Goal: Task Accomplishment & Management: Use online tool/utility

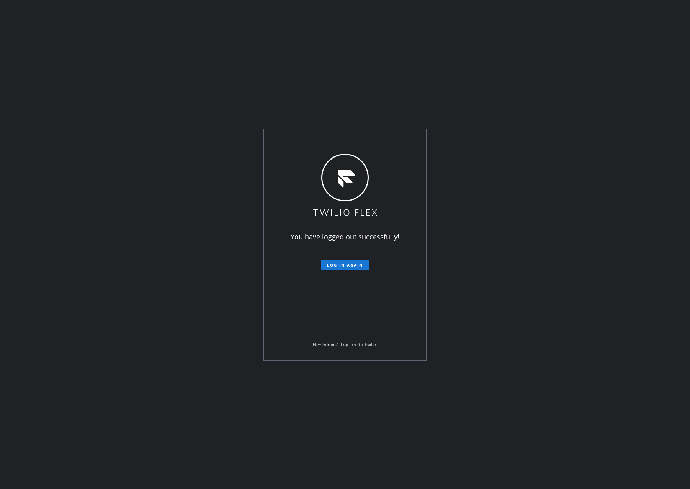
click at [90, 99] on div "You have logged out successfully! Log in again Flex Admin? Log in with Twilio." at bounding box center [345, 244] width 690 height 489
click at [350, 261] on button "Log in again" at bounding box center [345, 264] width 48 height 11
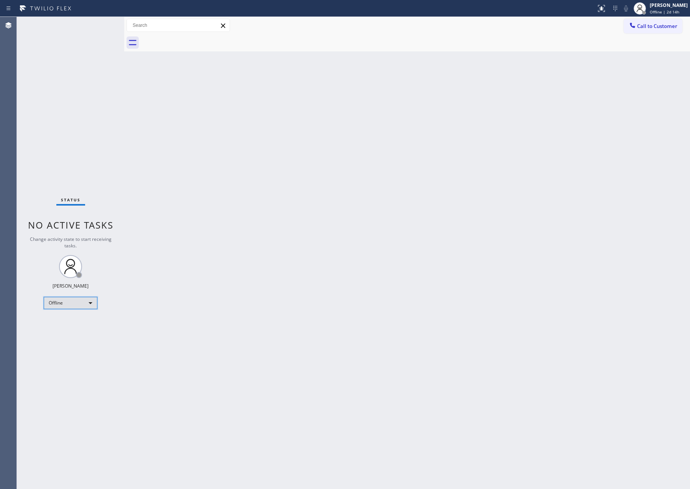
click at [82, 306] on div "Offline" at bounding box center [71, 303] width 54 height 12
click at [83, 332] on li "Unavailable" at bounding box center [70, 331] width 52 height 9
click at [276, 281] on div "Back to Dashboard Change Sender ID Customers Technicians Select a contact Outbo…" at bounding box center [407, 253] width 566 height 472
click at [104, 158] on div "Status No active tasks Change activity state to start receiving tasks. [PERSON_…" at bounding box center [70, 253] width 107 height 472
click at [92, 305] on div "Unavailable" at bounding box center [71, 303] width 54 height 12
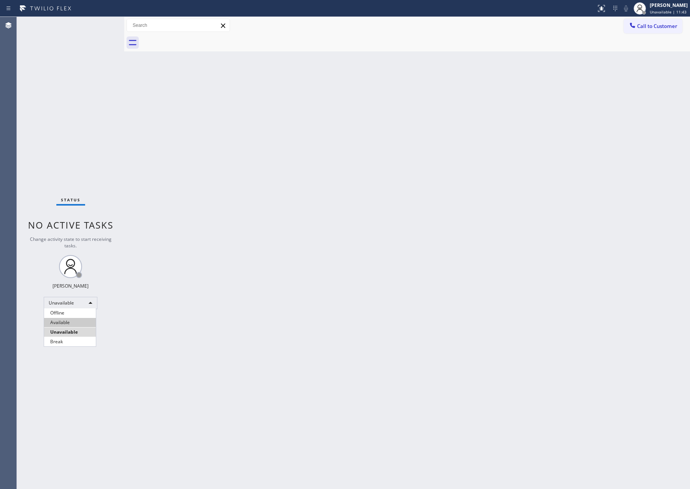
click at [73, 324] on li "Available" at bounding box center [70, 322] width 52 height 9
click at [382, 292] on div "Back to Dashboard Change Sender ID Customers Technicians Select a contact Outbo…" at bounding box center [407, 253] width 566 height 472
drag, startPoint x: 29, startPoint y: 108, endPoint x: 62, endPoint y: 113, distance: 33.6
click at [33, 108] on div "Status No active tasks You are ready to start receiving tasks. [PERSON_NAME] Av…" at bounding box center [70, 253] width 107 height 472
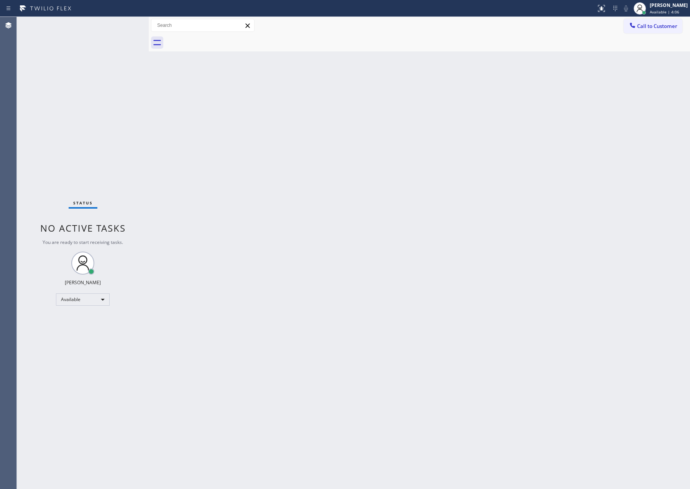
drag, startPoint x: 123, startPoint y: 109, endPoint x: 149, endPoint y: 109, distance: 26.4
click at [149, 109] on div at bounding box center [149, 253] width 0 height 472
click at [112, 114] on div "Status No active tasks You are ready to start receiving tasks. [PERSON_NAME] Av…" at bounding box center [84, 253] width 134 height 472
drag, startPoint x: 174, startPoint y: 134, endPoint x: 353, endPoint y: 5, distance: 220.7
click at [179, 128] on div "Back to Dashboard Change Sender ID Customers Technicians Select a contact Outbo…" at bounding box center [420, 253] width 539 height 472
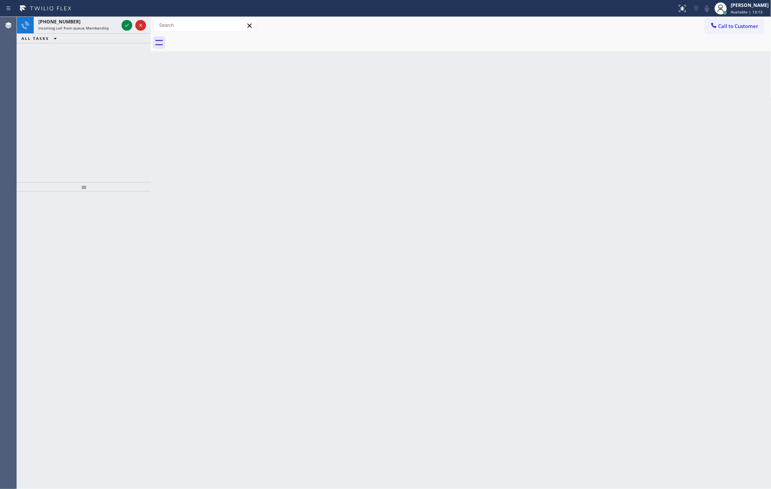
click at [554, 203] on div "Back to Dashboard Change Sender ID Customers Technicians Select a contact Outbo…" at bounding box center [461, 253] width 620 height 472
drag, startPoint x: 127, startPoint y: 26, endPoint x: 99, endPoint y: 107, distance: 85.1
click at [126, 28] on icon at bounding box center [126, 25] width 9 height 9
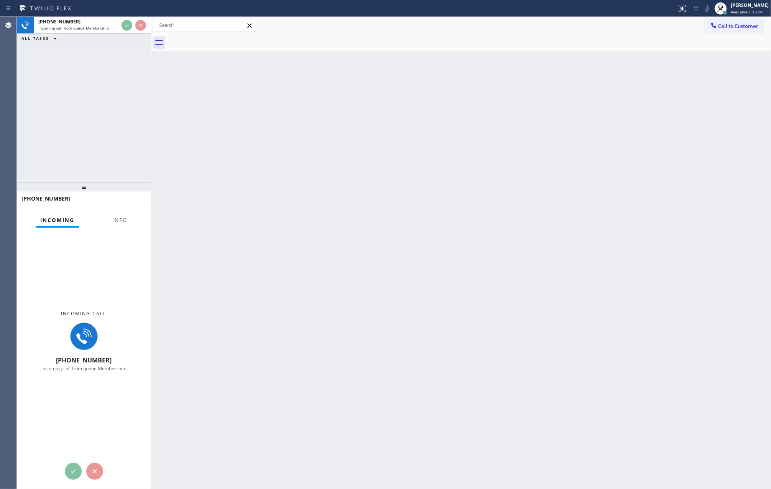
click at [100, 107] on div "[PHONE_NUMBER] Incoming call from queue Membership ALL TASKS ALL TASKS ACTIVE T…" at bounding box center [84, 99] width 134 height 165
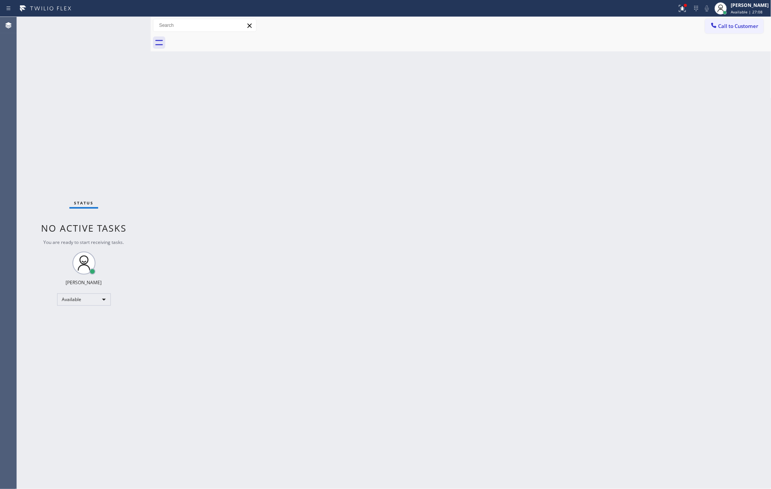
click at [374, 230] on div "Back to Dashboard Change Sender ID Customers Technicians Select a contact Outbo…" at bounding box center [461, 253] width 620 height 472
click at [306, 320] on div "Back to Dashboard Change Sender ID Customers Technicians Select a contact Outbo…" at bounding box center [461, 253] width 620 height 472
click at [689, 27] on span "Call to Customer" at bounding box center [738, 26] width 40 height 7
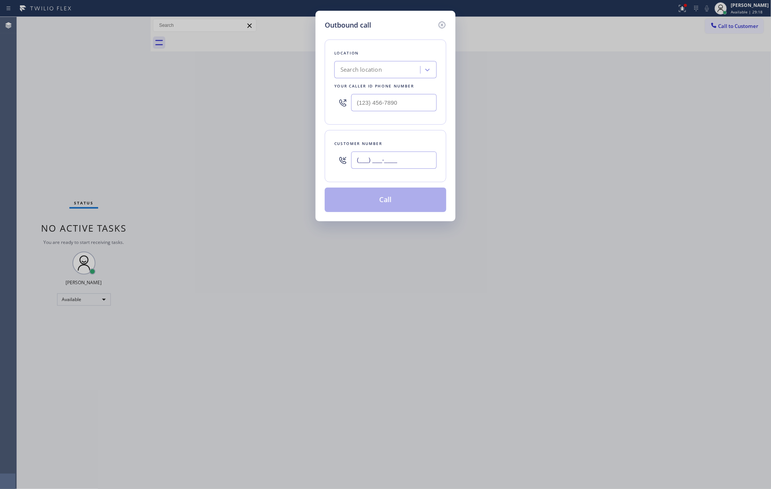
click at [392, 161] on input "(___) ___-____" at bounding box center [393, 159] width 85 height 17
paste input "408) 666-7598"
type input "[PHONE_NUMBER]"
click at [389, 72] on div "Search location" at bounding box center [378, 69] width 84 height 13
type input "home alliance mem"
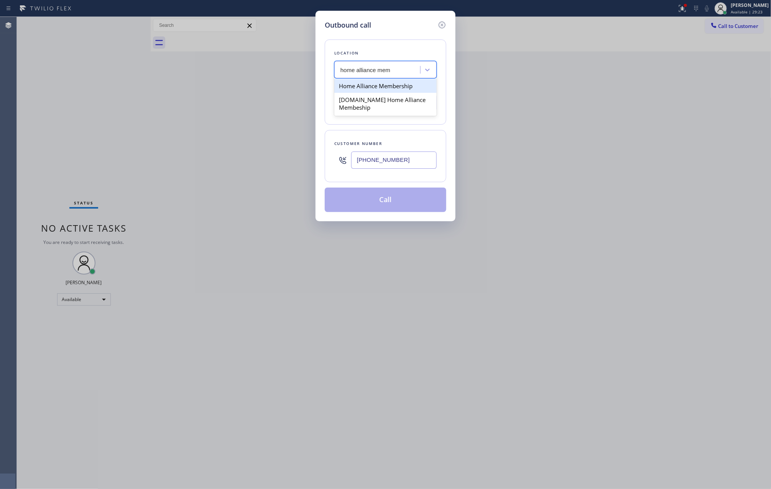
click at [421, 82] on div "Home Alliance Membership" at bounding box center [385, 86] width 102 height 14
type input "[PHONE_NUMBER]"
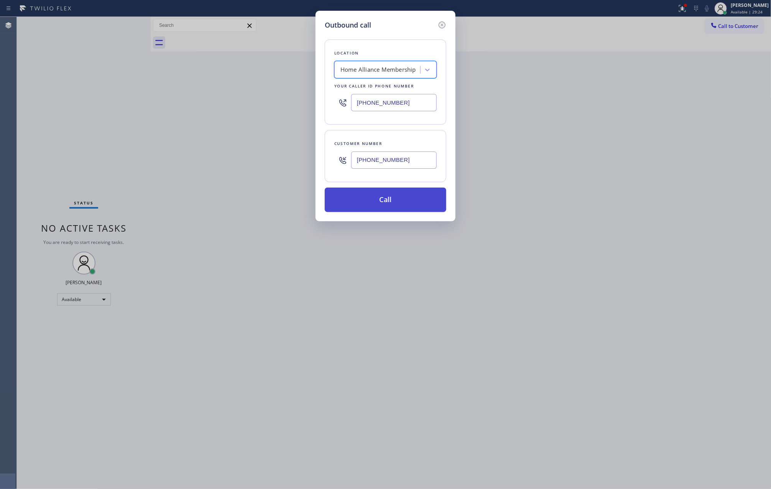
click at [406, 203] on button "Call" at bounding box center [385, 199] width 121 height 25
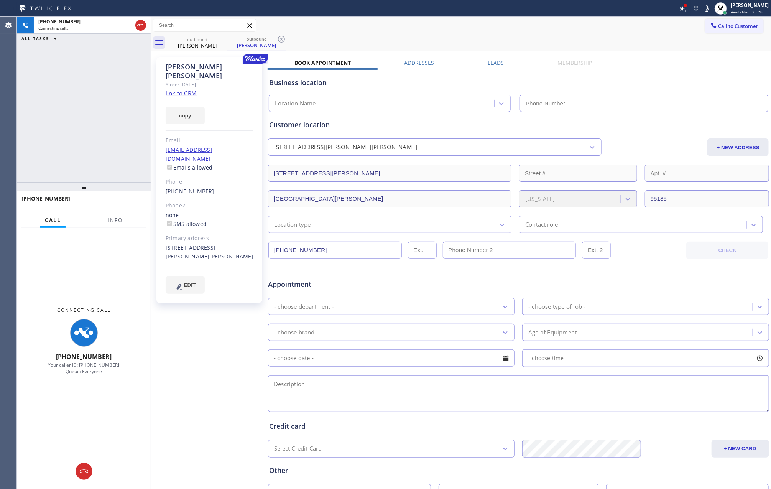
type input "[PHONE_NUMBER]"
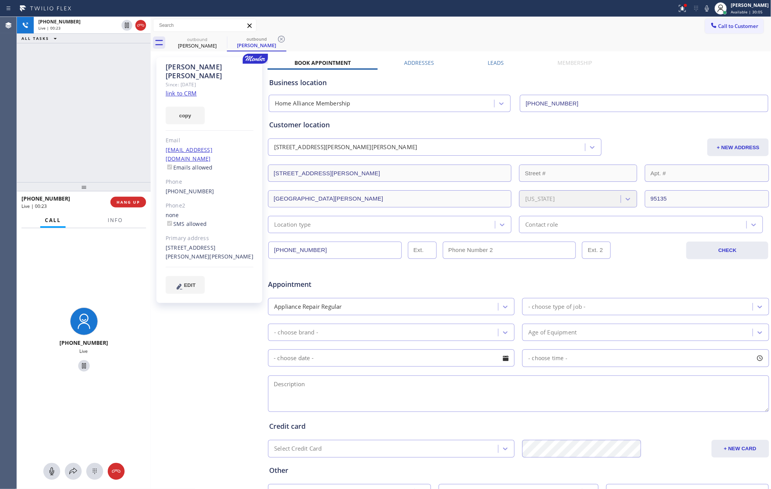
click at [95, 117] on div "[PHONE_NUMBER] Live | 00:23 ALL TASKS ALL TASKS ACTIVE TASKS TASKS IN WRAP UP" at bounding box center [84, 99] width 134 height 165
click at [448, 43] on div "outbound [PERSON_NAME] outbound [PERSON_NAME]" at bounding box center [469, 42] width 604 height 17
click at [136, 120] on div "[PHONE_NUMBER] Live | 07:58 ALL TASKS ALL TASKS ACTIVE TASKS TASKS IN WRAP UP" at bounding box center [84, 99] width 134 height 165
click at [85, 144] on div "[PHONE_NUMBER] Live | 08:05 ALL TASKS ALL TASKS ACTIVE TASKS TASKS IN WRAP UP" at bounding box center [84, 99] width 134 height 165
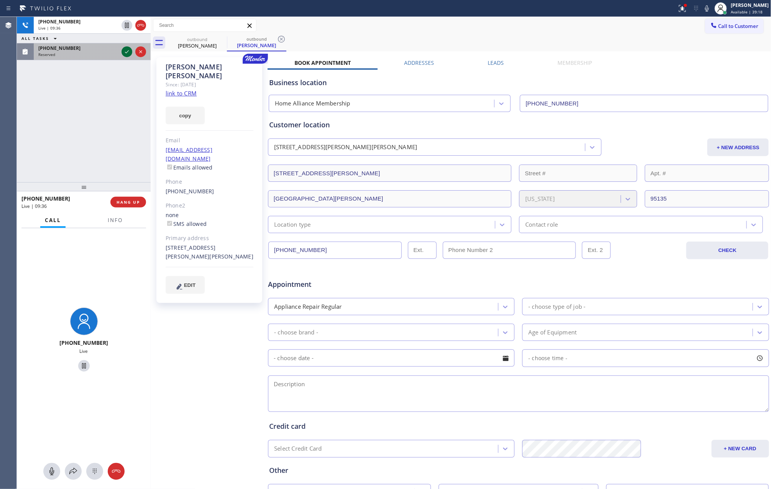
click at [126, 49] on icon at bounding box center [126, 51] width 9 height 9
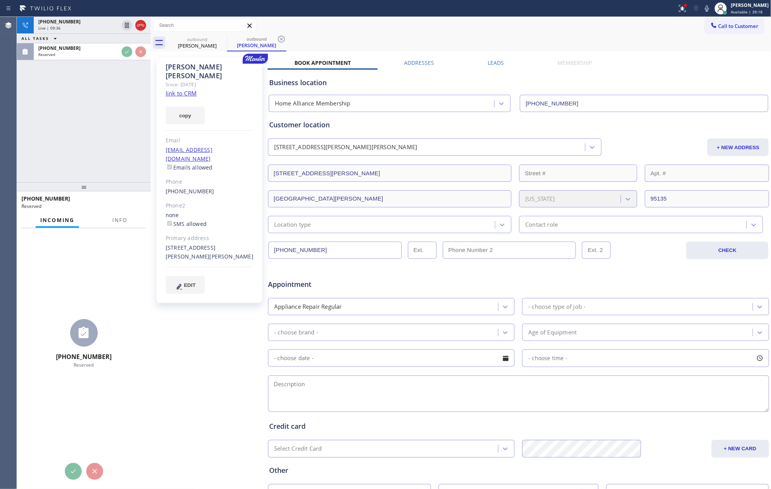
click at [109, 154] on div "[PHONE_NUMBER] Live | 09:36 ALL TASKS ALL TASKS ACTIVE TASKS TASKS IN WRAP UP […" at bounding box center [84, 99] width 134 height 165
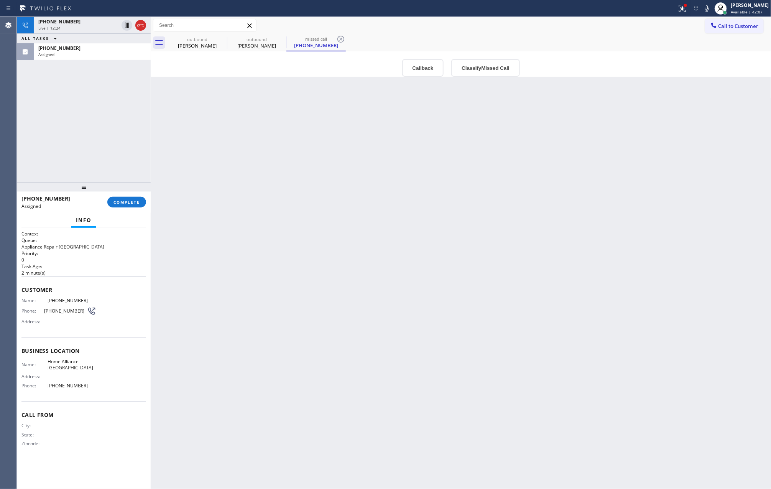
click at [407, 248] on div "Back to Dashboard Change Sender ID Customers Technicians Select a contact Outbo…" at bounding box center [461, 253] width 620 height 472
click at [262, 170] on div "Back to Dashboard Change Sender ID Customers Technicians Select a contact Outbo…" at bounding box center [461, 253] width 620 height 472
click at [229, 141] on div "Back to Dashboard Change Sender ID Customers Technicians Select a contact Outbo…" at bounding box center [461, 253] width 620 height 472
drag, startPoint x: 484, startPoint y: 262, endPoint x: 45, endPoint y: 197, distance: 443.6
click at [482, 262] on div "Back to Dashboard Change Sender ID Customers Technicians Select a contact Outbo…" at bounding box center [461, 253] width 620 height 472
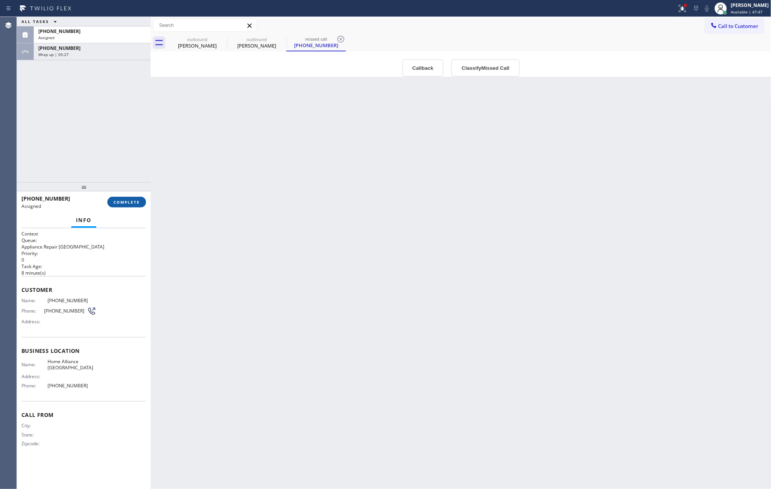
click at [76, 173] on div "ALL TASKS ALL TASKS ACTIVE TASKS TASKS IN WRAP UP [PHONE_NUMBER] Assigned [PHON…" at bounding box center [84, 99] width 134 height 165
click at [125, 200] on span "COMPLETE" at bounding box center [126, 201] width 26 height 5
click at [119, 136] on div "ALL TASKS ALL TASKS ACTIVE TASKS TASKS IN WRAP UP [PHONE_NUMBER] Assigned [PHON…" at bounding box center [84, 99] width 134 height 165
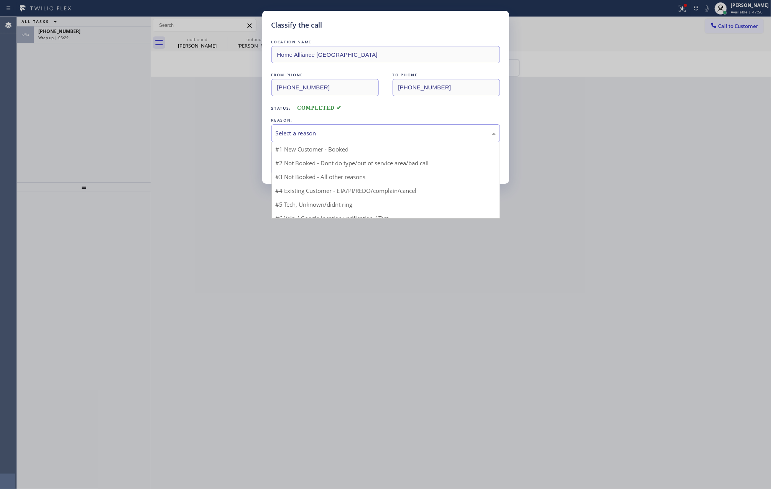
click at [307, 133] on div "Select a reason" at bounding box center [386, 133] width 220 height 9
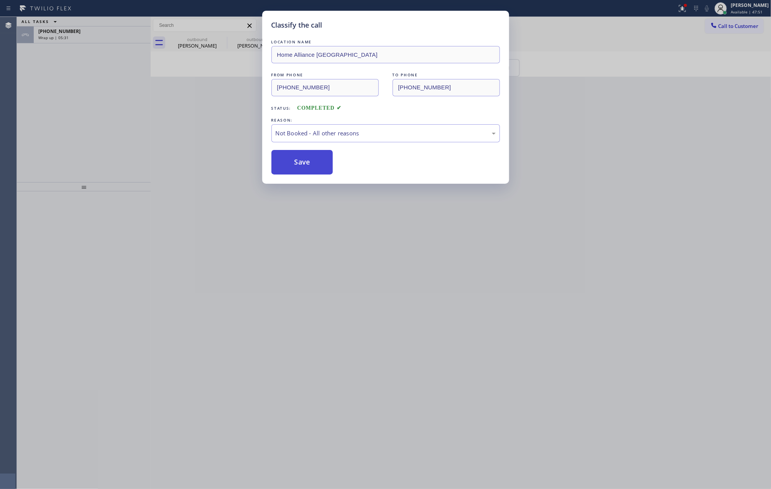
click at [318, 164] on button "Save" at bounding box center [302, 162] width 62 height 25
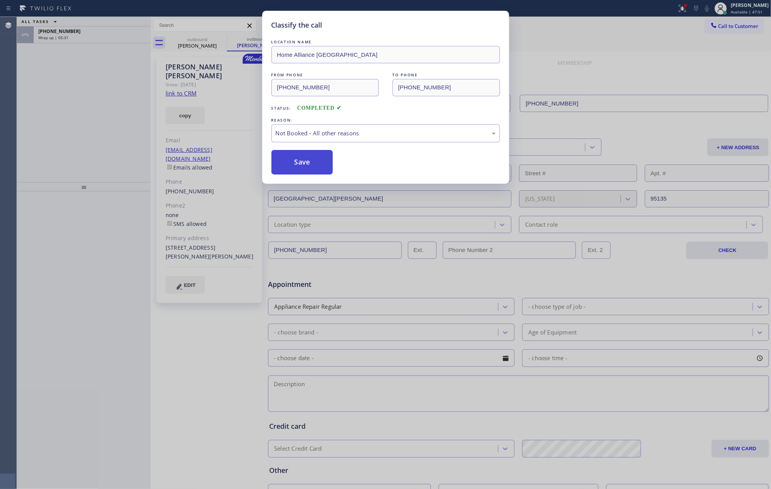
click at [318, 164] on button "Save" at bounding box center [302, 162] width 62 height 25
click at [30, 98] on div "Classify the call LOCATION NAME Home Alliance [GEOGRAPHIC_DATA] FROM PHONE [PHO…" at bounding box center [385, 244] width 771 height 489
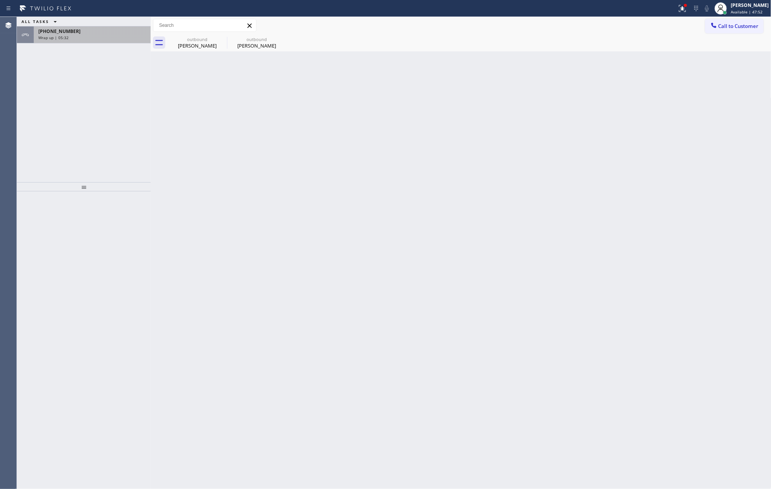
drag, startPoint x: 37, startPoint y: 100, endPoint x: 91, endPoint y: 41, distance: 79.7
click at [39, 98] on div "ALL TASKS ALL TASKS ACTIVE TASKS TASKS IN WRAP UP [PHONE_NUMBER] Wrap up | 05:32" at bounding box center [84, 99] width 134 height 165
click at [94, 39] on div "Wrap up | 05:32" at bounding box center [92, 37] width 108 height 5
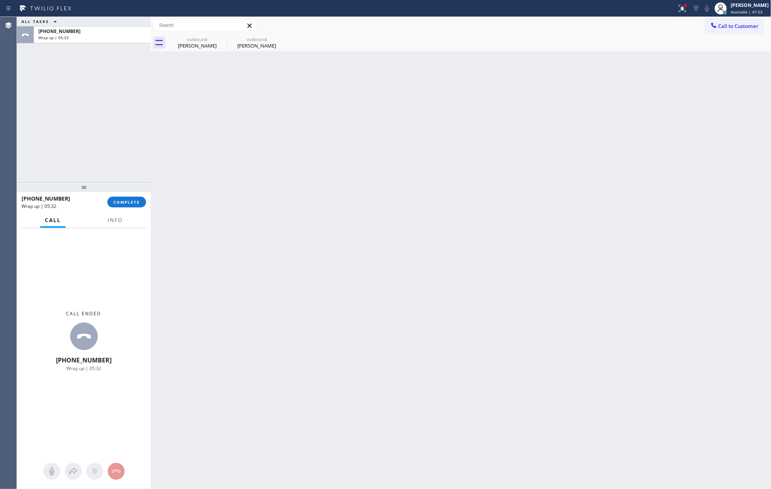
click at [129, 212] on div "[PHONE_NUMBER] Wrap up | 05:32 COMPLETE" at bounding box center [83, 202] width 125 height 20
click at [131, 202] on span "COMPLETE" at bounding box center [126, 201] width 26 height 5
click at [131, 132] on div "ALL TASKS ALL TASKS ACTIVE TASKS TASKS IN WRAP UP [PHONE_NUMBER] Wrap up | 05:33" at bounding box center [84, 99] width 134 height 165
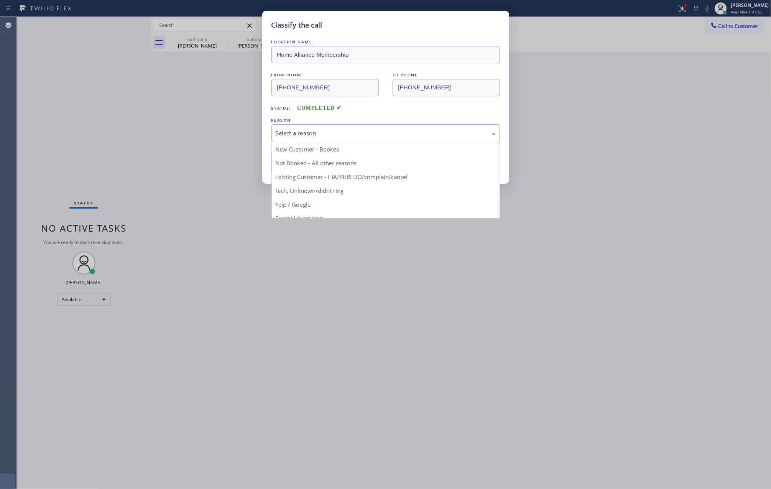
click at [323, 134] on div "Select a reason" at bounding box center [386, 133] width 220 height 9
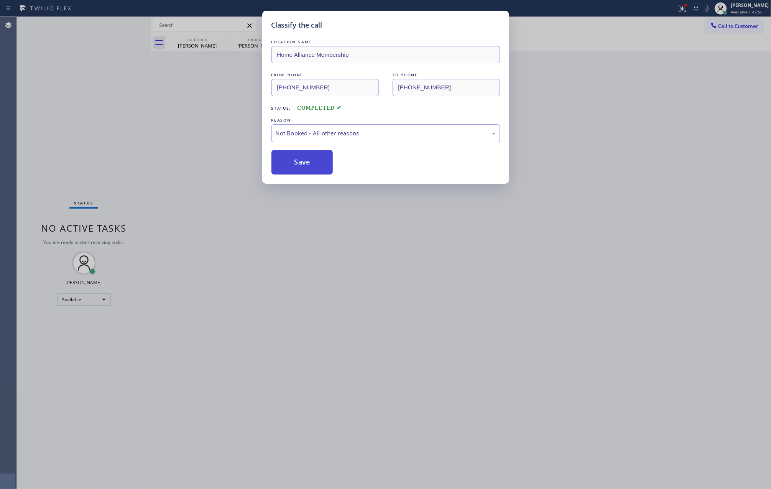
click at [322, 164] on button "Save" at bounding box center [302, 162] width 62 height 25
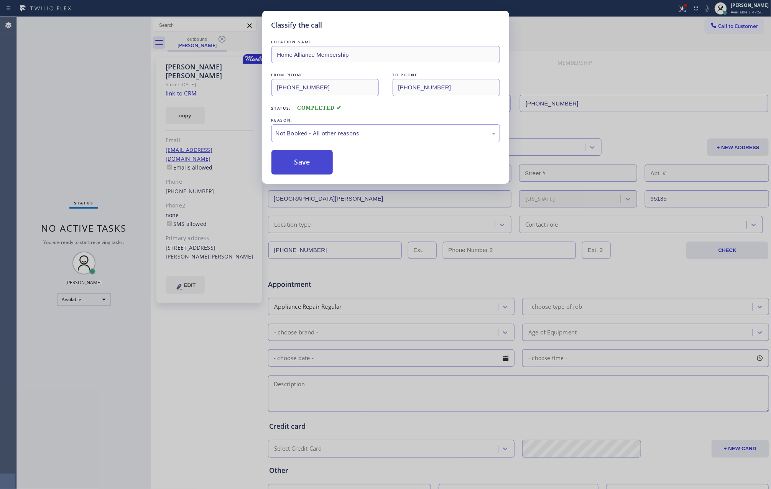
click at [322, 164] on button "Save" at bounding box center [302, 162] width 62 height 25
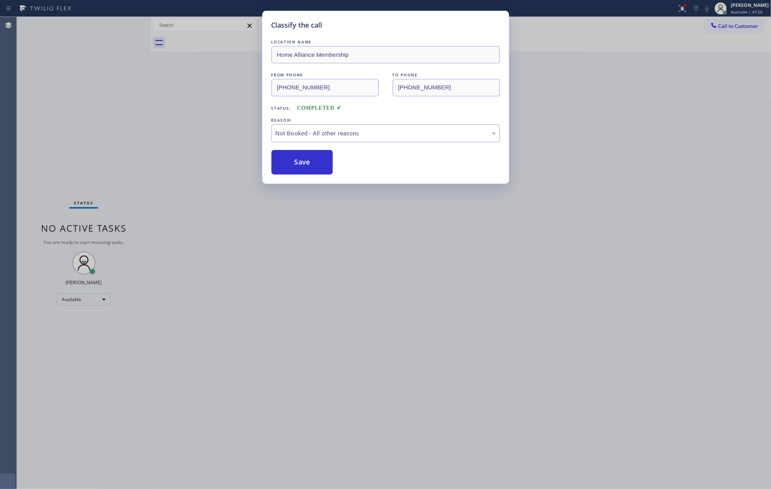
drag, startPoint x: 6, startPoint y: 81, endPoint x: 530, endPoint y: 32, distance: 526.9
click at [71, 90] on div "Classify the call LOCATION NAME Home Alliance Membership FROM PHONE [PHONE_NUMB…" at bounding box center [385, 244] width 771 height 489
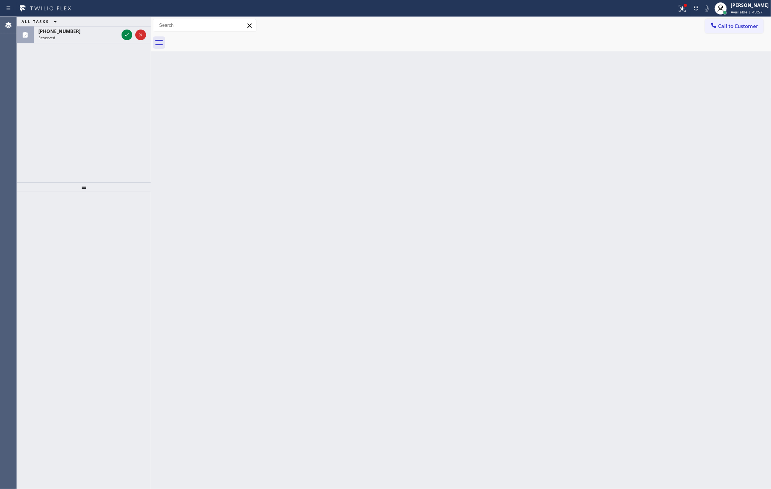
drag, startPoint x: 337, startPoint y: 232, endPoint x: 87, endPoint y: 111, distance: 277.5
click at [331, 235] on div "Back to Dashboard Change Sender ID Customers Technicians Select a contact Outbo…" at bounding box center [461, 253] width 620 height 472
drag, startPoint x: 70, startPoint y: 102, endPoint x: 85, endPoint y: 58, distance: 46.2
click at [75, 91] on div "ALL TASKS ALL TASKS ACTIVE TASKS TASKS IN WRAP UP [PHONE_NUMBER] Reserved" at bounding box center [84, 99] width 134 height 165
click at [124, 37] on icon at bounding box center [126, 34] width 9 height 9
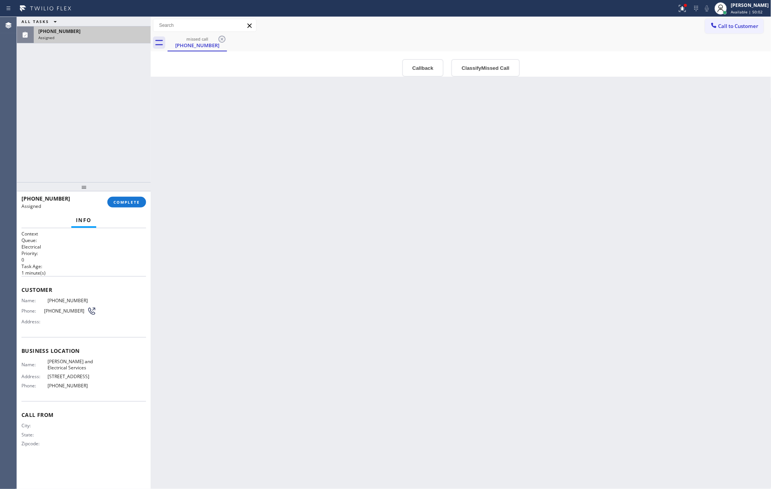
click at [114, 129] on div "ALL TASKS ALL TASKS ACTIVE TASKS TASKS IN WRAP UP [PHONE_NUMBER] Assigned" at bounding box center [84, 99] width 134 height 165
click at [307, 257] on div "Back to Dashboard Change Sender ID Customers Technicians Select a contact Outbo…" at bounding box center [461, 253] width 620 height 472
click at [370, 230] on div "Back to Dashboard Change Sender ID Customers Technicians Select a contact Outbo…" at bounding box center [461, 253] width 620 height 472
click at [415, 61] on button "Callback" at bounding box center [423, 68] width 42 height 18
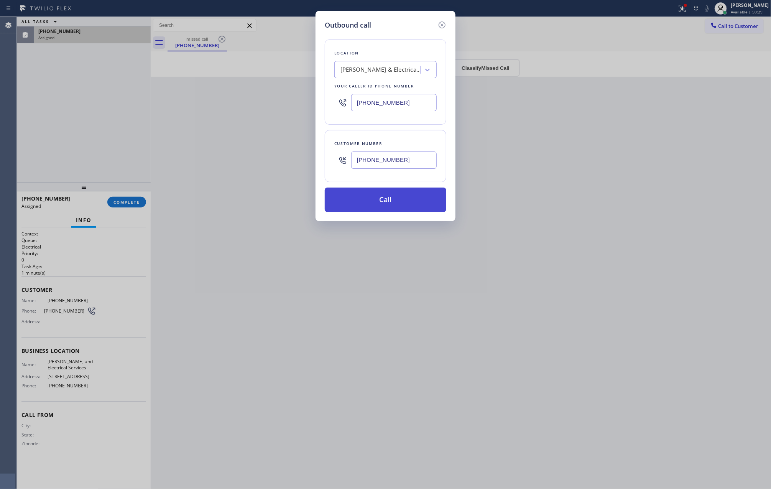
click at [384, 203] on button "Call" at bounding box center [385, 199] width 121 height 25
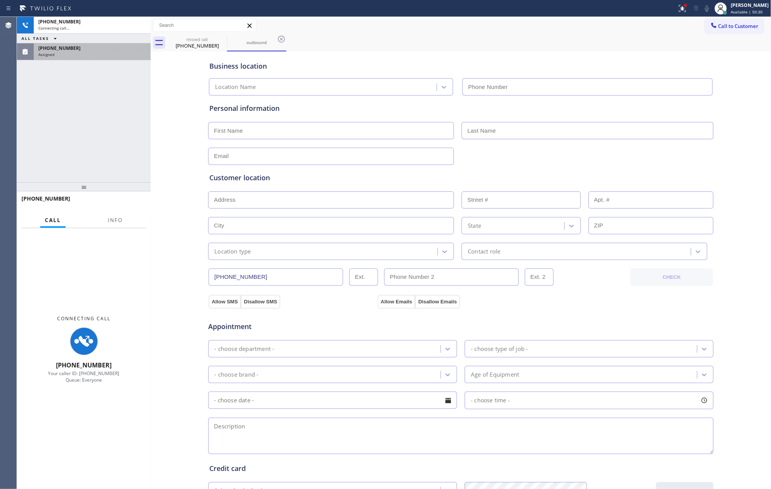
type input "[PHONE_NUMBER]"
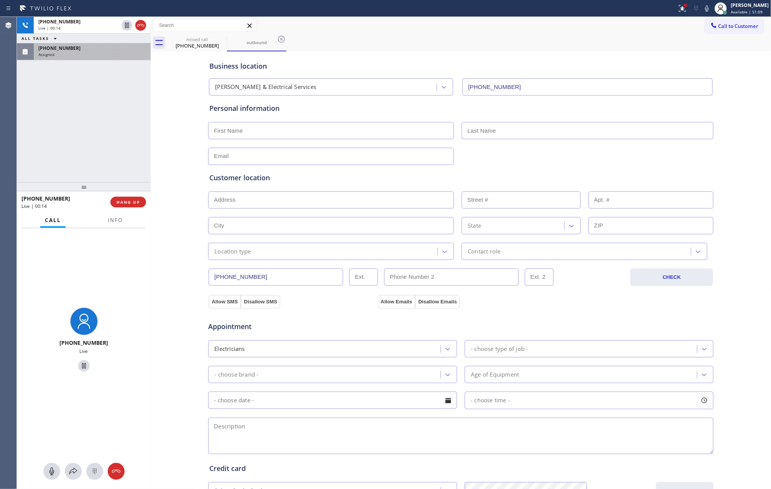
click at [82, 134] on div "[PHONE_NUMBER] Live | 00:14 ALL TASKS ALL TASKS ACTIVE TASKS TASKS IN WRAP UP […" at bounding box center [84, 99] width 134 height 165
click at [127, 200] on span "HANG UP" at bounding box center [127, 201] width 23 height 5
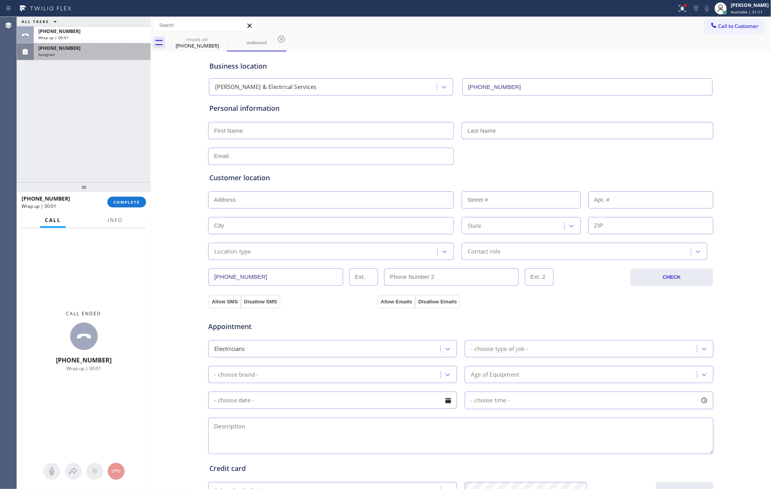
click at [106, 126] on div "ALL TASKS ALL TASKS ACTIVE TASKS TASKS IN WRAP UP [PHONE_NUMBER] Wrap up | 00:[…" at bounding box center [84, 99] width 134 height 165
click at [120, 90] on div "ALL TASKS ALL TASKS ACTIVE TASKS TASKS IN WRAP UP [PHONE_NUMBER] Wrap up | 00:[…" at bounding box center [84, 99] width 134 height 165
click at [125, 198] on button "COMPLETE" at bounding box center [126, 202] width 39 height 11
click at [103, 151] on div "ALL TASKS ALL TASKS ACTIVE TASKS TASKS IN WRAP UP [PHONE_NUMBER] Wrap up | 00:[…" at bounding box center [84, 99] width 134 height 165
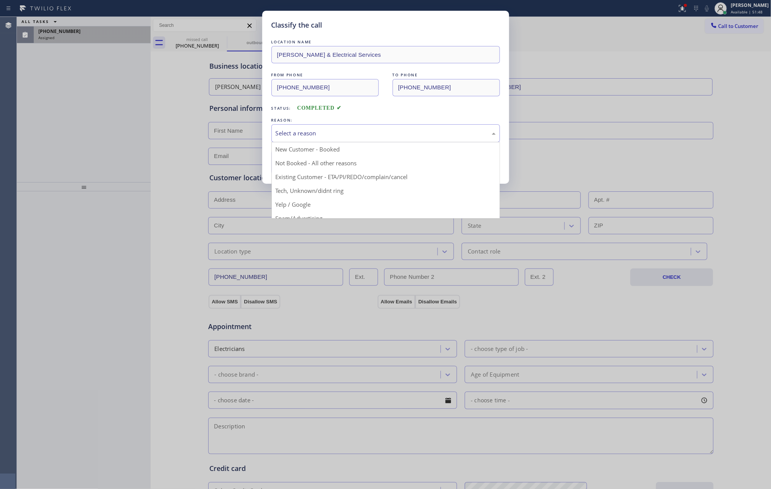
click at [309, 136] on div "Select a reason" at bounding box center [386, 133] width 220 height 9
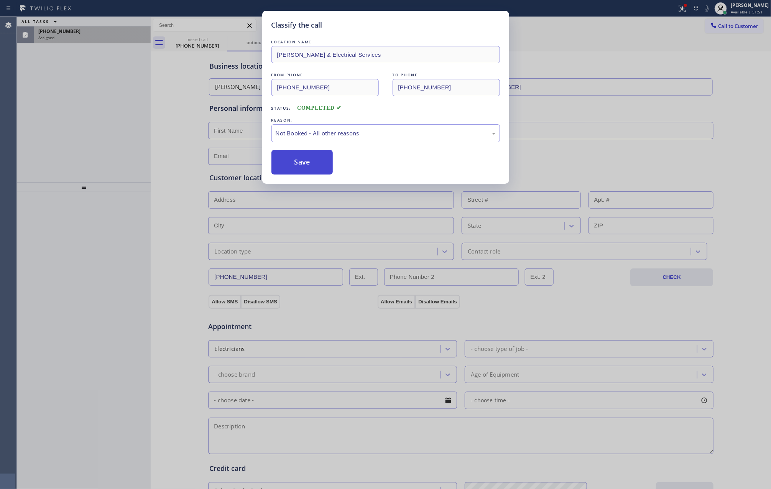
click at [307, 165] on button "Save" at bounding box center [302, 162] width 62 height 25
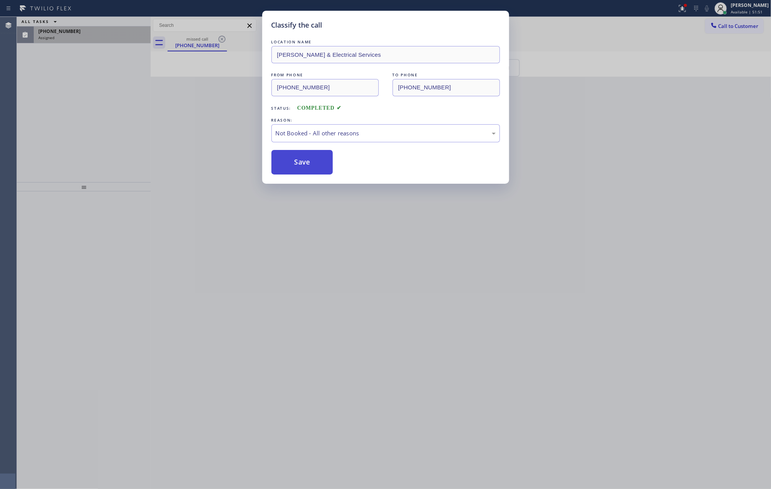
click at [307, 165] on button "Save" at bounding box center [302, 162] width 62 height 25
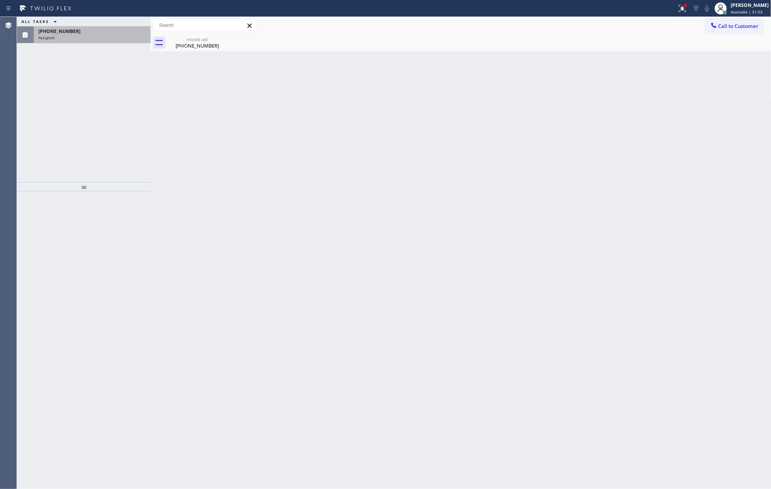
click at [103, 107] on div "ALL TASKS ALL TASKS ACTIVE TASKS TASKS IN WRAP UP [PHONE_NUMBER] Assigned" at bounding box center [84, 99] width 134 height 165
click at [120, 37] on div "Assigned" at bounding box center [92, 37] width 108 height 5
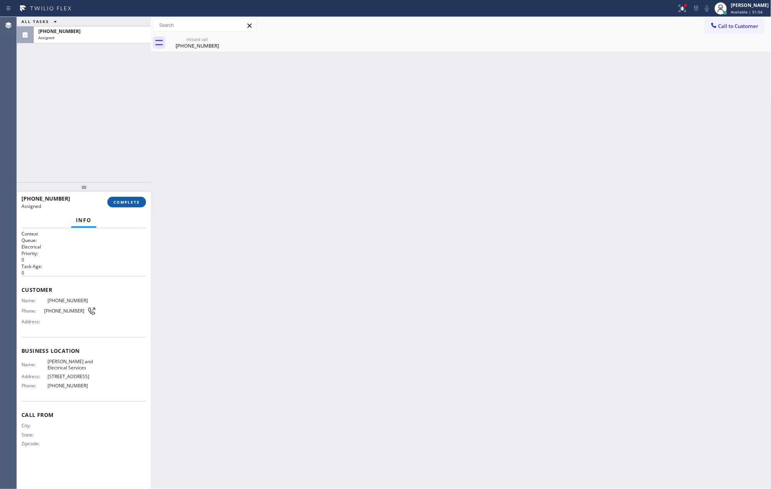
click at [138, 200] on span "COMPLETE" at bounding box center [126, 201] width 26 height 5
click at [113, 113] on div "ALL TASKS ALL TASKS ACTIVE TASKS TASKS IN WRAP UP [PHONE_NUMBER] Assigned" at bounding box center [84, 99] width 134 height 165
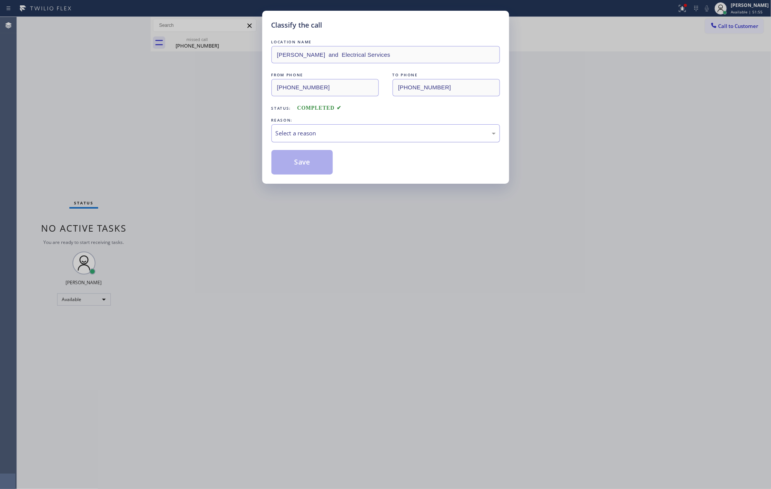
click at [311, 134] on div "Select a reason" at bounding box center [386, 133] width 220 height 9
click at [307, 160] on button "Save" at bounding box center [302, 162] width 62 height 25
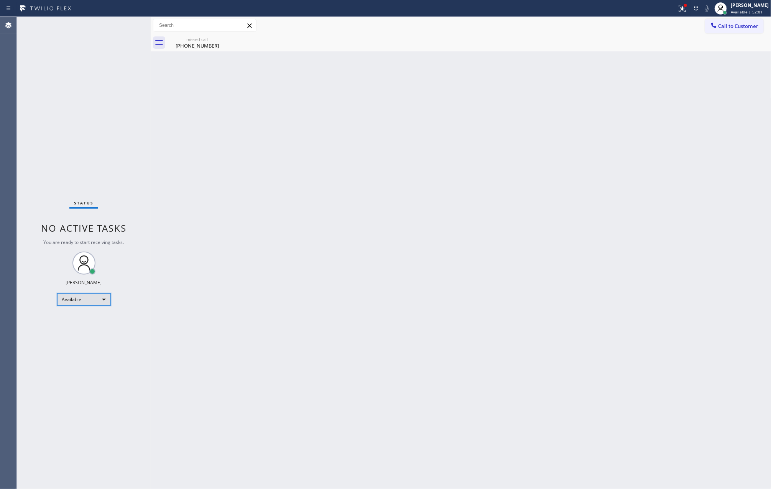
click at [94, 300] on div "Available" at bounding box center [84, 299] width 54 height 12
click at [91, 328] on li "Unavailable" at bounding box center [83, 328] width 52 height 9
drag, startPoint x: 464, startPoint y: 212, endPoint x: 476, endPoint y: 218, distance: 13.5
click at [470, 214] on div "Back to Dashboard Change Sender ID Customers Technicians Select a contact Outbo…" at bounding box center [461, 253] width 620 height 472
click at [302, 155] on div "Back to Dashboard Change Sender ID Customers Technicians Select a contact Outbo…" at bounding box center [461, 253] width 620 height 472
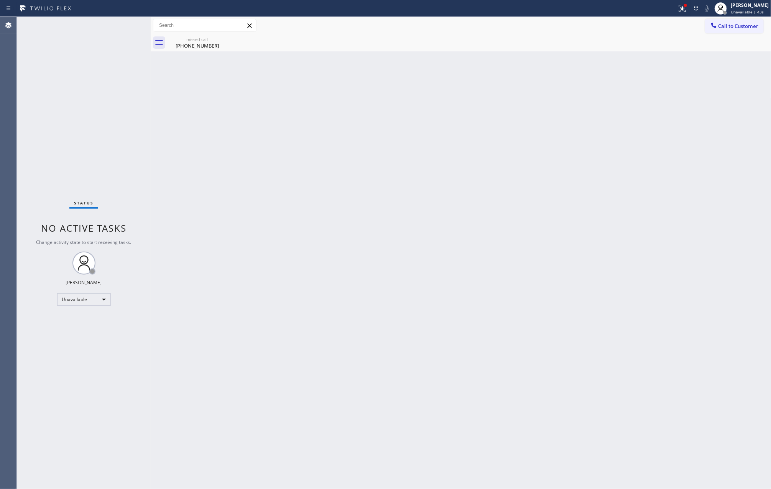
click at [341, 221] on div "Back to Dashboard Change Sender ID Customers Technicians Select a contact Outbo…" at bounding box center [461, 253] width 620 height 472
click at [410, 351] on div "Back to Dashboard Change Sender ID Customers Technicians Select a contact Outbo…" at bounding box center [461, 253] width 620 height 472
click at [192, 48] on div "[PHONE_NUMBER]" at bounding box center [197, 45] width 58 height 7
click at [414, 258] on div "Back to Dashboard Change Sender ID Customers Technicians Select a contact Outbo…" at bounding box center [461, 253] width 620 height 472
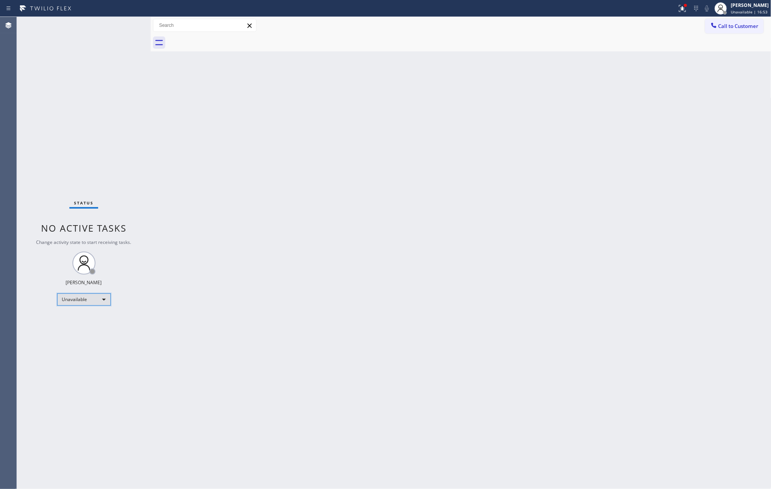
click at [89, 300] on div "Unavailable" at bounding box center [84, 299] width 54 height 12
drag, startPoint x: 99, startPoint y: 320, endPoint x: 113, endPoint y: 319, distance: 13.4
click at [102, 320] on li "Available" at bounding box center [83, 319] width 52 height 9
click at [480, 252] on div "Back to Dashboard Change Sender ID Customers Technicians Select a contact Outbo…" at bounding box center [461, 253] width 620 height 472
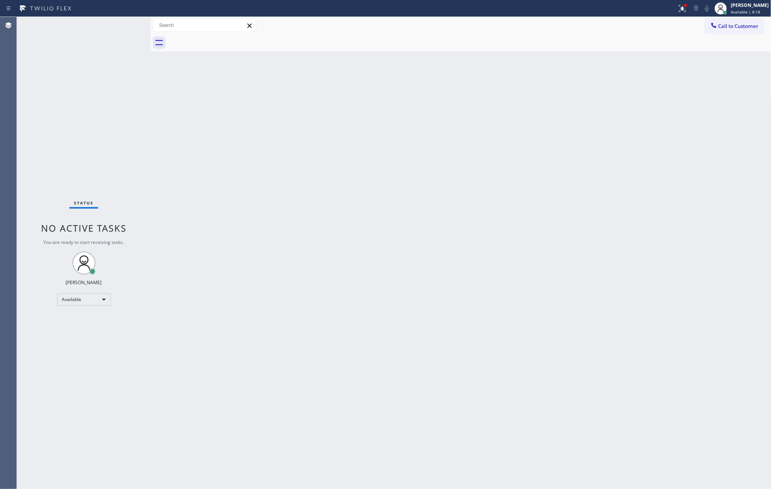
click at [330, 358] on div "Back to Dashboard Change Sender ID Customers Technicians Select a contact Outbo…" at bounding box center [461, 253] width 620 height 472
click at [470, 233] on div "Back to Dashboard Change Sender ID Customers Technicians Select a contact Outbo…" at bounding box center [461, 253] width 620 height 472
drag, startPoint x: 443, startPoint y: 215, endPoint x: 507, endPoint y: 240, distance: 68.7
click at [444, 216] on div "Back to Dashboard Change Sender ID Customers Technicians Select a contact Outbo…" at bounding box center [461, 253] width 620 height 472
drag, startPoint x: 120, startPoint y: 112, endPoint x: 121, endPoint y: 97, distance: 14.6
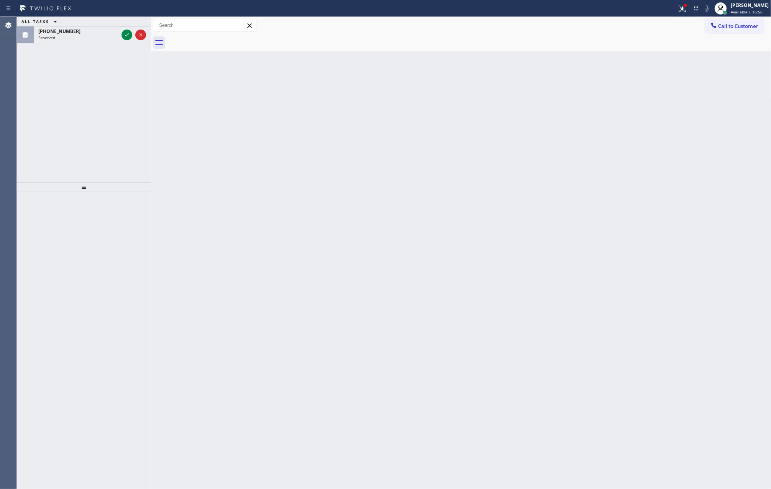
click at [120, 110] on div "ALL TASKS ALL TASKS ACTIVE TASKS TASKS IN WRAP UP [PHONE_NUMBER] Reserved" at bounding box center [84, 99] width 134 height 165
drag, startPoint x: 130, startPoint y: 29, endPoint x: 128, endPoint y: 37, distance: 8.4
click at [130, 30] on div at bounding box center [134, 34] width 28 height 17
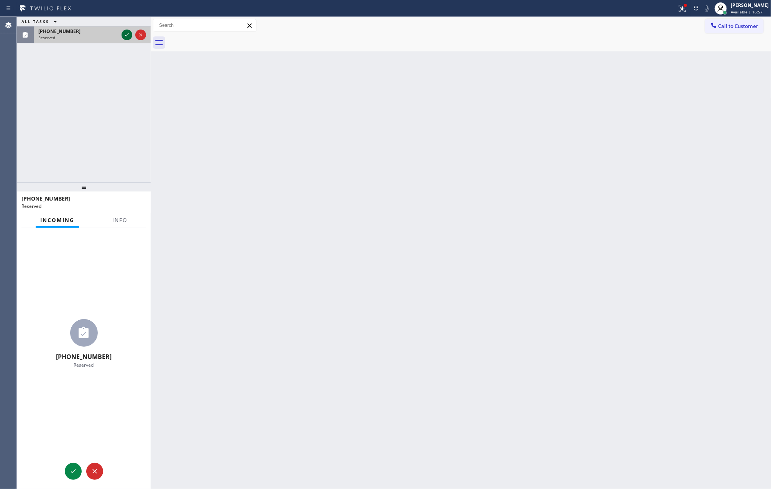
click at [128, 37] on icon at bounding box center [126, 34] width 9 height 9
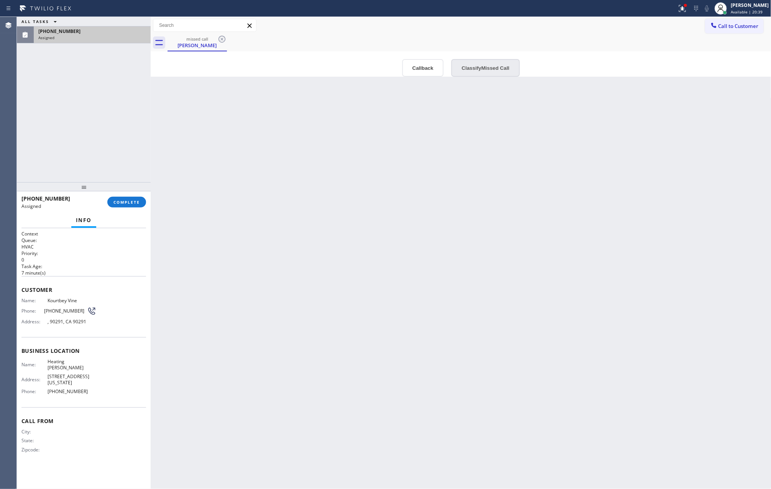
click at [491, 74] on button "Classify Missed Call" at bounding box center [485, 68] width 68 height 18
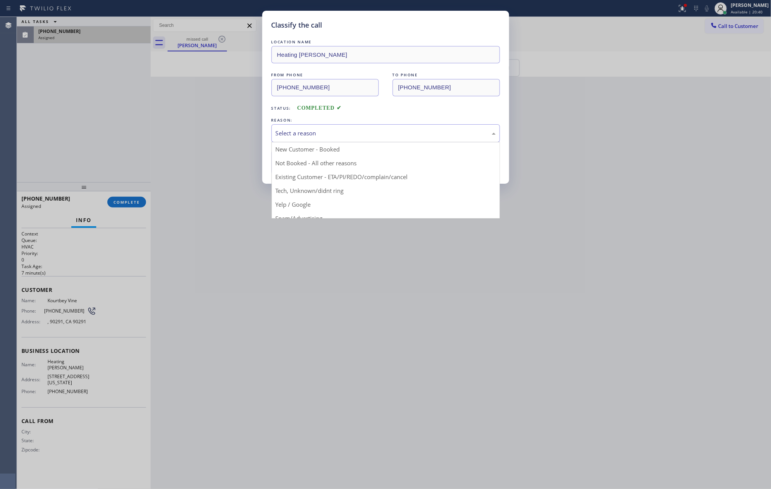
drag, startPoint x: 349, startPoint y: 136, endPoint x: 340, endPoint y: 138, distance: 9.5
click at [349, 135] on div "Select a reason" at bounding box center [386, 133] width 220 height 9
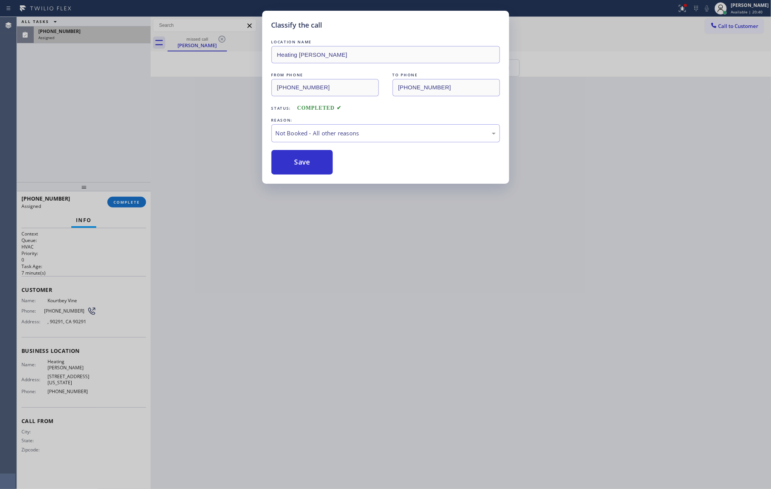
click at [307, 161] on button "Save" at bounding box center [302, 162] width 62 height 25
click at [308, 159] on button "Save" at bounding box center [302, 162] width 62 height 25
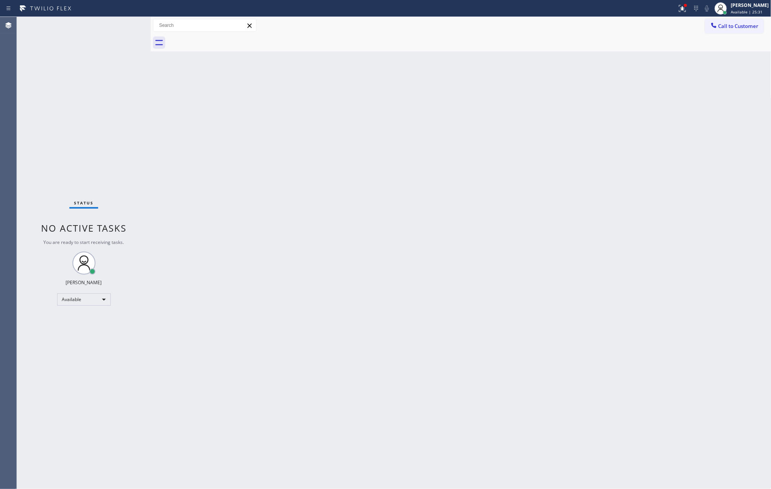
click at [284, 178] on div "Back to Dashboard Change Sender ID Customers Technicians Select a contact Outbo…" at bounding box center [461, 253] width 620 height 472
click at [287, 179] on div "Back to Dashboard Change Sender ID Customers Technicians Select a contact Outbo…" at bounding box center [461, 253] width 620 height 472
click at [337, 252] on div "Back to Dashboard Change Sender ID Customers Technicians Select a contact Outbo…" at bounding box center [461, 253] width 620 height 472
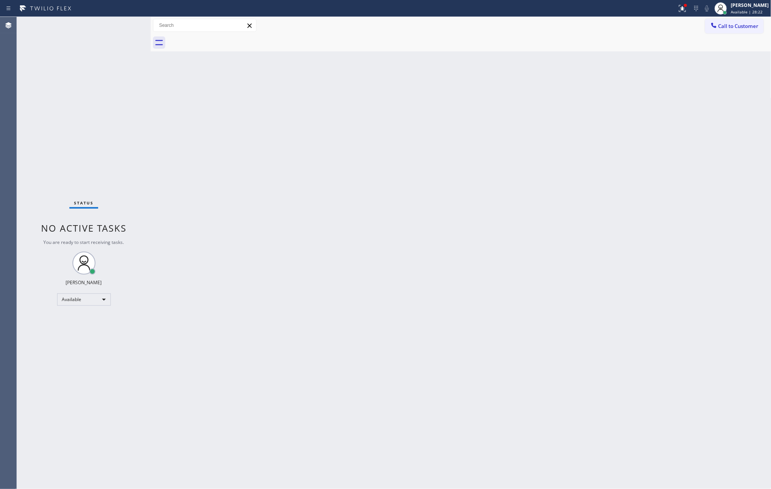
click at [337, 252] on div "Back to Dashboard Change Sender ID Customers Technicians Select a contact Outbo…" at bounding box center [461, 253] width 620 height 472
click at [487, 161] on div "Back to Dashboard Change Sender ID Customers Technicians Select a contact Outbo…" at bounding box center [461, 253] width 620 height 472
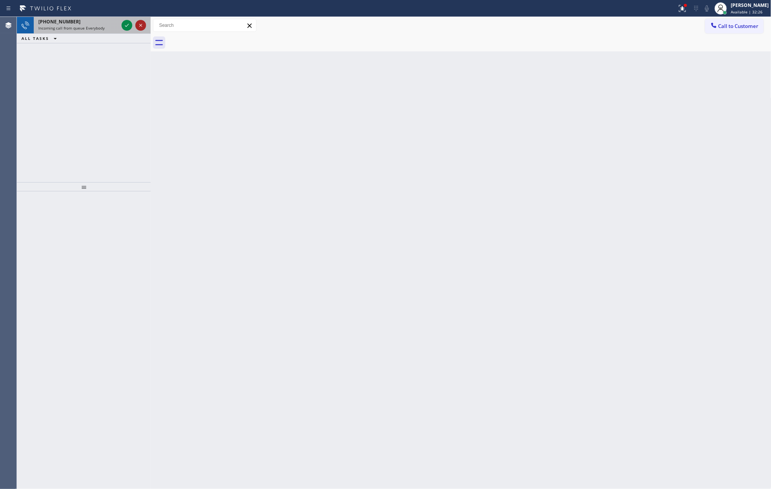
drag, startPoint x: 85, startPoint y: 143, endPoint x: 139, endPoint y: 29, distance: 126.5
click at [99, 116] on div "[PHONE_NUMBER] Incoming call from queue Everybody ALL TASKS ALL TASKS ACTIVE TA…" at bounding box center [84, 99] width 134 height 165
drag, startPoint x: 153, startPoint y: 74, endPoint x: 225, endPoint y: 83, distance: 73.0
click at [225, 83] on div "Back to Dashboard Change Sender ID Customers Technicians Select a contact Outbo…" at bounding box center [461, 253] width 620 height 472
drag, startPoint x: 91, startPoint y: 22, endPoint x: 85, endPoint y: 72, distance: 49.7
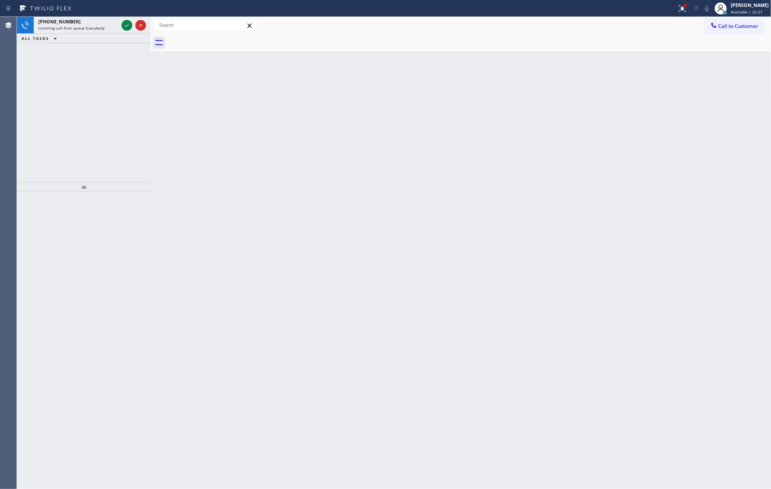
click at [91, 24] on div "[PHONE_NUMBER]" at bounding box center [78, 21] width 80 height 7
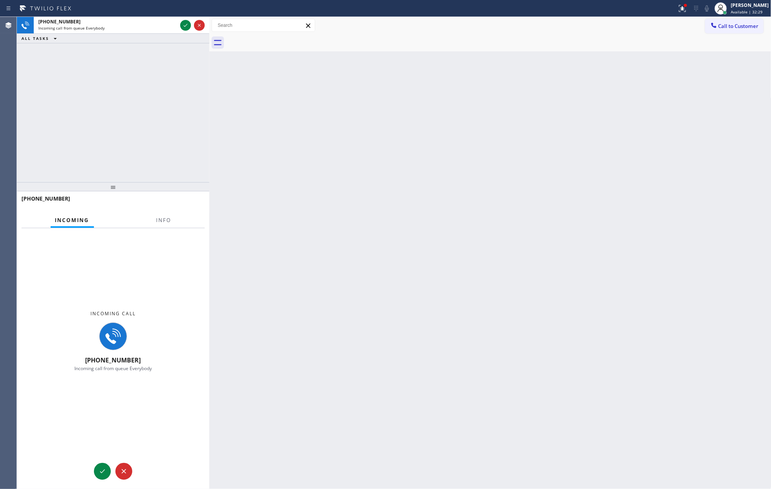
drag, startPoint x: 152, startPoint y: 138, endPoint x: 157, endPoint y: 208, distance: 70.3
click at [209, 146] on div at bounding box center [209, 253] width 0 height 472
click at [160, 213] on button "Info" at bounding box center [163, 220] width 24 height 15
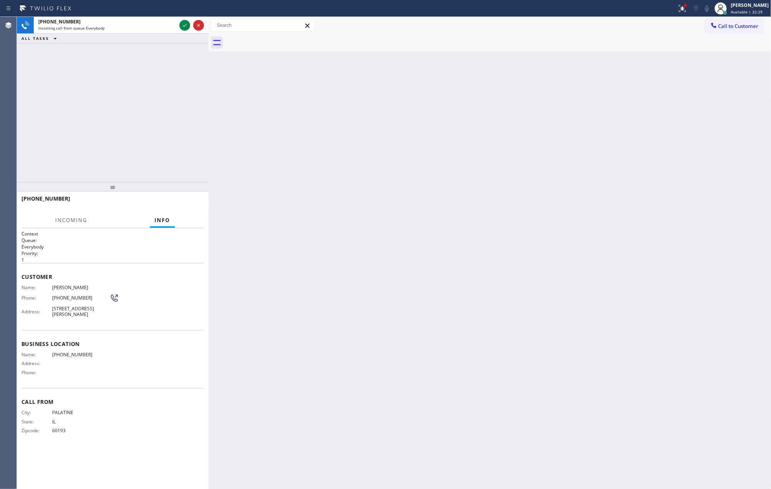
click at [173, 98] on div "[PHONE_NUMBER] Incoming call from queue Everybody ALL TASKS ALL TASKS ACTIVE TA…" at bounding box center [113, 99] width 192 height 165
click at [182, 26] on icon at bounding box center [184, 25] width 9 height 9
click at [172, 119] on div "[PHONE_NUMBER] Incoming call from queue Everybody ALL TASKS ALL TASKS ACTIVE TA…" at bounding box center [113, 99] width 192 height 165
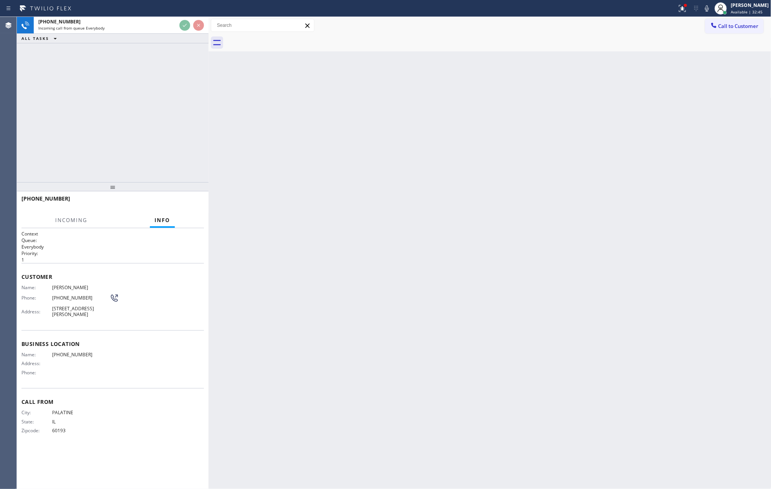
click at [172, 119] on div "[PHONE_NUMBER] Incoming call from queue Everybody ALL TASKS ALL TASKS ACTIVE TA…" at bounding box center [113, 99] width 192 height 165
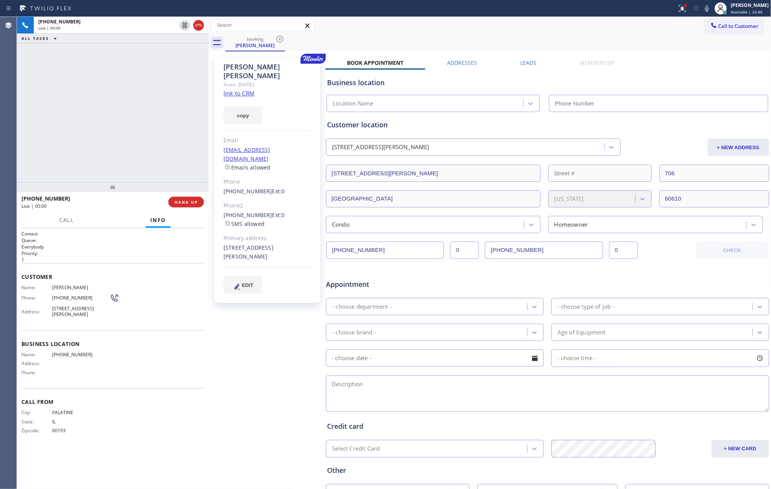
click at [172, 119] on div "[PHONE_NUMBER] Live | 00:00 ALL TASKS ALL TASKS ACTIVE TASKS TASKS IN WRAP UP" at bounding box center [113, 99] width 192 height 165
click at [172, 119] on div "[PHONE_NUMBER] Live | 00:01 ALL TASKS ALL TASKS ACTIVE TASKS TASKS IN WRAP UP" at bounding box center [113, 99] width 192 height 165
click at [173, 119] on div "[PHONE_NUMBER] Live | 00:01 ALL TASKS ALL TASKS ACTIVE TASKS TASKS IN WRAP UP" at bounding box center [113, 99] width 192 height 165
click at [173, 119] on div "[PHONE_NUMBER] Live | 00:02 ALL TASKS ALL TASKS ACTIVE TASKS TASKS IN WRAP UP" at bounding box center [113, 99] width 192 height 165
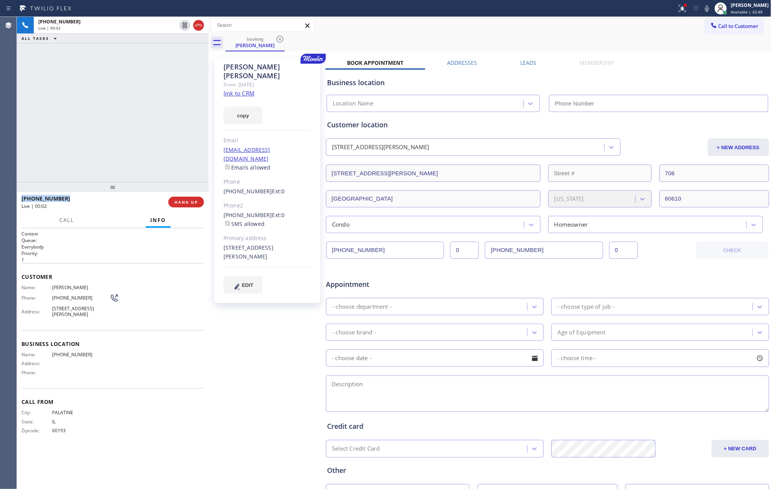
click at [173, 119] on div "[PHONE_NUMBER] Live | 00:02 ALL TASKS ALL TASKS ACTIVE TASKS TASKS IN WRAP UP" at bounding box center [113, 99] width 192 height 165
click at [174, 120] on div "[PHONE_NUMBER] Live | 00:02 ALL TASKS ALL TASKS ACTIVE TASKS TASKS IN WRAP UP" at bounding box center [113, 99] width 192 height 165
click at [252, 89] on link "link to CRM" at bounding box center [238, 93] width 31 height 8
click at [127, 130] on div "[PHONE_NUMBER] Live | 00:07 ALL TASKS ALL TASKS ACTIVE TASKS TASKS IN WRAP UP" at bounding box center [113, 99] width 192 height 165
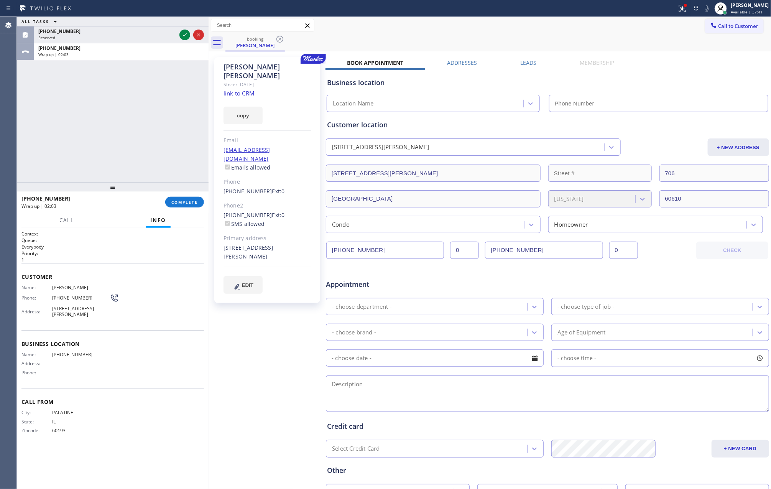
drag, startPoint x: 177, startPoint y: 165, endPoint x: 192, endPoint y: 210, distance: 48.1
click at [179, 167] on div "ALL TASKS ALL TASKS ACTIVE TASKS TASKS IN WRAP UP [PHONE_NUMBER] Reserved [PHON…" at bounding box center [113, 99] width 192 height 165
click at [197, 199] on span "COMPLETE" at bounding box center [184, 201] width 26 height 5
click at [166, 130] on div "ALL TASKS ALL TASKS ACTIVE TASKS TASKS IN WRAP UP [PHONE_NUMBER] Reserved [PHON…" at bounding box center [113, 99] width 192 height 165
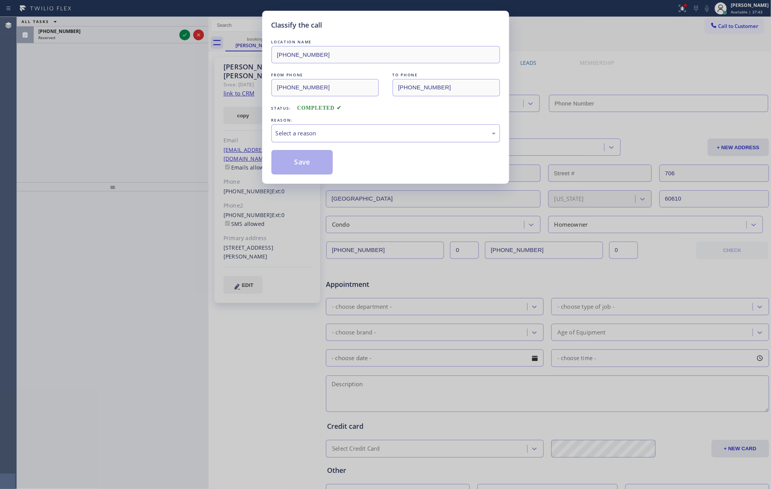
click at [300, 137] on div "Select a reason" at bounding box center [386, 133] width 220 height 9
click at [296, 162] on button "Save" at bounding box center [302, 162] width 62 height 25
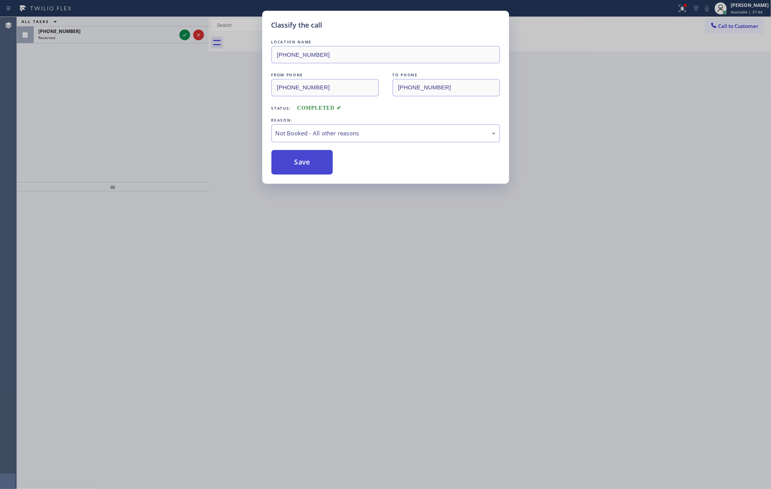
click at [296, 162] on button "Save" at bounding box center [302, 162] width 62 height 25
click at [137, 103] on div "Classify the call LOCATION NAME [PHONE_NUMBER] FROM PHONE [PHONE_NUMBER] TO PHO…" at bounding box center [385, 244] width 771 height 489
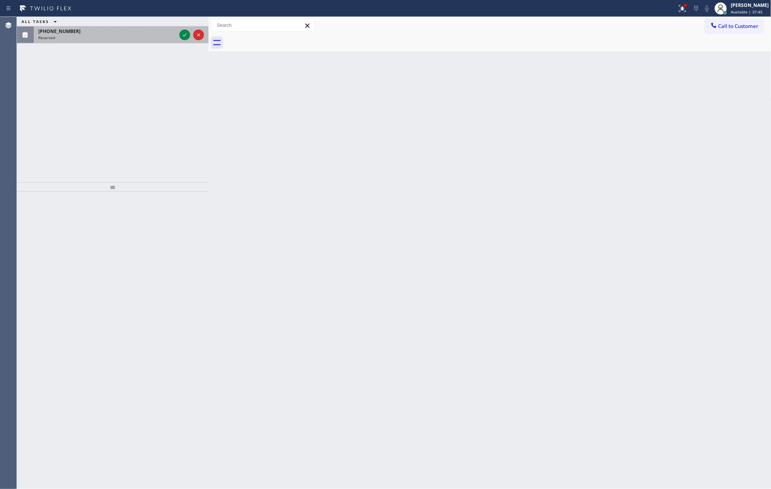
drag, startPoint x: 137, startPoint y: 29, endPoint x: 148, endPoint y: 37, distance: 13.7
click at [139, 30] on div "[PHONE_NUMBER]" at bounding box center [107, 31] width 138 height 7
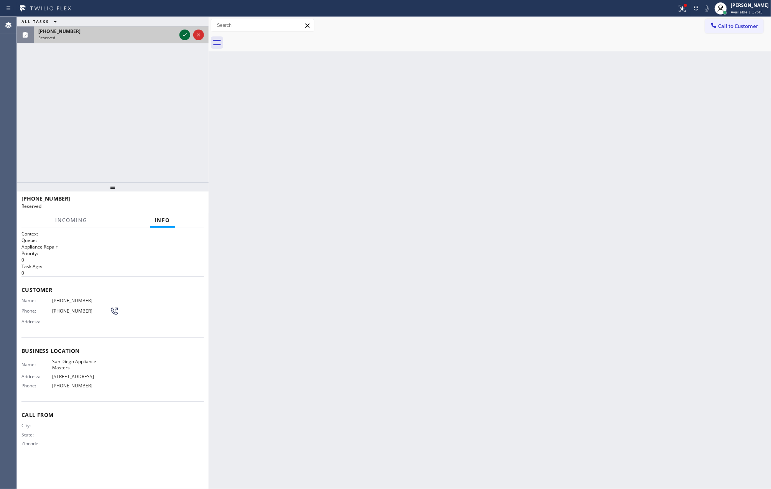
click at [184, 37] on icon at bounding box center [184, 34] width 9 height 9
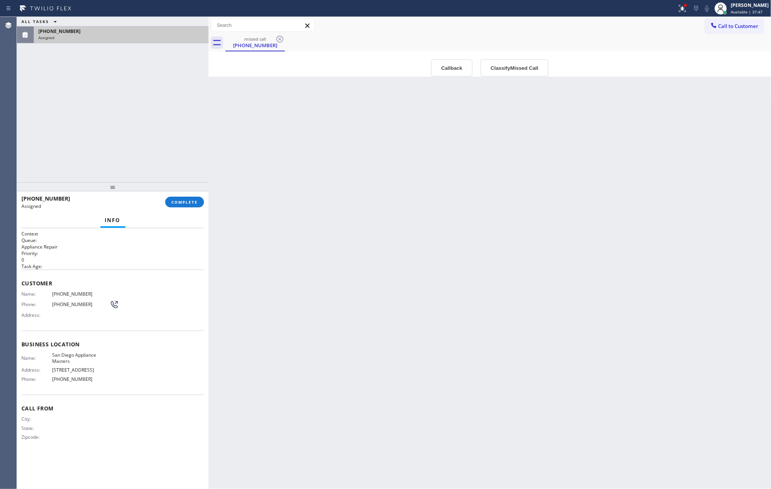
click at [237, 135] on div "ALL TASKS ALL TASKS ACTIVE TASKS TASKS IN WRAP UP [PHONE_NUMBER] Assigned [PHON…" at bounding box center [394, 253] width 754 height 472
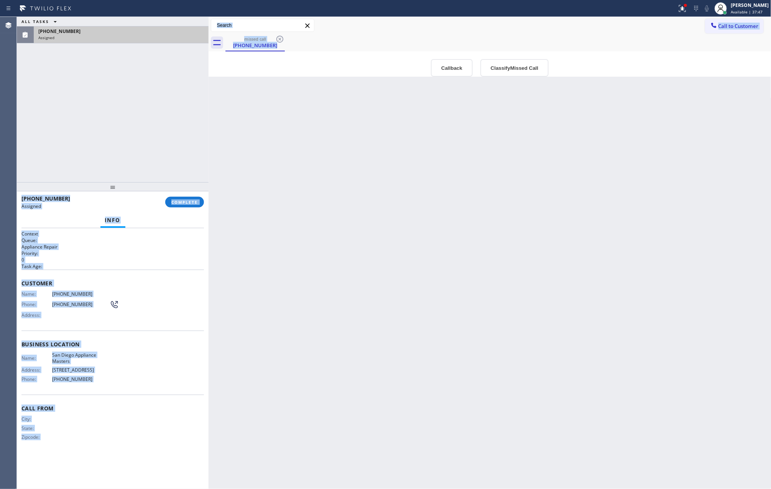
click at [458, 68] on button "Callback" at bounding box center [452, 68] width 42 height 18
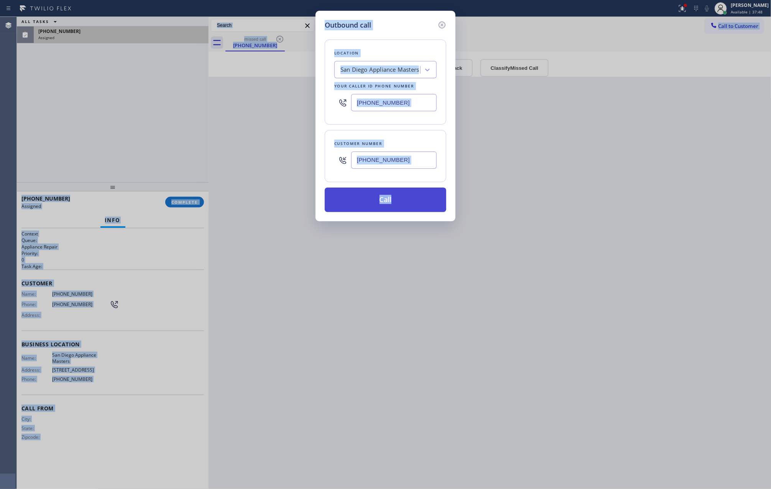
click at [414, 200] on button "Call" at bounding box center [385, 199] width 121 height 25
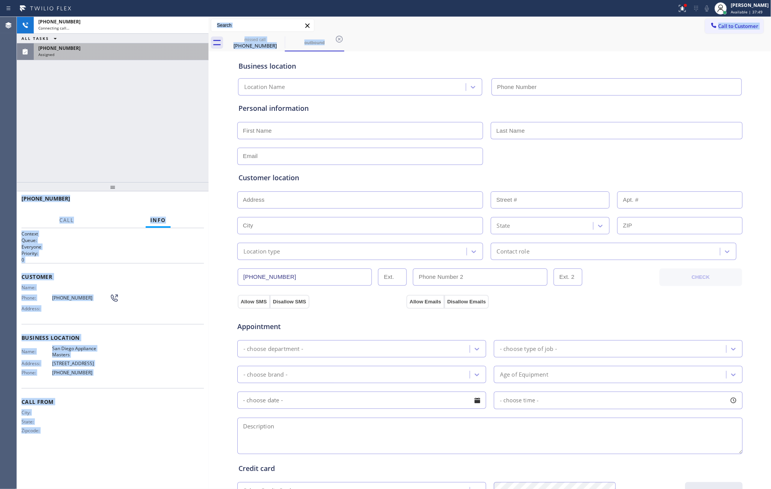
type input "[PHONE_NUMBER]"
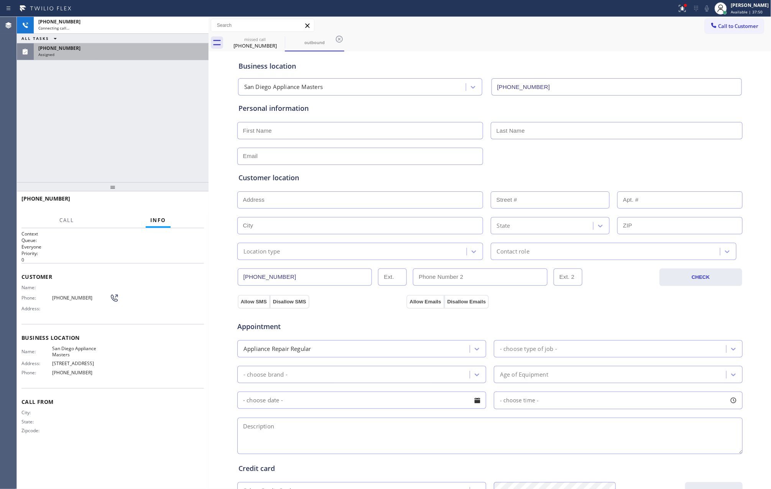
click at [112, 127] on div "[PHONE_NUMBER] Connecting call… ALL TASKS ALL TASKS ACTIVE TASKS TASKS IN WRAP …" at bounding box center [113, 99] width 192 height 165
drag, startPoint x: 153, startPoint y: 112, endPoint x: 155, endPoint y: 200, distance: 88.2
click at [154, 131] on div "[PHONE_NUMBER] Connecting call… ALL TASKS ALL TASKS ACTIVE TASKS TASKS IN WRAP …" at bounding box center [113, 99] width 192 height 165
drag, startPoint x: 151, startPoint y: 129, endPoint x: 175, endPoint y: 68, distance: 66.0
click at [155, 129] on div "[PHONE_NUMBER] Connecting call… ALL TASKS ALL TASKS ACTIVE TASKS TASKS IN WRAP …" at bounding box center [113, 99] width 192 height 165
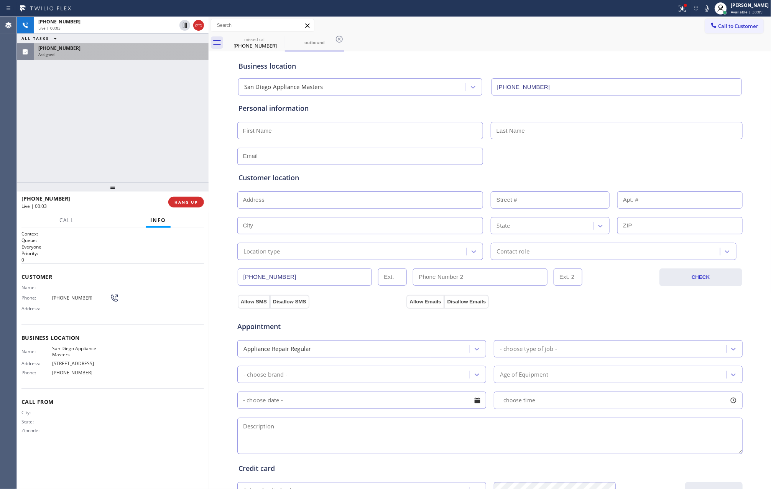
click at [117, 127] on div "[PHONE_NUMBER] Live | 00:03 ALL TASKS ALL TASKS ACTIVE TASKS TASKS IN WRAP UP […" at bounding box center [113, 99] width 192 height 165
click at [124, 128] on div "[PHONE_NUMBER] Live | 00:03 ALL TASKS ALL TASKS ACTIVE TASKS TASKS IN WRAP UP […" at bounding box center [113, 99] width 192 height 165
click at [128, 126] on div "[PHONE_NUMBER] Live | 00:03 ALL TASKS ALL TASKS ACTIVE TASKS TASKS IN WRAP UP […" at bounding box center [113, 99] width 192 height 165
drag, startPoint x: 130, startPoint y: 126, endPoint x: 404, endPoint y: 69, distance: 279.6
click at [148, 126] on div "[PHONE_NUMBER] Live | 00:03 ALL TASKS ALL TASKS ACTIVE TASKS TASKS IN WRAP UP […" at bounding box center [113, 99] width 192 height 165
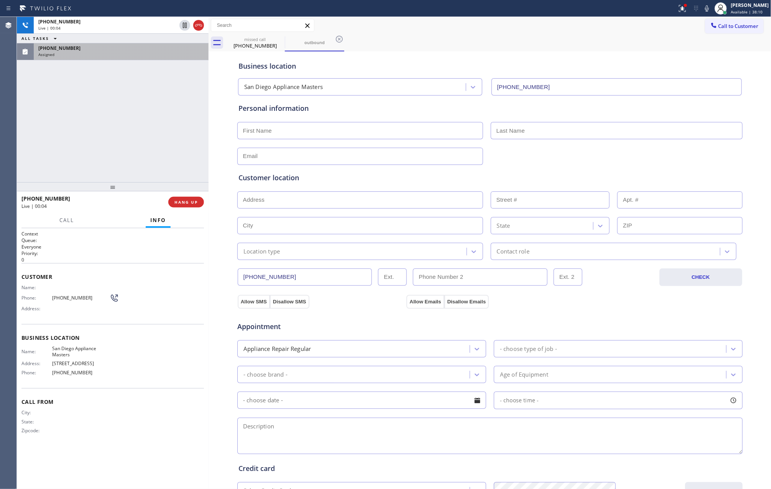
drag, startPoint x: 487, startPoint y: 29, endPoint x: 485, endPoint y: 37, distance: 8.7
click at [487, 33] on div "Call to Customer Outbound call Location Search location Your caller id phone nu…" at bounding box center [489, 25] width 563 height 17
click at [484, 39] on div "missed call [PHONE_NUMBER] outbound" at bounding box center [498, 42] width 546 height 17
drag, startPoint x: 94, startPoint y: 104, endPoint x: 105, endPoint y: 100, distance: 12.1
click at [103, 102] on div "[PHONE_NUMBER] Live | 00:12 ALL TASKS ALL TASKS ACTIVE TASKS TASKS IN WRAP UP […" at bounding box center [113, 99] width 192 height 165
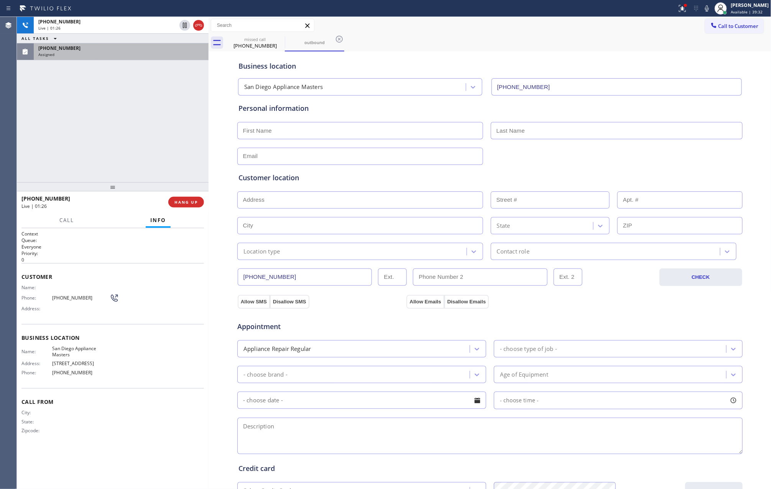
click at [44, 157] on div "[PHONE_NUMBER] Live | 01:26 ALL TASKS ALL TASKS ACTIVE TASKS TASKS IN WRAP UP […" at bounding box center [113, 99] width 192 height 165
click at [46, 157] on div "[PHONE_NUMBER] Live | 01:26 ALL TASKS ALL TASKS ACTIVE TASKS TASKS IN WRAP UP […" at bounding box center [113, 99] width 192 height 165
click at [543, 175] on div "Customer location" at bounding box center [489, 177] width 503 height 10
click at [443, 124] on input "text" at bounding box center [360, 130] width 246 height 17
type input "[PERSON_NAME]"
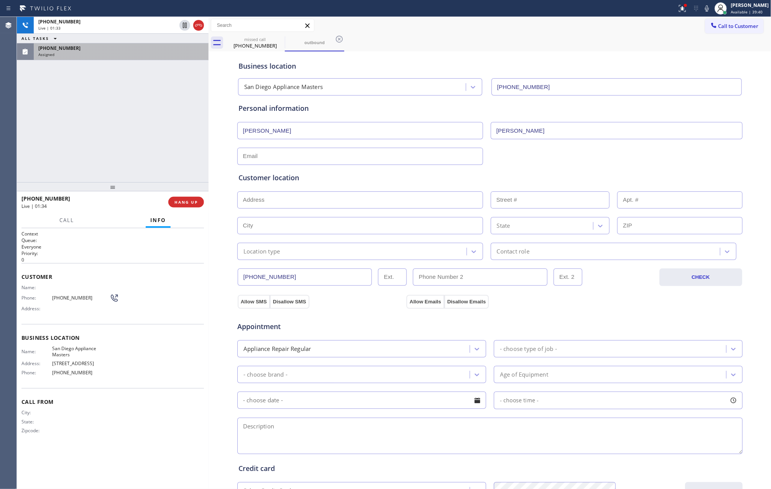
type input "[PERSON_NAME]"
click at [619, 161] on div at bounding box center [489, 155] width 507 height 19
click at [555, 165] on div "Customer location >> ADD NEW ADDRESS << + NEW ADDRESS State Location type Conta…" at bounding box center [490, 211] width 506 height 98
click at [308, 279] on input "[PHONE_NUMBER]" at bounding box center [305, 276] width 135 height 17
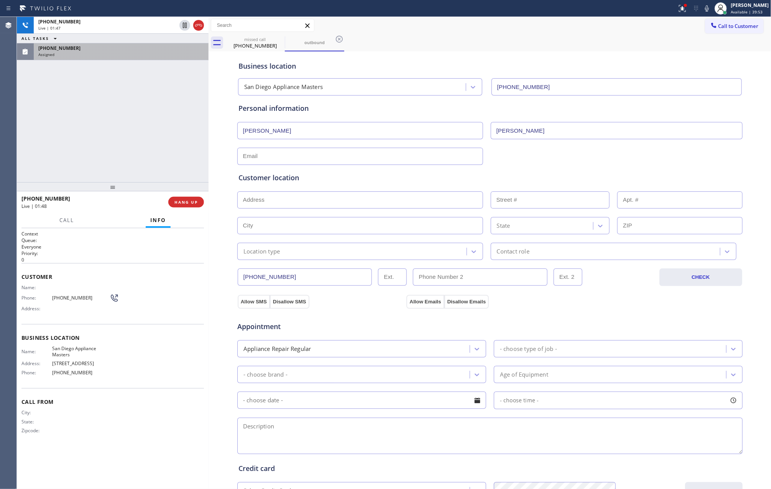
click at [308, 279] on input "[PHONE_NUMBER]" at bounding box center [305, 276] width 135 height 17
click at [108, 126] on div "[PHONE_NUMBER] Live | 01:50 ALL TASKS ALL TASKS ACTIVE TASKS TASKS IN WRAP UP […" at bounding box center [113, 99] width 192 height 165
drag, startPoint x: 166, startPoint y: 129, endPoint x: 200, endPoint y: 140, distance: 36.6
click at [185, 136] on div "[PHONE_NUMBER] Live | 03:43 ALL TASKS ALL TASKS ACTIVE TASKS TASKS IN WRAP UP […" at bounding box center [113, 99] width 192 height 165
click at [305, 192] on input "text" at bounding box center [360, 199] width 246 height 17
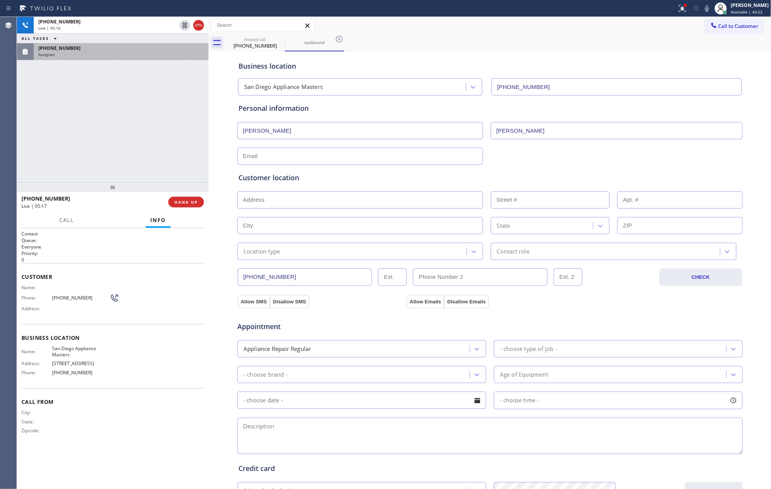
paste input "[STREET_ADDRESS]"
type input "[STREET_ADDRESS]"
type input "4610"
type input "[GEOGRAPHIC_DATA]"
type input "92115"
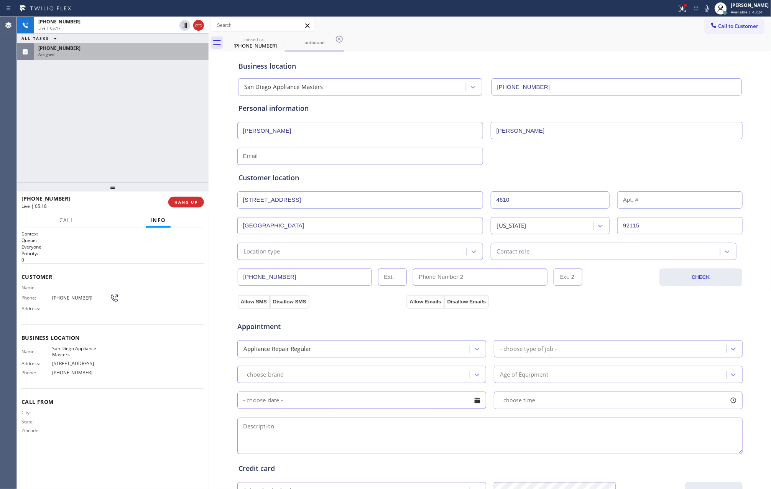
click at [548, 164] on div "Customer location >> ADD NEW ADDRESS << + NEW ADDRESS [STREET_ADDRESS][US_STATE…" at bounding box center [490, 211] width 506 height 98
click at [275, 250] on div "Location type" at bounding box center [261, 251] width 37 height 9
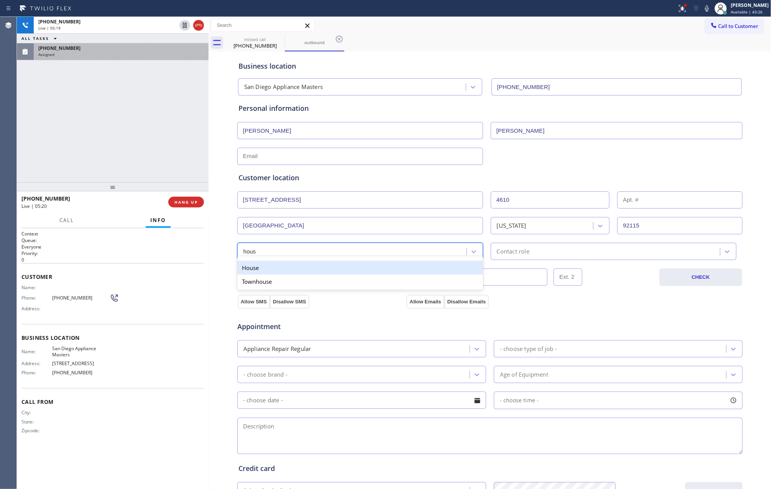
type input "house"
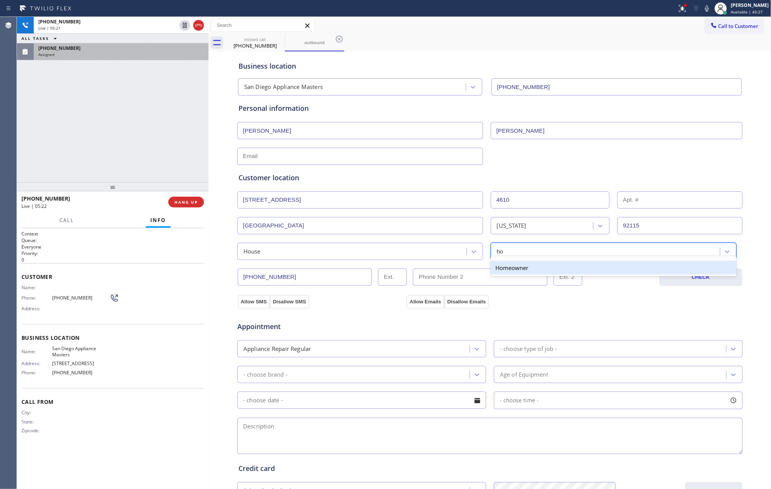
type input "hom"
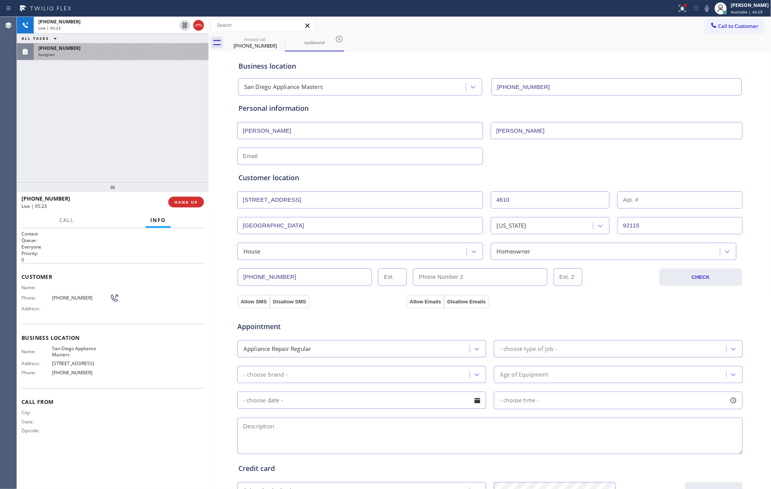
click at [329, 157] on input "text" at bounding box center [360, 156] width 246 height 17
type input "[EMAIL_ADDRESS][DOMAIN_NAME]"
click at [550, 162] on div "Customer location >> ADD NEW ADDRESS << + NEW ADDRESS [STREET_ADDRESS][GEOGRAPH…" at bounding box center [490, 211] width 506 height 98
click at [409, 303] on button "Allow Emails" at bounding box center [425, 302] width 38 height 14
click at [249, 305] on button "Allow SMS" at bounding box center [254, 302] width 32 height 14
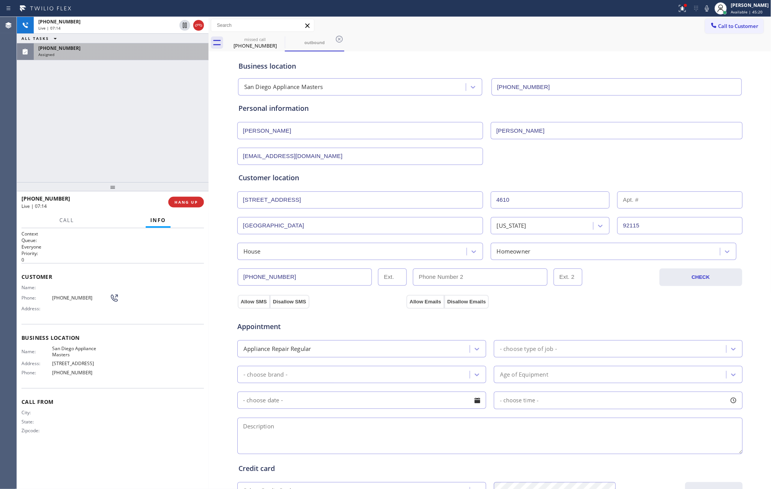
click at [569, 152] on div "[EMAIL_ADDRESS][DOMAIN_NAME]" at bounding box center [489, 155] width 507 height 19
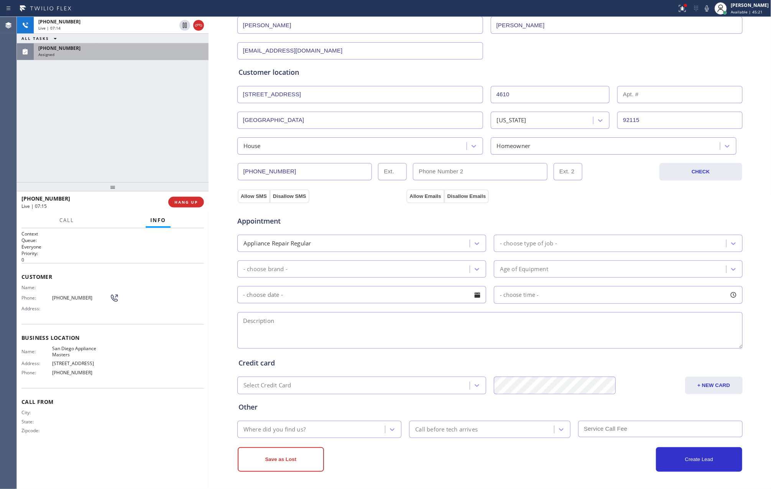
scroll to position [108, 0]
click at [530, 240] on div "- choose type of job -" at bounding box center [528, 243] width 57 height 9
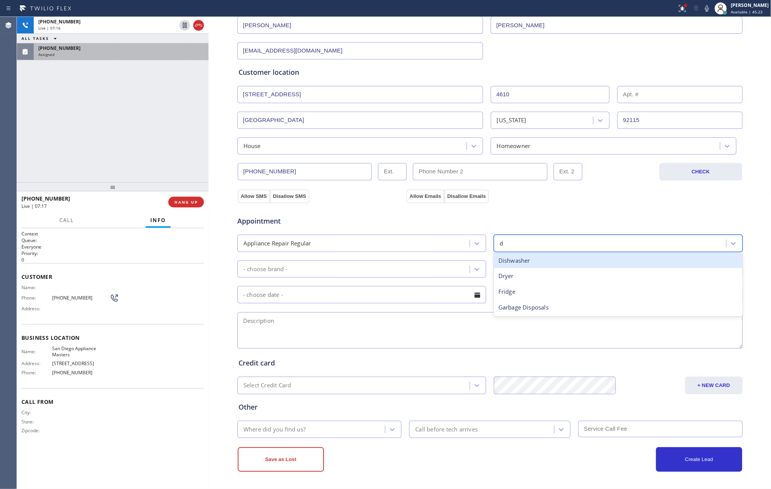
type input "dr"
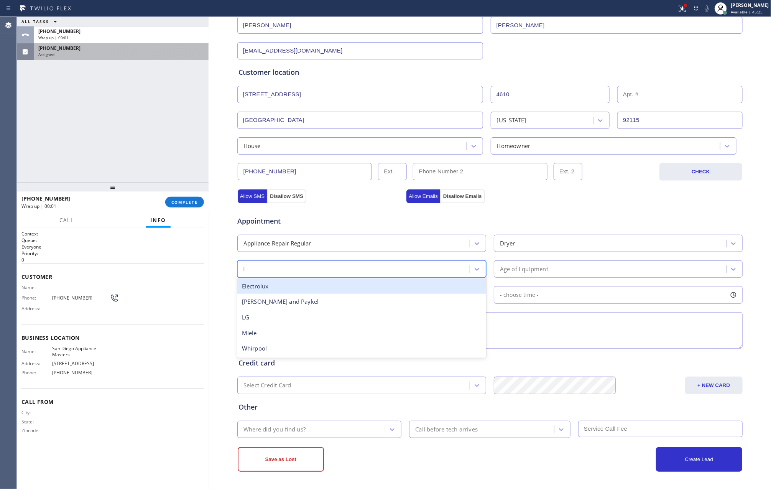
type input "lg"
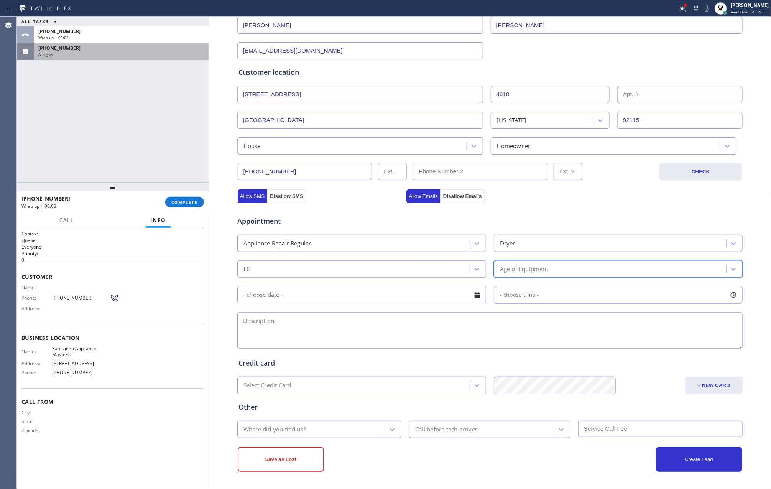
type input "5"
click at [466, 294] on input "text" at bounding box center [361, 294] width 249 height 17
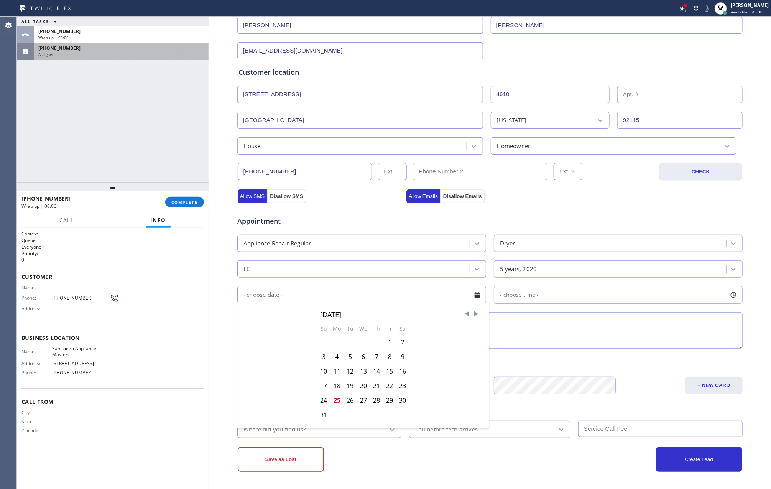
drag, startPoint x: 359, startPoint y: 400, endPoint x: 482, endPoint y: 351, distance: 133.1
click at [359, 400] on div "27" at bounding box center [362, 400] width 13 height 15
type input "[DATE]"
click at [573, 300] on div "- choose time -" at bounding box center [618, 295] width 249 height 18
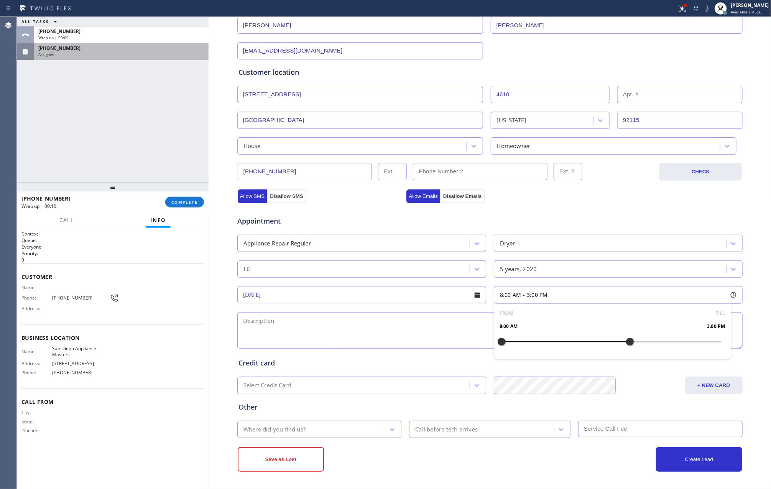
drag, startPoint x: 605, startPoint y: 345, endPoint x: 624, endPoint y: 352, distance: 20.4
click at [624, 352] on div "FROM TILL 8:00 AM 3:00 PM" at bounding box center [612, 330] width 237 height 55
drag, startPoint x: 492, startPoint y: 339, endPoint x: 570, endPoint y: 343, distance: 77.9
click at [570, 343] on div at bounding box center [574, 341] width 9 height 16
click at [384, 334] on textarea at bounding box center [489, 330] width 505 height 36
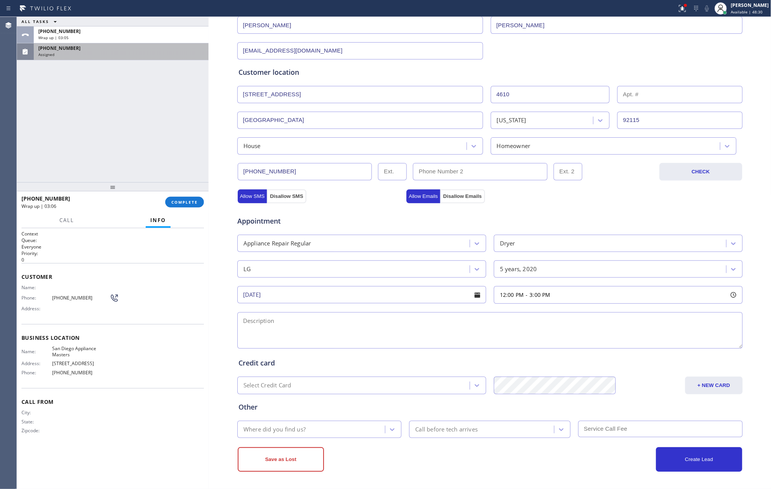
click at [454, 321] on textarea at bounding box center [489, 330] width 505 height 36
paste textarea "12-3 || $75 || LG || stack unit || Dryer || belt or rooler issue and its making…"
type textarea "12-3 || $75 || LG || stack unit || Dryer || belt or rooler issue and its making…"
click at [333, 425] on div "Where did you find us?" at bounding box center [312, 428] width 146 height 13
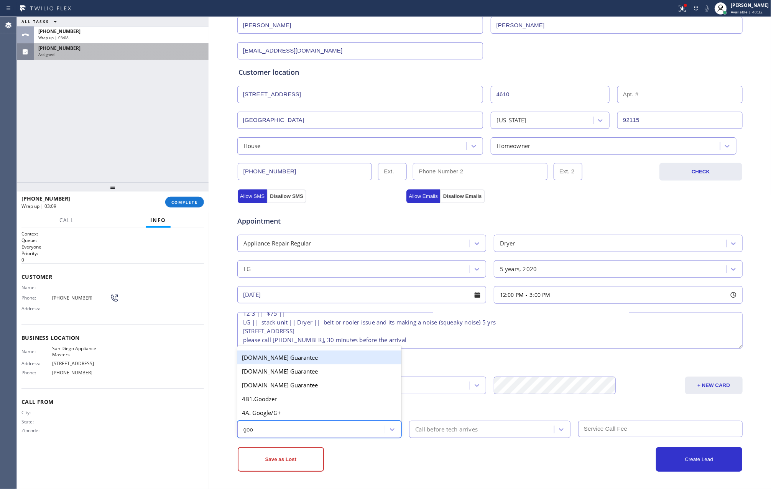
type input "goog"
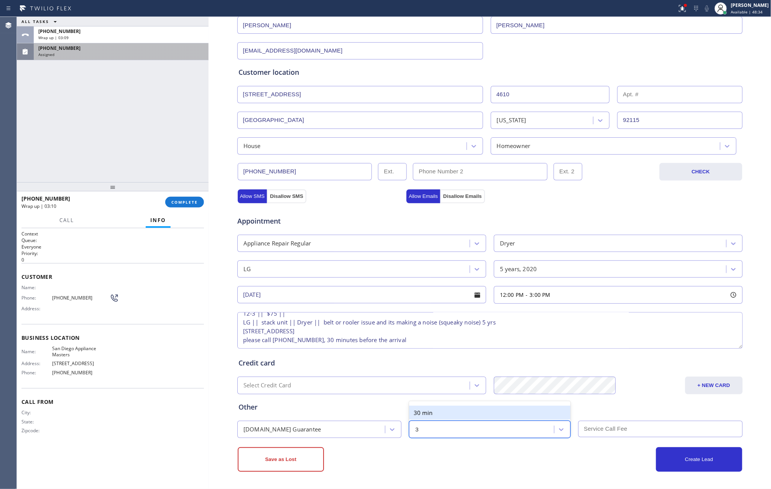
type input "30"
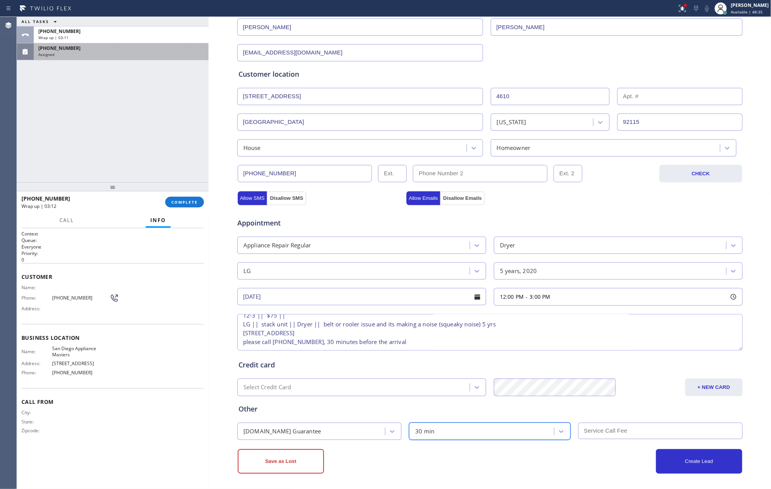
scroll to position [108, 0]
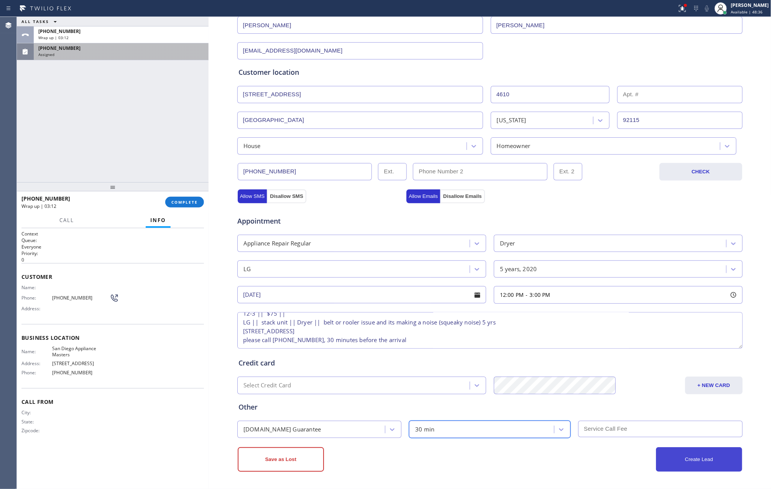
click at [689, 467] on button "Create Lead" at bounding box center [699, 459] width 86 height 25
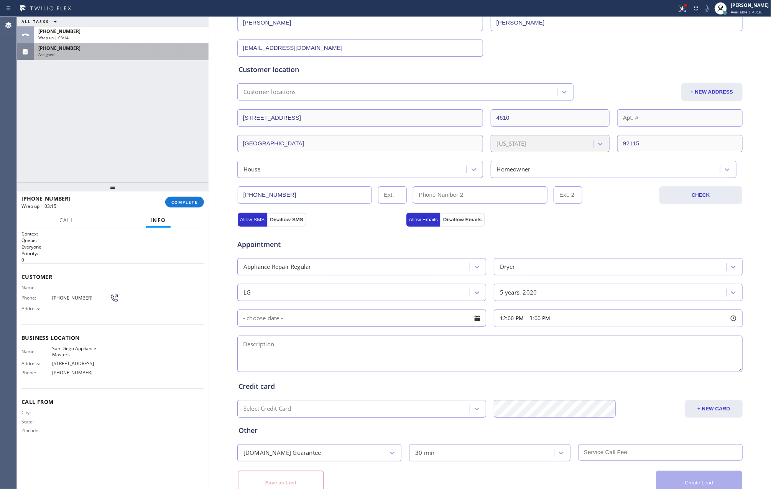
scroll to position [0, 0]
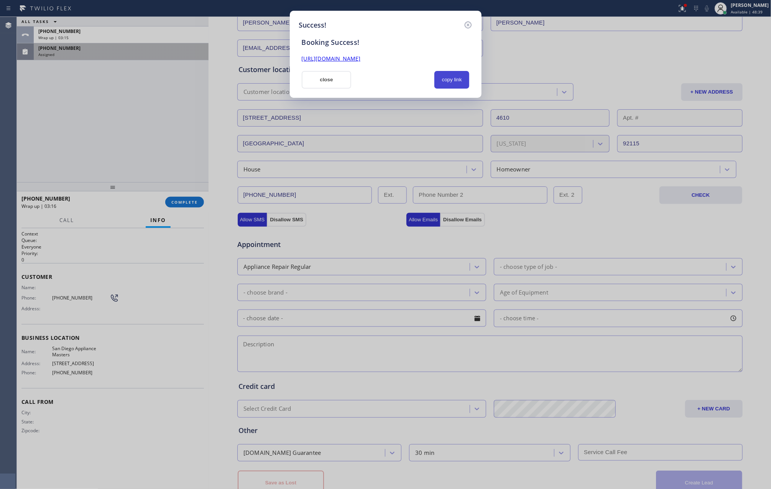
click at [456, 75] on button "copy link" at bounding box center [451, 80] width 35 height 18
click at [135, 121] on div "Success! Booking Success! [URL][DOMAIN_NAME] close copy link" at bounding box center [385, 244] width 771 height 489
click at [445, 80] on button "copy link" at bounding box center [451, 80] width 35 height 18
click at [327, 84] on button "close" at bounding box center [327, 80] width 50 height 18
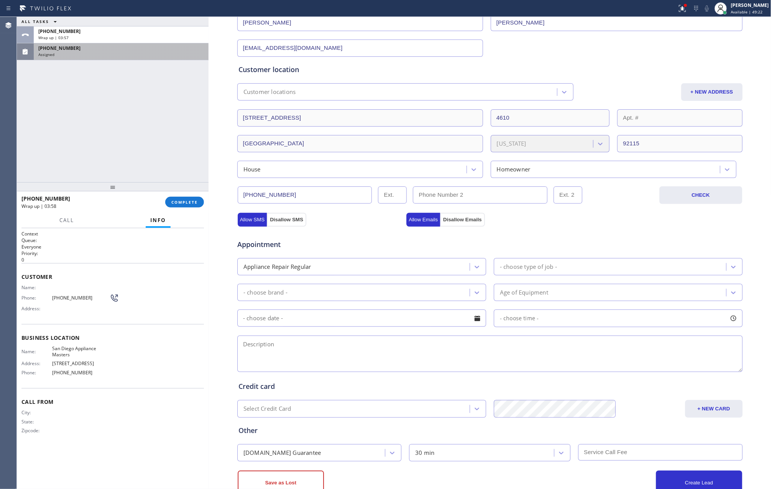
drag, startPoint x: 183, startPoint y: 107, endPoint x: 189, endPoint y: 153, distance: 46.7
click at [185, 133] on div "ALL TASKS ALL TASKS ACTIVE TASKS TASKS IN WRAP UP [PHONE_NUMBER] Wrap up | 03:[…" at bounding box center [113, 99] width 192 height 165
drag, startPoint x: 190, startPoint y: 203, endPoint x: 183, endPoint y: 139, distance: 64.7
click at [190, 203] on span "COMPLETE" at bounding box center [184, 201] width 26 height 5
click at [184, 123] on div "ALL TASKS ALL TASKS ACTIVE TASKS TASKS IN WRAP UP [PHONE_NUMBER] Wrap up | 03:[…" at bounding box center [113, 99] width 192 height 165
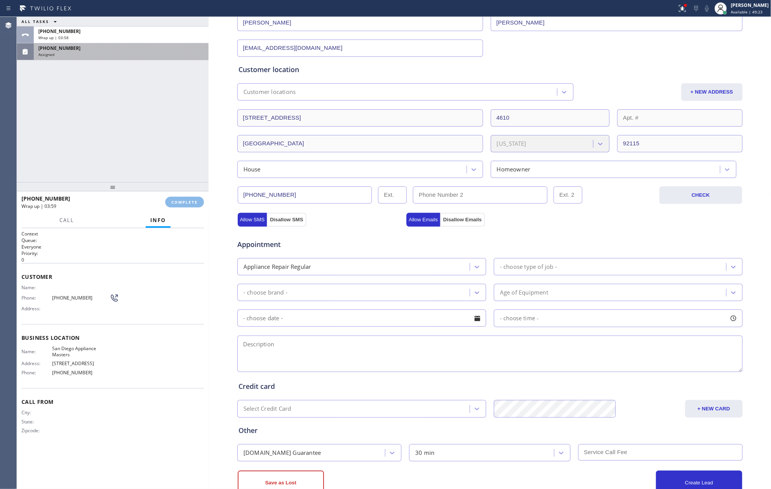
click at [184, 122] on div "ALL TASKS ALL TASKS ACTIVE TASKS TASKS IN WRAP UP [PHONE_NUMBER] Wrap up | 03:[…" at bounding box center [113, 99] width 192 height 165
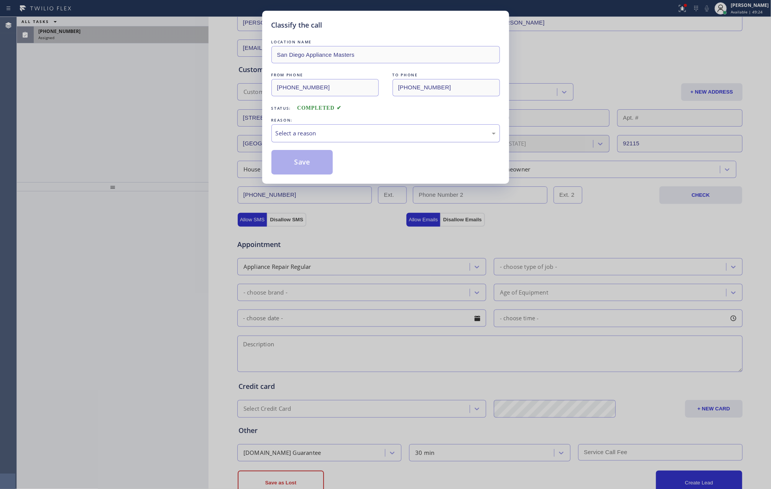
click at [295, 131] on div "Select a reason" at bounding box center [386, 133] width 220 height 9
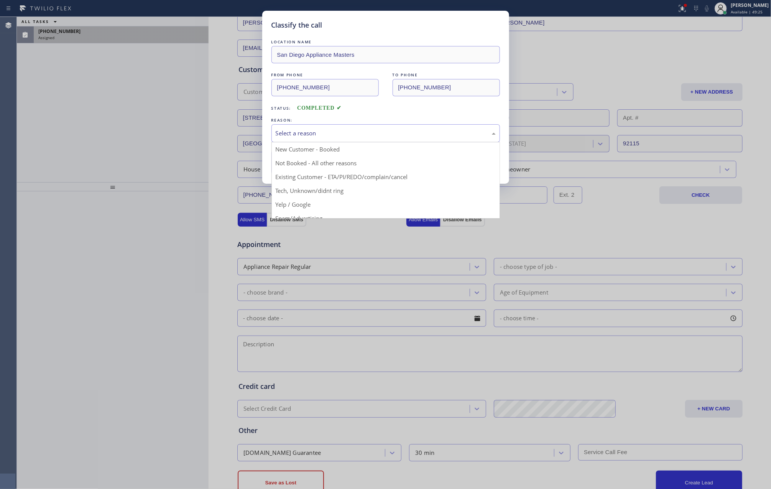
drag, startPoint x: 306, startPoint y: 148, endPoint x: 304, endPoint y: 161, distance: 13.6
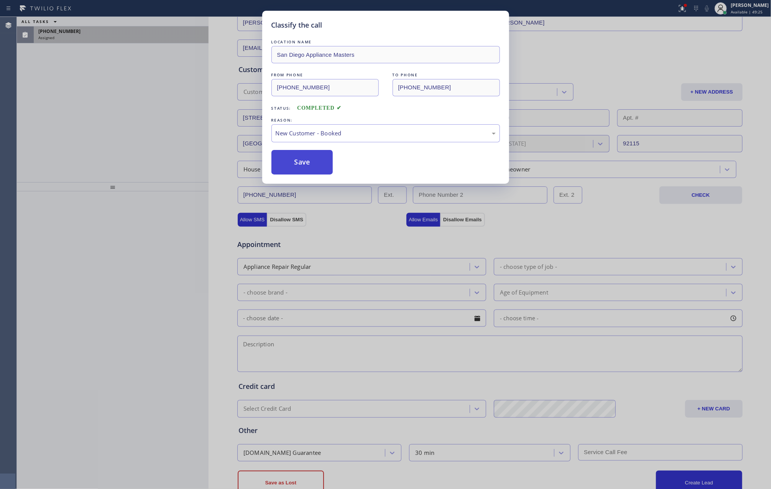
click at [303, 164] on button "Save" at bounding box center [302, 162] width 62 height 25
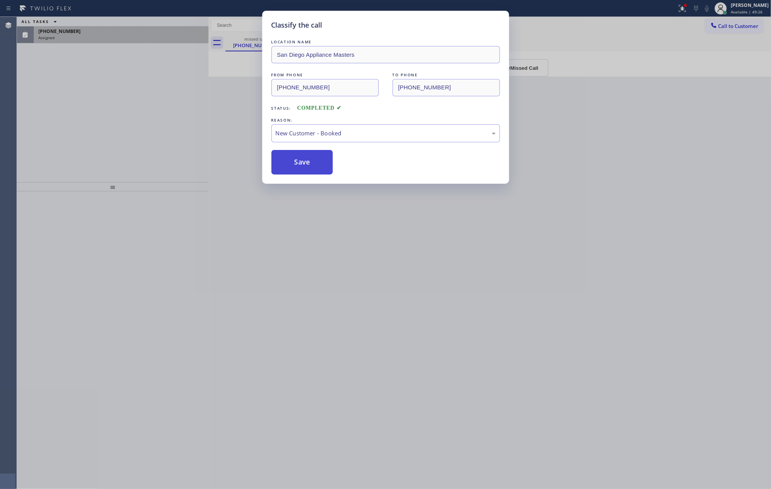
click at [304, 164] on button "Save" at bounding box center [302, 162] width 62 height 25
drag, startPoint x: 134, startPoint y: 124, endPoint x: 143, endPoint y: 128, distance: 9.8
click at [133, 124] on div "Classify the call LOCATION NAME San Diego Appliance Masters FROM PHONE [PHONE_N…" at bounding box center [385, 244] width 771 height 489
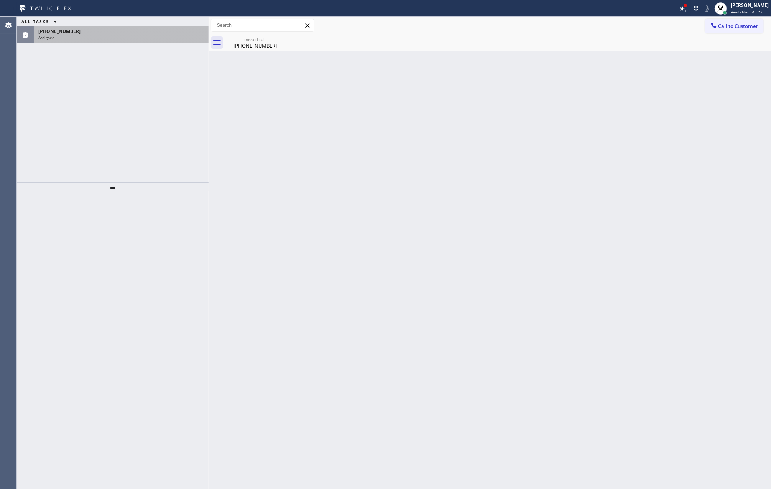
click at [100, 125] on div "ALL TASKS ALL TASKS ACTIVE TASKS TASKS IN WRAP UP [PHONE_NUMBER] Assigned" at bounding box center [113, 99] width 192 height 165
click at [369, 243] on div "Back to Dashboard Change Sender ID Customers Technicians Select a contact Outbo…" at bounding box center [489, 253] width 563 height 472
drag, startPoint x: 123, startPoint y: 107, endPoint x: 185, endPoint y: 85, distance: 65.3
click at [167, 91] on div "ALL TASKS ALL TASKS ACTIVE TASKS TASKS IN WRAP UP [PHONE_NUMBER] Assigned" at bounding box center [113, 99] width 192 height 165
click at [262, 37] on div "missed call" at bounding box center [255, 39] width 58 height 6
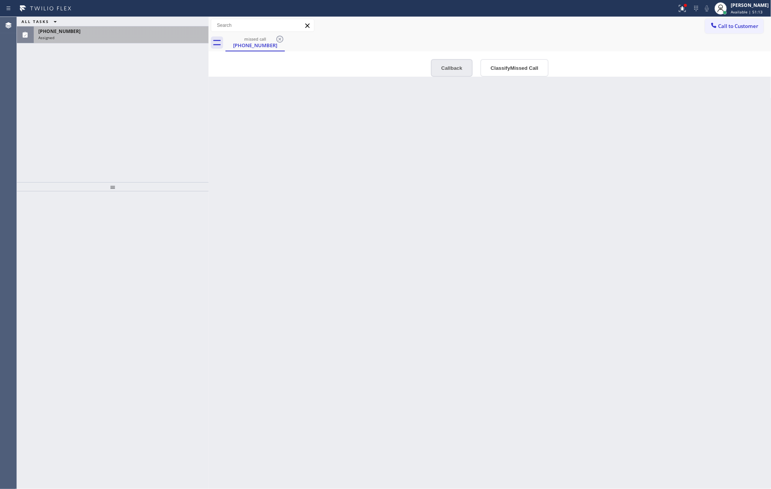
click at [466, 68] on button "Callback" at bounding box center [452, 68] width 42 height 18
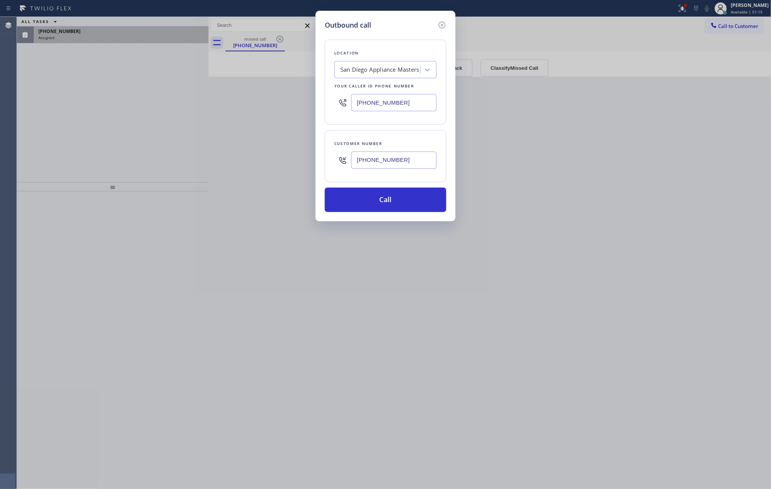
drag, startPoint x: 445, startPoint y: 27, endPoint x: 446, endPoint y: 42, distance: 15.0
click at [445, 26] on icon at bounding box center [441, 24] width 9 height 9
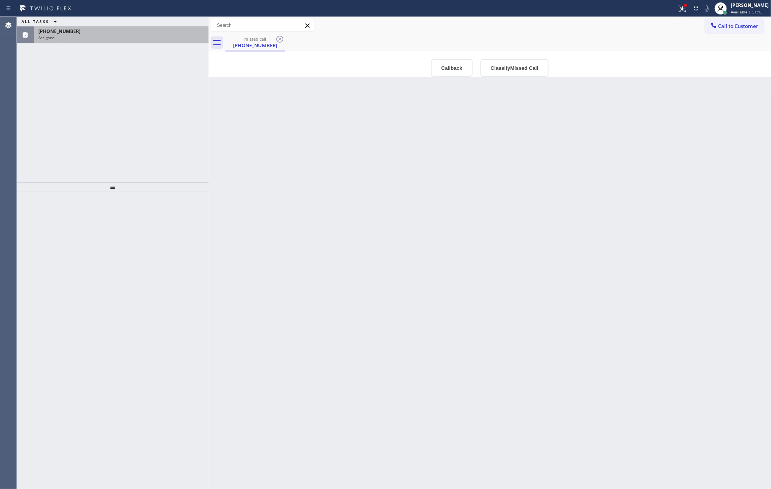
drag, startPoint x: 492, startPoint y: 152, endPoint x: 510, endPoint y: 108, distance: 47.3
click at [493, 152] on div "Back to Dashboard Change Sender ID Customers Technicians Select a contact Outbo…" at bounding box center [489, 253] width 563 height 472
click at [515, 75] on button "Classify Missed Call" at bounding box center [514, 68] width 68 height 18
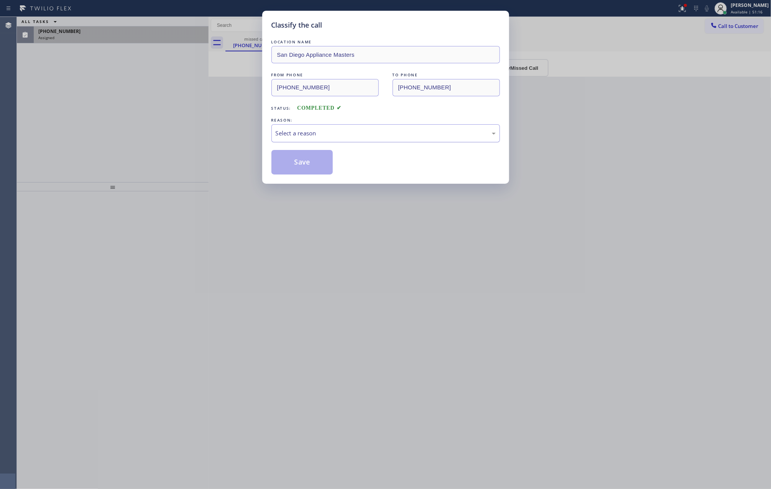
drag, startPoint x: 382, startPoint y: 133, endPoint x: 376, endPoint y: 137, distance: 7.1
click at [382, 133] on div "Select a reason" at bounding box center [386, 133] width 220 height 9
click at [306, 161] on button "Save" at bounding box center [302, 162] width 62 height 25
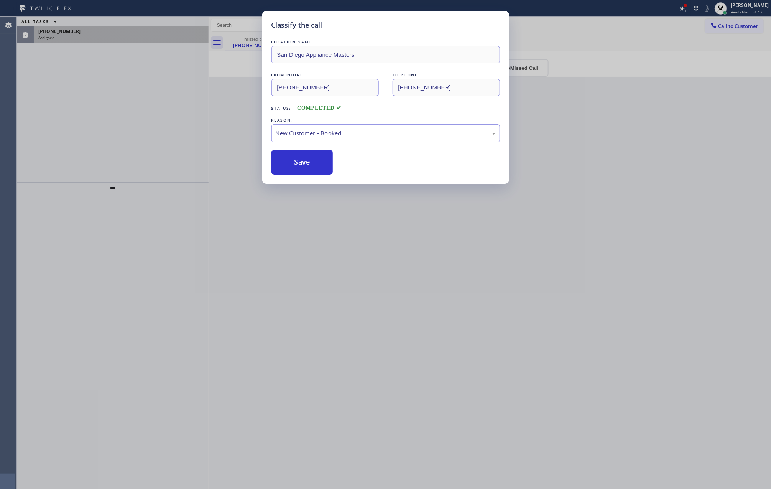
click at [138, 106] on div "Classify the call LOCATION NAME San Diego Appliance Masters FROM PHONE [PHONE_N…" at bounding box center [385, 244] width 771 height 489
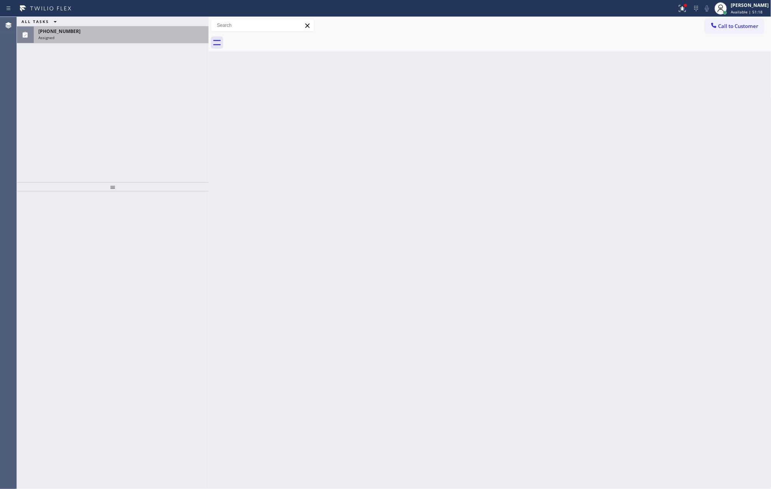
click at [145, 108] on div "ALL TASKS ALL TASKS ACTIVE TASKS TASKS IN WRAP UP [PHONE_NUMBER] Assigned" at bounding box center [113, 99] width 192 height 165
click at [420, 315] on div "Back to Dashboard Change Sender ID Customers Technicians Select a contact Outbo…" at bounding box center [489, 253] width 563 height 472
drag, startPoint x: 167, startPoint y: 100, endPoint x: 200, endPoint y: 50, distance: 60.6
click at [172, 97] on div "ALL TASKS ALL TASKS ACTIVE TASKS TASKS IN WRAP UP [PHONE_NUMBER] Reserved" at bounding box center [113, 99] width 192 height 165
click at [185, 35] on icon at bounding box center [185, 34] width 4 height 3
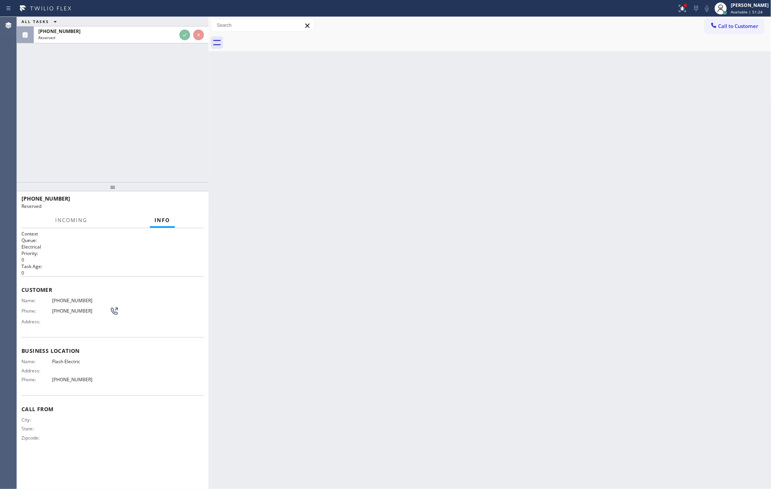
click at [179, 92] on div "ALL TASKS ALL TASKS ACTIVE TASKS TASKS IN WRAP UP [PHONE_NUMBER] Reserved" at bounding box center [113, 99] width 192 height 165
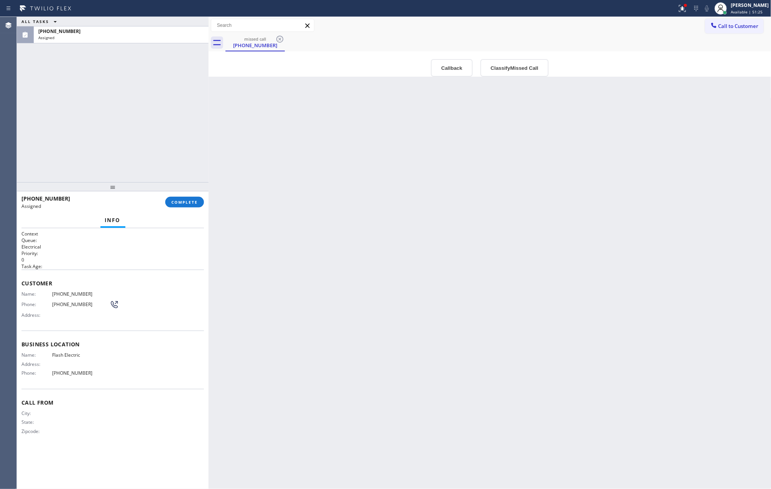
click at [417, 258] on div "Back to Dashboard Change Sender ID Customers Technicians Select a contact Outbo…" at bounding box center [489, 253] width 563 height 472
click at [451, 69] on button "Callback" at bounding box center [452, 68] width 42 height 18
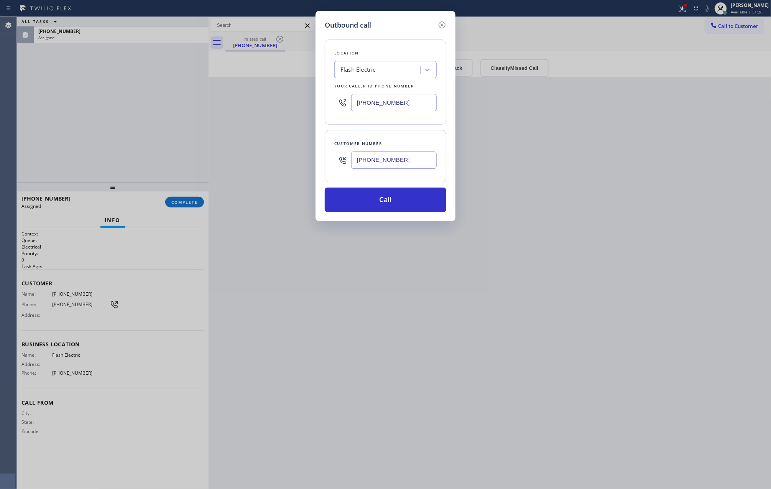
drag, startPoint x: 413, startPoint y: 201, endPoint x: 450, endPoint y: 219, distance: 40.8
click at [420, 203] on button "Call" at bounding box center [385, 199] width 121 height 25
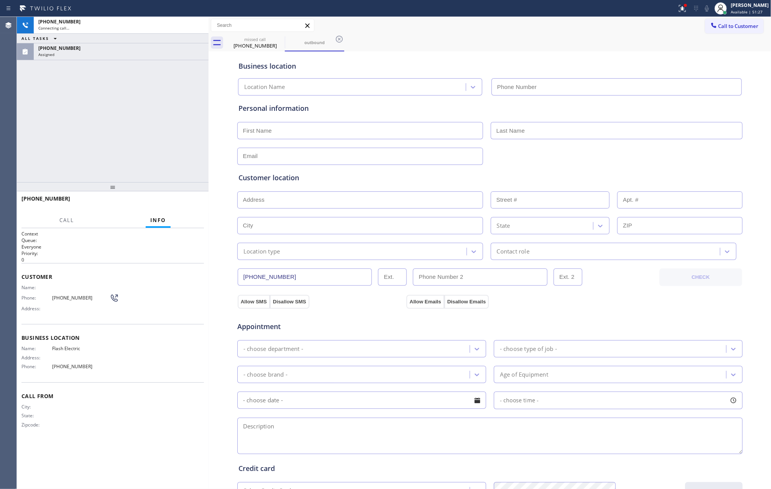
type input "[PHONE_NUMBER]"
click at [183, 204] on span "HANG UP" at bounding box center [185, 201] width 23 height 5
drag, startPoint x: 158, startPoint y: 112, endPoint x: 454, endPoint y: 287, distance: 343.9
click at [168, 116] on div "[PHONE_NUMBER] Live | 00:02 ALL TASKS ALL TASKS ACTIVE TASKS TASKS IN WRAP UP […" at bounding box center [113, 99] width 192 height 165
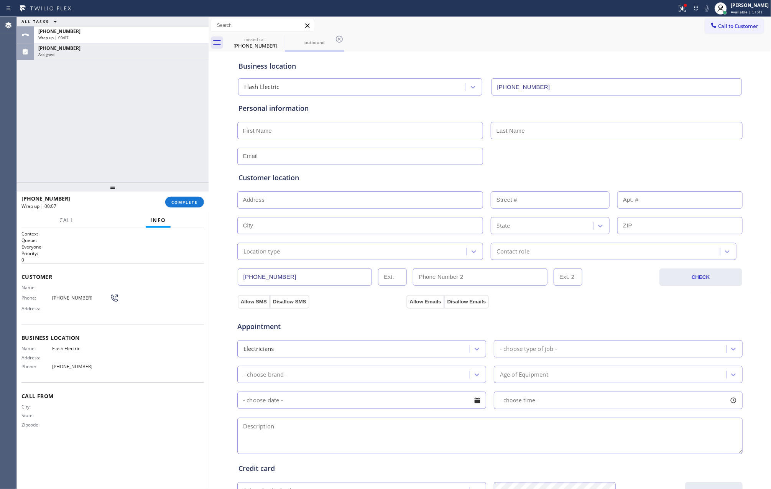
click at [136, 133] on div "ALL TASKS ALL TASKS ACTIVE TASKS TASKS IN WRAP UP [PHONE_NUMBER] Wrap up | 00:[…" at bounding box center [113, 99] width 192 height 165
click at [192, 203] on span "COMPLETE" at bounding box center [184, 201] width 26 height 5
click at [176, 148] on div "ALL TASKS ALL TASKS ACTIVE TASKS TASKS IN WRAP UP [PHONE_NUMBER] Wrap up | 00:[…" at bounding box center [113, 99] width 192 height 165
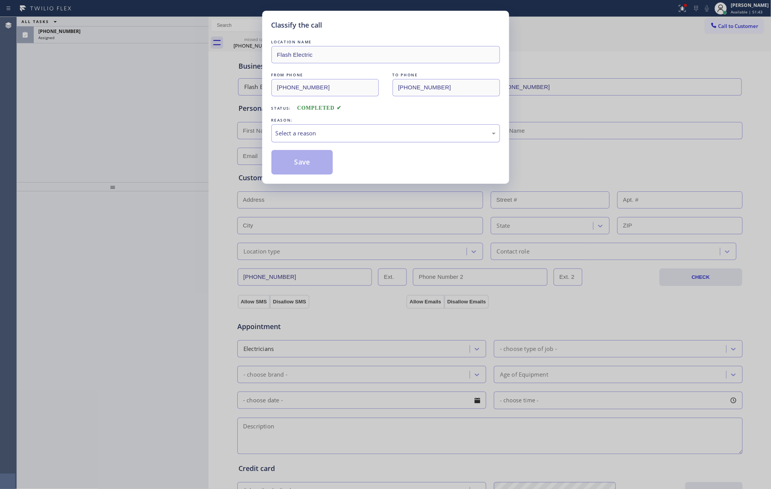
click at [315, 136] on div "Select a reason" at bounding box center [386, 133] width 220 height 9
click at [310, 162] on button "Save" at bounding box center [302, 162] width 62 height 25
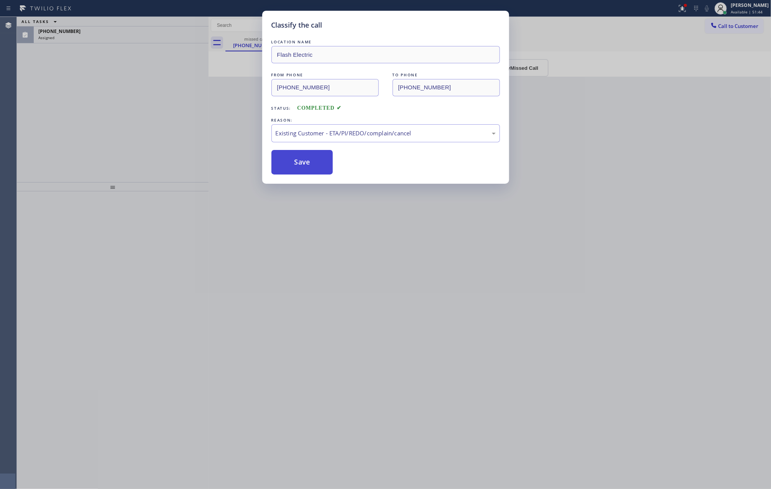
click at [310, 162] on button "Save" at bounding box center [302, 162] width 62 height 25
click at [199, 113] on div "Classify the call LOCATION NAME Flash Electric FROM PHONE [PHONE_NUMBER] TO PHO…" at bounding box center [385, 244] width 771 height 489
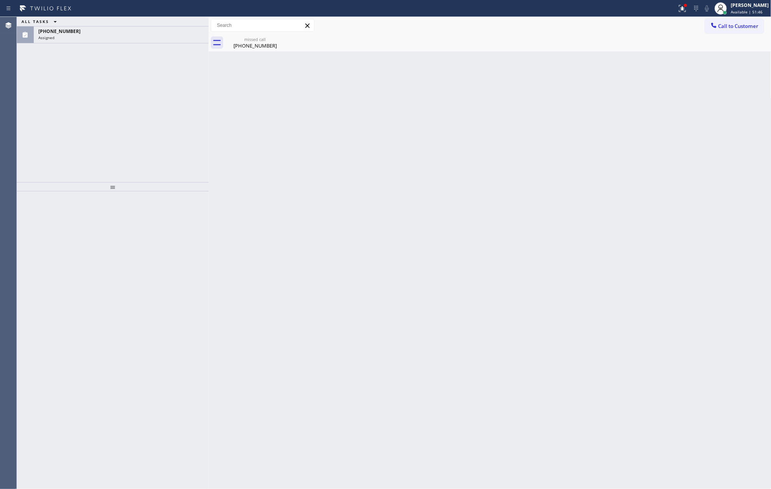
click at [145, 47] on div "ALL TASKS ALL TASKS ACTIVE TASKS TASKS IN WRAP UP [PHONE_NUMBER] Assigned" at bounding box center [113, 99] width 192 height 165
click at [158, 30] on div "[PHONE_NUMBER]" at bounding box center [121, 31] width 166 height 7
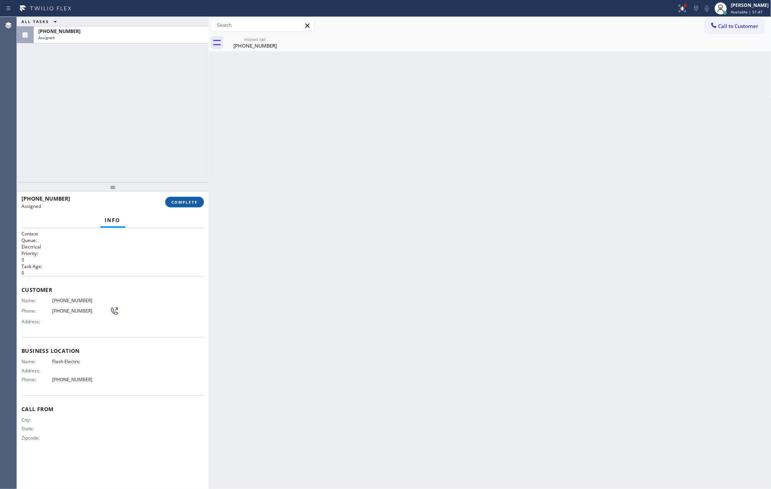
click at [180, 202] on span "COMPLETE" at bounding box center [184, 201] width 26 height 5
click at [174, 139] on div "ALL TASKS ALL TASKS ACTIVE TASKS TASKS IN WRAP UP [PHONE_NUMBER] Assigned" at bounding box center [113, 99] width 192 height 165
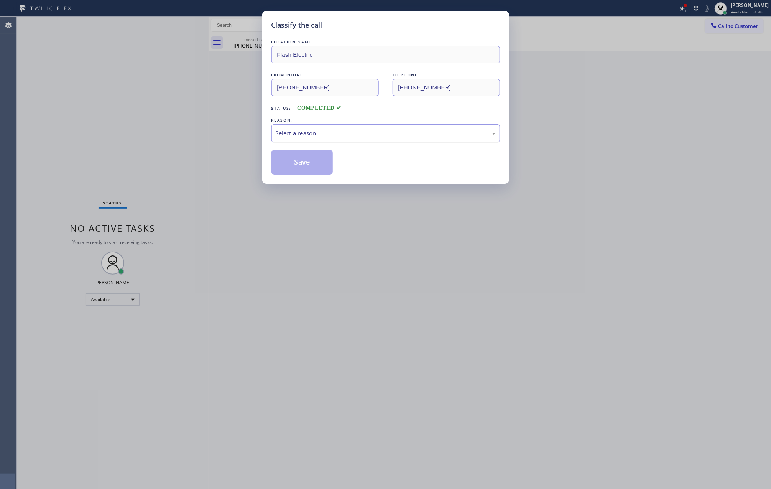
click at [311, 138] on div "Select a reason" at bounding box center [386, 133] width 220 height 9
click at [297, 161] on button "Save" at bounding box center [302, 162] width 62 height 25
click at [113, 90] on div "Classify the call LOCATION NAME Flash Electric FROM PHONE [PHONE_NUMBER] TO PHO…" at bounding box center [385, 244] width 771 height 489
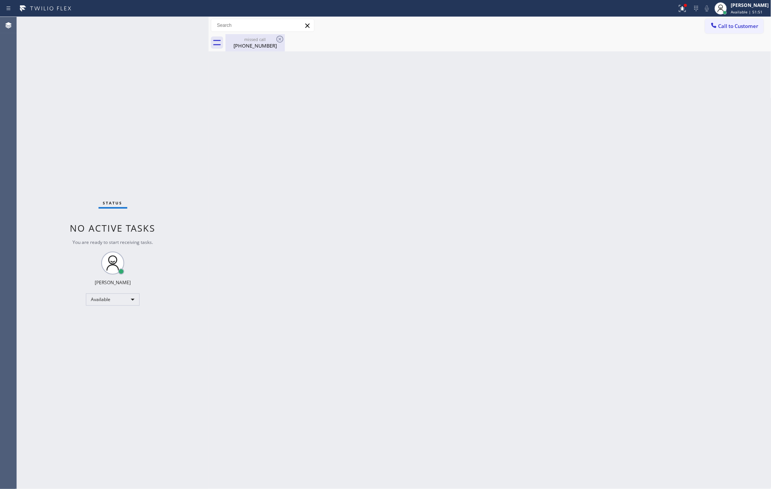
click at [251, 43] on div "[PHONE_NUMBER]" at bounding box center [255, 45] width 58 height 7
drag, startPoint x: 309, startPoint y: 183, endPoint x: 320, endPoint y: 191, distance: 13.2
click at [313, 187] on div "Back to Dashboard Change Sender ID Customers Technicians Select a contact Outbo…" at bounding box center [489, 253] width 563 height 472
click at [320, 185] on div "Back to Dashboard Change Sender ID Customers Technicians Select a contact Outbo…" at bounding box center [489, 253] width 563 height 472
click at [106, 294] on div "Available" at bounding box center [113, 299] width 54 height 12
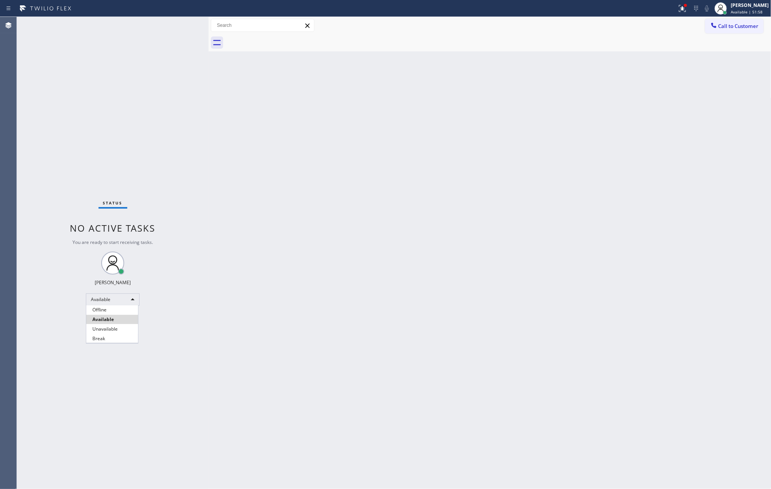
drag, startPoint x: 109, startPoint y: 338, endPoint x: 435, endPoint y: 272, distance: 331.9
click at [113, 336] on li "Break" at bounding box center [112, 338] width 52 height 9
click at [458, 259] on div "Back to Dashboard Change Sender ID Customers Technicians Select a contact Outbo…" at bounding box center [489, 253] width 563 height 472
click at [460, 254] on div "Back to Dashboard Change Sender ID Customers Technicians Select a contact Outbo…" at bounding box center [489, 253] width 563 height 472
click at [657, 236] on div "Back to Dashboard Change Sender ID Customers Technicians Select a contact Outbo…" at bounding box center [489, 253] width 563 height 472
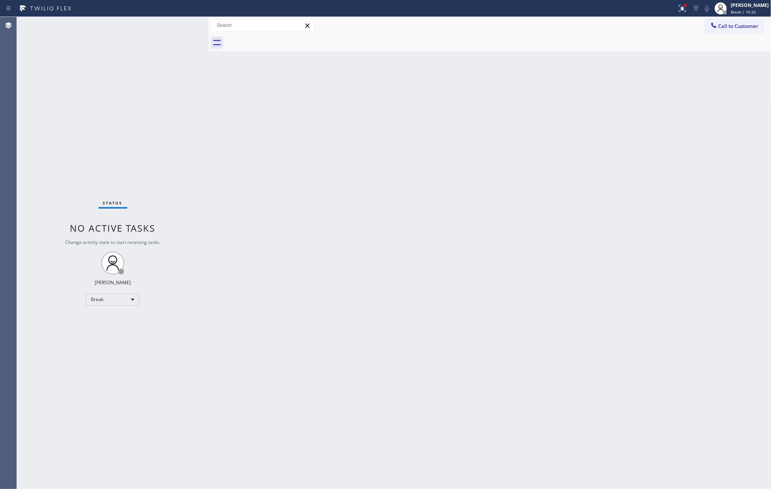
click at [578, 224] on div "Back to Dashboard Change Sender ID Customers Technicians Select a contact Outbo…" at bounding box center [489, 253] width 563 height 472
drag, startPoint x: 118, startPoint y: 46, endPoint x: 81, endPoint y: 274, distance: 231.0
click at [118, 55] on div "Status No active tasks Change activity state to start receiving tasks. [PERSON_…" at bounding box center [113, 253] width 192 height 472
click at [108, 298] on div "Break" at bounding box center [113, 299] width 54 height 12
click at [116, 317] on li "Available" at bounding box center [112, 319] width 52 height 9
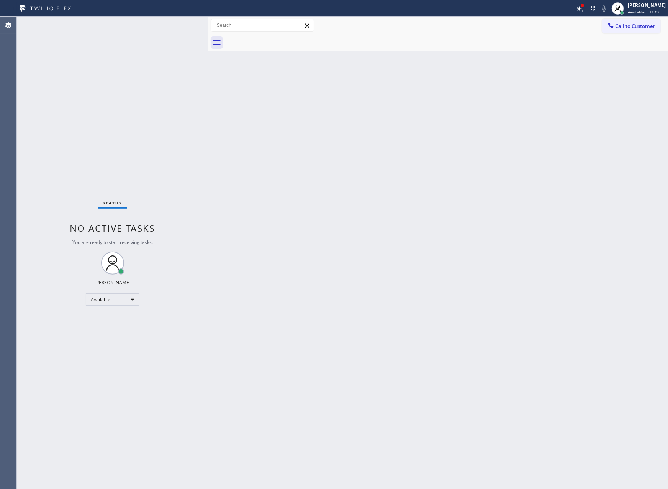
click at [353, 358] on div "Back to Dashboard Change Sender ID Customers Technicians Select a contact Outbo…" at bounding box center [438, 253] width 460 height 472
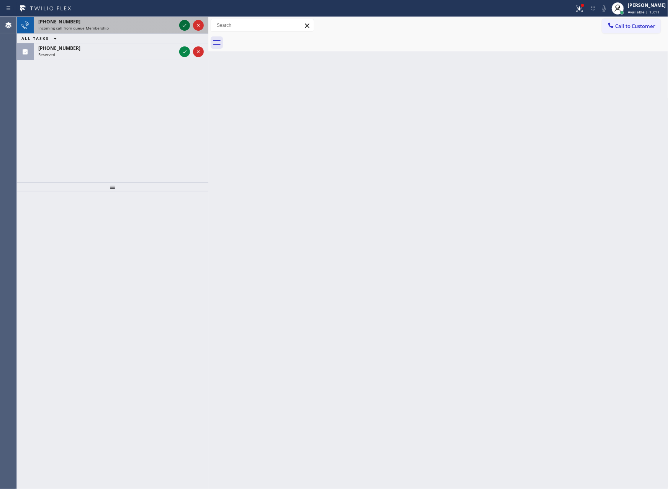
click at [190, 22] on div at bounding box center [184, 25] width 11 height 9
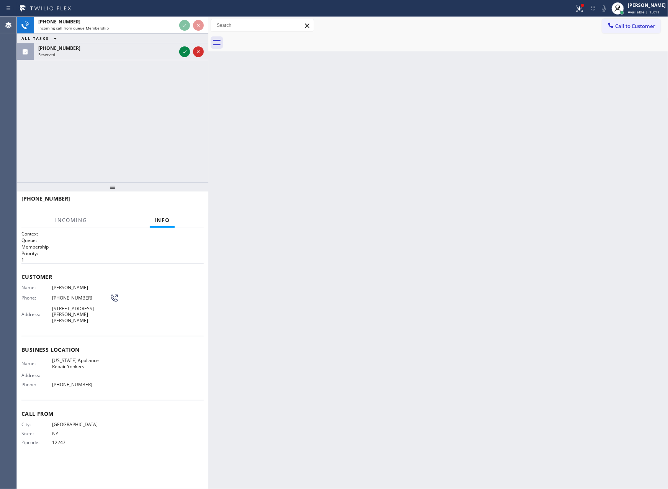
click at [419, 277] on div "Back to Dashboard Change Sender ID Customers Technicians Select a contact Outbo…" at bounding box center [438, 253] width 460 height 472
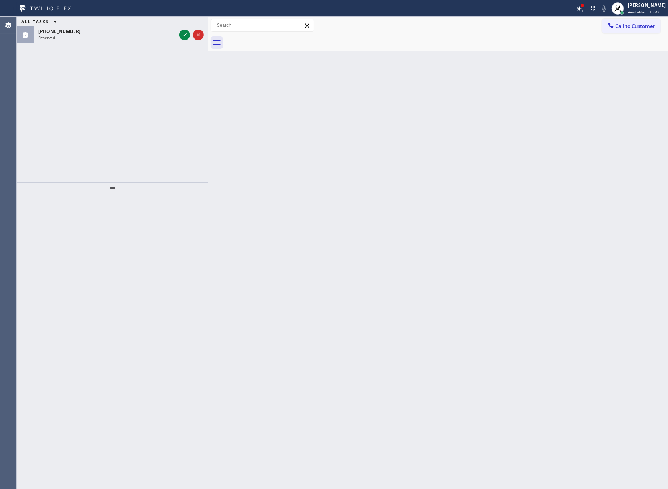
drag, startPoint x: 122, startPoint y: 122, endPoint x: 176, endPoint y: 65, distance: 78.9
click at [148, 108] on div "ALL TASKS ALL TASKS ACTIVE TASKS TASKS IN WRAP UP [PHONE_NUMBER] Reserved" at bounding box center [113, 99] width 192 height 165
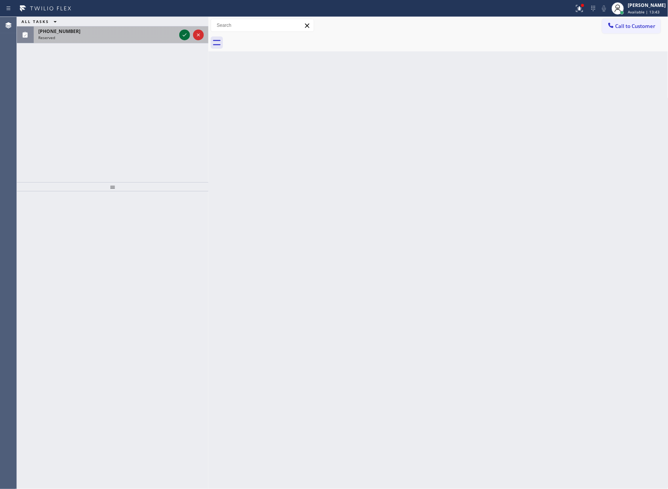
click at [185, 38] on icon at bounding box center [184, 34] width 9 height 9
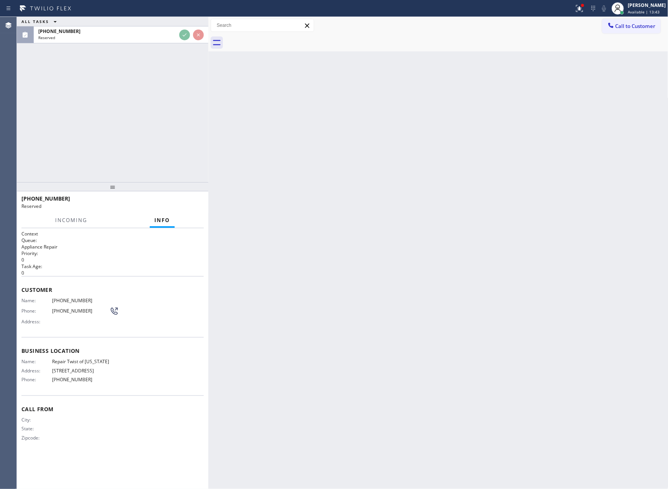
click at [167, 100] on div "ALL TASKS ALL TASKS ACTIVE TASKS TASKS IN WRAP UP [PHONE_NUMBER] Reserved" at bounding box center [113, 99] width 192 height 165
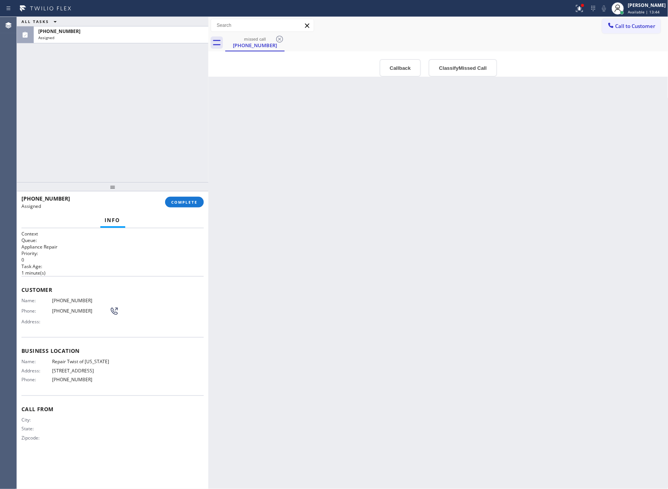
drag, startPoint x: 315, startPoint y: 194, endPoint x: 340, endPoint y: 180, distance: 28.1
click at [330, 190] on div "Back to Dashboard Change Sender ID Customers Technicians Select a contact Outbo…" at bounding box center [438, 253] width 460 height 472
click at [390, 67] on button "Callback" at bounding box center [401, 68] width 42 height 18
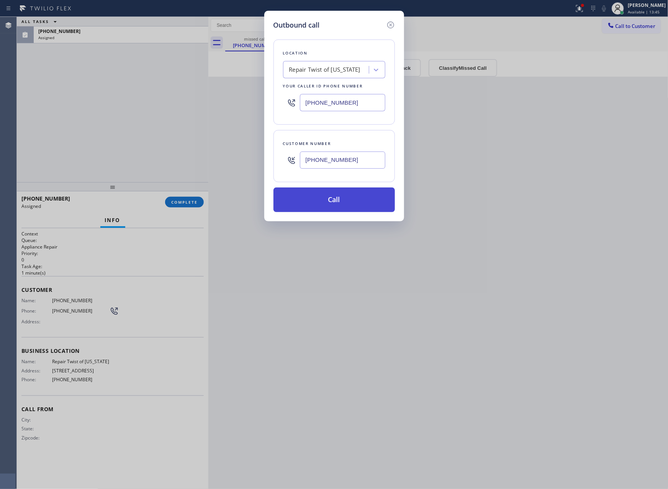
click at [369, 193] on button "Call" at bounding box center [334, 199] width 121 height 25
click at [134, 113] on div "Outbound call Location Repair Twist of [US_STATE] Your caller id phone number […" at bounding box center [334, 244] width 668 height 489
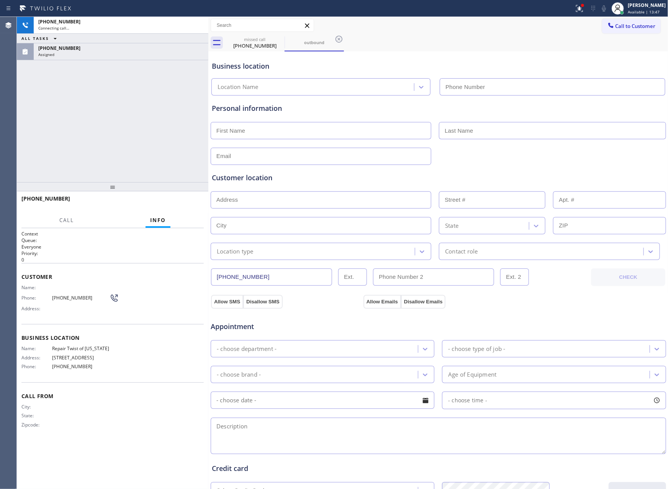
type input "[PHONE_NUMBER]"
click at [134, 113] on div "[PHONE_NUMBER] Connecting call… ALL TASKS ALL TASKS ACTIVE TASKS TASKS IN WRAP …" at bounding box center [113, 99] width 192 height 165
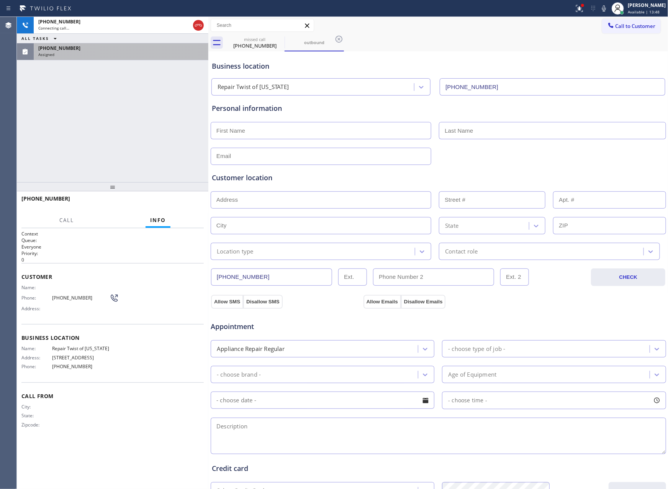
click at [145, 57] on div "[PHONE_NUMBER] Assigned" at bounding box center [120, 51] width 172 height 17
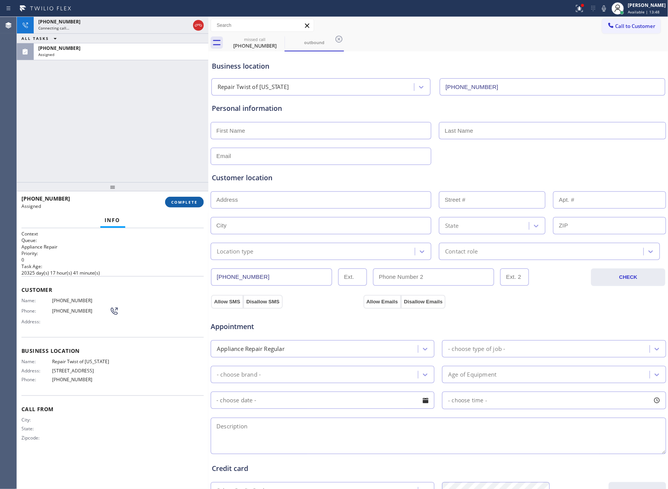
click at [176, 205] on button "COMPLETE" at bounding box center [184, 202] width 39 height 11
drag, startPoint x: 172, startPoint y: 107, endPoint x: 172, endPoint y: 112, distance: 4.7
click at [171, 107] on div "[PHONE_NUMBER] Connecting call… ALL TASKS ALL TASKS ACTIVE TASKS TASKS IN WRAP …" at bounding box center [113, 99] width 192 height 165
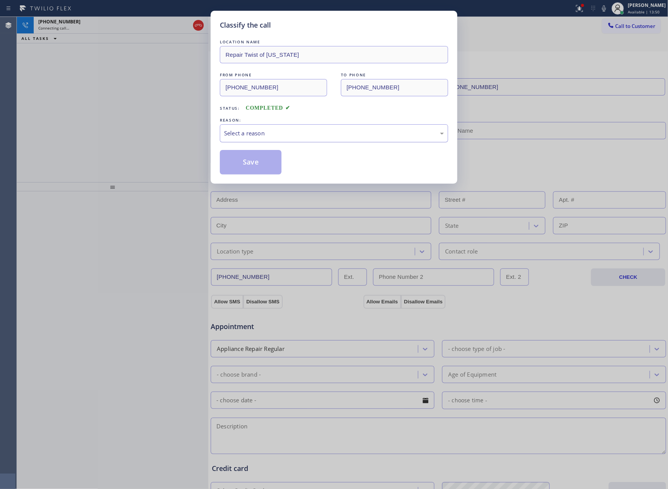
click at [255, 133] on div "Select a reason" at bounding box center [334, 133] width 220 height 9
click at [242, 167] on button "Save" at bounding box center [251, 162] width 62 height 25
click at [94, 114] on div "Classify the call LOCATION NAME Repair Twist of [US_STATE] FROM PHONE [PHONE_NU…" at bounding box center [334, 244] width 668 height 489
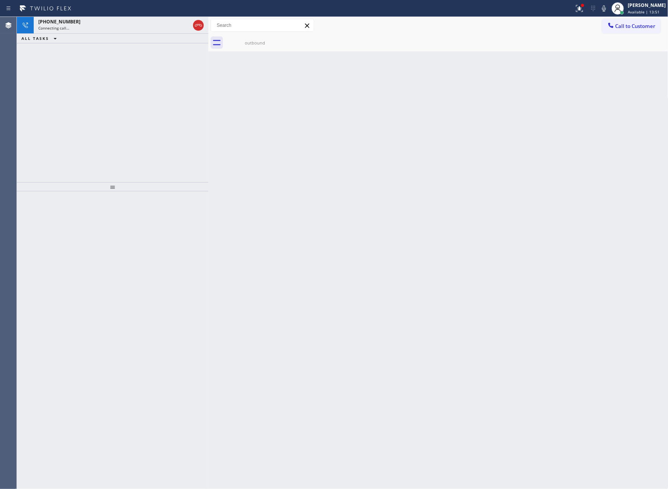
click at [94, 114] on div "[PHONE_NUMBER] Connecting call… ALL TASKS ALL TASKS ACTIVE TASKS TASKS IN WRAP …" at bounding box center [113, 99] width 192 height 165
click at [194, 26] on icon at bounding box center [198, 25] width 9 height 9
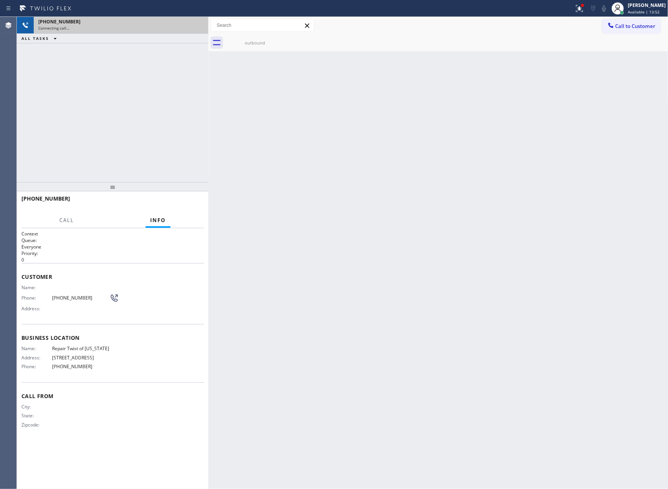
click at [179, 74] on div "[PHONE_NUMBER] Connecting call… ALL TASKS ALL TASKS ACTIVE TASKS TASKS IN WRAP …" at bounding box center [113, 99] width 192 height 165
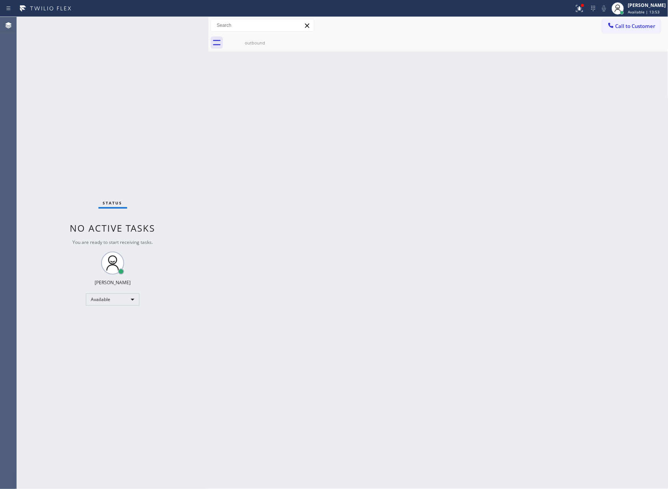
click at [144, 129] on div "Status No active tasks You are ready to start receiving tasks. [PERSON_NAME] Av…" at bounding box center [113, 253] width 192 height 472
click at [656, 32] on button "Call to Customer" at bounding box center [631, 26] width 59 height 15
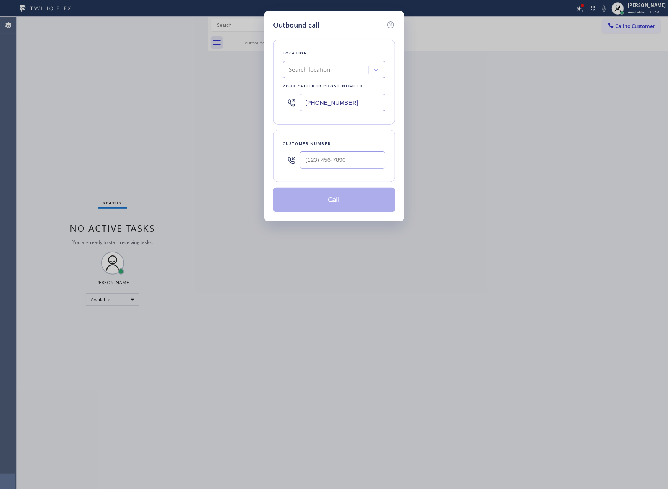
type input "(___) ___-____"
click at [328, 160] on input "(___) ___-____" at bounding box center [342, 159] width 85 height 17
click at [389, 23] on icon at bounding box center [390, 24] width 9 height 9
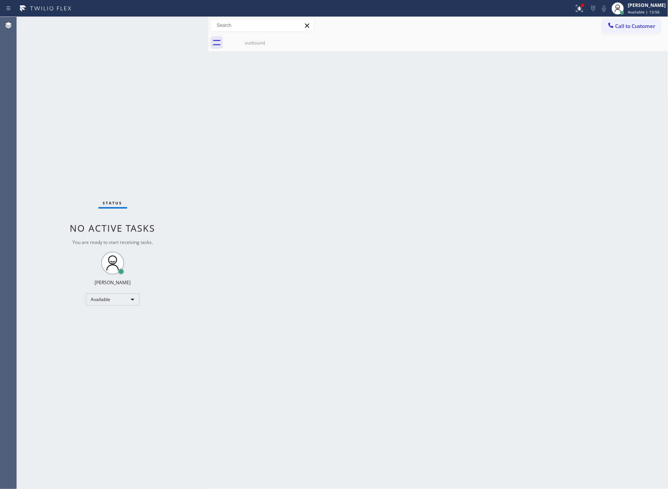
click at [435, 193] on div "Back to Dashboard Change Sender ID Customers Technicians Select a contact Outbo…" at bounding box center [438, 253] width 460 height 472
click at [357, 277] on div "Back to Dashboard Change Sender ID Customers Technicians Select a contact Outbo…" at bounding box center [438, 253] width 460 height 472
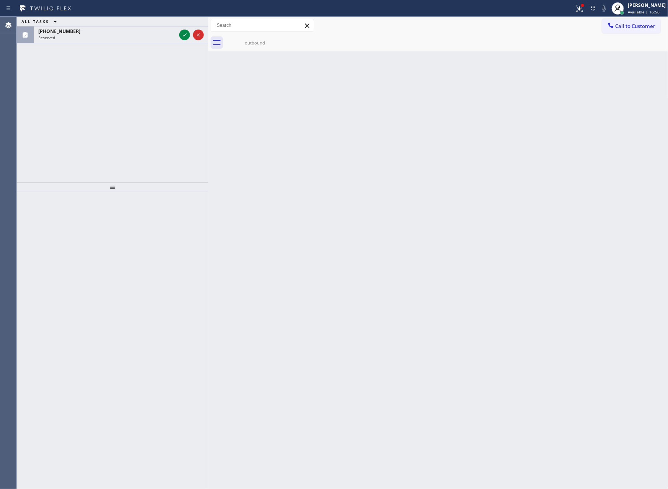
click at [135, 122] on div "ALL TASKS ALL TASKS ACTIVE TASKS TASKS IN WRAP UP [PHONE_NUMBER] Reserved" at bounding box center [113, 99] width 192 height 165
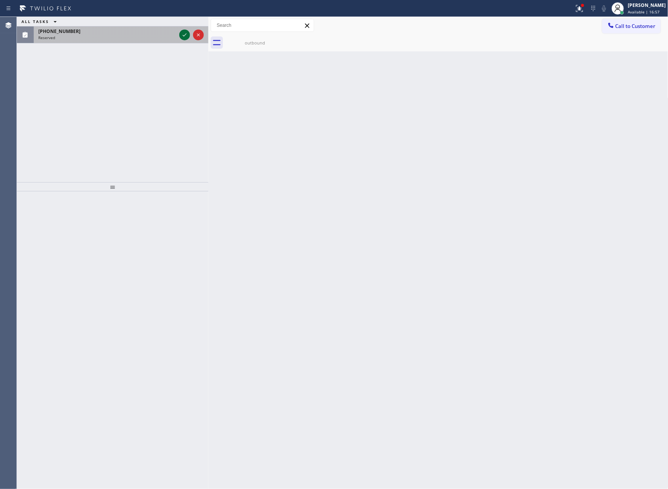
click at [183, 39] on icon at bounding box center [184, 34] width 9 height 9
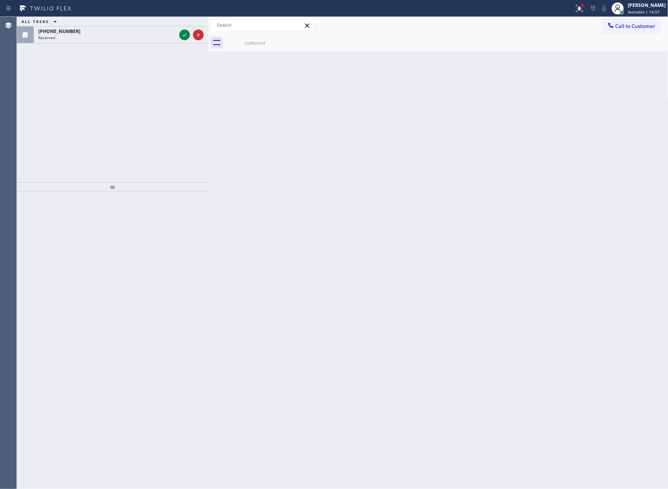
click at [168, 90] on div "ALL TASKS ALL TASKS ACTIVE TASKS TASKS IN WRAP UP [PHONE_NUMBER] Reserved" at bounding box center [113, 99] width 192 height 165
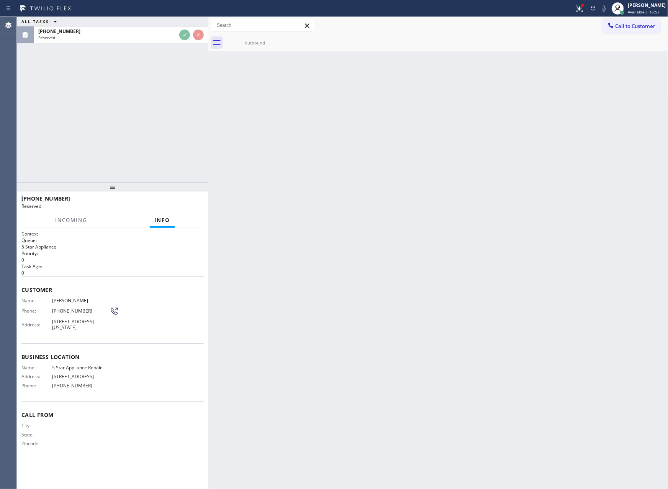
click at [168, 90] on div "ALL TASKS ALL TASKS ACTIVE TASKS TASKS IN WRAP UP [PHONE_NUMBER] Reserved" at bounding box center [113, 99] width 192 height 165
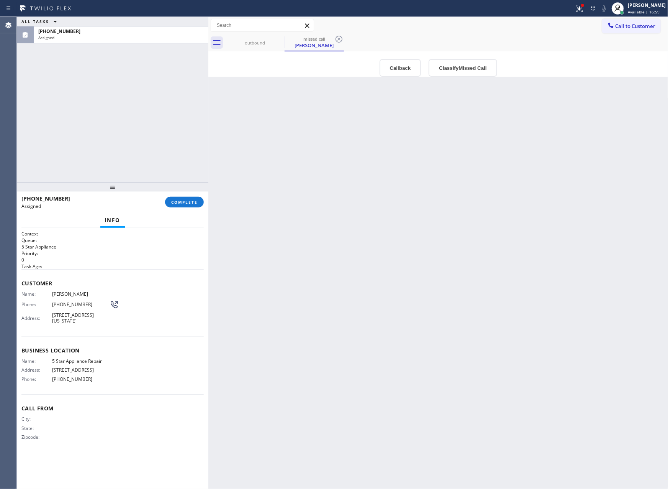
click at [168, 90] on div "ALL TASKS ALL TASKS ACTIVE TASKS TASKS IN WRAP UP [PHONE_NUMBER] Assigned" at bounding box center [113, 99] width 192 height 165
drag, startPoint x: 374, startPoint y: 178, endPoint x: 430, endPoint y: 106, distance: 91.8
click at [388, 175] on div "Back to Dashboard Change Sender ID Customers Technicians Select a contact Outbo…" at bounding box center [438, 253] width 460 height 472
click at [399, 69] on button "Callback" at bounding box center [401, 68] width 42 height 18
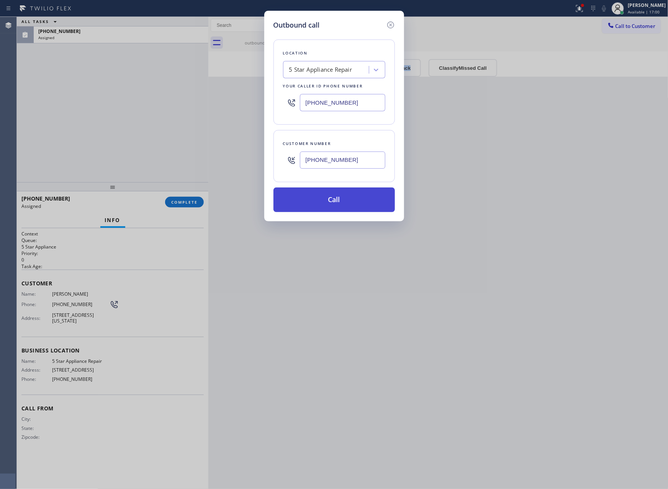
click at [362, 196] on button "Call" at bounding box center [334, 199] width 121 height 25
click at [180, 143] on div "Outbound call Location 5 Star Appliance Repair Your caller id phone number [PHO…" at bounding box center [334, 244] width 668 height 489
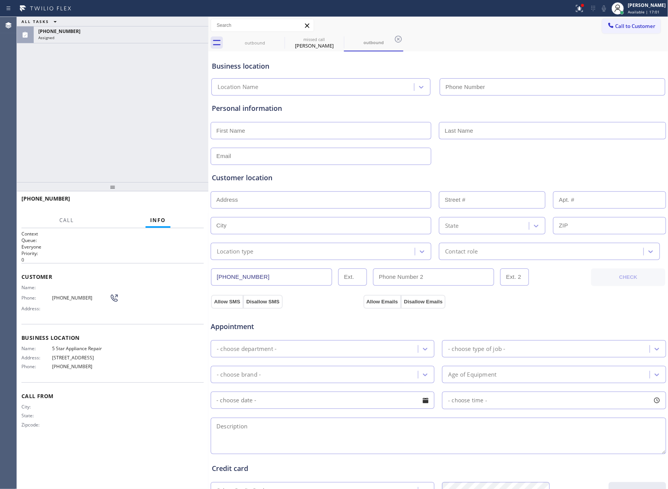
type input "[PHONE_NUMBER]"
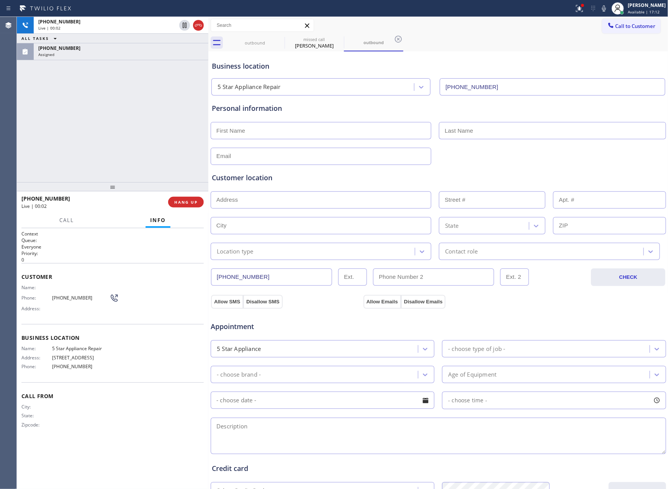
click at [175, 106] on div "[PHONE_NUMBER] Live | 00:02 ALL TASKS ALL TASKS ACTIVE TASKS TASKS IN WRAP UP […" at bounding box center [113, 99] width 192 height 165
drag, startPoint x: 152, startPoint y: 133, endPoint x: 174, endPoint y: 207, distance: 77.5
click at [153, 144] on div "[PHONE_NUMBER] Live | 00:03 ALL TASKS ALL TASKS ACTIVE TASKS TASKS IN WRAP UP […" at bounding box center [113, 99] width 192 height 165
click at [182, 201] on span "HANG UP" at bounding box center [185, 201] width 23 height 5
drag, startPoint x: 153, startPoint y: 82, endPoint x: 153, endPoint y: 87, distance: 4.6
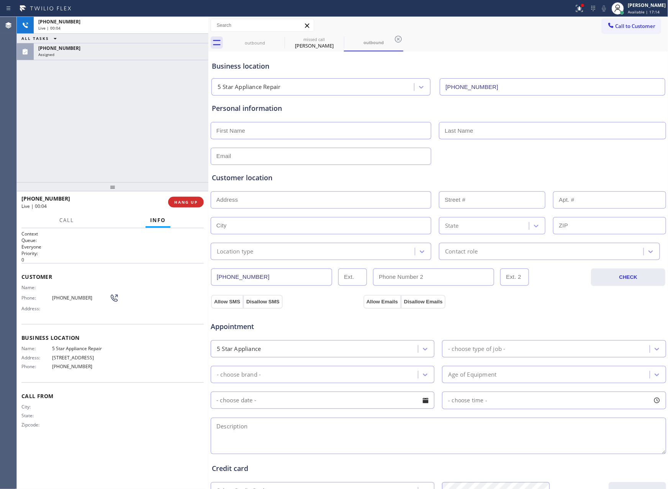
click at [153, 84] on div "[PHONE_NUMBER] Live | 00:04 ALL TASKS ALL TASKS ACTIVE TASKS TASKS IN WRAP UP […" at bounding box center [113, 99] width 192 height 165
click at [180, 203] on span "HANG UP" at bounding box center [185, 201] width 23 height 5
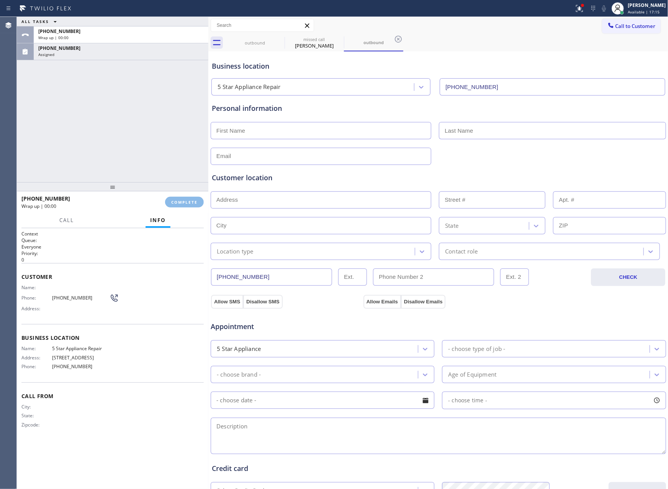
click at [169, 114] on div "ALL TASKS ALL TASKS ACTIVE TASKS TASKS IN WRAP UP [PHONE_NUMBER] Wrap up | 00:[…" at bounding box center [113, 99] width 192 height 165
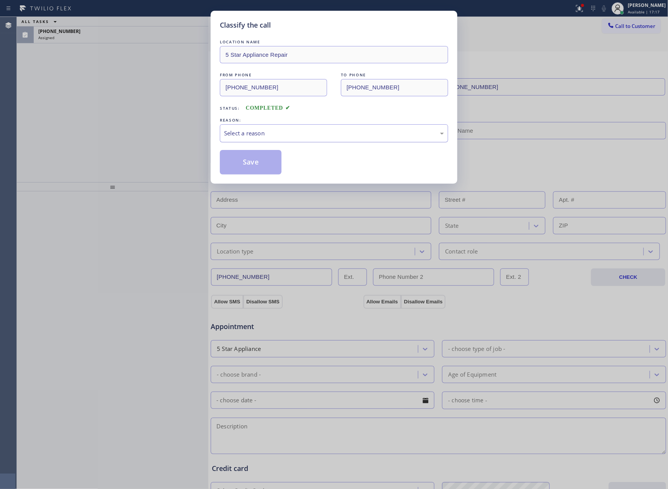
click at [265, 133] on div "Select a reason" at bounding box center [334, 133] width 220 height 9
click at [263, 166] on button "Save" at bounding box center [251, 162] width 62 height 25
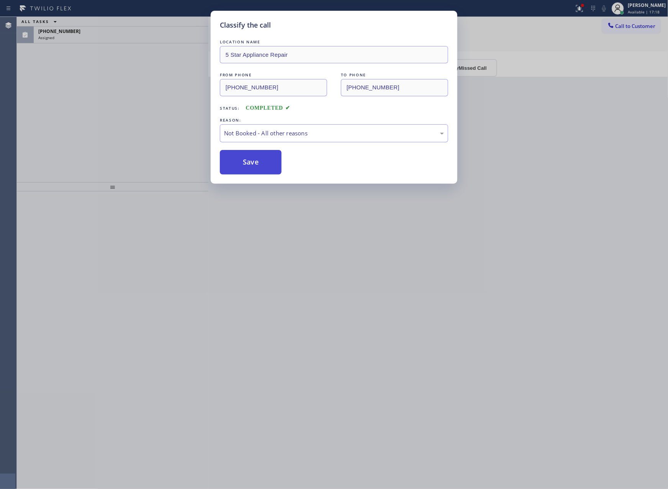
click at [263, 166] on button "Save" at bounding box center [251, 162] width 62 height 25
click at [98, 115] on div "Classify the call LOCATION NAME 5 Star Appliance Repair FROM PHONE [PHONE_NUMBE…" at bounding box center [334, 244] width 668 height 489
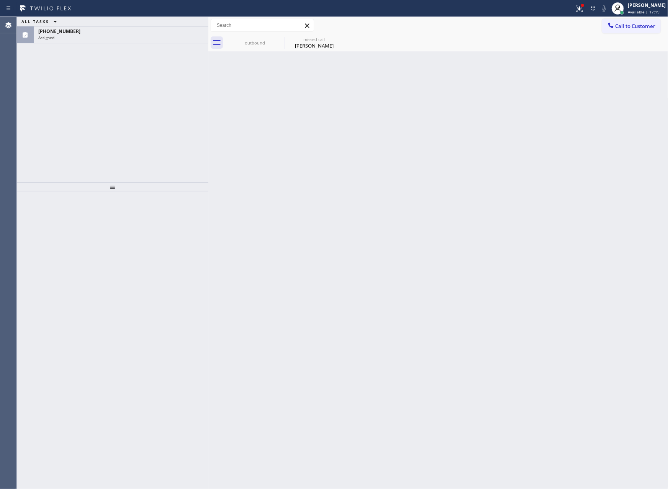
click at [98, 114] on div "ALL TASKS ALL TASKS ACTIVE TASKS TASKS IN WRAP UP [PHONE_NUMBER] Assigned" at bounding box center [113, 99] width 192 height 165
click at [261, 40] on div "outbound" at bounding box center [255, 43] width 58 height 6
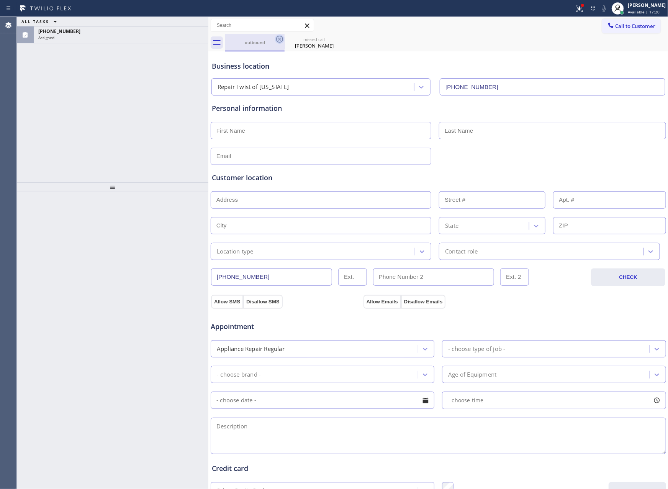
click at [279, 42] on icon at bounding box center [279, 39] width 7 height 7
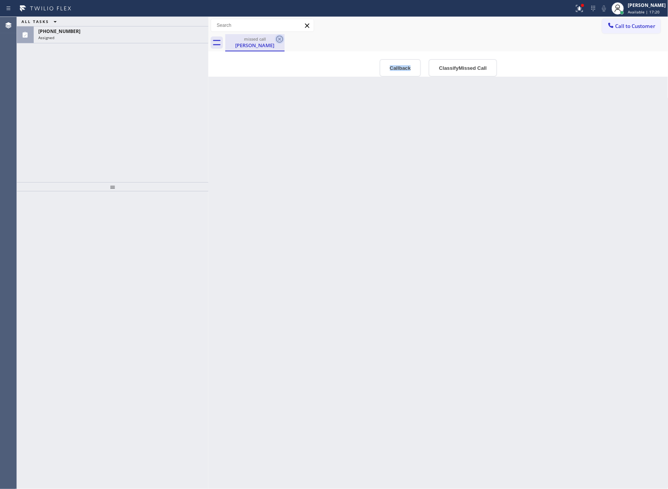
click at [280, 41] on icon at bounding box center [279, 38] width 9 height 9
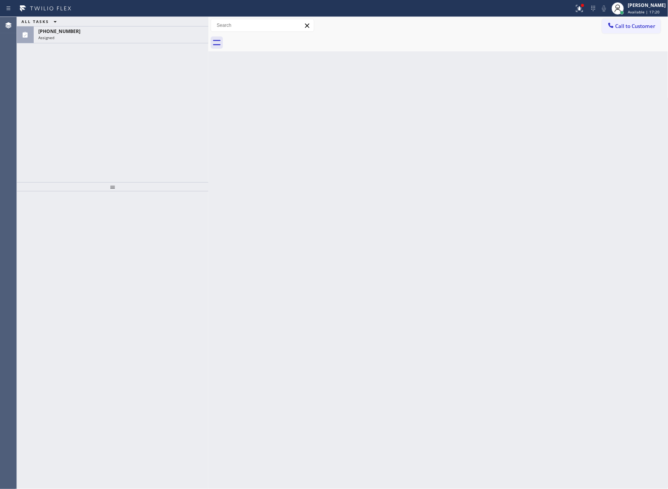
click at [280, 41] on div at bounding box center [446, 42] width 443 height 17
click at [131, 105] on div "ALL TASKS ALL TASKS ACTIVE TASKS TASKS IN WRAP UP [PHONE_NUMBER] Assigned" at bounding box center [113, 99] width 192 height 165
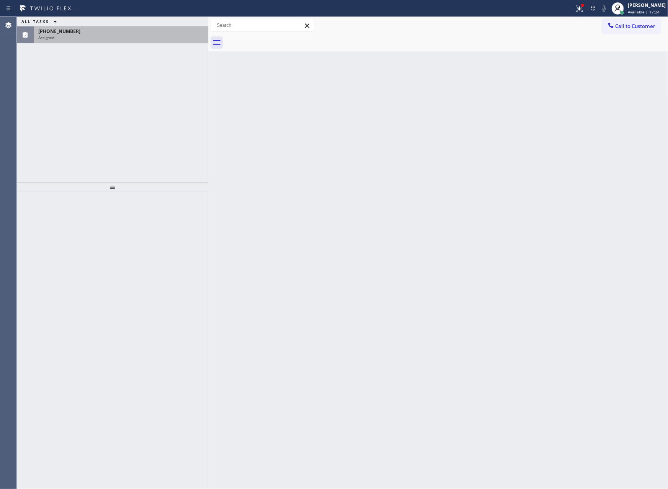
click at [141, 40] on div "[PHONE_NUMBER] Assigned" at bounding box center [120, 34] width 172 height 17
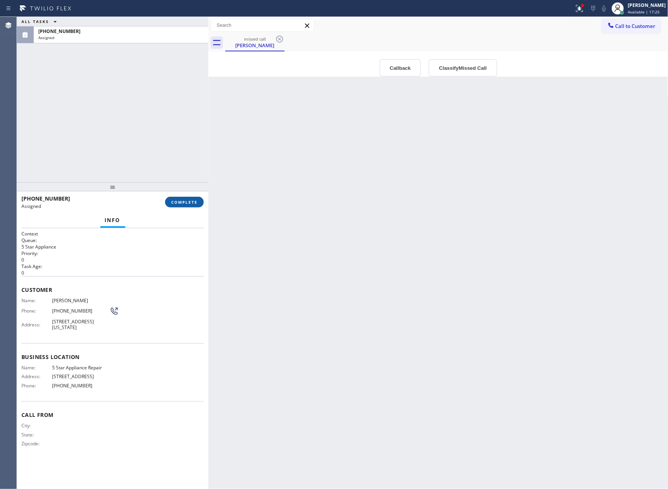
click at [190, 201] on span "COMPLETE" at bounding box center [184, 201] width 26 height 5
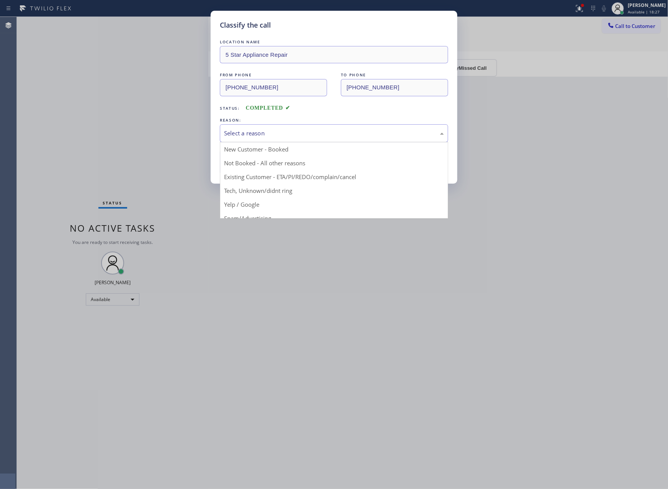
click at [251, 130] on div "Select a reason" at bounding box center [334, 133] width 220 height 9
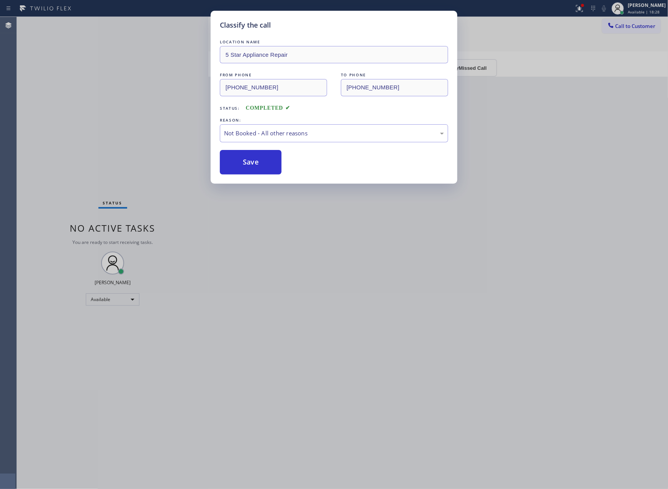
click at [264, 163] on button "Save" at bounding box center [251, 162] width 62 height 25
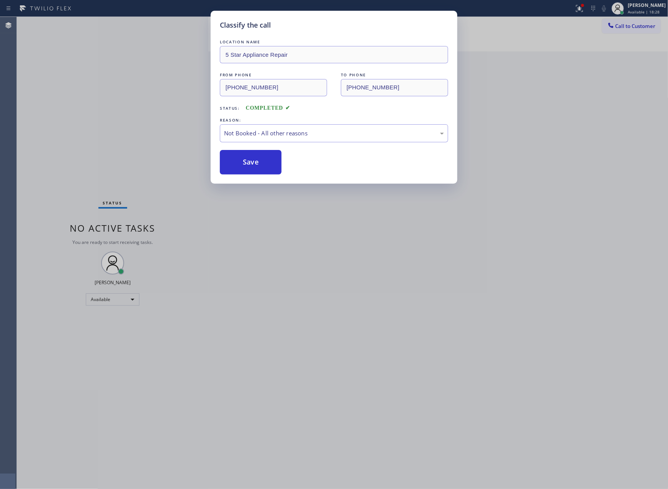
click at [264, 163] on button "Save" at bounding box center [251, 162] width 62 height 25
drag, startPoint x: 76, startPoint y: 74, endPoint x: 116, endPoint y: 105, distance: 50.8
click at [105, 91] on div "Classify the call LOCATION NAME 5 Star Appliance Repair FROM PHONE [PHONE_NUMBE…" at bounding box center [334, 244] width 668 height 489
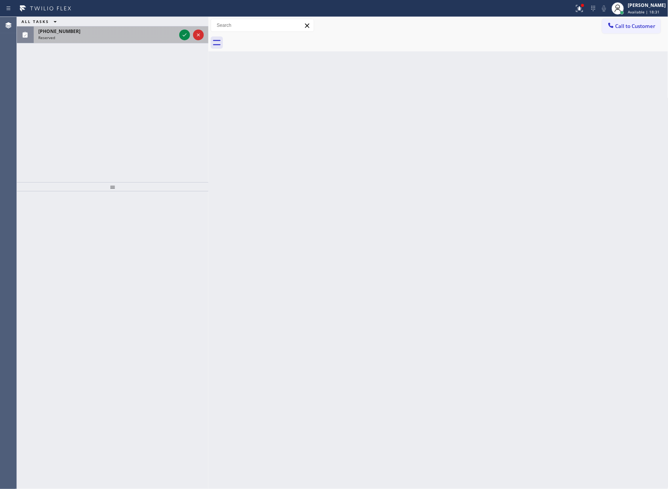
drag, startPoint x: 254, startPoint y: 125, endPoint x: 161, endPoint y: 31, distance: 132.0
click at [247, 122] on div "Back to Dashboard Change Sender ID Customers Technicians Select a contact Outbo…" at bounding box center [438, 253] width 460 height 472
click at [182, 32] on icon at bounding box center [184, 34] width 9 height 9
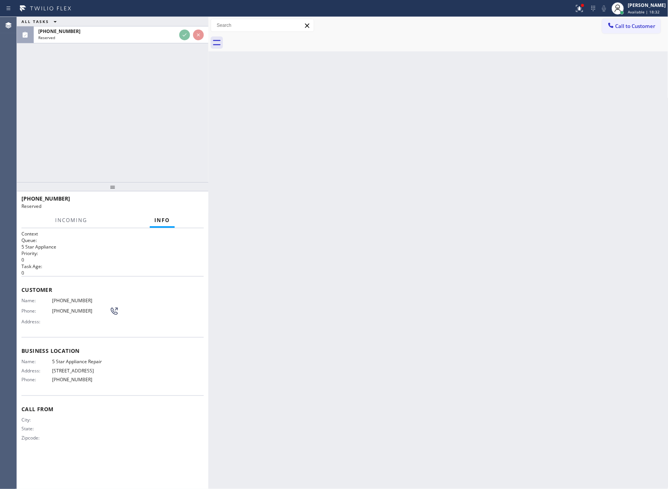
click at [156, 102] on div "ALL TASKS ALL TASKS ACTIVE TASKS TASKS IN WRAP UP [PHONE_NUMBER] Reserved" at bounding box center [113, 99] width 192 height 165
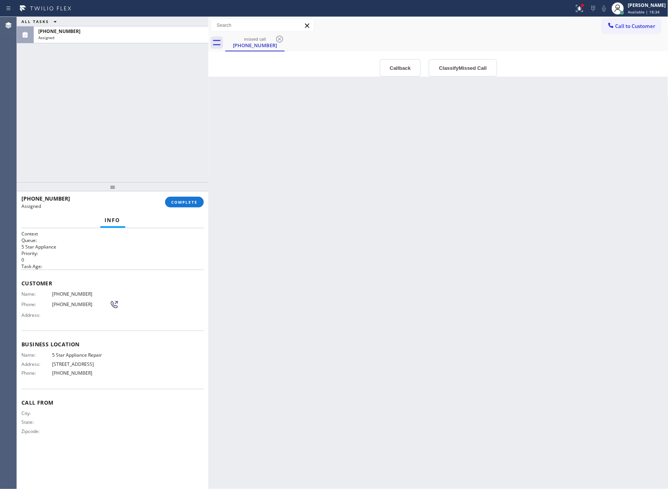
drag, startPoint x: 353, startPoint y: 243, endPoint x: 384, endPoint y: 85, distance: 160.5
click at [381, 220] on div "Back to Dashboard Change Sender ID Customers Technicians Select a contact Outbo…" at bounding box center [438, 253] width 460 height 472
click at [405, 62] on button "Callback" at bounding box center [401, 68] width 42 height 18
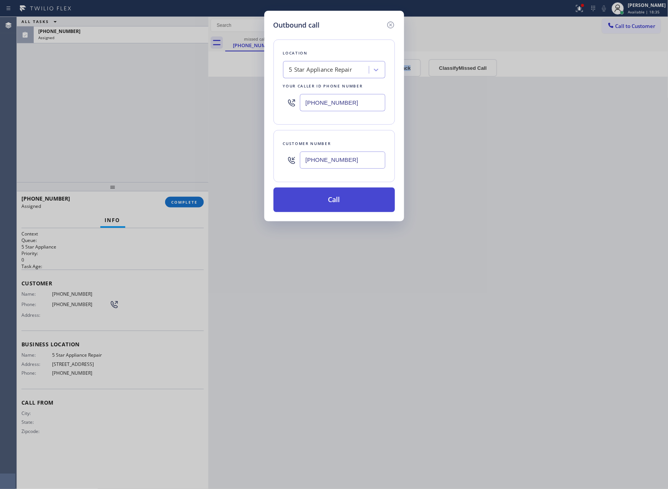
click at [360, 205] on button "Call" at bounding box center [334, 199] width 121 height 25
click at [125, 117] on div "Outbound call Location 5 Star Appliance Repair Your caller id phone number [PHO…" at bounding box center [334, 244] width 668 height 489
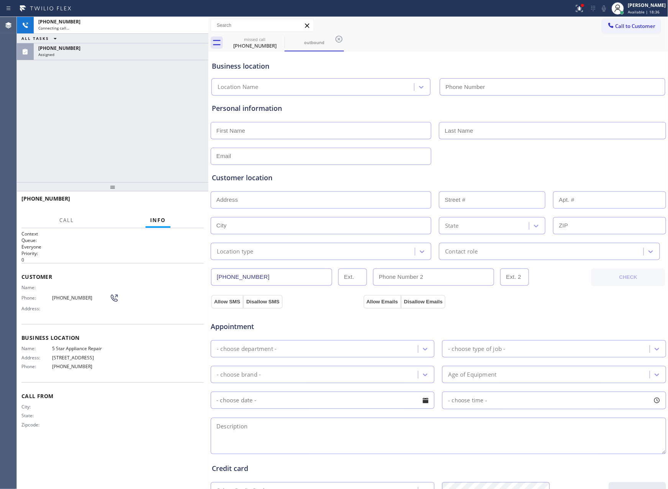
type input "[PHONE_NUMBER]"
click at [126, 116] on div "[PHONE_NUMBER] Connecting call… ALL TASKS ALL TASKS ACTIVE TASKS TASKS IN WRAP …" at bounding box center [113, 99] width 192 height 165
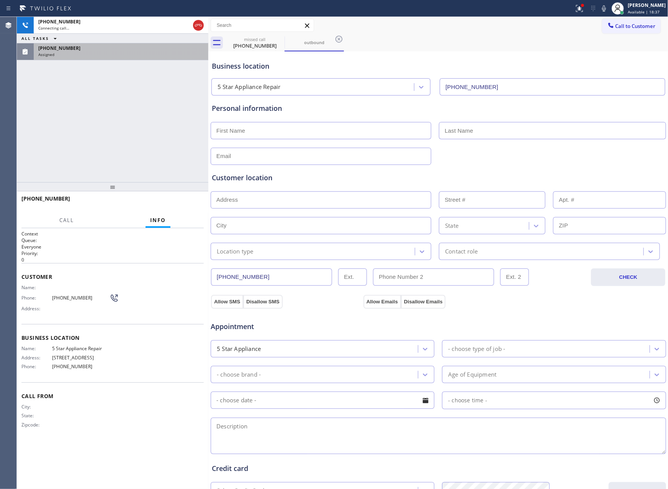
click at [151, 49] on div "[PHONE_NUMBER]" at bounding box center [121, 48] width 166 height 7
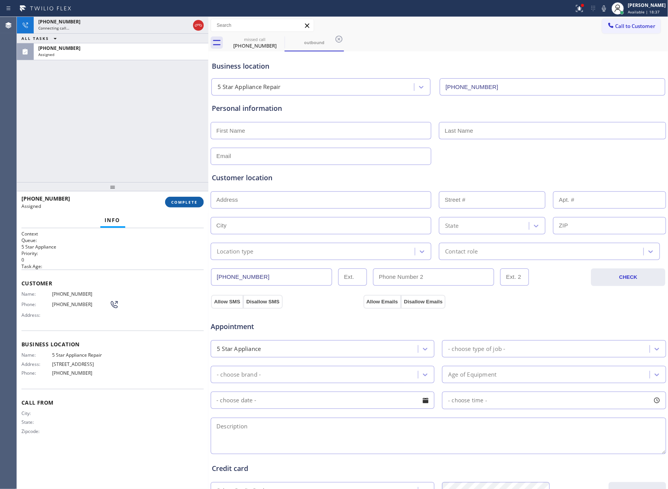
click at [180, 203] on span "COMPLETE" at bounding box center [184, 201] width 26 height 5
click at [148, 106] on div "[PHONE_NUMBER] Connecting call… ALL TASKS ALL TASKS ACTIVE TASKS TASKS IN WRAP …" at bounding box center [113, 99] width 192 height 165
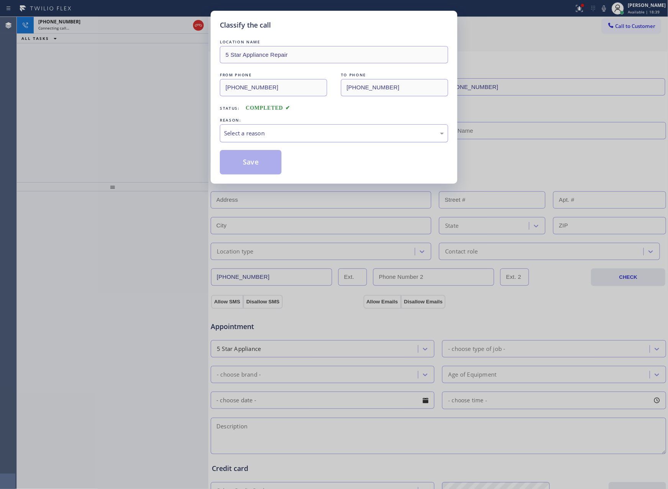
click at [267, 129] on div "Select a reason" at bounding box center [334, 133] width 220 height 9
click at [258, 163] on button "Save" at bounding box center [251, 162] width 62 height 25
click at [141, 123] on div "Classify the call LOCATION NAME 5 Star Appliance Repair FROM PHONE [PHONE_NUMBE…" at bounding box center [334, 244] width 668 height 489
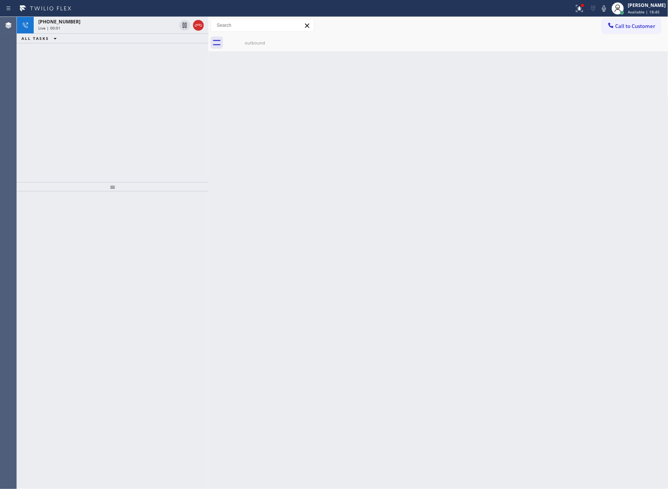
click at [141, 123] on div "[PHONE_NUMBER] Live | 00:01 ALL TASKS ALL TASKS ACTIVE TASKS TASKS IN WRAP UP" at bounding box center [113, 99] width 192 height 165
click at [133, 28] on div "Live | 00:01" at bounding box center [107, 27] width 138 height 5
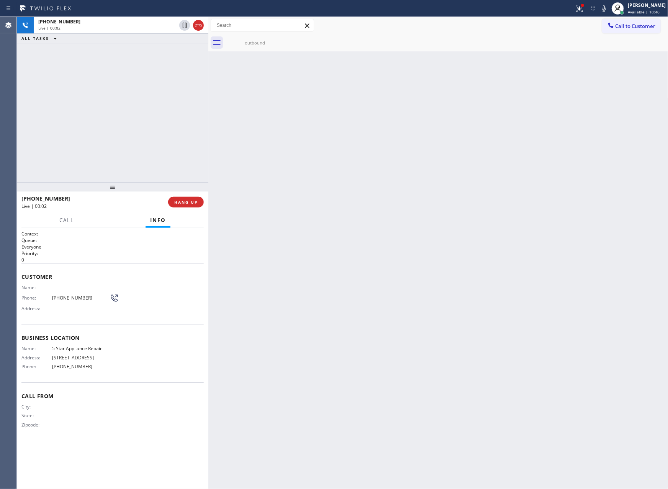
click at [157, 182] on div at bounding box center [113, 186] width 192 height 9
click at [160, 182] on div at bounding box center [113, 186] width 192 height 9
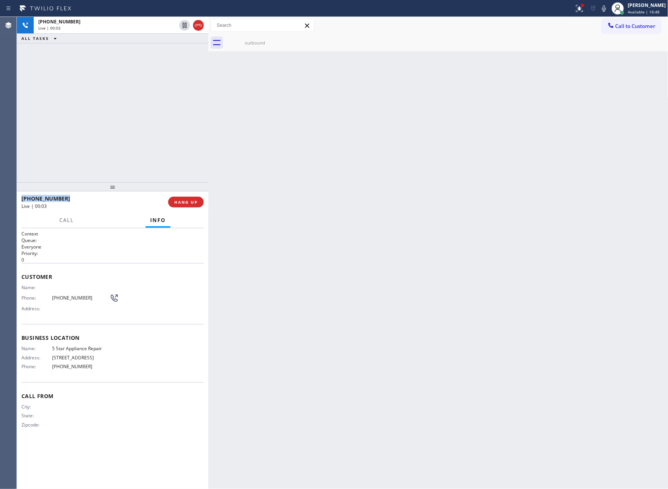
click at [160, 182] on div at bounding box center [113, 186] width 192 height 9
click at [360, 260] on div "Back to Dashboard Change Sender ID Customers Technicians Select a contact Outbo…" at bounding box center [438, 253] width 460 height 472
click at [254, 43] on div "outbound" at bounding box center [255, 43] width 58 height 6
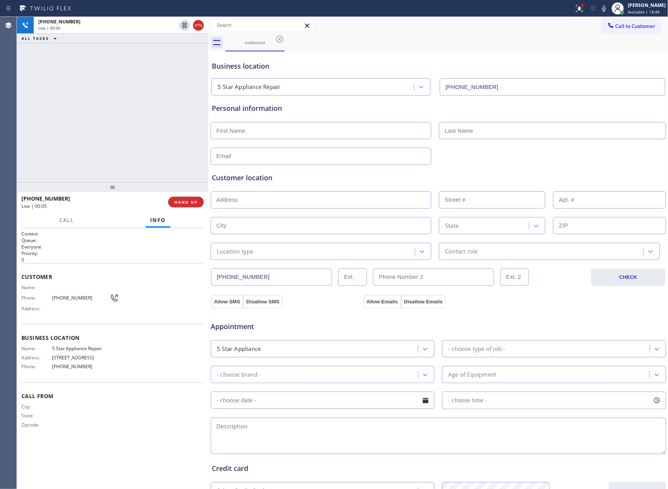
drag, startPoint x: 122, startPoint y: 131, endPoint x: 176, endPoint y: 122, distance: 54.4
click at [157, 125] on div "[PHONE_NUMBER] Live | 00:05 ALL TASKS ALL TASKS ACTIVE TASKS TASKS IN WRAP UP" at bounding box center [113, 99] width 192 height 165
drag, startPoint x: 183, startPoint y: 54, endPoint x: 172, endPoint y: 104, distance: 51.0
click at [182, 54] on icon at bounding box center [184, 51] width 9 height 9
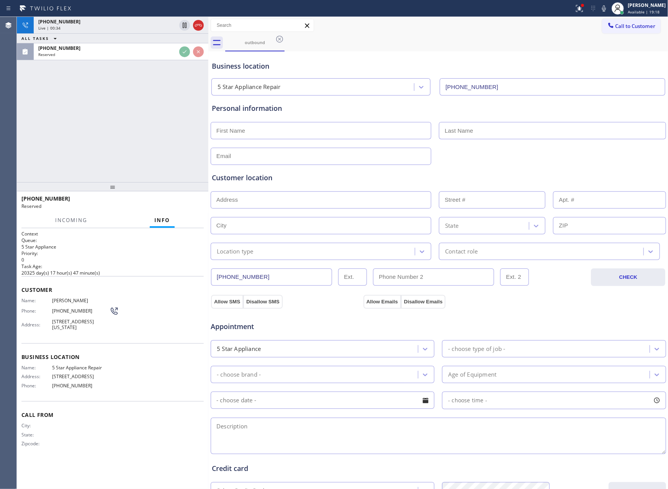
drag, startPoint x: 172, startPoint y: 105, endPoint x: 175, endPoint y: 110, distance: 6.1
click at [173, 107] on div "[PHONE_NUMBER] Live | 00:34 ALL TASKS ALL TASKS ACTIVE TASKS TASKS IN WRAP UP […" at bounding box center [113, 99] width 192 height 165
click at [176, 110] on div "[PHONE_NUMBER] Live | 00:34 ALL TASKS ALL TASKS ACTIVE TASKS TASKS IN WRAP UP […" at bounding box center [113, 99] width 192 height 165
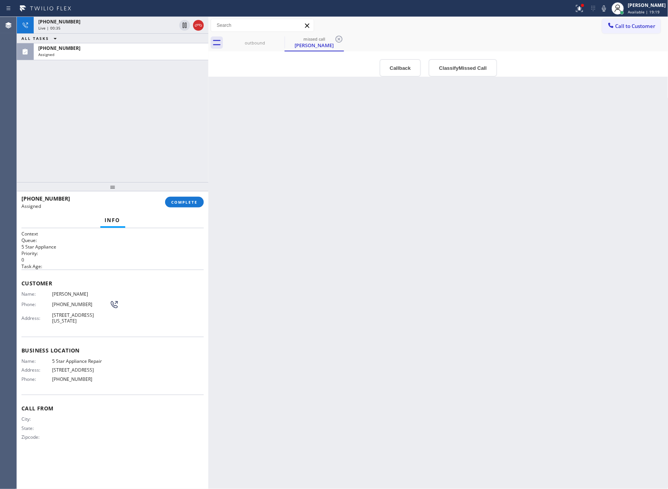
click at [468, 45] on div "outbound missed call [PERSON_NAME] Call to Customer Outbound call Location Home…" at bounding box center [438, 47] width 460 height 60
click at [120, 142] on div "[PHONE_NUMBER] Live | 01:08 ALL TASKS ALL TASKS ACTIVE TASKS TASKS IN WRAP UP […" at bounding box center [113, 99] width 192 height 165
click at [475, 69] on button "Classify Missed Call" at bounding box center [463, 68] width 68 height 18
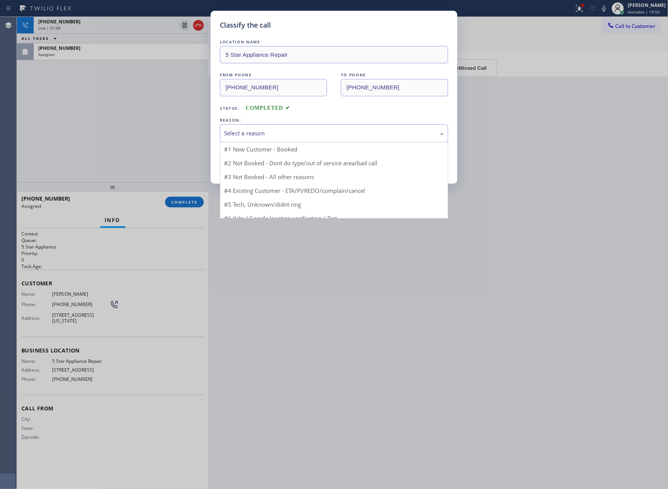
click at [243, 137] on div "Select a reason" at bounding box center [334, 133] width 220 height 9
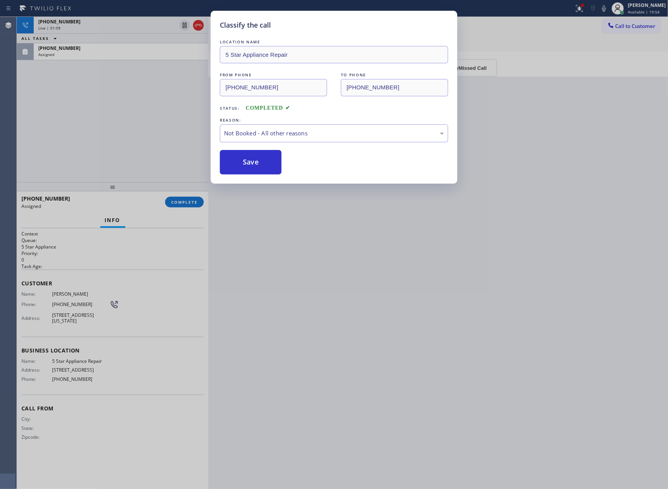
click at [248, 163] on button "Save" at bounding box center [251, 162] width 62 height 25
click at [137, 123] on div "Classify the call LOCATION NAME 5 Star Appliance Repair FROM PHONE [PHONE_NUMBE…" at bounding box center [334, 244] width 668 height 489
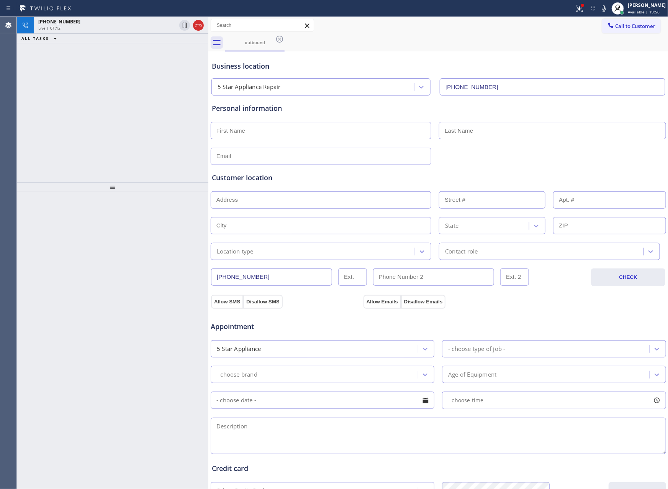
click at [137, 123] on div "[PHONE_NUMBER] Live | 01:12 ALL TASKS ALL TASKS ACTIVE TASKS TASKS IN WRAP UP" at bounding box center [113, 99] width 192 height 165
click at [185, 160] on div "[PHONE_NUMBER] Live | 02:58 ALL TASKS ALL TASKS ACTIVE TASKS TASKS IN WRAP UP" at bounding box center [113, 99] width 192 height 165
drag, startPoint x: 143, startPoint y: 149, endPoint x: 138, endPoint y: 21, distance: 128.5
click at [146, 137] on div "[PHONE_NUMBER] Live | 05:55 ALL TASKS ALL TASKS ACTIVE TASKS TASKS IN WRAP UP" at bounding box center [113, 99] width 192 height 165
click at [134, 29] on div "Live | 05:56" at bounding box center [107, 27] width 138 height 5
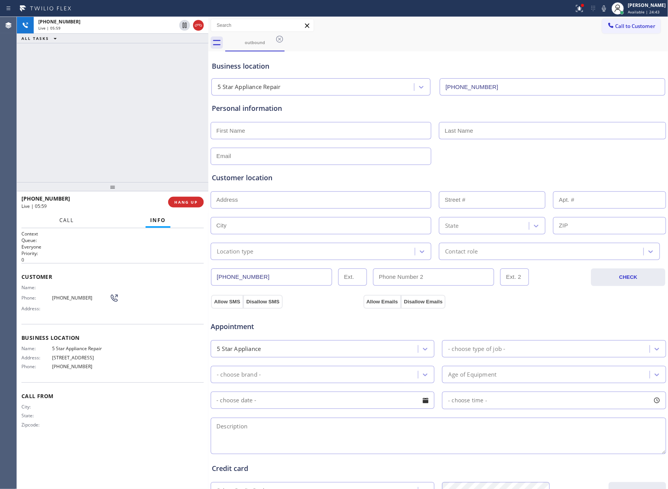
click at [68, 218] on span "Call" at bounding box center [66, 220] width 15 height 7
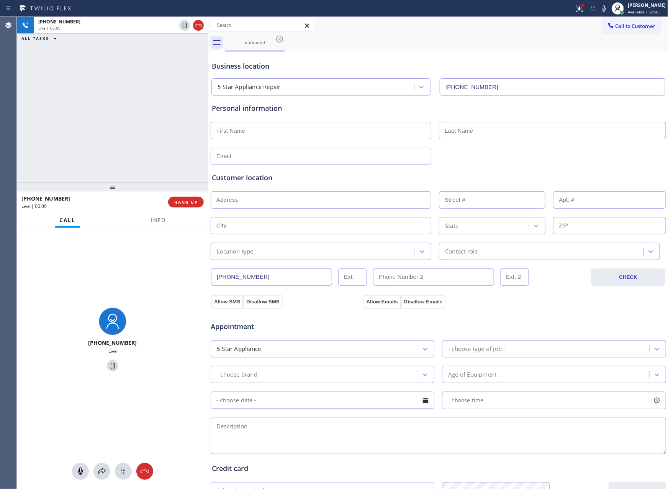
click at [123, 98] on div "[PHONE_NUMBER] Live | 05:59 ALL TASKS ALL TASKS ACTIVE TASKS TASKS IN WRAP UP" at bounding box center [113, 99] width 192 height 165
drag, startPoint x: 111, startPoint y: 120, endPoint x: 334, endPoint y: 16, distance: 246.0
click at [181, 92] on div "[PHONE_NUMBER] Live | 07:49 ALL TASKS ALL TASKS ACTIVE TASKS TASKS IN WRAP UP" at bounding box center [113, 99] width 192 height 165
click at [84, 99] on div "[PHONE_NUMBER] Live | 09:10 ALL TASKS ALL TASKS ACTIVE TASKS TASKS IN WRAP UP" at bounding box center [113, 99] width 192 height 165
click at [82, 474] on icon at bounding box center [80, 470] width 9 height 9
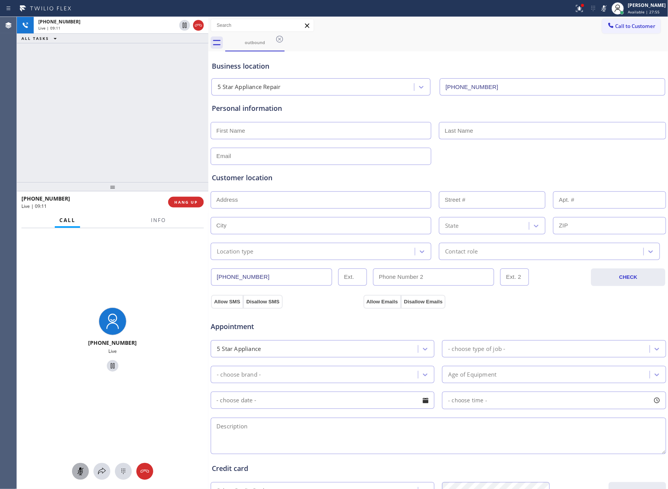
click at [141, 151] on div "[PHONE_NUMBER] Live | 09:11 ALL TASKS ALL TASKS ACTIVE TASKS TASKS IN WRAP UP" at bounding box center [113, 99] width 192 height 165
click at [63, 101] on div "[PHONE_NUMBER] Live | 09:31 ALL TASKS ALL TASKS ACTIVE TASKS TASKS IN WRAP UP" at bounding box center [113, 99] width 192 height 165
click at [63, 101] on div "[PHONE_NUMBER] Live | 09:32 ALL TASKS ALL TASKS ACTIVE TASKS TASKS IN WRAP UP" at bounding box center [113, 99] width 192 height 165
click at [80, 476] on button at bounding box center [80, 471] width 17 height 17
click at [93, 99] on div "[PHONE_NUMBER] Live | 09:34 ALL TASKS ALL TASKS ACTIVE TASKS TASKS IN WRAP UP" at bounding box center [113, 99] width 192 height 165
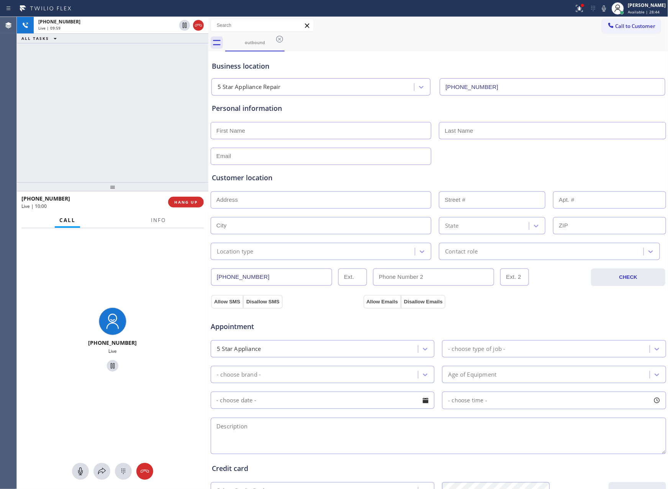
drag, startPoint x: 108, startPoint y: 88, endPoint x: 120, endPoint y: 98, distance: 14.9
click at [120, 98] on div "[PHONE_NUMBER] Live | 09:59 ALL TASKS ALL TASKS ACTIVE TASKS TASKS IN WRAP UP" at bounding box center [113, 99] width 192 height 165
click at [506, 164] on div "Customer location >> ADD NEW ADDRESS << + NEW ADDRESS State Location type Conta…" at bounding box center [438, 211] width 456 height 98
drag, startPoint x: 139, startPoint y: 101, endPoint x: 178, endPoint y: 53, distance: 61.8
click at [144, 95] on div "[PHONE_NUMBER] Live | 10:22 ALL TASKS ALL TASKS ACTIVE TASKS TASKS IN WRAP UP […" at bounding box center [113, 99] width 192 height 165
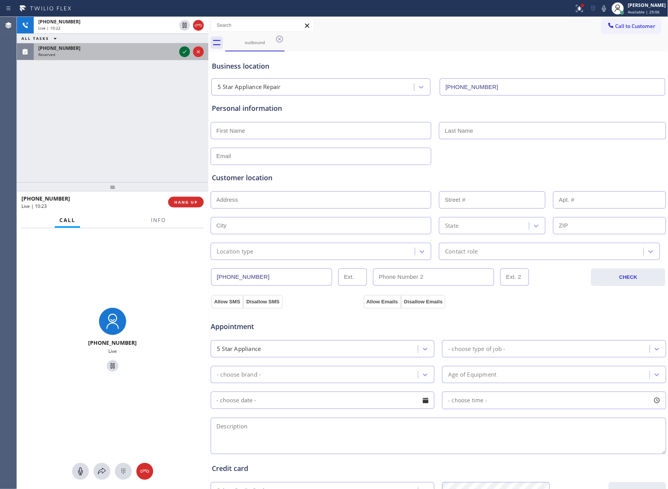
click at [184, 49] on icon at bounding box center [184, 51] width 9 height 9
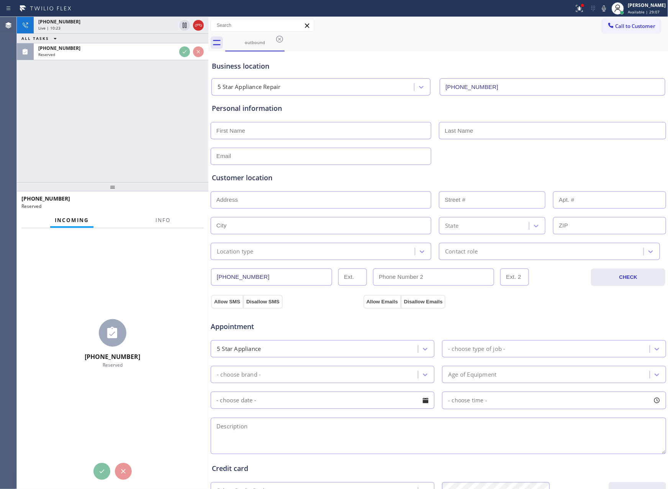
click at [143, 100] on div "[PHONE_NUMBER] Live | 10:23 ALL TASKS ALL TASKS ACTIVE TASKS TASKS IN WRAP UP […" at bounding box center [113, 99] width 192 height 165
click at [294, 275] on input "[PHONE_NUMBER]" at bounding box center [271, 276] width 121 height 17
click at [294, 275] on div "Back to Dashboard Change Sender ID Customers Technicians Select a contact Outbo…" at bounding box center [438, 253] width 460 height 472
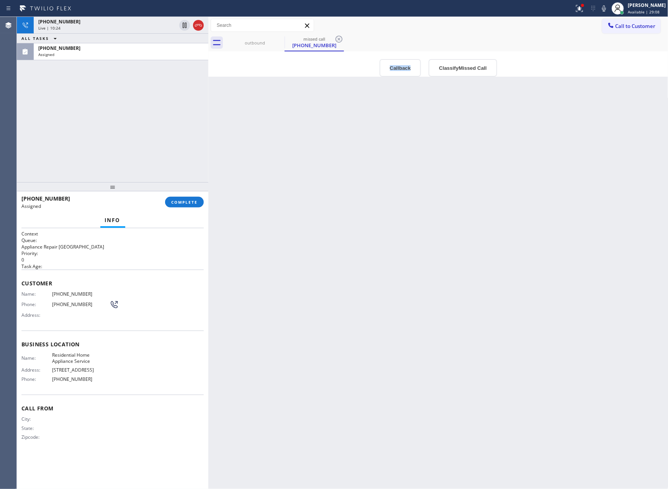
click at [294, 275] on div "Back to Dashboard Change Sender ID Customers Technicians Select a contact Outbo…" at bounding box center [438, 253] width 460 height 472
click at [254, 41] on div "outbound" at bounding box center [255, 43] width 58 height 6
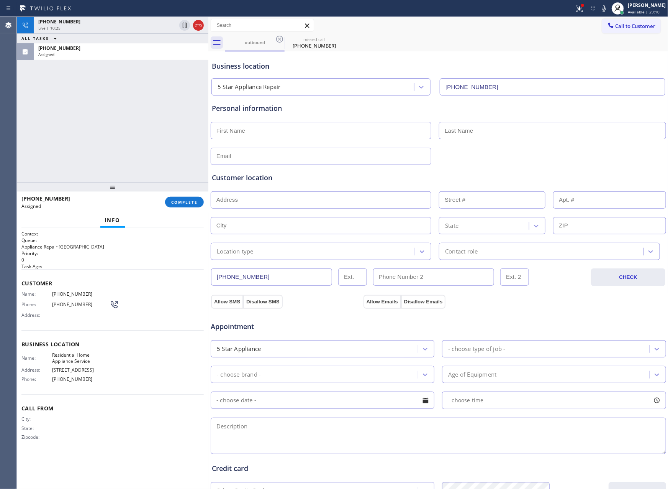
click at [287, 280] on input "[PHONE_NUMBER]" at bounding box center [271, 276] width 121 height 17
drag, startPoint x: 135, startPoint y: 106, endPoint x: 443, endPoint y: 34, distance: 316.5
click at [182, 112] on div "[PHONE_NUMBER] Live | 11:03 ALL TASKS ALL TASKS ACTIVE TASKS TASKS IN WRAP UP […" at bounding box center [113, 99] width 192 height 165
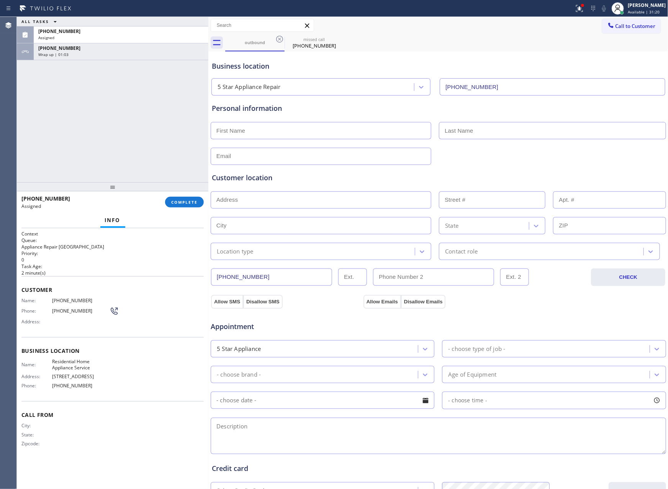
click at [308, 282] on input "[PHONE_NUMBER]" at bounding box center [271, 276] width 121 height 17
click at [105, 131] on div "ALL TASKS ALL TASKS ACTIVE TASKS TASKS IN WRAP UP [PHONE_NUMBER] Assigned [PHON…" at bounding box center [113, 99] width 192 height 165
drag, startPoint x: 184, startPoint y: 200, endPoint x: 176, endPoint y: 164, distance: 37.6
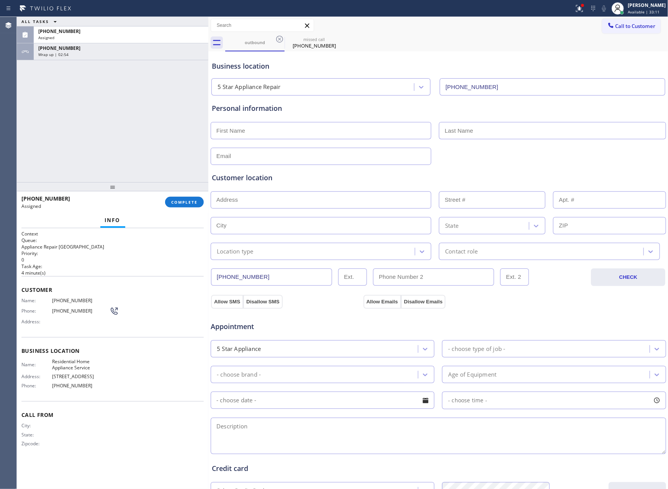
click at [184, 200] on span "COMPLETE" at bounding box center [184, 201] width 26 height 5
click at [168, 73] on div "ALL TASKS ALL TASKS ACTIVE TASKS TASKS IN WRAP UP [PHONE_NUMBER] Assigned [PHON…" at bounding box center [113, 99] width 192 height 165
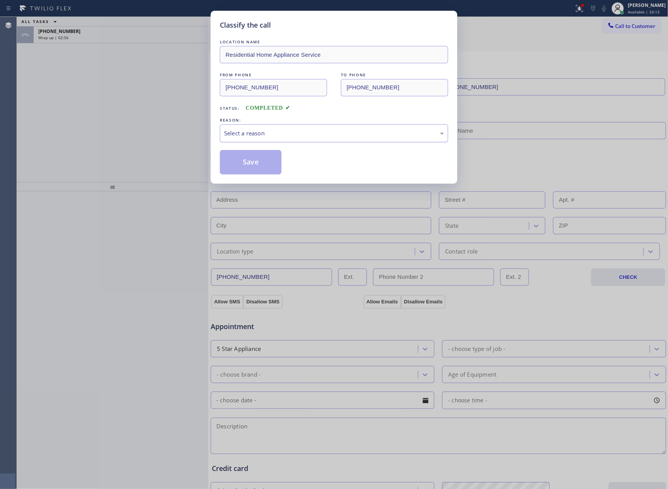
click at [312, 137] on div "Select a reason" at bounding box center [334, 133] width 220 height 9
click at [253, 166] on button "Save" at bounding box center [251, 162] width 62 height 25
click at [72, 129] on div "Classify the call LOCATION NAME Residential Home Appliance Service FROM PHONE […" at bounding box center [334, 244] width 668 height 489
click at [75, 129] on div "Classify the call LOCATION NAME Residential Home Appliance Service FROM PHONE […" at bounding box center [334, 244] width 668 height 489
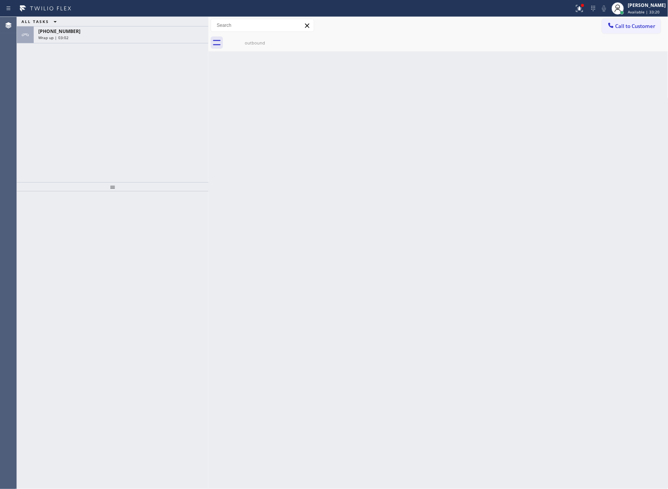
drag, startPoint x: 89, startPoint y: 144, endPoint x: 130, endPoint y: 110, distance: 53.9
click at [100, 138] on div "ALL TASKS ALL TASKS ACTIVE TASKS TASKS IN WRAP UP [PHONE_NUMBER] Wrap up | 03:02" at bounding box center [113, 99] width 192 height 165
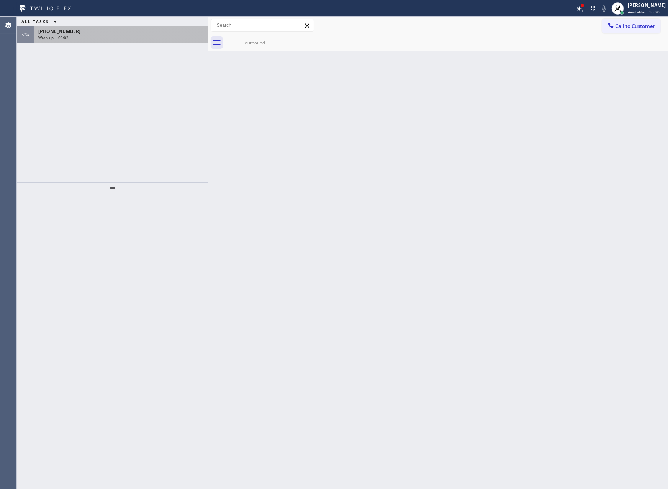
click at [138, 36] on div "Wrap up | 03:03" at bounding box center [121, 37] width 166 height 5
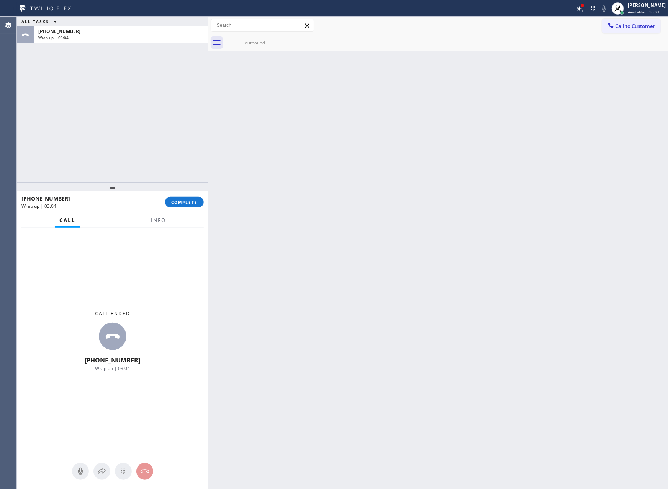
drag, startPoint x: 183, startPoint y: 199, endPoint x: 145, endPoint y: 75, distance: 129.3
click at [183, 198] on button "COMPLETE" at bounding box center [184, 202] width 39 height 11
click at [145, 75] on div "ALL TASKS ALL TASKS ACTIVE TASKS TASKS IN WRAP UP [PHONE_NUMBER] Wrap up | 03:04" at bounding box center [113, 99] width 192 height 165
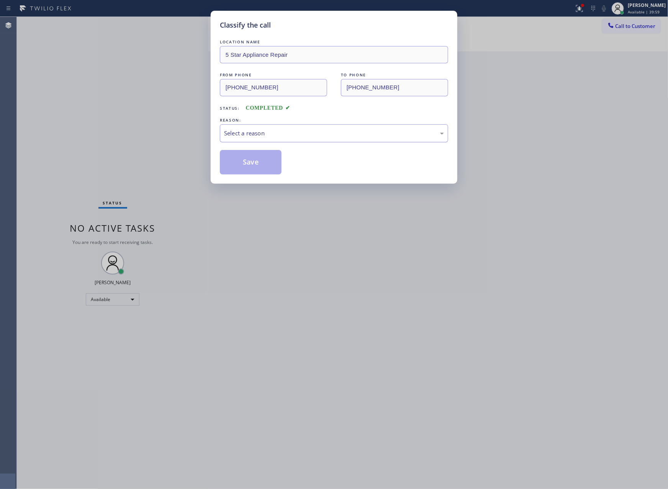
click at [243, 131] on div "Select a reason" at bounding box center [334, 133] width 220 height 9
click at [258, 162] on button "Save" at bounding box center [251, 162] width 62 height 25
drag, startPoint x: 259, startPoint y: 162, endPoint x: 497, endPoint y: 192, distance: 239.5
click at [321, 171] on div "Save" at bounding box center [334, 162] width 228 height 25
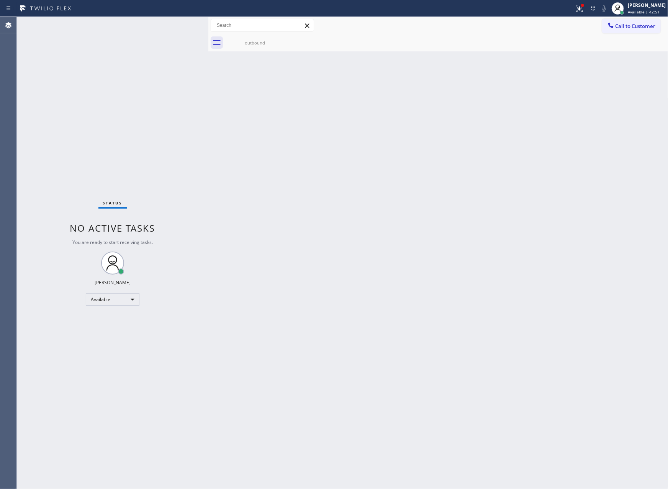
drag, startPoint x: 318, startPoint y: 293, endPoint x: 342, endPoint y: 264, distance: 38.1
click at [325, 285] on div "Back to Dashboard Change Sender ID Customers Technicians Select a contact Outbo…" at bounding box center [438, 253] width 460 height 472
drag, startPoint x: 249, startPoint y: 169, endPoint x: 290, endPoint y: 267, distance: 105.8
click at [258, 177] on div "Back to Dashboard Change Sender ID Customers Technicians Select a contact Outbo…" at bounding box center [438, 253] width 460 height 472
click at [335, 278] on div "Back to Dashboard Change Sender ID Customers Technicians Select a contact Outbo…" at bounding box center [438, 253] width 460 height 472
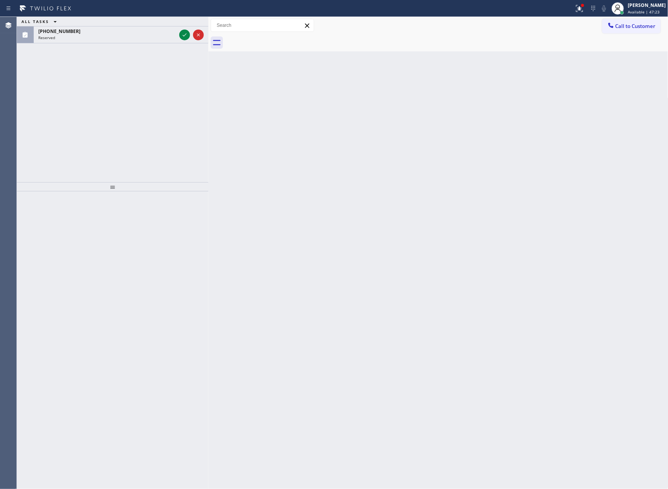
click at [251, 46] on div at bounding box center [446, 42] width 443 height 17
click at [175, 74] on div "ALL TASKS ALL TASKS ACTIVE TASKS TASKS IN WRAP UP [PHONE_NUMBER] Reserved" at bounding box center [113, 99] width 192 height 165
click at [185, 36] on icon at bounding box center [184, 34] width 9 height 9
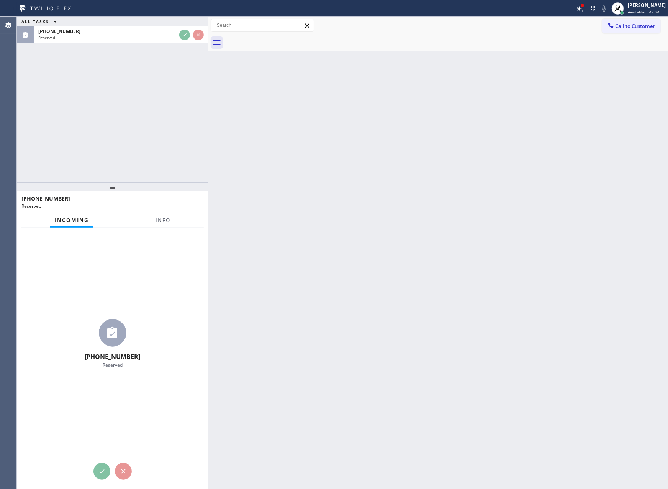
click at [185, 140] on div "ALL TASKS ALL TASKS ACTIVE TASKS TASKS IN WRAP UP [PHONE_NUMBER] Reserved" at bounding box center [113, 99] width 192 height 165
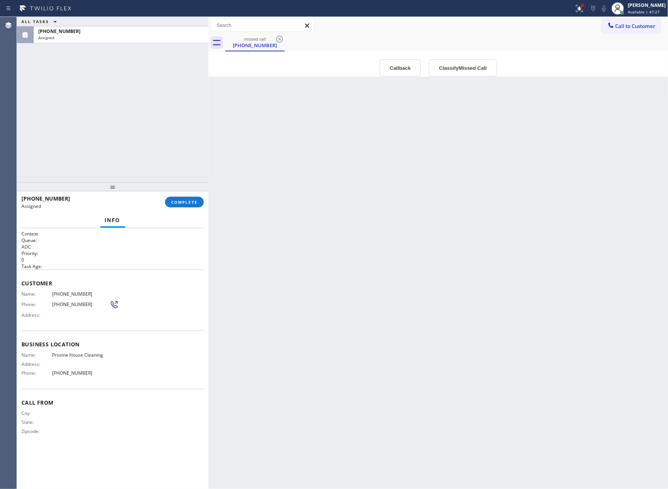
click at [178, 133] on div "ALL TASKS ALL TASKS ACTIVE TASKS TASKS IN WRAP UP [PHONE_NUMBER] Assigned" at bounding box center [113, 99] width 192 height 165
drag, startPoint x: 354, startPoint y: 249, endPoint x: 344, endPoint y: 254, distance: 11.3
click at [355, 250] on div "Back to Dashboard Change Sender ID Customers Technicians Select a contact Outbo…" at bounding box center [438, 253] width 460 height 472
click at [466, 67] on button "Classify Missed Call" at bounding box center [463, 68] width 68 height 18
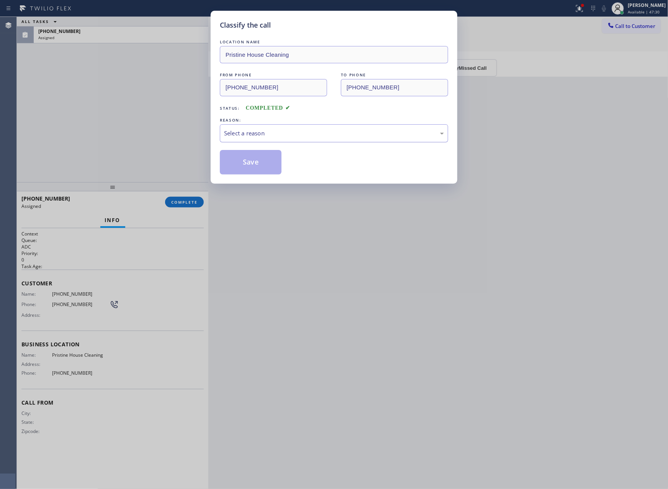
click at [276, 136] on div "Select a reason" at bounding box center [334, 133] width 220 height 9
click at [257, 162] on button "Save" at bounding box center [251, 162] width 62 height 25
click at [448, 315] on div "Classify the call LOCATION NAME Pristine House Cleaning FROM PHONE [PHONE_NUMBE…" at bounding box center [334, 244] width 668 height 489
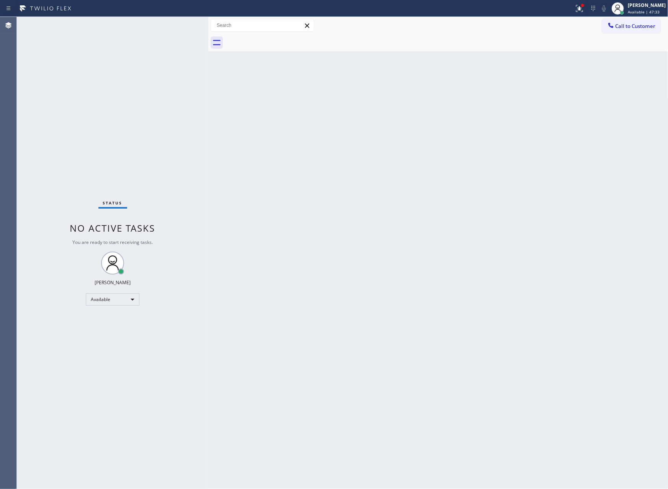
click at [443, 180] on div "Back to Dashboard Change Sender ID Customers Technicians Select a contact Outbo…" at bounding box center [438, 253] width 460 height 472
drag, startPoint x: 441, startPoint y: 179, endPoint x: 475, endPoint y: 203, distance: 41.2
click at [456, 187] on div "Back to Dashboard Change Sender ID Customers Technicians Select a contact Outbo…" at bounding box center [438, 253] width 460 height 472
click at [386, 143] on div "Back to Dashboard Change Sender ID Customers Technicians Select a contact Outbo…" at bounding box center [438, 253] width 460 height 472
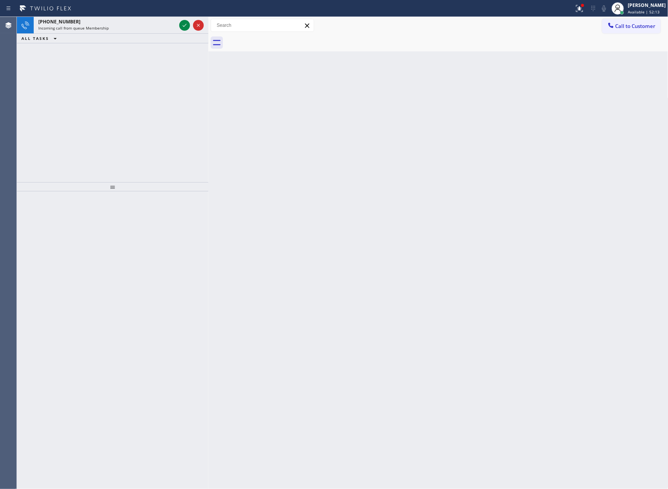
click at [386, 143] on div "Back to Dashboard Change Sender ID Customers Technicians Select a contact Outbo…" at bounding box center [438, 253] width 460 height 472
drag, startPoint x: 182, startPoint y: 25, endPoint x: 167, endPoint y: 118, distance: 94.2
click at [183, 25] on icon at bounding box center [184, 25] width 9 height 9
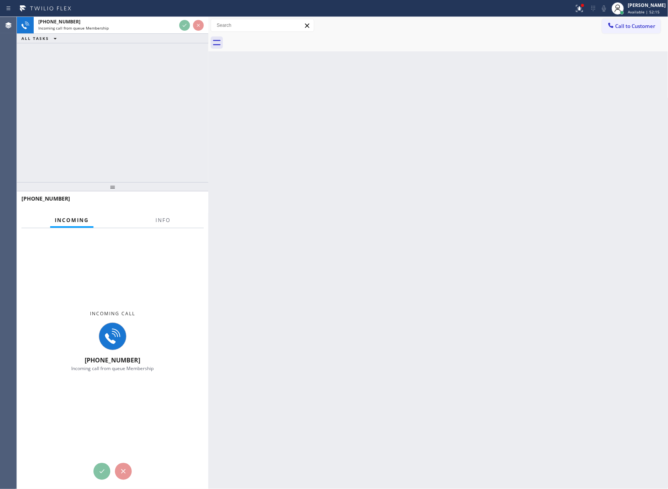
click at [167, 120] on div "[PHONE_NUMBER] Incoming call from queue Membership ALL TASKS ALL TASKS ACTIVE T…" at bounding box center [113, 99] width 192 height 165
click at [161, 116] on div "[PHONE_NUMBER] Incoming call from queue Membership ALL TASKS ALL TASKS ACTIVE T…" at bounding box center [113, 99] width 192 height 165
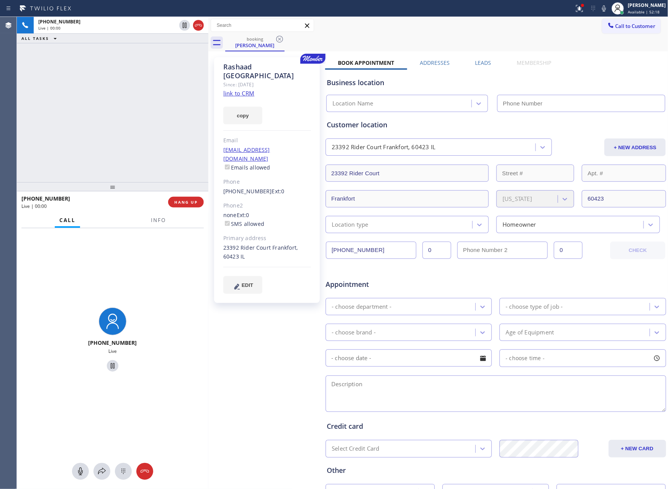
click at [123, 109] on div "[PHONE_NUMBER] Live | 00:00 ALL TASKS ALL TASKS ACTIVE TASKS TASKS IN WRAP UP" at bounding box center [113, 99] width 192 height 165
type input "[PHONE_NUMBER]"
click at [123, 109] on div "[PHONE_NUMBER] Live | 00:03 ALL TASKS ALL TASKS ACTIVE TASKS TASKS IN WRAP UP" at bounding box center [113, 99] width 192 height 165
click at [156, 90] on div "[PHONE_NUMBER] Live | 00:14 ALL TASKS ALL TASKS ACTIVE TASKS TASKS IN WRAP UP" at bounding box center [113, 99] width 192 height 165
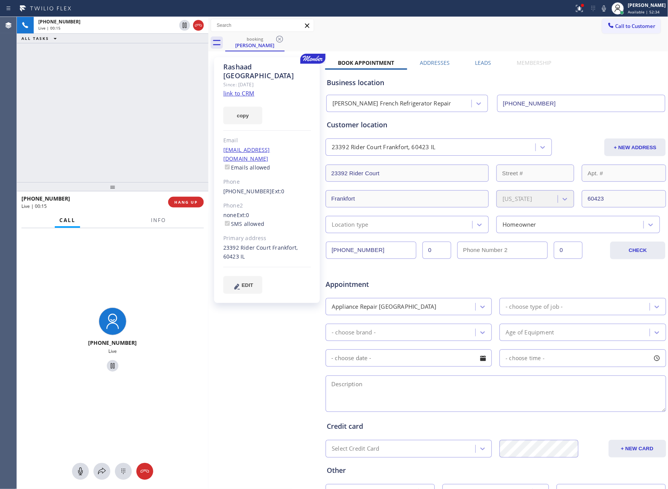
click at [156, 90] on div "[PHONE_NUMBER] Live | 00:15 ALL TASKS ALL TASKS ACTIVE TASKS TASKS IN WRAP UP" at bounding box center [113, 99] width 192 height 165
click at [157, 90] on div "[PHONE_NUMBER] Live | 00:16 ALL TASKS ALL TASKS ACTIVE TASKS TASKS IN WRAP UP" at bounding box center [113, 99] width 192 height 165
drag, startPoint x: 61, startPoint y: 142, endPoint x: 86, endPoint y: 138, distance: 25.6
click at [77, 139] on div "[PHONE_NUMBER] Live | 00:29 ALL TASKS ALL TASKS ACTIVE TASKS TASKS IN WRAP UP" at bounding box center [113, 99] width 192 height 165
drag, startPoint x: 235, startPoint y: 83, endPoint x: 223, endPoint y: 83, distance: 11.5
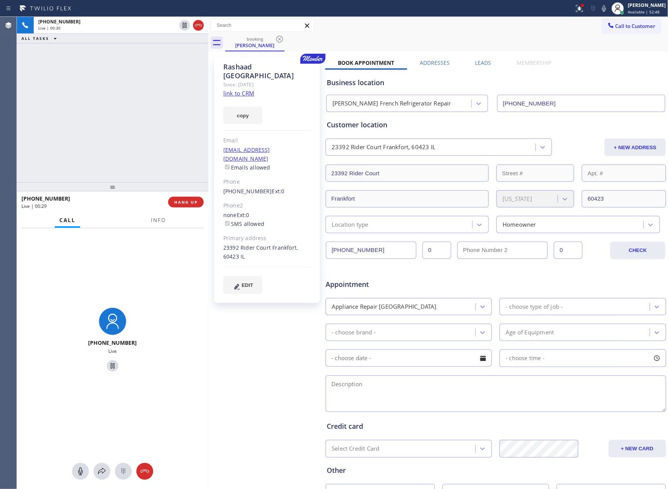
click at [235, 89] on link "link to CRM" at bounding box center [238, 93] width 31 height 8
click at [158, 91] on div "[PHONE_NUMBER] Live | 00:30 ALL TASKS ALL TASKS ACTIVE TASKS TASKS IN WRAP UP" at bounding box center [113, 99] width 192 height 165
drag, startPoint x: 105, startPoint y: 114, endPoint x: 155, endPoint y: 113, distance: 50.2
click at [110, 114] on div "[PHONE_NUMBER] Live | 00:33 ALL TASKS ALL TASKS ACTIVE TASKS TASKS IN WRAP UP" at bounding box center [113, 99] width 192 height 165
click at [127, 137] on div "[PHONE_NUMBER] Live | 01:32 ALL TASKS ALL TASKS ACTIVE TASKS TASKS IN WRAP UP" at bounding box center [113, 99] width 192 height 165
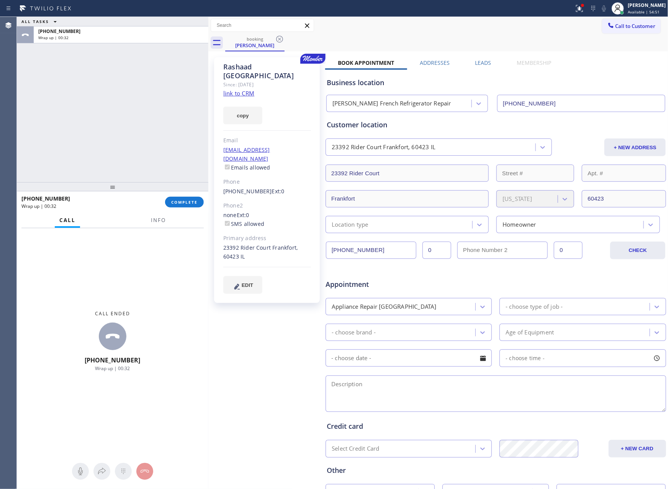
drag, startPoint x: 140, startPoint y: 122, endPoint x: 147, endPoint y: 144, distance: 23.3
click at [143, 131] on div "ALL TASKS ALL TASKS ACTIVE TASKS TASKS IN WRAP UP [PHONE_NUMBER] Wrap up | 00:32" at bounding box center [113, 99] width 192 height 165
click at [184, 199] on span "COMPLETE" at bounding box center [184, 201] width 26 height 5
click at [141, 78] on div "ALL TASKS ALL TASKS ACTIVE TASKS TASKS IN WRAP UP [PHONE_NUMBER] Wrap up | 00:33" at bounding box center [113, 99] width 192 height 165
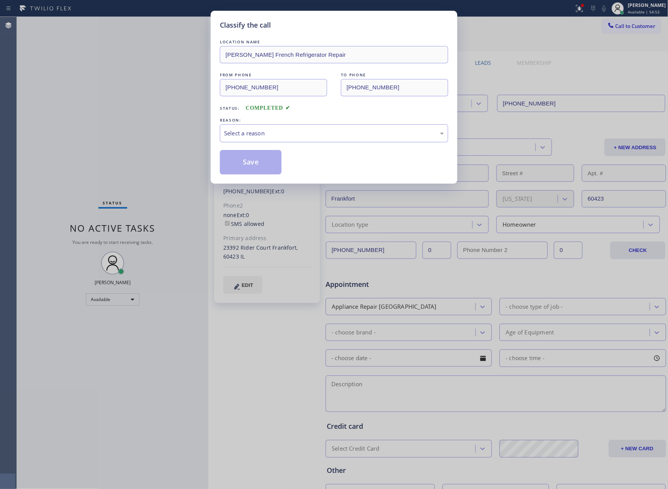
click at [160, 95] on div "Classify the call LOCATION NAME [PERSON_NAME] French Refrigerator Repair FROM P…" at bounding box center [334, 244] width 668 height 489
click at [293, 137] on div "Select a reason" at bounding box center [334, 133] width 220 height 9
click at [269, 161] on button "Save" at bounding box center [251, 162] width 62 height 25
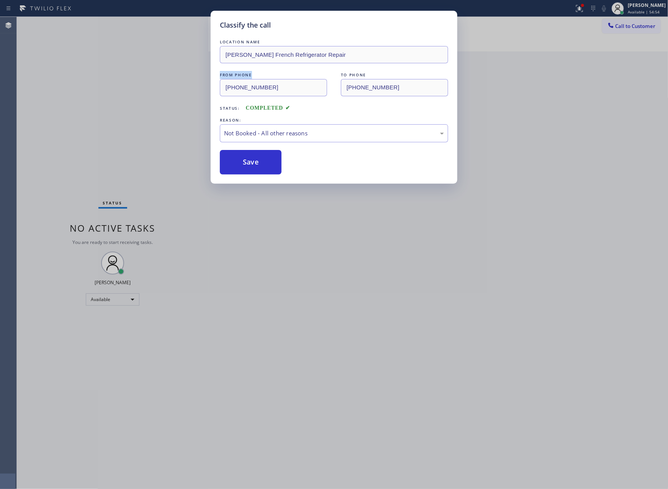
click at [269, 161] on button "Save" at bounding box center [251, 162] width 62 height 25
click at [148, 94] on div "Classify the call LOCATION NAME [PERSON_NAME] French Refrigerator Repair FROM P…" at bounding box center [334, 244] width 668 height 489
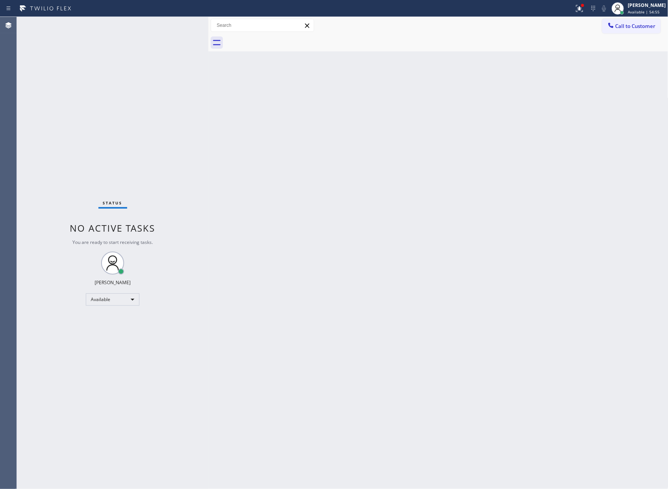
click at [148, 94] on div "Status No active tasks You are ready to start receiving tasks. [PERSON_NAME] Av…" at bounding box center [113, 253] width 192 height 472
click at [350, 241] on div "Back to Dashboard Change Sender ID Customers Technicians Select a contact Outbo…" at bounding box center [438, 253] width 460 height 472
click at [276, 147] on div "Back to Dashboard Change Sender ID Customers Technicians Select a contact Outbo…" at bounding box center [438, 253] width 460 height 472
drag, startPoint x: 421, startPoint y: 214, endPoint x: 433, endPoint y: 218, distance: 13.2
click at [433, 218] on div "Back to Dashboard Change Sender ID Customers Technicians Select a contact Outbo…" at bounding box center [438, 253] width 460 height 472
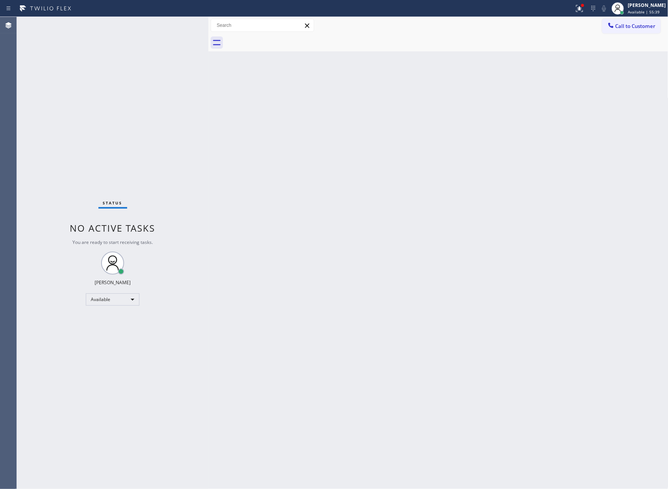
click at [277, 244] on div "Back to Dashboard Change Sender ID Customers Technicians Select a contact Outbo…" at bounding box center [438, 253] width 460 height 472
click at [399, 311] on div "Back to Dashboard Change Sender ID Customers Technicians Select a contact Outbo…" at bounding box center [438, 253] width 460 height 472
drag, startPoint x: 239, startPoint y: 151, endPoint x: 141, endPoint y: 15, distance: 167.5
click at [237, 146] on div "Back to Dashboard Change Sender ID Customers Technicians Select a contact Outbo…" at bounding box center [438, 253] width 460 height 472
click at [403, 129] on div "Back to Dashboard Change Sender ID Customers Technicians Select a contact Outbo…" at bounding box center [438, 253] width 460 height 472
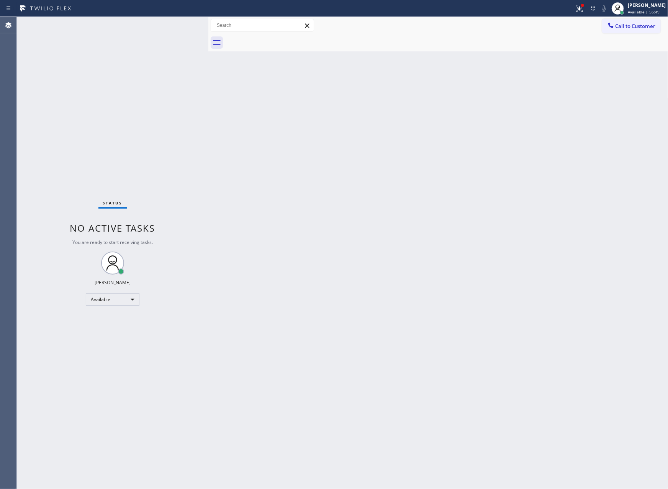
click at [370, 233] on div "Back to Dashboard Change Sender ID Customers Technicians Select a contact Outbo…" at bounding box center [438, 253] width 460 height 472
click at [325, 271] on div "Back to Dashboard Change Sender ID Customers Technicians Select a contact Outbo…" at bounding box center [438, 253] width 460 height 472
click at [256, 153] on div "Back to Dashboard Change Sender ID Customers Technicians Select a contact Outbo…" at bounding box center [438, 253] width 460 height 472
click at [319, 223] on div "Back to Dashboard Change Sender ID Customers Technicians Select a contact Outbo…" at bounding box center [438, 253] width 460 height 472
click at [312, 157] on div "Back to Dashboard Change Sender ID Customers Technicians Select a contact Outbo…" at bounding box center [438, 253] width 460 height 472
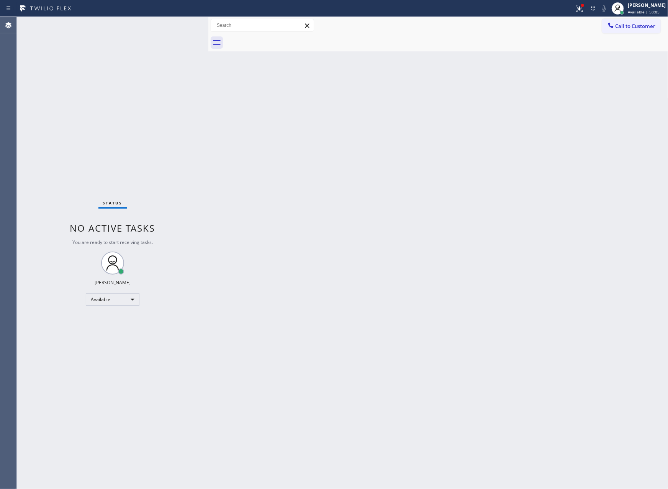
click at [446, 233] on div "Back to Dashboard Change Sender ID Customers Technicians Select a contact Outbo…" at bounding box center [438, 253] width 460 height 472
click at [459, 195] on div "Back to Dashboard Change Sender ID Customers Technicians Select a contact Outbo…" at bounding box center [438, 253] width 460 height 472
click at [206, 215] on div "Status No active tasks You are ready to start receiving tasks. [PERSON_NAME] Av…" at bounding box center [342, 253] width 651 height 472
click at [125, 300] on div "Available" at bounding box center [113, 299] width 54 height 12
drag, startPoint x: 119, startPoint y: 331, endPoint x: 395, endPoint y: 304, distance: 277.3
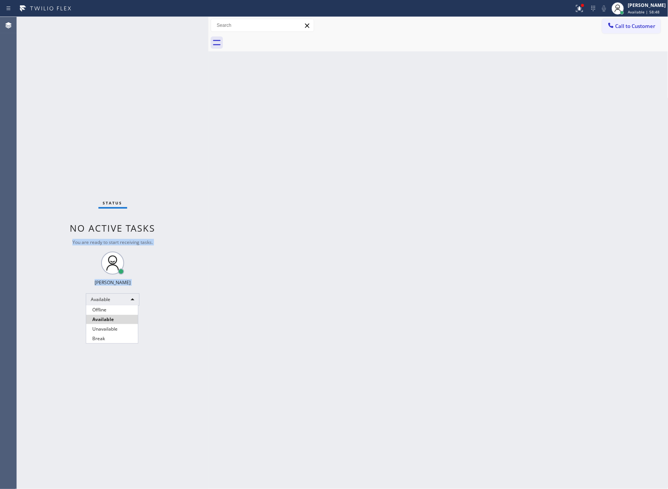
click at [126, 331] on li "Unavailable" at bounding box center [112, 328] width 52 height 9
click at [456, 278] on div "Back to Dashboard Change Sender ID Customers Technicians Select a contact Outbo…" at bounding box center [438, 253] width 460 height 472
click at [594, 237] on div "Back to Dashboard Change Sender ID Customers Technicians Select a contact Outbo…" at bounding box center [438, 253] width 460 height 472
drag, startPoint x: 617, startPoint y: 315, endPoint x: 659, endPoint y: 336, distance: 47.3
click at [626, 321] on div "Back to Dashboard Change Sender ID Customers Technicians Select a contact Outbo…" at bounding box center [438, 253] width 460 height 472
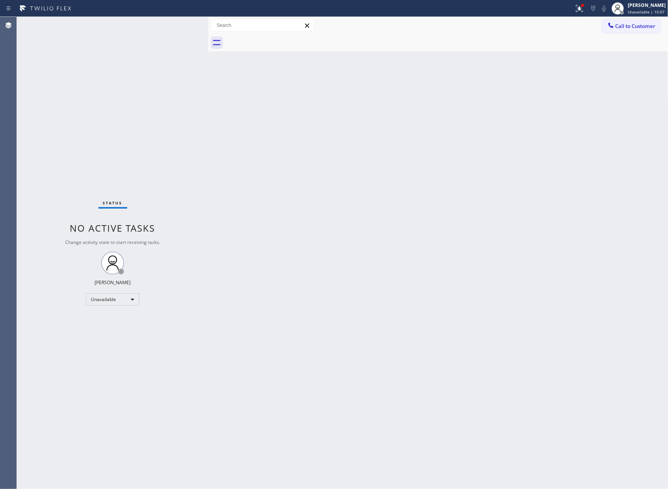
click at [279, 191] on div "Back to Dashboard Change Sender ID Customers Technicians Select a contact Outbo…" at bounding box center [438, 253] width 460 height 472
click at [398, 246] on div "Back to Dashboard Change Sender ID Customers Technicians Select a contact Outbo…" at bounding box center [438, 253] width 460 height 472
click at [136, 298] on div "Unavailable" at bounding box center [113, 299] width 54 height 12
click at [116, 323] on li "Available" at bounding box center [112, 319] width 52 height 9
click at [567, 208] on div "Back to Dashboard Change Sender ID Customers Technicians Select a contact Outbo…" at bounding box center [438, 253] width 460 height 472
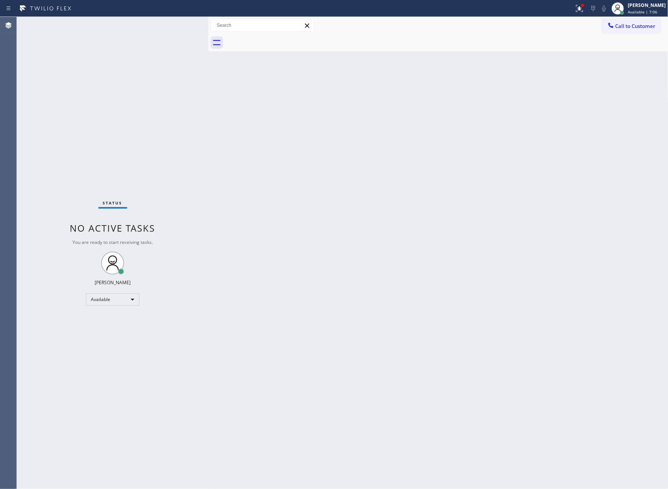
click at [68, 63] on div "Status No active tasks You are ready to start receiving tasks. [PERSON_NAME] Av…" at bounding box center [113, 253] width 192 height 472
click at [532, 249] on div "Back to Dashboard Change Sender ID Customers Technicians Select a contact Outbo…" at bounding box center [438, 253] width 460 height 472
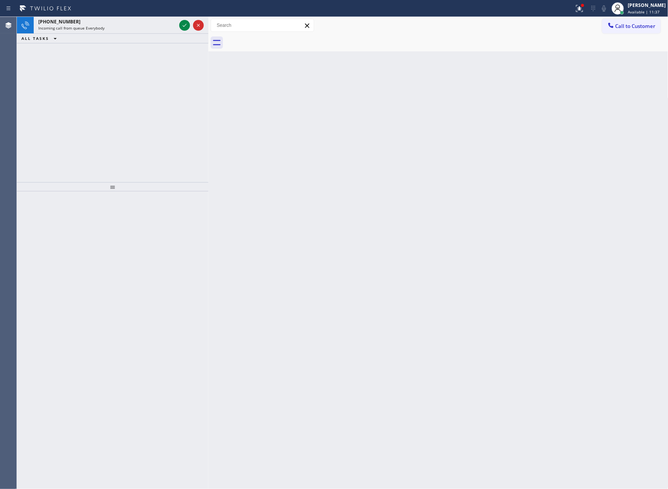
click at [150, 126] on div "[PHONE_NUMBER] Incoming call from queue Everybody ALL TASKS ALL TASKS ACTIVE TA…" at bounding box center [113, 99] width 192 height 165
click at [120, 19] on div "[PHONE_NUMBER]" at bounding box center [107, 21] width 138 height 7
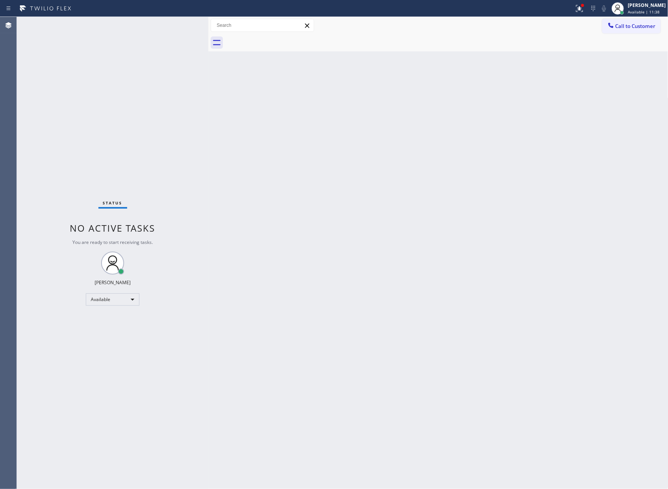
drag, startPoint x: 159, startPoint y: 138, endPoint x: 464, endPoint y: 195, distance: 310.4
click at [166, 143] on div "Status No active tasks You are ready to start receiving tasks. [PERSON_NAME] Av…" at bounding box center [113, 253] width 192 height 472
click at [474, 197] on div "Back to Dashboard Change Sender ID Customers Technicians Select a contact Outbo…" at bounding box center [438, 253] width 460 height 472
click at [361, 176] on div "Back to Dashboard Change Sender ID Customers Technicians Select a contact Outbo…" at bounding box center [438, 253] width 460 height 472
click at [395, 138] on div "Back to Dashboard Change Sender ID Customers Technicians Select a contact Outbo…" at bounding box center [438, 253] width 460 height 472
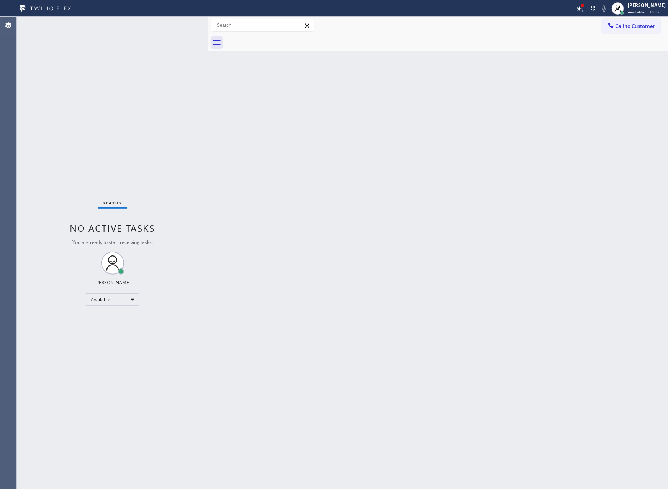
drag, startPoint x: 395, startPoint y: 138, endPoint x: 468, endPoint y: 63, distance: 104.1
click at [407, 130] on div "Back to Dashboard Change Sender ID Customers Technicians Select a contact Outbo…" at bounding box center [438, 253] width 460 height 472
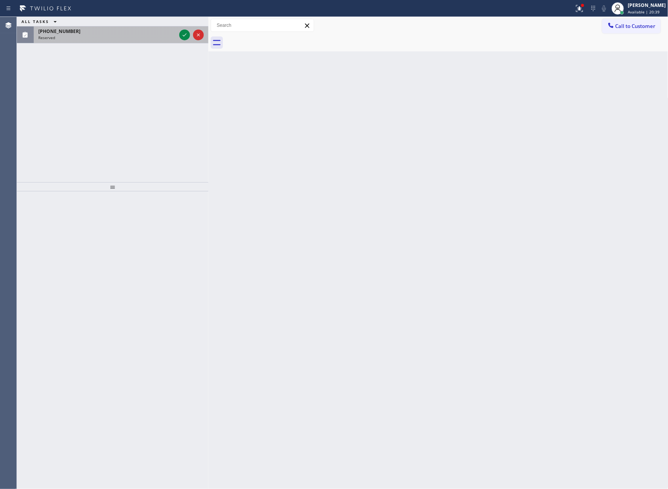
drag, startPoint x: 130, startPoint y: 77, endPoint x: 168, endPoint y: 41, distance: 53.1
click at [136, 78] on div "ALL TASKS ALL TASKS ACTIVE TASKS TASKS IN WRAP UP [PHONE_NUMBER] Reserved" at bounding box center [113, 99] width 192 height 165
drag, startPoint x: 182, startPoint y: 29, endPoint x: 182, endPoint y: 49, distance: 19.5
click at [182, 30] on div at bounding box center [192, 34] width 28 height 17
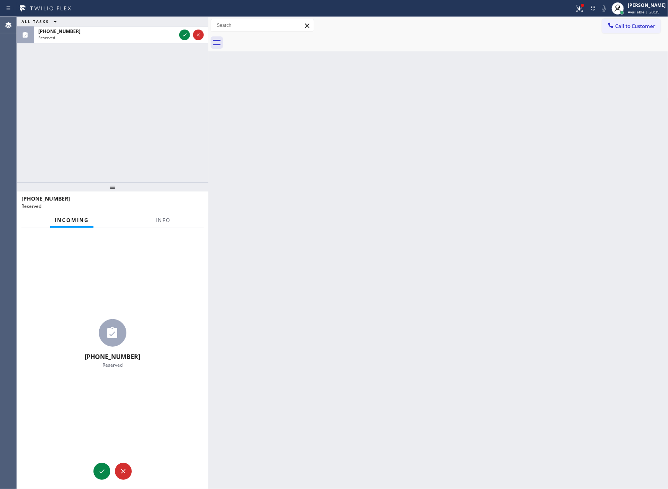
click at [187, 105] on div "ALL TASKS ALL TASKS ACTIVE TASKS TASKS IN WRAP UP [PHONE_NUMBER] Reserved" at bounding box center [113, 99] width 192 height 165
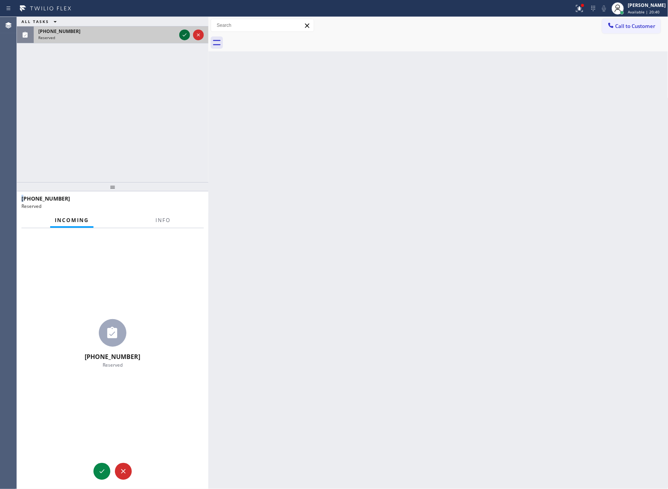
click at [185, 34] on icon at bounding box center [185, 34] width 4 height 3
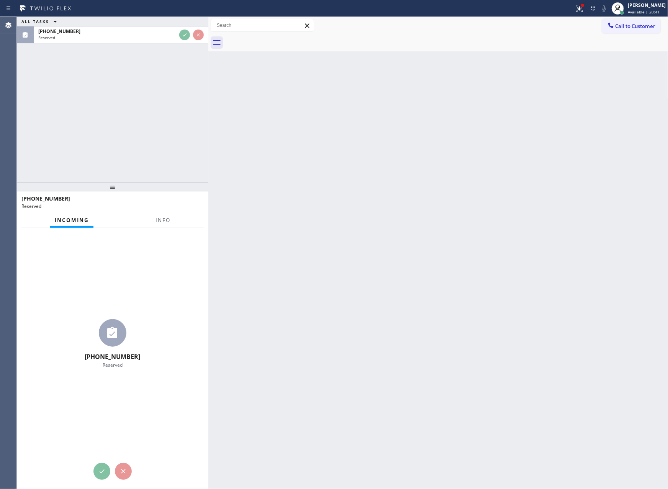
click at [156, 131] on div "ALL TASKS ALL TASKS ACTIVE TASKS TASKS IN WRAP UP [PHONE_NUMBER] Reserved" at bounding box center [113, 99] width 192 height 165
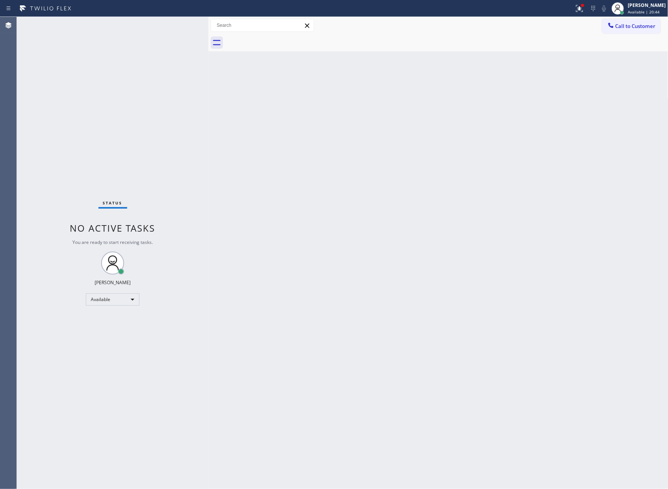
click at [383, 200] on div "Back to Dashboard Change Sender ID Customers Technicians Select a contact Outbo…" at bounding box center [438, 253] width 460 height 472
drag, startPoint x: 152, startPoint y: 387, endPoint x: 118, endPoint y: 336, distance: 61.2
click at [152, 382] on div "Status No active tasks You are ready to start receiving tasks. [PERSON_NAME] Av…" at bounding box center [113, 253] width 192 height 472
click at [125, 294] on div "Available" at bounding box center [113, 299] width 54 height 12
click at [120, 337] on li "Break" at bounding box center [112, 338] width 52 height 9
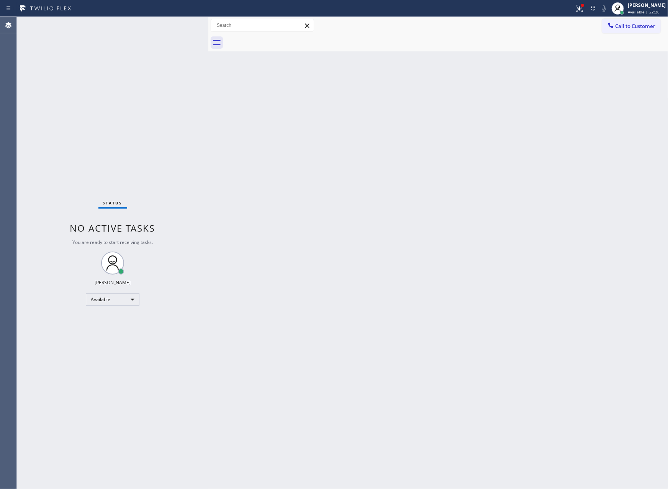
click at [443, 267] on div "Back to Dashboard Change Sender ID Customers Technicians Select a contact Outbo…" at bounding box center [438, 253] width 460 height 472
click at [297, 96] on div "Back to Dashboard Change Sender ID Customers Technicians Select a contact Outbo…" at bounding box center [438, 253] width 460 height 472
click at [499, 295] on div "Back to Dashboard Change Sender ID Customers Technicians Select a contact Outbo…" at bounding box center [438, 253] width 460 height 472
click at [308, 276] on div "Back to Dashboard Change Sender ID Customers Technicians Select a contact Outbo…" at bounding box center [438, 253] width 460 height 472
click at [97, 305] on div "Status No active tasks Change activity state to start receiving tasks. [PERSON_…" at bounding box center [113, 253] width 192 height 472
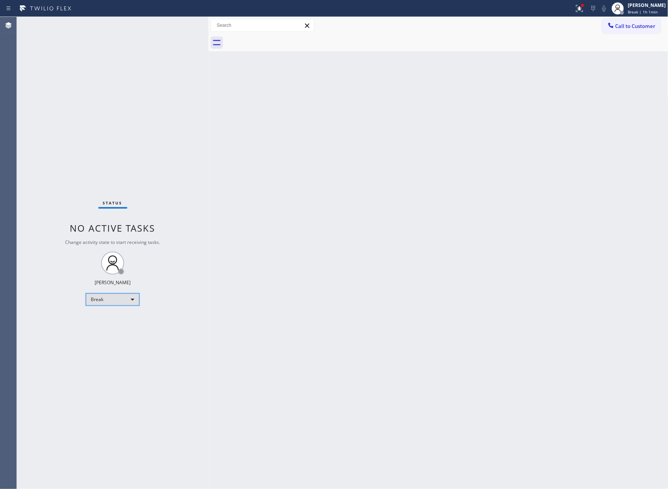
click at [125, 296] on div "Break" at bounding box center [113, 299] width 54 height 12
click at [105, 318] on li "Available" at bounding box center [112, 319] width 52 height 9
click at [458, 290] on div "Back to Dashboard Change Sender ID Customers Technicians Select a contact Outbo…" at bounding box center [438, 253] width 460 height 472
click at [309, 283] on div "Back to Dashboard Change Sender ID Customers Technicians Select a contact Outbo…" at bounding box center [438, 253] width 460 height 472
click at [288, 192] on div "Back to Dashboard Change Sender ID Customers Technicians Select a contact Outbo…" at bounding box center [438, 253] width 460 height 472
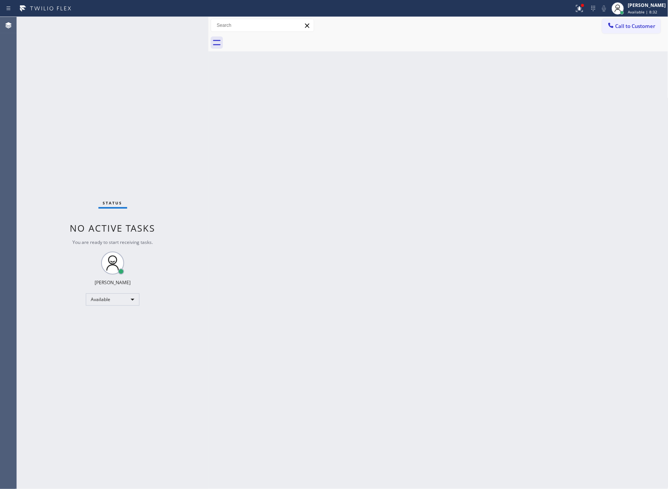
click at [353, 277] on div "Back to Dashboard Change Sender ID Customers Technicians Select a contact Outbo…" at bounding box center [438, 253] width 460 height 472
click at [355, 277] on div "Back to Dashboard Change Sender ID Customers Technicians Select a contact Outbo…" at bounding box center [438, 253] width 460 height 472
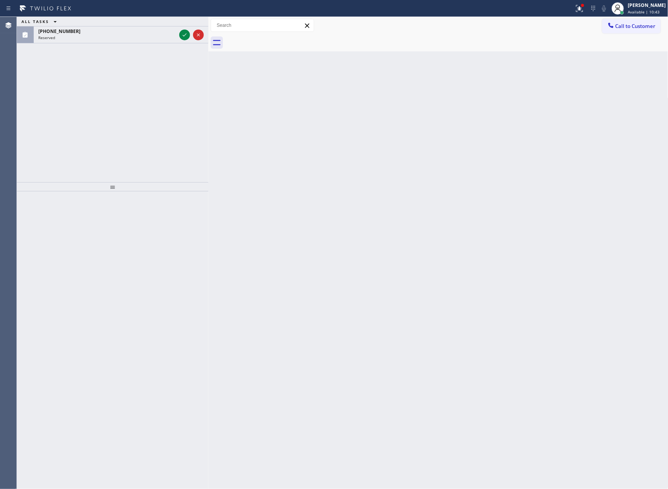
click at [157, 89] on div "ALL TASKS ALL TASKS ACTIVE TASKS TASKS IN WRAP UP [PHONE_NUMBER] Reserved" at bounding box center [113, 99] width 192 height 165
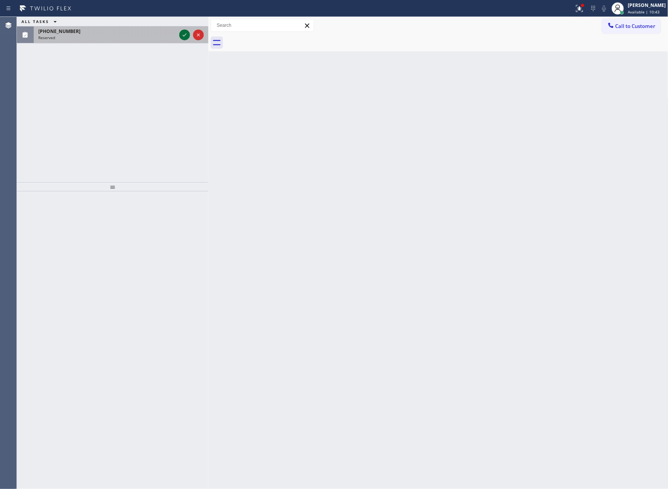
click at [186, 34] on icon at bounding box center [184, 34] width 9 height 9
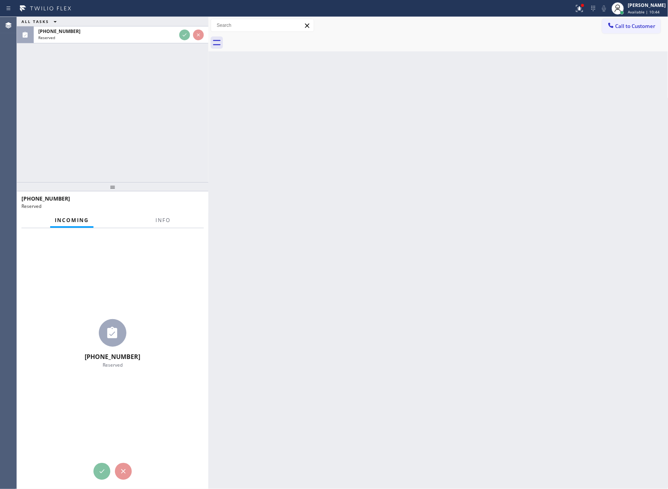
click at [185, 92] on div "ALL TASKS ALL TASKS ACTIVE TASKS TASKS IN WRAP UP [PHONE_NUMBER] Reserved" at bounding box center [113, 99] width 192 height 165
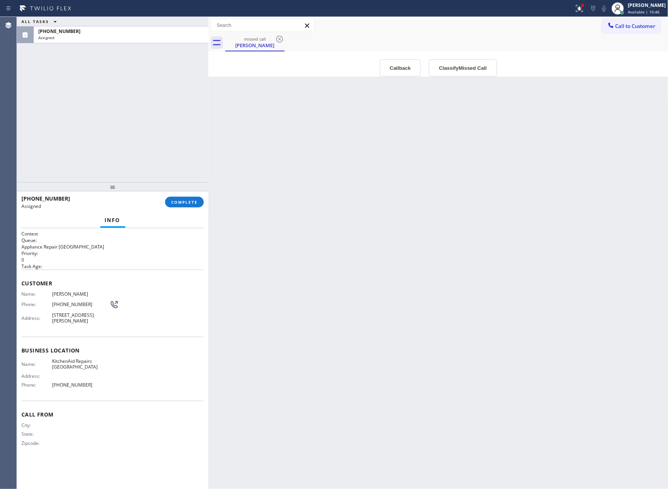
click at [185, 92] on div "ALL TASKS ALL TASKS ACTIVE TASKS TASKS IN WRAP UP [PHONE_NUMBER] Assigned" at bounding box center [113, 99] width 192 height 165
click at [337, 242] on div "Back to Dashboard Change Sender ID Customers Technicians Select a contact Outbo…" at bounding box center [438, 253] width 460 height 472
click at [341, 224] on div "Back to Dashboard Change Sender ID Customers Technicians Select a contact Outbo…" at bounding box center [438, 253] width 460 height 472
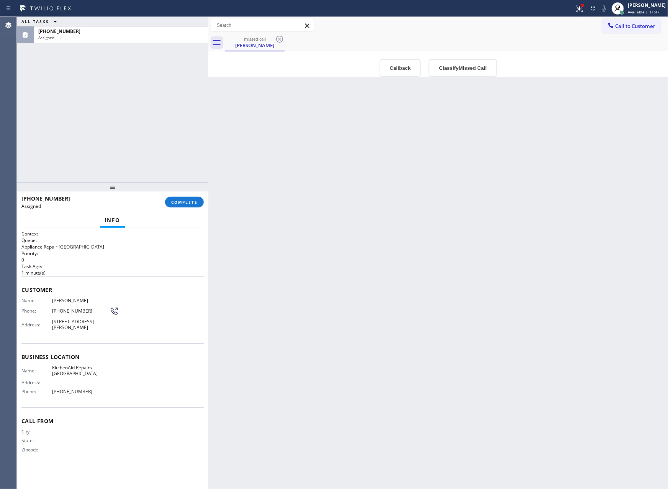
click at [76, 149] on div "ALL TASKS ALL TASKS ACTIVE TASKS TASKS IN WRAP UP [PHONE_NUMBER] Assigned" at bounding box center [113, 99] width 192 height 165
drag, startPoint x: 255, startPoint y: 138, endPoint x: 215, endPoint y: 137, distance: 40.3
click at [258, 143] on div "Back to Dashboard Change Sender ID Customers Technicians Select a contact Outbo…" at bounding box center [438, 253] width 460 height 472
drag, startPoint x: 162, startPoint y: 116, endPoint x: 193, endPoint y: 206, distance: 94.4
click at [169, 131] on div "ALL TASKS ALL TASKS ACTIVE TASKS TASKS IN WRAP UP [PHONE_NUMBER] Assigned" at bounding box center [113, 99] width 192 height 165
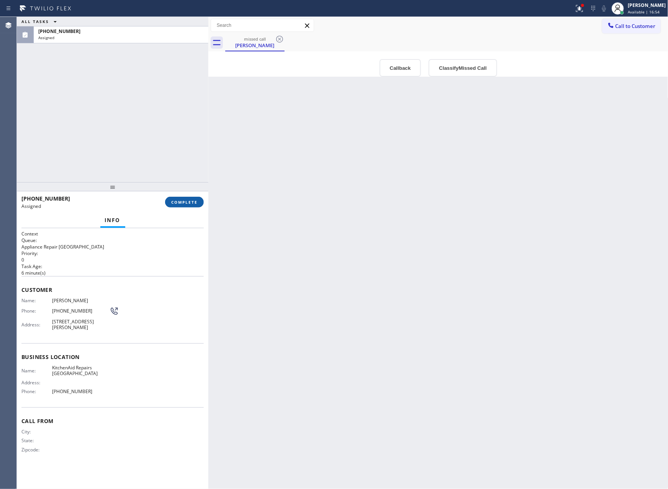
click at [194, 202] on span "COMPLETE" at bounding box center [184, 201] width 26 height 5
click at [162, 87] on div "ALL TASKS ALL TASKS ACTIVE TASKS TASKS IN WRAP UP [PHONE_NUMBER] Assigned" at bounding box center [113, 99] width 192 height 165
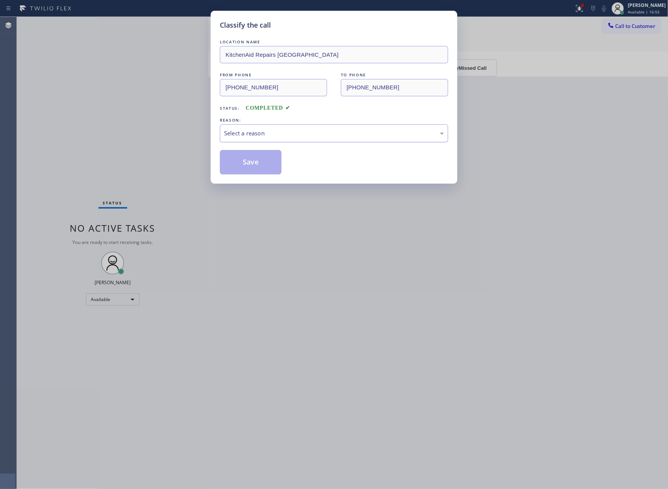
click at [342, 135] on div "Select a reason" at bounding box center [334, 133] width 220 height 9
click at [243, 164] on button "Save" at bounding box center [251, 162] width 62 height 25
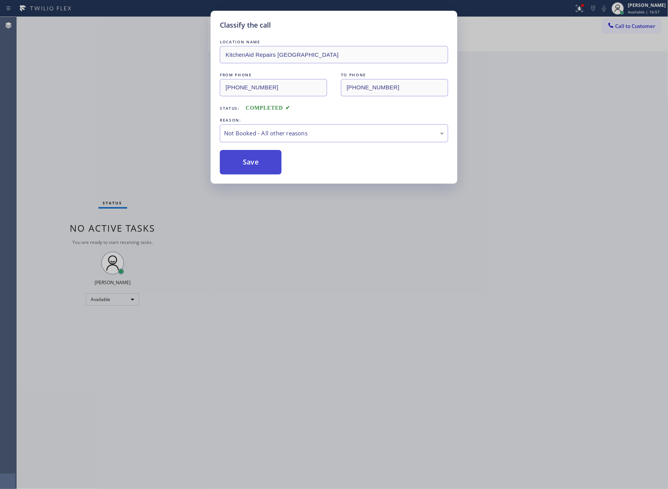
click at [243, 164] on button "Save" at bounding box center [251, 162] width 62 height 25
drag, startPoint x: 80, startPoint y: 106, endPoint x: 168, endPoint y: 152, distance: 98.9
click at [105, 114] on div "Classify the call LOCATION NAME KitchenAid Repairs [GEOGRAPHIC_DATA] FROM PHONE…" at bounding box center [334, 244] width 668 height 489
click at [288, 234] on div "Back to Dashboard Change Sender ID Customers Technicians Select a contact Outbo…" at bounding box center [438, 253] width 460 height 472
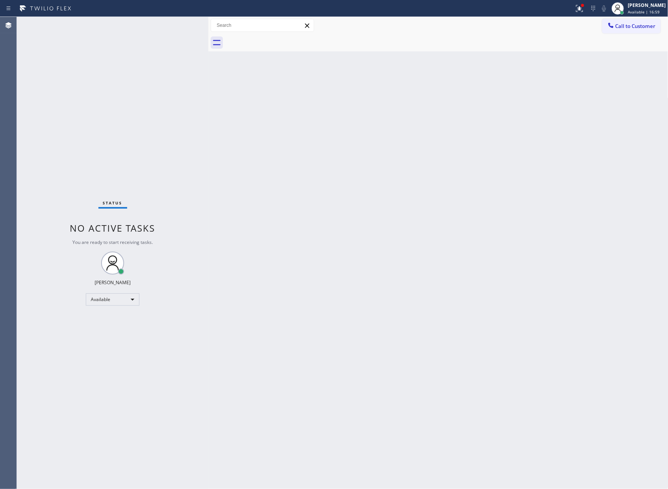
click at [273, 217] on div "Back to Dashboard Change Sender ID Customers Technicians Select a contact Outbo…" at bounding box center [438, 253] width 460 height 472
click at [437, 186] on div "Back to Dashboard Change Sender ID Customers Technicians Select a contact Outbo…" at bounding box center [438, 253] width 460 height 472
click at [417, 143] on div "Back to Dashboard Change Sender ID Customers Technicians Select a contact Outbo…" at bounding box center [438, 253] width 460 height 472
click at [398, 197] on div "Back to Dashboard Change Sender ID Customers Technicians Select a contact Outbo…" at bounding box center [438, 253] width 460 height 472
drag, startPoint x: 392, startPoint y: 177, endPoint x: 570, endPoint y: 3, distance: 249.6
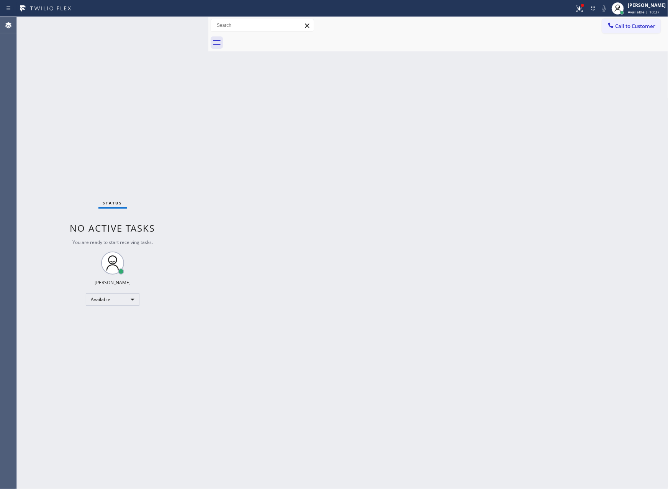
click at [399, 176] on div "Back to Dashboard Change Sender ID Customers Technicians Select a contact Outbo…" at bounding box center [438, 253] width 460 height 472
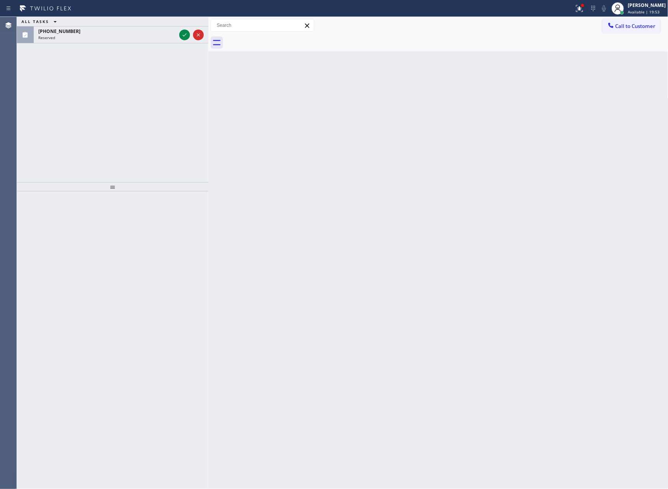
click at [416, 264] on div "Back to Dashboard Change Sender ID Customers Technicians Select a contact Outbo…" at bounding box center [438, 253] width 460 height 472
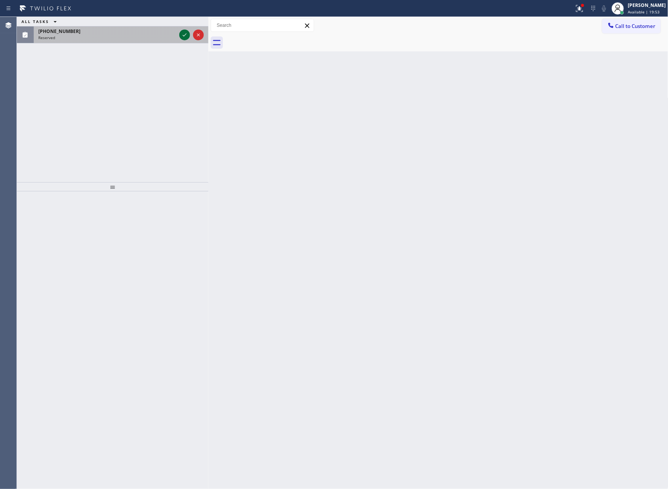
drag, startPoint x: 185, startPoint y: 33, endPoint x: 175, endPoint y: 125, distance: 91.8
click at [185, 33] on icon at bounding box center [184, 34] width 9 height 9
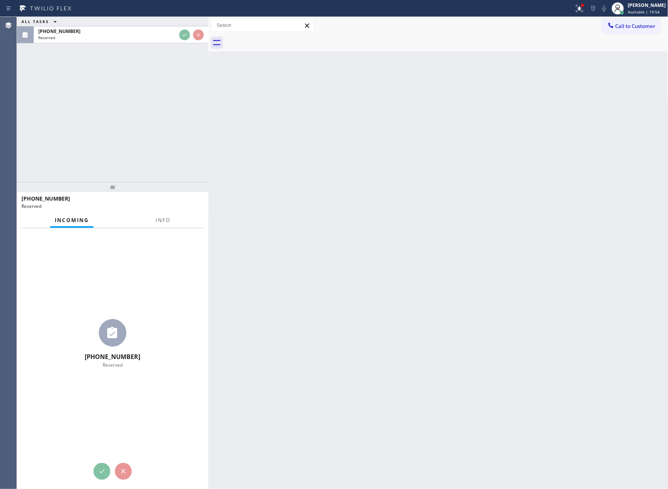
click at [175, 125] on div "ALL TASKS ALL TASKS ACTIVE TASKS TASKS IN WRAP UP [PHONE_NUMBER] Reserved" at bounding box center [113, 99] width 192 height 165
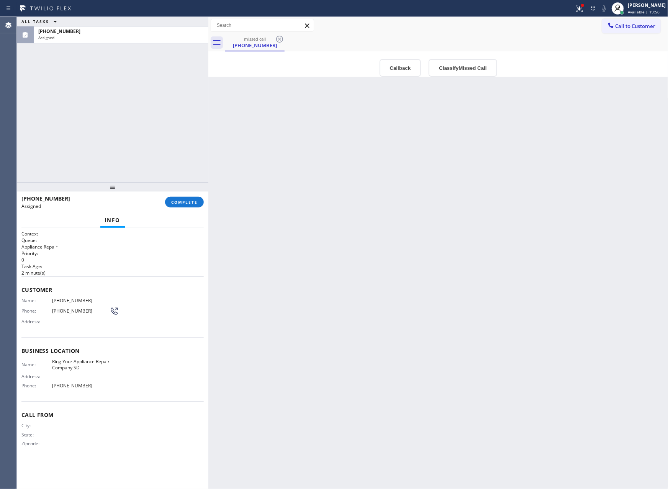
click at [138, 157] on div "ALL TASKS ALL TASKS ACTIVE TASKS TASKS IN WRAP UP [PHONE_NUMBER] Assigned" at bounding box center [113, 99] width 192 height 165
click at [402, 66] on button "Callback" at bounding box center [401, 68] width 42 height 18
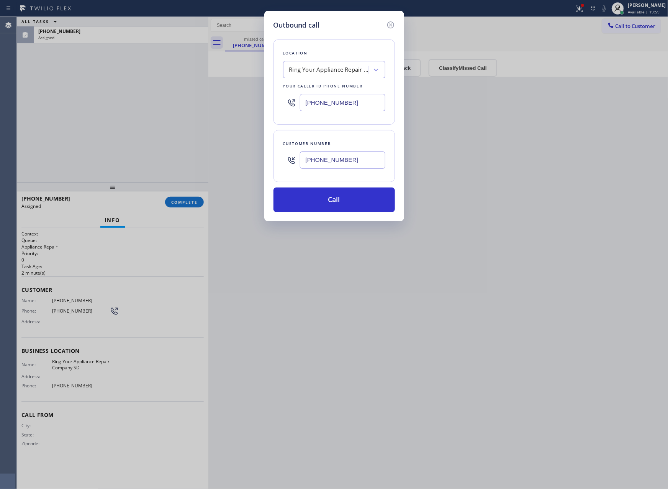
drag, startPoint x: 345, startPoint y: 205, endPoint x: 352, endPoint y: 171, distance: 34.0
click at [344, 205] on button "Call" at bounding box center [334, 199] width 121 height 25
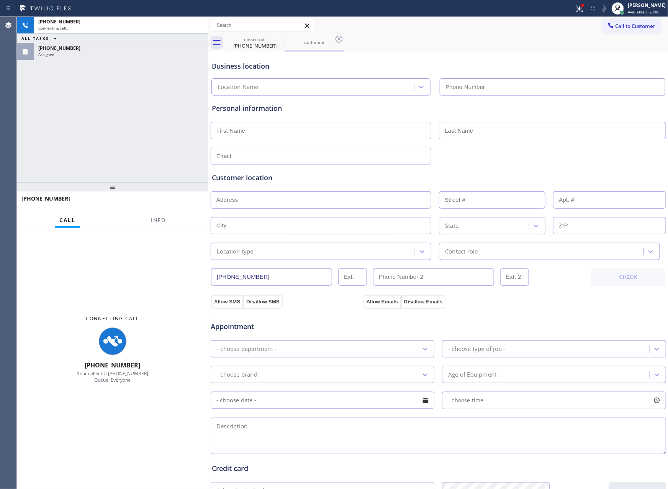
type input "[PHONE_NUMBER]"
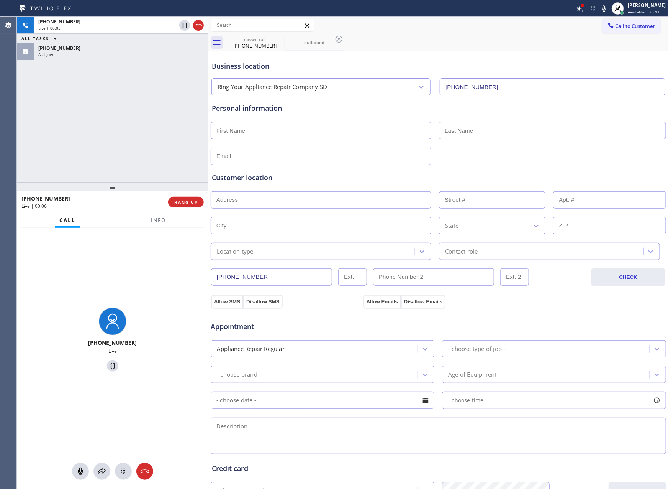
drag, startPoint x: 141, startPoint y: 130, endPoint x: 171, endPoint y: 261, distance: 134.6
click at [150, 154] on div "[PHONE_NUMBER] Live | 00:05 ALL TASKS ALL TASKS ACTIVE TASKS TASKS IN WRAP UP […" at bounding box center [113, 99] width 192 height 165
click at [176, 205] on button "HANG UP" at bounding box center [186, 202] width 36 height 11
click at [160, 126] on div "[PHONE_NUMBER] Live | 00:07 ALL TASKS ALL TASKS ACTIVE TASKS TASKS IN WRAP UP […" at bounding box center [113, 99] width 192 height 165
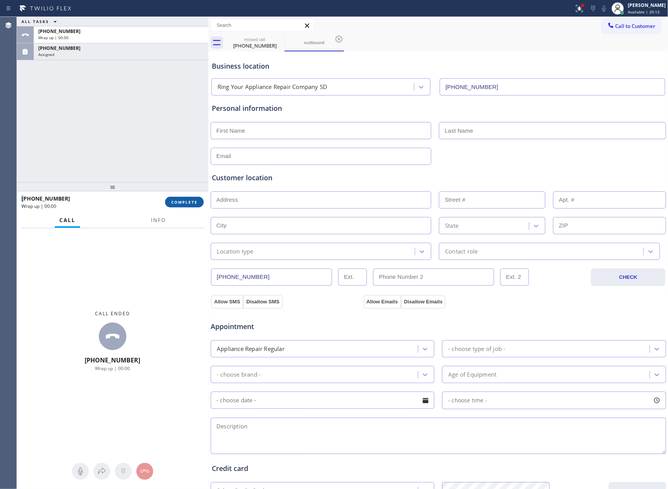
click at [182, 199] on span "COMPLETE" at bounding box center [184, 201] width 26 height 5
click at [175, 84] on div "ALL TASKS ALL TASKS ACTIVE TASKS TASKS IN WRAP UP [PHONE_NUMBER] Wrap up | 00:[…" at bounding box center [113, 99] width 192 height 165
click at [175, 88] on div "ALL TASKS ALL TASKS ACTIVE TASKS TASKS IN WRAP UP [PHONE_NUMBER] Wrap up | 00:[…" at bounding box center [113, 99] width 192 height 165
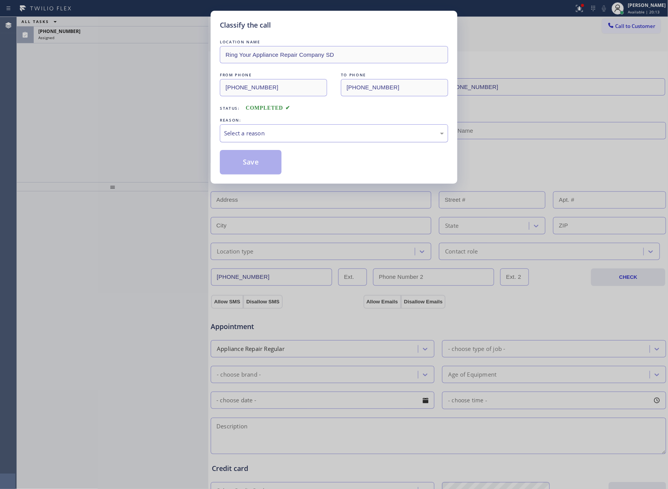
click at [258, 133] on div "Select a reason" at bounding box center [334, 133] width 220 height 9
click at [251, 162] on button "Save" at bounding box center [251, 162] width 62 height 25
drag, startPoint x: 251, startPoint y: 162, endPoint x: 247, endPoint y: 160, distance: 4.1
click at [251, 161] on button "Save" at bounding box center [251, 162] width 62 height 25
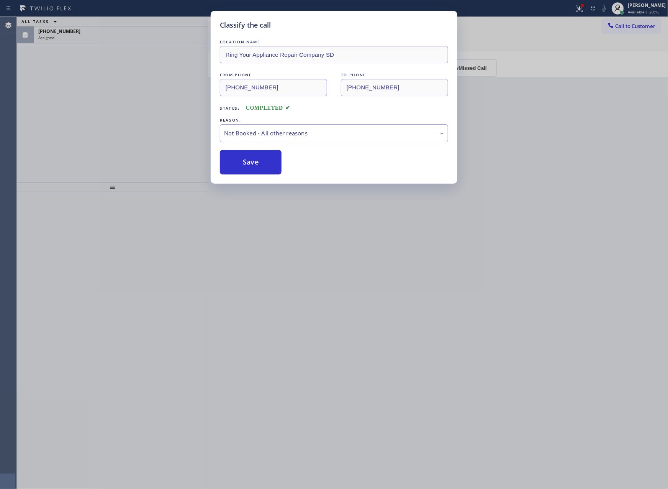
click at [137, 115] on div "Classify the call LOCATION NAME Ring Your Appliance Repair Company SD FROM PHON…" at bounding box center [334, 244] width 668 height 489
click at [137, 115] on div "ALL TASKS ALL TASKS ACTIVE TASKS TASKS IN WRAP UP [PHONE_NUMBER] Assigned" at bounding box center [113, 99] width 192 height 165
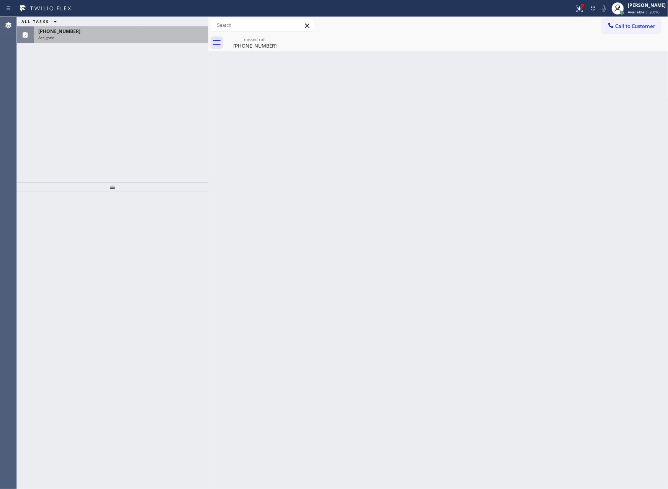
click at [169, 34] on div "[PHONE_NUMBER]" at bounding box center [121, 31] width 166 height 7
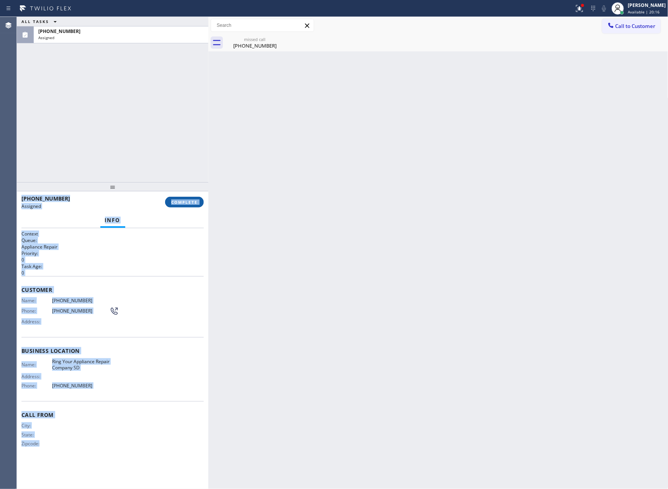
click at [173, 203] on span "COMPLETE" at bounding box center [184, 201] width 26 height 5
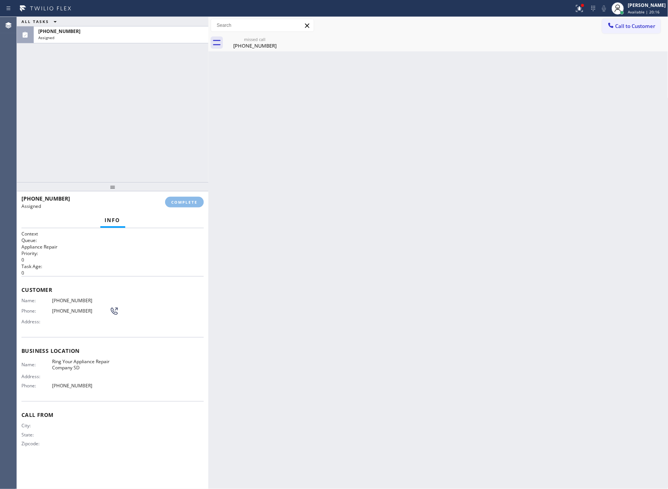
click at [160, 110] on div "ALL TASKS ALL TASKS ACTIVE TASKS TASKS IN WRAP UP [PHONE_NUMBER] Assigned" at bounding box center [113, 99] width 192 height 165
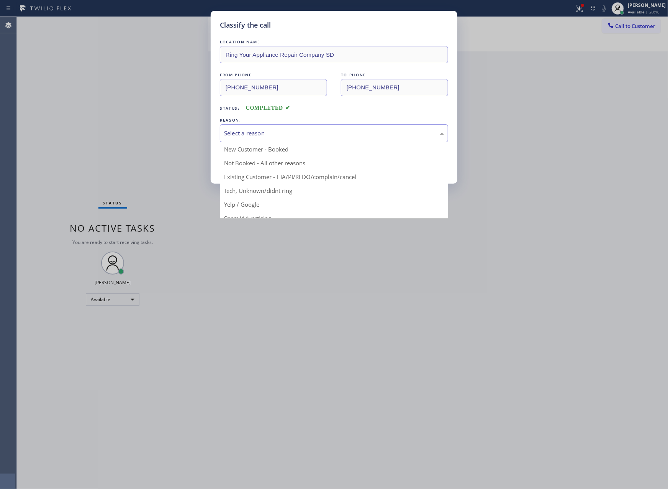
drag, startPoint x: 272, startPoint y: 133, endPoint x: 271, endPoint y: 139, distance: 5.9
click at [272, 135] on div "Select a reason" at bounding box center [334, 133] width 220 height 9
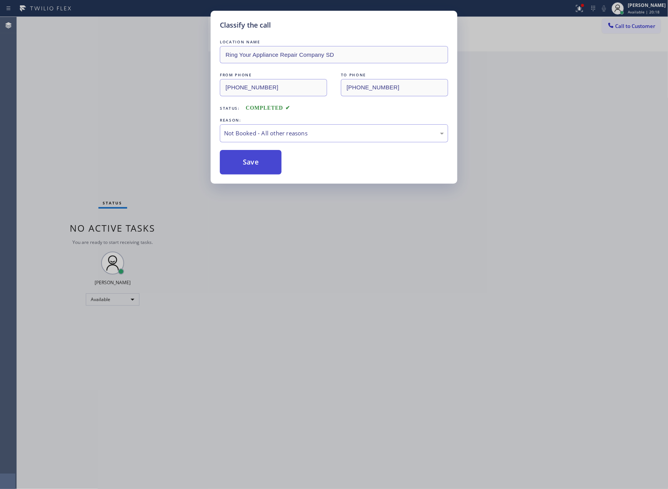
click at [249, 162] on button "Save" at bounding box center [251, 162] width 62 height 25
click at [106, 94] on div "Classify the call LOCATION NAME Ring Your Appliance Repair Company SD FROM PHON…" at bounding box center [334, 244] width 668 height 489
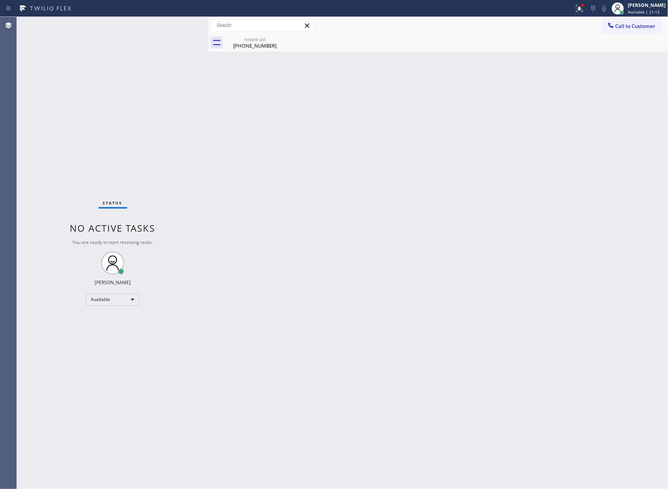
drag, startPoint x: 214, startPoint y: 195, endPoint x: 399, endPoint y: 137, distance: 194.3
click at [219, 195] on div "Back to Dashboard Change Sender ID Customers Technicians Select a contact Outbo…" at bounding box center [438, 253] width 460 height 472
click at [638, 28] on span "Call to Customer" at bounding box center [636, 26] width 40 height 7
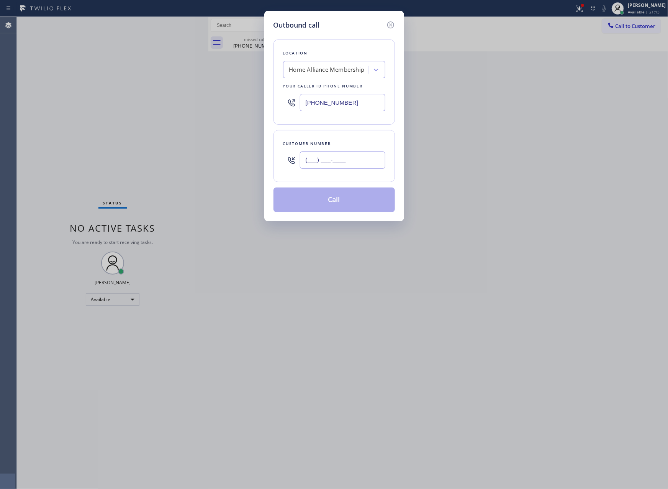
click at [358, 158] on input "(___) ___-____" at bounding box center [342, 159] width 85 height 17
paste input "650) 365-9797"
type input "[PHONE_NUMBER]"
click at [337, 105] on input "[PHONE_NUMBER]" at bounding box center [342, 102] width 85 height 17
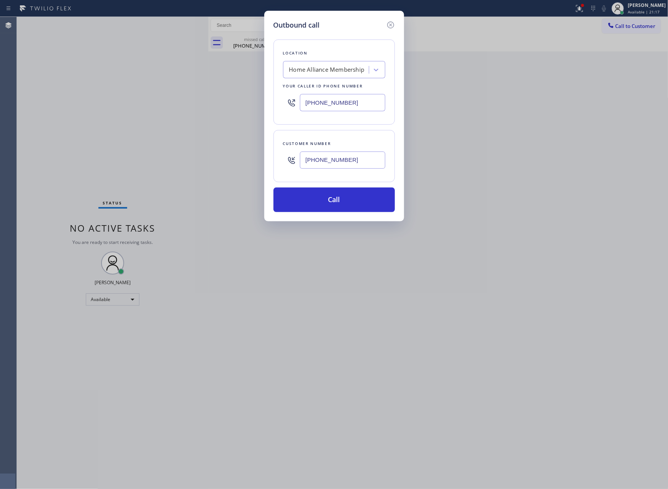
click at [337, 105] on input "[PHONE_NUMBER]" at bounding box center [342, 102] width 85 height 17
paste input "731-4952"
type input "[PHONE_NUMBER]"
click at [353, 202] on button "Call" at bounding box center [334, 199] width 121 height 25
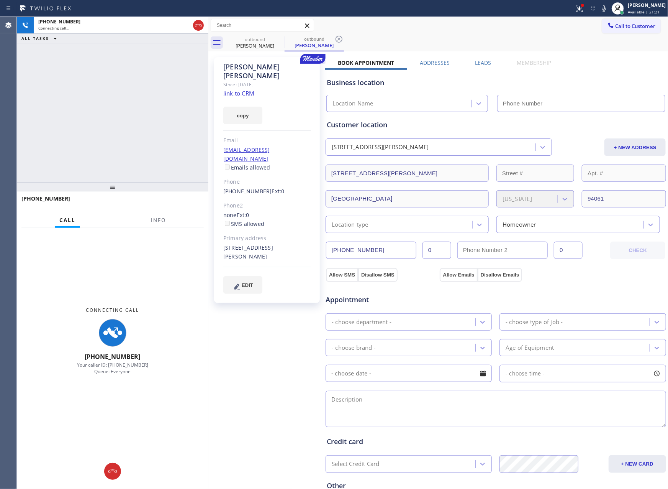
click at [156, 104] on div "[PHONE_NUMBER] Connecting call… ALL TASKS ALL TASKS ACTIVE TASKS TASKS IN WRAP …" at bounding box center [113, 99] width 192 height 165
type input "[PHONE_NUMBER]"
click at [250, 89] on link "link to CRM" at bounding box center [238, 93] width 31 height 8
click at [157, 217] on span "Info" at bounding box center [158, 220] width 15 height 7
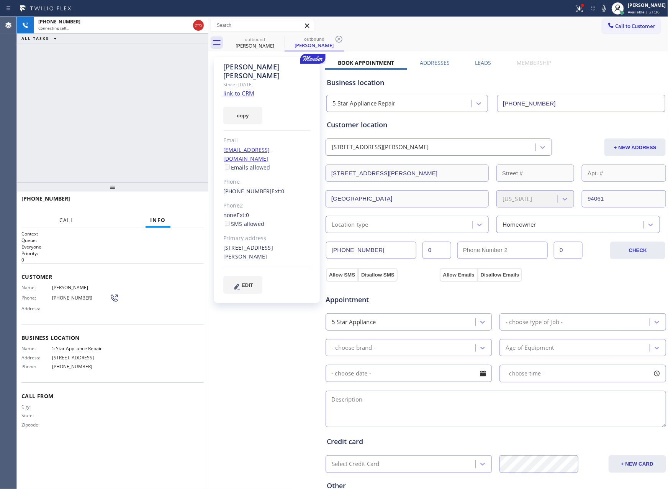
click at [67, 221] on span "Call" at bounding box center [66, 220] width 15 height 7
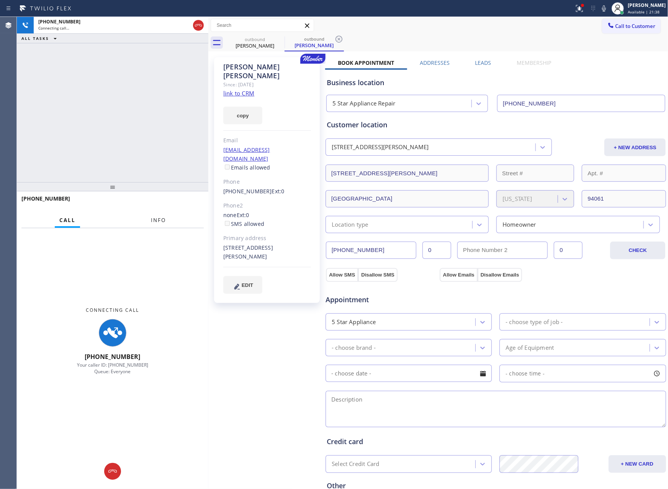
click at [159, 217] on span "Info" at bounding box center [158, 220] width 15 height 7
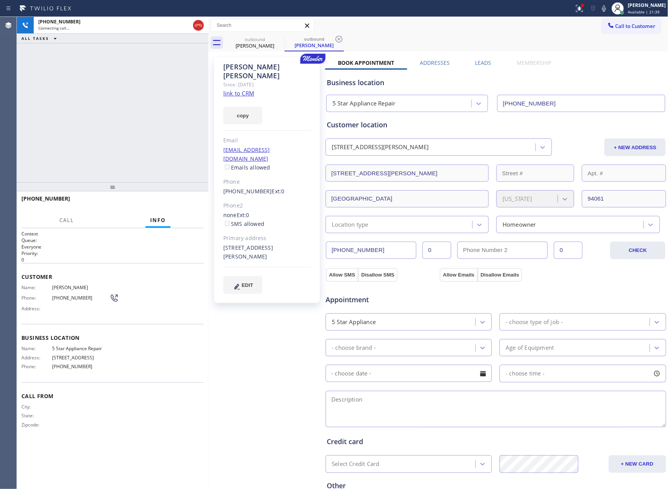
drag, startPoint x: 143, startPoint y: 447, endPoint x: 152, endPoint y: 426, distance: 23.3
click at [144, 447] on div "Context Queue: Everyone Priority: 0 Customer Name: [PERSON_NAME] Phone: [PHONE_…" at bounding box center [112, 358] width 182 height 256
click at [115, 27] on div "Connecting call…" at bounding box center [114, 27] width 152 height 5
click at [164, 346] on div "Name: 5 Star Appliance Repair Address: [STREET_ADDRESS] Phone: [PHONE_NUMBER]" at bounding box center [112, 358] width 182 height 27
click at [199, 22] on icon at bounding box center [198, 25] width 9 height 9
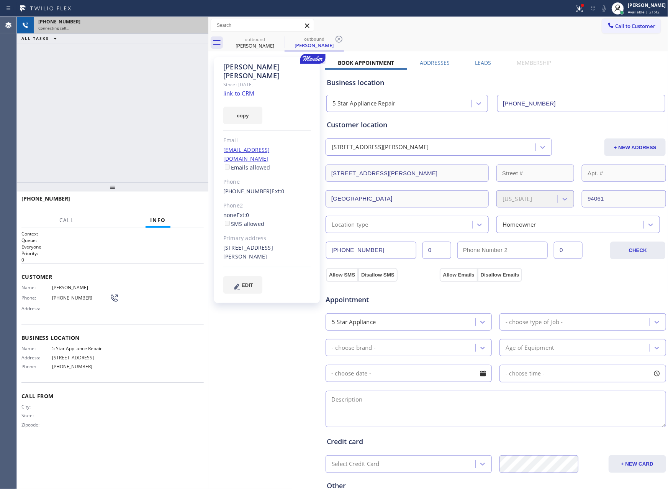
click at [144, 135] on div "[PHONE_NUMBER] Connecting call… ALL TASKS ALL TASKS ACTIVE TASKS TASKS IN WRAP …" at bounding box center [113, 99] width 192 height 165
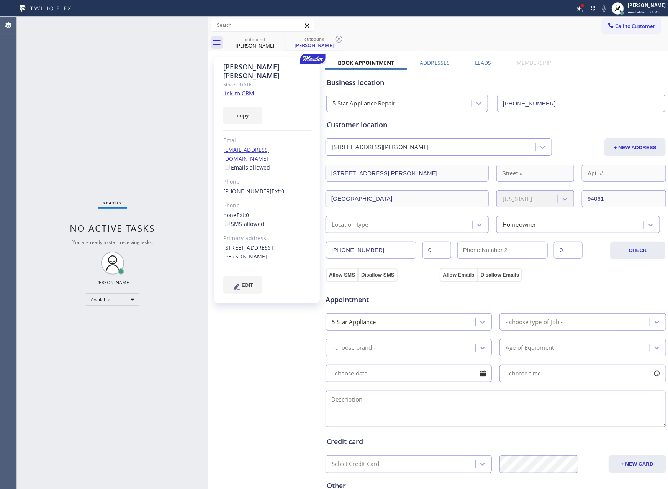
click at [483, 65] on label "Leads" at bounding box center [483, 62] width 16 height 7
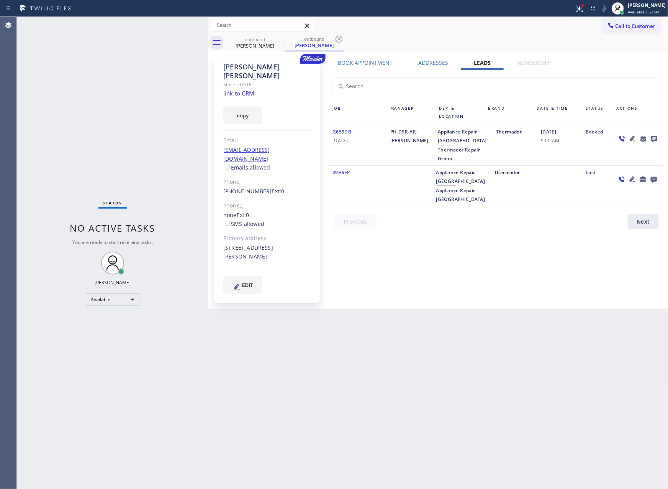
drag, startPoint x: 533, startPoint y: 269, endPoint x: 663, endPoint y: 202, distance: 146.4
click at [559, 269] on div "Book Appointment Addresses Leads Membership Business location 5 Star Appliance …" at bounding box center [495, 183] width 341 height 248
click at [655, 135] on icon at bounding box center [654, 139] width 9 height 10
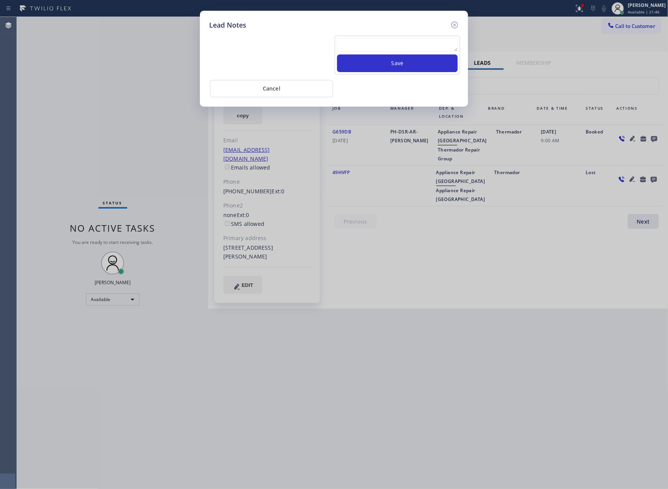
click at [413, 45] on textarea at bounding box center [397, 45] width 121 height 14
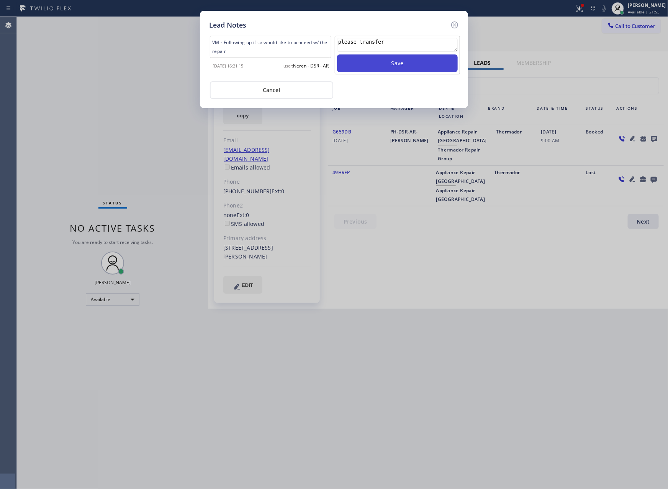
type textarea "please transfer"
click at [410, 68] on button "Save" at bounding box center [397, 63] width 121 height 18
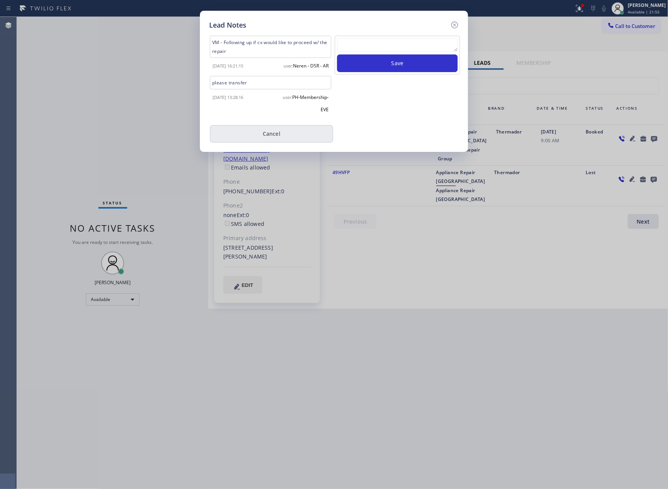
click at [296, 129] on button "Cancel" at bounding box center [271, 134] width 123 height 18
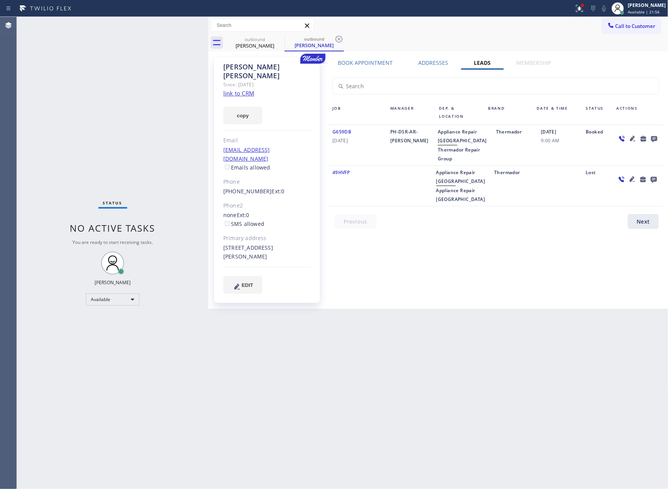
click at [402, 239] on div "Book Appointment Addresses Leads Membership Business location 5 Star Appliance …" at bounding box center [495, 183] width 341 height 248
click at [28, 92] on div "Status No active tasks You are ready to start receiving tasks. [PERSON_NAME] Av…" at bounding box center [113, 253] width 192 height 472
click at [458, 336] on div "Back to Dashboard Change Sender ID Customers Technicians Select a contact Outbo…" at bounding box center [438, 253] width 460 height 472
click at [251, 47] on div "[PERSON_NAME]" at bounding box center [255, 45] width 58 height 7
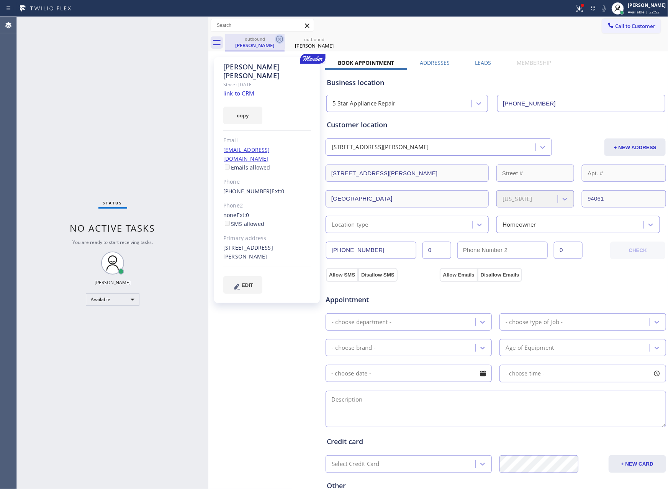
click at [281, 40] on icon at bounding box center [279, 39] width 7 height 7
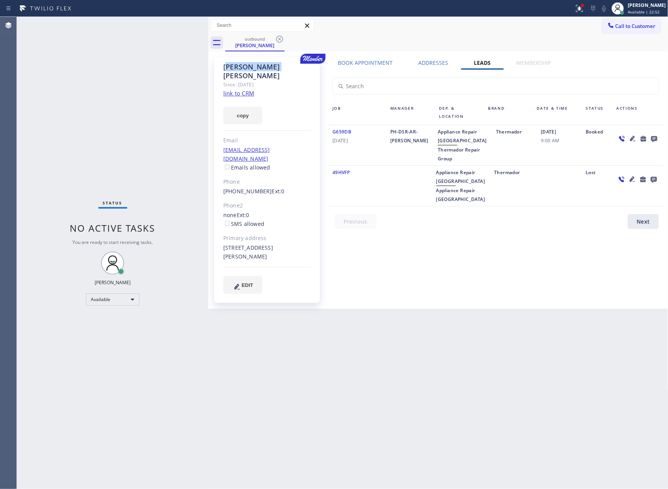
click at [281, 40] on icon at bounding box center [279, 39] width 7 height 7
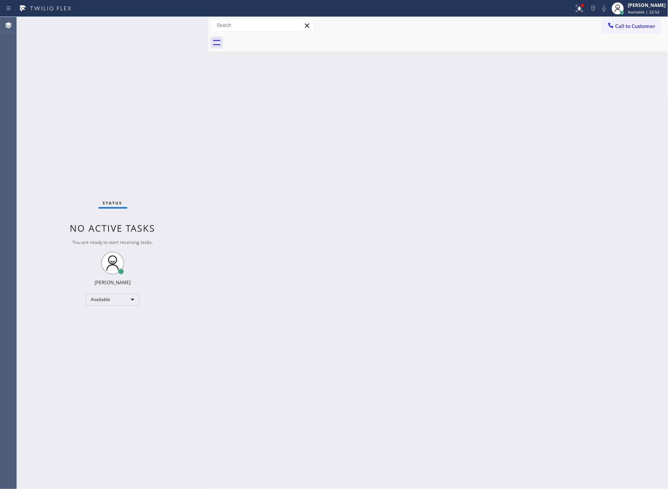
click at [438, 300] on div "Back to Dashboard Change Sender ID Customers Technicians Select a contact Outbo…" at bounding box center [438, 253] width 460 height 472
drag, startPoint x: 251, startPoint y: 162, endPoint x: 625, endPoint y: 99, distance: 379.3
click at [269, 160] on div "Back to Dashboard Change Sender ID Customers Technicians Select a contact Outbo…" at bounding box center [438, 253] width 460 height 472
click at [641, 29] on span "Call to Customer" at bounding box center [636, 26] width 40 height 7
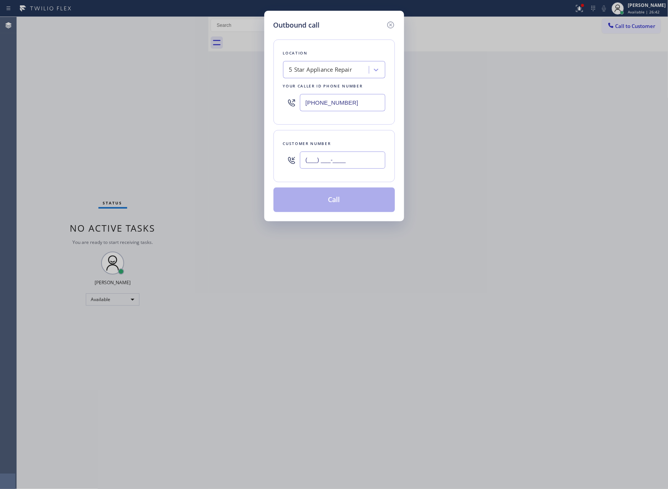
click at [353, 163] on input "(___) ___-____" at bounding box center [342, 159] width 85 height 17
paste input "773) 657-1345"
type input "[PHONE_NUMBER]"
click at [322, 71] on div "5 Star Appliance Repair" at bounding box center [320, 70] width 63 height 9
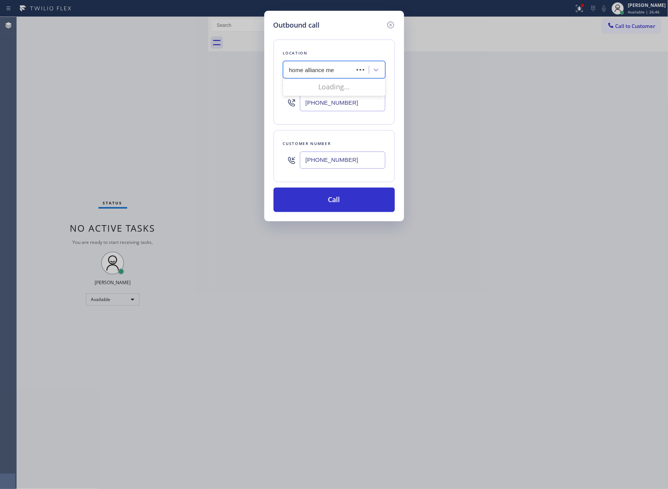
type input "home alliance mem"
click at [322, 85] on div "Home Alliance Membership" at bounding box center [334, 86] width 102 height 14
type input "[PHONE_NUMBER]"
click at [354, 199] on button "Call" at bounding box center [334, 199] width 121 height 25
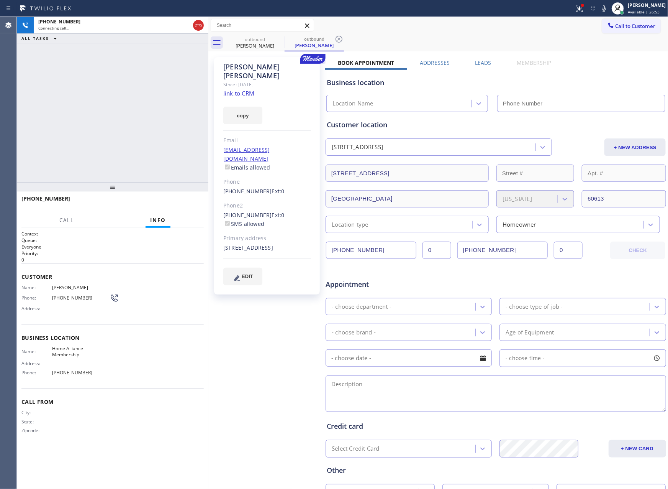
type input "[PHONE_NUMBER]"
click at [95, 120] on div "[PHONE_NUMBER] Live | 00:03 ALL TASKS ALL TASKS ACTIVE TASKS TASKS IN WRAP UP" at bounding box center [113, 99] width 192 height 165
click at [116, 122] on div "[PHONE_NUMBER] Live | 00:08 ALL TASKS ALL TASKS ACTIVE TASKS TASKS IN WRAP UP" at bounding box center [113, 99] width 192 height 165
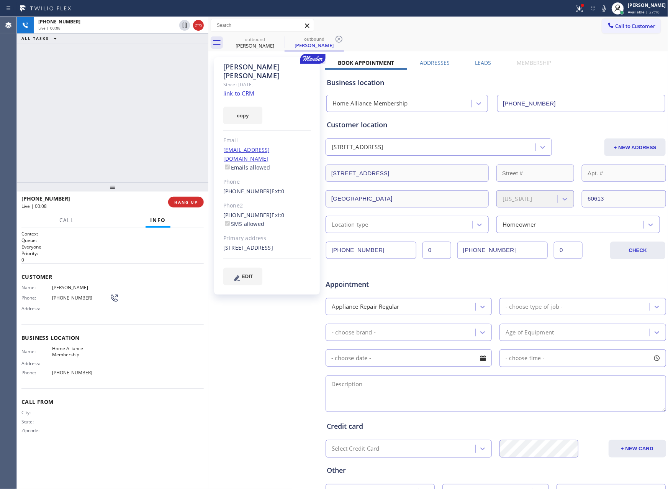
click at [116, 122] on div "[PHONE_NUMBER] Live | 00:08 ALL TASKS ALL TASKS ACTIVE TASKS TASKS IN WRAP UP" at bounding box center [113, 99] width 192 height 165
drag, startPoint x: 116, startPoint y: 122, endPoint x: 154, endPoint y: 206, distance: 91.6
click at [129, 156] on div "[PHONE_NUMBER] Live | 00:08 ALL TASKS ALL TASKS ACTIVE TASKS TASKS IN WRAP UP" at bounding box center [113, 99] width 192 height 165
click at [159, 156] on div "[PHONE_NUMBER] Live | 00:09 ALL TASKS ALL TASKS ACTIVE TASKS TASKS IN WRAP UP" at bounding box center [113, 99] width 192 height 165
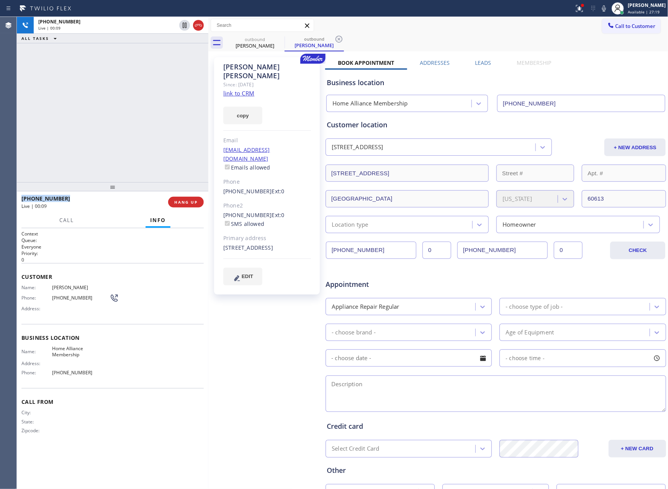
click at [159, 156] on div "[PHONE_NUMBER] Live | 00:09 ALL TASKS ALL TASKS ACTIVE TASKS TASKS IN WRAP UP" at bounding box center [113, 99] width 192 height 165
click at [127, 119] on div "[PHONE_NUMBER] Live | 00:12 ALL TASKS ALL TASKS ACTIVE TASKS TASKS IN WRAP UP" at bounding box center [113, 99] width 192 height 165
click at [127, 118] on div "[PHONE_NUMBER] Live | 00:13 ALL TASKS ALL TASKS ACTIVE TASKS TASKS IN WRAP UP" at bounding box center [113, 99] width 192 height 165
click at [127, 118] on div "[PHONE_NUMBER] Live | 00:14 ALL TASKS ALL TASKS ACTIVE TASKS TASKS IN WRAP UP" at bounding box center [113, 99] width 192 height 165
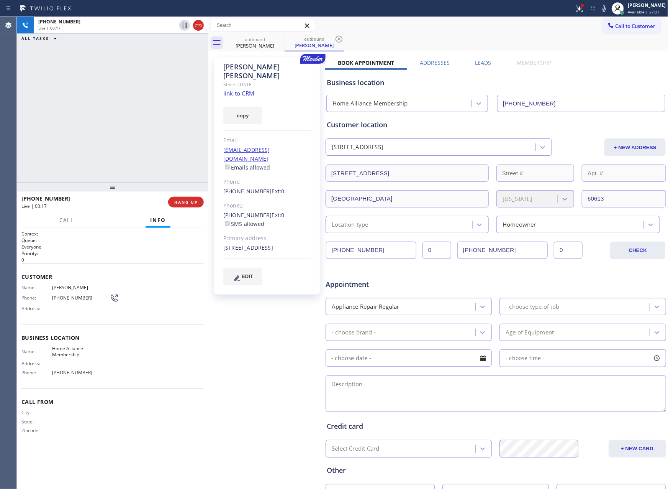
click at [479, 62] on label "Leads" at bounding box center [483, 62] width 16 height 7
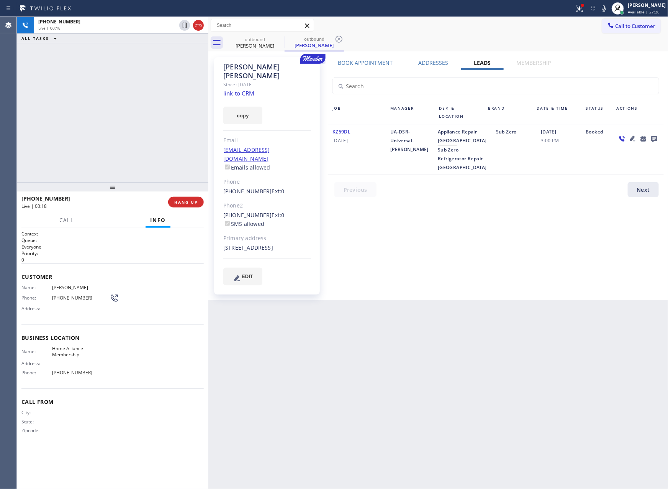
click at [449, 215] on div "Book Appointment Addresses Leads Membership Business location Home Alliance Mem…" at bounding box center [495, 178] width 341 height 239
click at [654, 138] on icon at bounding box center [654, 139] width 6 height 6
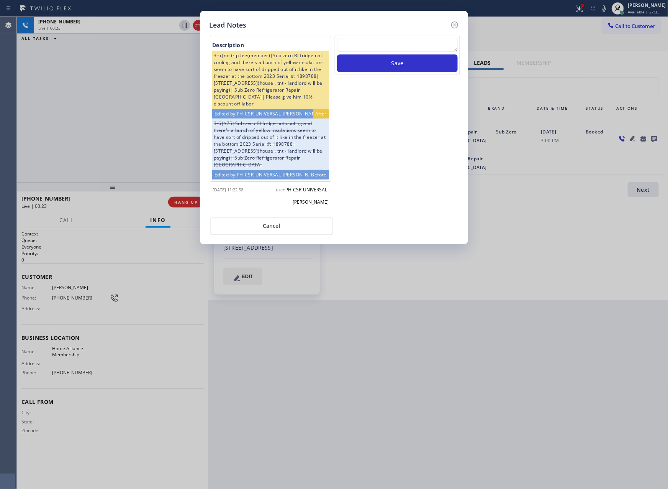
click at [398, 45] on textarea at bounding box center [397, 45] width 121 height 14
paste textarea "For the welcome call, please transfer the customer if they call back.""
type textarea "For the welcome call, please transfer the customer if they call back.""
click at [400, 60] on button "Save" at bounding box center [397, 63] width 121 height 18
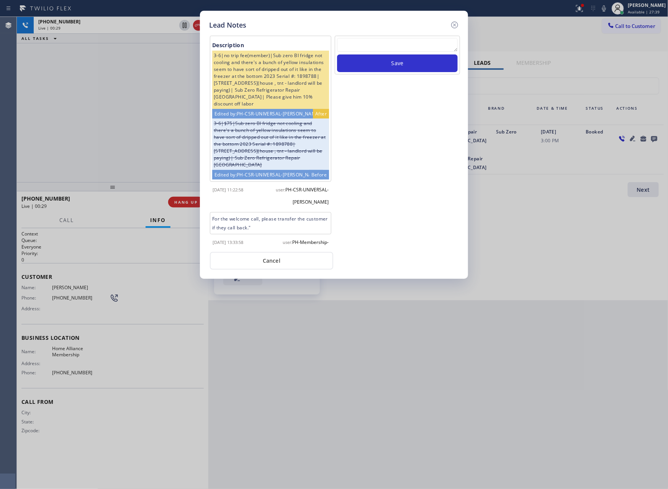
click at [133, 72] on div "Lead Notes Description 3-6|no trip fee(member)|Sub zero BI fridge not cooling a…" at bounding box center [334, 244] width 668 height 489
click at [261, 252] on button "Cancel" at bounding box center [271, 261] width 123 height 18
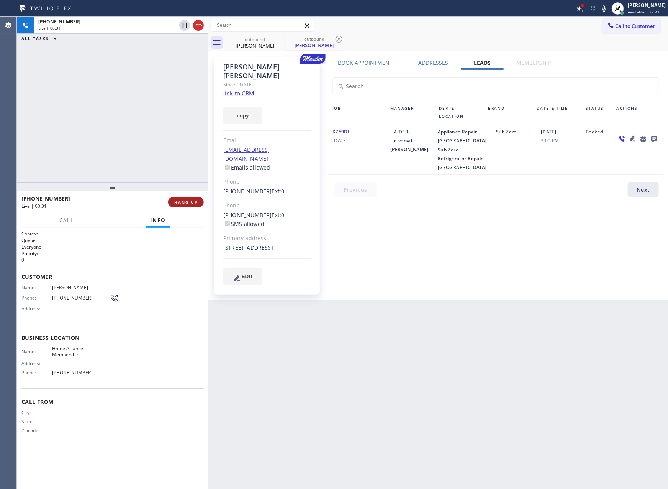
click at [171, 203] on button "HANG UP" at bounding box center [186, 202] width 36 height 11
click at [141, 79] on div "[PHONE_NUMBER] Live | 00:32 ALL TASKS ALL TASKS ACTIVE TASKS TASKS IN WRAP UP" at bounding box center [113, 99] width 192 height 165
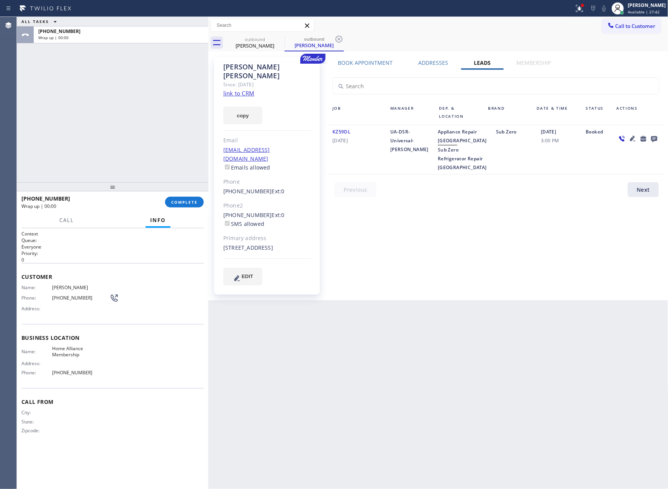
drag, startPoint x: 141, startPoint y: 79, endPoint x: 189, endPoint y: 218, distance: 147.1
click at [146, 88] on div "ALL TASKS ALL TASKS ACTIVE TASKS TASKS IN WRAP UP [PHONE_NUMBER] Wrap up | 00:00" at bounding box center [113, 99] width 192 height 165
click at [189, 199] on span "COMPLETE" at bounding box center [184, 201] width 26 height 5
click at [135, 102] on div "ALL TASKS ALL TASKS ACTIVE TASKS TASKS IN WRAP UP [PHONE_NUMBER] Wrap up | 00:00" at bounding box center [113, 99] width 192 height 165
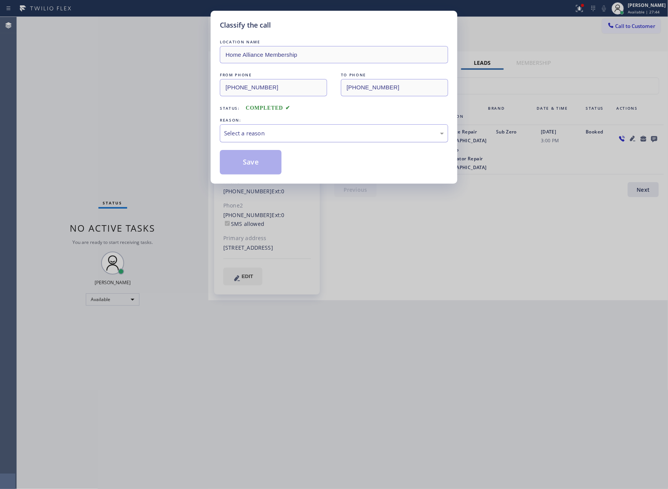
click at [253, 131] on div "Select a reason" at bounding box center [334, 133] width 220 height 9
click at [253, 162] on button "Save" at bounding box center [251, 162] width 62 height 25
drag, startPoint x: 253, startPoint y: 162, endPoint x: 368, endPoint y: 116, distance: 123.6
click at [272, 157] on button "Save" at bounding box center [251, 162] width 62 height 25
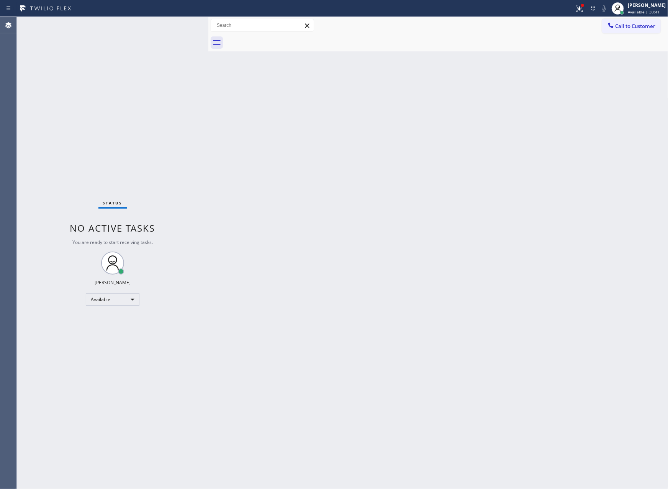
drag, startPoint x: 157, startPoint y: 116, endPoint x: 252, endPoint y: 236, distance: 152.7
click at [161, 122] on div "Status No active tasks You are ready to start receiving tasks. [PERSON_NAME] Av…" at bounding box center [113, 253] width 192 height 472
drag, startPoint x: 372, startPoint y: 321, endPoint x: 368, endPoint y: 318, distance: 5.2
click at [372, 321] on div "Back to Dashboard Change Sender ID Customers Technicians Select a contact Outbo…" at bounding box center [438, 253] width 460 height 472
click at [477, 185] on div "Back to Dashboard Change Sender ID Customers Technicians Select a contact Outbo…" at bounding box center [438, 253] width 460 height 472
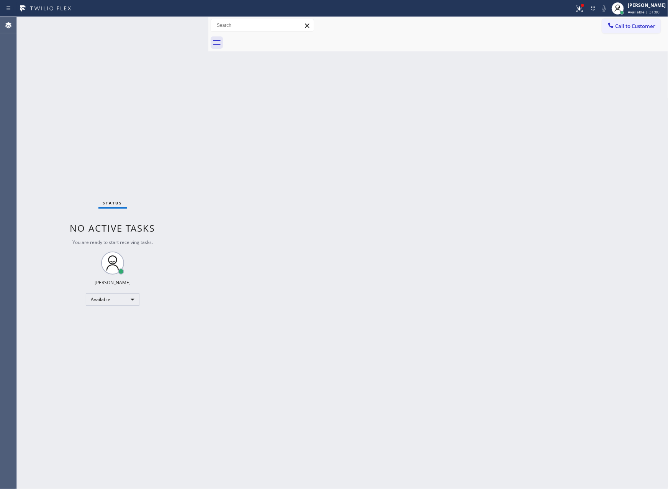
drag, startPoint x: 285, startPoint y: 126, endPoint x: 630, endPoint y: 63, distance: 350.6
click at [330, 118] on div "Back to Dashboard Change Sender ID Customers Technicians Select a contact Outbo…" at bounding box center [438, 253] width 460 height 472
click at [651, 26] on span "Call to Customer" at bounding box center [636, 26] width 40 height 7
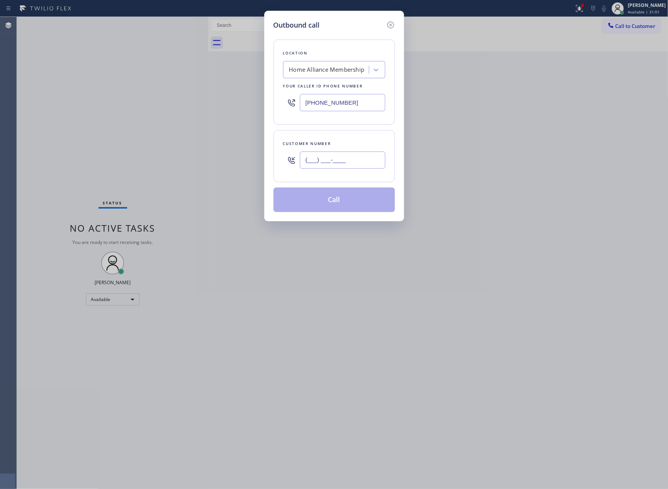
click at [372, 166] on input "(___) ___-____" at bounding box center [342, 159] width 85 height 17
paste input "206) 954-1256"
type input "[PHONE_NUMBER]"
click at [353, 202] on button "Call" at bounding box center [334, 199] width 121 height 25
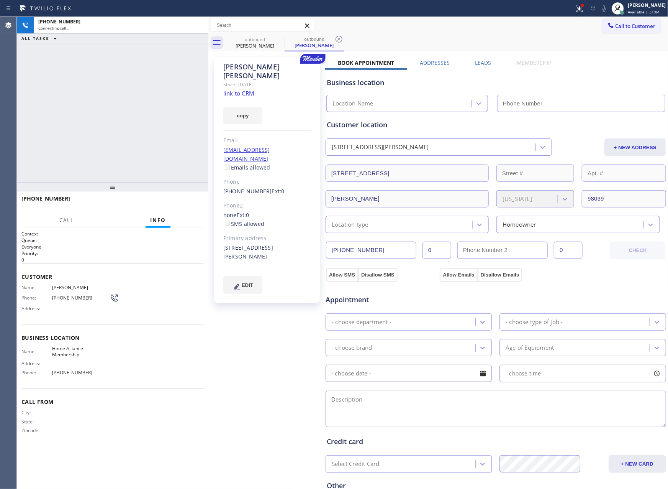
click at [63, 90] on div "[PHONE_NUMBER] Connecting call… ALL TASKS ALL TASKS ACTIVE TASKS TASKS IN WRAP …" at bounding box center [113, 99] width 192 height 165
type input "[PHONE_NUMBER]"
click at [241, 80] on div "Since: [DATE]" at bounding box center [267, 84] width 88 height 9
click at [241, 89] on link "link to CRM" at bounding box center [238, 93] width 31 height 8
click at [84, 118] on div "[PHONE_NUMBER] Live | 00:25 ALL TASKS ALL TASKS ACTIVE TASKS TASKS IN WRAP UP" at bounding box center [113, 99] width 192 height 165
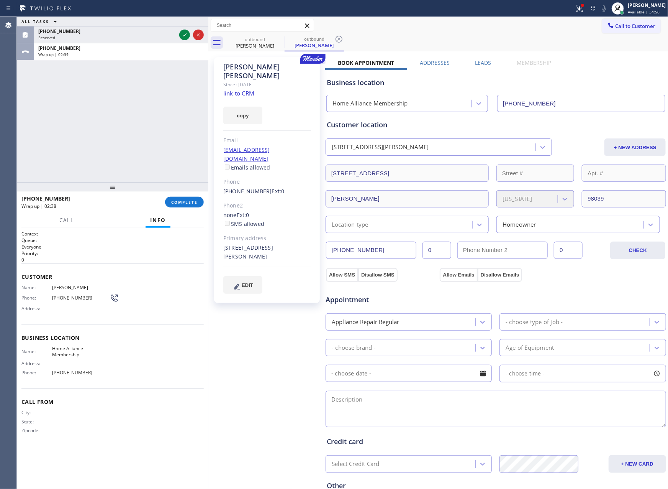
click at [123, 154] on div "ALL TASKS ALL TASKS ACTIVE TASKS TASKS IN WRAP UP [PHONE_NUMBER] Reserved [PHON…" at bounding box center [113, 99] width 192 height 165
click at [147, 146] on div "ALL TASKS ALL TASKS ACTIVE TASKS TASKS IN WRAP UP [PHONE_NUMBER] Reserved [PHON…" at bounding box center [113, 99] width 192 height 165
drag, startPoint x: 184, startPoint y: 189, endPoint x: 183, endPoint y: 195, distance: 7.0
click at [183, 190] on div at bounding box center [113, 186] width 192 height 9
click at [182, 204] on span "COMPLETE" at bounding box center [184, 202] width 26 height 5
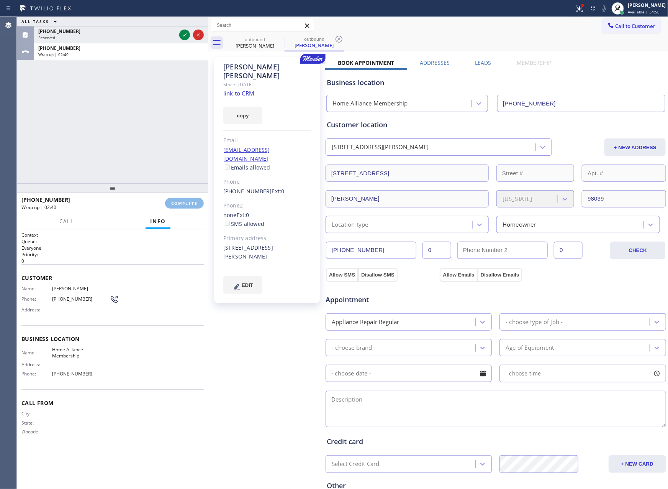
click at [169, 131] on div "ALL TASKS ALL TASKS ACTIVE TASKS TASKS IN WRAP UP [PHONE_NUMBER] Reserved [PHON…" at bounding box center [113, 100] width 192 height 166
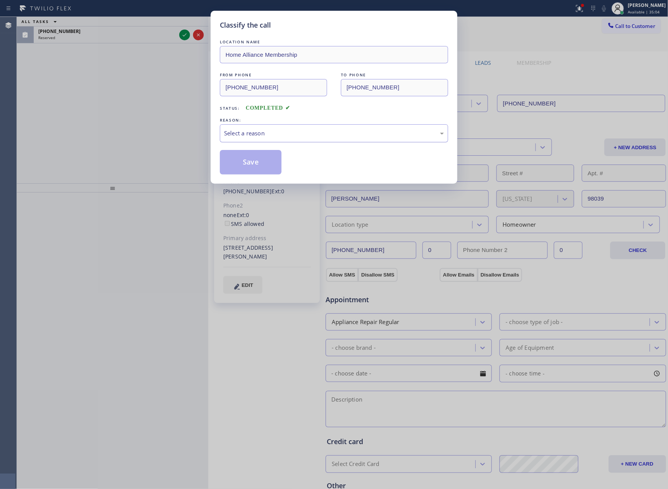
click at [290, 135] on div "Select a reason" at bounding box center [334, 133] width 220 height 9
click at [241, 166] on button "Save" at bounding box center [251, 162] width 62 height 25
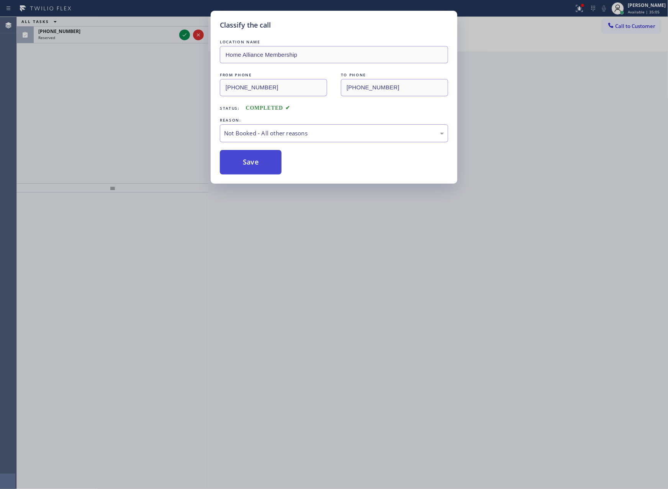
click at [241, 166] on button "Save" at bounding box center [251, 162] width 62 height 25
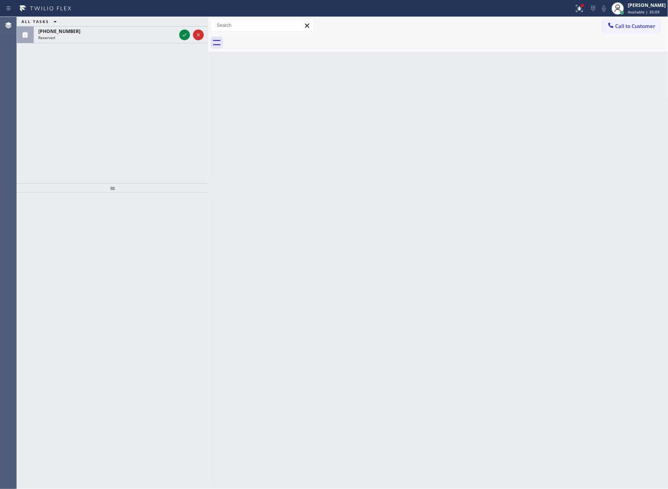
drag, startPoint x: 106, startPoint y: 99, endPoint x: 171, endPoint y: 52, distance: 80.4
click at [114, 89] on div "ALL TASKS ALL TASKS ACTIVE TASKS TASKS IN WRAP UP [PHONE_NUMBER] Reserved" at bounding box center [113, 100] width 192 height 166
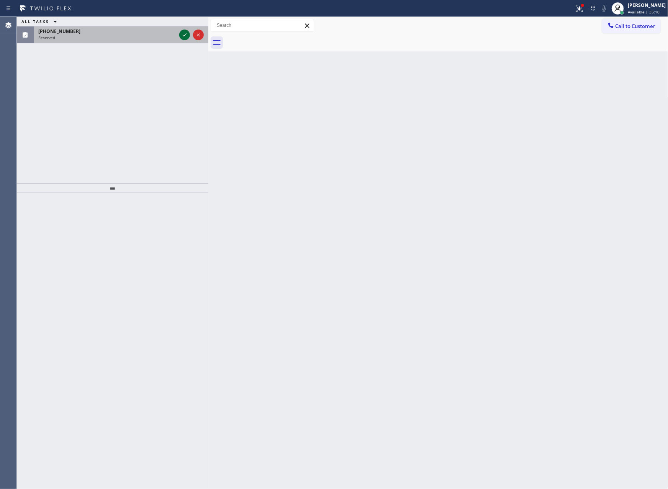
click at [185, 34] on icon at bounding box center [184, 34] width 9 height 9
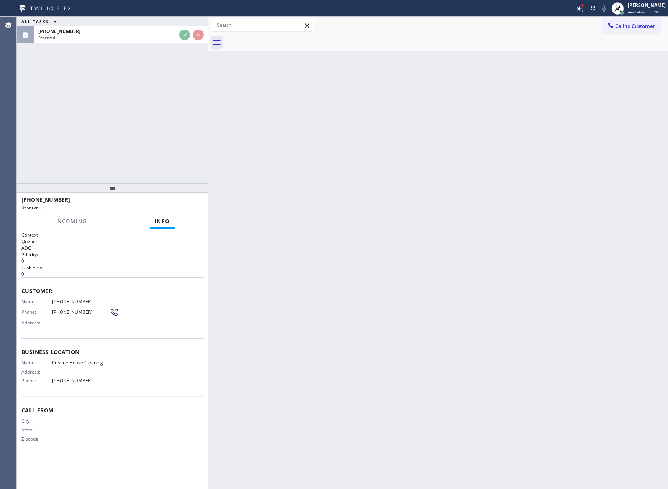
click at [172, 120] on div "ALL TASKS ALL TASKS ACTIVE TASKS TASKS IN WRAP UP [PHONE_NUMBER] Reserved" at bounding box center [113, 100] width 192 height 166
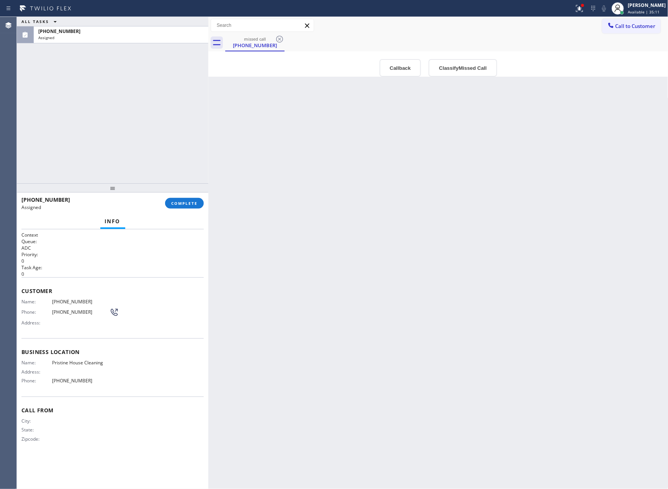
type input "[PHONE_NUMBER]"
click at [430, 307] on div "Back to Dashboard Change Sender ID Customers Technicians Select a contact Outbo…" at bounding box center [438, 253] width 460 height 472
drag, startPoint x: 394, startPoint y: 71, endPoint x: 391, endPoint y: 95, distance: 25.0
click at [394, 70] on button "Callback" at bounding box center [401, 68] width 42 height 18
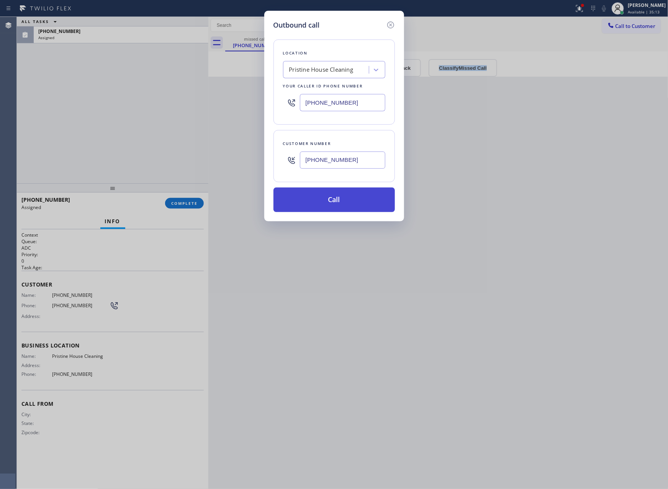
click at [333, 205] on button "Call" at bounding box center [334, 199] width 121 height 25
click at [177, 122] on div "Outbound call Location Pristine House Cleaning Your caller id phone number [PHO…" at bounding box center [334, 244] width 668 height 489
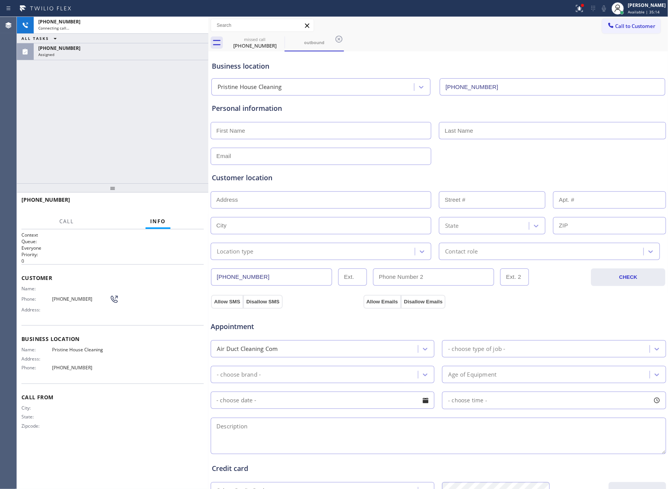
type input "[PHONE_NUMBER]"
click at [163, 130] on div "[PHONE_NUMBER] Connecting call… ALL TASKS ALL TASKS ACTIVE TASKS TASKS IN WRAP …" at bounding box center [113, 100] width 192 height 166
click at [168, 52] on div "Assigned" at bounding box center [121, 54] width 166 height 5
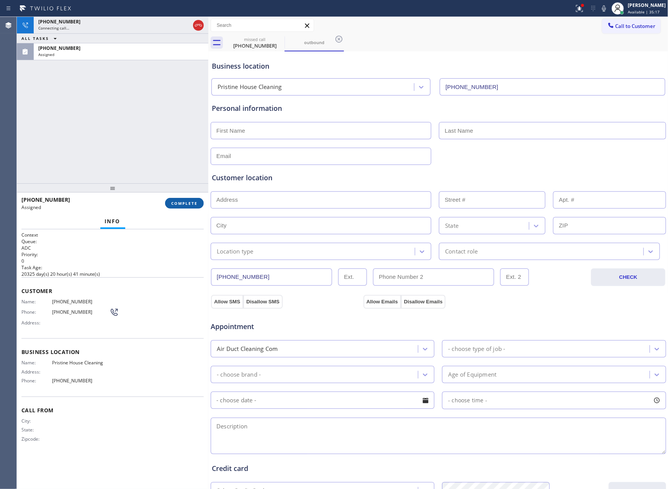
click at [190, 202] on span "COMPLETE" at bounding box center [184, 202] width 26 height 5
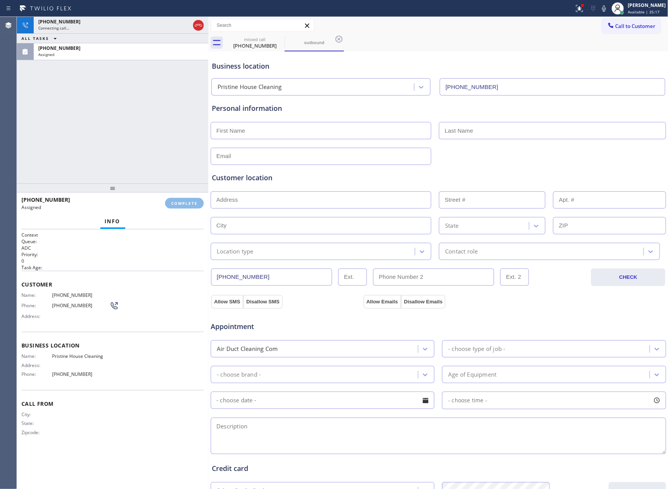
click at [143, 100] on div "[PHONE_NUMBER] Connecting call… ALL TASKS ALL TASKS ACTIVE TASKS TASKS IN WRAP …" at bounding box center [113, 100] width 192 height 166
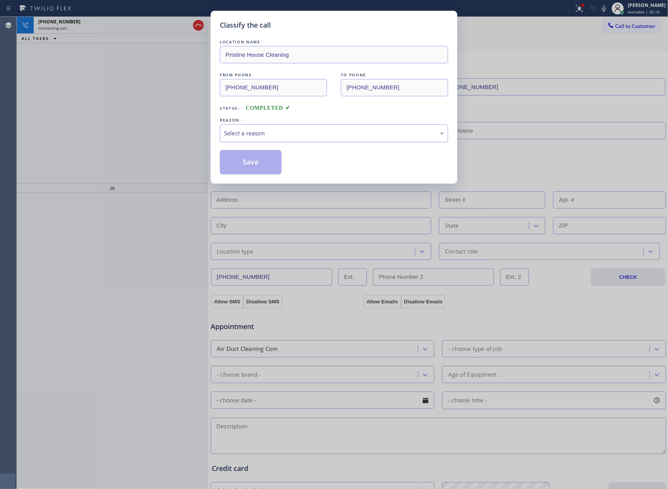
click at [234, 138] on div "Select a reason" at bounding box center [334, 133] width 220 height 9
click at [252, 165] on button "Save" at bounding box center [251, 162] width 62 height 25
click at [44, 95] on div "Classify the call LOCATION NAME Pristine House Cleaning FROM PHONE [PHONE_NUMBE…" at bounding box center [334, 244] width 668 height 489
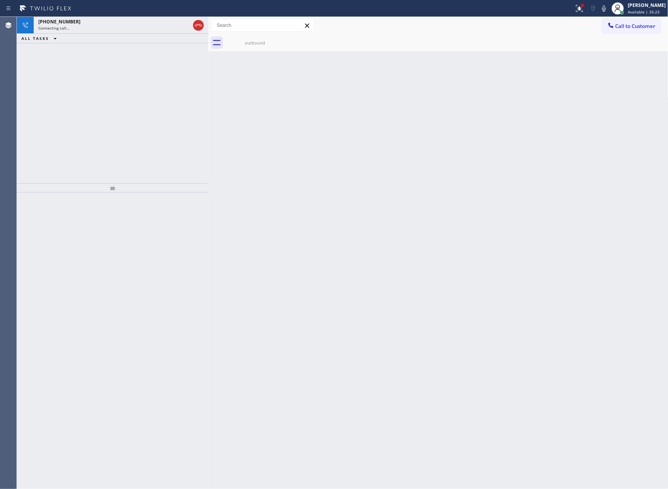
drag, startPoint x: 197, startPoint y: 25, endPoint x: 185, endPoint y: 113, distance: 88.9
click at [198, 24] on icon at bounding box center [198, 25] width 9 height 9
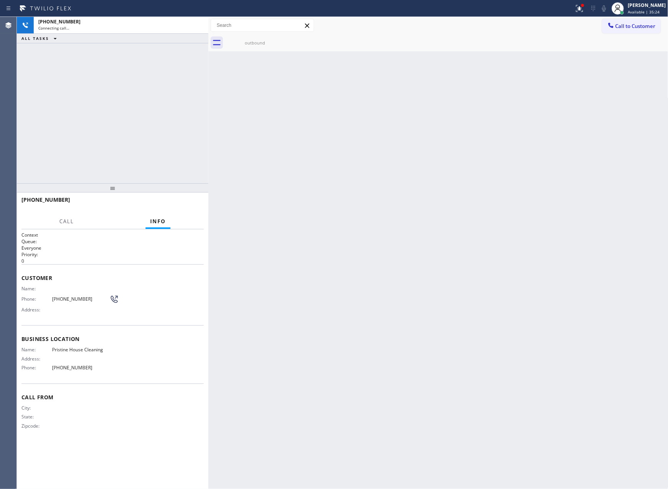
drag, startPoint x: 185, startPoint y: 113, endPoint x: 183, endPoint y: 121, distance: 8.5
click at [185, 114] on div "[PHONE_NUMBER] Connecting call… ALL TASKS ALL TASKS ACTIVE TASKS TASKS IN WRAP …" at bounding box center [113, 100] width 192 height 166
click at [183, 121] on div "[PHONE_NUMBER] Connecting call… ALL TASKS ALL TASKS ACTIVE TASKS TASKS IN WRAP …" at bounding box center [113, 100] width 192 height 166
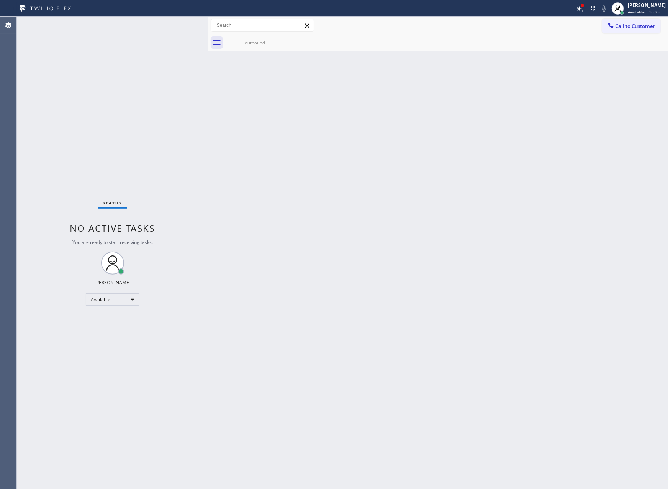
click at [180, 133] on div "Status No active tasks You are ready to start receiving tasks. [PERSON_NAME] Av…" at bounding box center [113, 253] width 192 height 472
click at [254, 37] on div "outbound" at bounding box center [255, 42] width 58 height 17
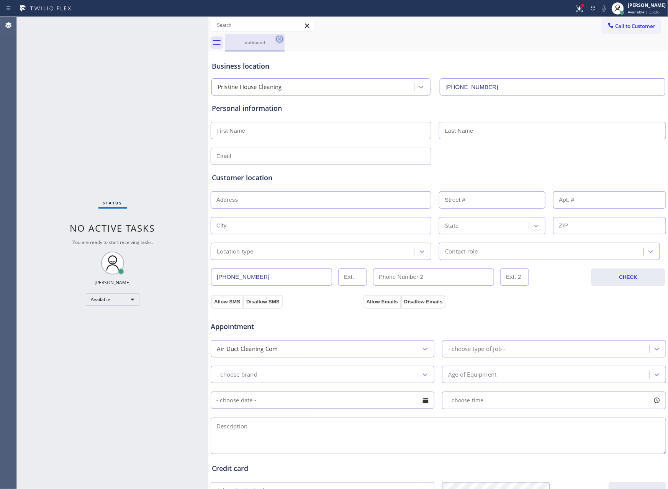
click at [281, 39] on icon at bounding box center [279, 38] width 9 height 9
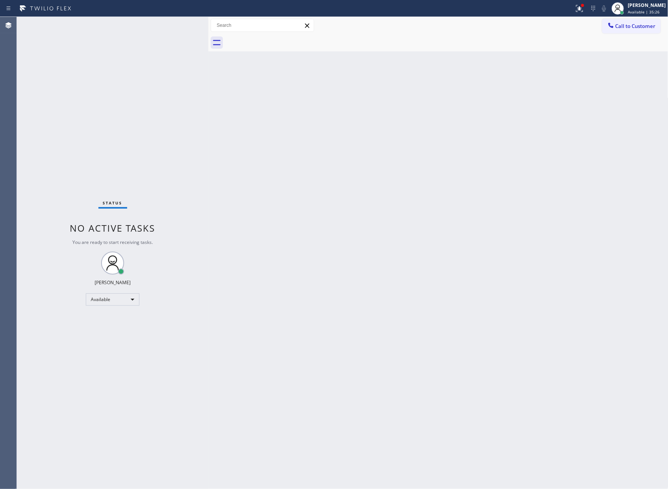
click at [145, 126] on div "Status No active tasks You are ready to start receiving tasks. [PERSON_NAME] Av…" at bounding box center [113, 253] width 192 height 472
click at [297, 151] on div "Back to Dashboard Change Sender ID Customers Technicians Select a contact Outbo…" at bounding box center [438, 253] width 460 height 472
click at [299, 146] on div "Back to Dashboard Change Sender ID Customers Technicians Select a contact Outbo…" at bounding box center [438, 253] width 460 height 472
drag, startPoint x: 529, startPoint y: 205, endPoint x: 637, endPoint y: 40, distance: 196.5
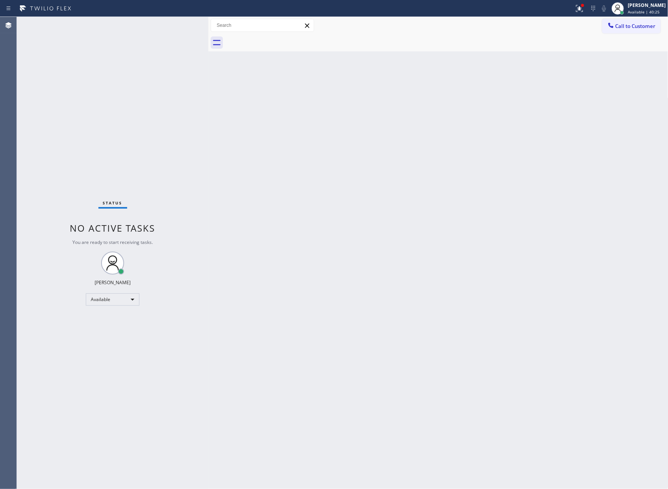
click at [546, 197] on div "Back to Dashboard Change Sender ID Customers Technicians Select a contact Outbo…" at bounding box center [438, 253] width 460 height 472
click at [630, 21] on button "Call to Customer" at bounding box center [631, 26] width 59 height 15
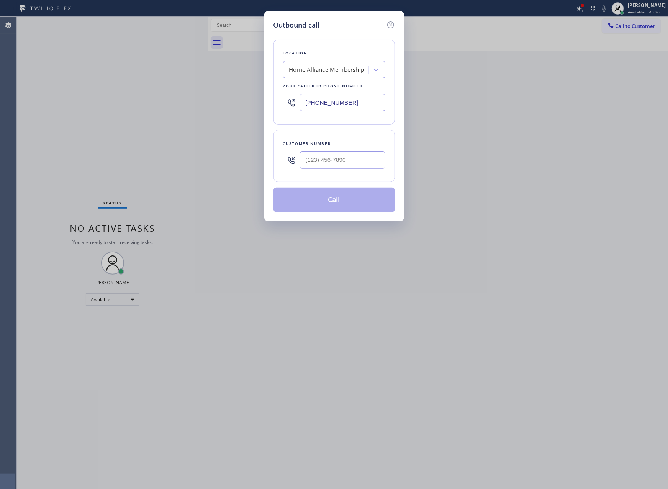
click at [347, 151] on div at bounding box center [342, 160] width 85 height 25
click at [351, 160] on input "(___) ___-____" at bounding box center [342, 159] width 85 height 17
paste input "518) 694-2430"
type input "[PHONE_NUMBER]"
click at [357, 212] on button "Call" at bounding box center [334, 199] width 121 height 25
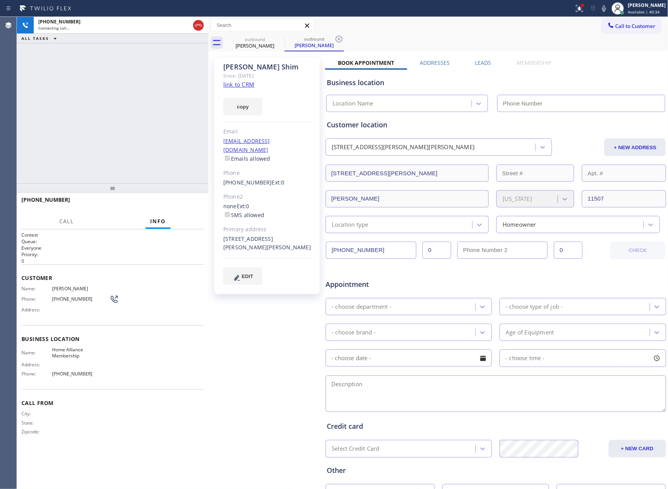
type input "[PHONE_NUMBER]"
click at [202, 205] on button "HANG UP" at bounding box center [186, 203] width 36 height 11
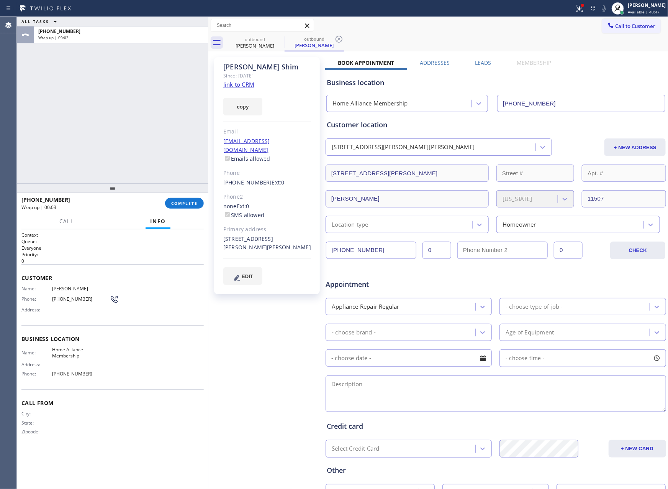
drag, startPoint x: 406, startPoint y: 41, endPoint x: 579, endPoint y: 42, distance: 173.2
click at [427, 40] on div "outbound [PERSON_NAME] outbound [PERSON_NAME]" at bounding box center [446, 42] width 443 height 17
click at [637, 27] on span "Call to Customer" at bounding box center [636, 26] width 40 height 7
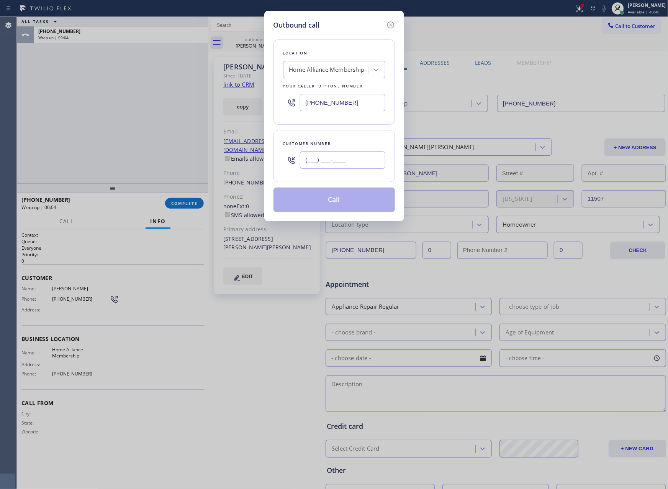
click at [349, 161] on input "(___) ___-____" at bounding box center [342, 159] width 85 height 17
paste input "323) 823-2308"
type input "[PHONE_NUMBER]"
drag, startPoint x: 335, startPoint y: 209, endPoint x: 331, endPoint y: 203, distance: 7.6
click at [335, 208] on button "Call" at bounding box center [334, 199] width 121 height 25
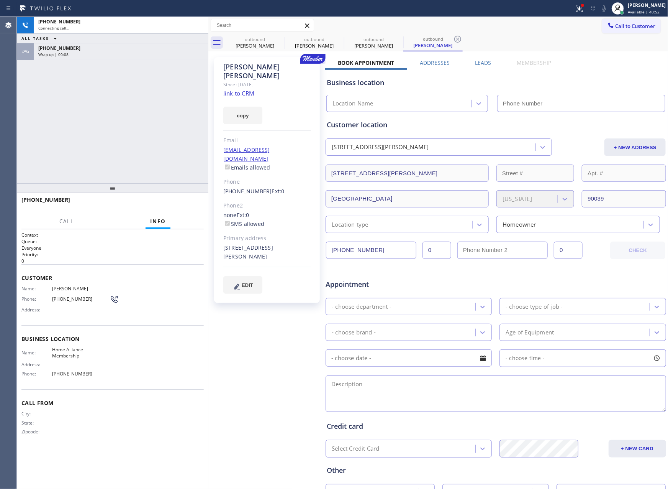
type input "[PHONE_NUMBER]"
drag, startPoint x: 113, startPoint y: 126, endPoint x: 128, endPoint y: 74, distance: 54.1
click at [118, 124] on div "[PHONE_NUMBER] Connecting call… ALL TASKS ALL TASKS ACTIVE TASKS TASKS IN WRAP …" at bounding box center [113, 100] width 192 height 166
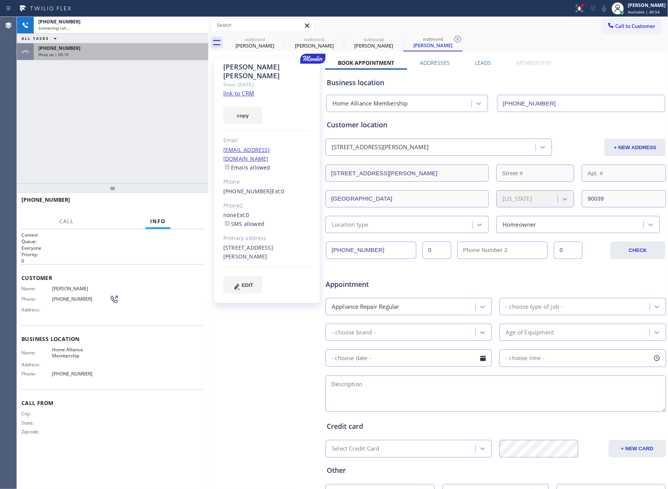
click at [138, 55] on div "Wrap up | 00:10" at bounding box center [121, 54] width 166 height 5
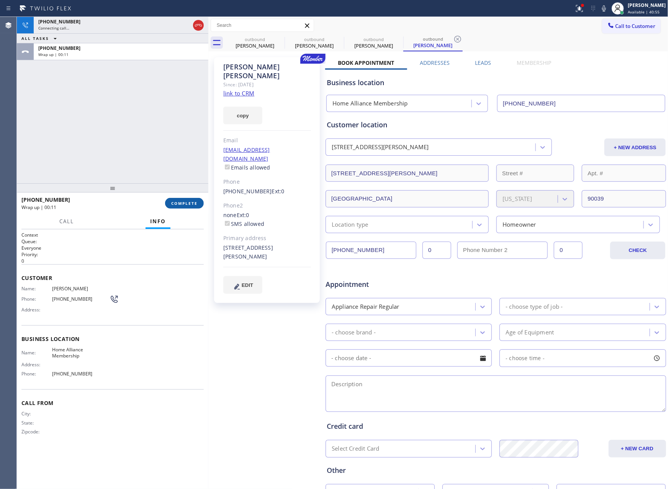
click at [190, 208] on button "COMPLETE" at bounding box center [184, 203] width 39 height 11
click at [169, 132] on div "[PHONE_NUMBER] Connecting call… ALL TASKS ALL TASKS ACTIVE TASKS TASKS IN WRAP …" at bounding box center [113, 100] width 192 height 166
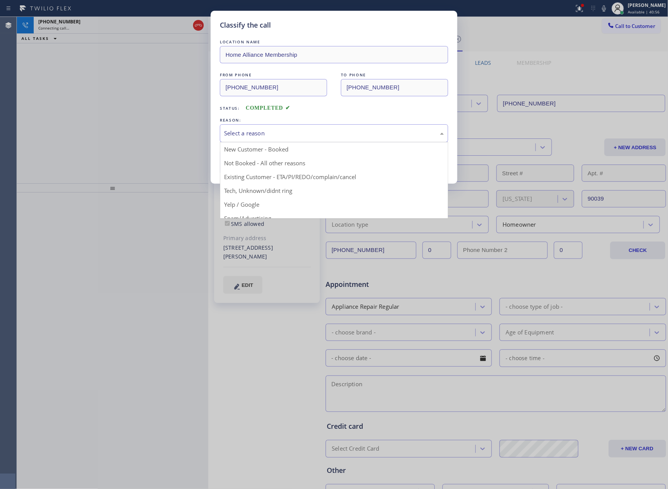
click at [288, 135] on div "Select a reason" at bounding box center [334, 133] width 220 height 9
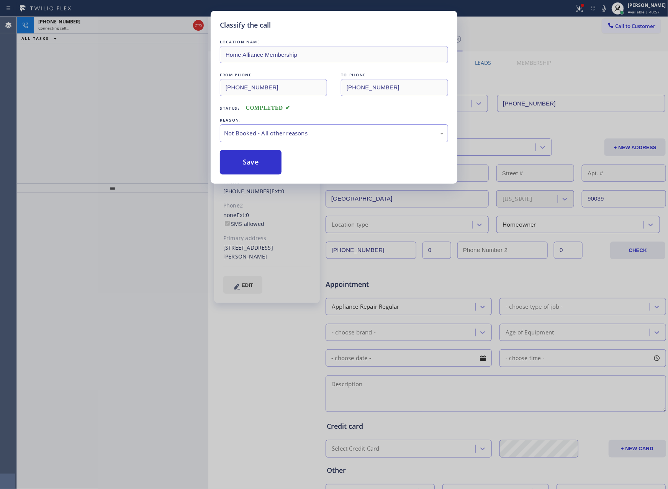
click at [272, 159] on button "Save" at bounding box center [251, 162] width 62 height 25
drag, startPoint x: 131, startPoint y: 102, endPoint x: 136, endPoint y: 97, distance: 6.8
click at [134, 100] on div "Classify the call LOCATION NAME Home Alliance Membership FROM PHONE [PHONE_NUMB…" at bounding box center [334, 244] width 668 height 489
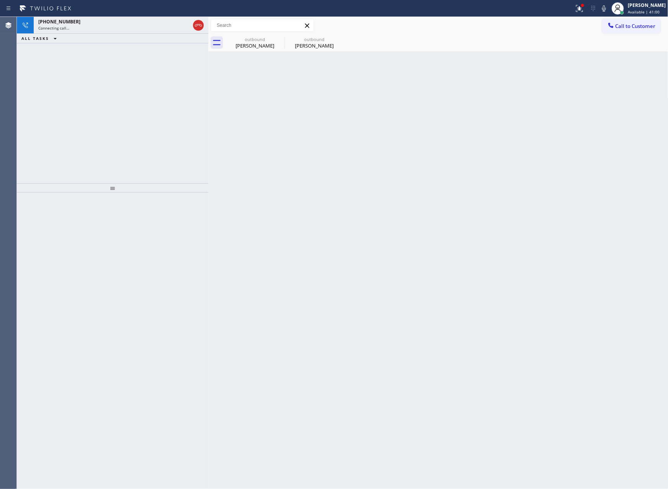
click at [140, 93] on div "[PHONE_NUMBER] Connecting call… ALL TASKS ALL TASKS ACTIVE TASKS TASKS IN WRAP …" at bounding box center [113, 100] width 192 height 166
click at [248, 45] on div "[PERSON_NAME]" at bounding box center [255, 45] width 58 height 7
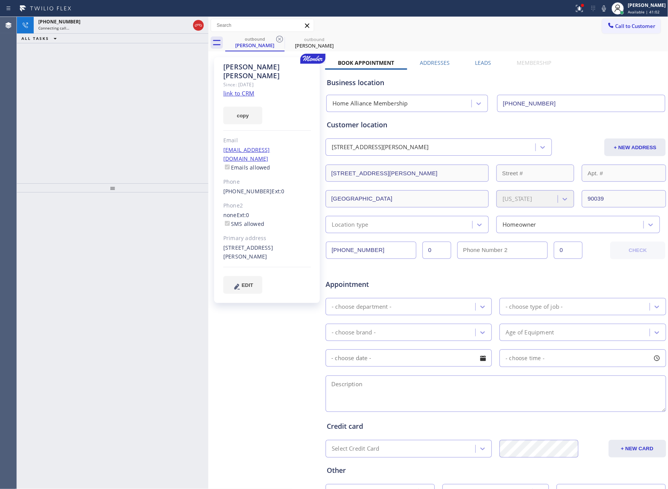
click at [236, 89] on link "link to CRM" at bounding box center [238, 93] width 31 height 8
click at [138, 105] on div "[PHONE_NUMBER] Live | 00:01 ALL TASKS ALL TASKS ACTIVE TASKS TASKS IN WRAP UP" at bounding box center [113, 100] width 192 height 166
click at [140, 106] on div "[PHONE_NUMBER] Live | 00:02 ALL TASKS ALL TASKS ACTIVE TASKS TASKS IN WRAP UP" at bounding box center [113, 100] width 192 height 166
click at [145, 108] on div "[PHONE_NUMBER] Live | 00:02 ALL TASKS ALL TASKS ACTIVE TASKS TASKS IN WRAP UP" at bounding box center [113, 100] width 192 height 166
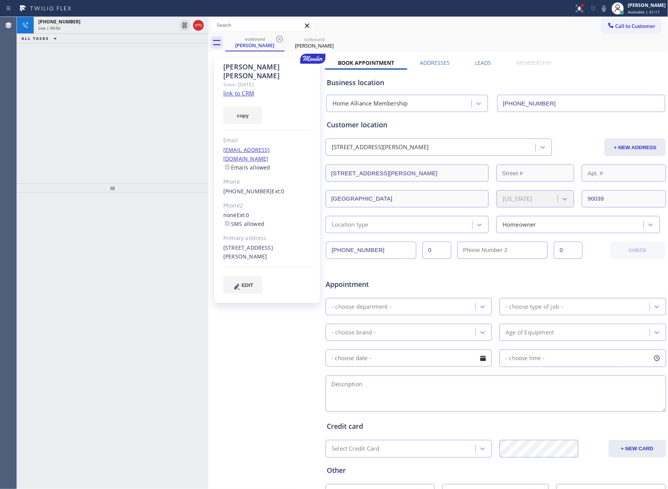
click at [146, 108] on div "[PHONE_NUMBER] Live | 00:02 ALL TASKS ALL TASKS ACTIVE TASKS TASKS IN WRAP UP" at bounding box center [113, 100] width 192 height 166
click at [150, 108] on div "[PHONE_NUMBER] Live | 00:02 ALL TASKS ALL TASKS ACTIVE TASKS TASKS IN WRAP UP" at bounding box center [113, 100] width 192 height 166
click at [153, 105] on div "[PHONE_NUMBER] Live | 00:03 ALL TASKS ALL TASKS ACTIVE TASKS TASKS IN WRAP UP" at bounding box center [113, 100] width 192 height 166
click at [151, 100] on div "[PHONE_NUMBER] Live | 00:03 ALL TASKS ALL TASKS ACTIVE TASKS TASKS IN WRAP UP" at bounding box center [113, 100] width 192 height 166
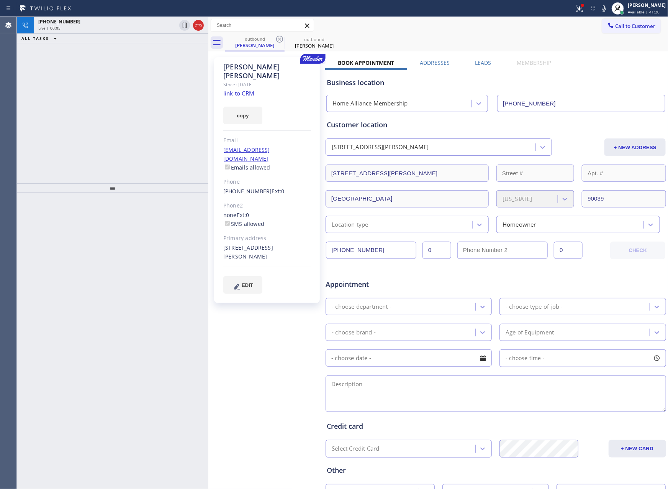
click at [475, 80] on div "Business location" at bounding box center [496, 82] width 338 height 10
click at [236, 89] on link "link to CRM" at bounding box center [238, 93] width 31 height 8
drag, startPoint x: 89, startPoint y: 143, endPoint x: 99, endPoint y: 145, distance: 10.5
click at [92, 143] on div "[PHONE_NUMBER] Live | 00:56 ALL TASKS ALL TASKS ACTIVE TASKS TASKS IN WRAP UP" at bounding box center [113, 100] width 192 height 166
drag, startPoint x: 82, startPoint y: 125, endPoint x: 115, endPoint y: 74, distance: 61.8
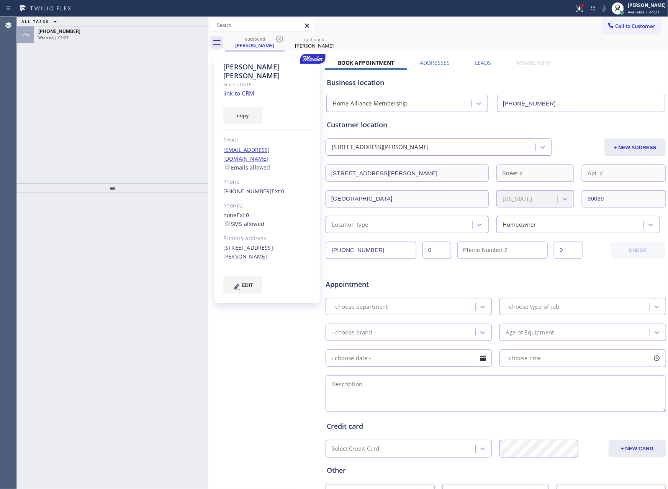
click at [82, 125] on div "ALL TASKS ALL TASKS ACTIVE TASKS TASKS IN WRAP UP [PHONE_NUMBER] Wrap up | 01:27" at bounding box center [113, 100] width 192 height 166
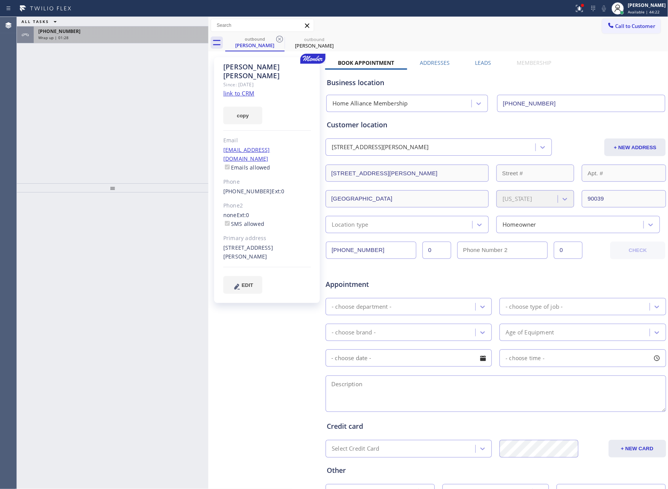
click at [162, 38] on div "Wrap up | 01:28" at bounding box center [121, 37] width 166 height 5
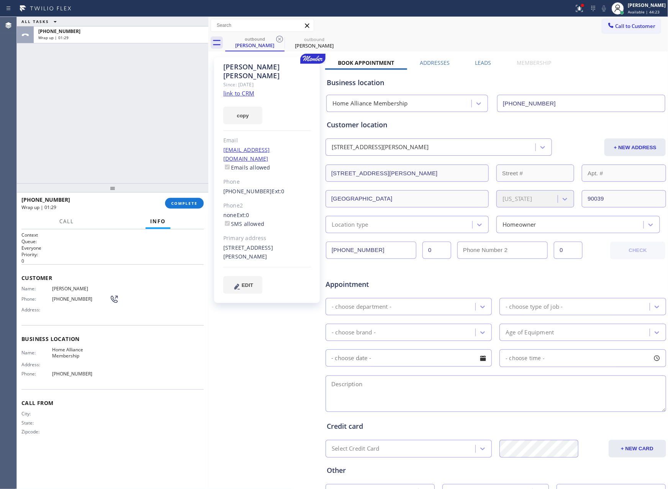
drag, startPoint x: 121, startPoint y: 97, endPoint x: 152, endPoint y: 146, distance: 58.7
click at [121, 100] on div "ALL TASKS ALL TASKS ACTIVE TASKS TASKS IN WRAP UP [PHONE_NUMBER] Wrap up | 01:29" at bounding box center [113, 100] width 192 height 166
click at [195, 203] on span "COMPLETE" at bounding box center [184, 202] width 26 height 5
drag, startPoint x: 169, startPoint y: 110, endPoint x: 151, endPoint y: 149, distance: 42.5
click at [168, 110] on div "ALL TASKS ALL TASKS ACTIVE TASKS TASKS IN WRAP UP [PHONE_NUMBER] Wrap up | 01:32" at bounding box center [113, 100] width 192 height 166
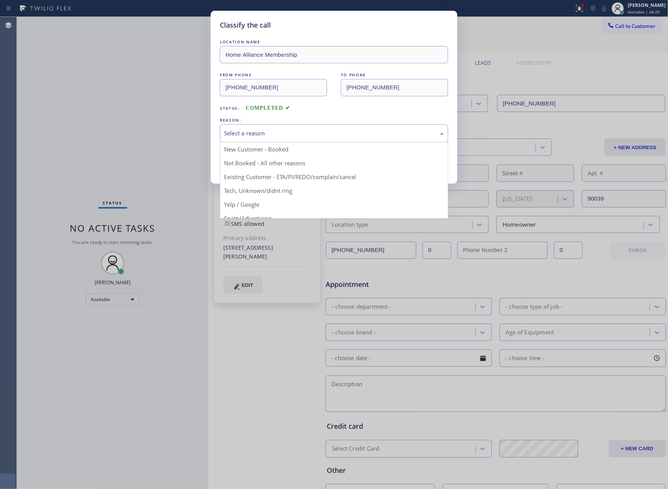
click at [254, 135] on div "Select a reason" at bounding box center [334, 133] width 220 height 9
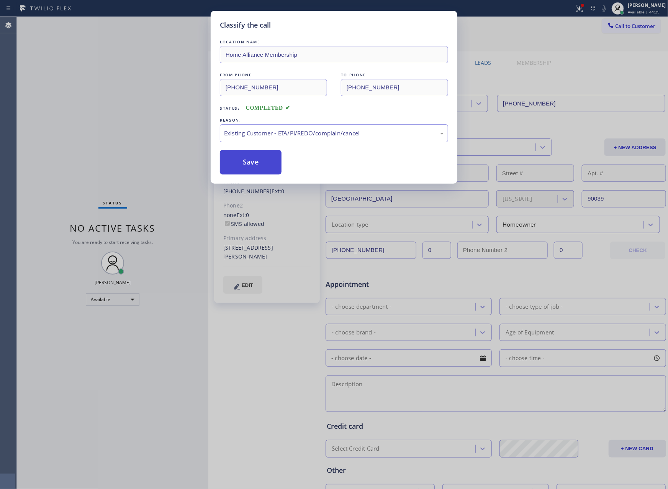
click at [256, 164] on button "Save" at bounding box center [251, 162] width 62 height 25
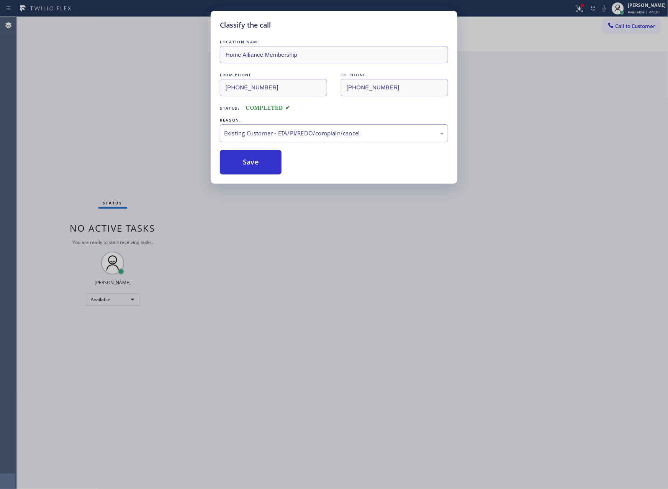
click at [168, 126] on div "Classify the call LOCATION NAME Home Alliance Membership FROM PHONE [PHONE_NUMB…" at bounding box center [334, 244] width 668 height 489
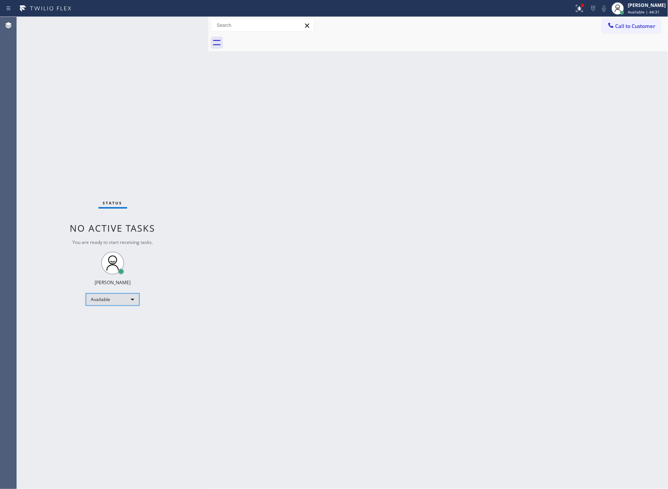
click at [137, 299] on div "Available" at bounding box center [113, 299] width 54 height 12
click at [122, 329] on li "Unavailable" at bounding box center [112, 328] width 52 height 9
click at [383, 182] on div "Back to Dashboard Change Sender ID Customers Technicians Select a contact Outbo…" at bounding box center [438, 253] width 460 height 472
click at [112, 300] on div "Unavailable" at bounding box center [113, 299] width 54 height 12
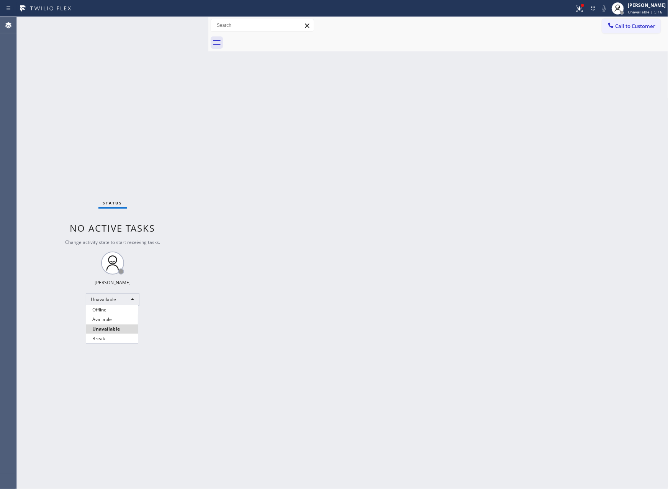
drag, startPoint x: 118, startPoint y: 321, endPoint x: 374, endPoint y: 288, distance: 258.1
click at [117, 321] on li "Available" at bounding box center [112, 319] width 52 height 9
click at [472, 255] on div "Back to Dashboard Change Sender ID Customers Technicians Select a contact Outbo…" at bounding box center [438, 253] width 460 height 472
drag, startPoint x: 341, startPoint y: 217, endPoint x: 454, endPoint y: 105, distance: 159.3
click at [350, 205] on div "Back to Dashboard Change Sender ID Customers Technicians Select a contact Outbo…" at bounding box center [438, 253] width 460 height 472
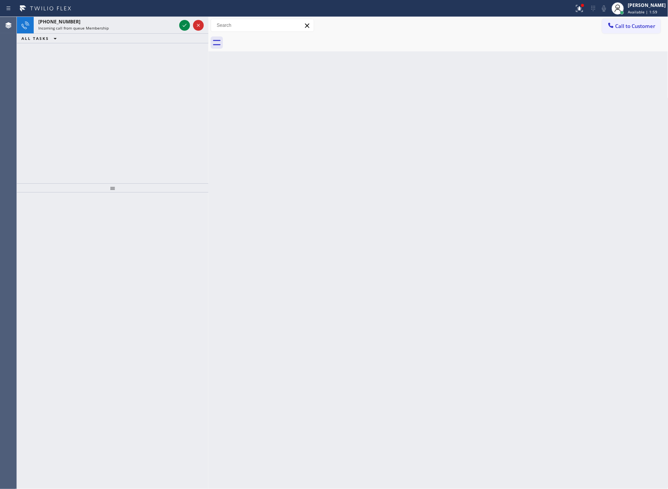
click at [89, 84] on div "[PHONE_NUMBER] Incoming call from queue Membership ALL TASKS ALL TASKS ACTIVE T…" at bounding box center [113, 100] width 192 height 166
click at [126, 27] on div "Incoming call from queue Membership" at bounding box center [107, 27] width 138 height 5
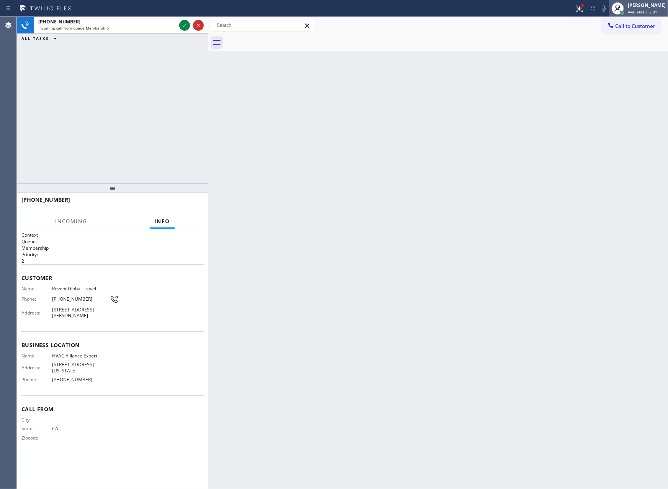
click at [652, 6] on div "[PERSON_NAME]" at bounding box center [647, 5] width 38 height 7
click at [620, 49] on button "Unavailable" at bounding box center [630, 51] width 77 height 10
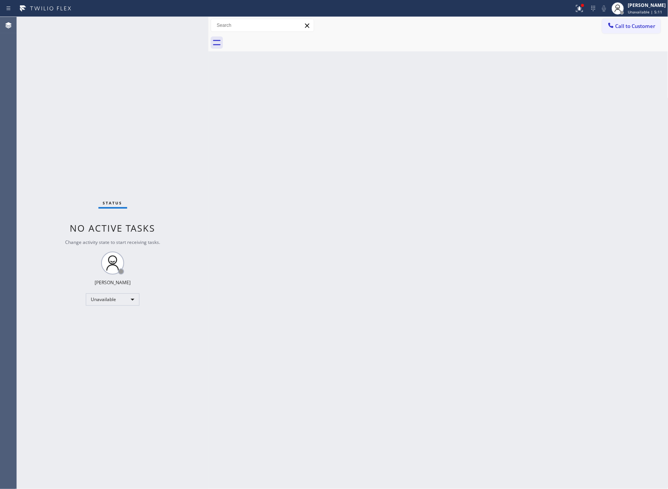
click at [310, 303] on div "Back to Dashboard Change Sender ID Customers Technicians Select a contact Outbo…" at bounding box center [438, 253] width 460 height 472
click at [371, 331] on div "Back to Dashboard Change Sender ID Customers Technicians Select a contact Outbo…" at bounding box center [438, 253] width 460 height 472
drag, startPoint x: 126, startPoint y: 319, endPoint x: 137, endPoint y: 330, distance: 16.0
click at [126, 318] on div "Status No active tasks Change activity state to start receiving tasks. [PERSON_…" at bounding box center [113, 253] width 192 height 472
drag, startPoint x: 260, startPoint y: 202, endPoint x: 267, endPoint y: 176, distance: 26.1
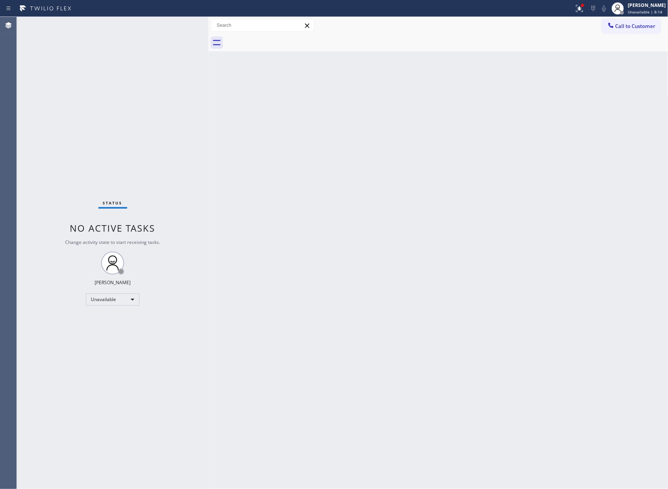
click at [262, 198] on div "Back to Dashboard Change Sender ID Customers Technicians Select a contact Outbo…" at bounding box center [438, 253] width 460 height 472
click at [318, 181] on div "Back to Dashboard Change Sender ID Customers Technicians Select a contact Outbo…" at bounding box center [438, 253] width 460 height 472
drag, startPoint x: 427, startPoint y: 289, endPoint x: 381, endPoint y: 13, distance: 279.7
click at [428, 289] on div "Back to Dashboard Change Sender ID Customers Technicians Select a contact Outbo…" at bounding box center [438, 253] width 460 height 472
click at [245, 171] on div "Back to Dashboard Change Sender ID Customers Technicians Select a contact Outbo…" at bounding box center [438, 251] width 460 height 468
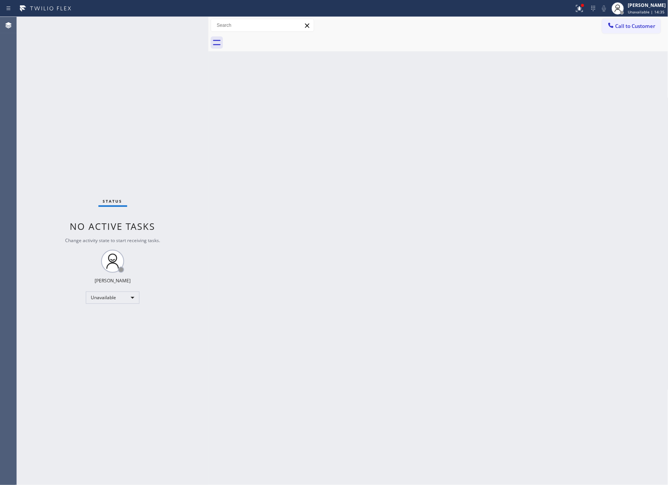
click at [245, 171] on div "Back to Dashboard Change Sender ID Customers Technicians Select a contact Outbo…" at bounding box center [438, 251] width 460 height 468
click at [95, 297] on div "Unavailable" at bounding box center [113, 298] width 54 height 12
click at [110, 318] on li "Available" at bounding box center [112, 317] width 52 height 9
drag, startPoint x: 434, startPoint y: 285, endPoint x: 449, endPoint y: 292, distance: 17.2
click at [435, 285] on div "Back to Dashboard Change Sender ID Customers Technicians Select a contact Outbo…" at bounding box center [438, 251] width 460 height 468
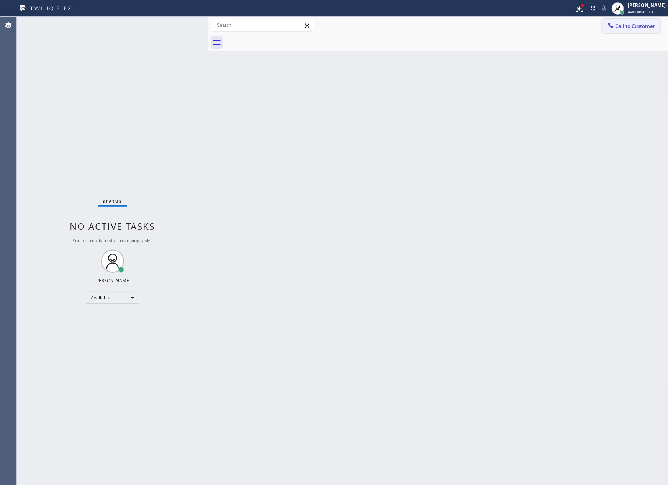
click at [610, 25] on icon at bounding box center [611, 25] width 5 height 5
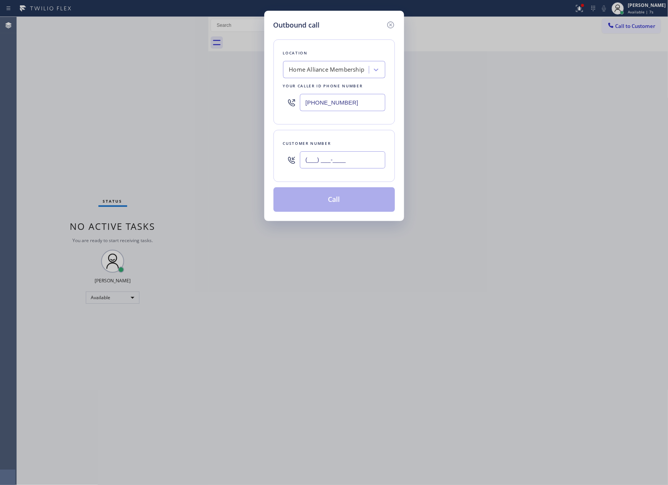
click at [352, 162] on input "(___) ___-____" at bounding box center [342, 159] width 85 height 17
paste input "619) 218-9368"
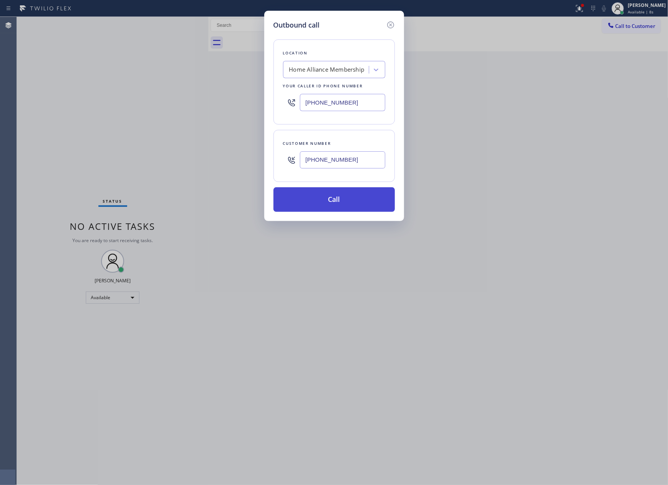
type input "[PHONE_NUMBER]"
click at [354, 201] on button "Call" at bounding box center [334, 199] width 121 height 25
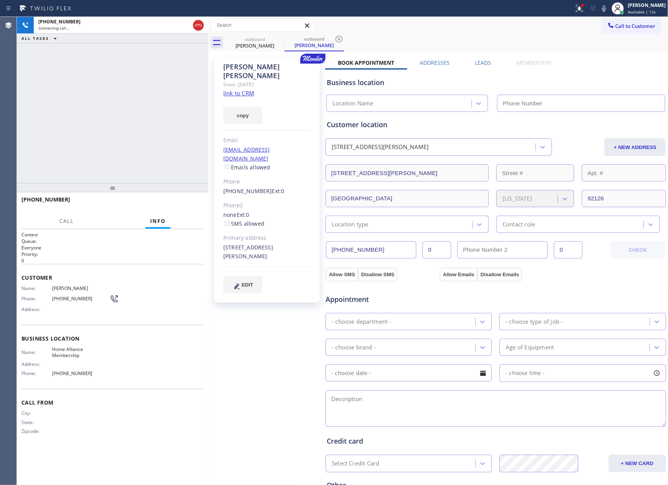
type input "[PHONE_NUMBER]"
drag, startPoint x: 69, startPoint y: 99, endPoint x: 198, endPoint y: 115, distance: 130.1
click at [92, 104] on div "[PHONE_NUMBER] Live | 00:04 ALL TASKS ALL TASKS ACTIVE TASKS TASKS IN WRAP UP" at bounding box center [113, 100] width 192 height 166
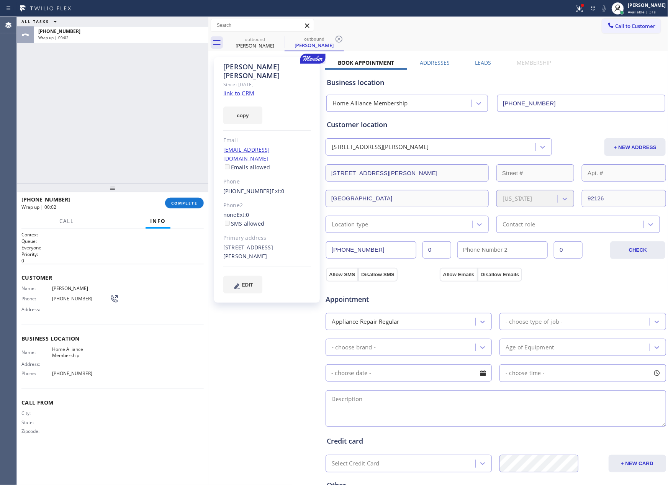
drag, startPoint x: 71, startPoint y: 79, endPoint x: 392, endPoint y: 111, distance: 323.1
click at [126, 99] on div "ALL TASKS ALL TASKS ACTIVE TASKS TASKS IN WRAP UP [PHONE_NUMBER] Wrap up | 00:02" at bounding box center [113, 100] width 192 height 166
click at [192, 138] on div "ALL TASKS ALL TASKS ACTIVE TASKS TASKS IN WRAP UP [PHONE_NUMBER] Wrap up | 00:04" at bounding box center [113, 100] width 192 height 166
click at [402, 254] on input "[PHONE_NUMBER]" at bounding box center [371, 249] width 90 height 17
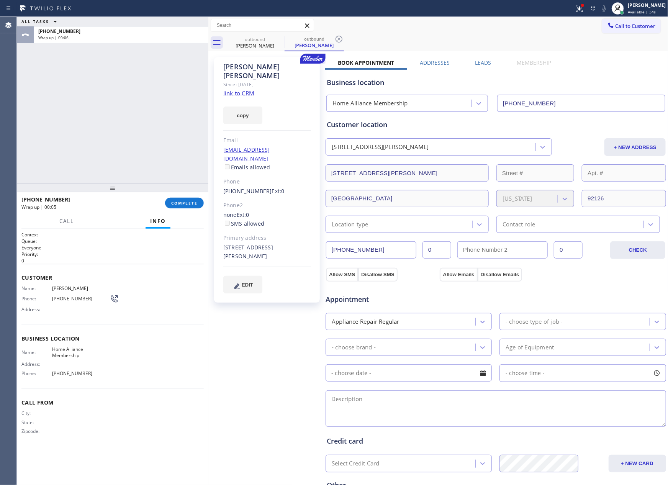
click at [402, 254] on input "[PHONE_NUMBER]" at bounding box center [371, 249] width 90 height 17
click at [623, 22] on button "Call to Customer" at bounding box center [631, 26] width 59 height 15
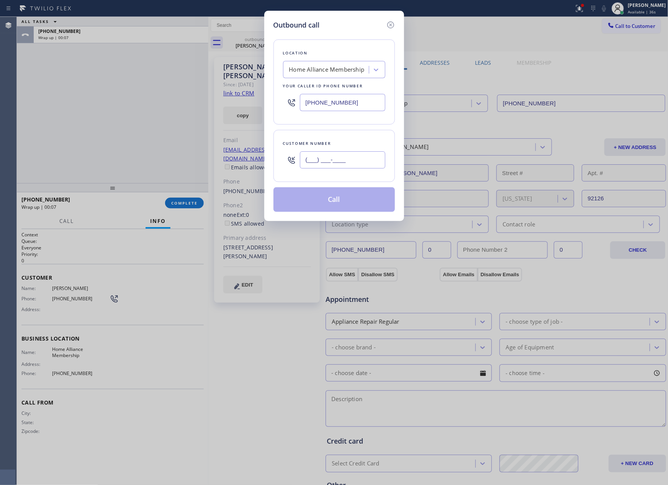
click at [351, 159] on input "(___) ___-____" at bounding box center [342, 159] width 85 height 17
paste input "619) 218-9368"
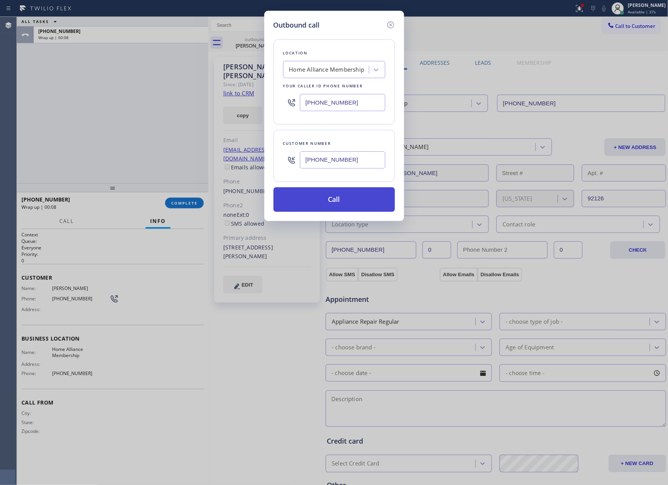
type input "[PHONE_NUMBER]"
click at [341, 203] on button "Call" at bounding box center [334, 199] width 121 height 25
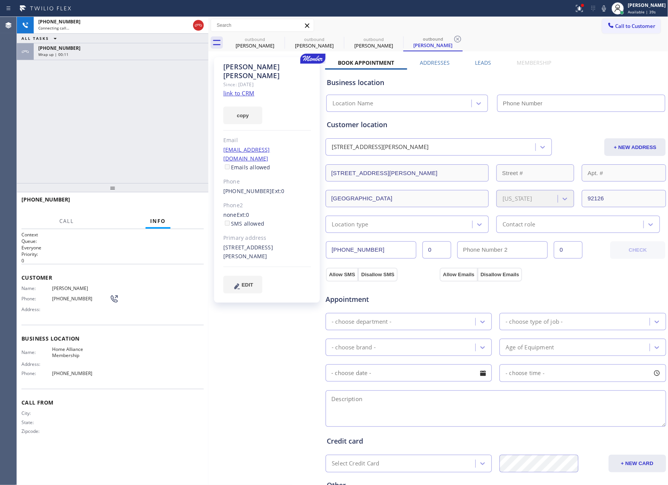
click at [133, 128] on div "[PHONE_NUMBER] Connecting call… ALL TASKS ALL TASKS ACTIVE TASKS TASKS IN WRAP …" at bounding box center [113, 100] width 192 height 166
click at [149, 54] on div "Wrap up | 00:11" at bounding box center [121, 54] width 166 height 5
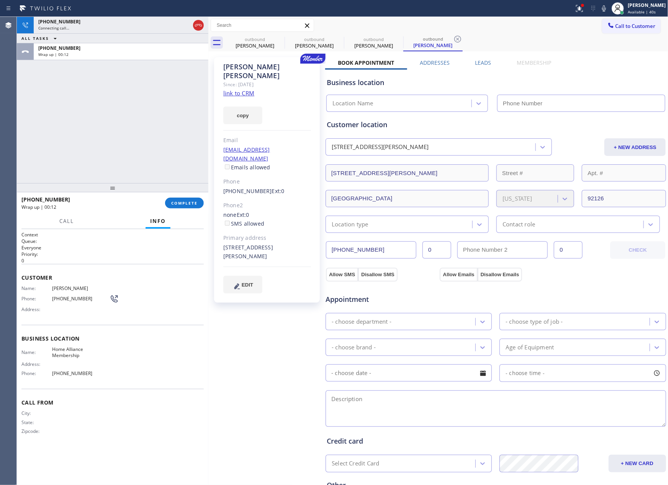
type input "[PHONE_NUMBER]"
click at [185, 209] on div "[PHONE_NUMBER] Wrap up | 00:12 COMPLETE" at bounding box center [112, 203] width 182 height 20
drag, startPoint x: 180, startPoint y: 178, endPoint x: 184, endPoint y: 205, distance: 26.8
click at [179, 180] on div "[PHONE_NUMBER] Connecting call… ALL TASKS ALL TASKS ACTIVE TASKS TASKS IN WRAP …" at bounding box center [113, 100] width 192 height 166
click at [184, 205] on span "COMPLETE" at bounding box center [184, 202] width 26 height 5
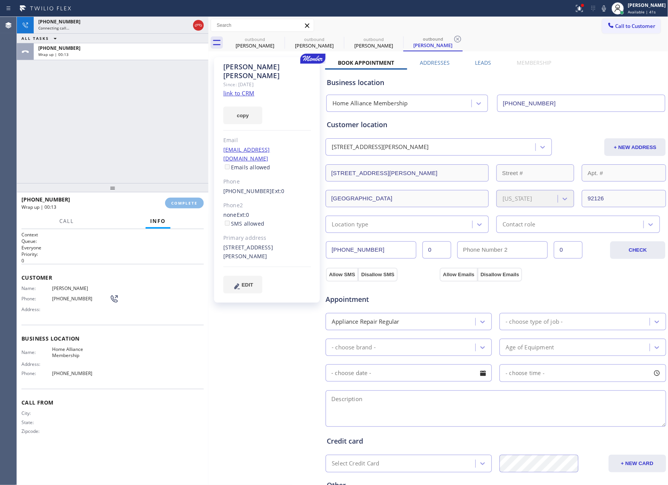
click at [166, 131] on div "[PHONE_NUMBER] Connecting call… ALL TASKS ALL TASKS ACTIVE TASKS TASKS IN WRAP …" at bounding box center [113, 100] width 192 height 166
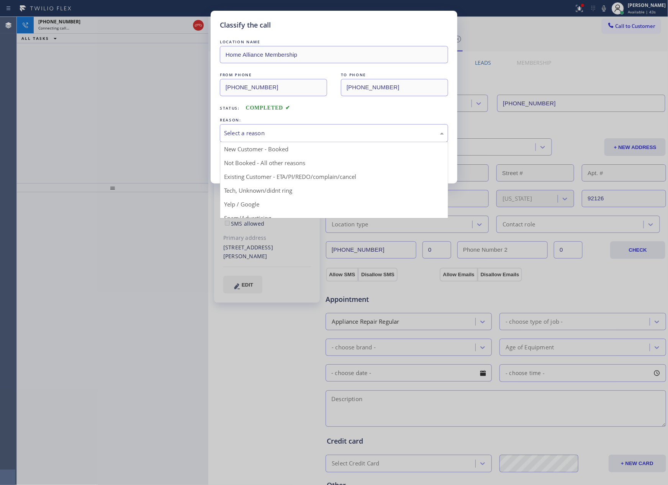
drag, startPoint x: 252, startPoint y: 132, endPoint x: 246, endPoint y: 168, distance: 36.5
click at [252, 133] on div "Select a reason" at bounding box center [334, 133] width 220 height 9
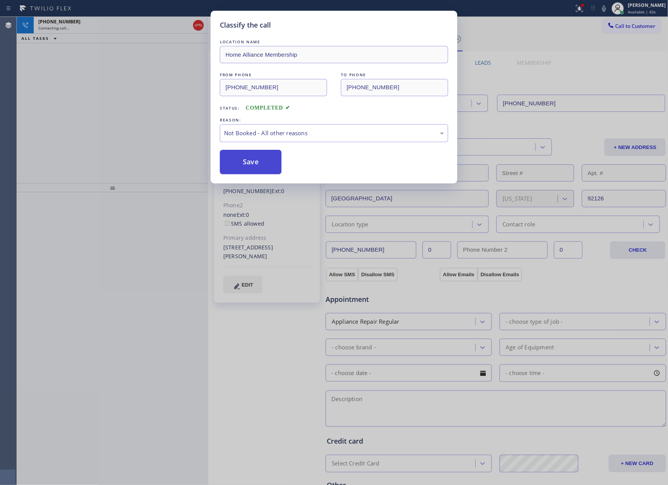
click at [244, 162] on button "Save" at bounding box center [251, 162] width 62 height 25
click at [119, 105] on div "Classify the call LOCATION NAME Home Alliance Membership FROM PHONE [PHONE_NUMB…" at bounding box center [334, 242] width 668 height 485
drag, startPoint x: 119, startPoint y: 105, endPoint x: 152, endPoint y: 111, distance: 33.5
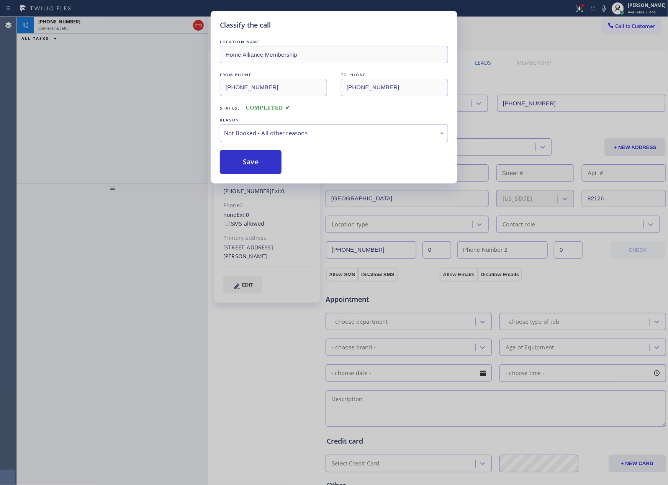
click at [120, 105] on div "Classify the call LOCATION NAME Home Alliance [GEOGRAPHIC_DATA] FROM PHONE [PHO…" at bounding box center [342, 251] width 651 height 468
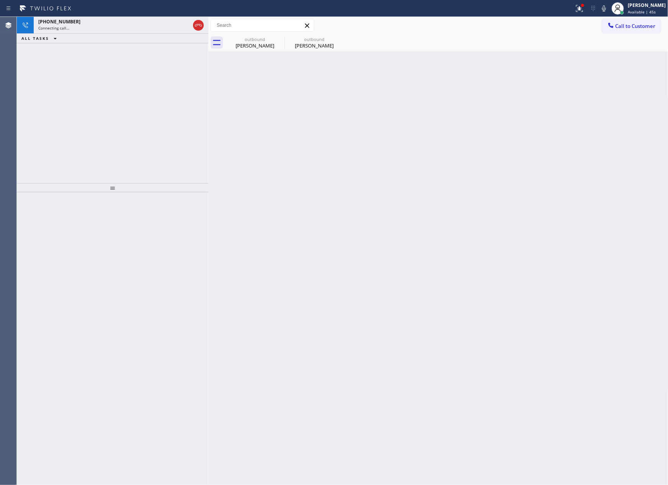
drag, startPoint x: 209, startPoint y: 86, endPoint x: 137, endPoint y: 88, distance: 72.4
click at [208, 87] on div at bounding box center [208, 251] width 0 height 468
click at [101, 95] on div "[PHONE_NUMBER] Connecting call… ALL TASKS ALL TASKS ACTIVE TASKS TASKS IN WRAP …" at bounding box center [89, 100] width 144 height 166
click at [202, 36] on div "outbound [PERSON_NAME]" at bounding box center [208, 42] width 58 height 17
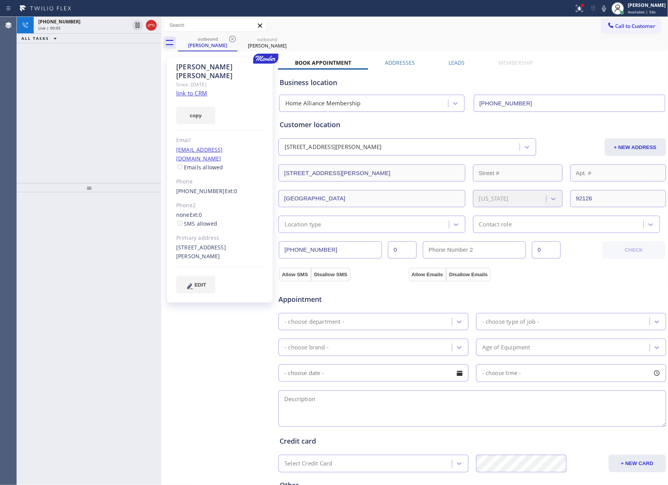
click at [112, 87] on div "[PHONE_NUMBER] Live | 00:05 ALL TASKS ALL TASKS ACTIVE TASKS TASKS IN WRAP UP" at bounding box center [89, 100] width 144 height 166
click at [198, 89] on link "link to CRM" at bounding box center [191, 93] width 31 height 8
click at [71, 125] on div "ALL TASKS ALL TASKS ACTIVE TASKS TASKS IN WRAP UP [PHONE_NUMBER] Wrap up | 04:29" at bounding box center [89, 100] width 144 height 166
drag, startPoint x: 133, startPoint y: 31, endPoint x: 127, endPoint y: 190, distance: 158.7
click at [133, 31] on div "[PHONE_NUMBER]" at bounding box center [97, 31] width 118 height 7
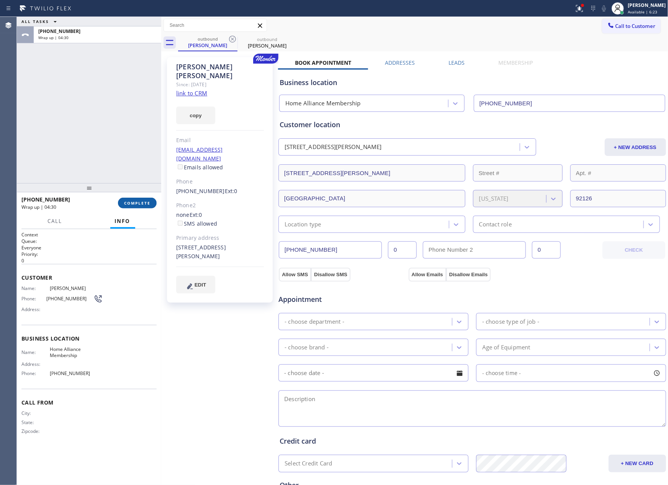
click at [129, 203] on span "COMPLETE" at bounding box center [137, 202] width 26 height 5
click at [116, 84] on div "ALL TASKS ALL TASKS ACTIVE TASKS TASKS IN WRAP UP [PHONE_NUMBER] Wrap up | 04:31" at bounding box center [89, 100] width 144 height 166
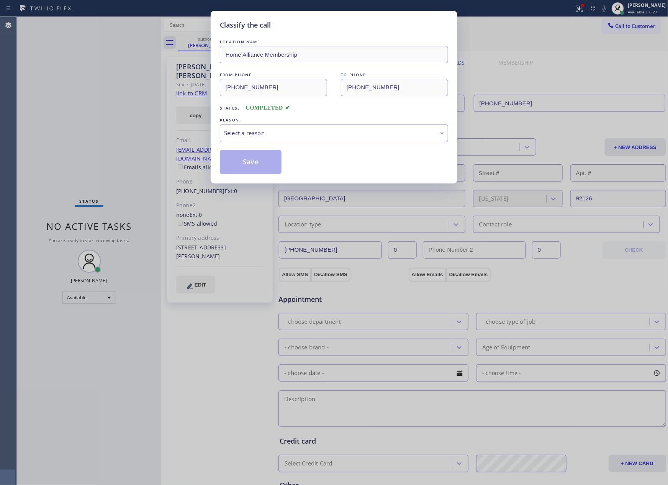
click at [253, 135] on div "Select a reason" at bounding box center [334, 133] width 220 height 9
click at [252, 164] on button "Save" at bounding box center [251, 162] width 62 height 25
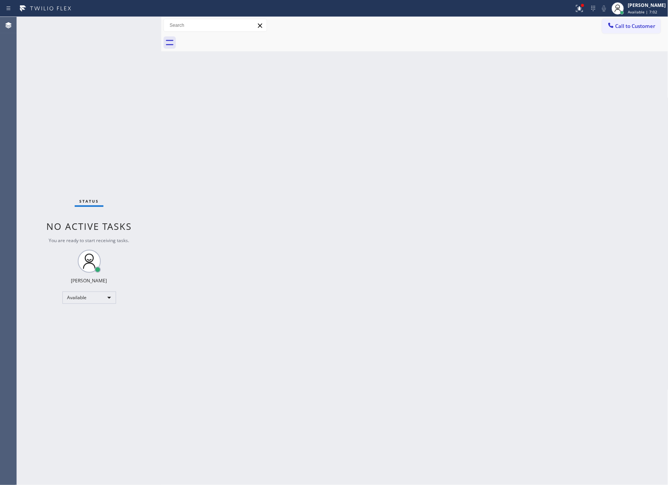
click at [69, 123] on div "Status No active tasks You are ready to start receiving tasks. [PERSON_NAME] Av…" at bounding box center [89, 251] width 144 height 468
click at [131, 144] on div "Status No active tasks You are ready to start receiving tasks. [PERSON_NAME] Av…" at bounding box center [89, 251] width 144 height 468
drag, startPoint x: 298, startPoint y: 336, endPoint x: 514, endPoint y: 1, distance: 398.4
click at [383, 267] on div "Back to Dashboard Change Sender ID Customers Technicians Select a contact Outbo…" at bounding box center [414, 251] width 507 height 468
click at [384, 164] on div "Back to Dashboard Change Sender ID Customers Technicians Select a contact Outbo…" at bounding box center [414, 251] width 507 height 468
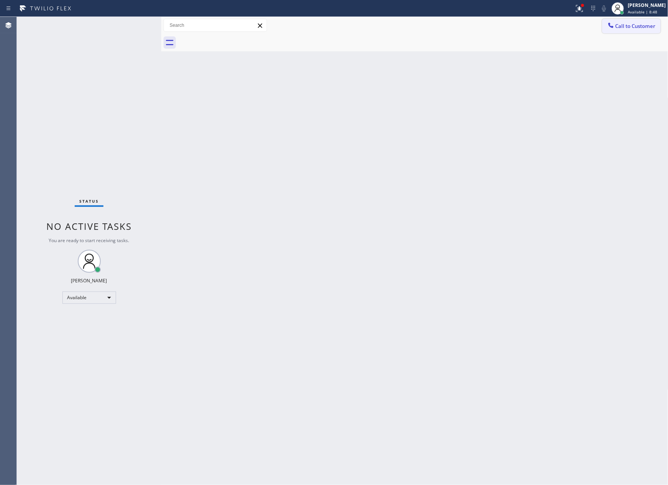
drag, startPoint x: 637, startPoint y: 28, endPoint x: 612, endPoint y: 29, distance: 25.3
click at [637, 28] on span "Call to Customer" at bounding box center [636, 26] width 40 height 7
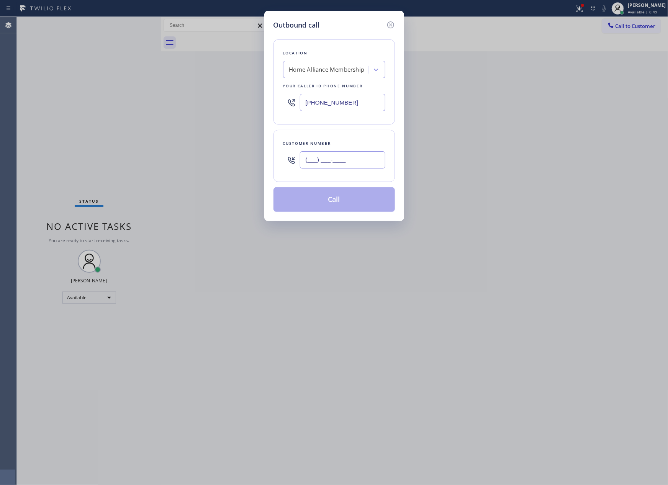
click at [337, 159] on input "(___) ___-____" at bounding box center [342, 159] width 85 height 17
paste input "404) 374-5099"
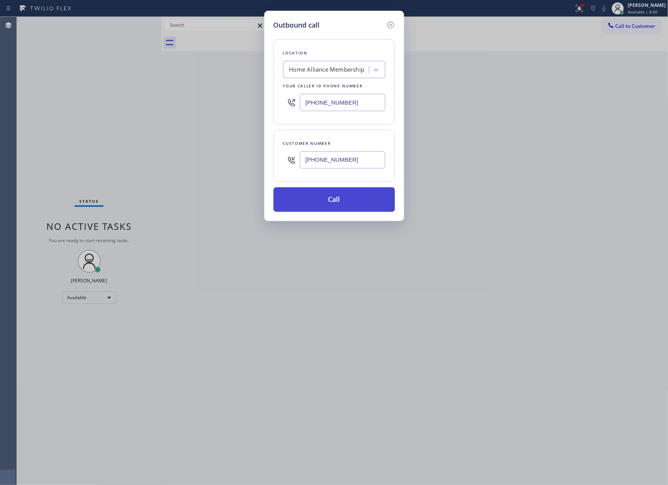
type input "[PHONE_NUMBER]"
click at [356, 207] on button "Call" at bounding box center [334, 199] width 121 height 25
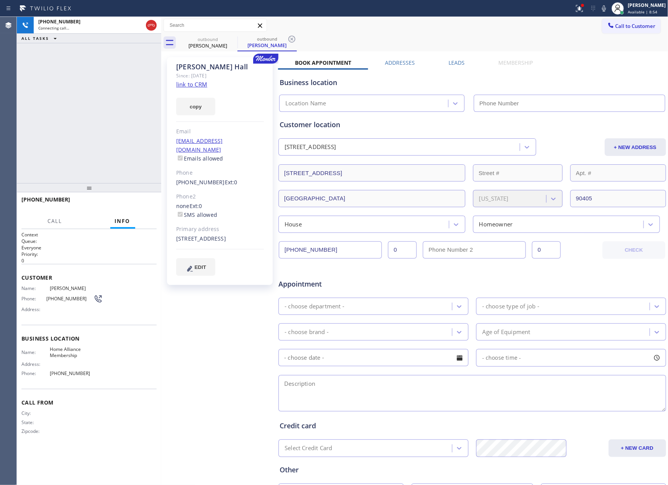
type input "[PHONE_NUMBER]"
click at [415, 121] on div "Customer location" at bounding box center [472, 125] width 385 height 10
click at [133, 190] on div at bounding box center [89, 187] width 144 height 9
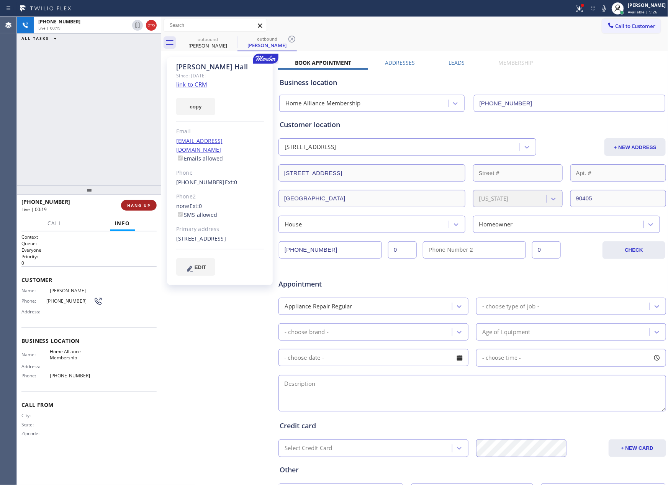
click at [136, 205] on span "HANG UP" at bounding box center [138, 205] width 23 height 5
click at [118, 114] on div "+14043745099 Live | 00:20 ALL TASKS ALL TASKS ACTIVE TASKS TASKS IN WRAP UP" at bounding box center [89, 101] width 144 height 169
drag, startPoint x: 85, startPoint y: 112, endPoint x: 115, endPoint y: 180, distance: 75.2
click at [92, 122] on div "ALL TASKS ALL TASKS ACTIVE TASKS TASKS IN WRAP UP +14043745099 Wrap up | 00:50" at bounding box center [89, 101] width 144 height 169
click at [138, 205] on button "COMPLETE" at bounding box center [137, 205] width 39 height 11
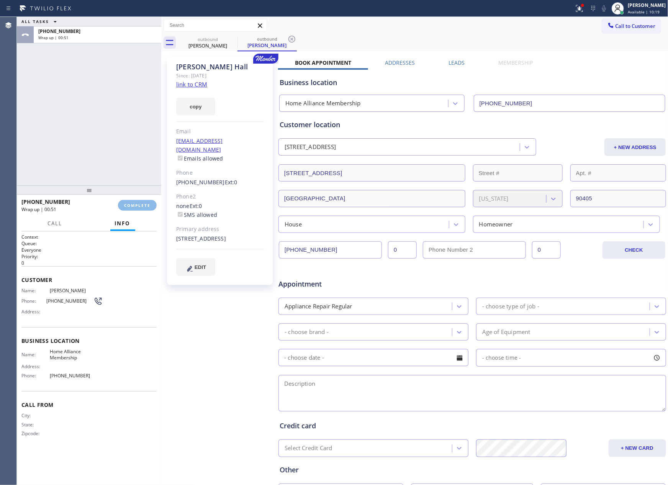
click at [107, 81] on div "ALL TASKS ALL TASKS ACTIVE TASKS TASKS IN WRAP UP +14043745099 Wrap up | 00:51" at bounding box center [89, 101] width 144 height 169
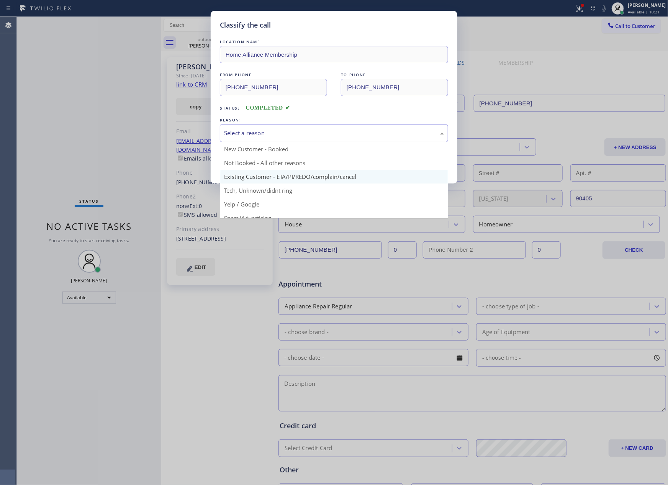
drag, startPoint x: 246, startPoint y: 130, endPoint x: 264, endPoint y: 172, distance: 45.0
click at [248, 142] on div "Select a reason New Customer - Booked Not Booked - All other reasons Existing C…" at bounding box center [334, 133] width 228 height 18
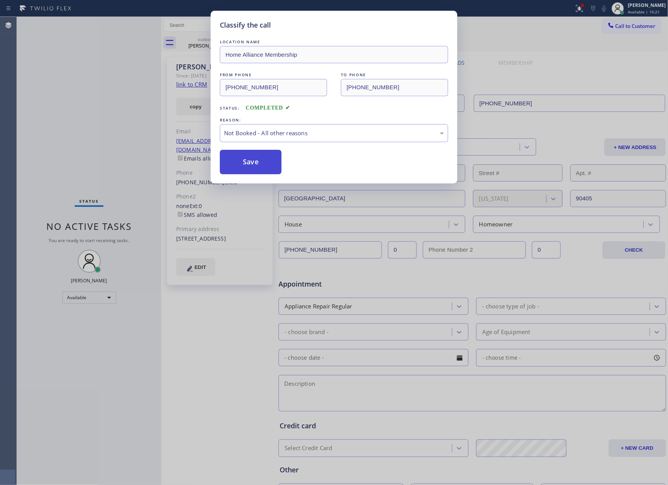
click at [269, 163] on button "Save" at bounding box center [251, 162] width 62 height 25
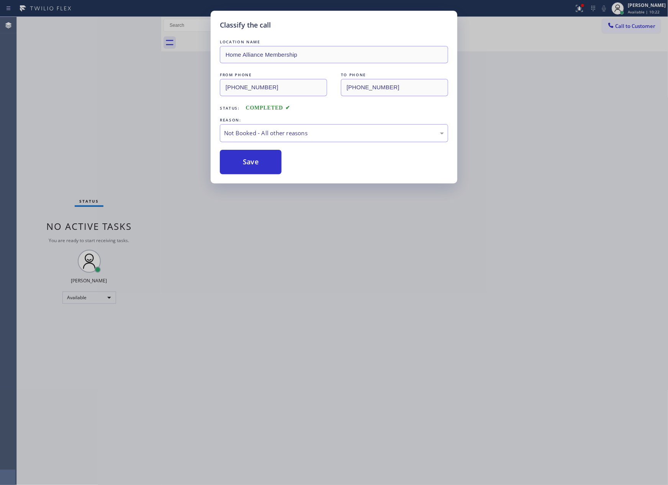
click at [95, 100] on div "Classify the call LOCATION NAME Home Alliance Membership FROM PHONE (855) 946-3…" at bounding box center [334, 242] width 668 height 485
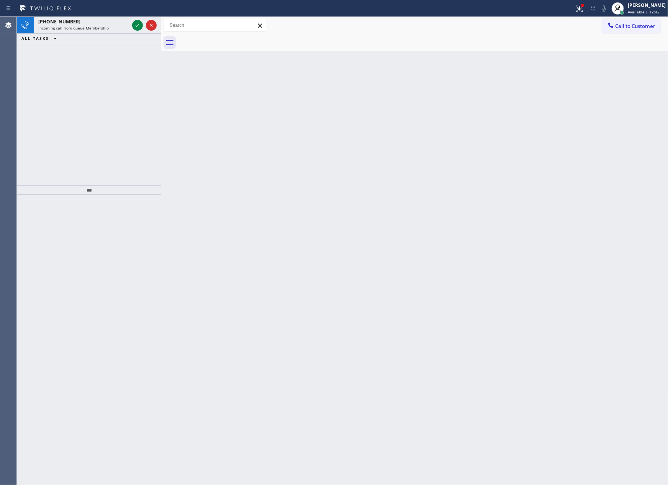
drag, startPoint x: 345, startPoint y: 268, endPoint x: 118, endPoint y: 120, distance: 271.7
click at [341, 261] on div "Back to Dashboard Change Sender ID Customers Technicians Select a contact Outbo…" at bounding box center [414, 251] width 507 height 468
click at [138, 26] on icon at bounding box center [137, 25] width 9 height 9
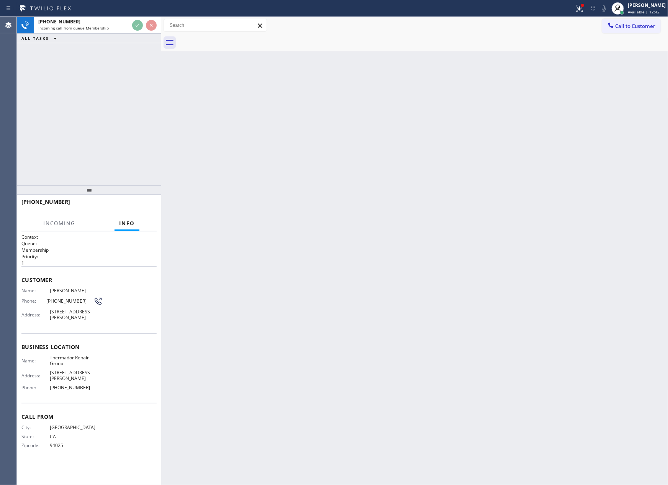
click at [127, 111] on div "+16503659797 Incoming call from queue Membership ALL TASKS ALL TASKS ACTIVE TAS…" at bounding box center [89, 101] width 144 height 169
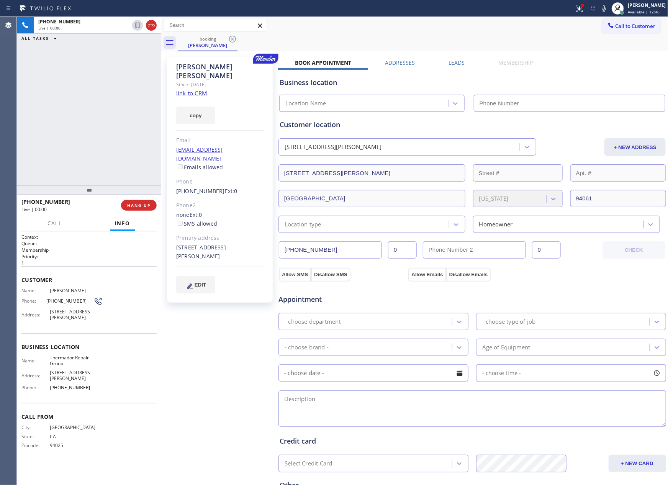
type input "(855) 920-0838"
click at [109, 12] on div at bounding box center [287, 8] width 568 height 12
click at [118, 120] on div "+16503659797 Live | 00:01 ALL TASKS ALL TASKS ACTIVE TASKS TASKS IN WRAP UP" at bounding box center [89, 101] width 144 height 169
click at [197, 89] on link "link to CRM" at bounding box center [191, 93] width 31 height 8
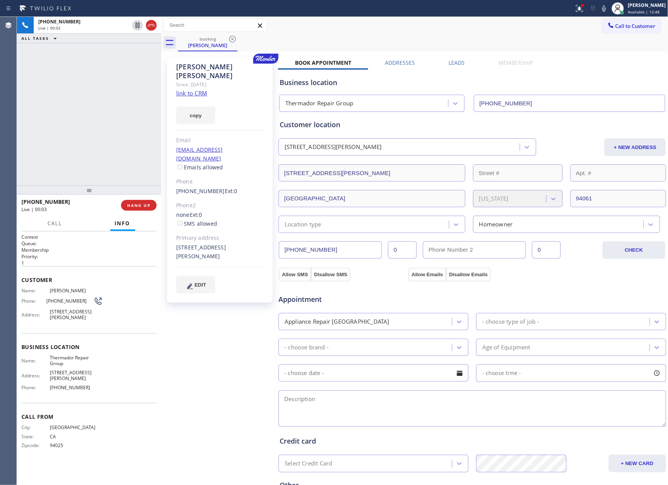
click at [119, 98] on div "+16503659797 Live | 00:02 ALL TASKS ALL TASKS ACTIVE TASKS TASKS IN WRAP UP" at bounding box center [89, 101] width 144 height 169
click at [29, 90] on div "+16503659797 Live | 01:21 ALL TASKS ALL TASKS ACTIVE TASKS TASKS IN WRAP UP" at bounding box center [89, 101] width 144 height 169
click at [46, 123] on div "+16503659797 Live | 01:45 ALL TASKS ALL TASKS ACTIVE TASKS TASKS IN WRAP UP" at bounding box center [89, 101] width 144 height 169
drag, startPoint x: 103, startPoint y: 105, endPoint x: 462, endPoint y: 123, distance: 359.1
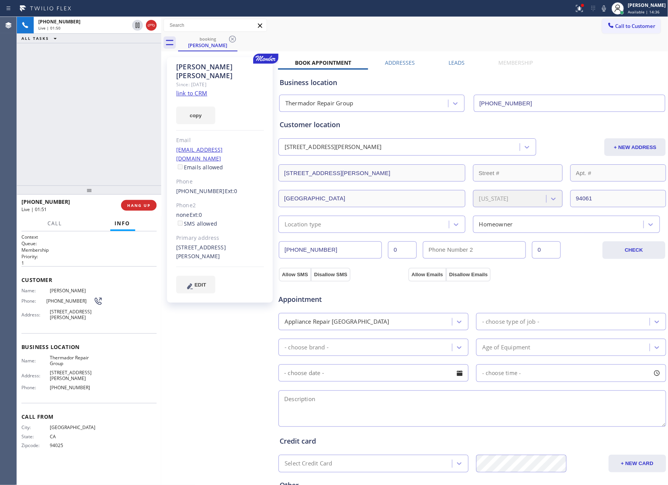
click at [105, 105] on div "+16503659797 Live | 01:50 ALL TASKS ALL TASKS ACTIVE TASKS TASKS IN WRAP UP" at bounding box center [89, 101] width 144 height 169
click at [149, 205] on span "HANG UP" at bounding box center [138, 205] width 23 height 5
drag, startPoint x: 83, startPoint y: 127, endPoint x: 125, endPoint y: 226, distance: 108.2
click at [101, 178] on div "ALL TASKS ALL TASKS ACTIVE TASKS TASKS IN WRAP UP +16503659797 Wrap up | 01:55" at bounding box center [89, 101] width 144 height 169
drag, startPoint x: 143, startPoint y: 205, endPoint x: 136, endPoint y: 136, distance: 69.3
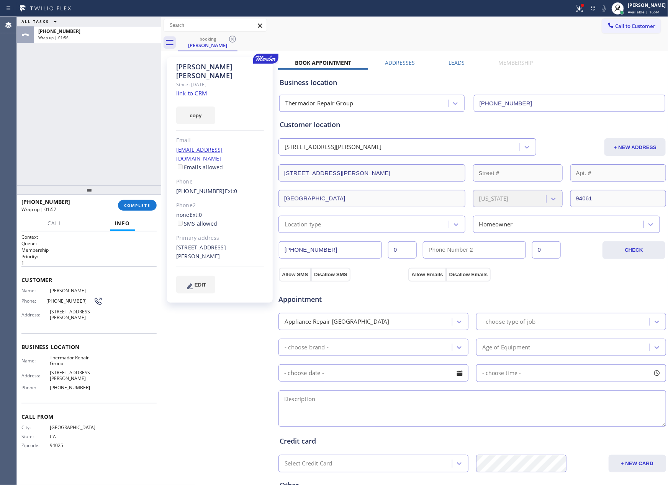
click at [143, 205] on span "COMPLETE" at bounding box center [137, 205] width 26 height 5
click at [136, 136] on div "ALL TASKS ALL TASKS ACTIVE TASKS TASKS IN WRAP UP +16503659797 Wrap up | 01:56" at bounding box center [89, 101] width 144 height 169
click at [135, 137] on div "ALL TASKS ALL TASKS ACTIVE TASKS TASKS IN WRAP UP +16503659797 Wrap up | 01:56" at bounding box center [89, 101] width 144 height 169
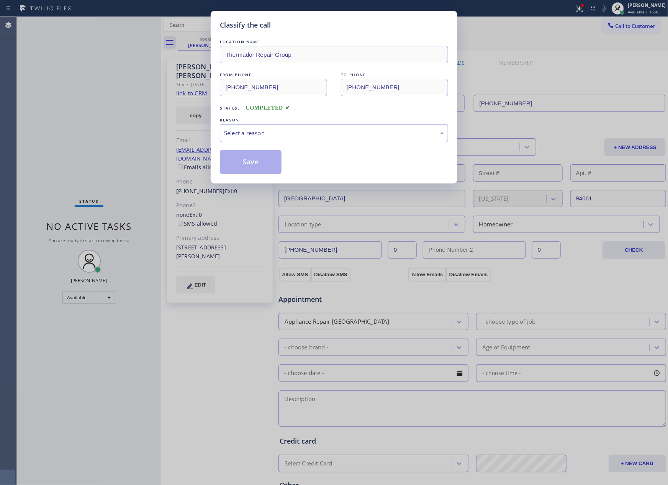
click at [290, 144] on div "LOCATION NAME Thermador Repair Group FROM PHONE (650) 365-9797 TO PHONE (855) 9…" at bounding box center [334, 106] width 228 height 136
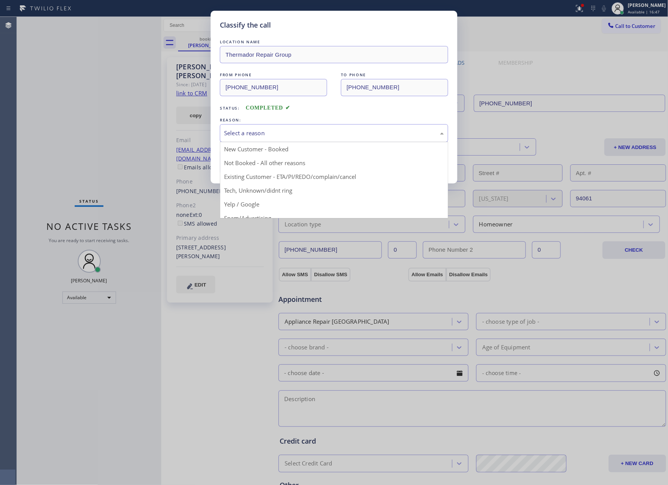
click at [261, 136] on div "Select a reason" at bounding box center [334, 133] width 220 height 9
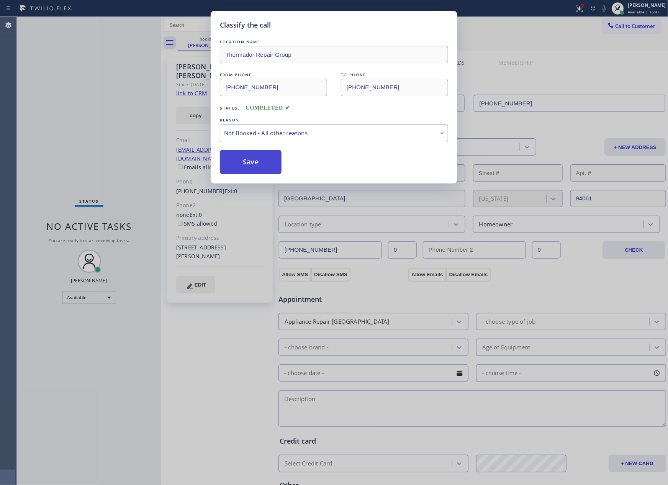
click at [248, 164] on button "Save" at bounding box center [251, 162] width 62 height 25
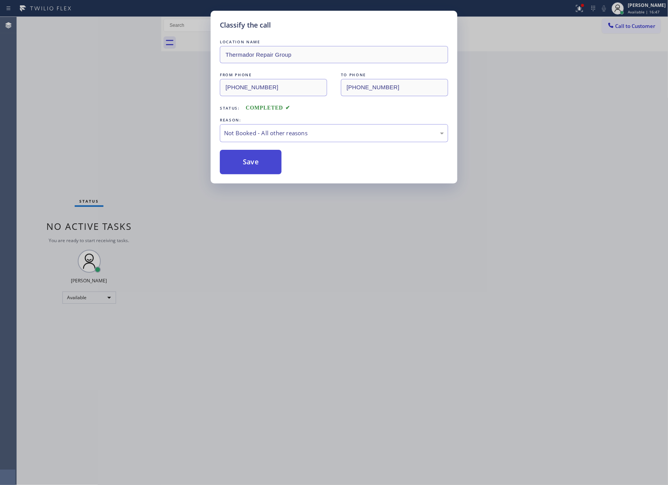
click at [248, 164] on button "Save" at bounding box center [251, 162] width 62 height 25
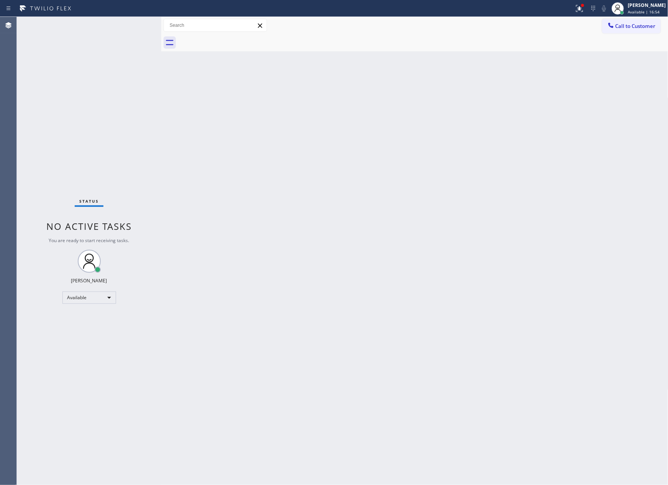
drag, startPoint x: 379, startPoint y: 233, endPoint x: 499, endPoint y: 106, distance: 174.6
click at [394, 224] on div "Back to Dashboard Change Sender ID Customers Technicians Select a contact Outbo…" at bounding box center [414, 251] width 507 height 468
click at [648, 26] on span "Call to Customer" at bounding box center [636, 26] width 40 height 7
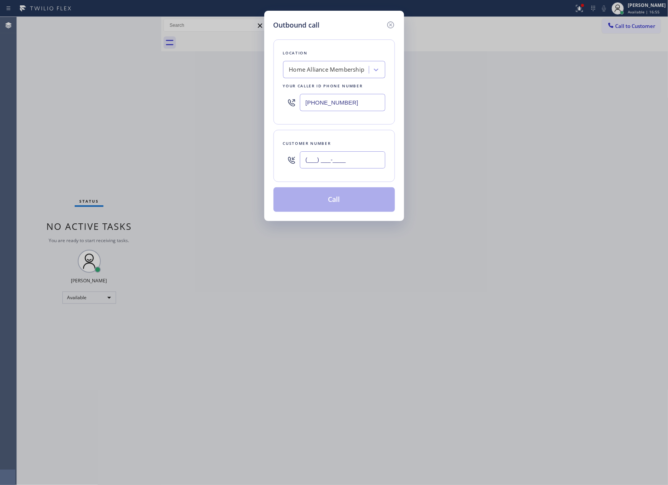
click at [352, 166] on input "(___) ___-____" at bounding box center [342, 159] width 85 height 17
paste input "310) 367-7269"
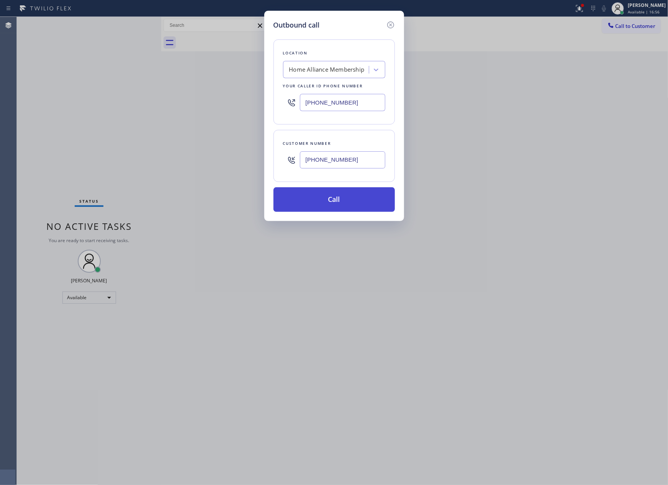
type input "(310) 367-7269"
click at [351, 196] on button "Call" at bounding box center [334, 199] width 121 height 25
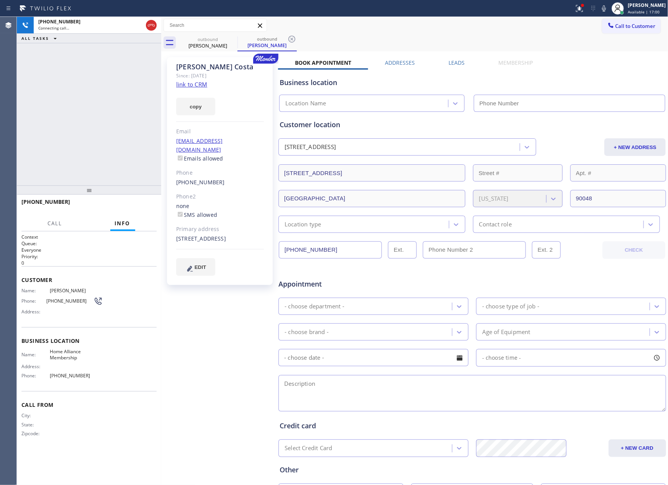
type input "[PHONE_NUMBER]"
click at [95, 105] on div "+13103677269 Connecting call… ALL TASKS ALL TASKS ACTIVE TASKS TASKS IN WRAP UP" at bounding box center [89, 101] width 144 height 169
drag, startPoint x: 116, startPoint y: 105, endPoint x: 131, endPoint y: 110, distance: 15.7
click at [120, 105] on div "+13103677269 Connecting call… ALL TASKS ALL TASKS ACTIVE TASKS TASKS IN WRAP UP" at bounding box center [89, 101] width 144 height 169
click at [131, 110] on div "+13103677269 Connecting call… ALL TASKS ALL TASKS ACTIVE TASKS TASKS IN WRAP UP" at bounding box center [89, 101] width 144 height 169
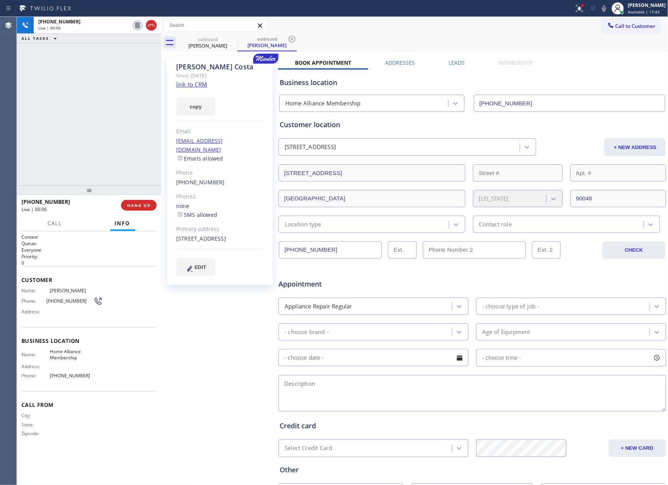
drag, startPoint x: 61, startPoint y: 107, endPoint x: 85, endPoint y: 128, distance: 32.3
click at [69, 114] on div "+13103677269 Live | 00:06 ALL TASKS ALL TASKS ACTIVE TASKS TASKS IN WRAP UP" at bounding box center [89, 101] width 144 height 169
click at [90, 126] on div "+13103677269 Live | 00:07 ALL TASKS ALL TASKS ACTIVE TASKS TASKS IN WRAP UP" at bounding box center [89, 101] width 144 height 169
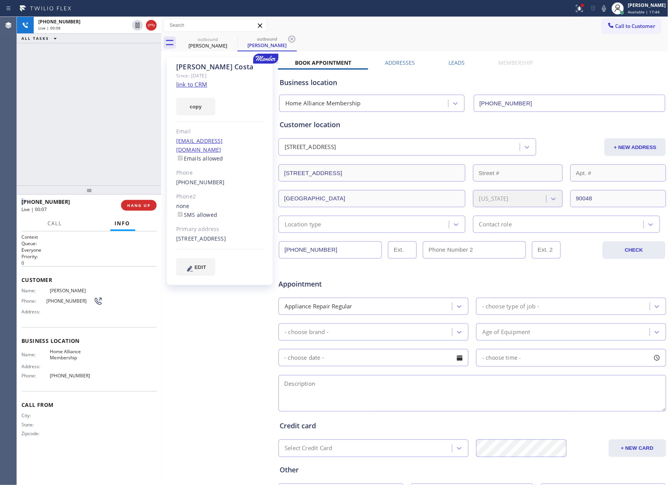
click at [90, 126] on div "+13103677269 Live | 00:08 ALL TASKS ALL TASKS ACTIVE TASKS TASKS IN WRAP UP" at bounding box center [89, 101] width 144 height 169
drag, startPoint x: 125, startPoint y: 135, endPoint x: 130, endPoint y: 135, distance: 5.7
click at [130, 135] on div "+13103677269 Live | 00:09 ALL TASKS ALL TASKS ACTIVE TASKS TASKS IN WRAP UP" at bounding box center [89, 101] width 144 height 169
click at [449, 63] on label "Leads" at bounding box center [457, 62] width 16 height 7
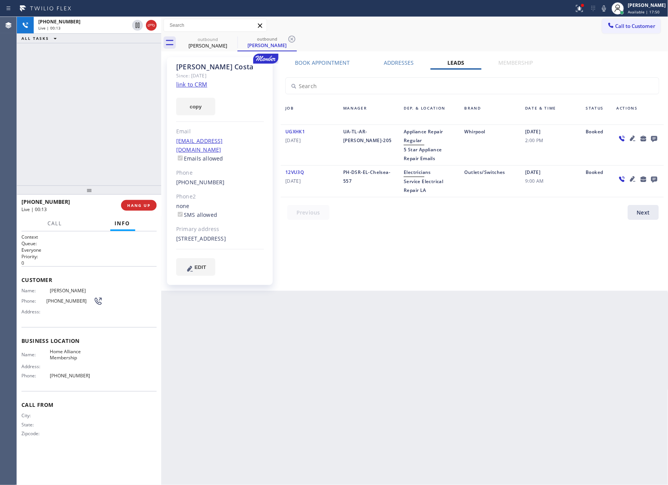
drag, startPoint x: 429, startPoint y: 229, endPoint x: 438, endPoint y: 228, distance: 8.9
click at [433, 229] on div "Book Appointment Addresses Leads Membership Business location Home Alliance Mem…" at bounding box center [472, 174] width 389 height 230
drag, startPoint x: 367, startPoint y: 371, endPoint x: 422, endPoint y: 353, distance: 57.8
click at [371, 370] on div "Back to Dashboard Change Sender ID Customers Technicians Select a contact Outbo…" at bounding box center [414, 251] width 507 height 468
click at [606, 72] on div at bounding box center [472, 82] width 392 height 25
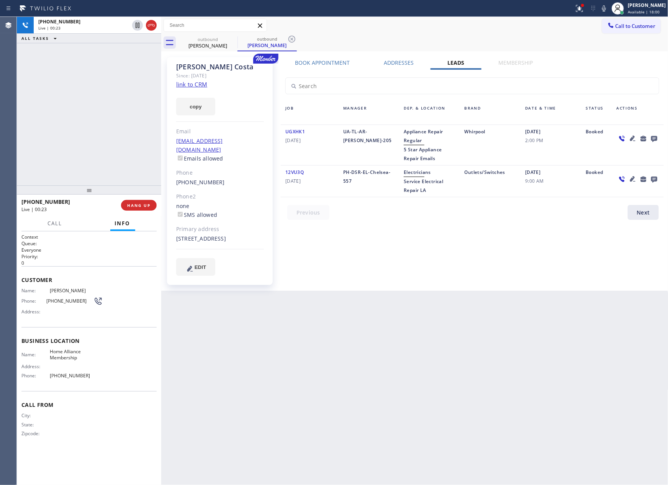
click at [656, 137] on icon at bounding box center [654, 139] width 6 height 6
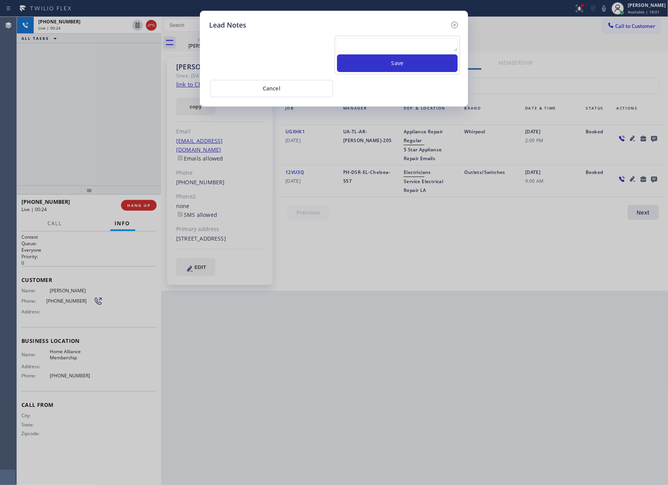
click at [448, 49] on textarea at bounding box center [397, 45] width 121 height 14
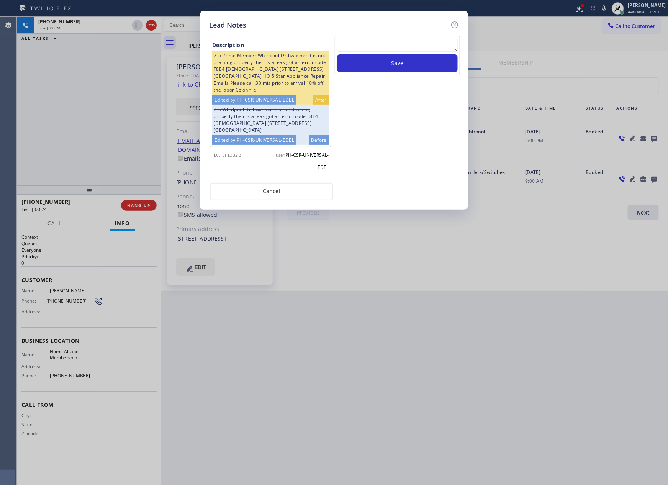
paste textarea "For the welcome call, please transfer the customer if they call back.""
type textarea "For the welcome call, please transfer the customer if they call back.""
click at [421, 57] on button "Save" at bounding box center [397, 63] width 121 height 18
click at [420, 123] on div "Save" at bounding box center [397, 107] width 127 height 142
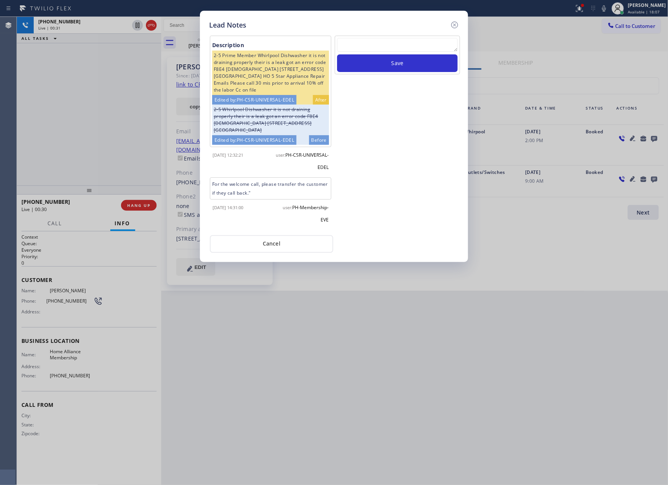
click at [399, 223] on div "Save" at bounding box center [397, 133] width 127 height 194
click at [258, 241] on button "Cancel" at bounding box center [271, 244] width 123 height 18
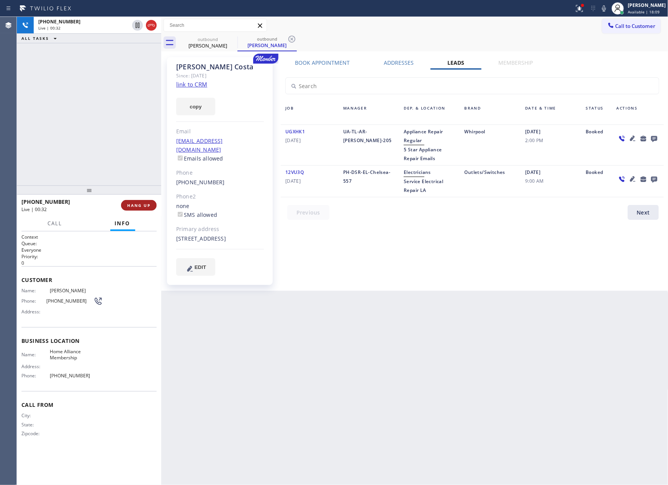
click at [130, 206] on span "HANG UP" at bounding box center [138, 205] width 23 height 5
click at [105, 90] on div "+13103677269 Live | 00:32 ALL TASKS ALL TASKS ACTIVE TASKS TASKS IN WRAP UP" at bounding box center [89, 101] width 144 height 169
drag, startPoint x: 127, startPoint y: 202, endPoint x: 116, endPoint y: 131, distance: 72.1
click at [127, 199] on div "+13103677269 Wrap up | 00:00 COMPLETE" at bounding box center [88, 205] width 135 height 20
drag, startPoint x: 113, startPoint y: 112, endPoint x: 110, endPoint y: 114, distance: 3.9
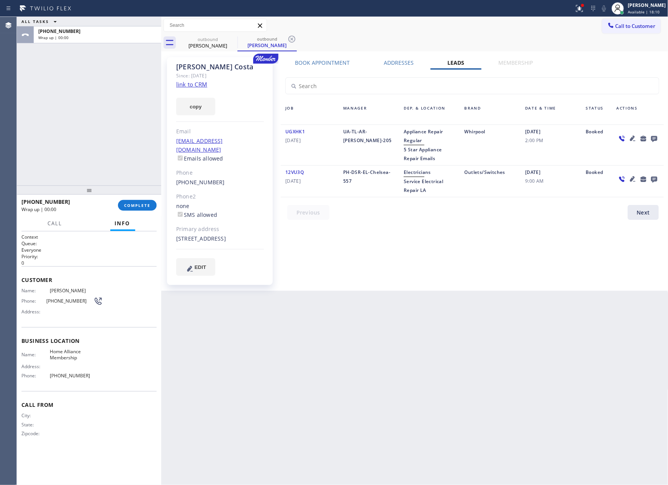
click at [110, 113] on div "ALL TASKS ALL TASKS ACTIVE TASKS TASKS IN WRAP UP +13103677269 Wrap up | 00:00" at bounding box center [89, 101] width 144 height 169
drag, startPoint x: 146, startPoint y: 208, endPoint x: 145, endPoint y: 201, distance: 7.3
click at [146, 207] on button "COMPLETE" at bounding box center [137, 205] width 39 height 11
click at [127, 95] on div "ALL TASKS ALL TASKS ACTIVE TASKS TASKS IN WRAP UP +13103677269 Wrap up | 00:01" at bounding box center [89, 101] width 144 height 169
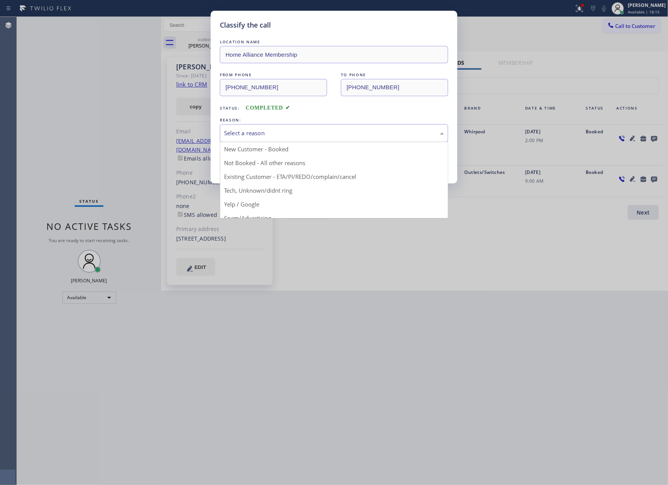
click at [252, 134] on div "Select a reason" at bounding box center [334, 133] width 220 height 9
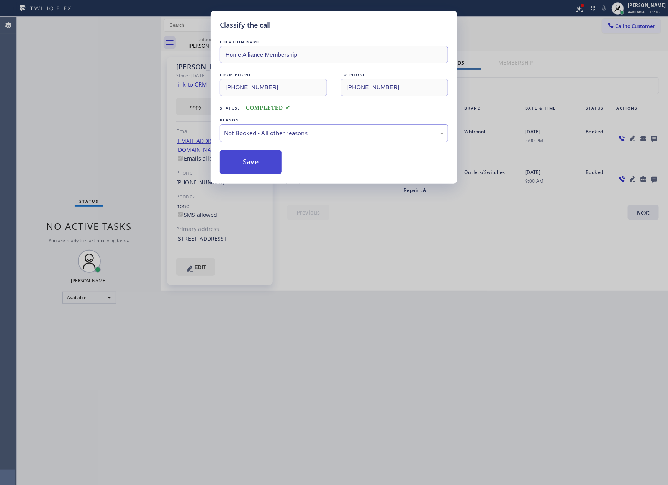
click at [249, 161] on button "Save" at bounding box center [251, 162] width 62 height 25
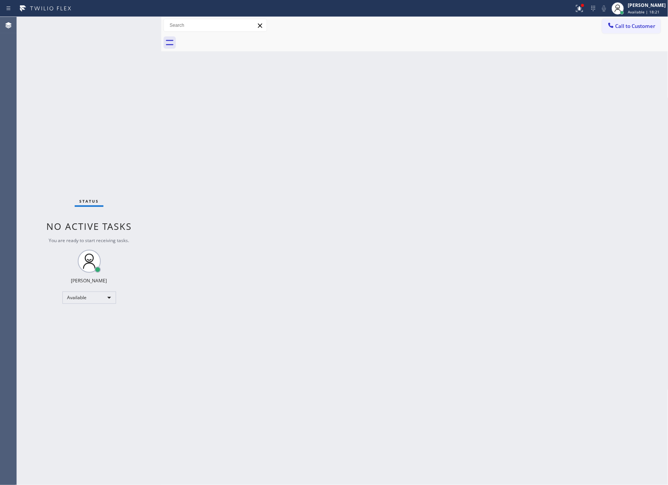
drag, startPoint x: 379, startPoint y: 125, endPoint x: 627, endPoint y: 43, distance: 261.4
click at [453, 107] on div "Back to Dashboard Change Sender ID Customers Technicians Select a contact Outbo…" at bounding box center [414, 251] width 507 height 468
click at [631, 23] on span "Call to Customer" at bounding box center [636, 26] width 40 height 7
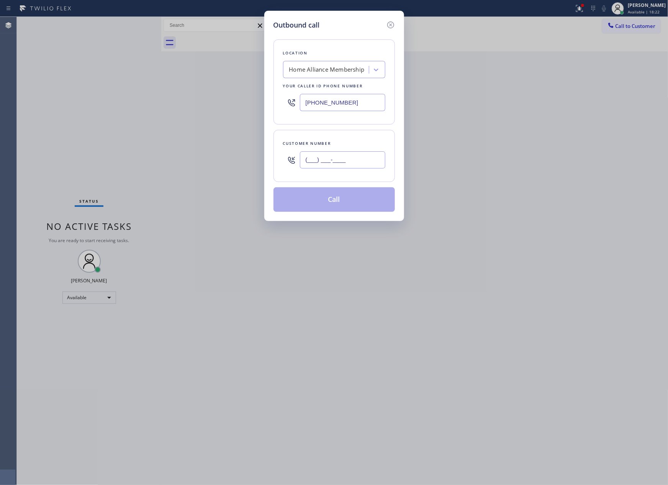
click at [358, 165] on input "(___) ___-____" at bounding box center [342, 159] width 85 height 17
paste input "623) 293-7977"
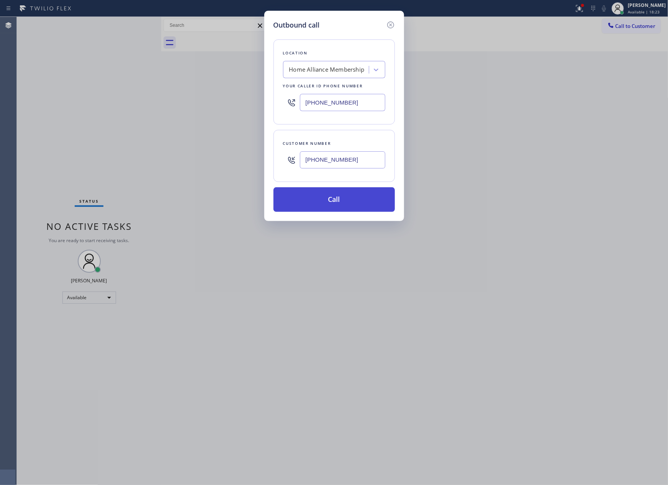
type input "(623) 293-7977"
click at [358, 203] on button "Call" at bounding box center [334, 199] width 121 height 25
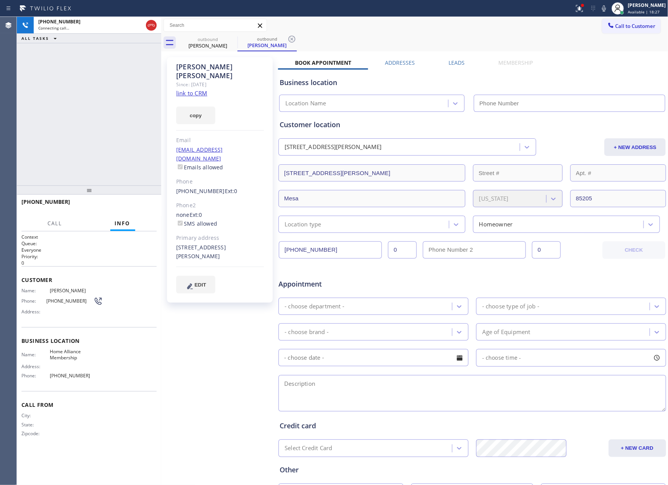
drag, startPoint x: 52, startPoint y: 120, endPoint x: 92, endPoint y: 97, distance: 46.0
click at [71, 113] on div "+16232937977 Connecting call… ALL TASKS ALL TASKS ACTIVE TASKS TASKS IN WRAP UP" at bounding box center [89, 101] width 144 height 169
click at [150, 24] on icon at bounding box center [151, 25] width 7 height 2
type input "[PHONE_NUMBER]"
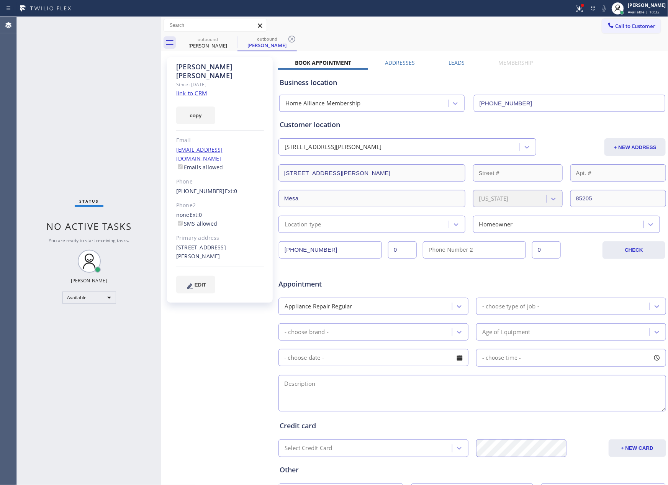
click at [492, 42] on div "outbound John Adams outbound John Adams" at bounding box center [423, 42] width 490 height 17
drag, startPoint x: 77, startPoint y: 67, endPoint x: 156, endPoint y: 68, distance: 78.2
click at [102, 73] on div "Status No active tasks You are ready to start receiving tasks. [PERSON_NAME] Av…" at bounding box center [89, 251] width 144 height 468
click at [205, 33] on div "Call to Customer Outbound call Location Home Alliance Membership Your caller id…" at bounding box center [414, 25] width 507 height 17
click at [208, 41] on div "outbound" at bounding box center [208, 39] width 58 height 6
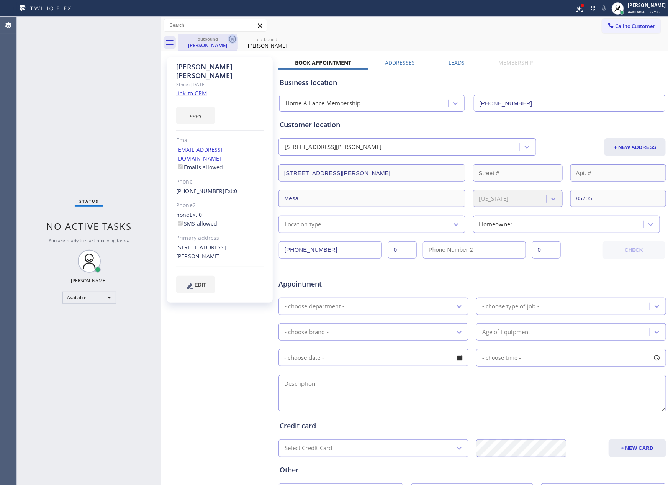
click at [237, 41] on icon at bounding box center [232, 38] width 9 height 9
click at [234, 41] on icon at bounding box center [232, 38] width 9 height 9
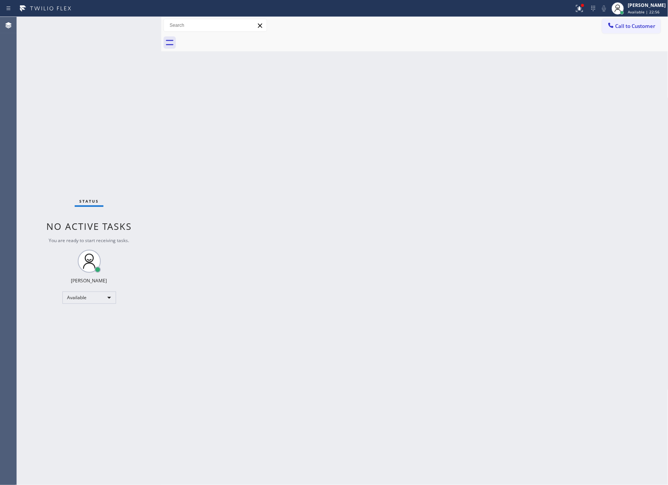
click at [234, 41] on div at bounding box center [423, 42] width 490 height 17
click at [312, 169] on div "Back to Dashboard Change Sender ID Customers Technicians Select a contact Outbo…" at bounding box center [414, 251] width 507 height 468
click at [632, 25] on span "Call to Customer" at bounding box center [636, 26] width 40 height 7
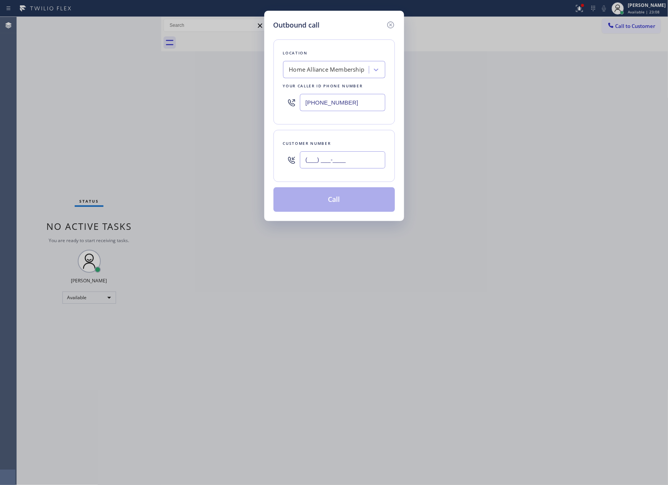
click at [343, 161] on input "(___) ___-____" at bounding box center [342, 159] width 85 height 17
paste input "562) 824-1502"
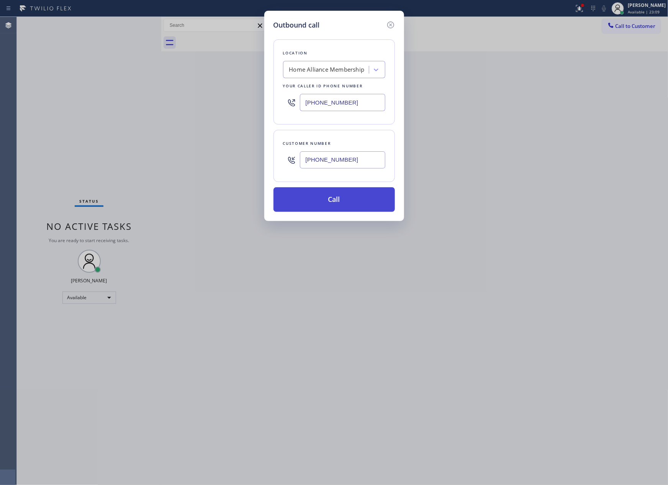
type input "(562) 824-1502"
click at [348, 205] on button "Call" at bounding box center [334, 199] width 121 height 25
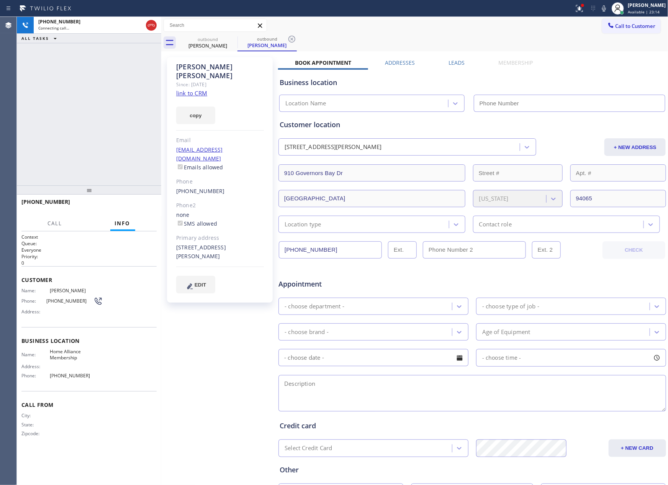
type input "[PHONE_NUMBER]"
click at [138, 206] on span "HANG UP" at bounding box center [138, 205] width 23 height 5
click at [119, 133] on div "+15628241502 Live | 00:02 ALL TASKS ALL TASKS ACTIVE TASKS TASKS IN WRAP UP" at bounding box center [89, 101] width 144 height 169
click at [123, 122] on div "+15628241502 Live | 00:02 ALL TASKS ALL TASKS ACTIVE TASKS TASKS IN WRAP UP" at bounding box center [89, 101] width 144 height 169
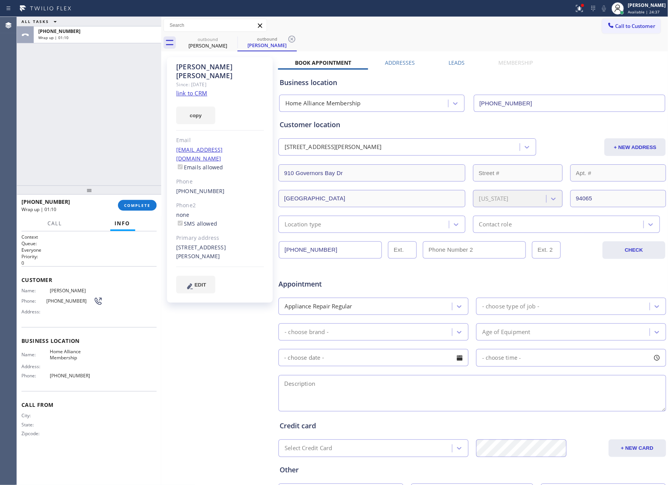
drag, startPoint x: 90, startPoint y: 123, endPoint x: 95, endPoint y: 175, distance: 51.6
click at [92, 132] on div "ALL TASKS ALL TASKS ACTIVE TASKS TASKS IN WRAP UP +15628241502 Wrap up | 01:10" at bounding box center [89, 101] width 144 height 169
click at [123, 198] on div "+15628241502 Wrap up | 01:10 COMPLETE" at bounding box center [88, 205] width 135 height 20
click at [134, 207] on span "COMPLETE" at bounding box center [137, 205] width 26 height 5
click at [116, 153] on div "ALL TASKS ALL TASKS ACTIVE TASKS TASKS IN WRAP UP +15628241502 Wrap up | 01:11" at bounding box center [89, 101] width 144 height 169
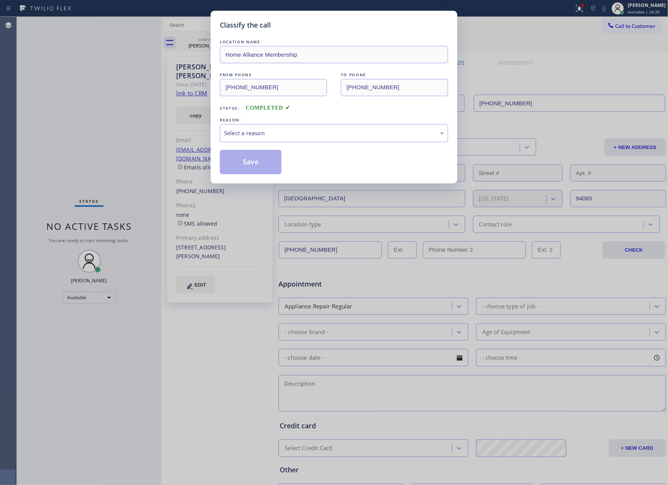
click at [123, 148] on div "Classify the call LOCATION NAME Home Alliance Membership FROM PHONE (855) 946-3…" at bounding box center [334, 242] width 668 height 485
click at [287, 135] on div "Select a reason" at bounding box center [334, 133] width 220 height 9
click at [248, 170] on button "Save" at bounding box center [251, 162] width 62 height 25
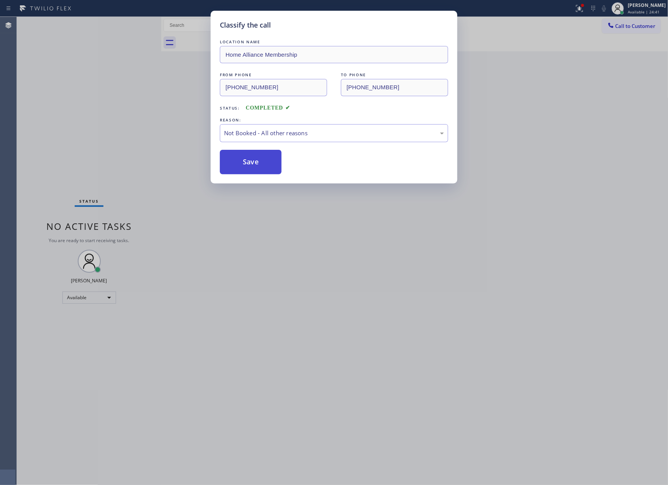
click at [248, 170] on button "Save" at bounding box center [251, 162] width 62 height 25
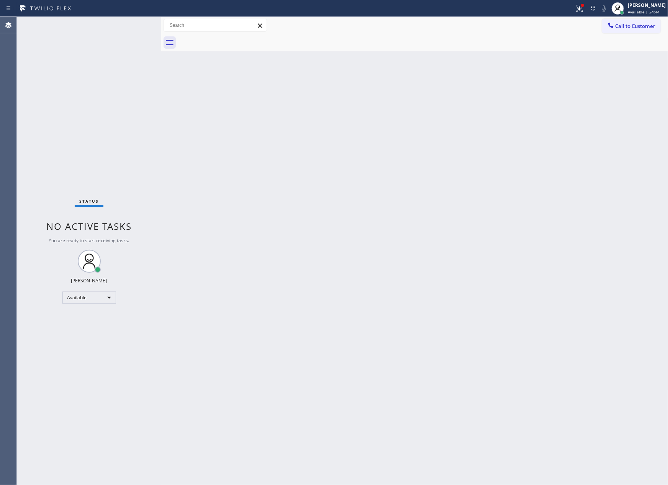
drag, startPoint x: 349, startPoint y: 212, endPoint x: 383, endPoint y: 357, distance: 149.3
click at [346, 226] on div "Back to Dashboard Change Sender ID Customers Technicians Select a contact Outbo…" at bounding box center [414, 251] width 507 height 468
click at [417, 371] on div "Back to Dashboard Change Sender ID Customers Technicians Select a contact Outbo…" at bounding box center [414, 251] width 507 height 468
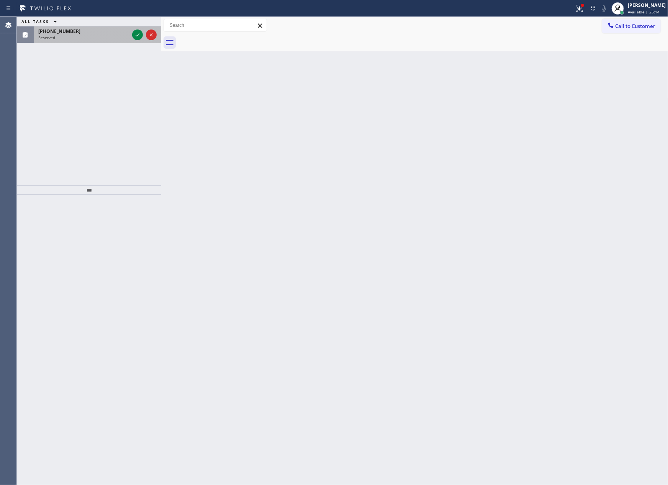
click at [131, 38] on div at bounding box center [145, 34] width 28 height 17
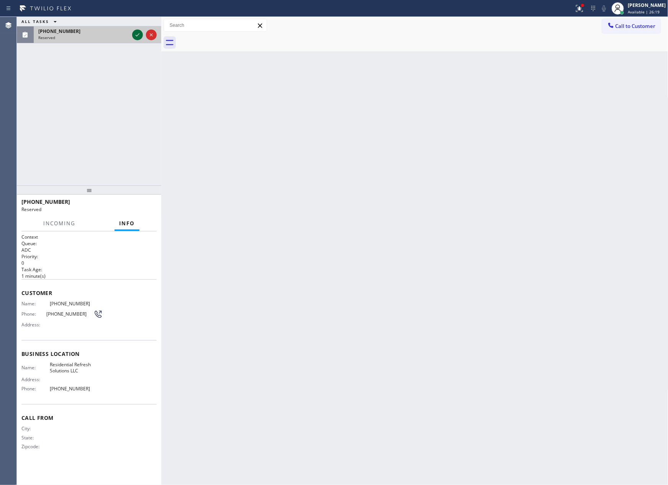
click at [138, 35] on icon at bounding box center [137, 34] width 9 height 9
click at [126, 125] on div "ALL TASKS ALL TASKS ACTIVE TASKS TASKS IN WRAP UP (786) 937-9384 Reserved" at bounding box center [89, 101] width 144 height 169
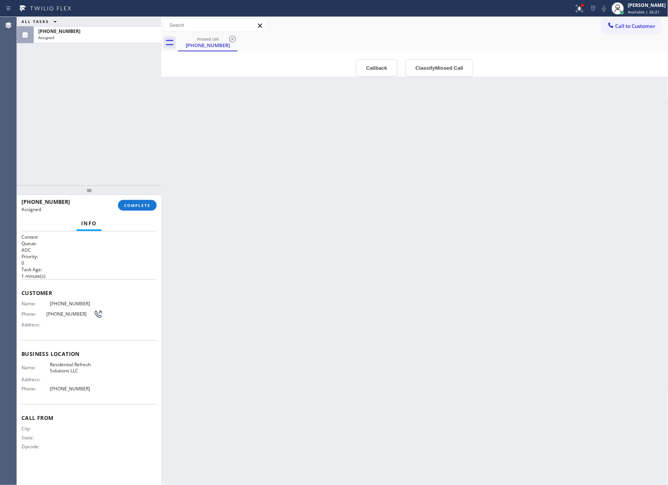
type input "(949) 312-5226"
click at [375, 69] on button "Callback" at bounding box center [377, 68] width 42 height 18
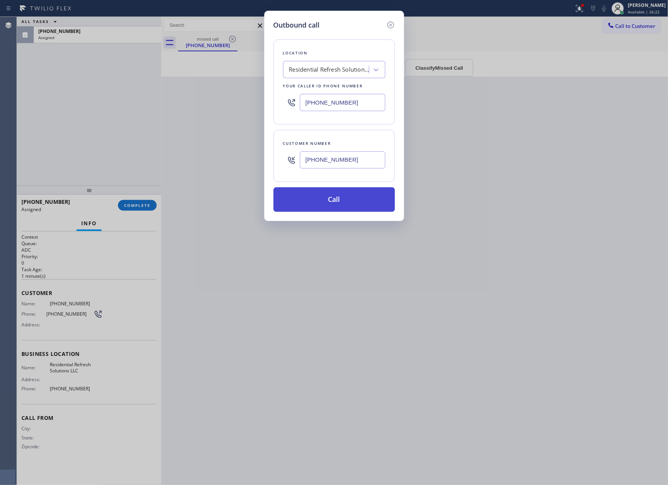
click at [348, 191] on button "Call" at bounding box center [334, 199] width 121 height 25
click at [341, 223] on div "Outbound call Location Residential Refresh Solutions LLC Your caller id phone n…" at bounding box center [334, 242] width 668 height 485
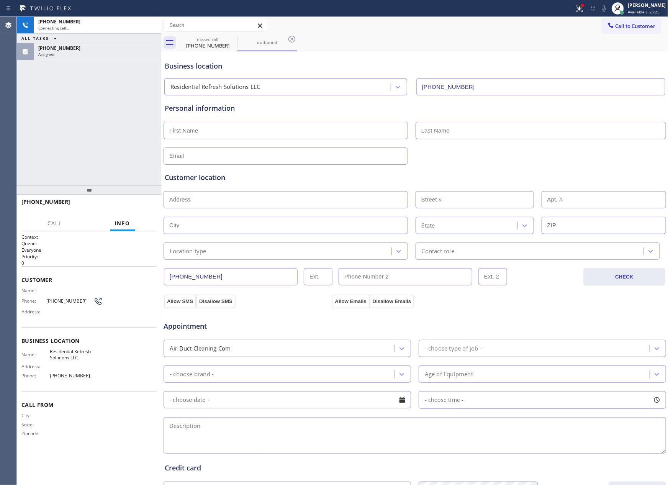
type input "(949) 312-5226"
drag, startPoint x: 95, startPoint y: 155, endPoint x: 125, endPoint y: 218, distance: 69.6
click at [113, 196] on div "+17869379384 Live | 00:01 ALL TASKS ALL TASKS ACTIVE TASKS TASKS IN WRAP UP (78…" at bounding box center [89, 251] width 144 height 468
click at [139, 204] on span "HANG UP" at bounding box center [138, 205] width 23 height 5
click at [121, 118] on div "+17869379384 Live | 00:02 ALL TASKS ALL TASKS ACTIVE TASKS TASKS IN WRAP UP (78…" at bounding box center [89, 101] width 144 height 169
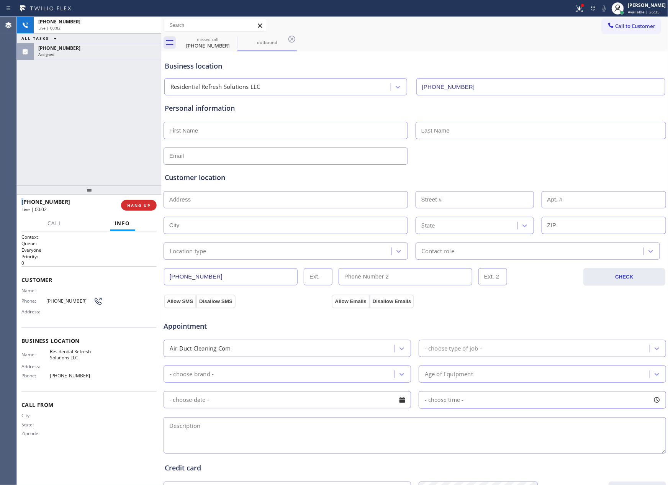
click at [121, 118] on div "+17869379384 Live | 00:02 ALL TASKS ALL TASKS ACTIVE TASKS TASKS IN WRAP UP (78…" at bounding box center [89, 101] width 144 height 169
click at [121, 118] on div "ALL TASKS ALL TASKS ACTIVE TASKS TASKS IN WRAP UP +17869379384 Wrap up | 00:00 …" at bounding box center [89, 101] width 144 height 169
drag, startPoint x: 128, startPoint y: 129, endPoint x: 150, endPoint y: 204, distance: 78.2
click at [146, 191] on div "ALL TASKS ALL TASKS ACTIVE TASKS TASKS IN WRAP UP +17869379384 Wrap up | 00:27 …" at bounding box center [89, 251] width 144 height 468
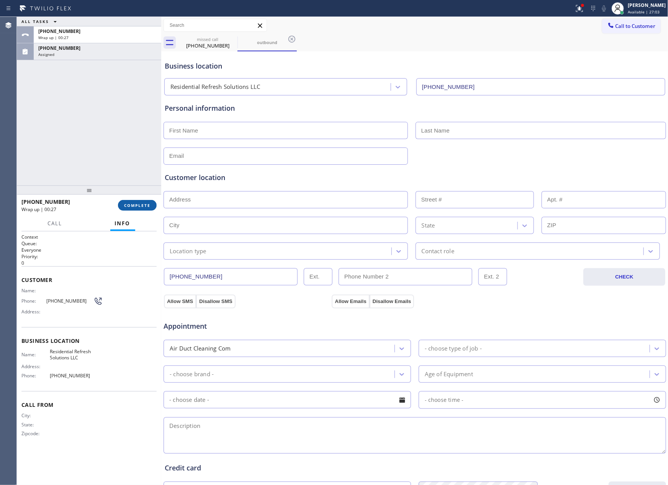
click at [140, 205] on span "COMPLETE" at bounding box center [137, 205] width 26 height 5
click at [121, 117] on div "ALL TASKS ALL TASKS ACTIVE TASKS TASKS IN WRAP UP +17869379384 Wrap up | 00:28 …" at bounding box center [89, 101] width 144 height 169
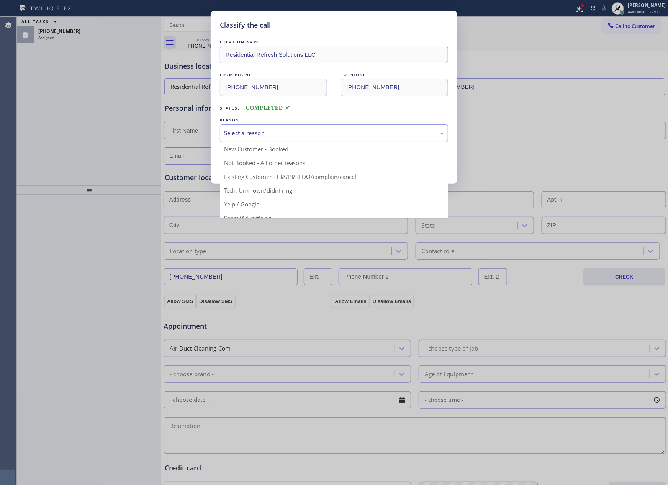
click at [250, 134] on div "Select a reason" at bounding box center [334, 133] width 220 height 9
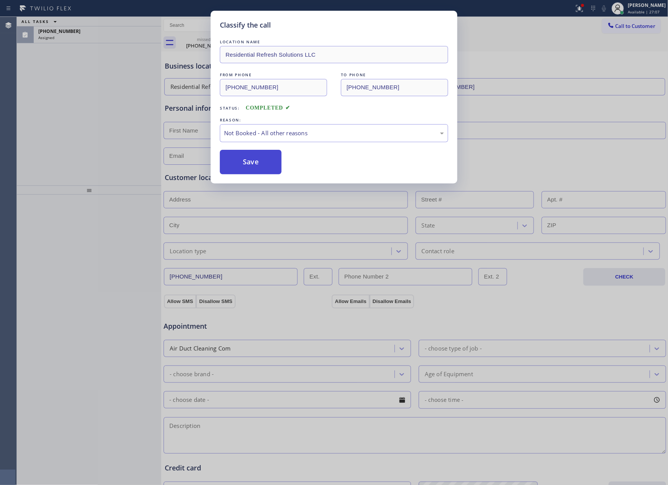
click at [258, 162] on button "Save" at bounding box center [251, 162] width 62 height 25
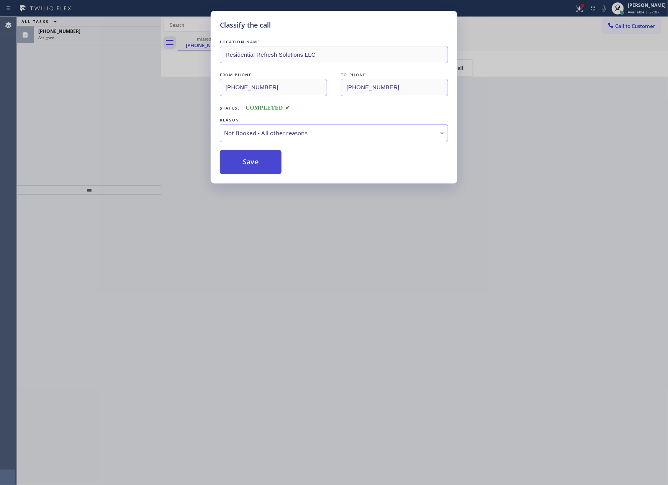
click at [258, 162] on button "Save" at bounding box center [251, 162] width 62 height 25
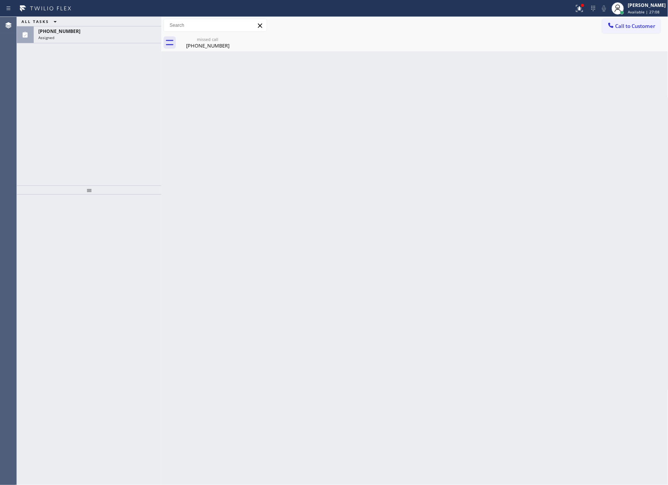
click at [116, 113] on div "ALL TASKS ALL TASKS ACTIVE TASKS TASKS IN WRAP UP (786) 937-9384 Assigned" at bounding box center [89, 101] width 144 height 169
click at [113, 45] on div "ALL TASKS ALL TASKS ACTIVE TASKS TASKS IN WRAP UP (786) 937-9384 Assigned" at bounding box center [89, 101] width 144 height 169
click at [120, 36] on div "Assigned" at bounding box center [97, 37] width 118 height 5
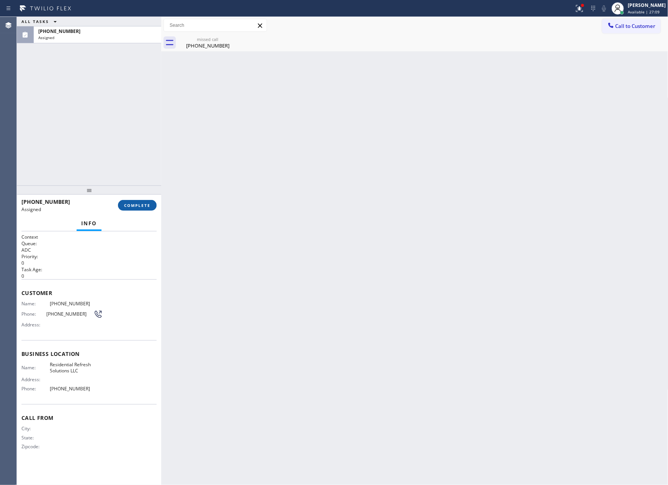
click at [139, 209] on button "COMPLETE" at bounding box center [137, 205] width 39 height 11
click at [105, 109] on div "ALL TASKS ALL TASKS ACTIVE TASKS TASKS IN WRAP UP (786) 937-9384 Assigned" at bounding box center [89, 101] width 144 height 169
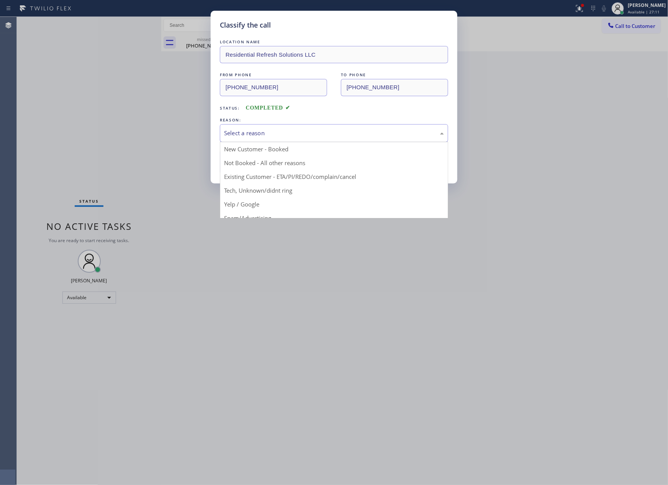
drag, startPoint x: 220, startPoint y: 133, endPoint x: 241, endPoint y: 148, distance: 26.9
click at [219, 133] on div "Classify the call LOCATION NAME Residential Refresh Solutions LLC FROM PHONE (7…" at bounding box center [334, 97] width 247 height 173
click at [264, 142] on div "Select a reason New Customer - Booked Not Booked - All other reasons Existing C…" at bounding box center [334, 133] width 228 height 18
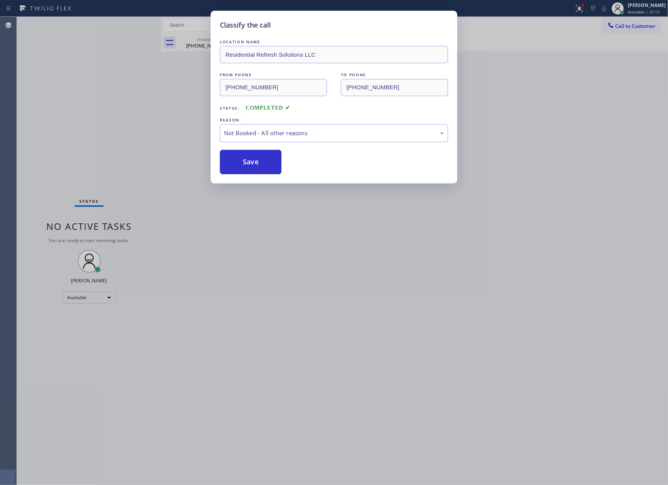
click at [262, 160] on button "Save" at bounding box center [251, 162] width 62 height 25
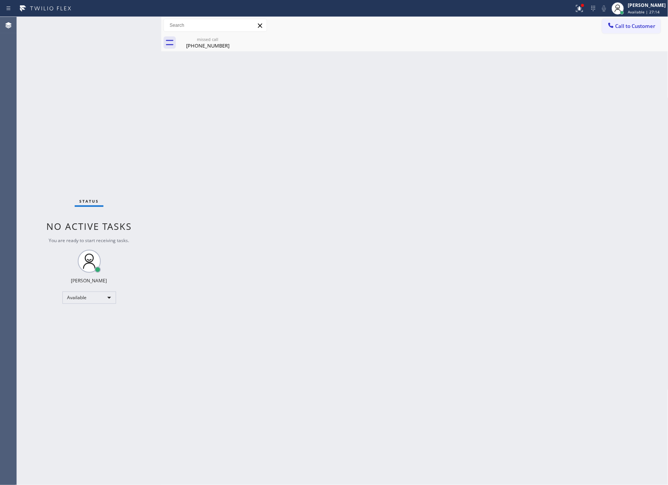
drag, startPoint x: 389, startPoint y: 289, endPoint x: 538, endPoint y: 213, distance: 167.9
click at [479, 246] on div "Back to Dashboard Change Sender ID Customers Technicians Select a contact Outbo…" at bounding box center [414, 251] width 507 height 468
click at [636, 30] on button "Call to Customer" at bounding box center [631, 26] width 59 height 15
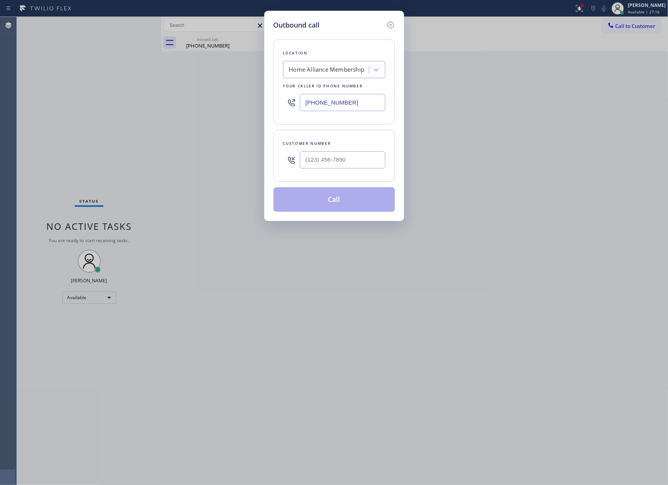
drag, startPoint x: 517, startPoint y: 300, endPoint x: 512, endPoint y: 304, distance: 6.7
click at [512, 304] on div "Outbound call Location Home Alliance Membership Your caller id phone number (85…" at bounding box center [334, 242] width 668 height 485
drag, startPoint x: 256, startPoint y: 298, endPoint x: 348, endPoint y: 299, distance: 91.2
click at [289, 309] on div "Outbound call Location Home Alliance Membership Your caller id phone number (85…" at bounding box center [334, 242] width 668 height 485
click at [392, 24] on icon at bounding box center [390, 24] width 9 height 9
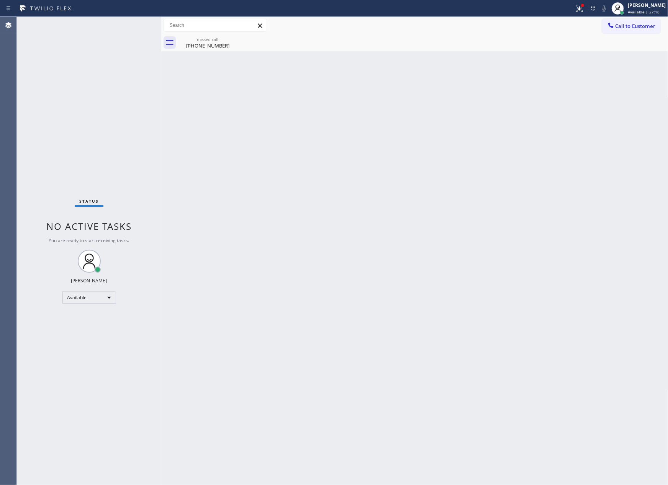
drag, startPoint x: 502, startPoint y: 182, endPoint x: 624, endPoint y: 134, distance: 130.9
click at [519, 183] on div "Back to Dashboard Change Sender ID Customers Technicians Select a contact Outbo…" at bounding box center [414, 251] width 507 height 468
click at [650, 13] on span "Available | 27:19" at bounding box center [644, 11] width 32 height 5
click at [595, 61] on button "Break" at bounding box center [630, 61] width 77 height 10
drag, startPoint x: 330, startPoint y: 296, endPoint x: 404, endPoint y: 233, distance: 97.0
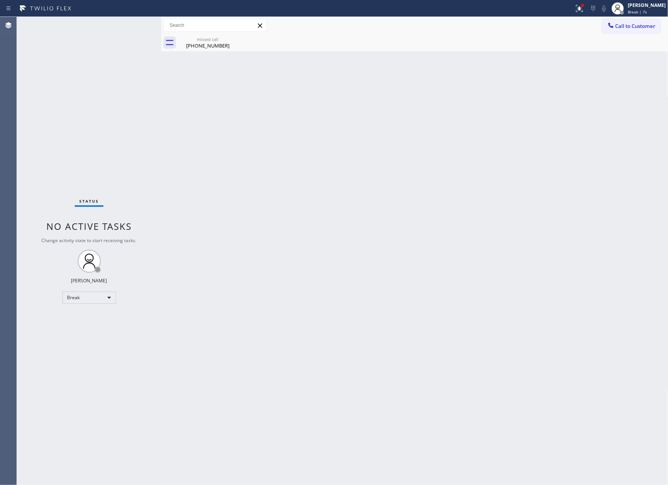
click at [375, 268] on div "Back to Dashboard Change Sender ID Customers Technicians Select a contact Outbo…" at bounding box center [414, 251] width 507 height 468
drag, startPoint x: 453, startPoint y: 279, endPoint x: 460, endPoint y: 277, distance: 7.1
click at [456, 279] on div "Back to Dashboard Change Sender ID Customers Technicians Select a contact Outbo…" at bounding box center [414, 251] width 507 height 468
click at [85, 298] on div "Break" at bounding box center [89, 298] width 54 height 12
click at [101, 317] on li "Available" at bounding box center [88, 317] width 52 height 9
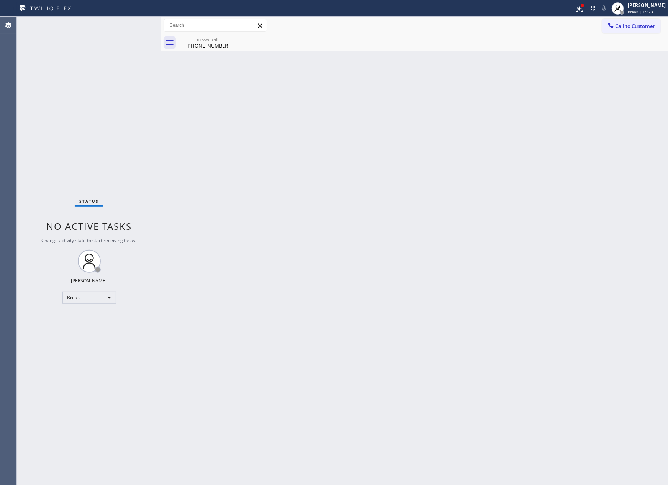
click at [464, 231] on div "Back to Dashboard Change Sender ID Customers Technicians Select a contact Outbo…" at bounding box center [414, 251] width 507 height 468
click at [471, 194] on div "Back to Dashboard Change Sender ID Customers Technicians Select a contact Outbo…" at bounding box center [414, 251] width 507 height 468
click at [629, 17] on div "Call to Customer Outbound call Location Home Alliance Membership Your caller id…" at bounding box center [414, 25] width 507 height 17
click at [619, 24] on span "Call to Customer" at bounding box center [636, 26] width 40 height 7
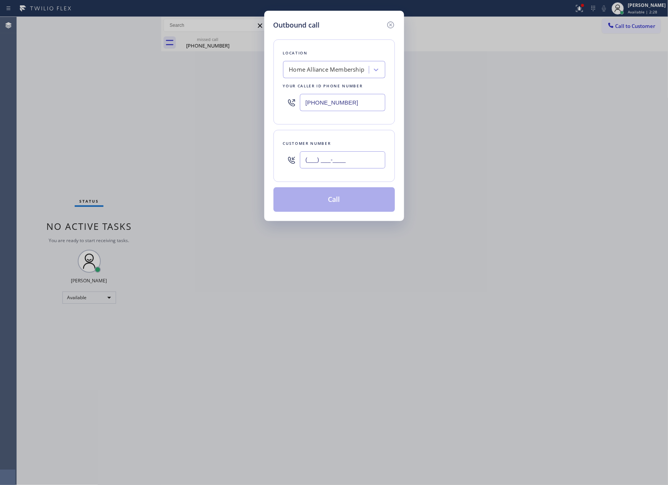
click at [369, 164] on input "(___) ___-____" at bounding box center [342, 159] width 85 height 17
paste input "206) 972-0828"
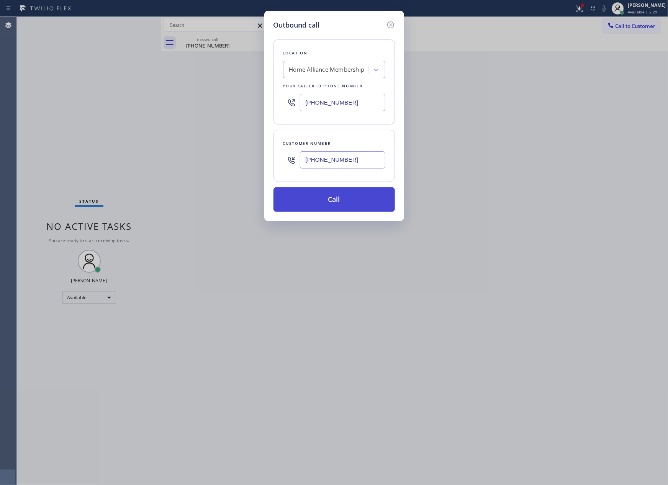
type input "(206) 972-0828"
click at [358, 206] on button "Call" at bounding box center [334, 199] width 121 height 25
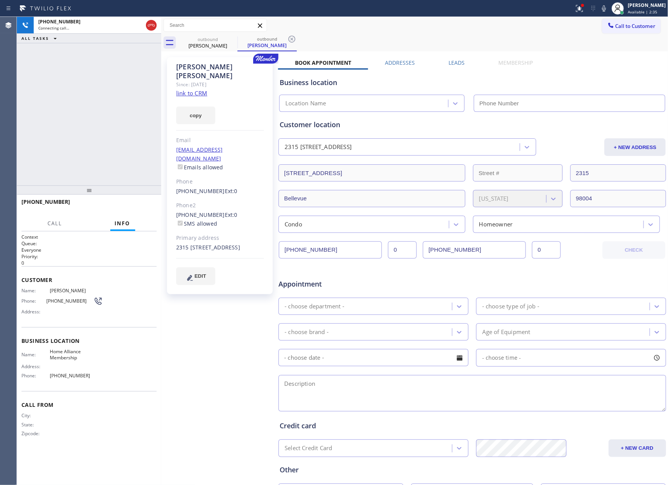
type input "[PHONE_NUMBER]"
drag, startPoint x: 75, startPoint y: 87, endPoint x: 213, endPoint y: 115, distance: 140.8
click at [95, 98] on div "+12069720828 Live | 00:05 ALL TASKS ALL TASKS ACTIVE TASKS TASKS IN WRAP UP" at bounding box center [89, 101] width 144 height 169
click at [194, 89] on link "link to CRM" at bounding box center [191, 93] width 31 height 8
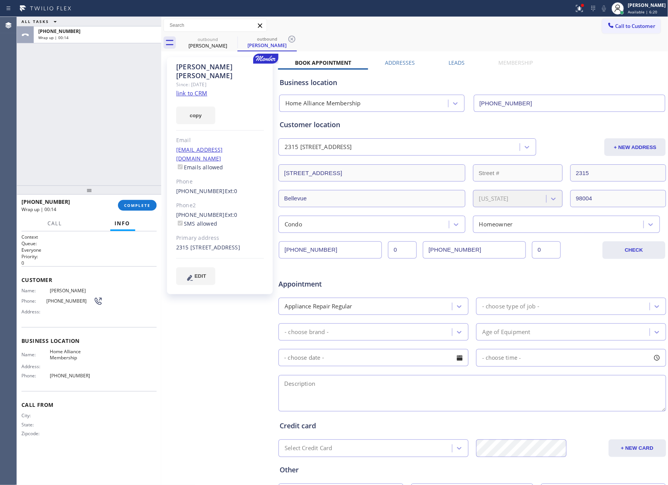
drag, startPoint x: 121, startPoint y: 169, endPoint x: 133, endPoint y: 218, distance: 50.8
click at [126, 190] on div "ALL TASKS ALL TASKS ACTIVE TASKS TASKS IN WRAP UP +12069720828 Wrap up | 00:14 …" at bounding box center [89, 251] width 144 height 468
click at [184, 161] on div "ALL TASKS ALL TASKS ACTIVE TASKS TASKS IN WRAP UP +12069720828 Wrap up | 00:14 …" at bounding box center [342, 251] width 651 height 468
click at [83, 141] on div "ALL TASKS ALL TASKS ACTIVE TASKS TASKS IN WRAP UP +12069720828 Wrap up | 00:27" at bounding box center [89, 101] width 144 height 169
click at [136, 203] on span "COMPLETE" at bounding box center [137, 205] width 26 height 5
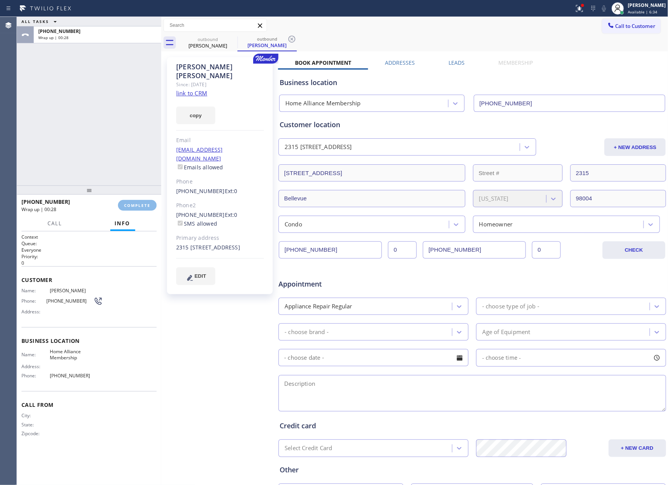
click at [103, 82] on div "ALL TASKS ALL TASKS ACTIVE TASKS TASKS IN WRAP UP +12069720828 Wrap up | 00:28" at bounding box center [89, 101] width 144 height 169
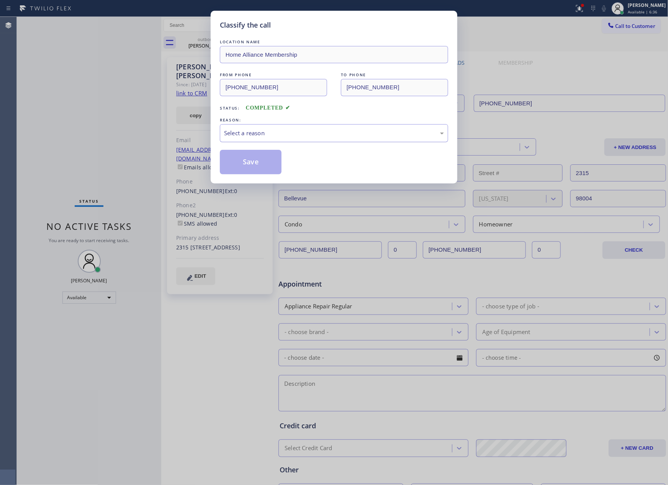
click at [232, 137] on div "Select a reason" at bounding box center [334, 133] width 228 height 18
click at [231, 164] on button "Save" at bounding box center [251, 162] width 62 height 25
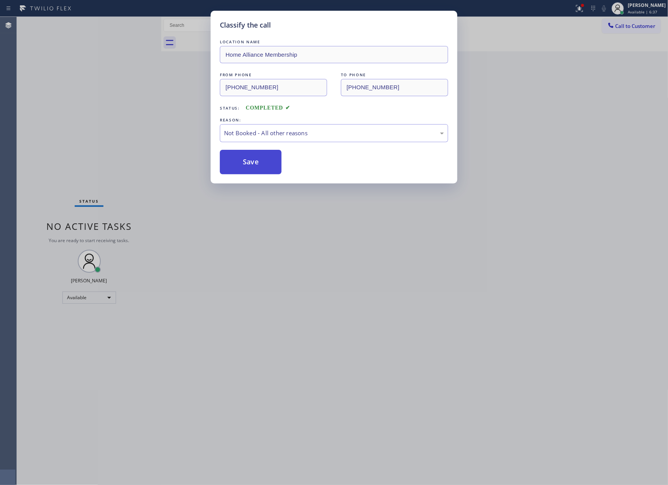
click at [231, 164] on button "Save" at bounding box center [251, 162] width 62 height 25
click at [131, 122] on div "Classify the call LOCATION NAME Home Alliance Membership FROM PHONE (855) 946-3…" at bounding box center [334, 242] width 668 height 485
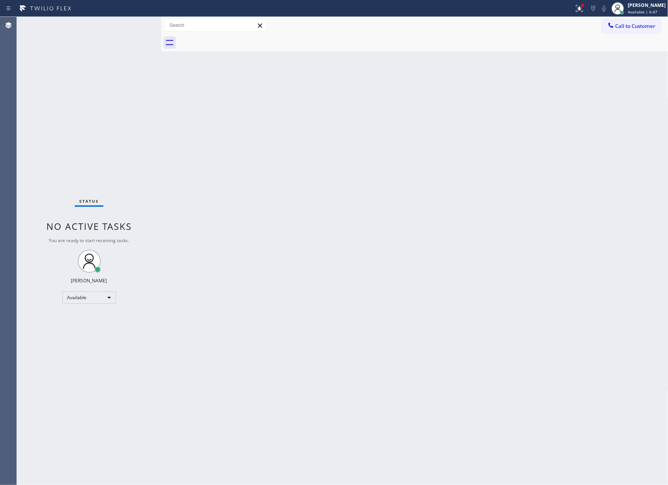
click at [422, 228] on div "Back to Dashboard Change Sender ID Customers Technicians Select a contact Outbo…" at bounding box center [414, 251] width 507 height 468
click at [110, 299] on div "Available" at bounding box center [89, 298] width 54 height 12
click at [82, 327] on li "Unavailable" at bounding box center [88, 327] width 52 height 9
click at [428, 256] on div "Back to Dashboard Change Sender ID Customers Technicians Select a contact Outbo…" at bounding box center [414, 251] width 507 height 468
click at [429, 256] on div "Back to Dashboard Change Sender ID Customers Technicians Select a contact Outbo…" at bounding box center [414, 251] width 507 height 468
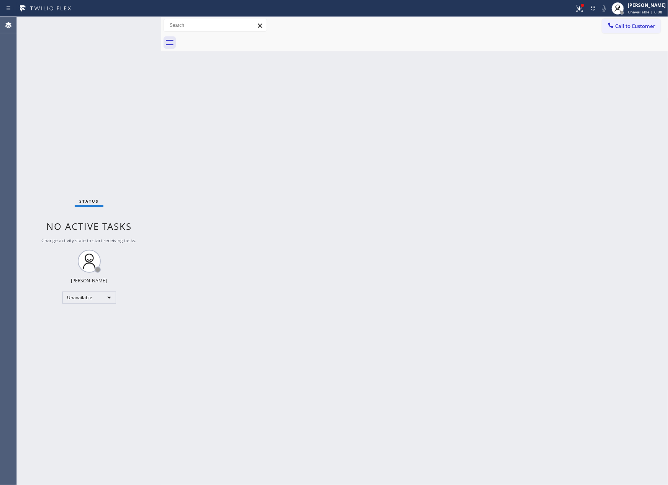
drag, startPoint x: 633, startPoint y: 307, endPoint x: 593, endPoint y: 313, distance: 39.8
click at [632, 307] on div "Back to Dashboard Change Sender ID Customers Technicians Select a contact Outbo…" at bounding box center [414, 251] width 507 height 468
click at [102, 292] on div "Unavailable" at bounding box center [89, 298] width 54 height 12
click at [99, 318] on li "Available" at bounding box center [88, 317] width 52 height 9
click at [478, 284] on div "Back to Dashboard Change Sender ID Customers Technicians Select a contact Outbo…" at bounding box center [414, 251] width 507 height 468
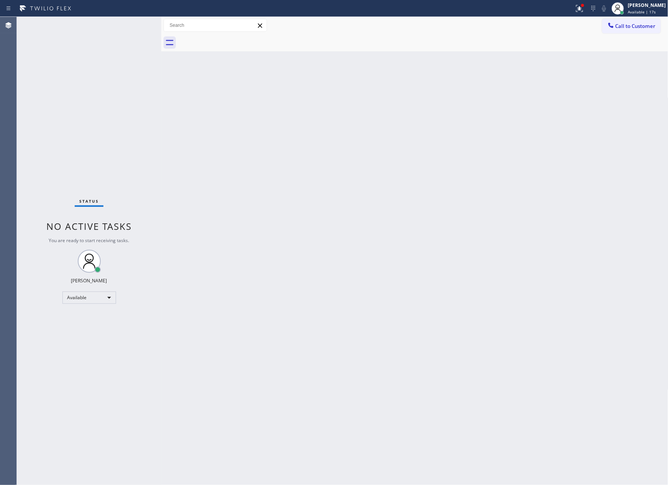
click at [446, 291] on div "Back to Dashboard Change Sender ID Customers Technicians Select a contact Outbo…" at bounding box center [414, 251] width 507 height 468
click at [104, 300] on div "Available" at bounding box center [89, 298] width 54 height 12
click at [102, 324] on li "Unavailable" at bounding box center [88, 327] width 52 height 9
click at [372, 250] on div "Back to Dashboard Change Sender ID Customers Technicians Select a contact Outbo…" at bounding box center [414, 251] width 507 height 468
click at [104, 302] on div "Unavailable" at bounding box center [89, 298] width 54 height 12
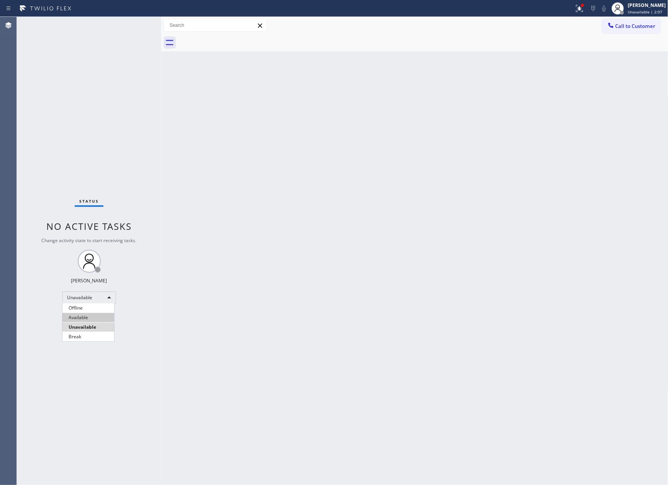
click at [100, 317] on li "Available" at bounding box center [88, 317] width 52 height 9
click at [464, 269] on div "Back to Dashboard Change Sender ID Customers Technicians Select a contact Outbo…" at bounding box center [414, 251] width 507 height 468
drag, startPoint x: 297, startPoint y: 174, endPoint x: 280, endPoint y: 172, distance: 17.4
click at [290, 174] on div "Back to Dashboard Change Sender ID Customers Technicians Select a contact Outbo…" at bounding box center [414, 251] width 507 height 468
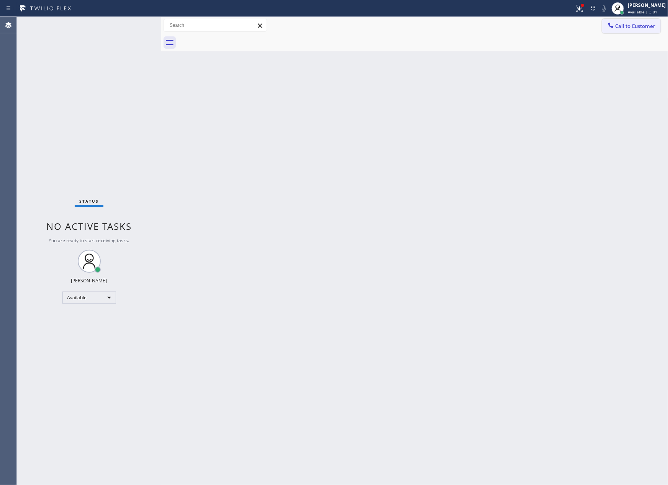
click at [639, 19] on button "Call to Customer" at bounding box center [631, 26] width 59 height 15
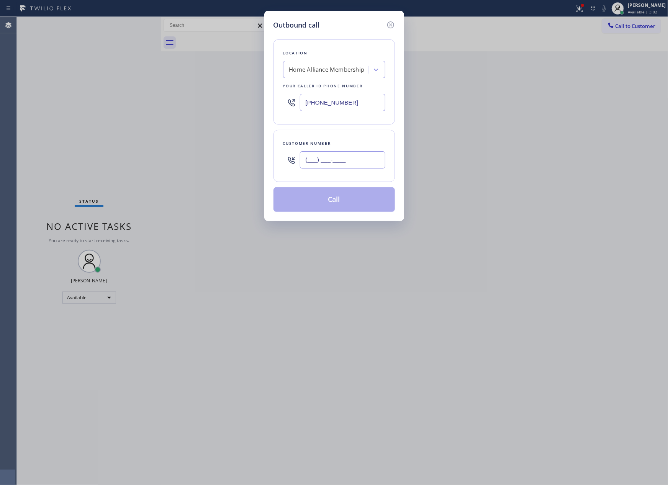
click at [380, 161] on input "(___) ___-____" at bounding box center [342, 159] width 85 height 17
paste input "323) 533-3369"
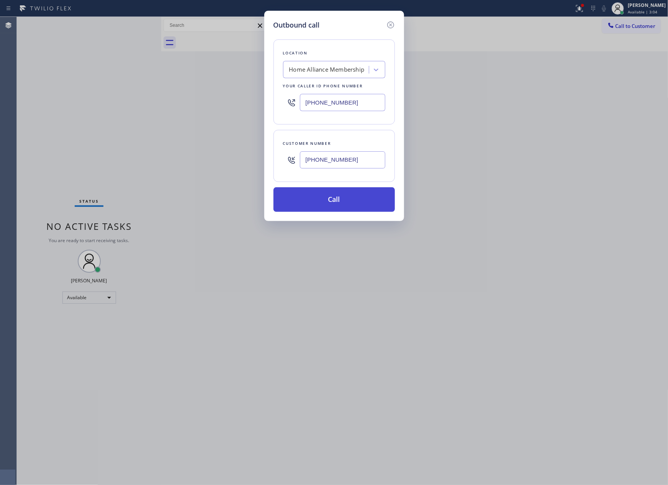
type input "(323) 533-3369"
click at [352, 207] on button "Call" at bounding box center [334, 199] width 121 height 25
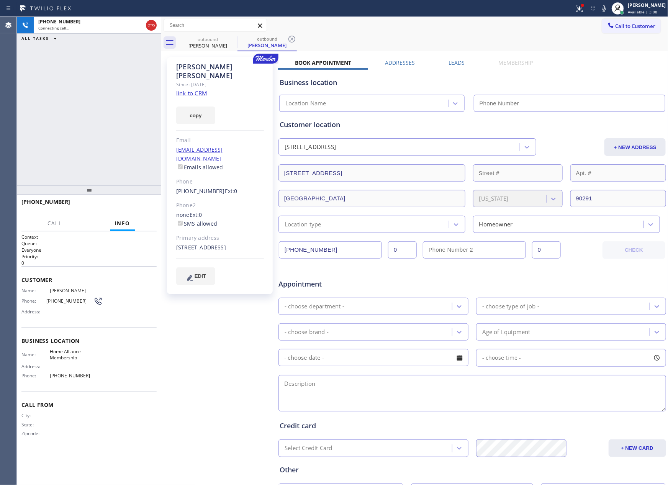
type input "[PHONE_NUMBER]"
click at [75, 152] on div "+13235333369 Live | 00:03 ALL TASKS ALL TASKS ACTIVE TASKS TASKS IN WRAP UP" at bounding box center [89, 101] width 144 height 169
click at [138, 206] on span "HANG UP" at bounding box center [138, 205] width 23 height 5
click at [77, 61] on div "+13235333369 Live | 00:05 ALL TASKS ALL TASKS ACTIVE TASKS TASKS IN WRAP UP" at bounding box center [89, 101] width 144 height 169
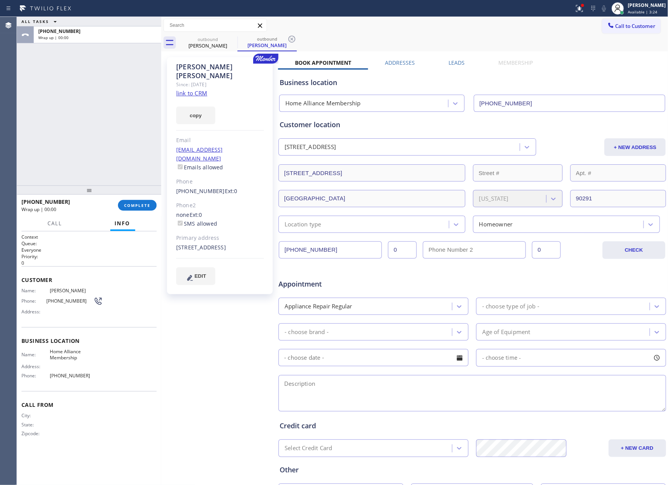
click at [459, 65] on label "Leads" at bounding box center [457, 62] width 16 height 7
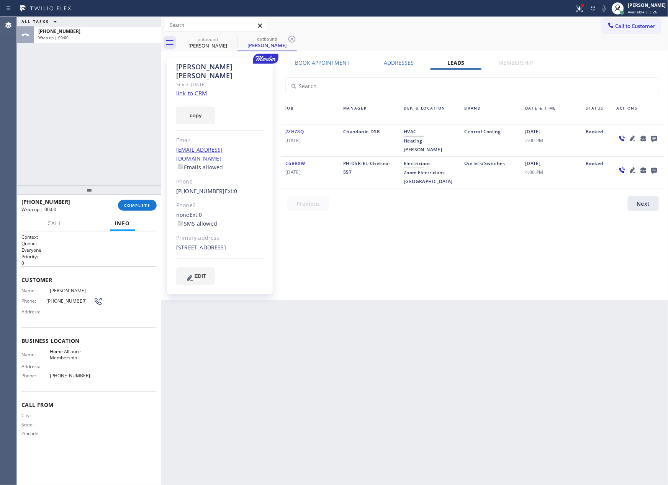
click at [463, 292] on div "Back to Dashboard Change Sender ID Customers Technicians Select a contact Outbo…" at bounding box center [414, 251] width 507 height 468
drag, startPoint x: 433, startPoint y: 226, endPoint x: 469, endPoint y: 228, distance: 35.7
click at [451, 226] on div "Book Appointment Addresses Leads Membership Business location Home Alliance Mem…" at bounding box center [472, 178] width 389 height 239
click at [658, 137] on icon at bounding box center [654, 139] width 9 height 10
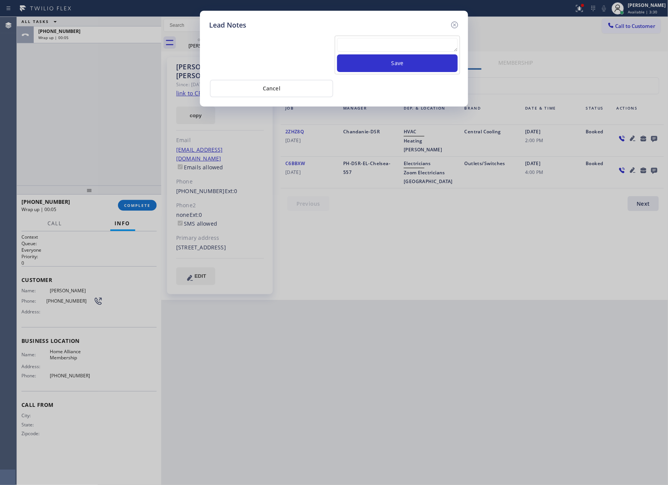
click at [429, 48] on textarea at bounding box center [397, 45] width 121 height 14
paste textarea "For the welcome call, please transfer the customer if they call back.""
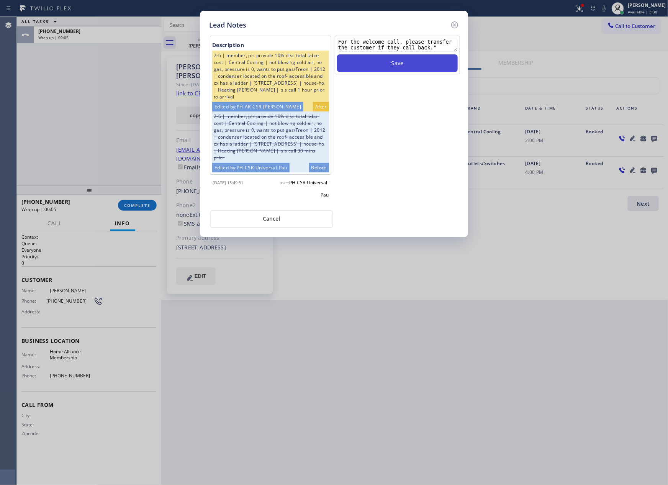
type textarea "For the welcome call, please transfer the customer if they call back.""
click at [415, 61] on button "Save" at bounding box center [397, 63] width 121 height 18
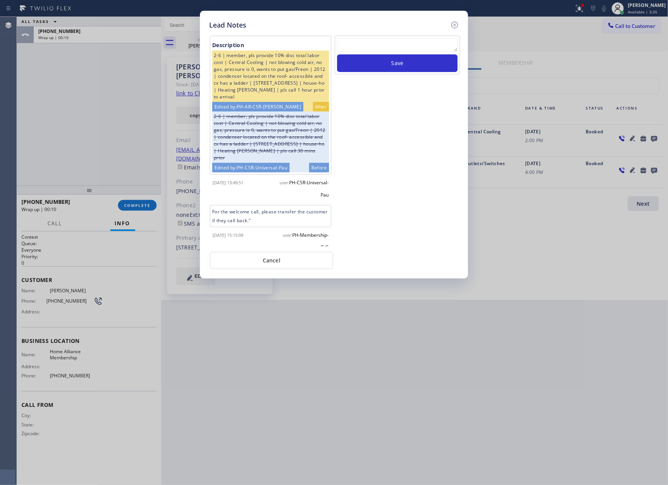
drag, startPoint x: 278, startPoint y: 259, endPoint x: 190, endPoint y: 199, distance: 106.8
click at [278, 259] on button "Cancel" at bounding box center [271, 261] width 123 height 18
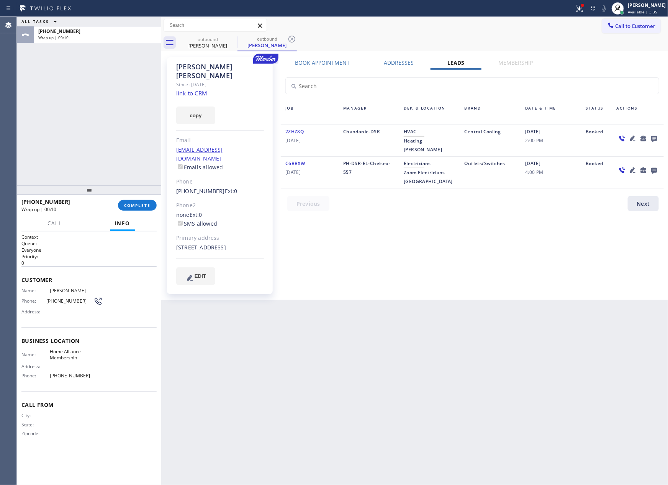
drag, startPoint x: 126, startPoint y: 98, endPoint x: 129, endPoint y: 180, distance: 82.8
click at [125, 107] on div "ALL TASKS ALL TASKS ACTIVE TASKS TASKS IN WRAP UP +13235333369 Wrap up | 00:10" at bounding box center [89, 101] width 144 height 169
click at [140, 202] on button "COMPLETE" at bounding box center [137, 205] width 39 height 11
click at [122, 85] on div "ALL TASKS ALL TASKS ACTIVE TASKS TASKS IN WRAP UP +13235333369 Wrap up | 00:11" at bounding box center [89, 101] width 144 height 169
click at [122, 86] on div "ALL TASKS ALL TASKS ACTIVE TASKS TASKS IN WRAP UP +13235333369 Wrap up | 00:11" at bounding box center [89, 101] width 144 height 169
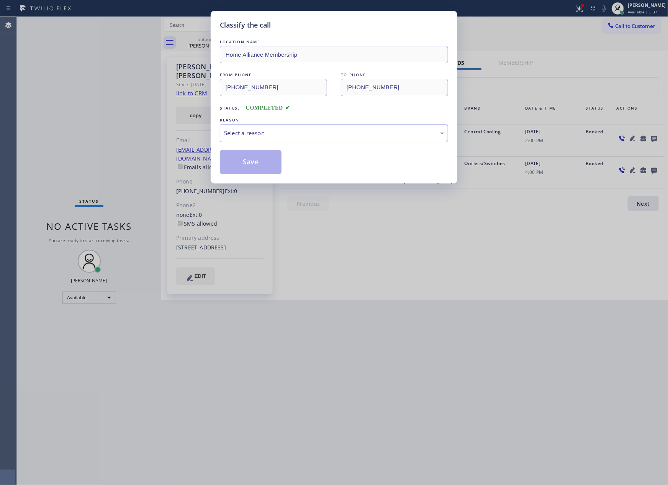
click at [282, 126] on div "Select a reason" at bounding box center [334, 133] width 228 height 18
click at [251, 162] on button "Save" at bounding box center [251, 162] width 62 height 25
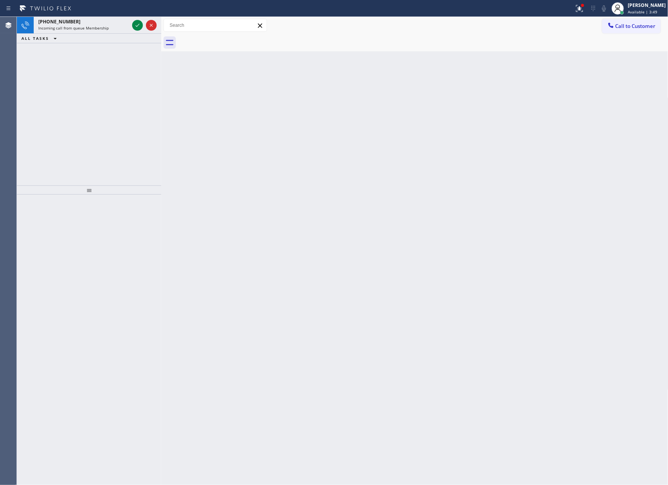
click at [141, 23] on icon at bounding box center [137, 25] width 9 height 9
click at [140, 26] on icon at bounding box center [137, 25] width 9 height 9
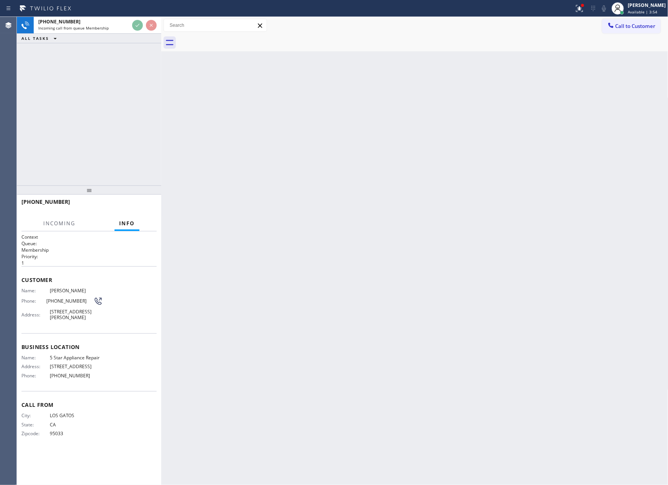
click at [129, 111] on div "+14085961205 Incoming call from queue Membership ALL TASKS ALL TASKS ACTIVE TAS…" at bounding box center [89, 101] width 144 height 169
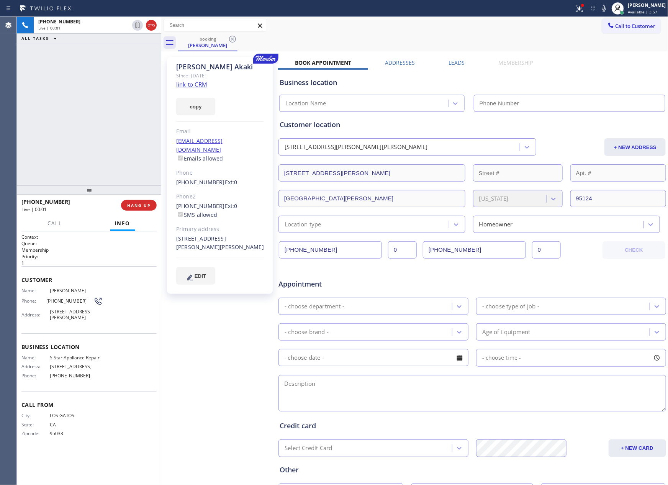
type input "[PHONE_NUMBER]"
click at [192, 83] on link "link to CRM" at bounding box center [191, 84] width 31 height 8
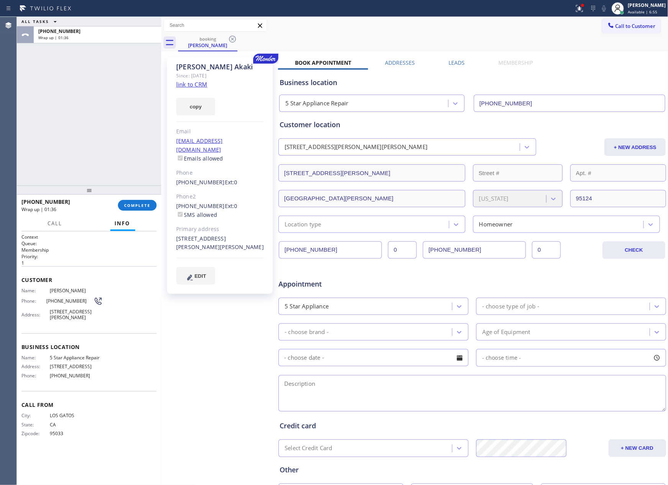
drag, startPoint x: 81, startPoint y: 125, endPoint x: 105, endPoint y: 138, distance: 27.1
click at [90, 130] on div "ALL TASKS ALL TASKS ACTIVE TASKS TASKS IN WRAP UP +14085961205 Wrap up | 01:36" at bounding box center [89, 101] width 144 height 169
click at [653, 10] on span "Available | 6:56" at bounding box center [643, 11] width 30 height 5
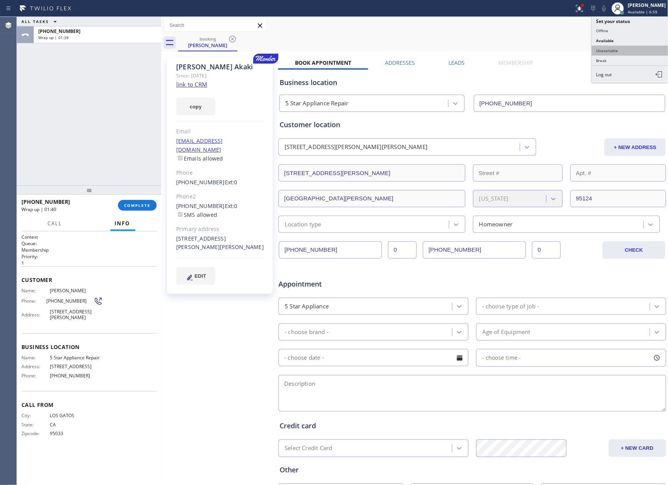
click at [607, 52] on button "Unavailable" at bounding box center [630, 51] width 77 height 10
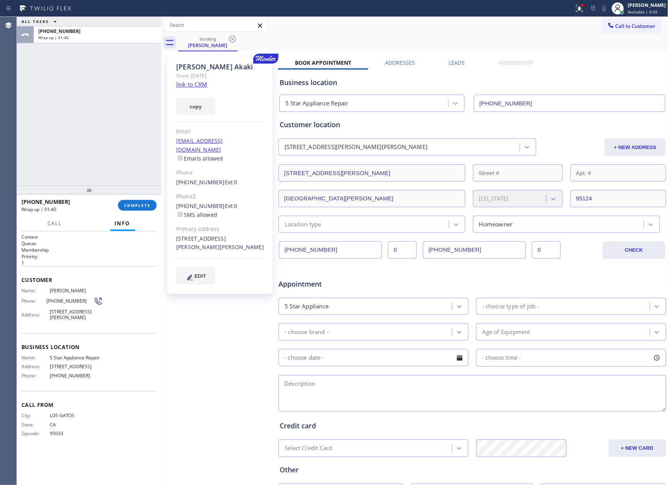
drag, startPoint x: 82, startPoint y: 94, endPoint x: 91, endPoint y: 150, distance: 56.3
click at [83, 116] on div "ALL TASKS ALL TASKS ACTIVE TASKS TASKS IN WRAP UP +14085961205 Wrap up | 01:40" at bounding box center [89, 101] width 144 height 169
click at [141, 205] on span "COMPLETE" at bounding box center [137, 205] width 26 height 5
click at [134, 162] on div "ALL TASKS ALL TASKS ACTIVE TASKS TASKS IN WRAP UP +14085961205 Wrap up | 01:41" at bounding box center [89, 101] width 144 height 169
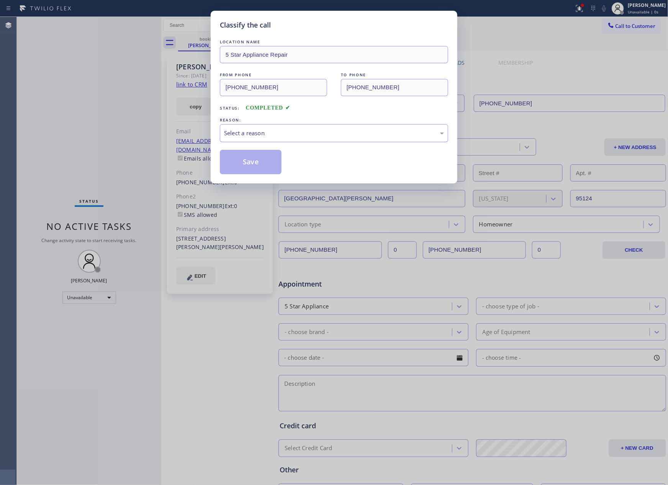
click at [296, 136] on div "Select a reason" at bounding box center [334, 133] width 220 height 9
click at [268, 166] on button "Save" at bounding box center [251, 162] width 62 height 25
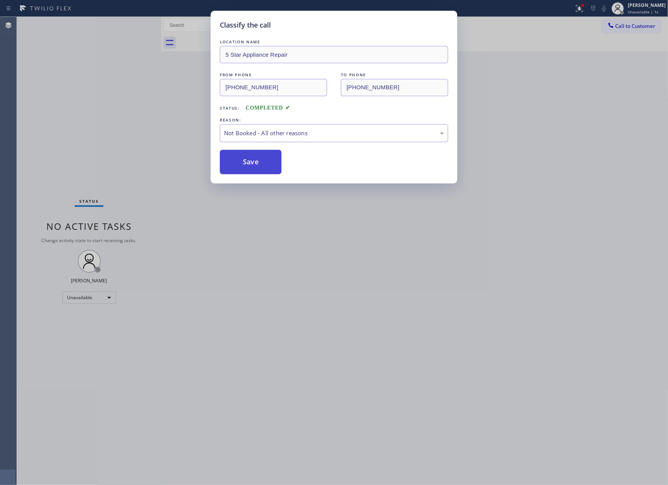
click at [243, 160] on button "Save" at bounding box center [251, 162] width 62 height 25
drag, startPoint x: 243, startPoint y: 160, endPoint x: 249, endPoint y: 161, distance: 6.6
click at [248, 159] on button "Save" at bounding box center [251, 162] width 62 height 25
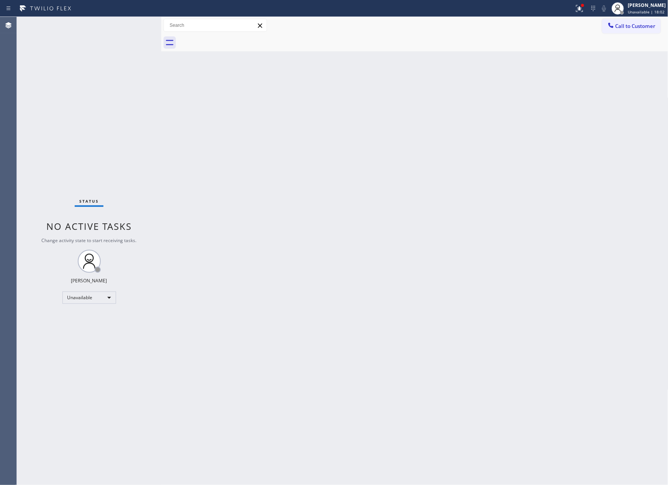
click at [487, 335] on div "Back to Dashboard Change Sender ID Customers Technicians Select a contact Outbo…" at bounding box center [414, 251] width 507 height 468
click at [246, 94] on div "Back to Dashboard Change Sender ID Customers Technicians Select a contact Outbo…" at bounding box center [414, 251] width 507 height 468
drag, startPoint x: 444, startPoint y: 148, endPoint x: 456, endPoint y: 159, distance: 16.0
click at [449, 153] on div "Back to Dashboard Change Sender ID Customers Technicians Select a contact Outbo…" at bounding box center [414, 251] width 507 height 468
click at [379, 262] on div "Back to Dashboard Change Sender ID Customers Technicians Select a contact Outbo…" at bounding box center [414, 251] width 507 height 468
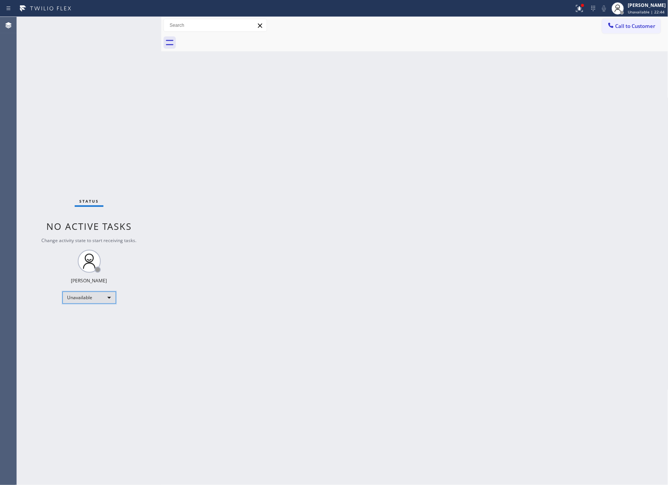
click at [90, 295] on div "Unavailable" at bounding box center [89, 298] width 54 height 12
click at [81, 320] on li "Available" at bounding box center [88, 317] width 52 height 9
click at [421, 321] on div "Back to Dashboard Change Sender ID Customers Technicians Select a contact Outbo…" at bounding box center [414, 251] width 507 height 468
click at [618, 24] on span "Call to Customer" at bounding box center [636, 26] width 40 height 7
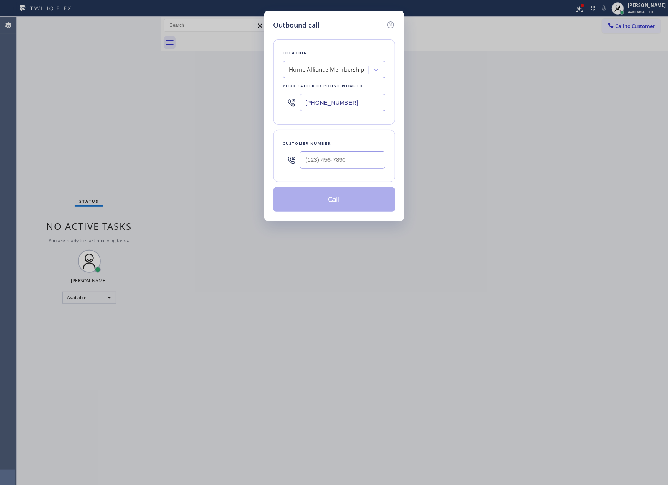
click at [343, 171] on div at bounding box center [342, 160] width 85 height 25
click at [350, 154] on input "(___) ___-____" at bounding box center [342, 159] width 85 height 17
paste input "408) 596-1205"
type input "(408) 596-1205"
drag, startPoint x: 359, startPoint y: 102, endPoint x: 267, endPoint y: 96, distance: 92.2
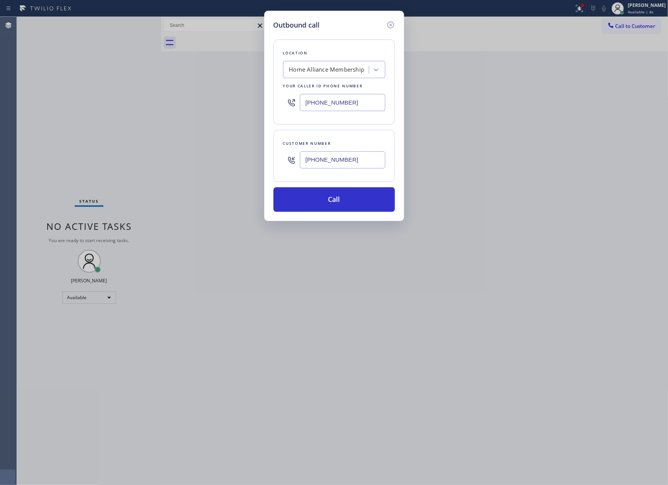
click at [267, 96] on div "Outbound call Location Home Alliance Membership Your caller id phone number (85…" at bounding box center [334, 116] width 140 height 210
paste input "731-4952"
type input "[PHONE_NUMBER]"
click at [335, 206] on button "Call" at bounding box center [334, 199] width 121 height 25
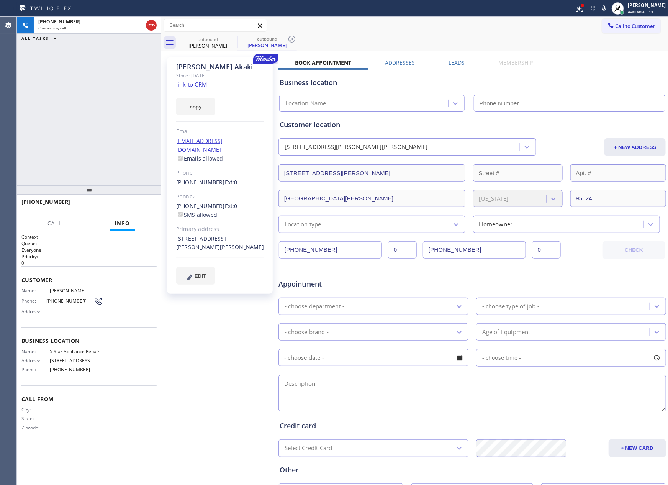
type input "[PHONE_NUMBER]"
click at [89, 138] on div "+14085961205 Connecting call… ALL TASKS ALL TASKS ACTIVE TASKS TASKS IN WRAP UP" at bounding box center [89, 101] width 144 height 169
click at [109, 134] on div "+14085961205 Connecting call… ALL TASKS ALL TASKS ACTIVE TASKS TASKS IN WRAP UP" at bounding box center [89, 101] width 144 height 169
click at [63, 136] on div "+14085961205 Live | 00:00 ALL TASKS ALL TASKS ACTIVE TASKS TASKS IN WRAP UP" at bounding box center [89, 101] width 144 height 169
click at [64, 136] on div "+14085961205 Live | 00:00 ALL TASKS ALL TASKS ACTIVE TASKS TASKS IN WRAP UP" at bounding box center [89, 101] width 144 height 169
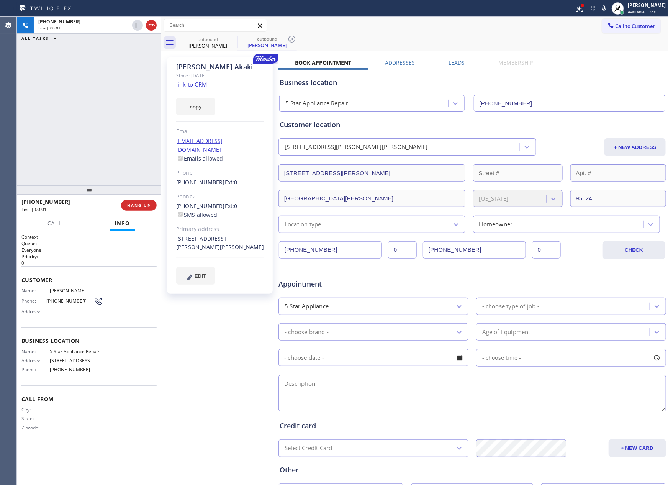
click at [64, 135] on div "+14085961205 Live | 00:01 ALL TASKS ALL TASKS ACTIVE TASKS TASKS IN WRAP UP" at bounding box center [89, 101] width 144 height 169
click at [75, 118] on div "+14085961205 Live | 00:04 ALL TASKS ALL TASKS ACTIVE TASKS TASKS IN WRAP UP" at bounding box center [89, 101] width 144 height 169
click at [148, 23] on icon at bounding box center [151, 25] width 9 height 9
click at [85, 148] on div "ALL TASKS ALL TASKS ACTIVE TASKS TASKS IN WRAP UP +14085961205 Wrap up | 00:24" at bounding box center [89, 101] width 144 height 169
click at [137, 205] on span "COMPLETE" at bounding box center [137, 205] width 26 height 5
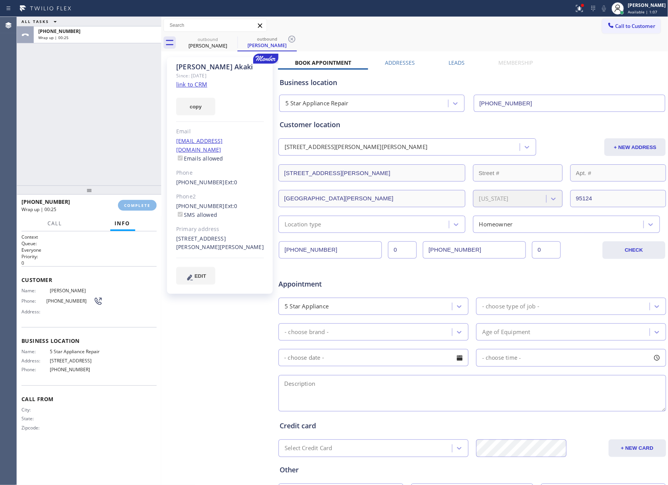
click at [102, 95] on div "ALL TASKS ALL TASKS ACTIVE TASKS TASKS IN WRAP UP +14085961205 Wrap up | 00:25" at bounding box center [89, 101] width 144 height 169
drag, startPoint x: 108, startPoint y: 98, endPoint x: 108, endPoint y: 104, distance: 5.8
click at [108, 103] on div "ALL TASKS ALL TASKS ACTIVE TASKS TASKS IN WRAP UP +14085961205 Wrap up | 00:25" at bounding box center [89, 101] width 144 height 169
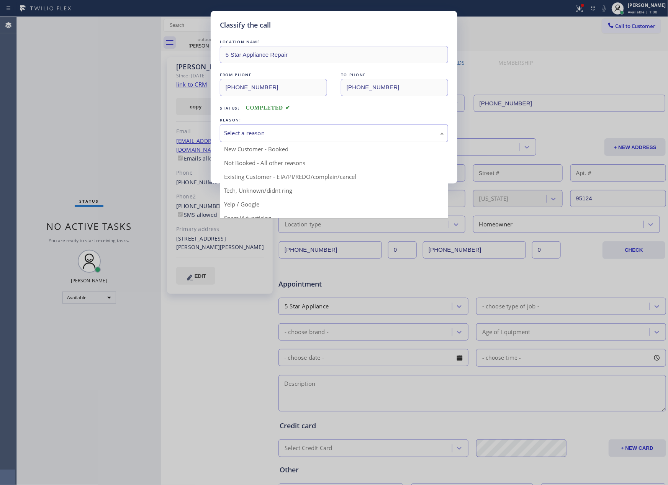
click at [275, 131] on div "Select a reason" at bounding box center [334, 133] width 220 height 9
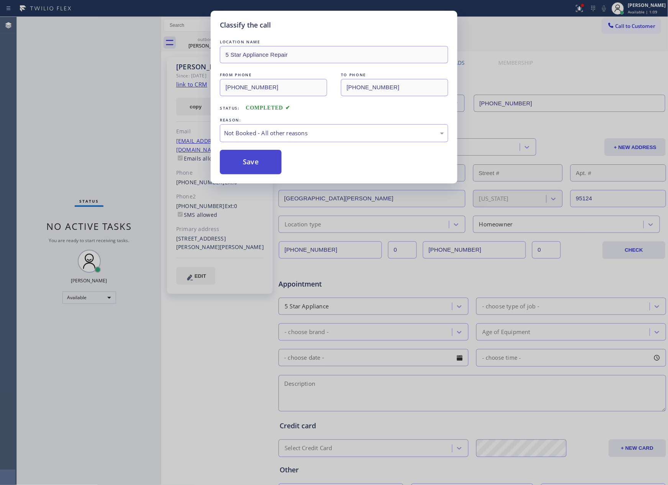
click at [251, 164] on button "Save" at bounding box center [251, 162] width 62 height 25
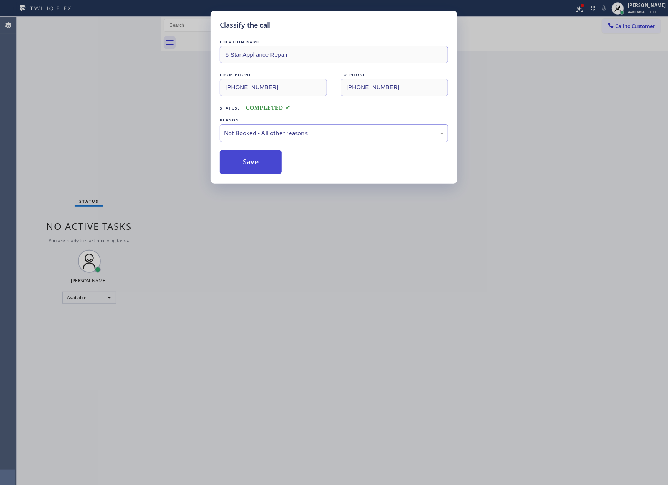
click at [251, 164] on button "Save" at bounding box center [251, 162] width 62 height 25
drag, startPoint x: 82, startPoint y: 98, endPoint x: 85, endPoint y: 111, distance: 13.6
click at [83, 104] on div "Classify the call LOCATION NAME Home Alliance [GEOGRAPHIC_DATA] FROM PHONE [PHO…" at bounding box center [342, 251] width 651 height 468
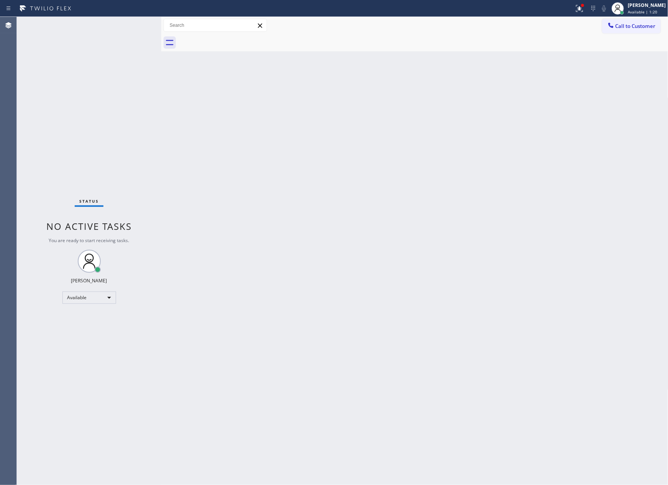
click at [417, 298] on div "Back to Dashboard Change Sender ID Customers Technicians Select a contact Outbo…" at bounding box center [414, 251] width 507 height 468
drag, startPoint x: 111, startPoint y: 131, endPoint x: 144, endPoint y: 374, distance: 244.8
click at [113, 154] on div "Status No active tasks You are ready to start receiving tasks. [PERSON_NAME] Av…" at bounding box center [89, 251] width 144 height 468
drag, startPoint x: 346, startPoint y: 424, endPoint x: 379, endPoint y: 410, distance: 36.0
click at [372, 414] on div "Back to Dashboard Change Sender ID Customers Technicians Select a contact Outbo…" at bounding box center [414, 251] width 507 height 468
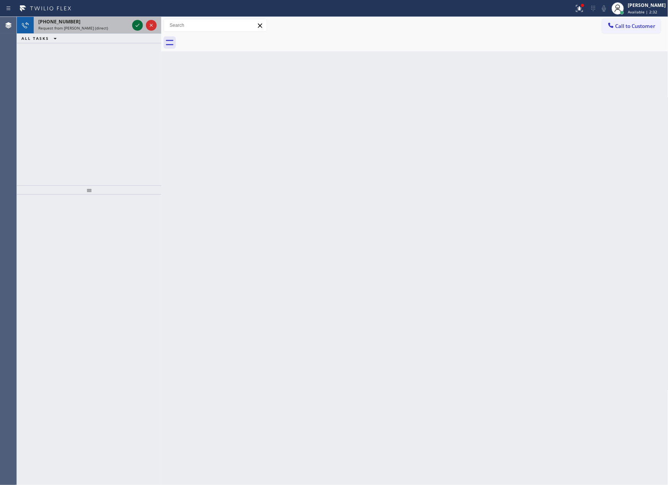
click at [138, 25] on icon at bounding box center [137, 25] width 9 height 9
click at [122, 115] on div "+14085961205 Request from Lyka Montero (direct) ALL TASKS ALL TASKS ACTIVE TASK…" at bounding box center [89, 101] width 144 height 169
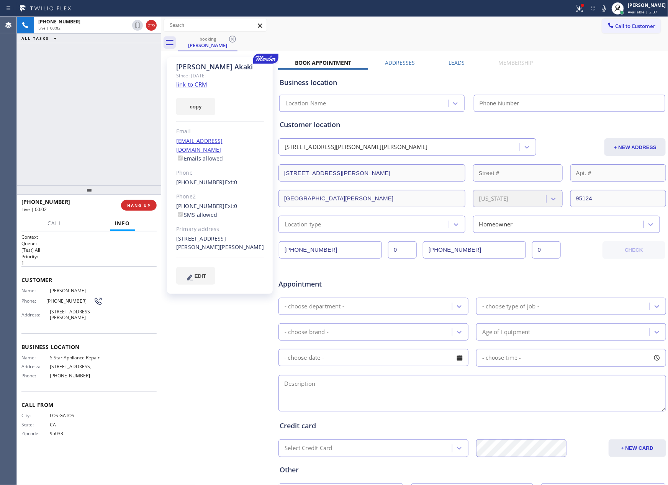
click at [52, 122] on div "+14085961205 Live | 00:02 ALL TASKS ALL TASKS ACTIVE TASKS TASKS IN WRAP UP" at bounding box center [89, 101] width 144 height 169
type input "[PHONE_NUMBER]"
click at [91, 131] on div "+14085961205 Live | 00:05 ALL TASKS ALL TASKS ACTIVE TASKS TASKS IN WRAP UP" at bounding box center [89, 101] width 144 height 169
click at [38, 82] on div "+14085961205 Live | 00:15 ALL TASKS ALL TASKS ACTIVE TASKS TASKS IN WRAP UP" at bounding box center [89, 101] width 144 height 169
click at [60, 134] on div "+14085961205 Live | 00:19 ALL TASKS ALL TASKS ACTIVE TASKS TASKS IN WRAP UP" at bounding box center [89, 101] width 144 height 169
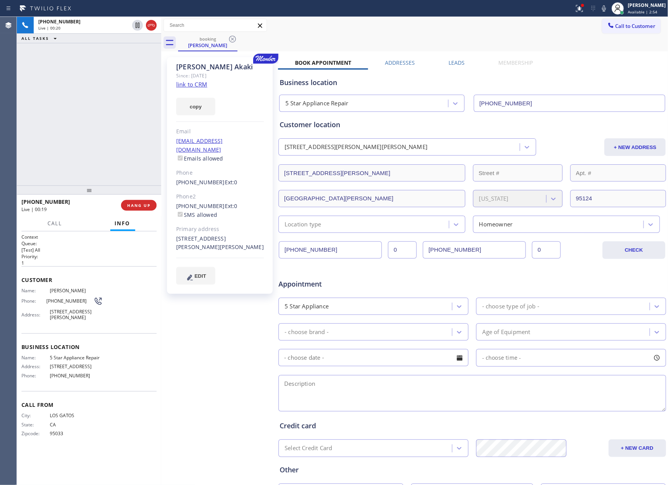
click at [429, 35] on div "booking Daniel Akaki" at bounding box center [423, 42] width 490 height 17
drag, startPoint x: 66, startPoint y: 142, endPoint x: 153, endPoint y: 220, distance: 116.7
click at [80, 159] on div "+14085961205 Live | 01:05 ALL TASKS ALL TASKS ACTIVE TASKS TASKS IN WRAP UP" at bounding box center [89, 101] width 144 height 169
click at [137, 207] on span "HANG UP" at bounding box center [138, 205] width 23 height 5
drag, startPoint x: 108, startPoint y: 118, endPoint x: 650, endPoint y: 283, distance: 566.1
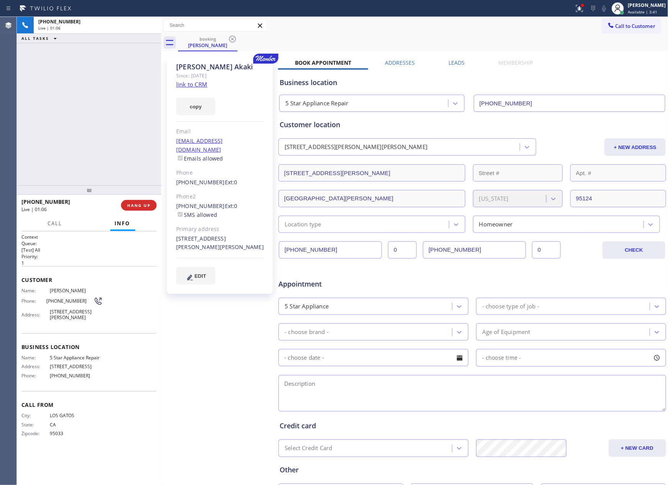
click at [120, 122] on div "+14085961205 Live | 01:06 ALL TASKS ALL TASKS ACTIVE TASKS TASKS IN WRAP UP" at bounding box center [89, 101] width 144 height 169
click at [100, 120] on div "ALL TASKS ALL TASKS ACTIVE TASKS TASKS IN WRAP UP +14085961205 Wrap up | 00:54" at bounding box center [89, 101] width 144 height 169
click at [141, 202] on button "COMPLETE" at bounding box center [137, 205] width 39 height 11
click at [133, 115] on div "ALL TASKS ALL TASKS ACTIVE TASKS TASKS IN WRAP UP +14085961205 Wrap up | 00:55" at bounding box center [89, 101] width 144 height 169
click at [133, 114] on div "ALL TASKS ALL TASKS ACTIVE TASKS TASKS IN WRAP UP +14085961205 Wrap up | 00:55" at bounding box center [89, 101] width 144 height 169
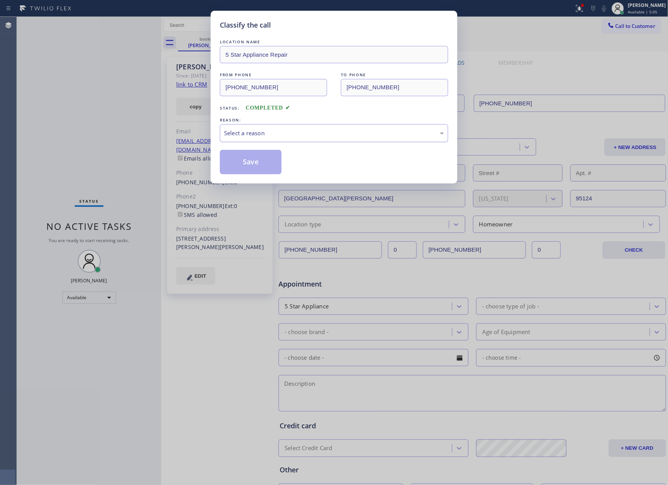
drag, startPoint x: 272, startPoint y: 129, endPoint x: 268, endPoint y: 142, distance: 13.3
click at [272, 130] on div "Select a reason" at bounding box center [334, 133] width 220 height 9
click at [248, 162] on button "Save" at bounding box center [251, 162] width 62 height 25
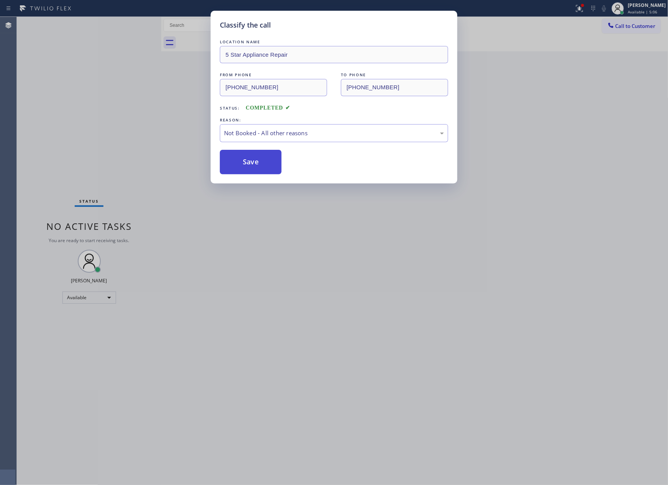
click at [248, 162] on button "Save" at bounding box center [251, 162] width 62 height 25
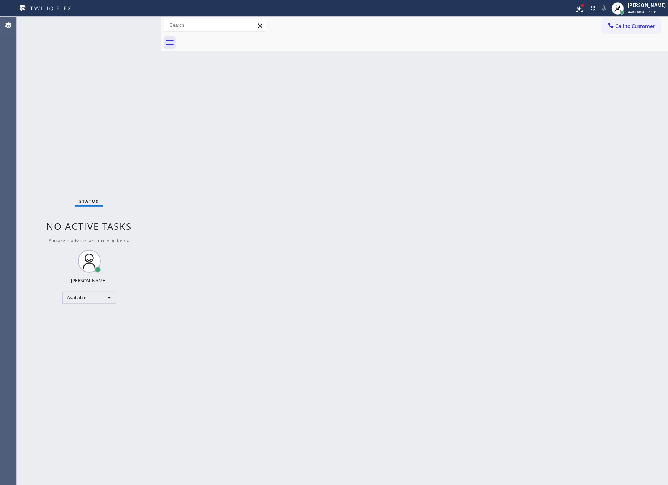
drag, startPoint x: 361, startPoint y: 414, endPoint x: 497, endPoint y: 38, distance: 399.2
click at [376, 405] on div "Back to Dashboard Change Sender ID Customers Technicians Select a contact Outbo…" at bounding box center [414, 251] width 507 height 468
drag, startPoint x: 69, startPoint y: 133, endPoint x: 123, endPoint y: 51, distance: 98.1
click at [84, 112] on div "Status No active tasks You are ready to start receiving tasks. [PERSON_NAME] Av…" at bounding box center [89, 251] width 144 height 468
drag, startPoint x: 139, startPoint y: 118, endPoint x: 498, endPoint y: 312, distance: 407.9
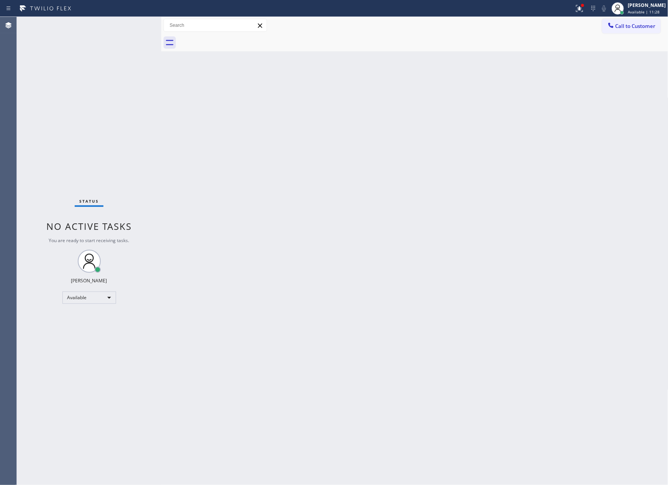
click at [161, 136] on div "Status No active tasks You are ready to start receiving tasks. Eva Mahinay Avai…" at bounding box center [342, 251] width 651 height 468
drag, startPoint x: 170, startPoint y: 128, endPoint x: 249, endPoint y: 344, distance: 230.0
click at [182, 141] on div "Back to Dashboard Change Sender ID Customers Technicians Select a contact Outbo…" at bounding box center [414, 251] width 507 height 468
drag, startPoint x: 260, startPoint y: 356, endPoint x: 330, endPoint y: 334, distance: 73.3
click at [307, 345] on div "Back to Dashboard Change Sender ID Customers Technicians Select a contact Outbo…" at bounding box center [414, 251] width 507 height 468
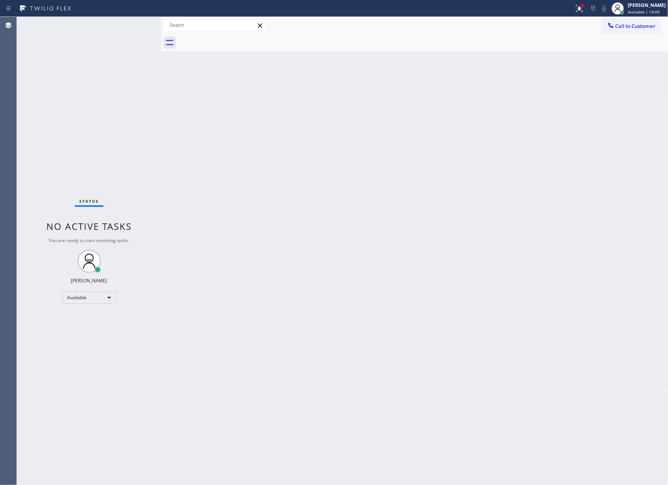
drag, startPoint x: 437, startPoint y: 245, endPoint x: 488, endPoint y: 318, distance: 88.9
click at [469, 287] on div "Back to Dashboard Change Sender ID Customers Technicians Select a contact Outbo…" at bounding box center [414, 251] width 507 height 468
click at [159, 300] on div "Status No active tasks You are ready to start receiving tasks. Eva Mahinay Avai…" at bounding box center [342, 251] width 651 height 468
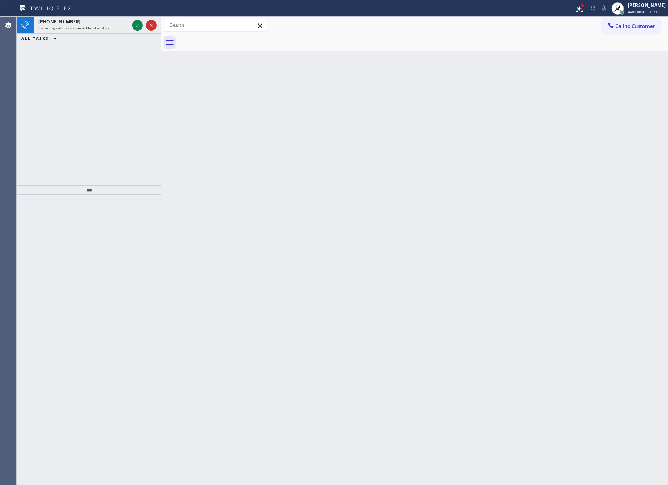
drag, startPoint x: 24, startPoint y: 78, endPoint x: 88, endPoint y: 74, distance: 63.8
click at [37, 79] on div "Agent Desktop Classify the call LOCATION NAME Home Alliance Brooksville FROM PH…" at bounding box center [334, 251] width 668 height 468
click at [136, 25] on icon at bounding box center [137, 25] width 9 height 9
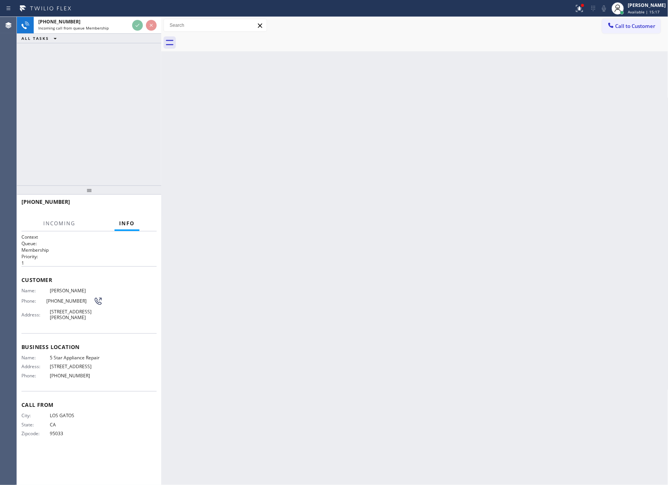
click at [146, 102] on div "+14085961205 Incoming call from queue Membership ALL TASKS ALL TASKS ACTIVE TAS…" at bounding box center [89, 101] width 144 height 169
click at [146, 102] on div "+14085961205 Live | 00:00 ALL TASKS ALL TASKS ACTIVE TASKS TASKS IN WRAP UP" at bounding box center [89, 101] width 144 height 169
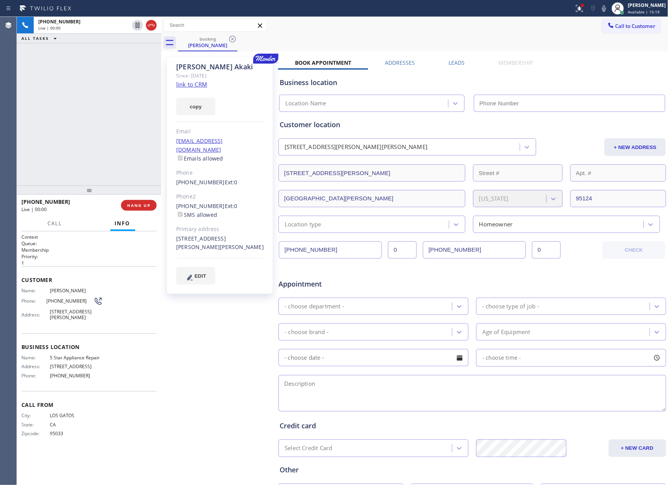
type input "[PHONE_NUMBER]"
click at [192, 84] on link "link to CRM" at bounding box center [191, 84] width 31 height 8
click at [95, 114] on div "+14085961205 Live | 00:16 ALL TASKS ALL TASKS ACTIVE TASKS TASKS IN WRAP UP" at bounding box center [89, 101] width 144 height 169
click at [138, 119] on div "+14085961205 Live | 00:32 ALL TASKS ALL TASKS ACTIVE TASKS TASKS IN WRAP UP" at bounding box center [89, 101] width 144 height 169
click at [146, 110] on div "+14085961205 Live | 00:40 ALL TASKS ALL TASKS ACTIVE TASKS TASKS IN WRAP UP" at bounding box center [89, 101] width 144 height 169
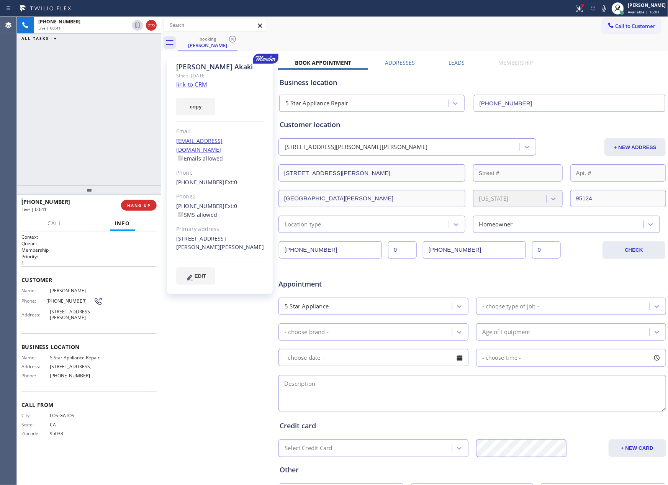
click at [146, 110] on div "+14085961205 Live | 00:41 ALL TASKS ALL TASKS ACTIVE TASKS TASKS IN WRAP UP" at bounding box center [89, 101] width 144 height 169
click at [146, 110] on div "+14085961205 Live | 00:47 ALL TASKS ALL TASKS ACTIVE TASKS TASKS IN WRAP UP" at bounding box center [89, 101] width 144 height 169
click at [475, 30] on div "Call to Customer Outbound call Location 5 Star Appliance Repair Your caller id …" at bounding box center [414, 25] width 507 height 13
click at [57, 120] on div "+14085961205 Live | 00:50 ALL TASKS ALL TASKS ACTIVE TASKS TASKS IN WRAP UP" at bounding box center [89, 101] width 144 height 169
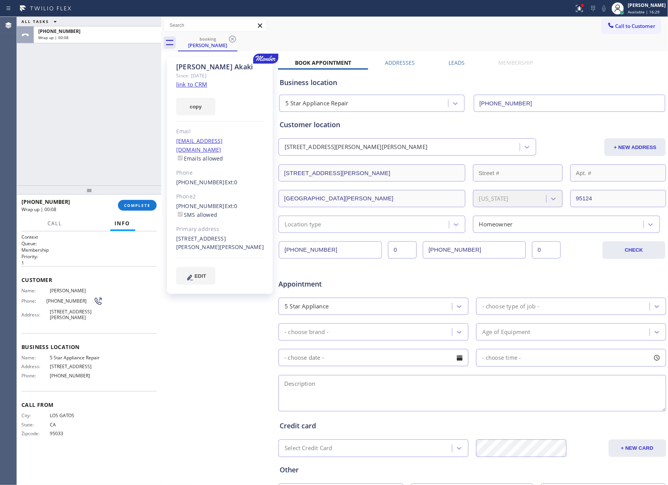
click at [110, 124] on div "ALL TASKS ALL TASKS ACTIVE TASKS TASKS IN WRAP UP +14085961205 Wrap up | 00:08" at bounding box center [89, 101] width 144 height 169
click at [110, 124] on div "ALL TASKS ALL TASKS ACTIVE TASKS TASKS IN WRAP UP +14085961205 Wrap up | 00:46" at bounding box center [89, 101] width 144 height 169
click at [149, 208] on button "COMPLETE" at bounding box center [137, 205] width 39 height 11
click at [123, 136] on div "ALL TASKS ALL TASKS ACTIVE TASKS TASKS IN WRAP UP +14085961205 Wrap up | 00:47" at bounding box center [89, 101] width 144 height 169
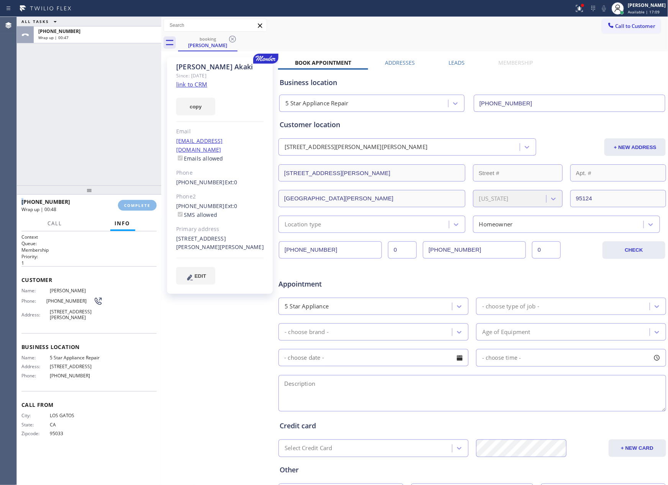
click at [123, 136] on div "ALL TASKS ALL TASKS ACTIVE TASKS TASKS IN WRAP UP +14085961205 Wrap up | 00:47" at bounding box center [89, 101] width 144 height 169
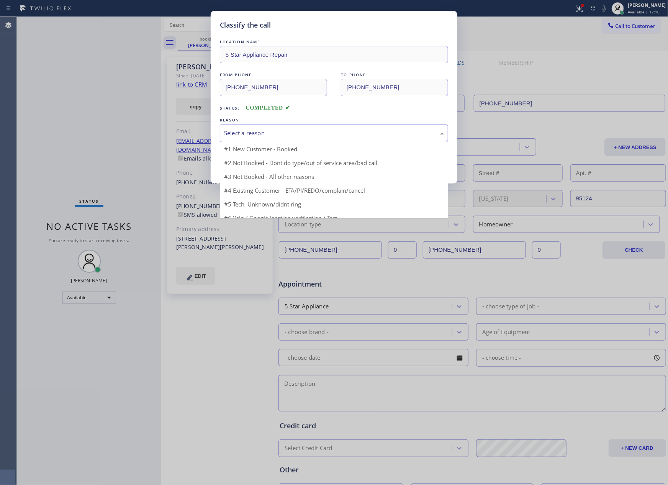
click at [299, 130] on div "Select a reason" at bounding box center [334, 133] width 220 height 9
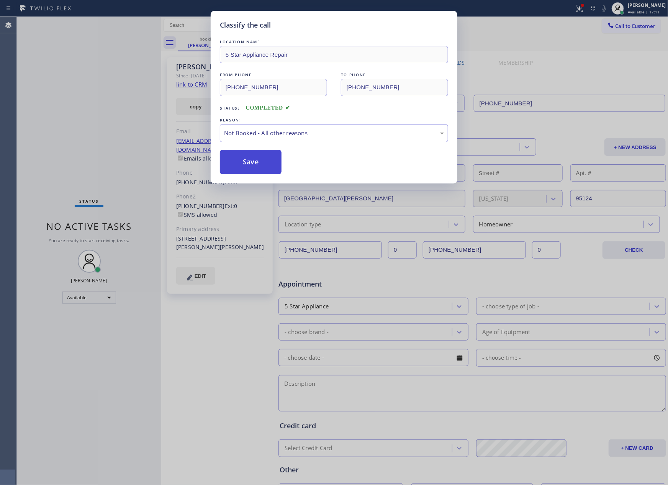
click at [245, 167] on button "Save" at bounding box center [251, 162] width 62 height 25
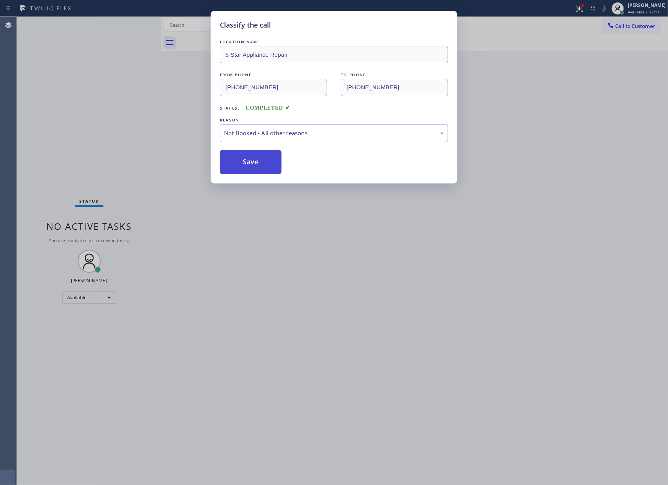
click at [245, 167] on button "Save" at bounding box center [251, 162] width 62 height 25
drag, startPoint x: 146, startPoint y: 125, endPoint x: 151, endPoint y: 124, distance: 4.4
click at [151, 124] on div "Classify the call LOCATION NAME 5 Star Appliance Repair FROM PHONE (408) 596-12…" at bounding box center [334, 242] width 668 height 485
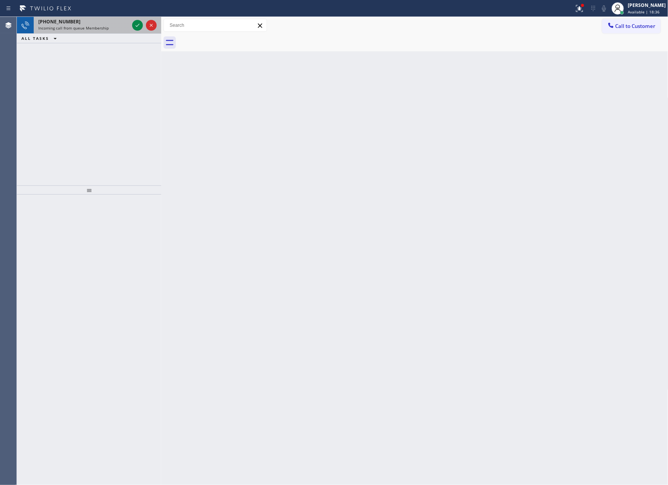
click at [92, 19] on div "+15628328080" at bounding box center [83, 21] width 91 height 7
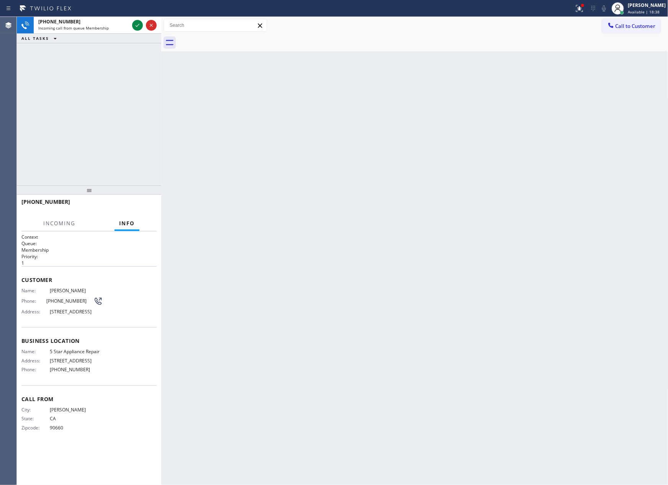
drag, startPoint x: 118, startPoint y: 183, endPoint x: 176, endPoint y: 26, distance: 167.3
click at [119, 177] on div "+15628328080 Incoming call from queue Membership ALL TASKS ALL TASKS ACTIVE TAS…" at bounding box center [89, 101] width 144 height 169
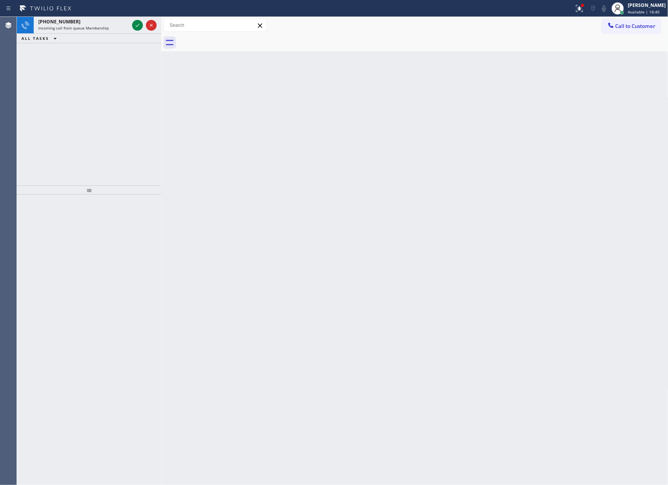
drag, startPoint x: 126, startPoint y: 121, endPoint x: 131, endPoint y: 58, distance: 63.1
click at [127, 118] on div "+15628328080 Incoming call from queue Membership ALL TASKS ALL TASKS ACTIVE TAS…" at bounding box center [89, 101] width 144 height 169
click at [133, 26] on icon at bounding box center [137, 25] width 9 height 9
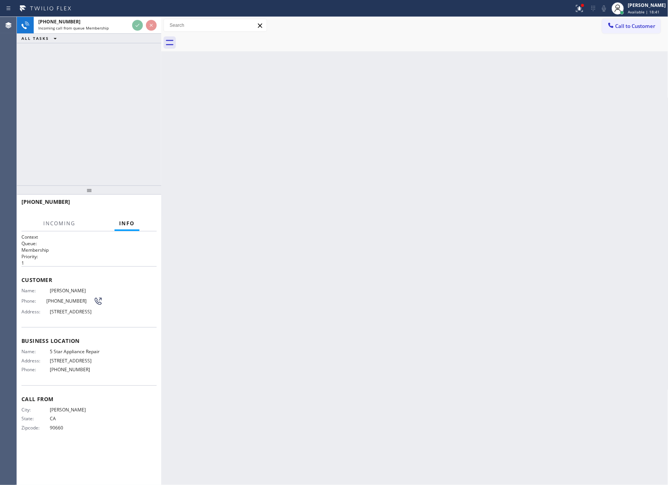
click at [121, 134] on div "+15628328080 Incoming call from queue Membership ALL TASKS ALL TASKS ACTIVE TAS…" at bounding box center [89, 101] width 144 height 169
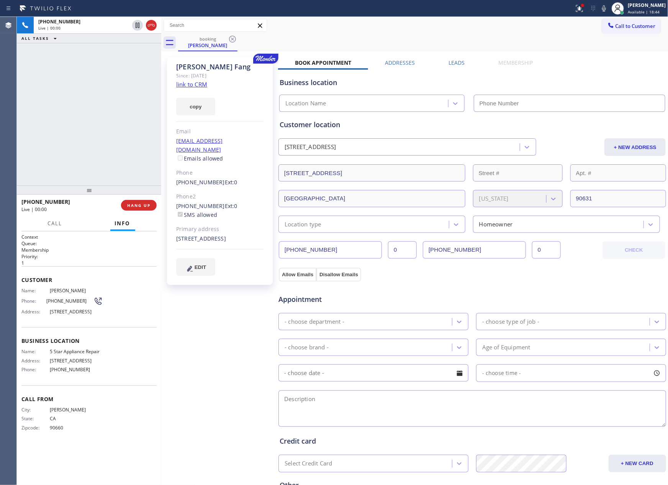
type input "[PHONE_NUMBER]"
click at [137, 114] on div "+15628328080 Live | 00:01 ALL TASKS ALL TASKS ACTIVE TASKS TASKS IN WRAP UP" at bounding box center [89, 101] width 144 height 169
click at [37, 141] on div "+15628328080 Live | 00:14 ALL TASKS ALL TASKS ACTIVE TASKS TASKS IN WRAP UP" at bounding box center [89, 101] width 144 height 169
click at [201, 84] on link "link to CRM" at bounding box center [191, 84] width 31 height 8
click at [254, 139] on div "jurie123@hotmail.com Emails allowed" at bounding box center [220, 150] width 88 height 26
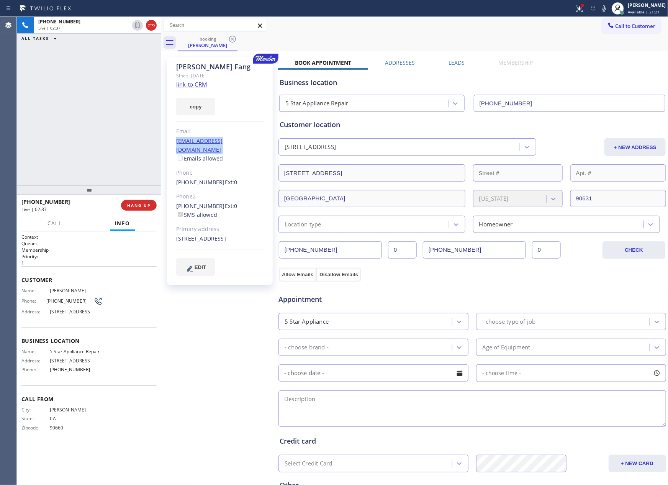
click at [254, 139] on div "jurie123@hotmail.com Emails allowed" at bounding box center [220, 150] width 88 height 26
copy link "jurie123@hotmail.com"
click at [254, 139] on div "jurie123@hotmail.com Emails allowed" at bounding box center [220, 150] width 88 height 26
click at [94, 132] on div "+15628328080 Live | 03:27 ALL TASKS ALL TASKS ACTIVE TASKS TASKS IN WRAP UP" at bounding box center [89, 101] width 144 height 169
click at [129, 105] on div "+15628328080 Live | 03:27 ALL TASKS ALL TASKS ACTIVE TASKS TASKS IN WRAP UP" at bounding box center [89, 101] width 144 height 169
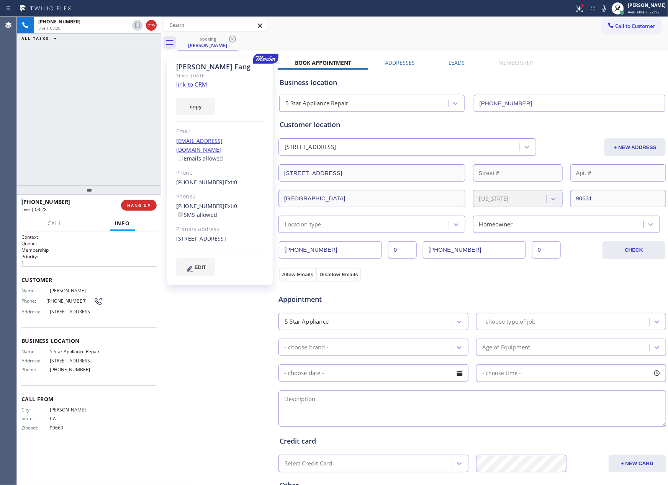
click at [129, 105] on div "+15628328080 Live | 03:28 ALL TASKS ALL TASKS ACTIVE TASKS TASKS IN WRAP UP" at bounding box center [89, 101] width 144 height 169
drag, startPoint x: 85, startPoint y: 116, endPoint x: 195, endPoint y: 217, distance: 148.9
click at [89, 121] on div "+15628328080 Live | 03:56 ALL TASKS ALL TASKS ACTIVE TASKS TASKS IN WRAP UP" at bounding box center [89, 101] width 144 height 169
click at [458, 291] on div "Appointment" at bounding box center [472, 295] width 389 height 20
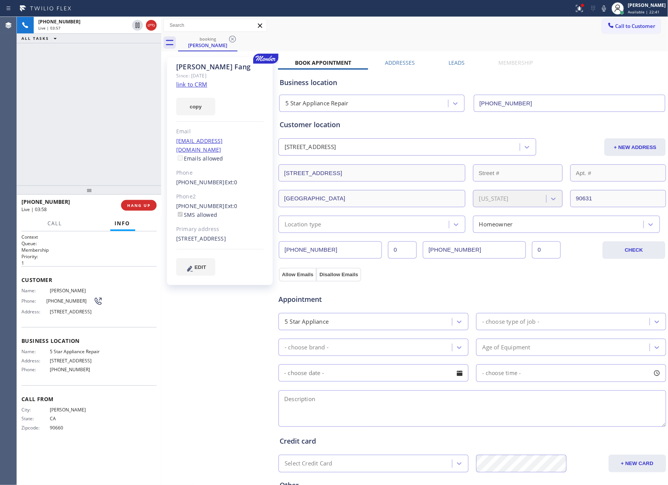
click at [398, 318] on div "5 Star Appliance" at bounding box center [366, 321] width 171 height 13
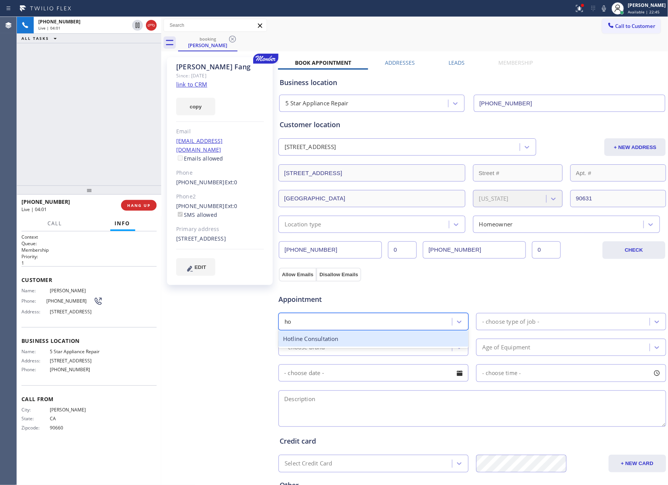
type input "hot"
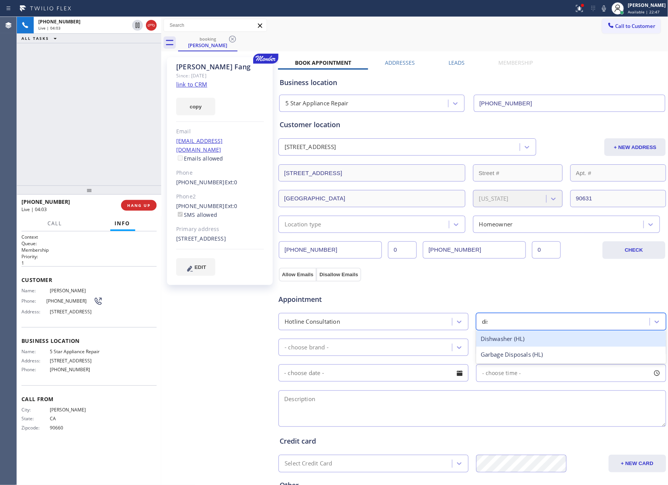
type input "dish"
click at [401, 345] on div "- choose brand -" at bounding box center [366, 347] width 171 height 13
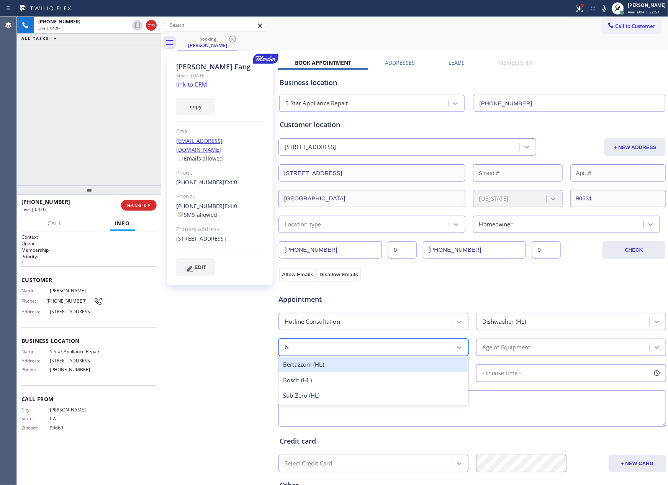
type input "bos"
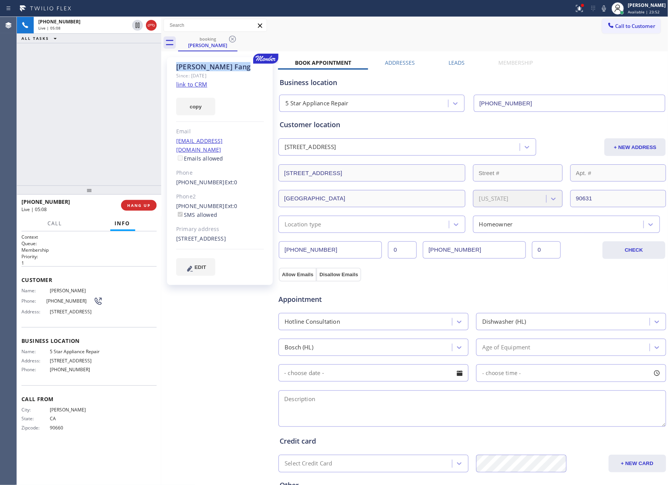
drag, startPoint x: 176, startPoint y: 66, endPoint x: 243, endPoint y: 69, distance: 66.8
click at [243, 69] on div "James Fang Since: 20 may 2020 link to CRM copy Email jurie123@hotmail.com Email…" at bounding box center [220, 171] width 106 height 228
copy div "James Fang"
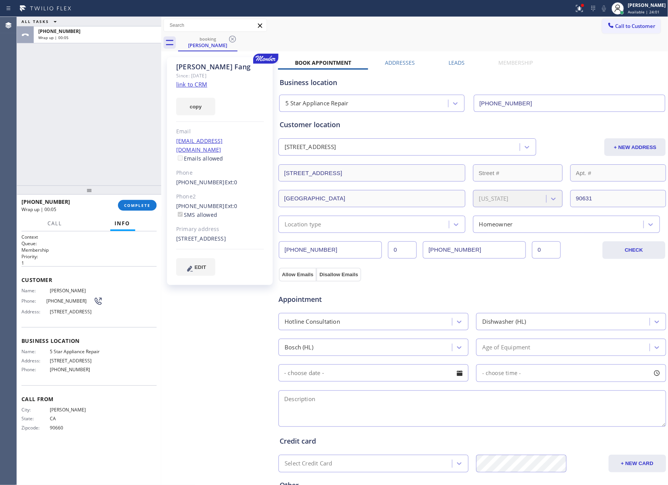
click at [480, 252] on input "(562) 889-8862" at bounding box center [474, 249] width 103 height 17
click at [474, 286] on div "Appointment" at bounding box center [472, 295] width 389 height 20
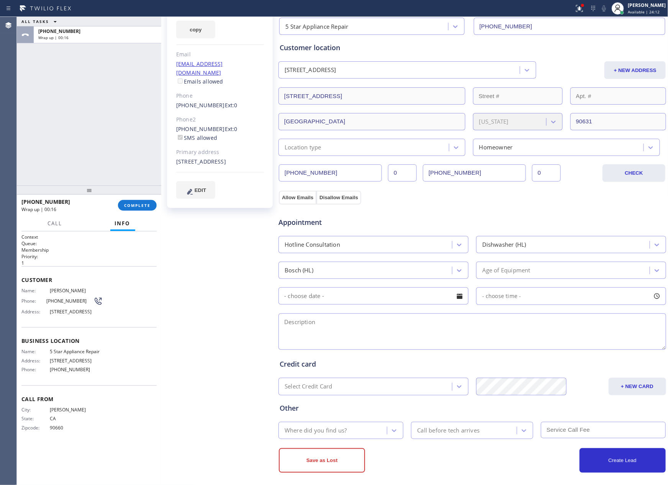
scroll to position [84, 0]
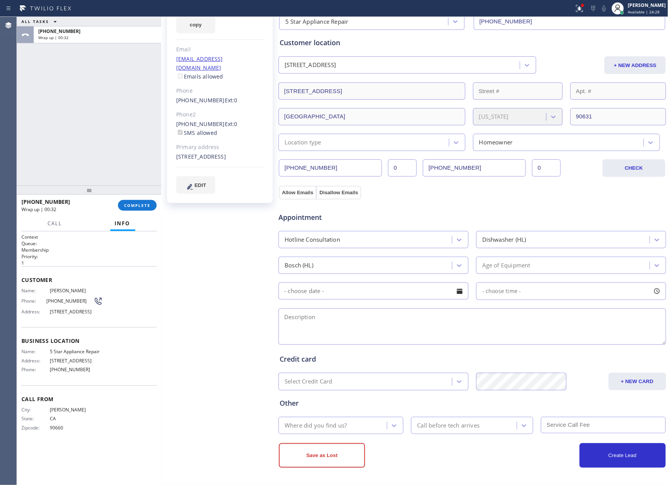
click at [340, 325] on textarea at bounding box center [473, 326] width 388 height 36
paste textarea "Dishwasher | Bosch | It's not draining again | 2021 | 279 Encanada Dr , La Habr…"
click at [289, 318] on textarea "Dishwasher | Bosch | It's not draining again | 2021 | 279 Encanada Dr , La Habr…" at bounding box center [473, 326] width 388 height 36
paste textarea "30 Minute Meeting Online Technician 10:00am - 10:30am, Tuesday, August 26, 2025…"
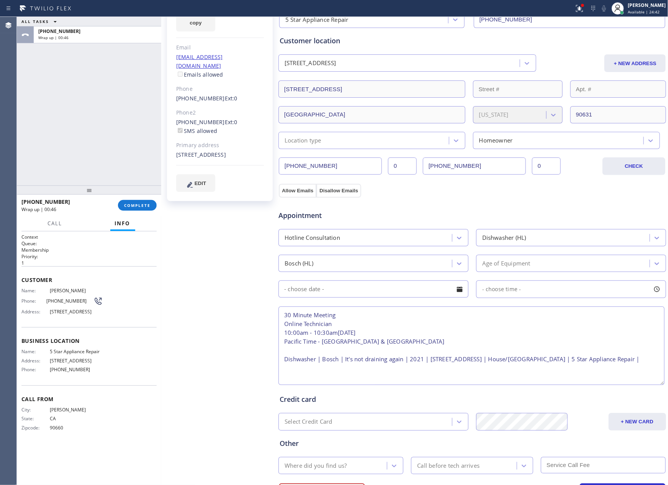
scroll to position [0, 0]
drag, startPoint x: 651, startPoint y: 341, endPoint x: 652, endPoint y: 405, distance: 64.0
click at [660, 404] on div "Back to Dashboard Change Sender ID Customers Technicians Select a contact Outbo…" at bounding box center [414, 251] width 507 height 468
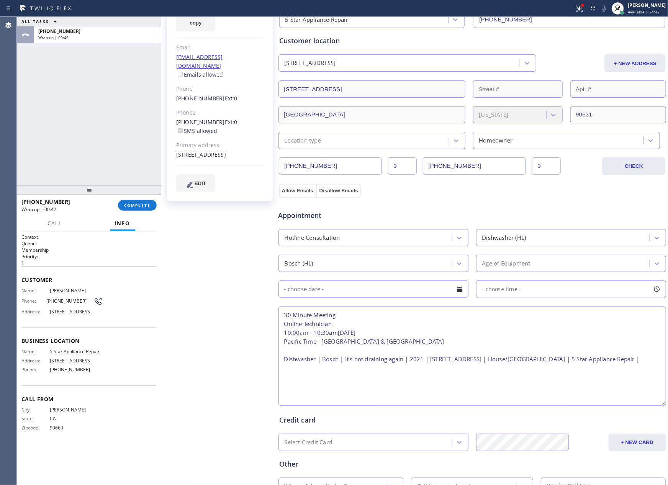
click at [360, 376] on textarea "30 Minute Meeting Online Technician 10:00am - 10:30am, Tuesday, August 26, 2025…" at bounding box center [473, 356] width 388 height 99
type textarea "30 Minute Meeting Online Technician 10:00am - 10:30am, Tuesday, August 26, 2025…"
click at [487, 169] on input "(562) 889-8862" at bounding box center [474, 165] width 103 height 17
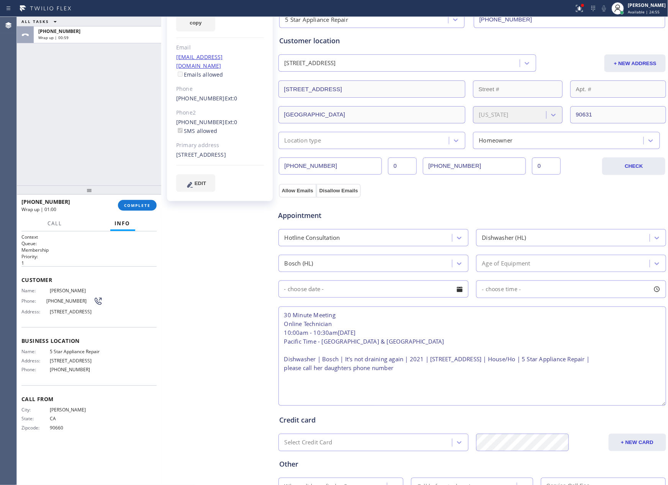
paste input "301) 000-1030"
type input "(301) 000-1030"
click at [446, 389] on textarea "30 Minute Meeting Online Technician 10:00am - 10:30am, Tuesday, August 26, 2025…" at bounding box center [473, 356] width 388 height 99
type textarea "30 Minute Meeting Online Technician 10:00am - 10:30am, Tuesday, August 26, 2025…"
click at [483, 160] on input "(301) 000-1030" at bounding box center [474, 165] width 103 height 17
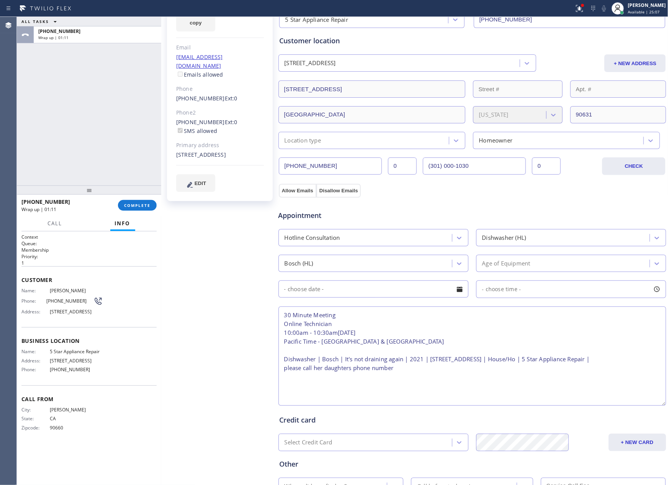
click at [483, 160] on input "(301) 000-1030" at bounding box center [474, 165] width 103 height 17
paste input "562) 889-8862"
click at [483, 160] on input "(301) 000-1030" at bounding box center [474, 165] width 103 height 17
type input "(562) 889-8862"
click at [428, 379] on textarea "30 Minute Meeting Online Technician 10:00am - 10:30am, Tuesday, August 26, 2025…" at bounding box center [473, 356] width 388 height 99
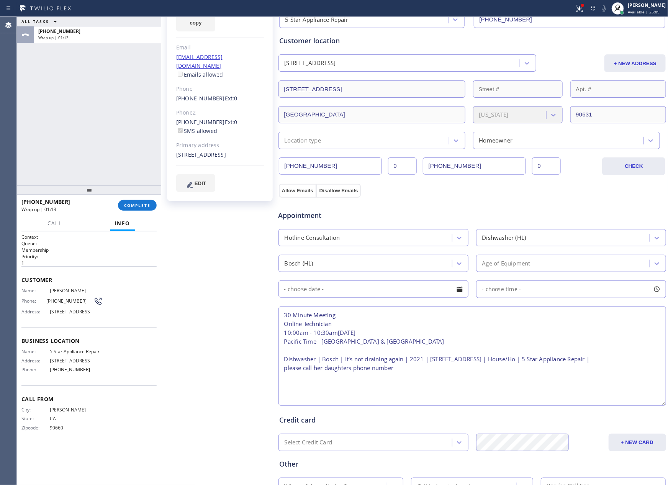
paste textarea "(562) 889-8862"
type textarea "30 Minute Meeting Online Technician 10:00am - 10:30am, Tuesday, August 26, 2025…"
click at [463, 203] on div "Appointment" at bounding box center [472, 211] width 389 height 20
click at [426, 289] on input "text" at bounding box center [374, 289] width 190 height 17
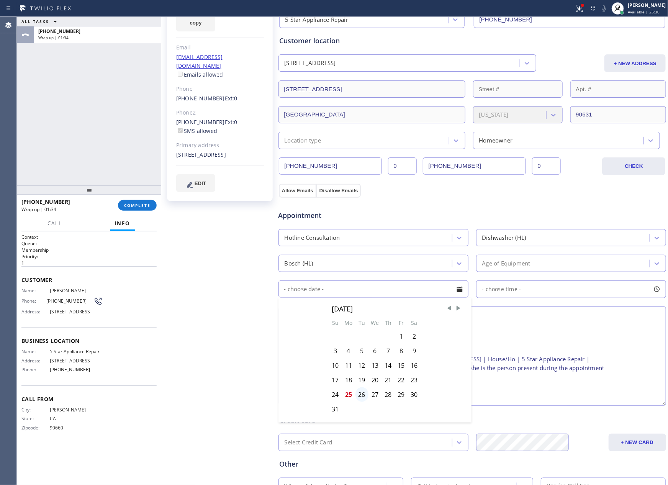
click at [356, 397] on div "26" at bounding box center [362, 394] width 13 height 15
type input "08/26/2025"
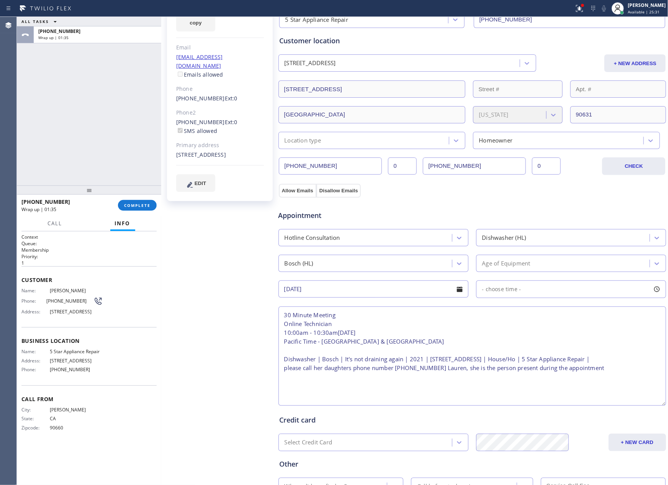
click at [486, 293] on span "- choose time -" at bounding box center [501, 288] width 39 height 7
drag, startPoint x: 474, startPoint y: 338, endPoint x: 517, endPoint y: 343, distance: 43.1
click at [520, 343] on div at bounding box center [524, 336] width 9 height 16
drag, startPoint x: 475, startPoint y: 338, endPoint x: 499, endPoint y: 341, distance: 23.9
click at [506, 341] on div at bounding box center [510, 336] width 9 height 16
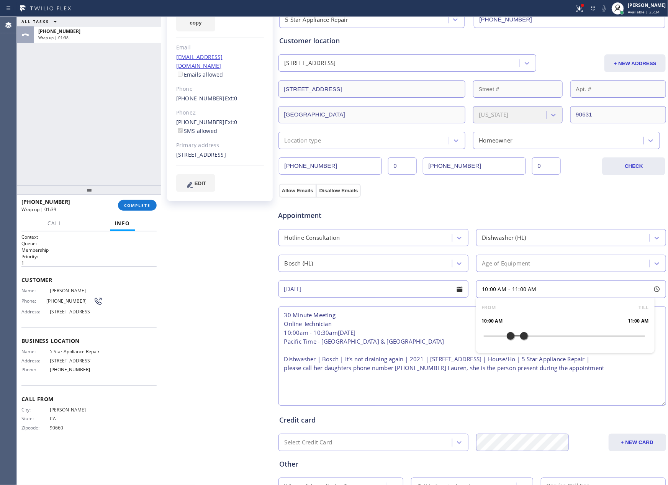
click at [386, 399] on textarea "30 Minute Meeting Online Technician 10:00am - 10:30am, Tuesday, August 26, 2025…" at bounding box center [473, 356] width 388 height 99
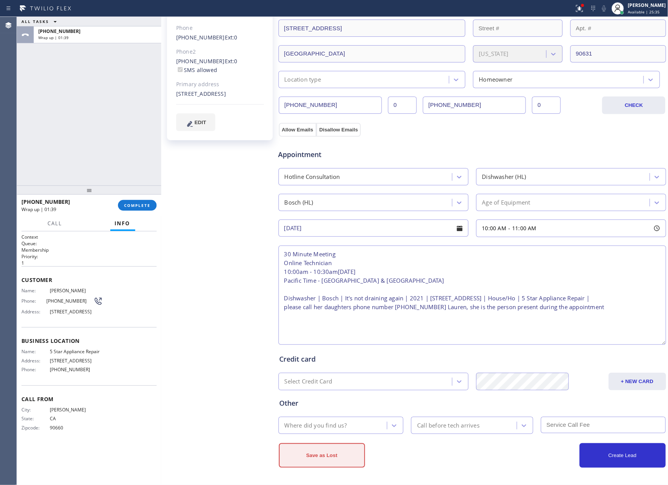
scroll to position [146, 0]
click at [341, 429] on div "Where did you find us?" at bounding box center [334, 425] width 107 height 13
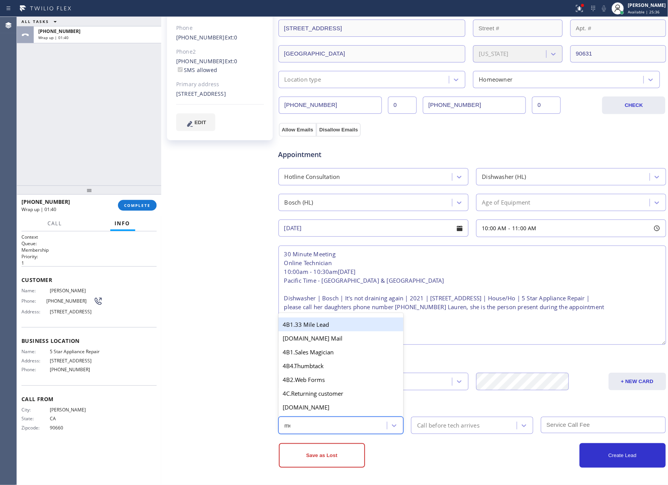
type input "mem"
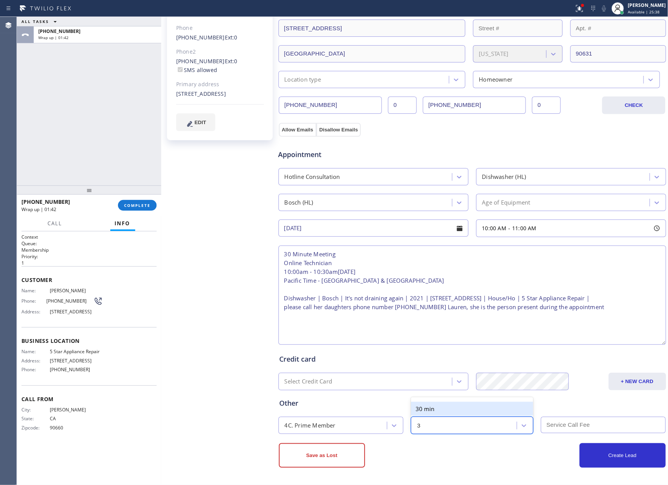
type input "30"
click at [612, 461] on button "Create Lead" at bounding box center [623, 455] width 86 height 25
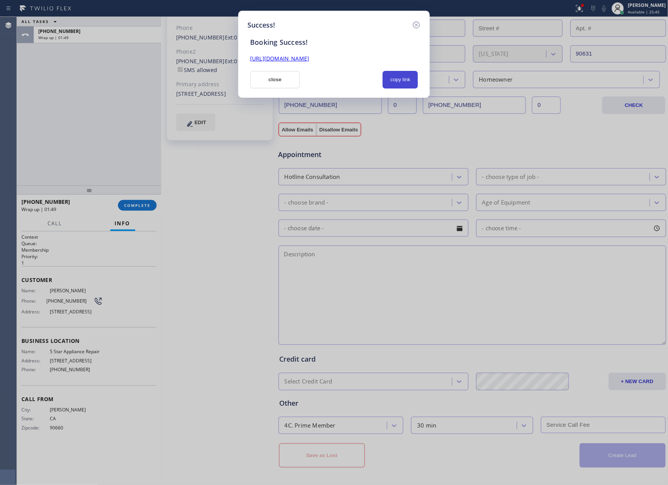
click at [400, 71] on button "copy link" at bounding box center [400, 80] width 35 height 18
click at [281, 80] on button "close" at bounding box center [275, 80] width 50 height 18
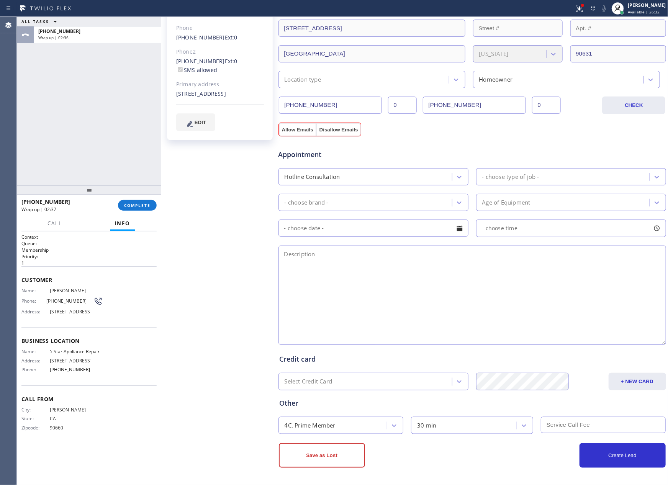
drag, startPoint x: 66, startPoint y: 99, endPoint x: 207, endPoint y: 285, distance: 233.8
click at [87, 135] on div "ALL TASKS ALL TASKS ACTIVE TASKS TASKS IN WRAP UP +15628328080 Wrap up | 02:36" at bounding box center [89, 101] width 144 height 169
drag, startPoint x: 208, startPoint y: 282, endPoint x: 151, endPoint y: 225, distance: 81.3
click at [208, 278] on div "James Fang Since: 20 may 2020 link to CRM copy Email jurie123@hotmail.com Email…" at bounding box center [220, 195] width 115 height 575
click at [148, 208] on button "COMPLETE" at bounding box center [137, 205] width 39 height 11
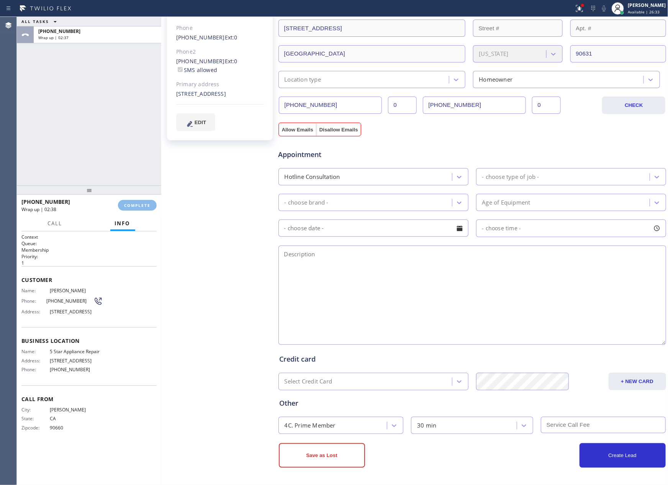
click at [121, 92] on div "ALL TASKS ALL TASKS ACTIVE TASKS TASKS IN WRAP UP +15628328080 Wrap up | 02:37" at bounding box center [89, 101] width 144 height 169
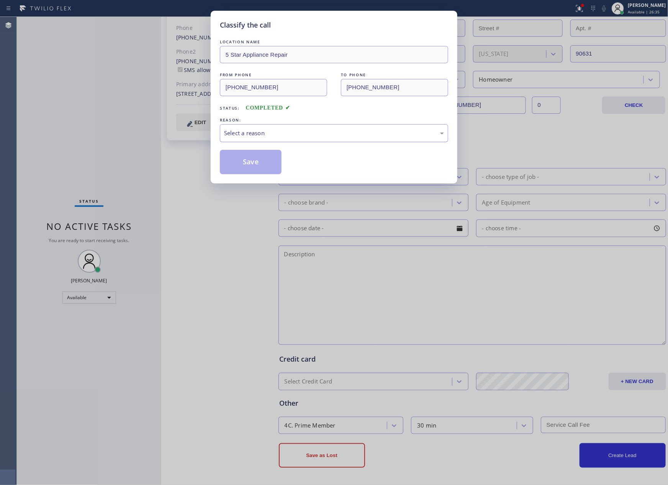
click at [262, 133] on div "Select a reason" at bounding box center [334, 133] width 220 height 9
click at [257, 160] on button "Save" at bounding box center [251, 162] width 62 height 25
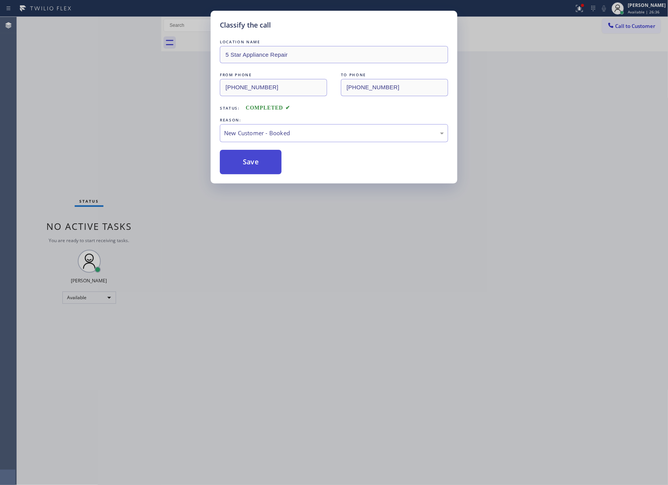
click at [257, 160] on button "Save" at bounding box center [251, 162] width 62 height 25
drag, startPoint x: 257, startPoint y: 160, endPoint x: 366, endPoint y: 83, distance: 133.3
click at [265, 159] on button "Save" at bounding box center [251, 162] width 62 height 25
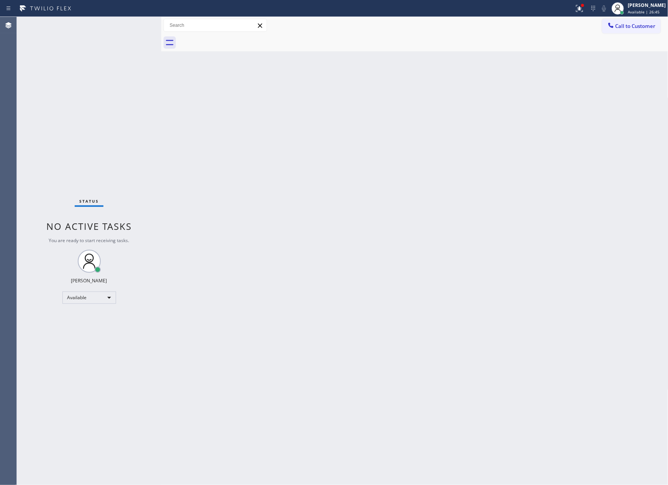
drag, startPoint x: 400, startPoint y: 297, endPoint x: 453, endPoint y: 185, distance: 123.6
click at [410, 285] on div "Back to Dashboard Change Sender ID Customers Technicians Select a contact Outbo…" at bounding box center [414, 251] width 507 height 468
drag, startPoint x: 320, startPoint y: 303, endPoint x: 307, endPoint y: 312, distance: 15.1
click at [320, 303] on div "Back to Dashboard Change Sender ID Customers Technicians Select a contact Outbo…" at bounding box center [414, 251] width 507 height 468
click at [238, 195] on div "Back to Dashboard Change Sender ID Customers Technicians Select a contact Outbo…" at bounding box center [414, 251] width 507 height 468
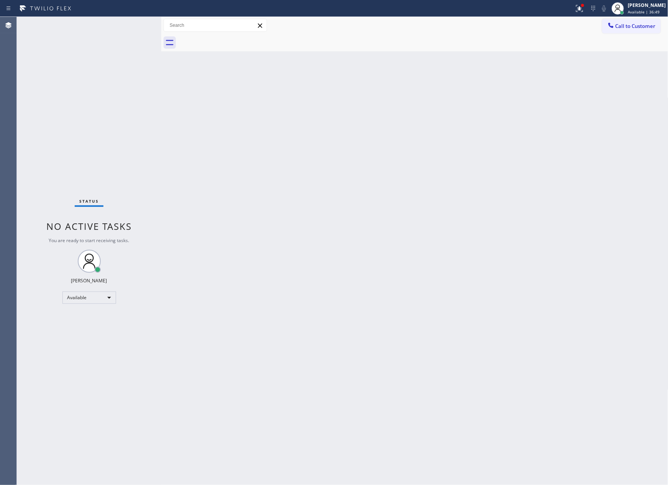
drag, startPoint x: 267, startPoint y: 156, endPoint x: 461, endPoint y: 43, distance: 224.9
click at [323, 114] on div "Back to Dashboard Change Sender ID Customers Technicians Select a contact Outbo…" at bounding box center [414, 251] width 507 height 468
drag, startPoint x: 626, startPoint y: 31, endPoint x: 622, endPoint y: 26, distance: 6.0
click at [626, 30] on button "Call to Customer" at bounding box center [631, 26] width 59 height 15
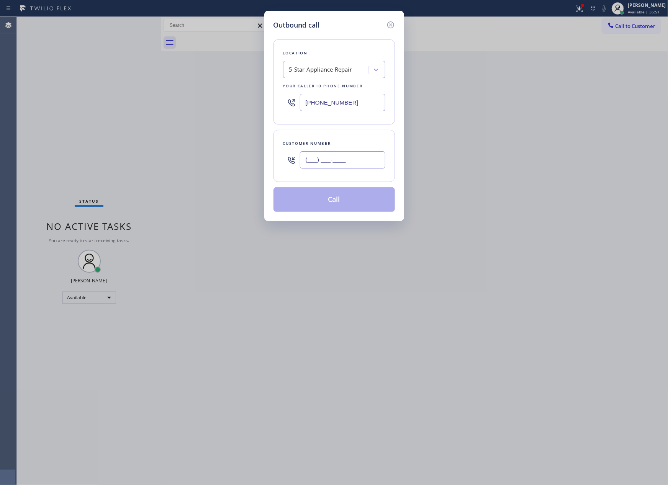
click at [372, 165] on input "(___) ___-____" at bounding box center [342, 159] width 85 height 17
paste input "214) 718-4655"
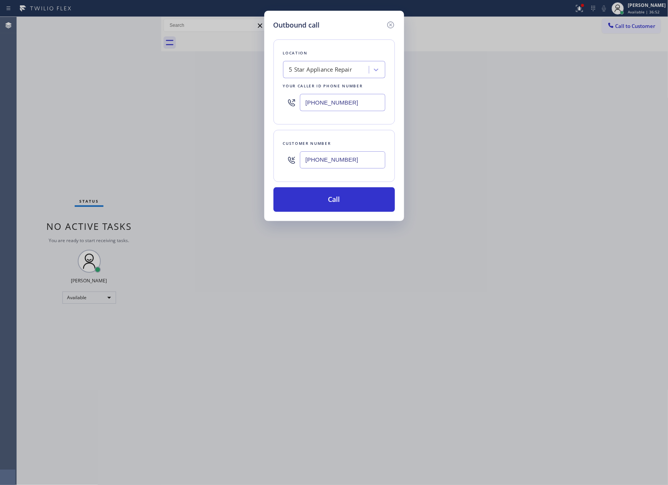
type input "(214) 718-4655"
click at [343, 74] on div "5 Star Appliance Repair" at bounding box center [320, 70] width 63 height 9
type input "home alliance mem"
click at [336, 87] on div "Home Alliance Membership" at bounding box center [334, 86] width 102 height 14
type input "[PHONE_NUMBER]"
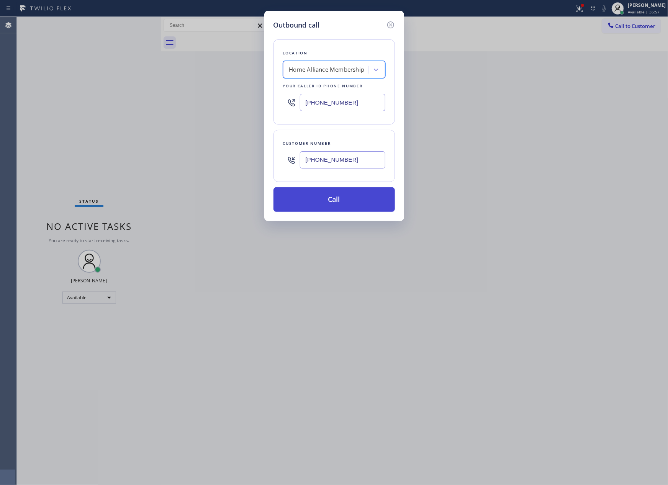
click at [371, 207] on button "Call" at bounding box center [334, 199] width 121 height 25
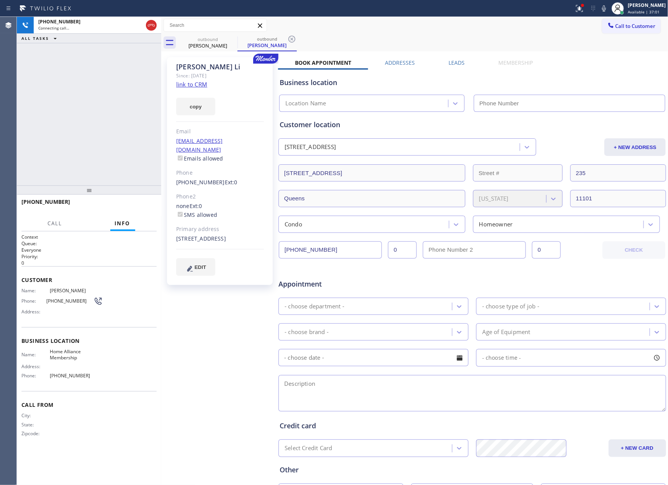
click at [120, 90] on div "+12147184655 Connecting call… ALL TASKS ALL TASKS ACTIVE TASKS TASKS IN WRAP UP" at bounding box center [89, 101] width 144 height 169
type input "[PHONE_NUMBER]"
click at [145, 160] on div "+12147184655 Live | 00:08 ALL TASKS ALL TASKS ACTIVE TASKS TASKS IN WRAP UP" at bounding box center [89, 101] width 144 height 169
click at [137, 213] on div "+12147184655 Live | 00:09 HANG UP" at bounding box center [88, 205] width 135 height 20
click at [120, 128] on div "+12147184655 Live | 00:09 ALL TASKS ALL TASKS ACTIVE TASKS TASKS IN WRAP UP" at bounding box center [89, 101] width 144 height 169
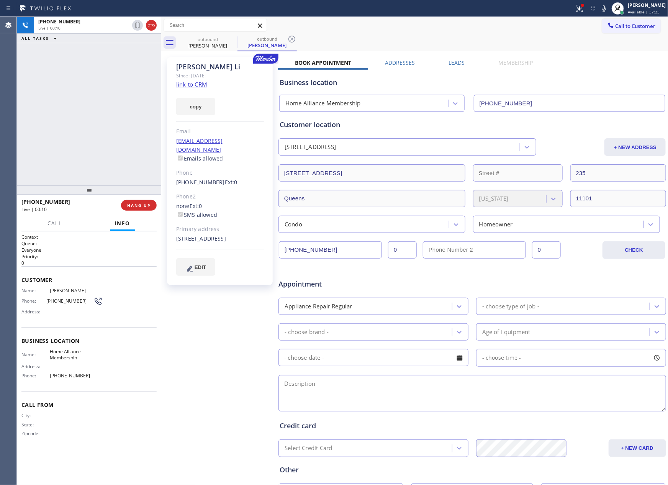
click at [103, 133] on div "+12147184655 Live | 00:10 ALL TASKS ALL TASKS ACTIVE TASKS TASKS IN WRAP UP" at bounding box center [89, 101] width 144 height 169
drag, startPoint x: 543, startPoint y: 127, endPoint x: 598, endPoint y: 178, distance: 75.7
click at [548, 133] on div "Customer location 235 27-28 Thomson Avenue Queens, 11101 NY + NEW ADDRESS 27-28…" at bounding box center [472, 176] width 385 height 113
click at [452, 26] on div "Call to Customer Outbound call Location Home Alliance Membership Your caller id…" at bounding box center [414, 25] width 507 height 13
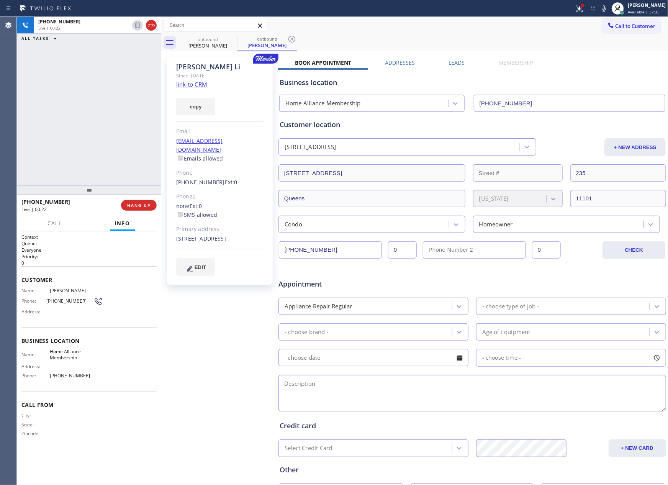
click at [90, 100] on div "+12147184655 Live | 00:22 ALL TASKS ALL TASKS ACTIVE TASKS TASKS IN WRAP UP" at bounding box center [89, 101] width 144 height 169
click at [90, 100] on div "+12147184655 Live | 00:23 ALL TASKS ALL TASKS ACTIVE TASKS TASKS IN WRAP UP" at bounding box center [89, 101] width 144 height 169
click at [136, 206] on span "HANG UP" at bounding box center [138, 205] width 23 height 5
click at [127, 157] on div "+12147184655 Live | 00:24 ALL TASKS ALL TASKS ACTIVE TASKS TASKS IN WRAP UP" at bounding box center [89, 101] width 144 height 169
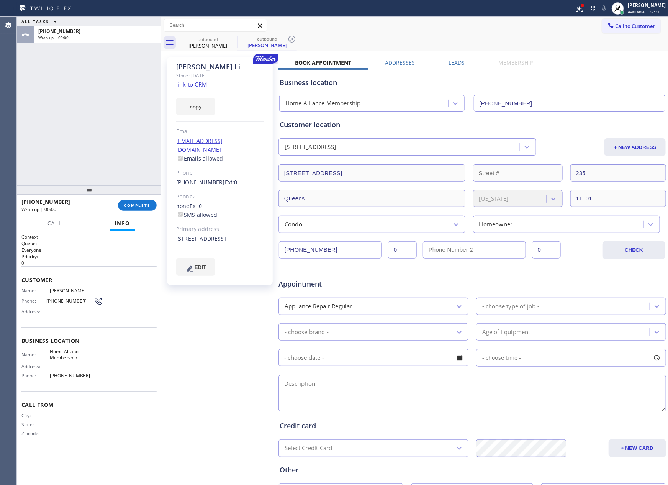
drag, startPoint x: 620, startPoint y: 20, endPoint x: 513, endPoint y: 56, distance: 112.7
click at [619, 20] on button "Call to Customer" at bounding box center [631, 26] width 59 height 15
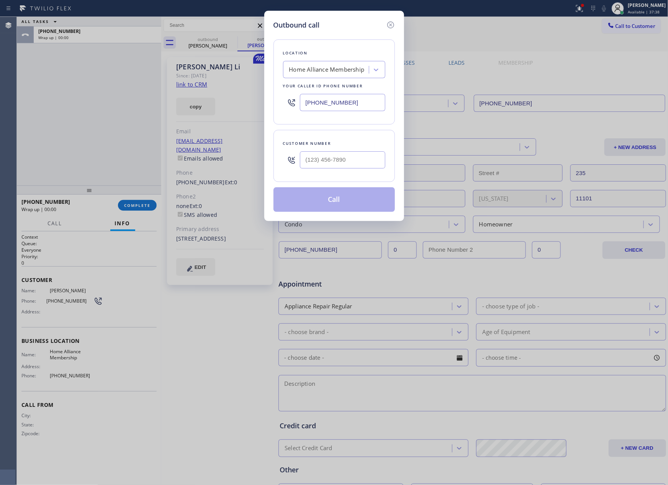
click at [363, 152] on div at bounding box center [342, 160] width 85 height 25
click at [360, 162] on input "(___) ___-____" at bounding box center [342, 159] width 85 height 17
paste input "408) 666-7598"
type input "[PHONE_NUMBER]"
click at [358, 203] on button "Call" at bounding box center [334, 199] width 121 height 25
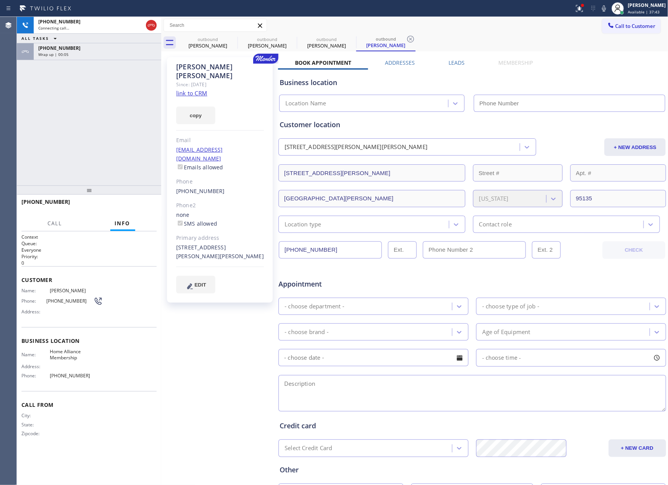
type input "[PHONE_NUMBER]"
click at [106, 115] on div "+14086667598 Connecting call… ALL TASKS ALL TASKS ACTIVE TASKS TASKS IN WRAP UP…" at bounding box center [89, 101] width 144 height 169
click at [114, 57] on div "+12147184655 Wrap up | 00:20" at bounding box center [96, 51] width 125 height 17
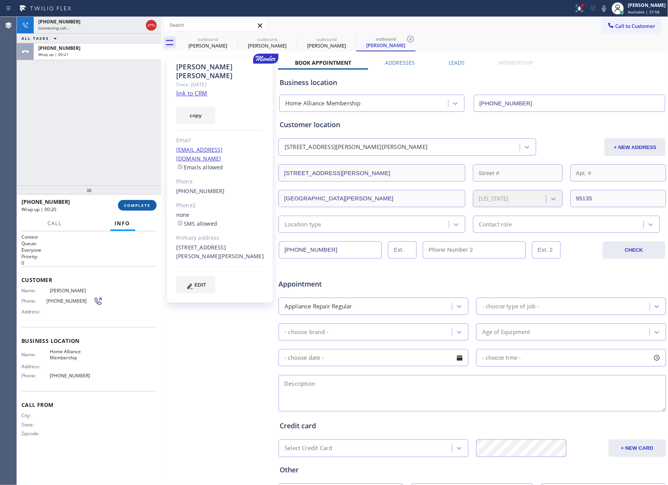
click at [151, 205] on button "COMPLETE" at bounding box center [137, 205] width 39 height 11
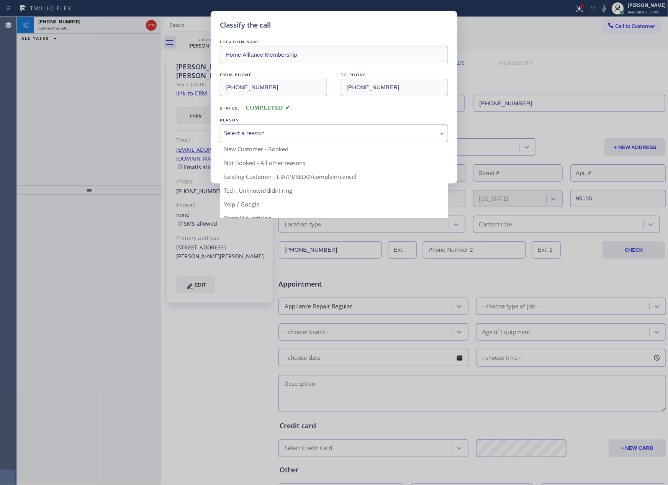
drag, startPoint x: 268, startPoint y: 130, endPoint x: 268, endPoint y: 136, distance: 5.7
click at [268, 136] on div "Select a reason" at bounding box center [334, 133] width 220 height 9
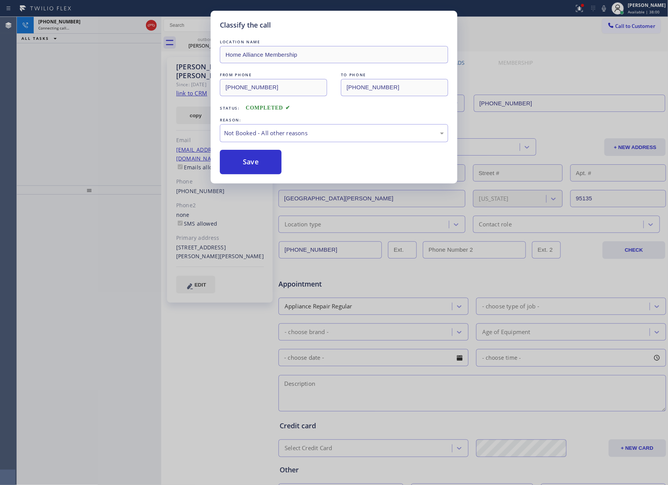
click at [264, 166] on button "Save" at bounding box center [251, 162] width 62 height 25
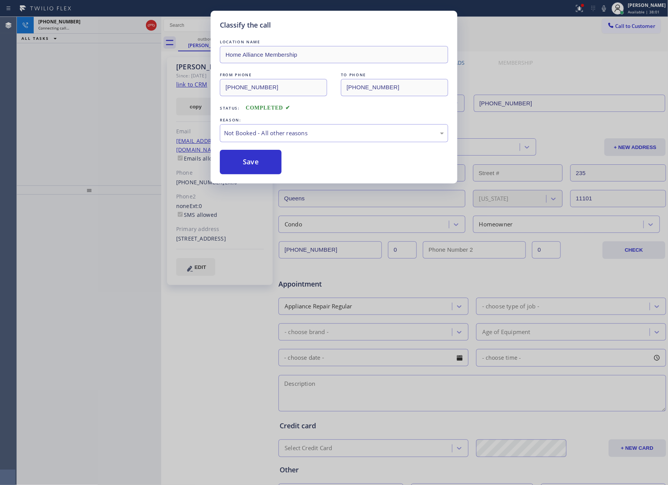
click at [264, 166] on button "Save" at bounding box center [251, 162] width 62 height 25
drag, startPoint x: 264, startPoint y: 166, endPoint x: 97, endPoint y: 105, distance: 178.2
click at [265, 165] on button "Save" at bounding box center [251, 162] width 62 height 25
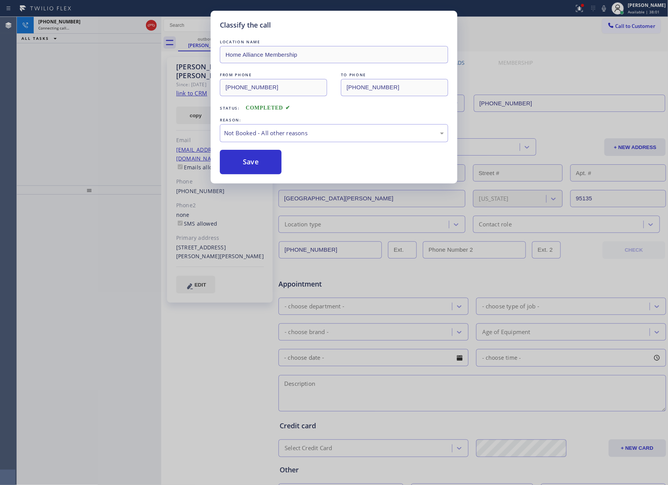
click at [77, 90] on div "Classify the call LOCATION NAME Home Alliance Membership FROM PHONE (855) 946-3…" at bounding box center [334, 242] width 668 height 485
click at [77, 90] on div "+14086667598 Connecting call… ALL TASKS ALL TASKS ACTIVE TASKS TASKS IN WRAP UP" at bounding box center [89, 101] width 144 height 169
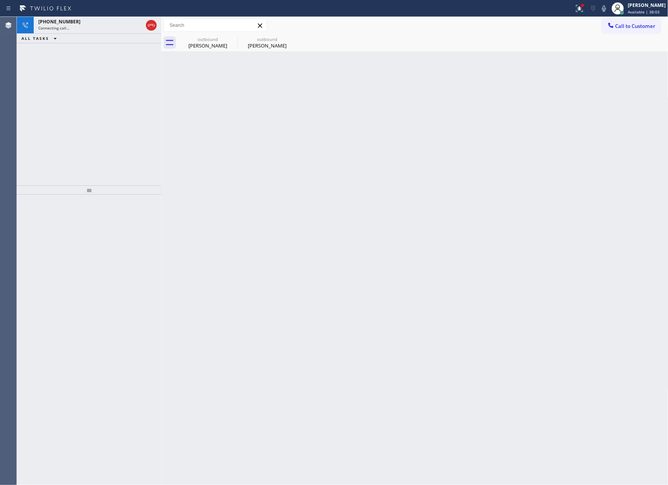
click at [77, 90] on div "+14086667598 Connecting call… ALL TASKS ALL TASKS ACTIVE TASKS TASKS IN WRAP UP" at bounding box center [89, 101] width 144 height 169
click at [97, 22] on div "[PHONE_NUMBER]" at bounding box center [90, 21] width 105 height 7
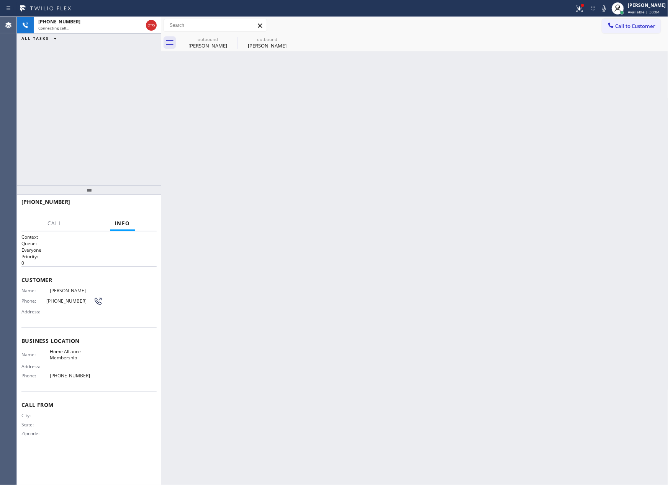
click at [121, 135] on div "+14086667598 Connecting call… ALL TASKS ALL TASKS ACTIVE TASKS TASKS IN WRAP UP" at bounding box center [89, 101] width 144 height 169
drag, startPoint x: 332, startPoint y: 337, endPoint x: 263, endPoint y: 261, distance: 102.8
click at [335, 336] on div "Back to Dashboard Change Sender ID Customers Technicians Select a contact Outbo…" at bounding box center [414, 251] width 507 height 468
click at [148, 25] on icon at bounding box center [151, 25] width 7 height 2
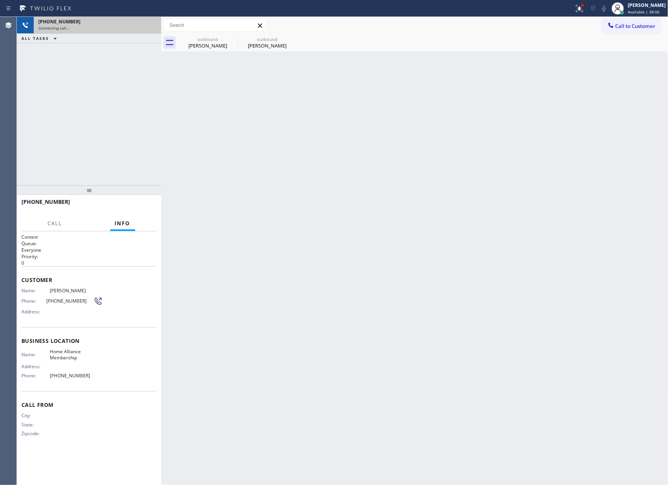
drag, startPoint x: 120, startPoint y: 139, endPoint x: 250, endPoint y: 61, distance: 152.1
click at [146, 141] on div "+14086667598 Connecting call… ALL TASKS ALL TASKS ACTIVE TASKS TASKS IN WRAP UP" at bounding box center [89, 101] width 144 height 169
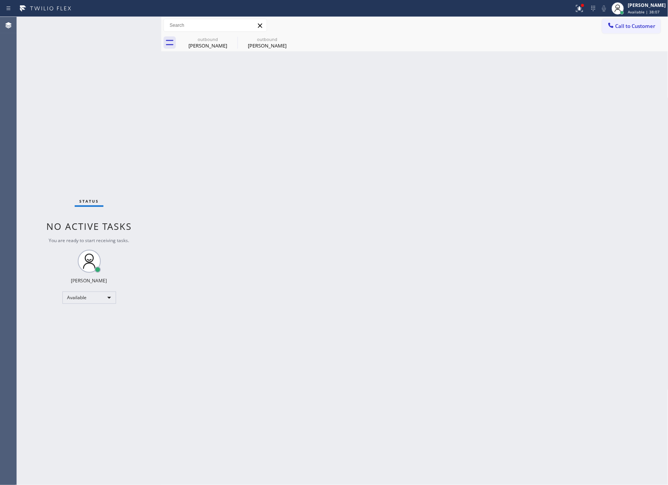
drag, startPoint x: 203, startPoint y: 44, endPoint x: 352, endPoint y: 115, distance: 165.2
click at [207, 45] on div "[PERSON_NAME]" at bounding box center [208, 45] width 58 height 7
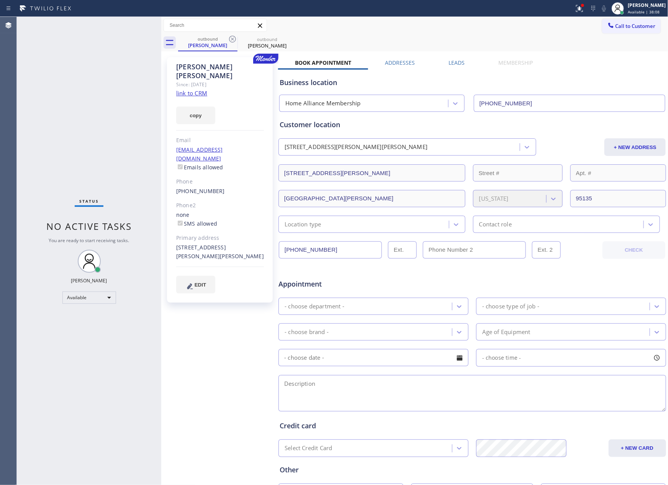
click at [452, 64] on label "Leads" at bounding box center [457, 62] width 16 height 7
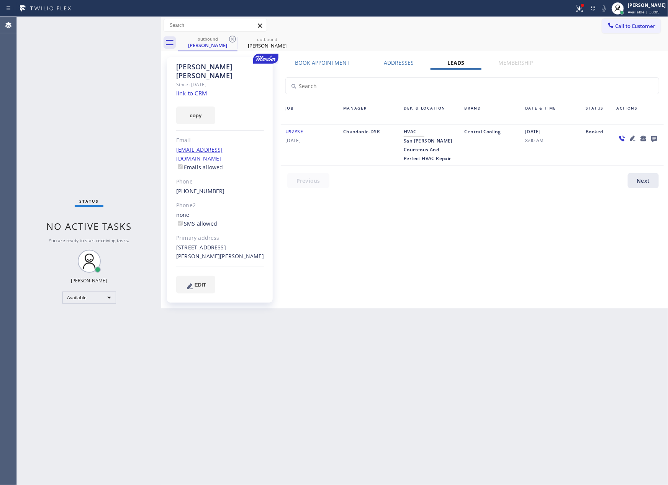
click at [429, 240] on div "Book Appointment Addresses Leads Membership Business location Home Alliance Mem…" at bounding box center [472, 183] width 389 height 248
click at [655, 138] on icon at bounding box center [654, 139] width 6 height 6
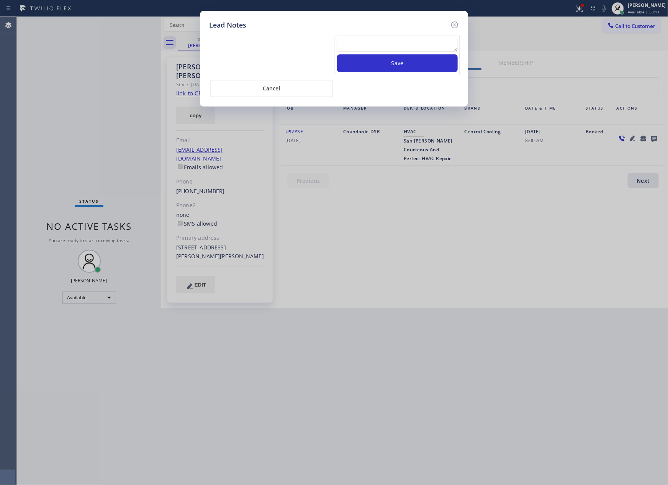
click at [413, 44] on textarea at bounding box center [397, 45] width 121 height 14
paste textarea "For the welcome call, please transfer the customer if they call back.""
type textarea "For the welcome call, please transfer the customer if they call back.""
click at [406, 61] on button "Save" at bounding box center [397, 63] width 121 height 18
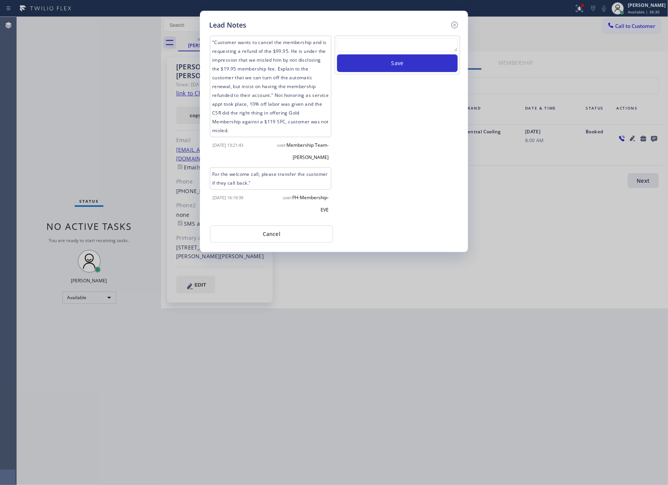
click at [407, 198] on div "Save" at bounding box center [397, 128] width 127 height 184
click at [286, 236] on button "Cancel" at bounding box center [271, 234] width 123 height 18
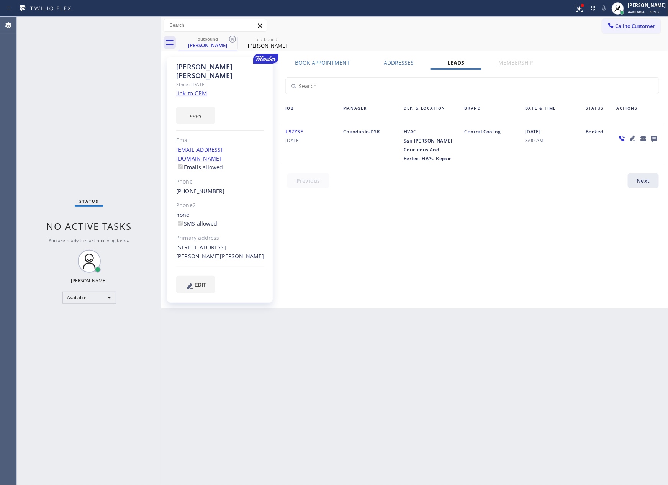
click at [456, 255] on div "Book Appointment Addresses Leads Membership Business location Home Alliance Mem…" at bounding box center [472, 183] width 389 height 248
click at [235, 39] on icon at bounding box center [232, 38] width 9 height 9
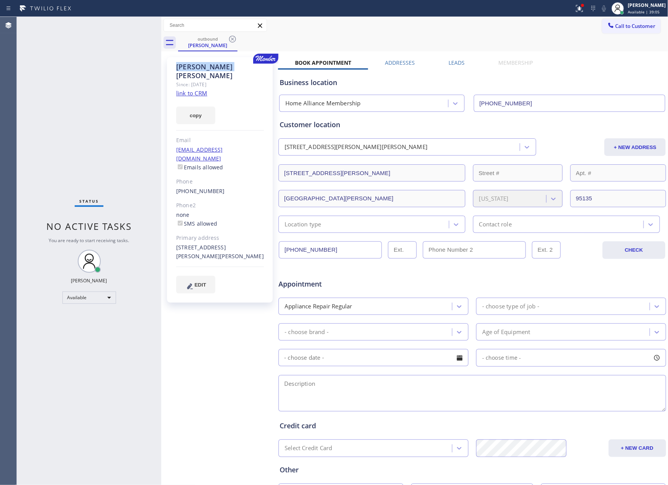
click at [235, 39] on icon at bounding box center [232, 38] width 9 height 9
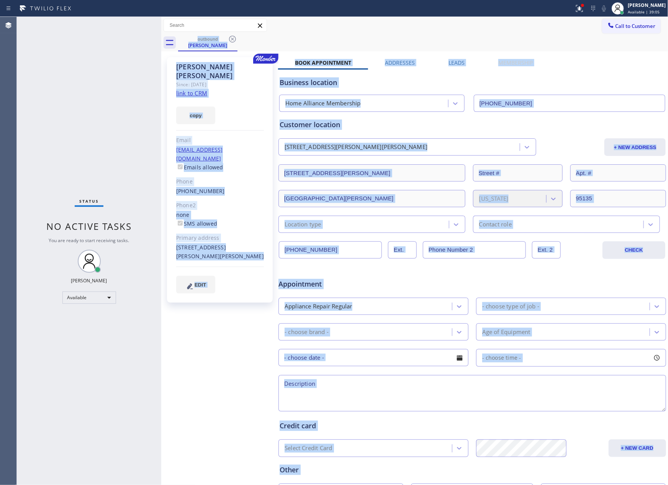
click at [235, 39] on div "outbound Richard Sanchez" at bounding box center [423, 42] width 490 height 17
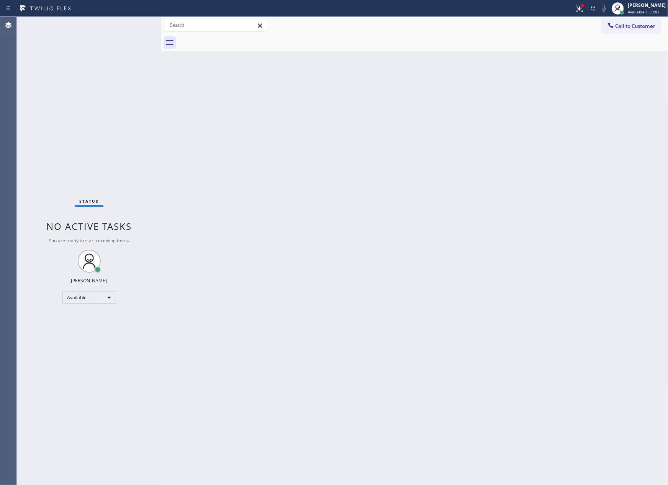
click at [390, 246] on div "Back to Dashboard Change Sender ID Customers Technicians Select a contact Outbo…" at bounding box center [414, 251] width 507 height 468
click at [639, 26] on span "Call to Customer" at bounding box center [636, 26] width 40 height 7
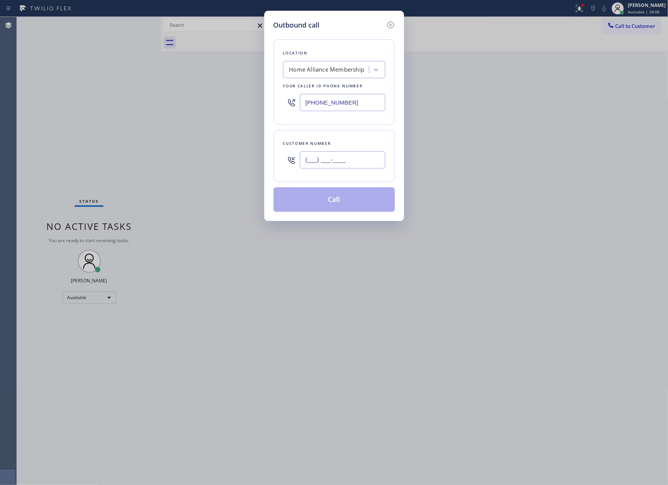
click at [343, 158] on input "(___) ___-____" at bounding box center [342, 159] width 85 height 17
paste input "916) 792-6644"
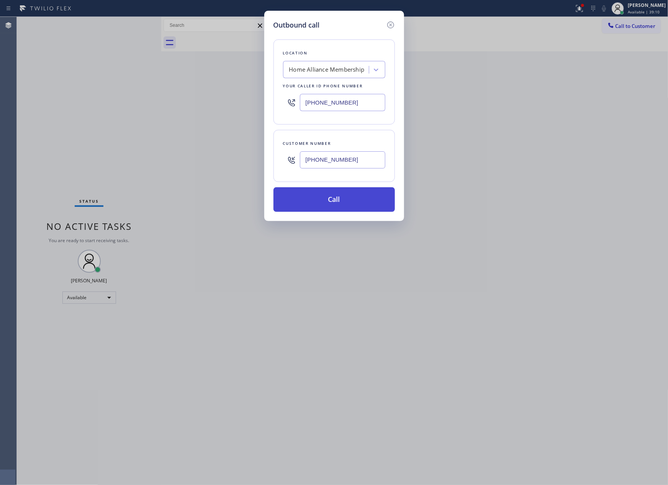
type input "(916) 792-6644"
click at [336, 200] on button "Call" at bounding box center [334, 199] width 121 height 25
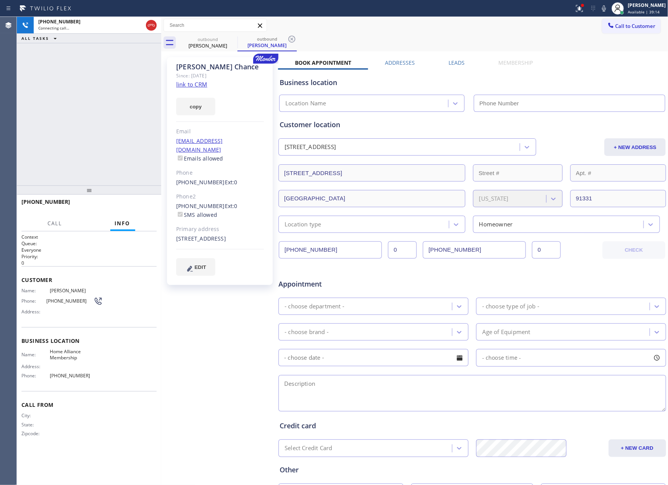
click at [132, 110] on div "+19167926644 Connecting call… ALL TASKS ALL TASKS ACTIVE TASKS TASKS IN WRAP UP" at bounding box center [89, 101] width 144 height 169
type input "[PHONE_NUMBER]"
click at [192, 84] on link "link to CRM" at bounding box center [191, 84] width 31 height 8
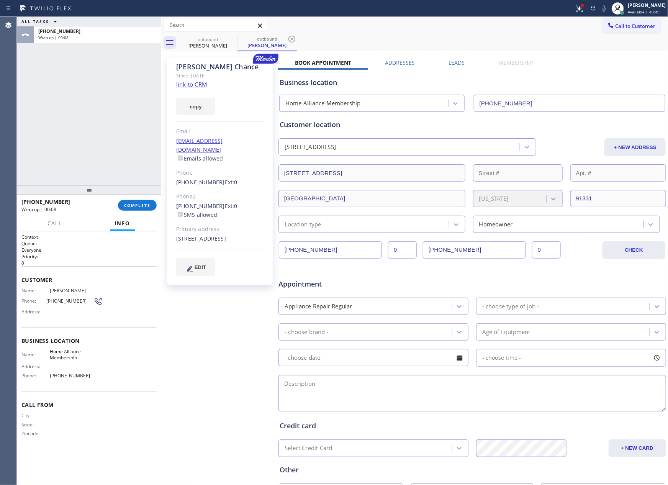
drag, startPoint x: 83, startPoint y: 107, endPoint x: 121, endPoint y: 218, distance: 117.1
click at [85, 128] on div "ALL TASKS ALL TASKS ACTIVE TASKS TASKS IN WRAP UP +19167926644 Wrap up | 00:08" at bounding box center [89, 101] width 144 height 169
click at [142, 203] on span "COMPLETE" at bounding box center [137, 205] width 26 height 5
click at [129, 86] on div "ALL TASKS ALL TASKS ACTIVE TASKS TASKS IN WRAP UP +19167926644 Wrap up | 00:09" at bounding box center [89, 101] width 144 height 169
click at [128, 86] on div "ALL TASKS ALL TASKS ACTIVE TASKS TASKS IN WRAP UP +19167926644 Wrap up | 00:09" at bounding box center [89, 101] width 144 height 169
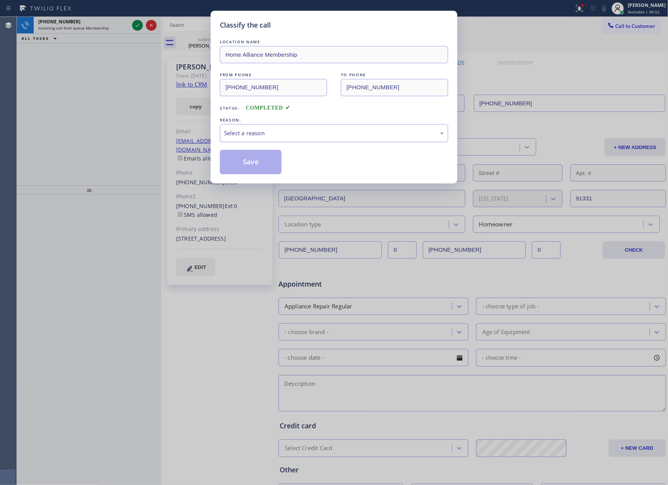
click at [234, 133] on div "Select a reason" at bounding box center [334, 133] width 220 height 9
click at [244, 164] on button "Save" at bounding box center [251, 162] width 62 height 25
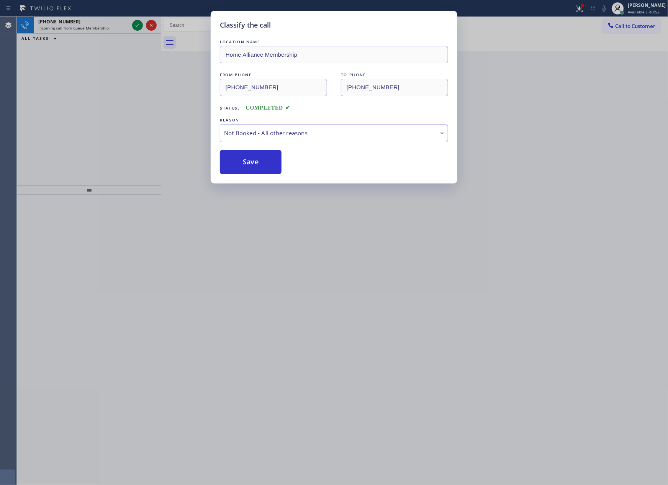
drag, startPoint x: 244, startPoint y: 164, endPoint x: 115, endPoint y: 127, distance: 133.5
click at [244, 164] on button "Save" at bounding box center [251, 162] width 62 height 25
click at [104, 121] on div "Classify the call LOCATION NAME Home Alliance Membership FROM PHONE (855) 946-3…" at bounding box center [334, 242] width 668 height 485
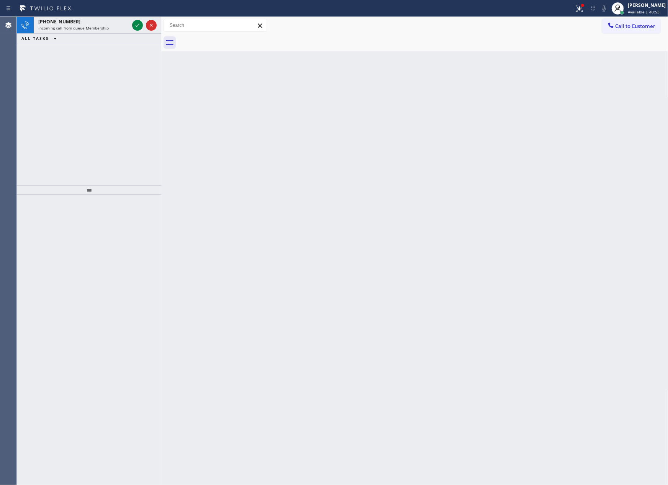
click at [101, 126] on div "+13237881918 Incoming call from queue Membership ALL TASKS ALL TASKS ACTIVE TAS…" at bounding box center [89, 101] width 144 height 169
click at [89, 10] on div at bounding box center [287, 8] width 568 height 12
click at [93, 24] on div "+13237881918" at bounding box center [83, 21] width 91 height 7
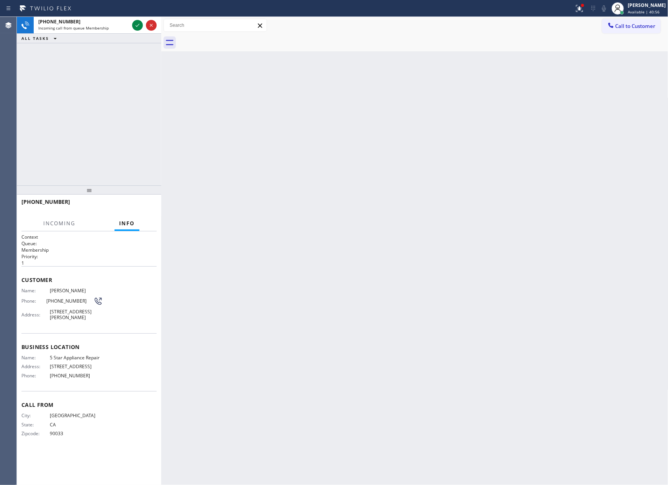
click at [119, 141] on div "+13237881918 Incoming call from queue Membership ALL TASKS ALL TASKS ACTIVE TAS…" at bounding box center [89, 101] width 144 height 169
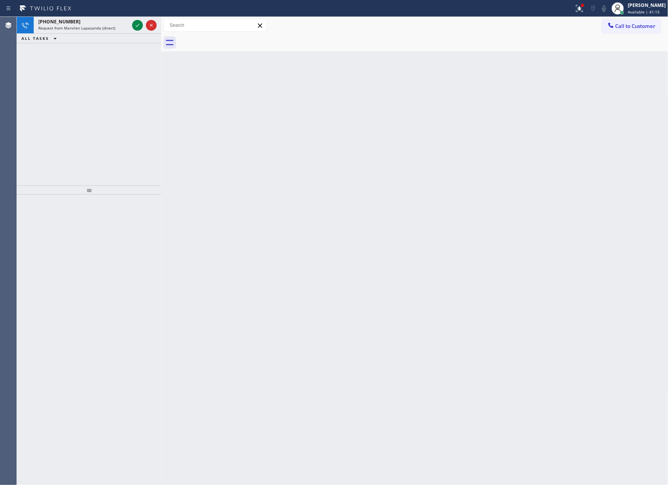
click at [85, 94] on div "+14086667598 Request from Marvilen Lapasanda (direct) ALL TASKS ALL TASKS ACTIV…" at bounding box center [89, 101] width 144 height 169
click at [135, 25] on icon at bounding box center [137, 25] width 9 height 9
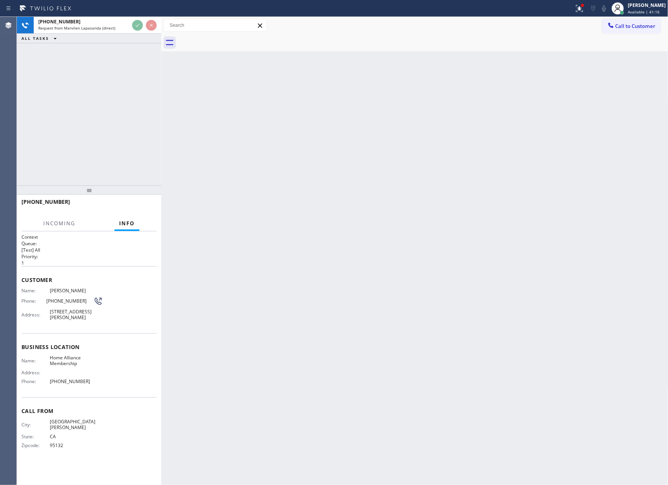
click at [146, 139] on div "+14086667598 Request from Marvilen Lapasanda (direct) ALL TASKS ALL TASKS ACTIV…" at bounding box center [89, 101] width 144 height 169
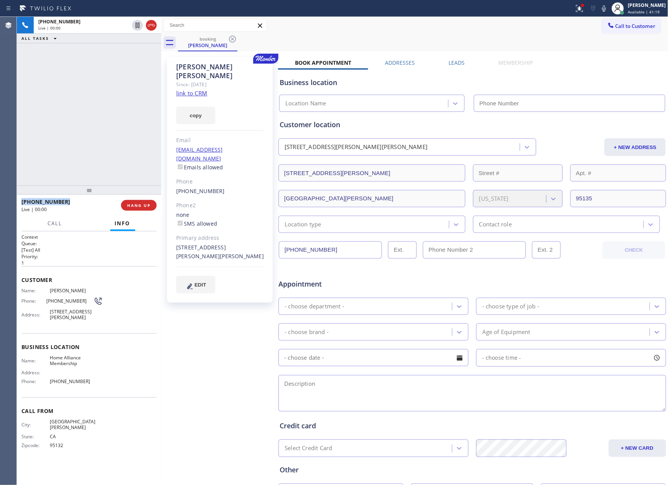
type input "[PHONE_NUMBER]"
click at [187, 89] on link "link to CRM" at bounding box center [191, 93] width 31 height 8
click at [73, 103] on div "+14086667598 Live | 00:22 ALL TASKS ALL TASKS ACTIVE TASKS TASKS IN WRAP UP" at bounding box center [89, 101] width 144 height 169
click at [105, 91] on div "+14086667598 Live | 01:10 ALL TASKS ALL TASKS ACTIVE TASKS TASKS IN WRAP UP" at bounding box center [89, 101] width 144 height 169
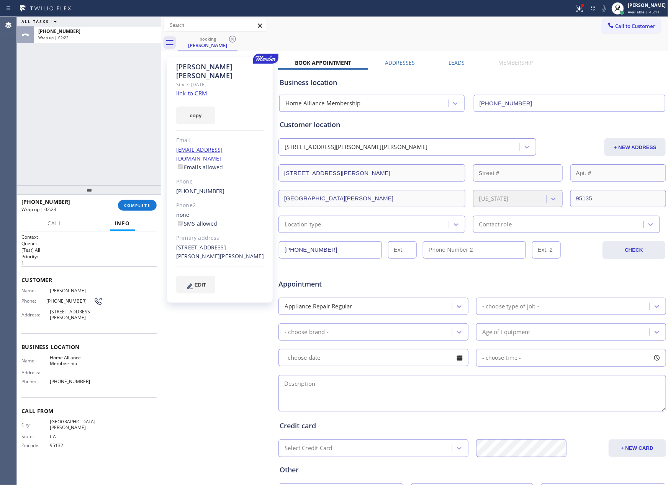
drag, startPoint x: 82, startPoint y: 122, endPoint x: 110, endPoint y: 189, distance: 72.3
click at [85, 139] on div "ALL TASKS ALL TASKS ACTIVE TASKS TASKS IN WRAP UP +14086667598 Wrap up | 02:22" at bounding box center [89, 101] width 144 height 169
click at [133, 206] on span "COMPLETE" at bounding box center [137, 205] width 26 height 5
click at [120, 118] on div "ALL TASKS ALL TASKS ACTIVE TASKS TASKS IN WRAP UP +14086667598 Wrap up | 02:23" at bounding box center [89, 101] width 144 height 169
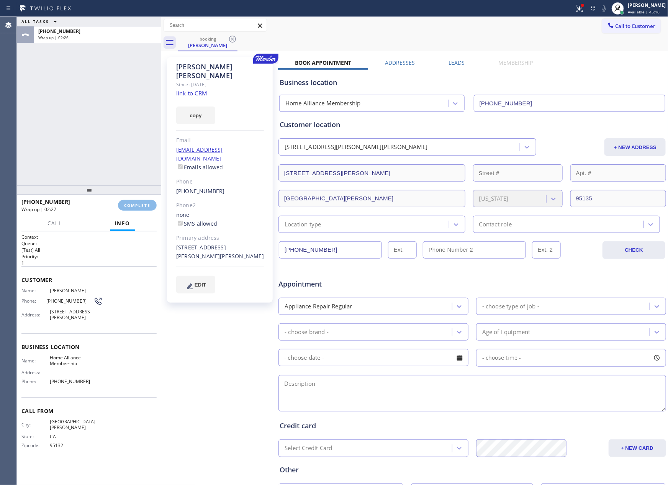
click at [125, 125] on div "ALL TASKS ALL TASKS ACTIVE TASKS TASKS IN WRAP UP +14086667598 Wrap up | 02:26" at bounding box center [89, 101] width 144 height 169
click at [127, 151] on div "ALL TASKS ALL TASKS ACTIVE TASKS TASKS IN WRAP UP +14086667598 Wrap up | 02:27" at bounding box center [89, 101] width 144 height 169
click at [126, 151] on div "ALL TASKS ALL TASKS ACTIVE TASKS TASKS IN WRAP UP +14086667598 Wrap up | 02:27" at bounding box center [89, 101] width 144 height 169
click at [126, 151] on div "ALL TASKS ALL TASKS ACTIVE TASKS TASKS IN WRAP UP +14086667598 Wrap up | 02:28" at bounding box center [89, 101] width 144 height 169
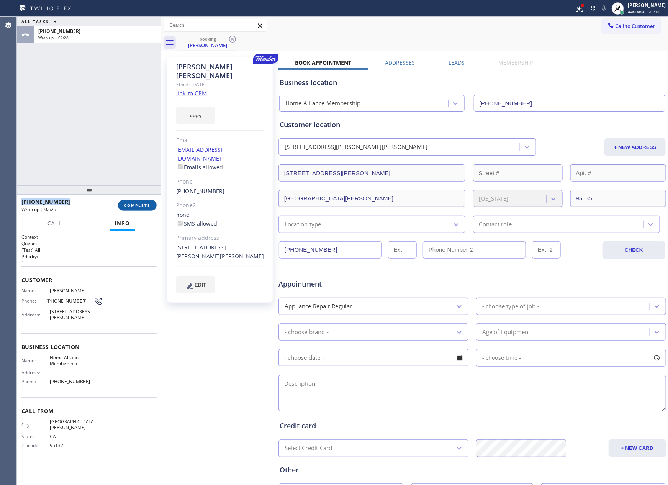
click at [141, 203] on span "COMPLETE" at bounding box center [137, 205] width 26 height 5
drag, startPoint x: 135, startPoint y: 121, endPoint x: 130, endPoint y: 124, distance: 5.5
click at [133, 122] on div "ALL TASKS ALL TASKS ACTIVE TASKS TASKS IN WRAP UP +14086667598 Wrap up | 02:29" at bounding box center [89, 101] width 144 height 169
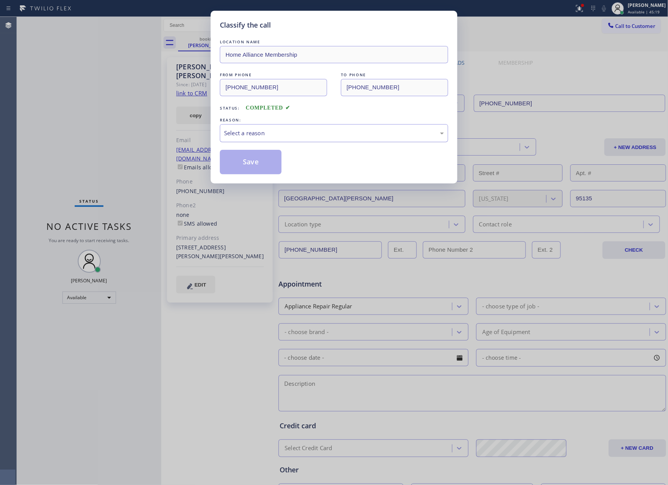
click at [260, 135] on div "Select a reason" at bounding box center [334, 133] width 220 height 9
click at [257, 167] on button "Save" at bounding box center [251, 162] width 62 height 25
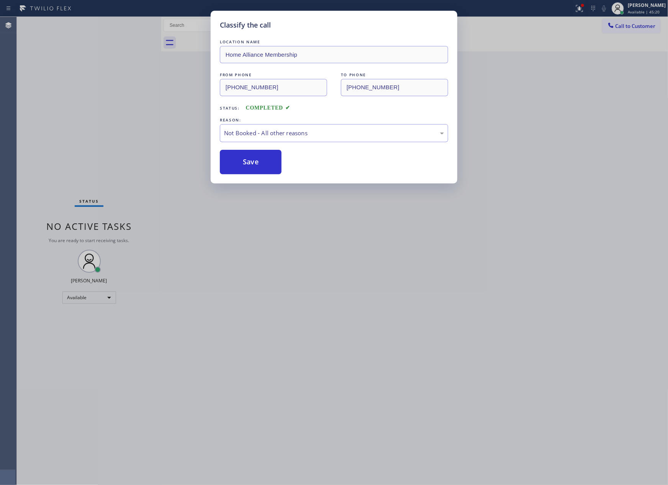
click at [257, 167] on button "Save" at bounding box center [251, 162] width 62 height 25
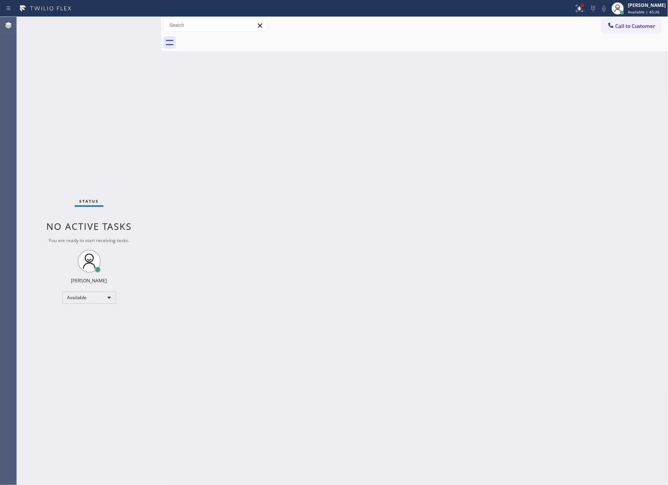
click at [88, 103] on div "Status No active tasks You are ready to start receiving tasks. [PERSON_NAME] Av…" at bounding box center [89, 251] width 144 height 468
click at [399, 183] on div "Back to Dashboard Change Sender ID Customers Technicians Select a contact Outbo…" at bounding box center [414, 251] width 507 height 468
click at [400, 169] on div "Back to Dashboard Change Sender ID Customers Technicians Select a contact Outbo…" at bounding box center [414, 251] width 507 height 468
click at [337, 228] on div "Back to Dashboard Change Sender ID Customers Technicians Select a contact Outbo…" at bounding box center [414, 251] width 507 height 468
drag, startPoint x: 254, startPoint y: 166, endPoint x: 480, endPoint y: 90, distance: 238.1
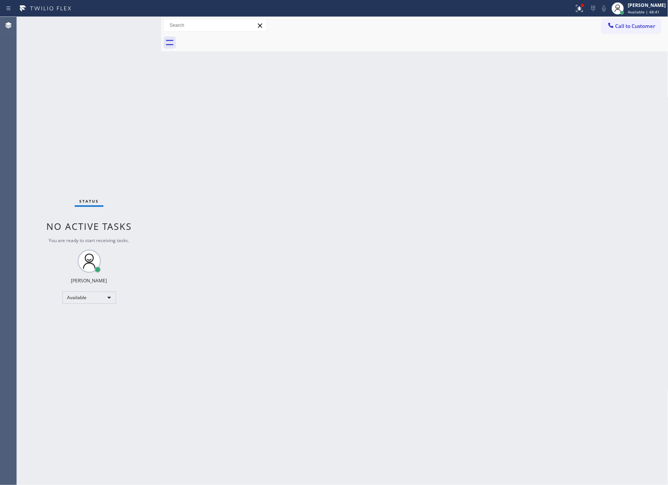
click at [290, 154] on div "Back to Dashboard Change Sender ID Customers Technicians Select a contact Outbo…" at bounding box center [414, 251] width 507 height 468
click at [629, 25] on span "Call to Customer" at bounding box center [636, 26] width 40 height 7
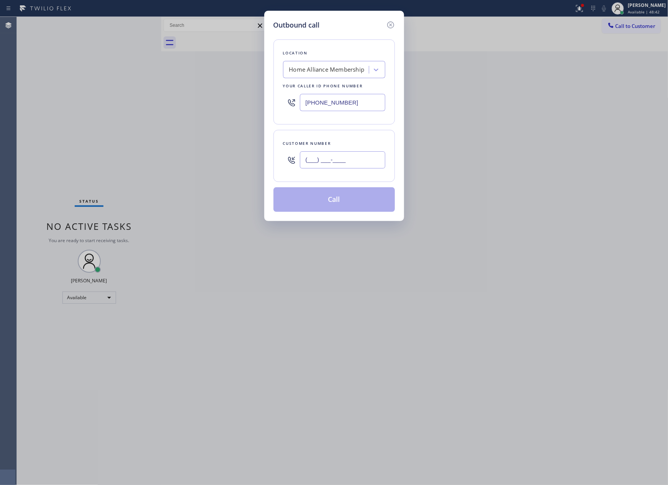
click at [356, 159] on input "(___) ___-____" at bounding box center [342, 159] width 85 height 17
paste input "760) 274-4528"
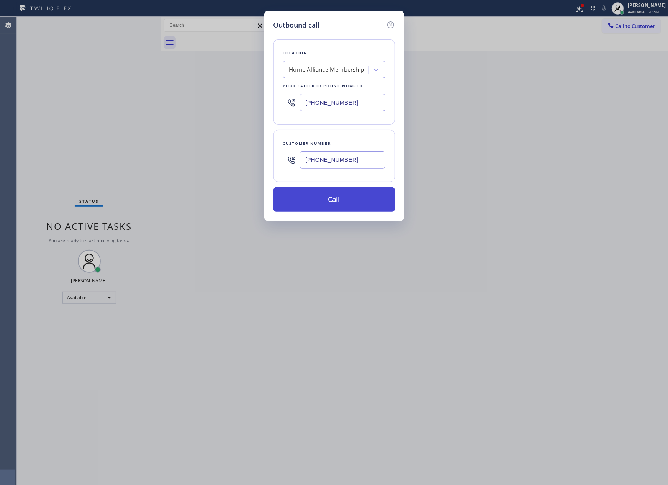
type input "(760) 274-4528"
click at [341, 205] on button "Call" at bounding box center [334, 199] width 121 height 25
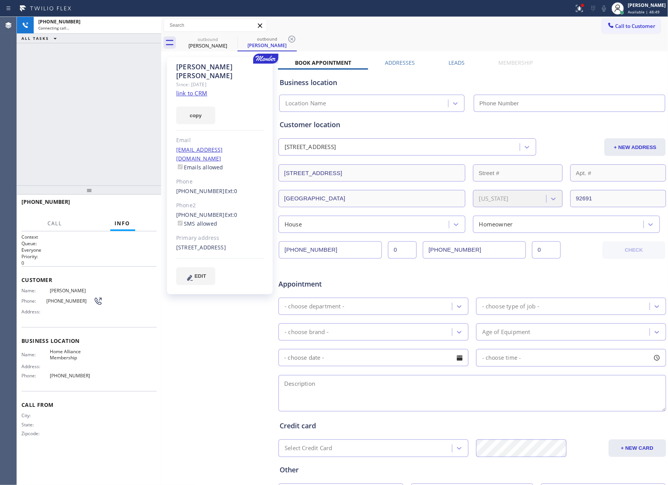
type input "[PHONE_NUMBER]"
click at [145, 143] on div "+17602744528 Connecting call… ALL TASKS ALL TASKS ACTIVE TASKS TASKS IN WRAP UP" at bounding box center [89, 101] width 144 height 169
click at [504, 29] on div "Call to Customer Outbound call Location Home Alliance Membership Your caller id…" at bounding box center [414, 25] width 507 height 13
click at [102, 123] on div "+17602744528 Live | 00:00 ALL TASKS ALL TASKS ACTIVE TASKS TASKS IN WRAP UP" at bounding box center [89, 101] width 144 height 169
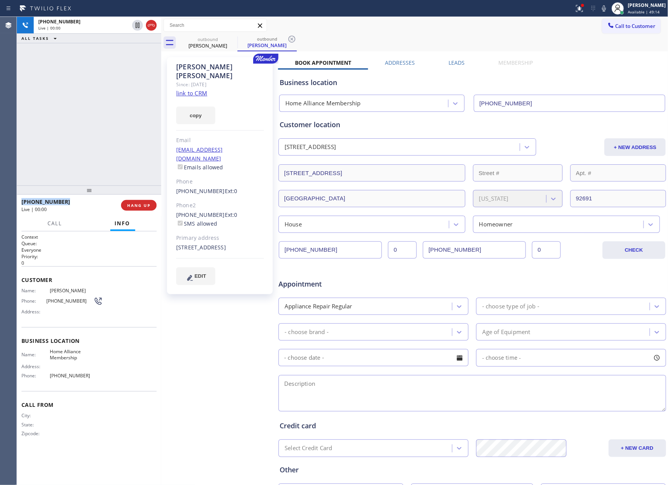
click at [102, 123] on div "+17602744528 Live | 00:00 ALL TASKS ALL TASKS ACTIVE TASKS TASKS IN WRAP UP" at bounding box center [89, 101] width 144 height 169
drag, startPoint x: 98, startPoint y: 134, endPoint x: 489, endPoint y: 48, distance: 400.1
click at [134, 135] on div "+17602744528 Live | 00:02 ALL TASKS ALL TASKS ACTIVE TASKS TASKS IN WRAP UP" at bounding box center [89, 101] width 144 height 169
click at [467, 17] on div "Call to Customer Outbound call Location Home Alliance Membership Your caller id…" at bounding box center [414, 25] width 507 height 17
click at [451, 64] on label "Leads" at bounding box center [457, 62] width 16 height 7
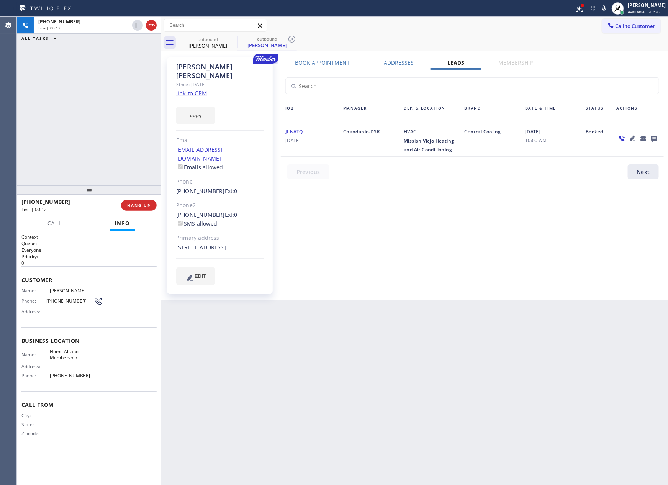
click at [654, 138] on icon at bounding box center [654, 139] width 6 height 6
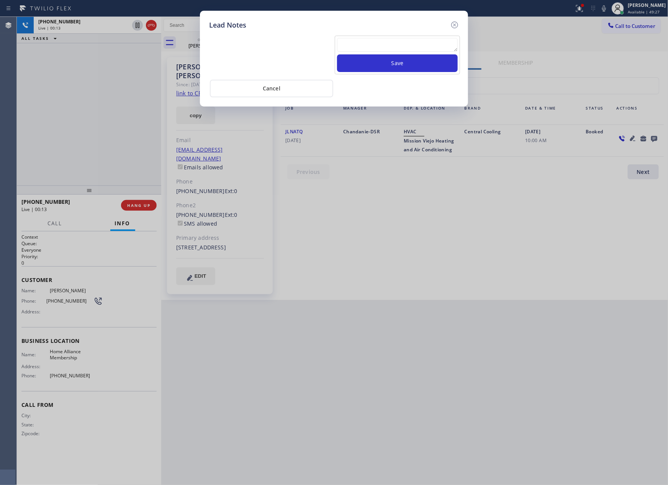
click at [394, 38] on textarea at bounding box center [397, 45] width 121 height 14
paste textarea "For the welcome call, please transfer the customer if they call back.""
type textarea "For the welcome call, please transfer the customer if they call back.""
click at [383, 65] on button "Save" at bounding box center [397, 63] width 121 height 18
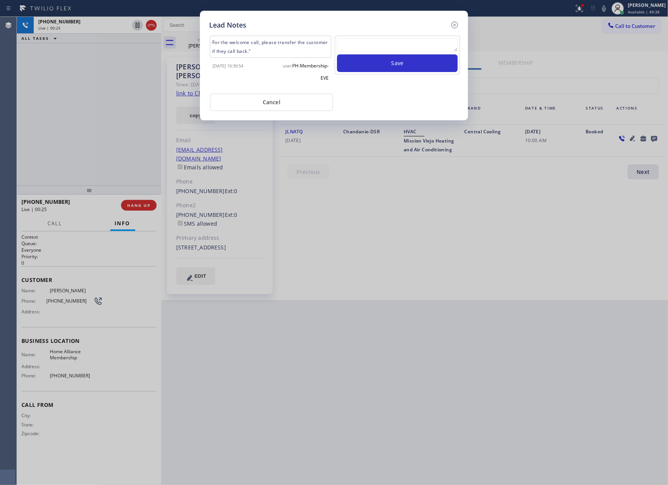
click at [396, 101] on div "Cancel" at bounding box center [334, 101] width 250 height 19
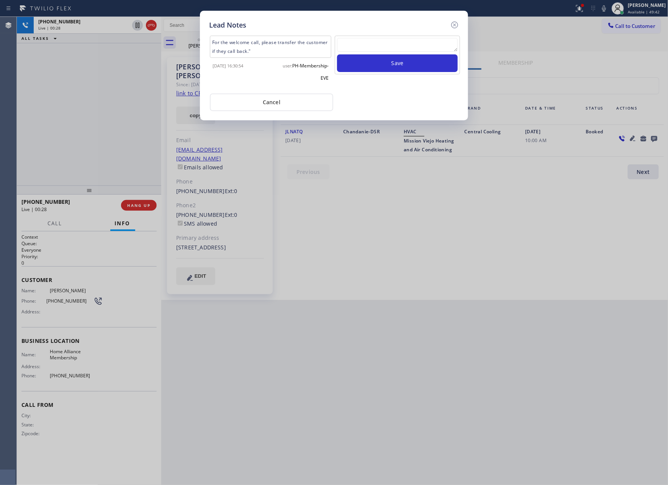
click at [396, 101] on div "Cancel" at bounding box center [334, 101] width 250 height 19
click at [290, 101] on button "Cancel" at bounding box center [271, 103] width 123 height 18
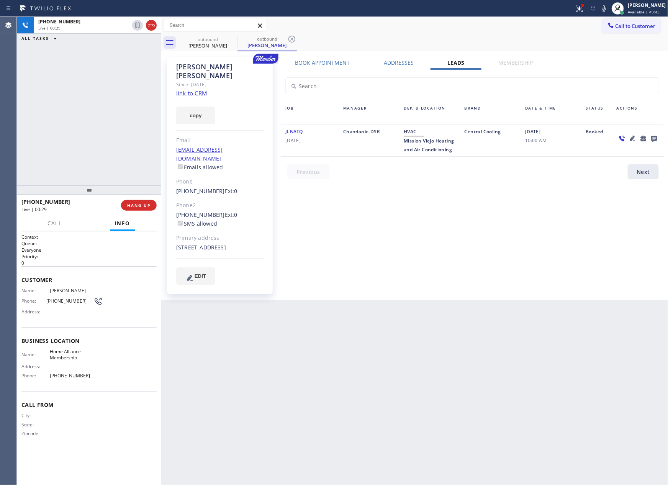
click at [95, 137] on div "+17602744528 Live | 00:29 ALL TASKS ALL TASKS ACTIVE TASKS TASKS IN WRAP UP" at bounding box center [89, 101] width 144 height 169
click at [133, 202] on button "HANG UP" at bounding box center [139, 205] width 36 height 11
click at [88, 74] on div "+17602744528 Live | 00:30 ALL TASKS ALL TASKS ACTIVE TASKS TASKS IN WRAP UP" at bounding box center [89, 101] width 144 height 169
click at [87, 75] on div "+17602744528 Live | 00:30 ALL TASKS ALL TASKS ACTIVE TASKS TASKS IN WRAP UP" at bounding box center [89, 101] width 144 height 169
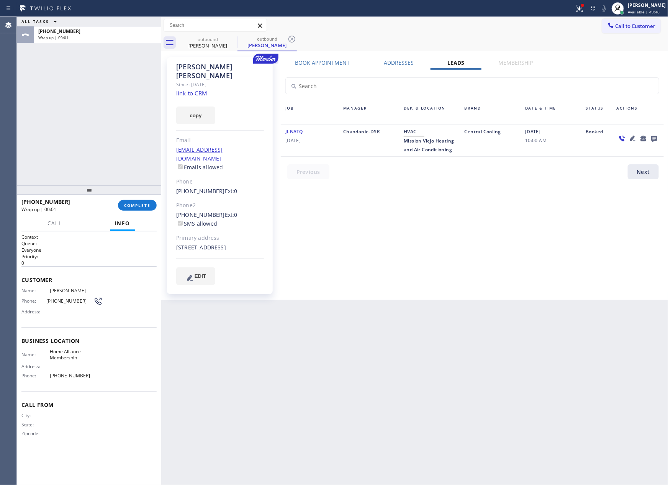
drag, startPoint x: 433, startPoint y: 289, endPoint x: 626, endPoint y: 102, distance: 267.7
click at [476, 253] on div "Book Appointment Addresses Leads Membership Business location Home Alliance Mem…" at bounding box center [472, 178] width 389 height 239
drag, startPoint x: 643, startPoint y: 29, endPoint x: 638, endPoint y: 31, distance: 5.1
click at [643, 28] on span "Call to Customer" at bounding box center [636, 26] width 40 height 7
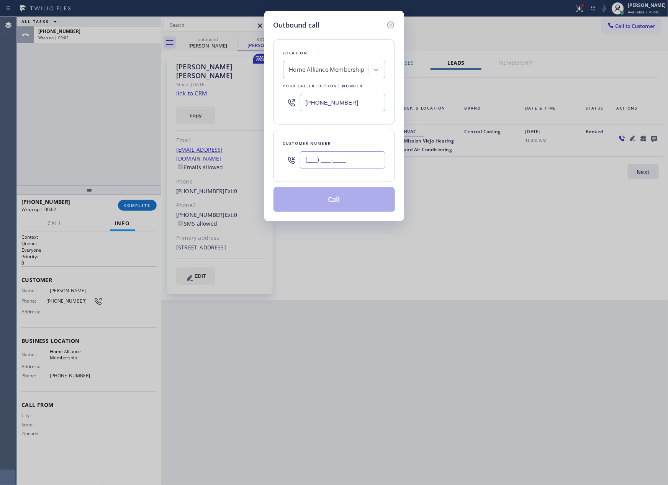
click at [361, 153] on input "(___) ___-____" at bounding box center [342, 159] width 85 height 17
paste input "973) 460-1849"
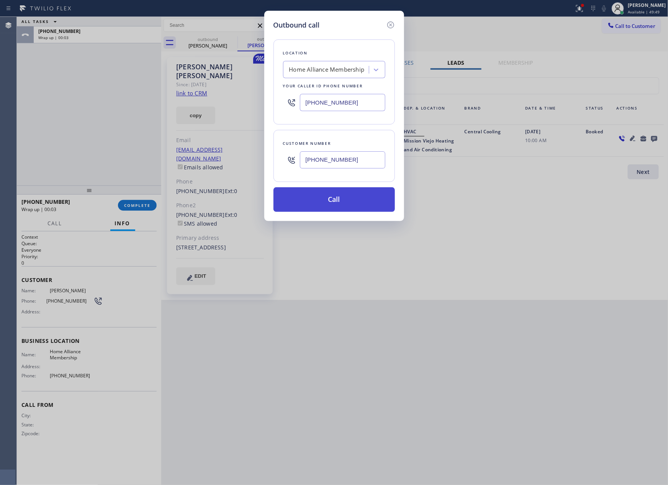
type input "(973) 460-1849"
click at [335, 200] on button "Call" at bounding box center [334, 199] width 121 height 25
click at [86, 118] on div "Outbound call Location Home Alliance Membership Your caller id phone number (85…" at bounding box center [334, 242] width 668 height 485
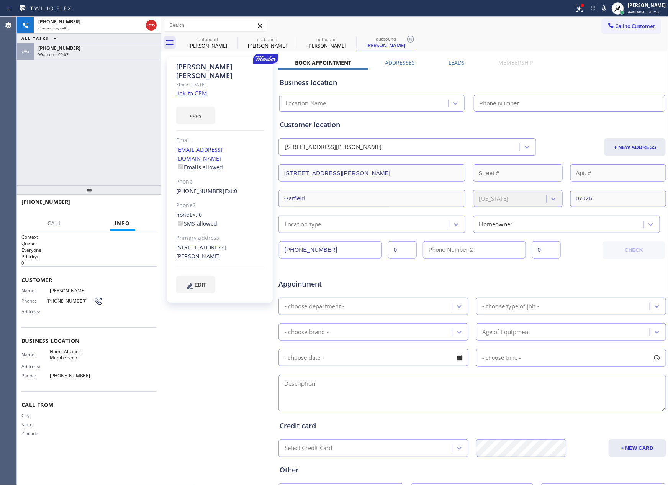
type input "[PHONE_NUMBER]"
click at [457, 61] on label "Leads" at bounding box center [457, 62] width 16 height 7
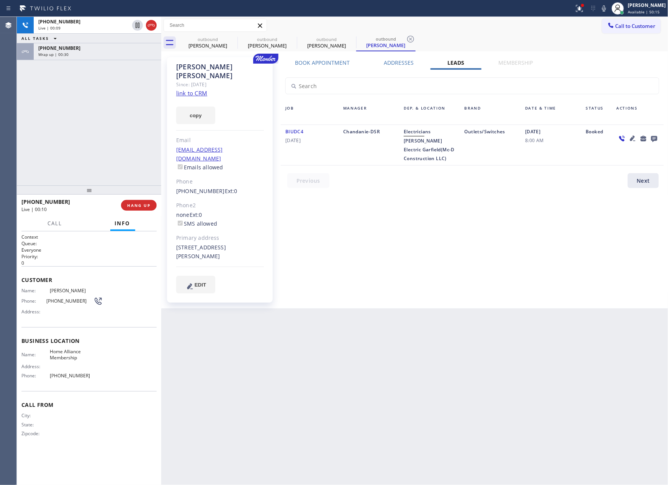
click at [444, 241] on div "Book Appointment Addresses Leads Membership Business location Home Alliance Mem…" at bounding box center [472, 183] width 389 height 248
click at [653, 139] on icon at bounding box center [654, 139] width 6 height 6
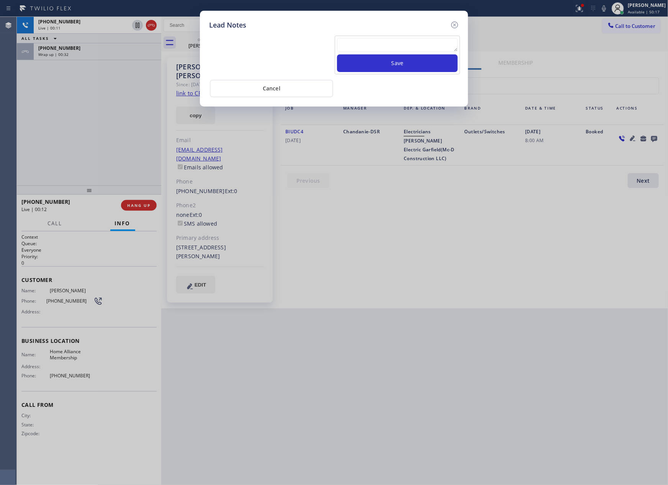
click at [387, 38] on textarea at bounding box center [397, 45] width 121 height 14
paste textarea "For the welcome call, please transfer the customer if they call back.""
type textarea "For the welcome call, please transfer the customer if they call back.""
click at [389, 67] on button "Save" at bounding box center [397, 63] width 121 height 18
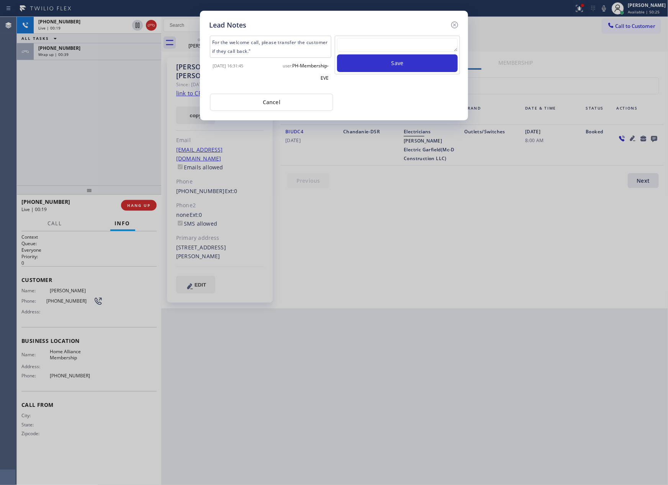
drag, startPoint x: 445, startPoint y: 237, endPoint x: 380, endPoint y: 169, distance: 94.3
click at [443, 237] on div "Lead Notes For the welcome call, please transfer the customer if they call back…" at bounding box center [334, 242] width 668 height 485
drag, startPoint x: 389, startPoint y: 83, endPoint x: 306, endPoint y: 105, distance: 85.6
click at [388, 83] on div "Save" at bounding box center [397, 62] width 127 height 52
click at [297, 105] on button "Cancel" at bounding box center [271, 103] width 123 height 18
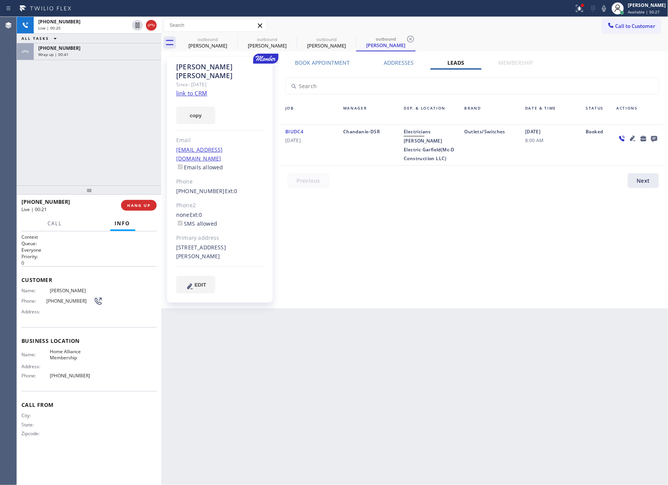
click at [102, 125] on div "+19734601849 Live | 00:20 ALL TASKS ALL TASKS ACTIVE TASKS TASKS IN WRAP UP +17…" at bounding box center [89, 101] width 144 height 169
click at [110, 56] on div "Wrap up | 00:41" at bounding box center [97, 54] width 118 height 5
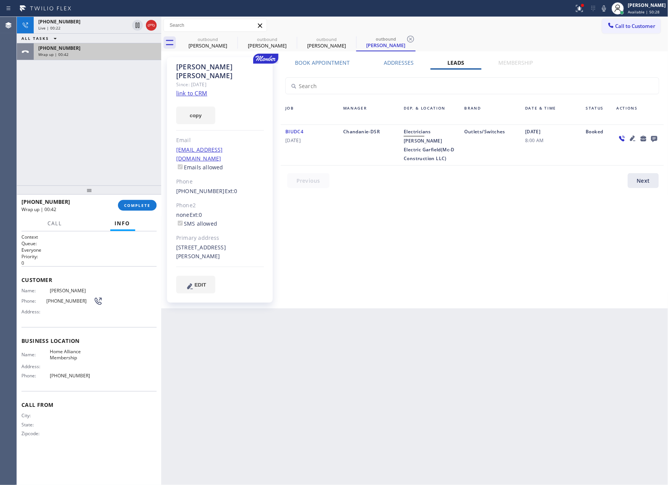
click at [110, 56] on div "Wrap up | 00:42" at bounding box center [97, 54] width 118 height 5
click at [110, 56] on div "Wrap up | 00:43" at bounding box center [97, 54] width 118 height 5
drag, startPoint x: 110, startPoint y: 125, endPoint x: 130, endPoint y: 201, distance: 78.5
click at [116, 148] on div "+19734601849 Live | 00:23 ALL TASKS ALL TASKS ACTIVE TASKS TASKS IN WRAP UP +17…" at bounding box center [89, 101] width 144 height 169
click at [135, 203] on span "COMPLETE" at bounding box center [137, 205] width 26 height 5
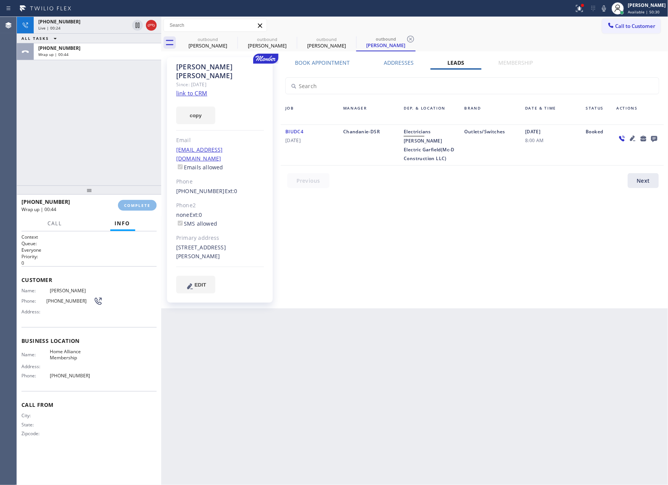
drag, startPoint x: 127, startPoint y: 125, endPoint x: 126, endPoint y: 130, distance: 5.4
click at [125, 128] on div "+19734601849 Live | 00:24 ALL TASKS ALL TASKS ACTIVE TASKS TASKS IN WRAP UP +17…" at bounding box center [89, 101] width 144 height 169
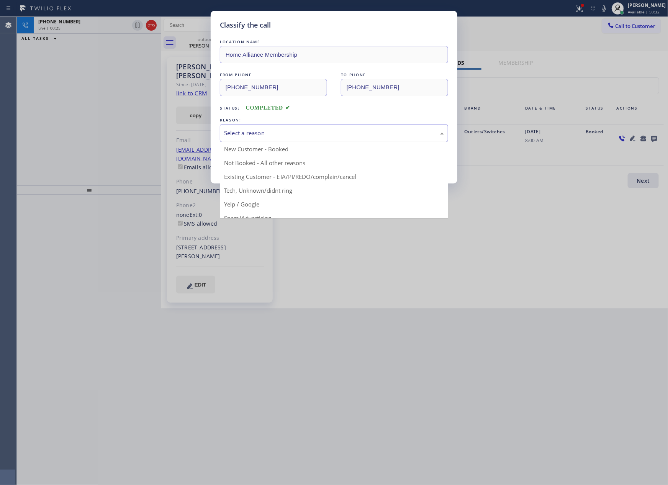
click at [246, 132] on div "Select a reason" at bounding box center [334, 133] width 220 height 9
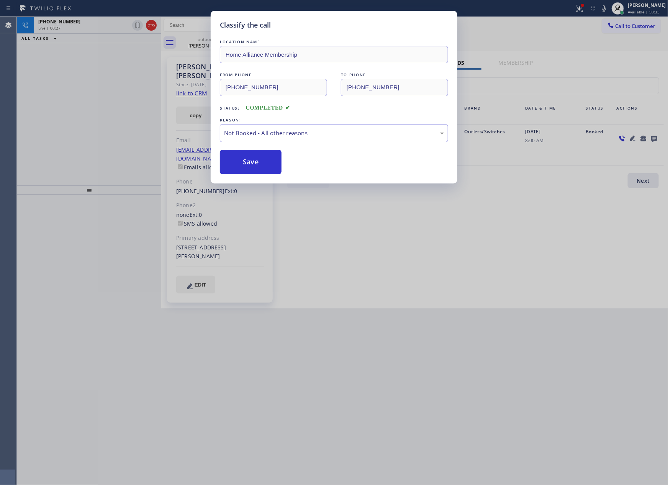
click at [253, 164] on button "Save" at bounding box center [251, 162] width 62 height 25
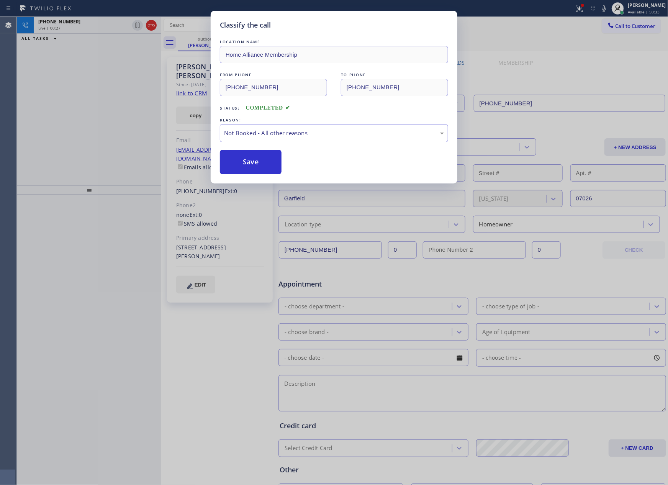
click at [253, 164] on button "Save" at bounding box center [251, 162] width 62 height 25
click at [89, 99] on div "Classify the call LOCATION NAME Home Alliance Membership FROM PHONE (855) 946-3…" at bounding box center [334, 242] width 668 height 485
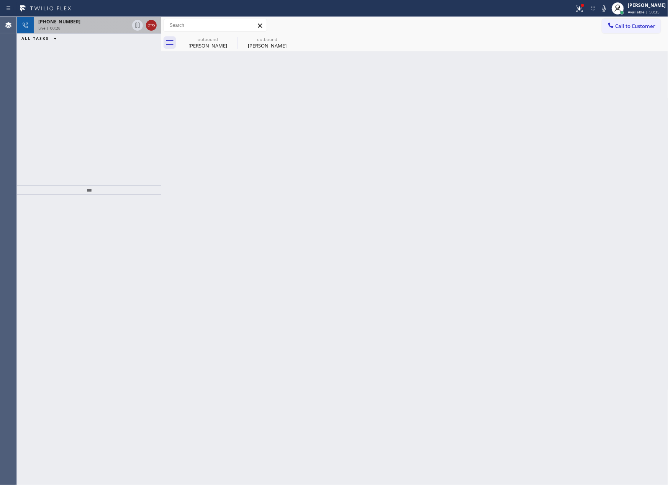
click at [151, 28] on icon at bounding box center [151, 25] width 9 height 9
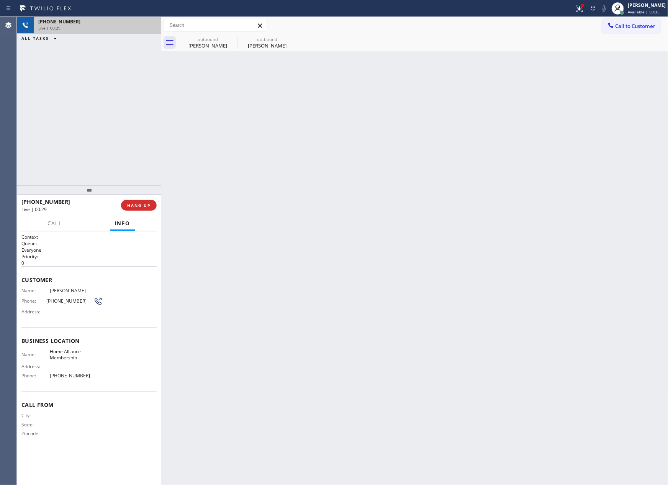
click at [118, 89] on div "+19734601849 Live | 00:29 ALL TASKS ALL TASKS ACTIVE TASKS TASKS IN WRAP UP" at bounding box center [89, 101] width 144 height 169
drag, startPoint x: 118, startPoint y: 89, endPoint x: 128, endPoint y: 185, distance: 97.5
click at [118, 95] on div "+19734601849 Live | 00:29 ALL TASKS ALL TASKS ACTIVE TASKS TASKS IN WRAP UP" at bounding box center [89, 101] width 144 height 169
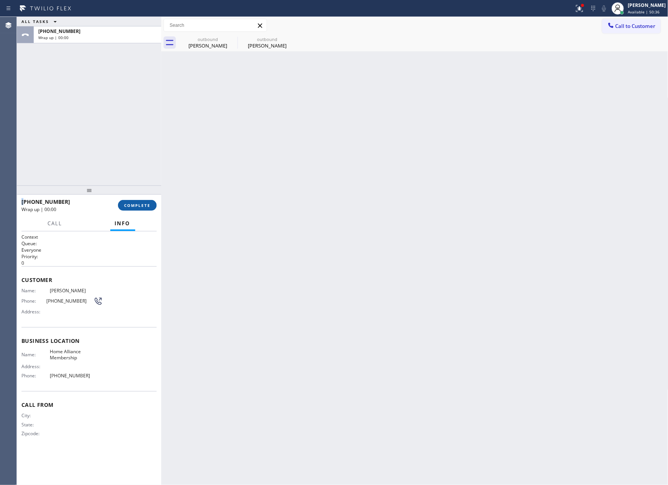
click at [138, 209] on button "COMPLETE" at bounding box center [137, 205] width 39 height 11
click at [125, 90] on div "ALL TASKS ALL TASKS ACTIVE TASKS TASKS IN WRAP UP +19734601849 Wrap up | 00:00" at bounding box center [89, 101] width 144 height 169
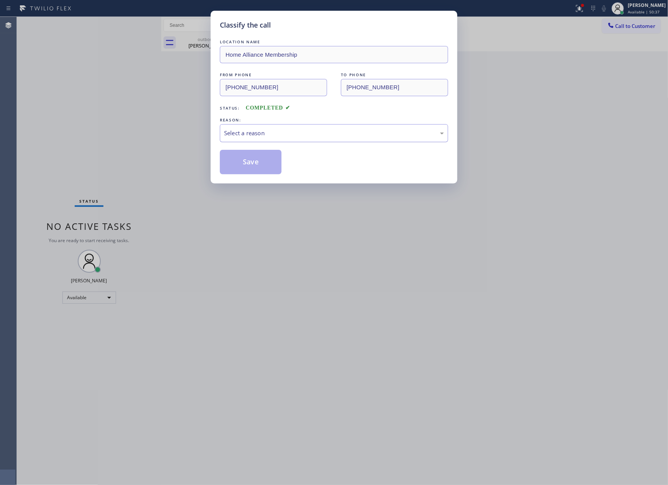
click at [247, 135] on div "Select a reason" at bounding box center [334, 133] width 220 height 9
click at [254, 166] on button "Save" at bounding box center [251, 162] width 62 height 25
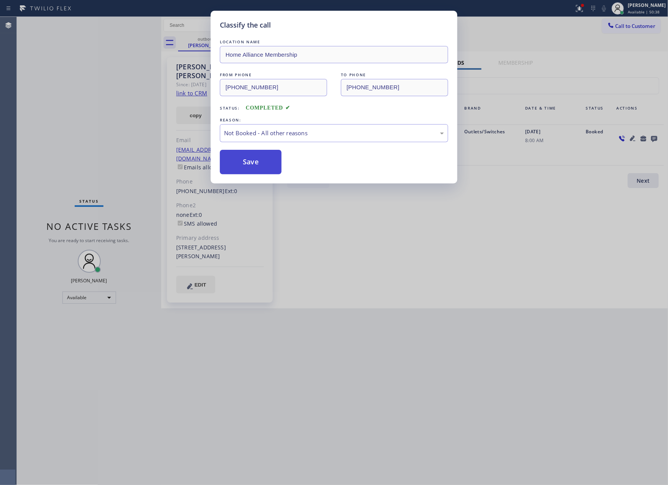
click at [254, 166] on button "Save" at bounding box center [251, 162] width 62 height 25
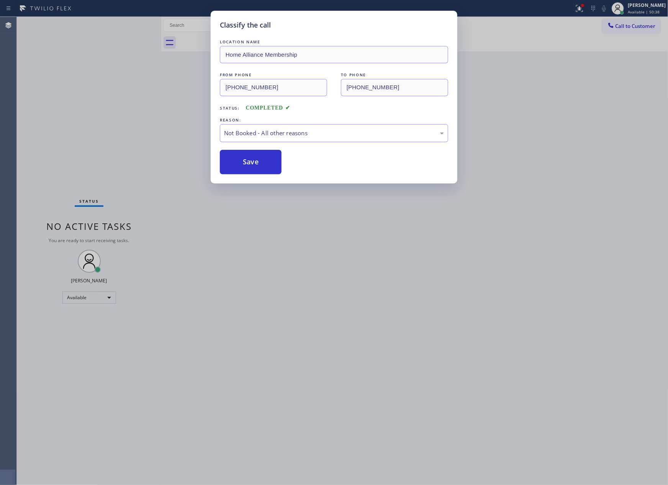
drag, startPoint x: 254, startPoint y: 166, endPoint x: 652, endPoint y: 299, distance: 419.5
click at [272, 164] on button "Save" at bounding box center [251, 162] width 62 height 25
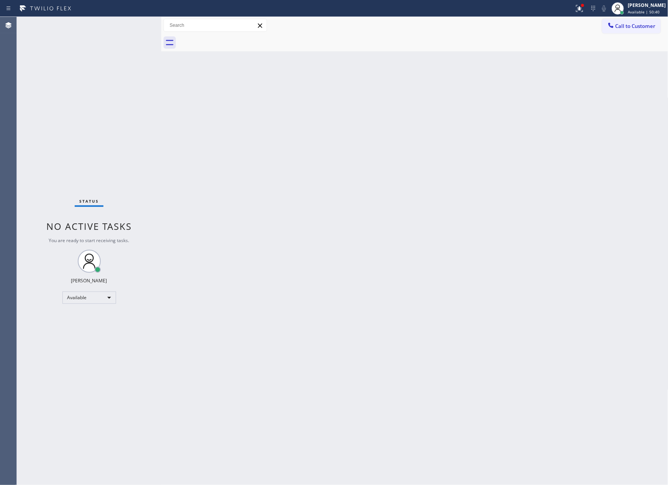
drag, startPoint x: 376, startPoint y: 207, endPoint x: 549, endPoint y: 21, distance: 253.8
click at [399, 176] on div "Back to Dashboard Change Sender ID Customers Technicians Select a contact Outbo…" at bounding box center [414, 251] width 507 height 468
click at [633, 24] on span "Call to Customer" at bounding box center [636, 26] width 40 height 7
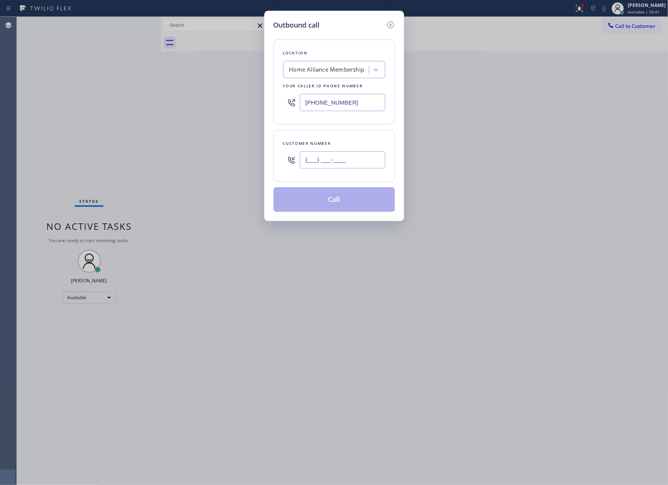
click at [366, 160] on input "(___) ___-____" at bounding box center [342, 159] width 85 height 17
paste input "408) 371-7441"
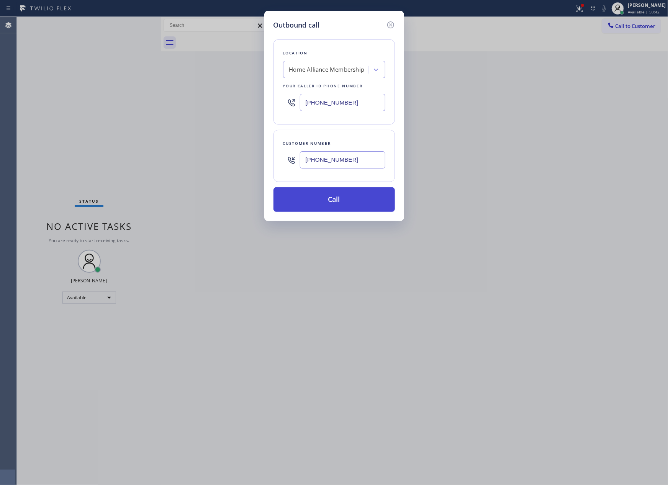
type input "(408) 371-7441"
click at [360, 206] on button "Call" at bounding box center [334, 199] width 121 height 25
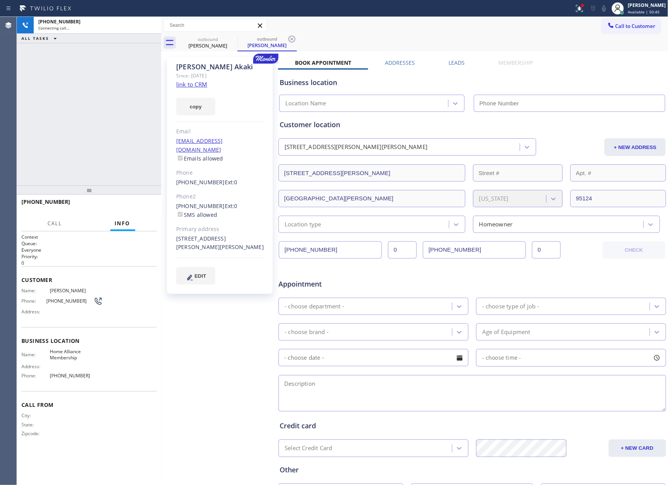
click at [91, 125] on div "+14083717441 Connecting call… ALL TASKS ALL TASKS ACTIVE TASKS TASKS IN WRAP UP" at bounding box center [89, 101] width 144 height 169
drag, startPoint x: 135, startPoint y: 91, endPoint x: 168, endPoint y: 107, distance: 37.0
click at [139, 97] on div "+14083717441 Connecting call… ALL TASKS ALL TASKS ACTIVE TASKS TASKS IN WRAP UP" at bounding box center [89, 101] width 144 height 169
type input "[PHONE_NUMBER]"
click at [134, 105] on div "+14083717441 Connecting call… ALL TASKS ALL TASKS ACTIVE TASKS TASKS IN WRAP UP" at bounding box center [89, 101] width 144 height 169
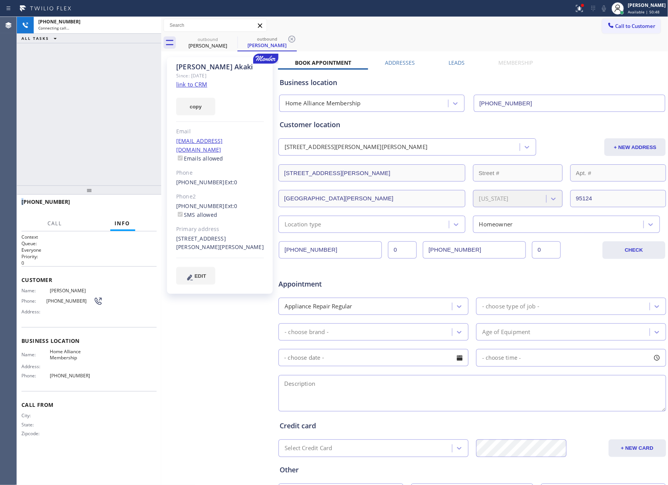
click at [133, 105] on div "+14083717441 Connecting call… ALL TASKS ALL TASKS ACTIVE TASKS TASKS IN WRAP UP" at bounding box center [89, 101] width 144 height 169
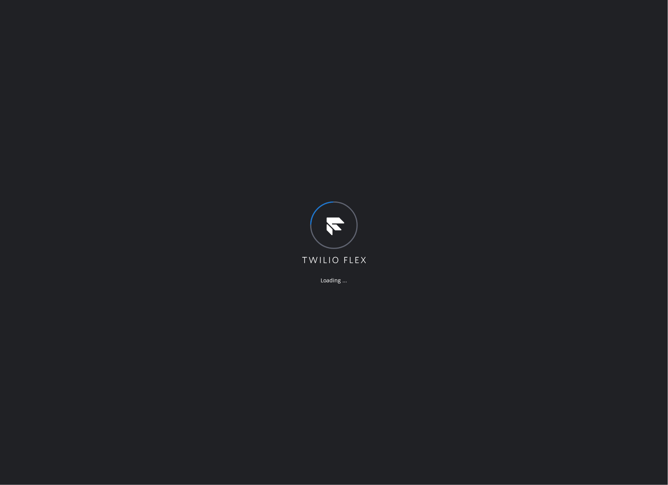
click at [279, 116] on div "Loading ..." at bounding box center [334, 242] width 668 height 485
click at [523, 136] on div "Loading ..." at bounding box center [334, 242] width 668 height 485
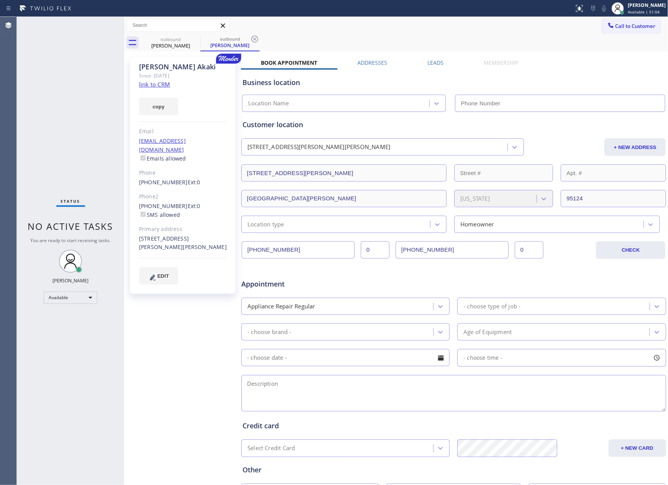
type input "[PHONE_NUMBER]"
click at [69, 94] on div "Status No active tasks You are ready to start receiving tasks. [PERSON_NAME] Av…" at bounding box center [70, 251] width 107 height 468
drag, startPoint x: 77, startPoint y: 113, endPoint x: 148, endPoint y: 93, distance: 74.0
click at [85, 112] on div "Status No active tasks You are ready to start receiving tasks. [PERSON_NAME] Av…" at bounding box center [70, 251] width 107 height 468
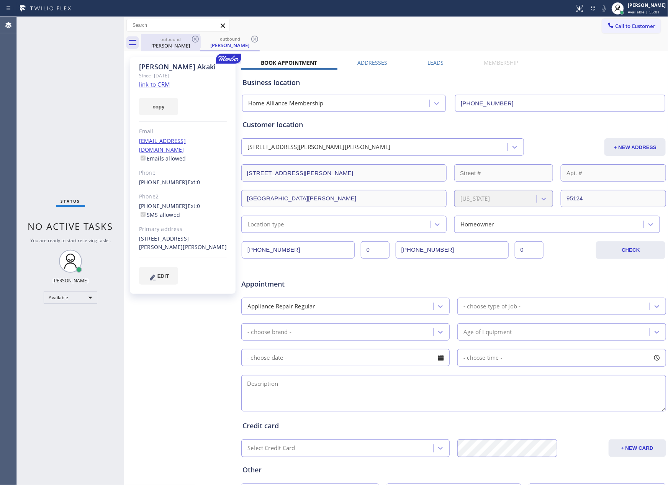
click at [167, 38] on div "outbound" at bounding box center [171, 39] width 58 height 6
click at [149, 83] on link "link to CRM" at bounding box center [154, 84] width 31 height 8
click at [118, 90] on div "Status No active tasks You are ready to start receiving tasks. [PERSON_NAME] Av…" at bounding box center [70, 251] width 107 height 468
click at [637, 8] on div "[PERSON_NAME]" at bounding box center [647, 5] width 38 height 7
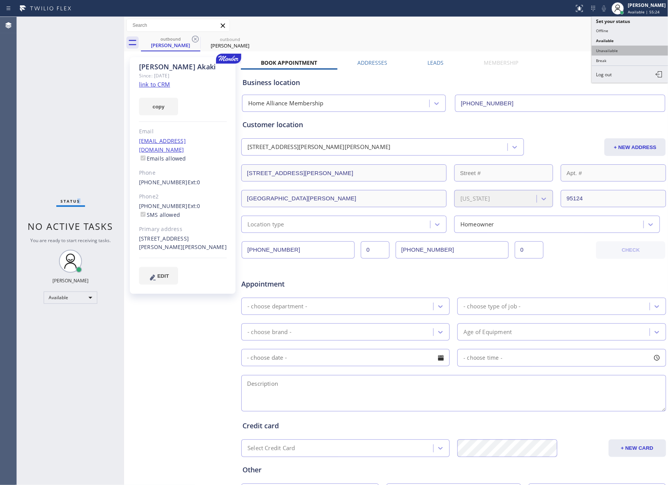
click at [609, 51] on button "Unavailable" at bounding box center [630, 51] width 77 height 10
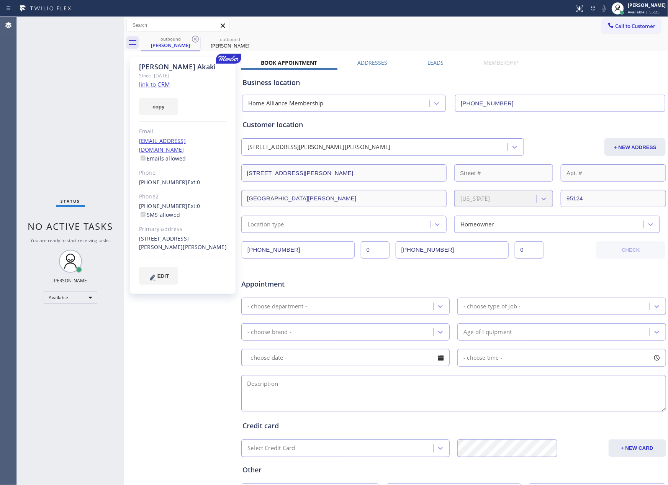
click at [473, 31] on div "Call to Customer Outbound call Location Search location Your caller id phone nu…" at bounding box center [396, 25] width 545 height 13
click at [87, 100] on div "Status No active tasks Change activity state to start receiving tasks. [PERSON_…" at bounding box center [70, 251] width 107 height 468
click at [172, 44] on div "Daniel Akaki" at bounding box center [171, 45] width 58 height 7
click at [191, 37] on icon at bounding box center [195, 38] width 9 height 9
click at [195, 39] on icon at bounding box center [195, 38] width 9 height 9
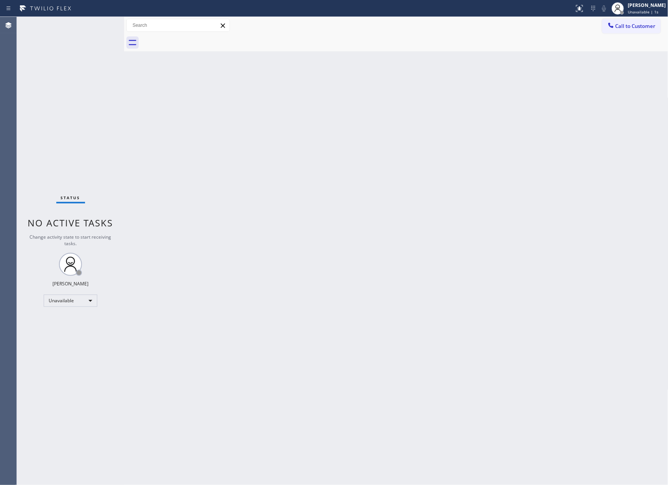
click at [195, 39] on div at bounding box center [405, 42] width 528 height 17
click at [292, 316] on div "Back to Dashboard Change Sender ID Customers Technicians Select a contact Outbo…" at bounding box center [396, 251] width 545 height 468
click at [66, 299] on div "Unavailable" at bounding box center [71, 301] width 54 height 12
click at [74, 318] on li "Available" at bounding box center [70, 320] width 52 height 9
click at [445, 220] on div "Back to Dashboard Change Sender ID Customers Technicians Select a contact Outbo…" at bounding box center [396, 251] width 545 height 468
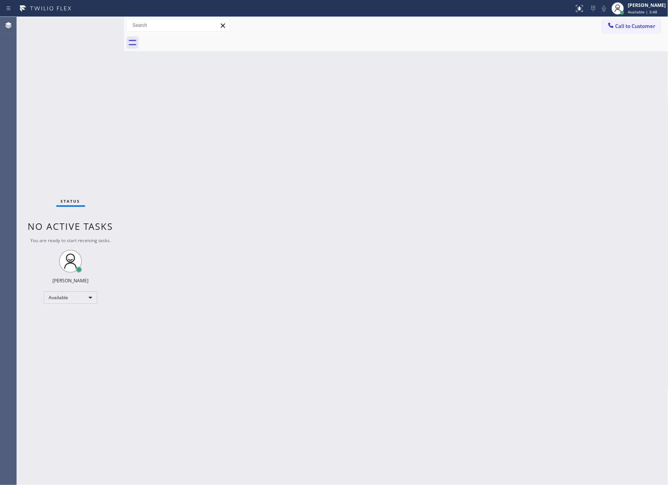
click at [226, 159] on div "Back to Dashboard Change Sender ID Customers Technicians Select a contact Outbo…" at bounding box center [396, 251] width 545 height 468
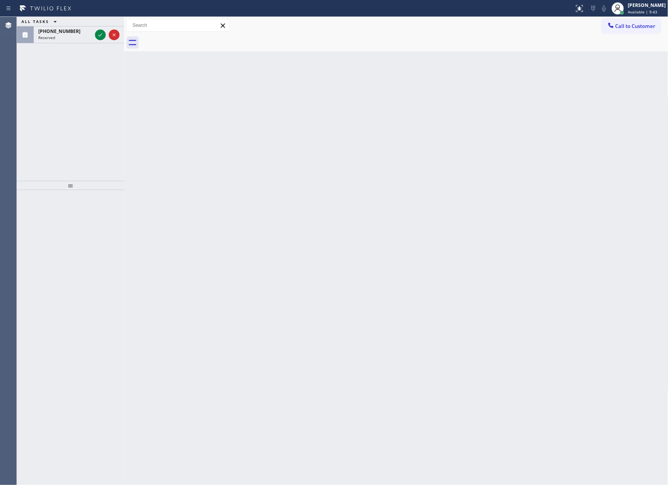
click at [351, 168] on div "Back to Dashboard Change Sender ID Customers Technicians Select a contact Outbo…" at bounding box center [396, 251] width 545 height 468
drag, startPoint x: 103, startPoint y: 37, endPoint x: 99, endPoint y: 141, distance: 104.3
click at [102, 38] on icon at bounding box center [100, 34] width 9 height 9
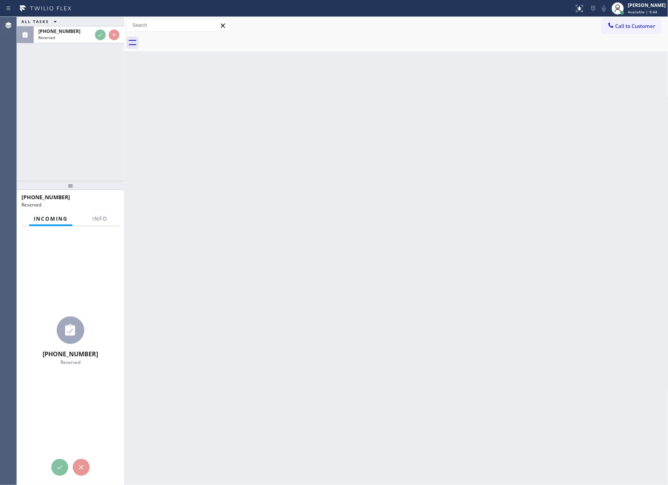
click at [99, 141] on div "ALL TASKS ALL TASKS ACTIVE TASKS TASKS IN WRAP UP (631) 935-5945 Reserved" at bounding box center [70, 99] width 107 height 164
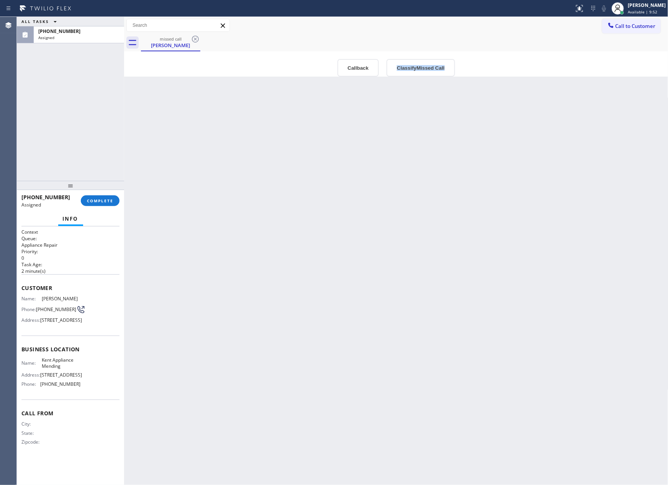
drag, startPoint x: 385, startPoint y: 239, endPoint x: 661, endPoint y: 107, distance: 305.9
click at [476, 190] on div "Back to Dashboard Change Sender ID Customers Technicians Select a contact Outbo…" at bounding box center [396, 251] width 545 height 468
click at [630, 29] on button "Call to Customer" at bounding box center [631, 26] width 59 height 15
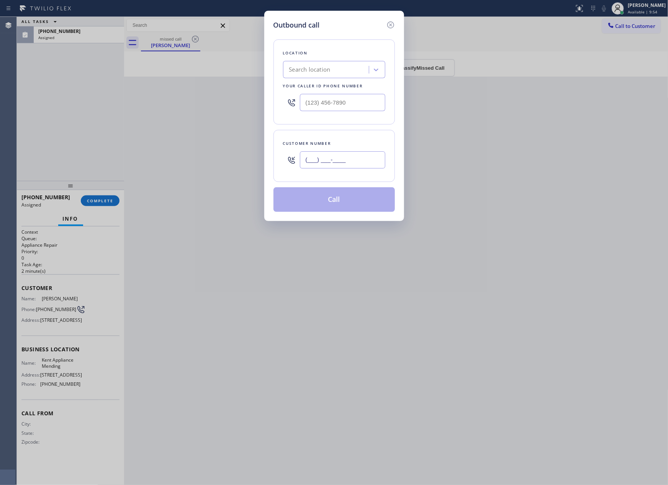
click at [364, 164] on input "(___) ___-____" at bounding box center [342, 159] width 85 height 17
paste input "415) 595-6843"
type input "(415) 595-6843"
click at [344, 59] on div "Location Search location Your caller id phone number" at bounding box center [334, 81] width 121 height 85
click at [341, 66] on div "Search location" at bounding box center [327, 69] width 84 height 13
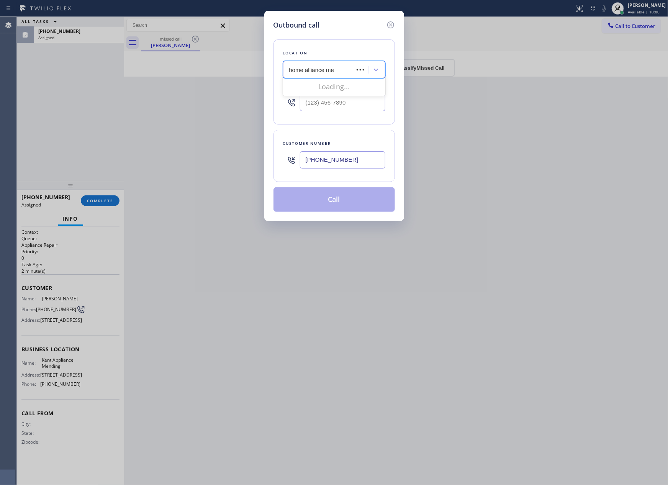
type input "home alliance mem"
click at [338, 88] on div "Home Alliance Membership" at bounding box center [334, 86] width 102 height 14
type input "[PHONE_NUMBER]"
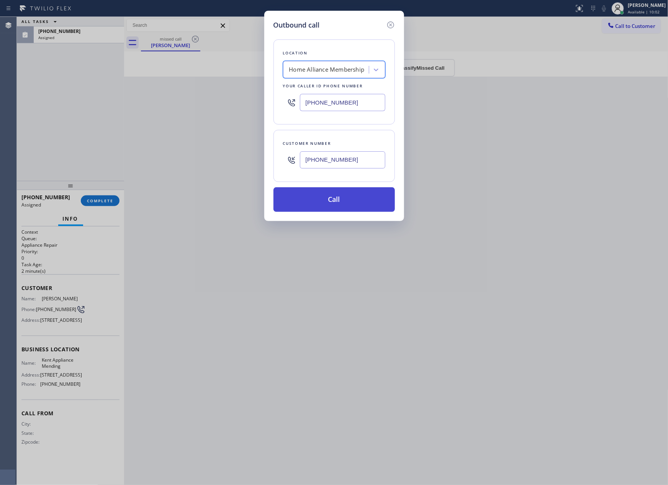
click at [343, 203] on button "Call" at bounding box center [334, 199] width 121 height 25
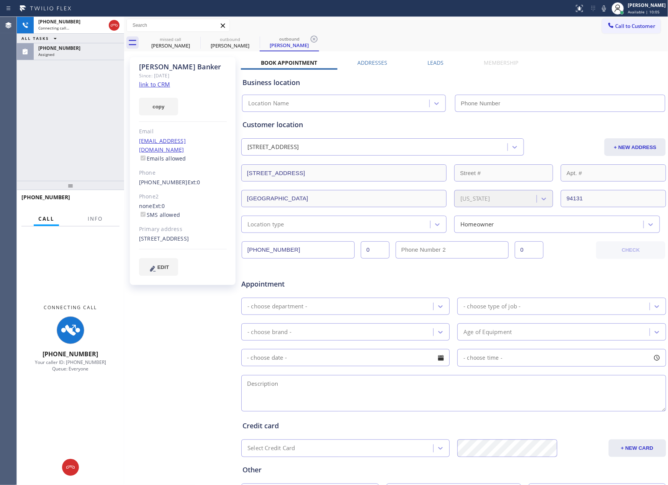
type input "[PHONE_NUMBER]"
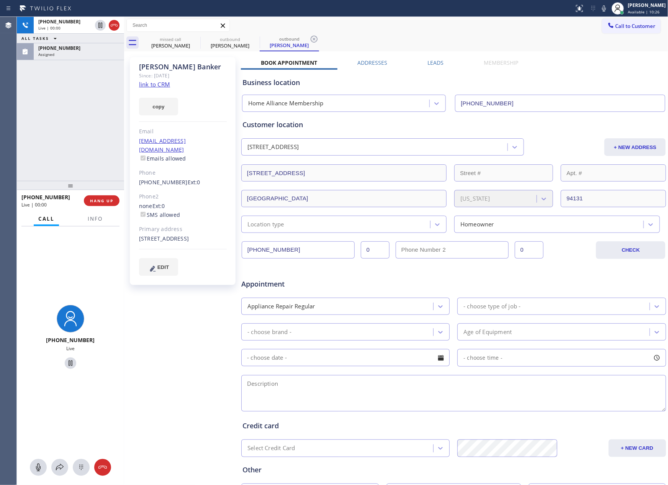
click at [28, 135] on div "+14155956843 Live | 00:00 ALL TASKS ALL TASKS ACTIVE TASKS TASKS IN WRAP UP (63…" at bounding box center [70, 99] width 107 height 164
click at [37, 136] on div "+14155956843 Live | 00:00 ALL TASKS ALL TASKS ACTIVE TASKS TASKS IN WRAP UP (63…" at bounding box center [70, 99] width 107 height 164
click at [106, 201] on span "HANG UP" at bounding box center [101, 200] width 23 height 5
click at [86, 103] on div "+14155956843 Live | 00:01 ALL TASKS ALL TASKS ACTIVE TASKS TASKS IN WRAP UP (63…" at bounding box center [70, 99] width 107 height 164
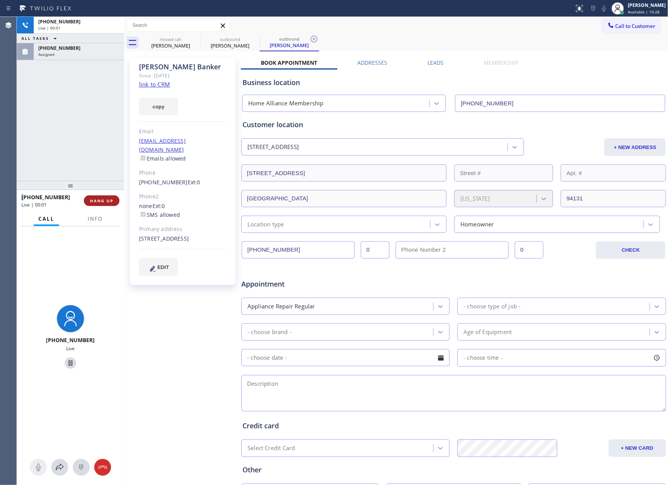
drag, startPoint x: 86, startPoint y: 103, endPoint x: 108, endPoint y: 199, distance: 98.3
click at [94, 130] on div "+14155956843 Live | 00:01 ALL TASKS ALL TASKS ACTIVE TASKS TASKS IN WRAP UP (63…" at bounding box center [70, 99] width 107 height 164
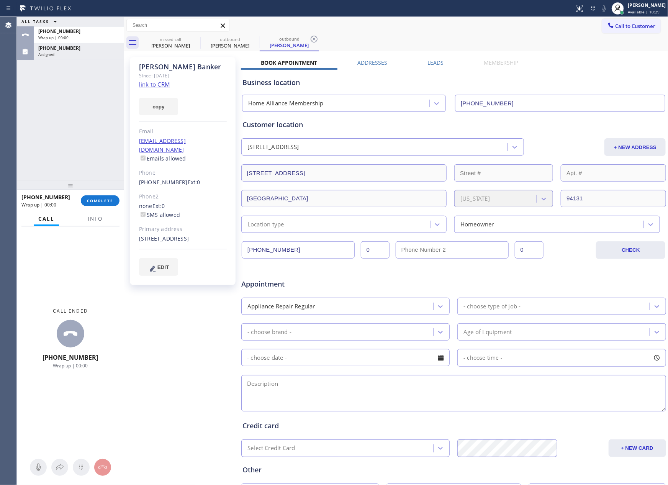
click at [107, 189] on div at bounding box center [70, 185] width 107 height 9
click at [103, 138] on div "ALL TASKS ALL TASKS ACTIVE TASKS TASKS IN WRAP UP +14155956843 Wrap up | 00:00 …" at bounding box center [70, 99] width 107 height 164
drag, startPoint x: 101, startPoint y: 200, endPoint x: 99, endPoint y: 168, distance: 32.6
click at [100, 201] on span "COMPLETE" at bounding box center [100, 200] width 26 height 5
click at [92, 118] on div "ALL TASKS ALL TASKS ACTIVE TASKS TASKS IN WRAP UP +14155956843 Wrap up | 00:01 …" at bounding box center [70, 99] width 107 height 164
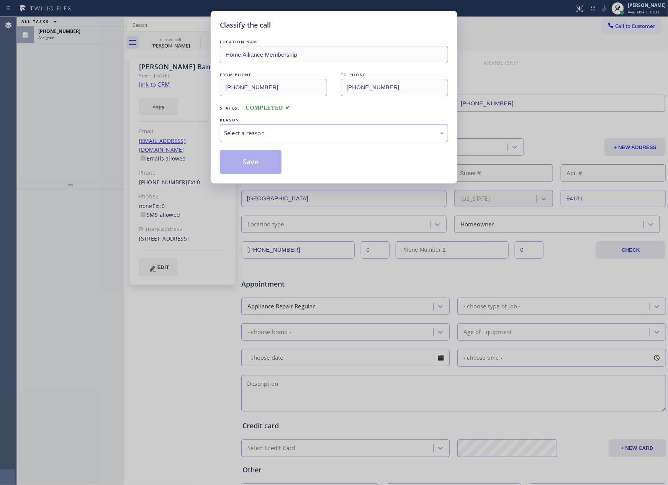
click at [253, 135] on div "Select a reason" at bounding box center [334, 133] width 220 height 9
click at [246, 163] on button "Save" at bounding box center [251, 162] width 62 height 25
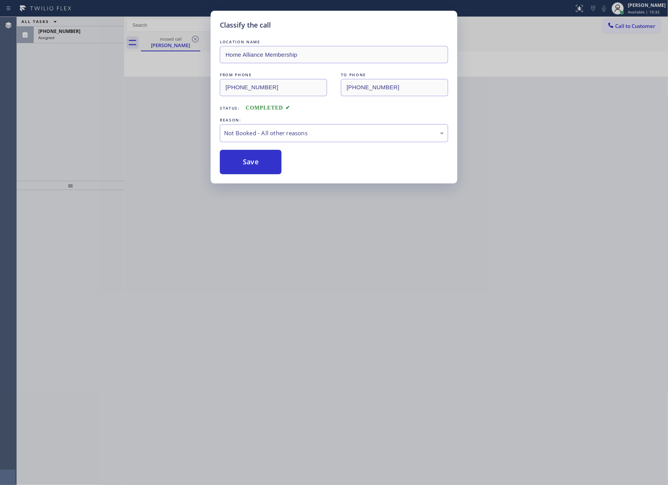
drag, startPoint x: 246, startPoint y: 163, endPoint x: 141, endPoint y: 136, distance: 109.2
click at [246, 163] on button "Save" at bounding box center [251, 162] width 62 height 25
click at [141, 136] on div "Classify the call LOCATION NAME Home Alliance Membership FROM PHONE (855) 946-3…" at bounding box center [334, 242] width 668 height 485
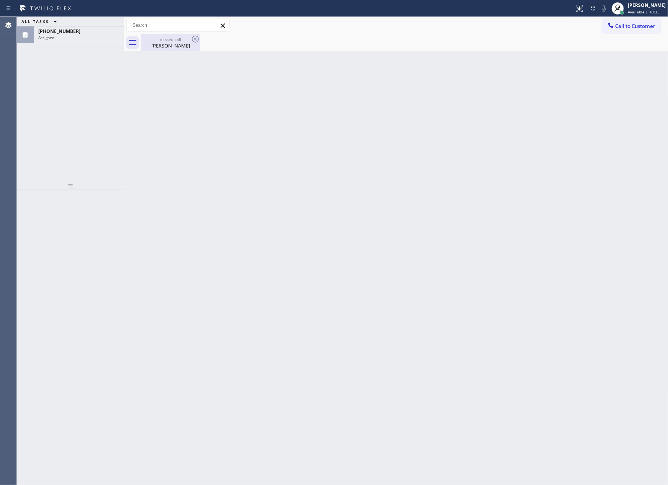
click at [164, 39] on div "missed call" at bounding box center [171, 39] width 58 height 6
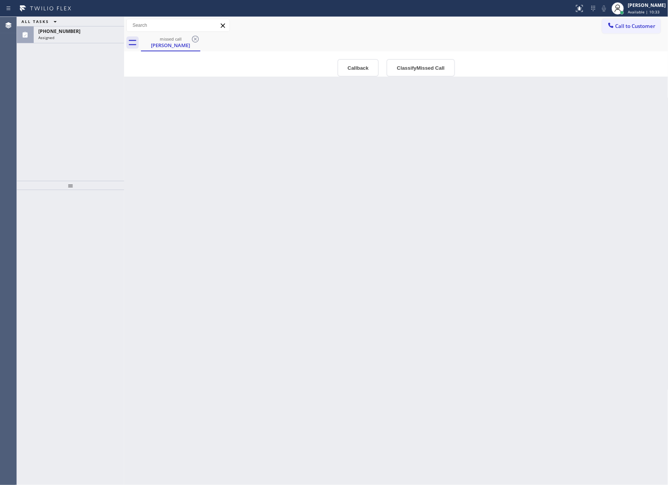
click at [84, 97] on div "ALL TASKS ALL TASKS ACTIVE TASKS TASKS IN WRAP UP (631) 935-5945 Assigned" at bounding box center [70, 99] width 107 height 164
drag, startPoint x: 441, startPoint y: 232, endPoint x: 479, endPoint y: 6, distance: 229.4
click at [453, 198] on div "Back to Dashboard Change Sender ID Customers Technicians Select a contact Outbo…" at bounding box center [396, 251] width 545 height 468
click at [207, 185] on div "Back to Dashboard Change Sender ID Customers Technicians Select a contact Outbo…" at bounding box center [396, 251] width 545 height 468
click at [124, 83] on div "ALL TASKS ALL TASKS ACTIVE TASKS TASKS IN WRAP UP (631) 935-5945 Assigned Trans…" at bounding box center [342, 251] width 651 height 468
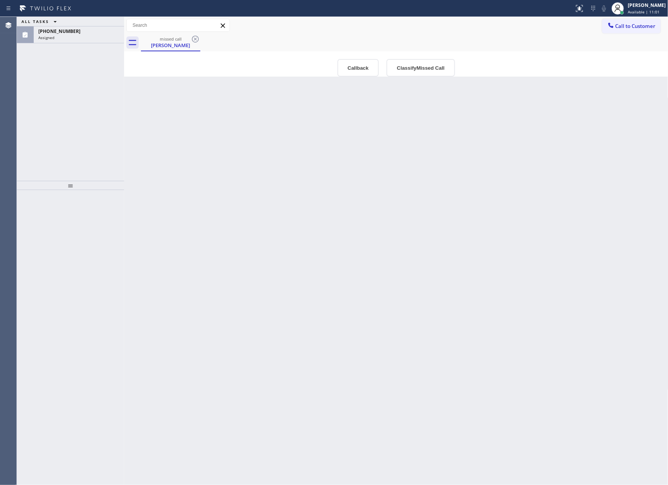
drag, startPoint x: 355, startPoint y: 62, endPoint x: 339, endPoint y: 88, distance: 30.3
click at [354, 62] on button "Callback" at bounding box center [359, 68] width 42 height 18
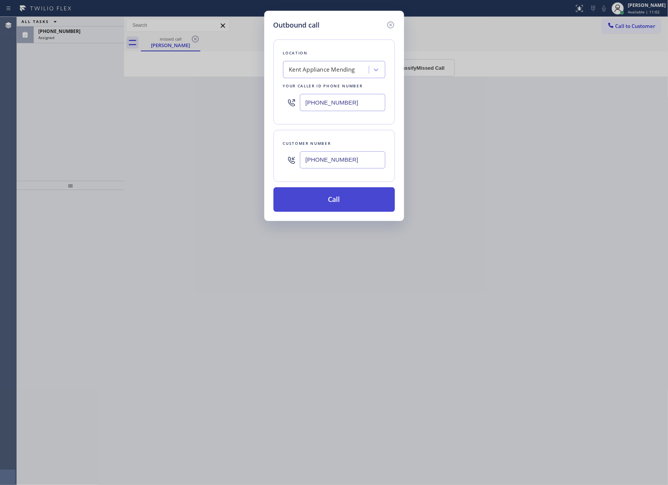
click at [337, 204] on button "Call" at bounding box center [334, 199] width 121 height 25
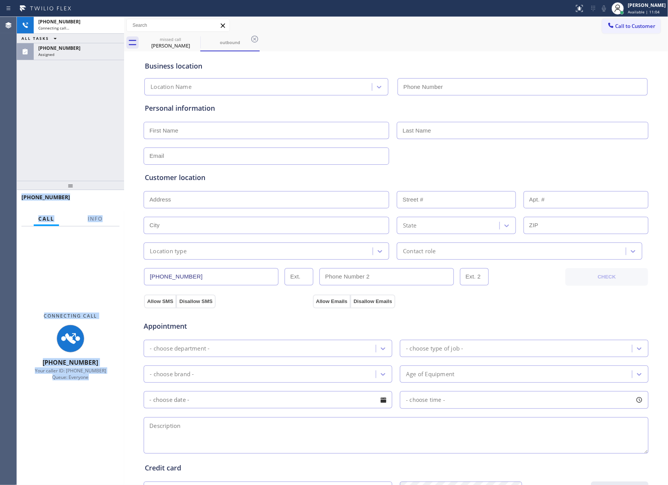
type input "(206) 202-1006"
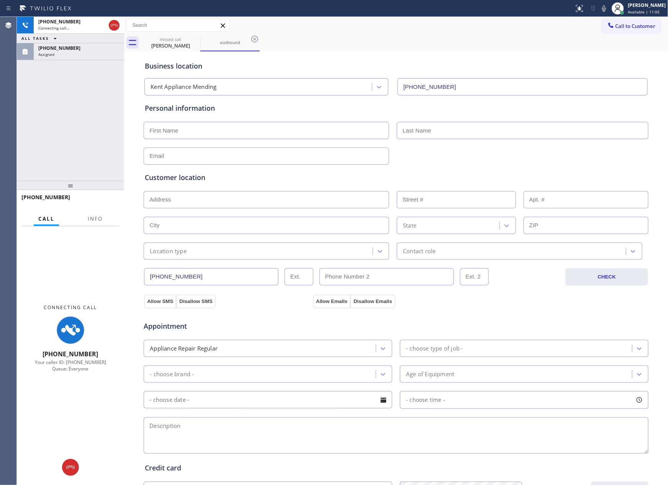
click at [74, 122] on div "+16319355945 Connecting call… ALL TASKS ALL TASKS ACTIVE TASKS TASKS IN WRAP UP…" at bounding box center [70, 99] width 107 height 164
click at [115, 25] on icon at bounding box center [114, 25] width 9 height 9
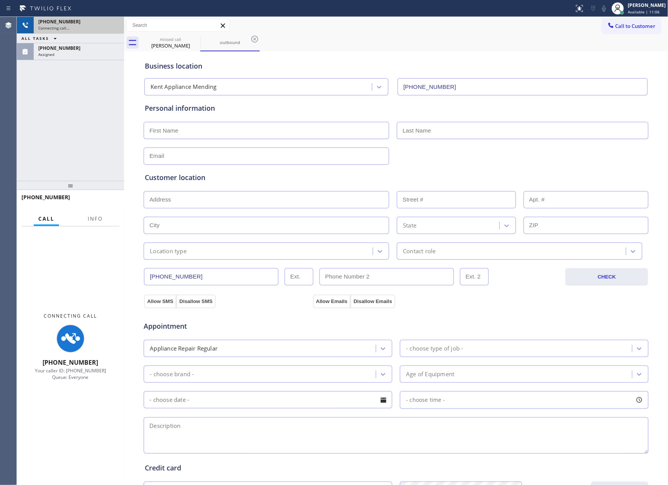
click at [99, 125] on div "+16319355945 Connecting call… ALL TASKS ALL TASKS ACTIVE TASKS TASKS IN WRAP UP…" at bounding box center [70, 99] width 107 height 164
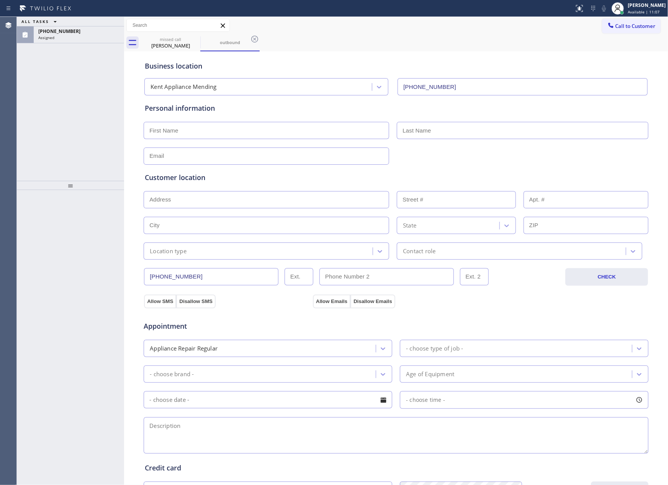
click at [112, 131] on div "ALL TASKS ALL TASKS ACTIVE TASKS TASKS IN WRAP UP (631) 935-5945 Assigned" at bounding box center [70, 99] width 107 height 164
click at [117, 26] on div "ALL TASKS ALL TASKS ACTIVE TASKS TASKS IN WRAP UP" at bounding box center [70, 22] width 107 height 10
drag, startPoint x: 106, startPoint y: 39, endPoint x: 100, endPoint y: 167, distance: 127.7
click at [105, 39] on div "Assigned" at bounding box center [78, 37] width 81 height 5
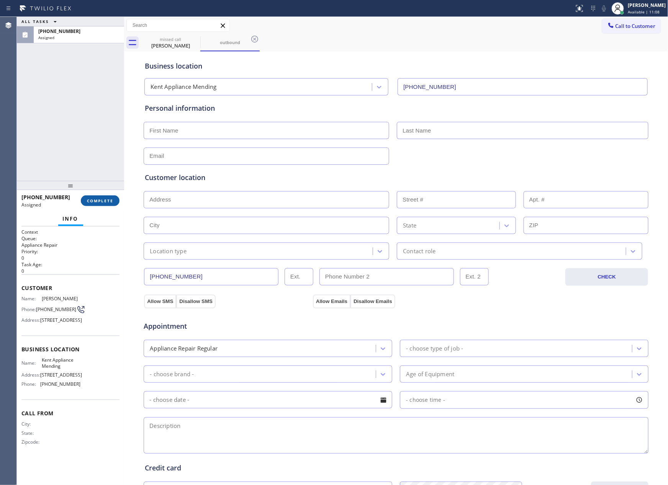
click at [109, 202] on span "COMPLETE" at bounding box center [100, 200] width 26 height 5
click at [83, 63] on div "ALL TASKS ALL TASKS ACTIVE TASKS TASKS IN WRAP UP (631) 935-5945 Assigned" at bounding box center [70, 99] width 107 height 164
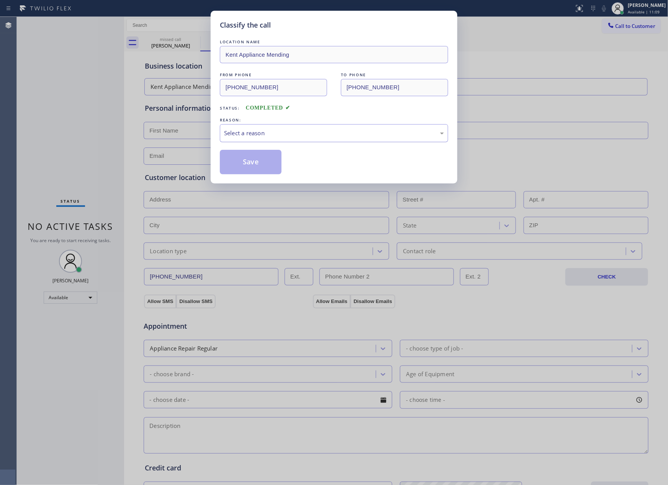
click at [262, 136] on div "Select a reason" at bounding box center [334, 133] width 220 height 9
click at [247, 164] on button "Save" at bounding box center [251, 162] width 62 height 25
drag, startPoint x: 247, startPoint y: 164, endPoint x: 291, endPoint y: 164, distance: 44.1
click at [257, 164] on button "Save" at bounding box center [251, 162] width 62 height 25
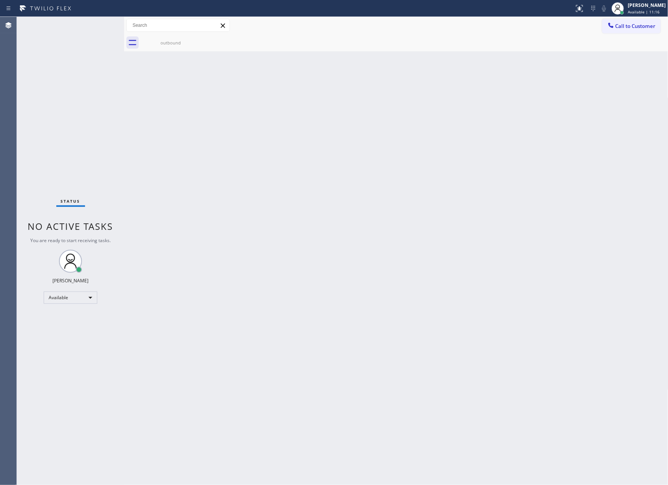
drag, startPoint x: 313, startPoint y: 169, endPoint x: 569, endPoint y: 88, distance: 268.6
click at [333, 158] on div "Back to Dashboard Change Sender ID Customers Technicians Select a contact Outbo…" at bounding box center [396, 251] width 545 height 468
click at [622, 22] on button "Call to Customer" at bounding box center [631, 26] width 59 height 15
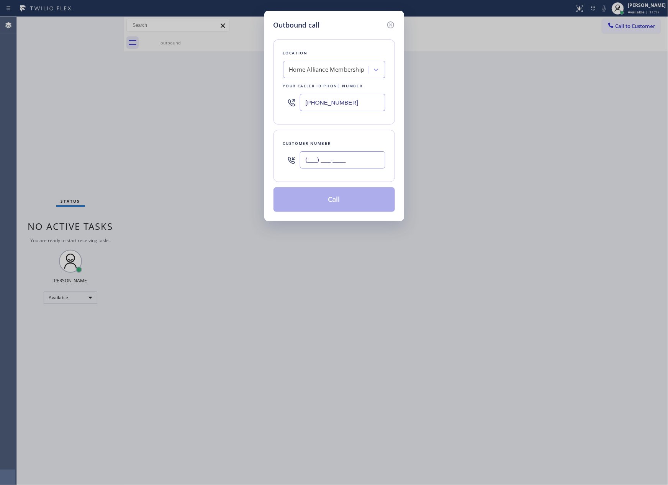
click at [328, 156] on input "(___) ___-____" at bounding box center [342, 159] width 85 height 17
paste input "415) 595-6843"
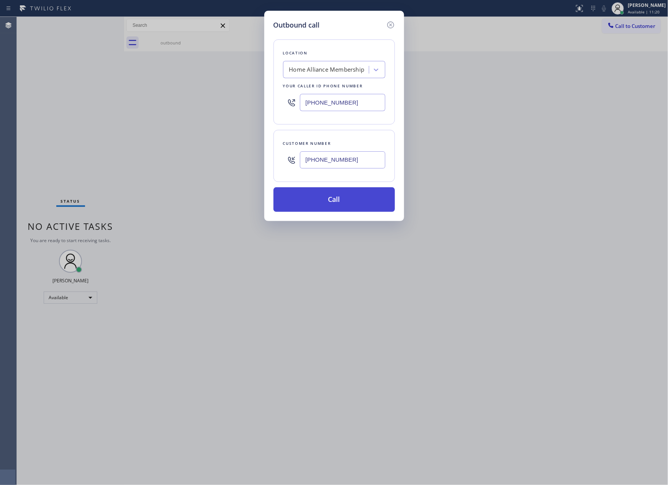
type input "(415) 595-6843"
click at [343, 202] on button "Call" at bounding box center [334, 199] width 121 height 25
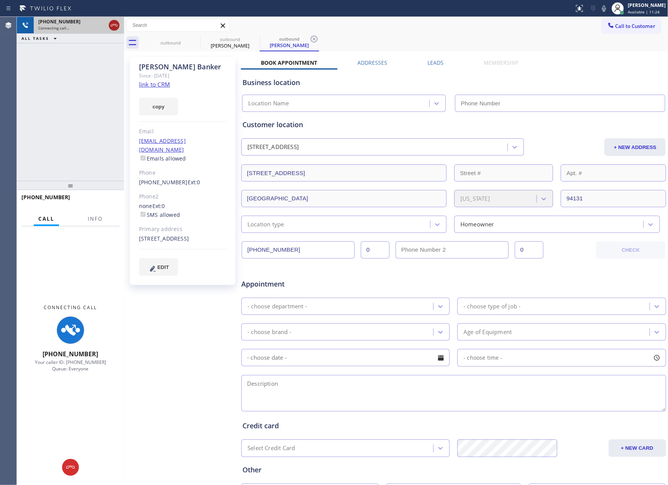
type input "[PHONE_NUMBER]"
click at [113, 22] on icon at bounding box center [114, 25] width 9 height 9
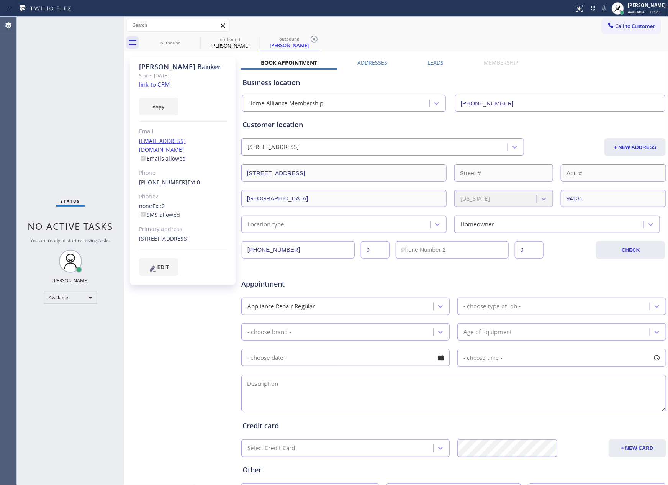
click at [549, 25] on div "Call to Customer Outbound call Location Home Alliance Membership Your caller id…" at bounding box center [396, 25] width 545 height 13
click at [650, 26] on button "Call to Customer" at bounding box center [631, 26] width 59 height 15
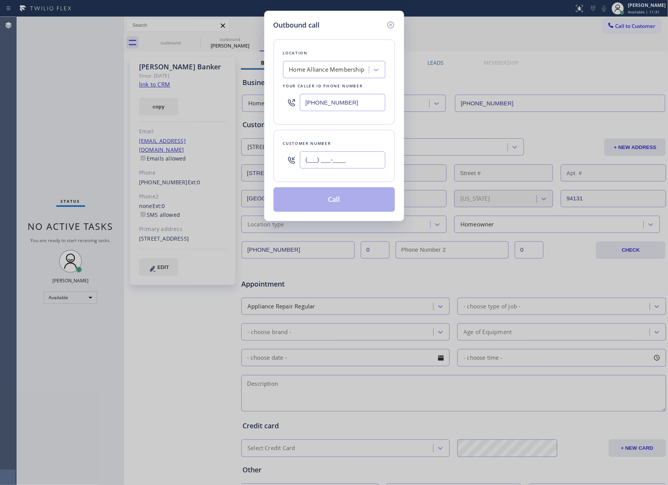
click at [345, 160] on input "(___) ___-____" at bounding box center [342, 159] width 85 height 17
paste input "206) 910-4840"
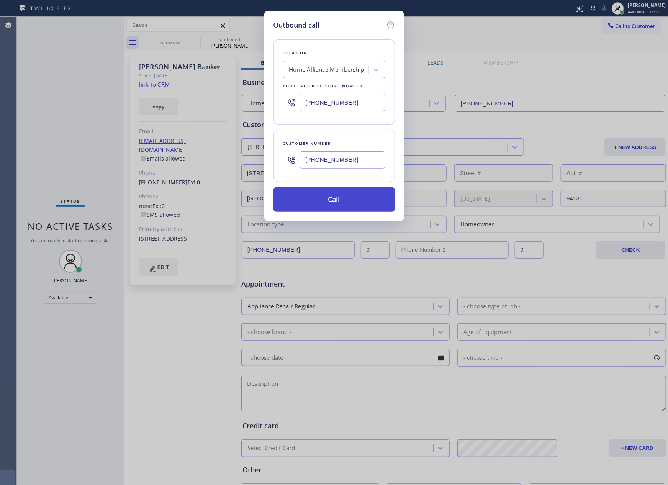
type input "(206) 910-4840"
click at [338, 204] on button "Call" at bounding box center [334, 199] width 121 height 25
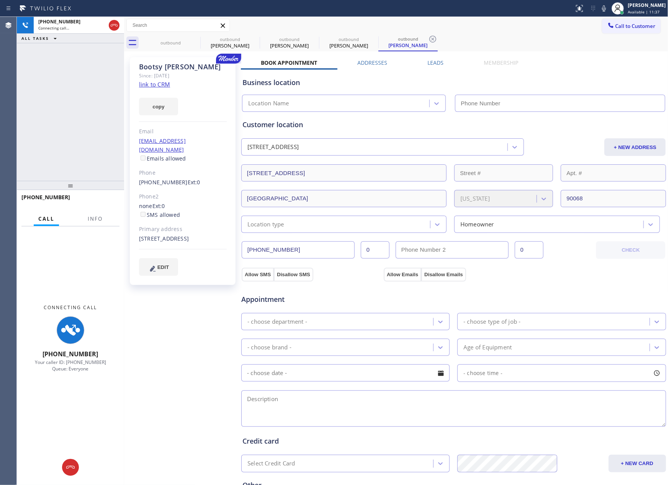
type input "[PHONE_NUMBER]"
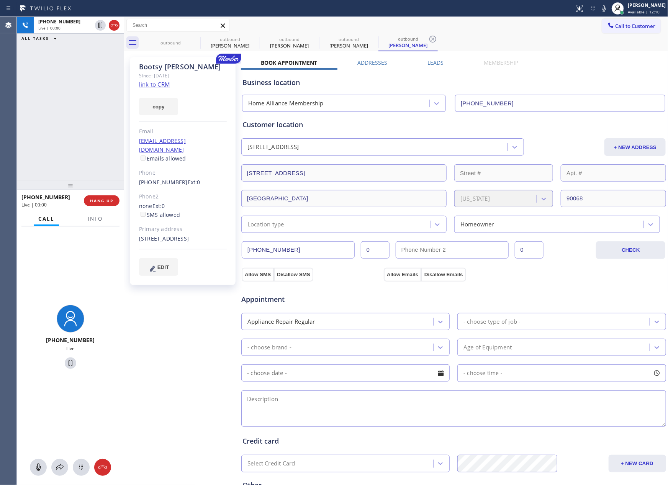
click at [43, 105] on div "+12069104840 Live | 00:00 ALL TASKS ALL TASKS ACTIVE TASKS TASKS IN WRAP UP" at bounding box center [70, 99] width 107 height 164
click at [43, 105] on div "+12069104840 Live | 00:01 ALL TASKS ALL TASKS ACTIVE TASKS TASKS IN WRAP UP" at bounding box center [70, 99] width 107 height 164
click at [59, 113] on div "+12069104840 Live | 00:01 ALL TASKS ALL TASKS ACTIVE TASKS TASKS IN WRAP UP" at bounding box center [70, 99] width 107 height 164
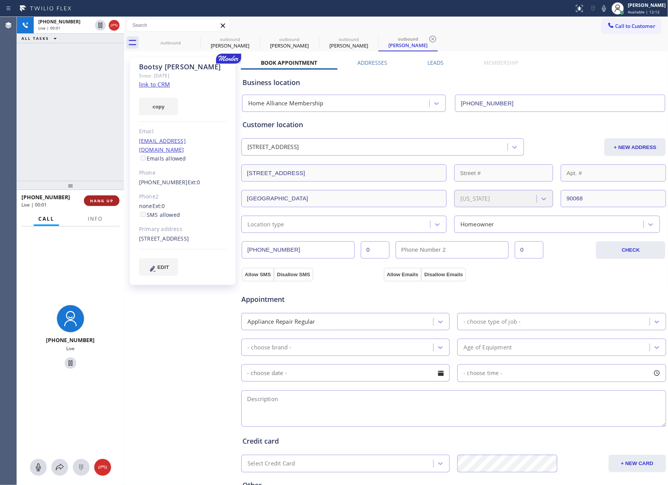
click at [104, 200] on span "HANG UP" at bounding box center [101, 200] width 23 height 5
click at [94, 60] on div "+12069104840 Live | 00:03 ALL TASKS ALL TASKS ACTIVE TASKS TASKS IN WRAP UP" at bounding box center [70, 99] width 107 height 164
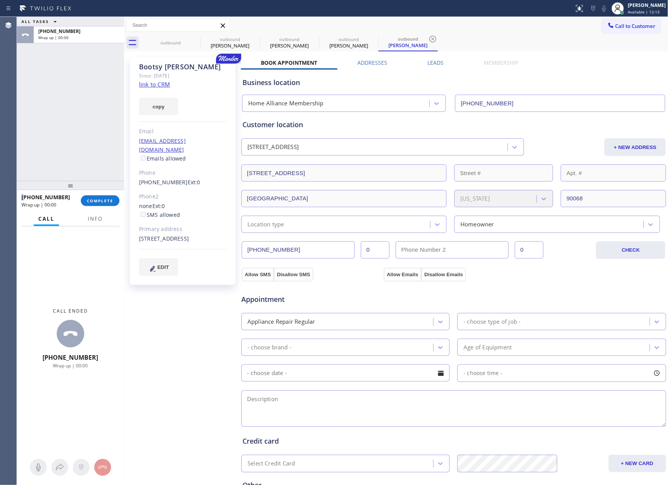
click at [94, 60] on div "ALL TASKS ALL TASKS ACTIVE TASKS TASKS IN WRAP UP +12069104840 Wrap up | 00:00" at bounding box center [70, 99] width 107 height 164
click at [430, 61] on label "Leads" at bounding box center [436, 62] width 16 height 7
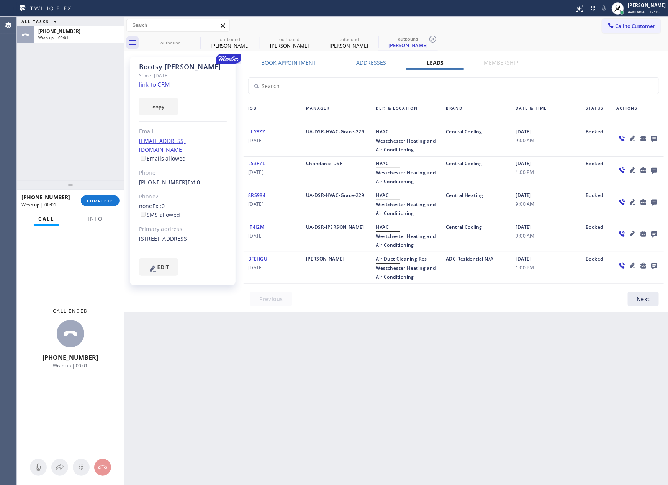
click at [491, 31] on div "Call to Customer Outbound call Location Home Alliance Membership Your caller id…" at bounding box center [396, 25] width 545 height 13
click at [656, 139] on icon at bounding box center [654, 139] width 6 height 6
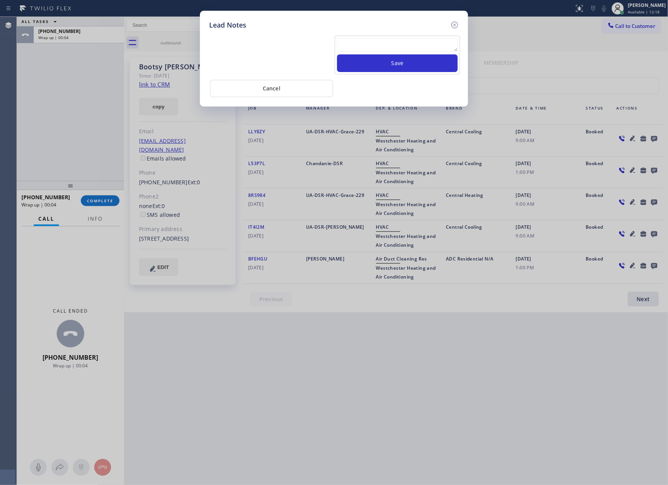
click at [403, 39] on textarea at bounding box center [397, 45] width 121 height 14
paste textarea "For the welcome call, please transfer the customer if they call back.""
type textarea "For the welcome call, please transfer the customer if they call back.""
click at [410, 63] on button "Save" at bounding box center [397, 63] width 121 height 18
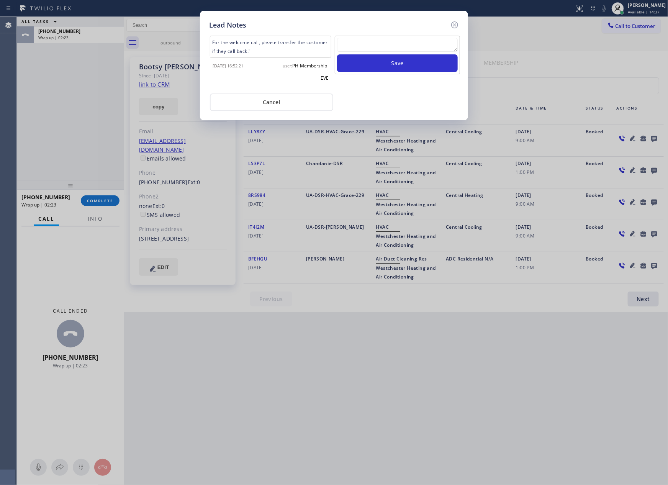
click at [390, 90] on div "For the welcome call, please transfer the customer if they call back." 2025-08-…" at bounding box center [334, 70] width 250 height 81
click at [273, 101] on button "Cancel" at bounding box center [271, 103] width 123 height 18
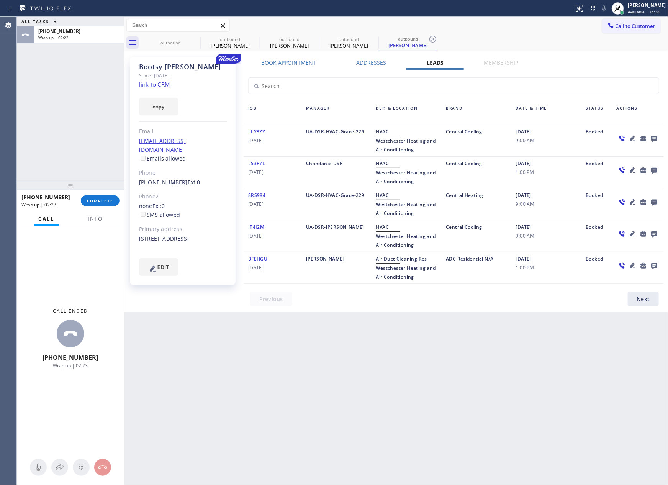
click at [52, 138] on div "ALL TASKS ALL TASKS ACTIVE TASKS TASKS IN WRAP UP +12069104840 Wrap up | 02:23" at bounding box center [70, 99] width 107 height 164
click at [98, 201] on span "COMPLETE" at bounding box center [100, 200] width 26 height 5
drag, startPoint x: 71, startPoint y: 114, endPoint x: 85, endPoint y: 110, distance: 15.1
click at [85, 110] on div "ALL TASKS ALL TASKS ACTIVE TASKS TASKS IN WRAP UP +12069104840 Wrap up | 02:24" at bounding box center [70, 99] width 107 height 164
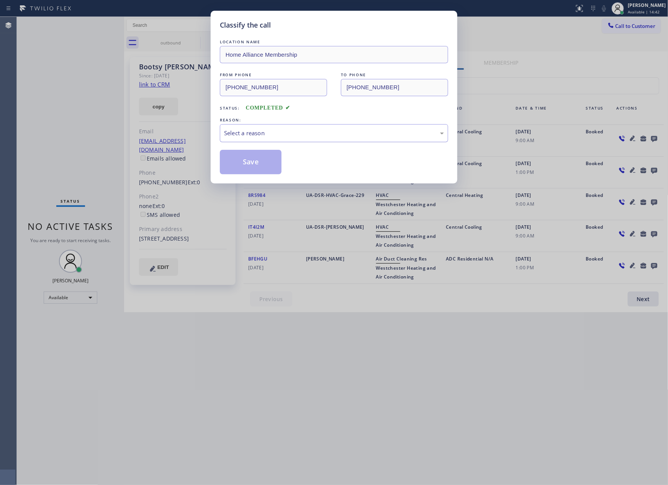
click at [281, 136] on div "Select a reason" at bounding box center [334, 133] width 220 height 9
click at [249, 163] on button "Save" at bounding box center [251, 162] width 62 height 25
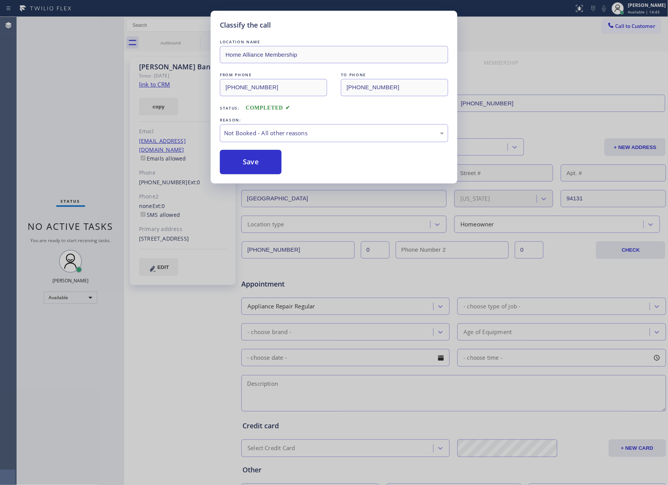
click at [67, 111] on div "Classify the call LOCATION NAME Home Alliance Membership FROM PHONE (855) 946-3…" at bounding box center [334, 242] width 668 height 485
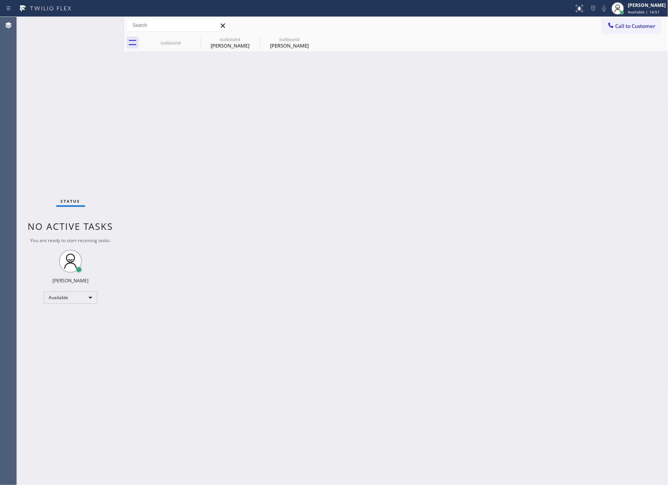
drag, startPoint x: 346, startPoint y: 170, endPoint x: 503, endPoint y: 85, distance: 178.0
click at [356, 167] on div "Back to Dashboard Change Sender ID Customers Technicians Select a contact Outbo…" at bounding box center [396, 251] width 545 height 468
click at [632, 24] on span "Call to Customer" at bounding box center [636, 26] width 40 height 7
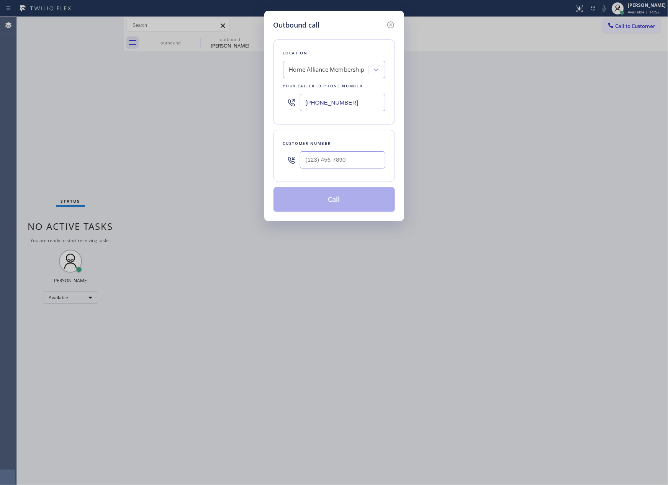
click at [336, 175] on div "Customer number" at bounding box center [334, 156] width 121 height 52
click at [333, 164] on input "(___) ___-____" at bounding box center [342, 159] width 85 height 17
paste input "281) 965-6104"
type input "(281) 965-6104"
click at [349, 211] on button "Call" at bounding box center [334, 199] width 121 height 25
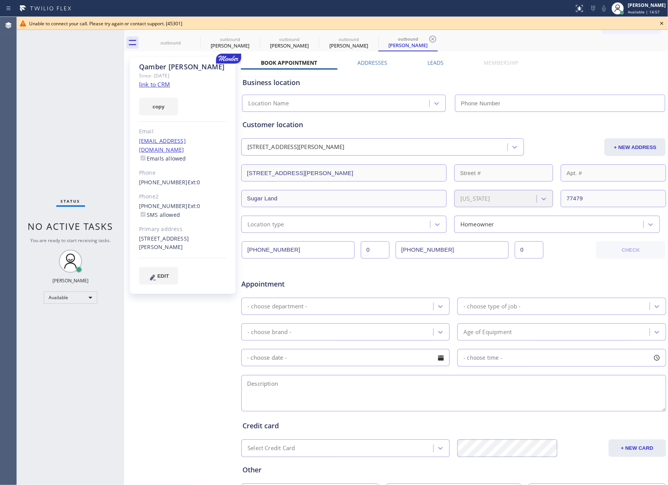
type input "[PHONE_NUMBER]"
click at [60, 129] on div "Status No active tasks You are ready to start receiving tasks. [PERSON_NAME] Av…" at bounding box center [70, 251] width 107 height 468
click at [661, 22] on icon at bounding box center [662, 23] width 3 height 3
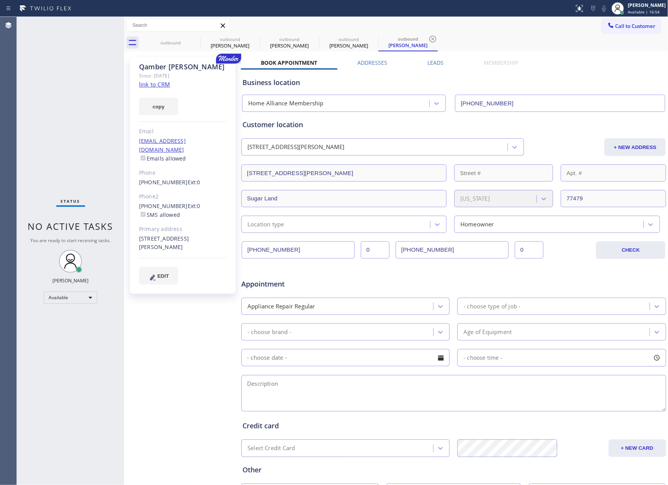
click at [625, 61] on div "Book Appointment Addresses Leads Membership Business location Home Alliance Mem…" at bounding box center [454, 304] width 426 height 491
click at [621, 67] on div "Business location Home Alliance Membership (855) 946-3605" at bounding box center [454, 89] width 426 height 45
click at [166, 43] on div "outbound" at bounding box center [171, 43] width 58 height 6
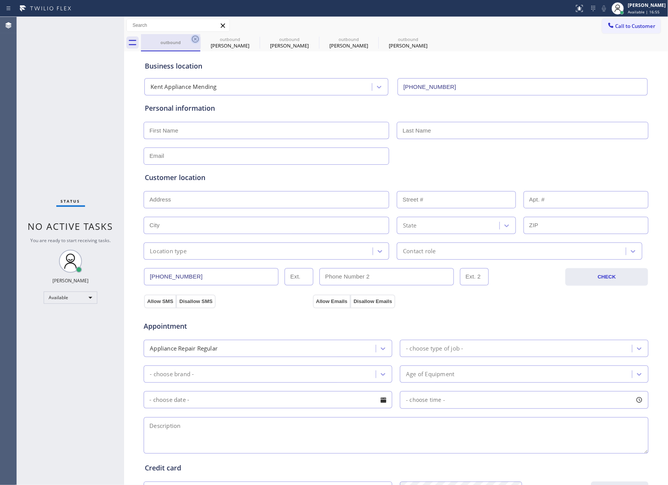
click at [194, 37] on icon at bounding box center [195, 38] width 9 height 9
type input "[PHONE_NUMBER]"
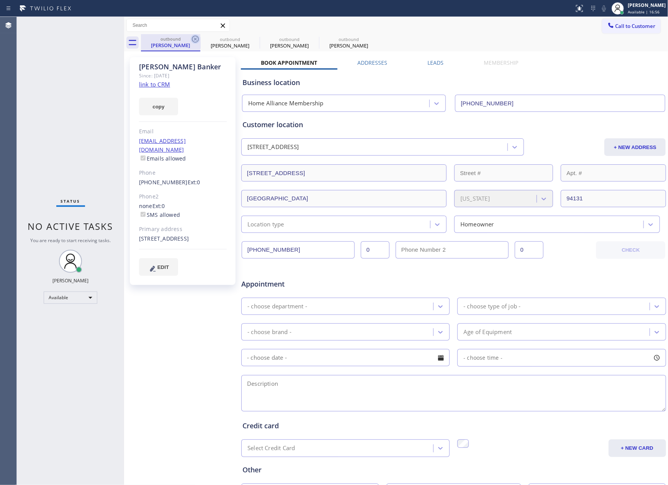
click at [198, 38] on icon at bounding box center [195, 39] width 7 height 7
click at [0, 0] on icon at bounding box center [0, 0] width 0 height 0
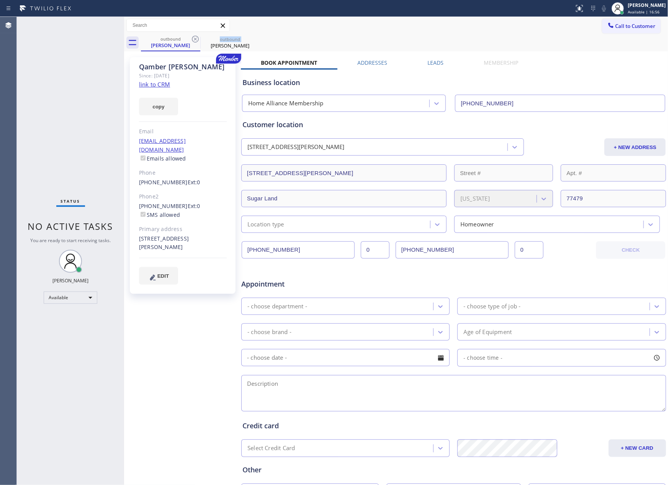
click at [198, 38] on icon at bounding box center [195, 39] width 7 height 7
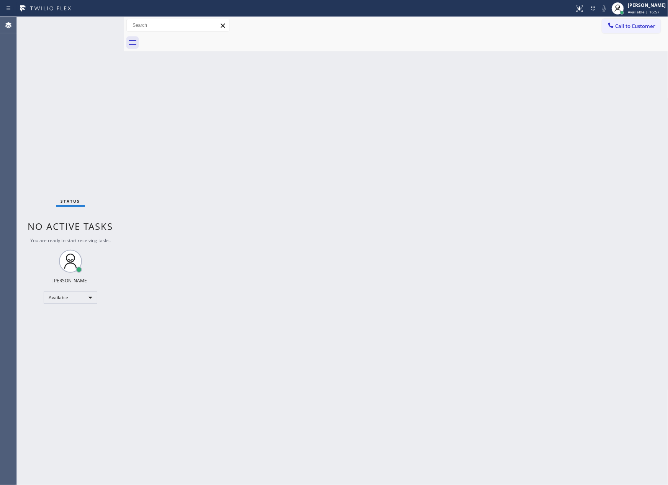
click at [198, 38] on div at bounding box center [405, 42] width 528 height 17
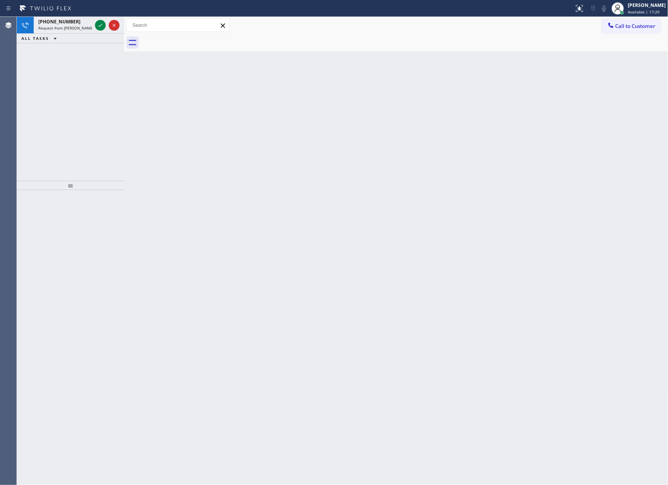
click at [142, 101] on div "Back to Dashboard Change Sender ID Customers Technicians Select a contact Outbo…" at bounding box center [396, 251] width 545 height 468
drag, startPoint x: 100, startPoint y: 22, endPoint x: 86, endPoint y: 64, distance: 44.1
click at [100, 22] on icon at bounding box center [100, 25] width 9 height 9
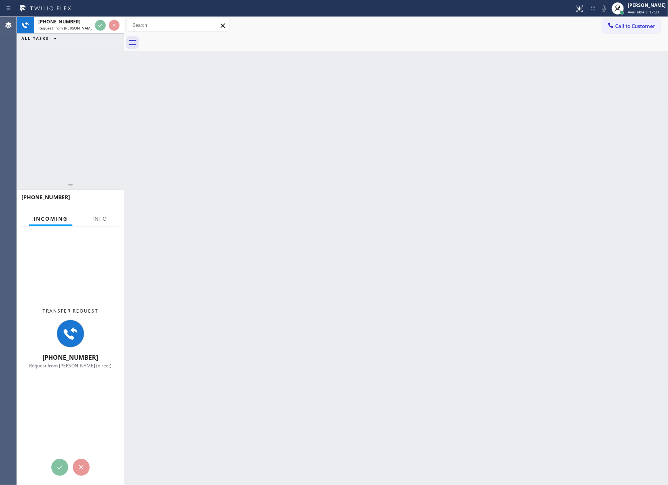
click at [90, 134] on div "+14246034161 Request from Lyka Montero (direct) ALL TASKS ALL TASKS ACTIVE TASK…" at bounding box center [70, 99] width 107 height 164
click at [60, 135] on div "+14246034161 Request from Lyka Montero (direct) ALL TASKS ALL TASKS ACTIVE TASK…" at bounding box center [70, 99] width 107 height 164
click at [80, 141] on div "+14246034161 Request from Lyka Montero (direct) ALL TASKS ALL TASKS ACTIVE TASK…" at bounding box center [70, 99] width 107 height 164
drag, startPoint x: 124, startPoint y: 135, endPoint x: 167, endPoint y: 137, distance: 43.0
click at [124, 137] on div at bounding box center [124, 251] width 0 height 468
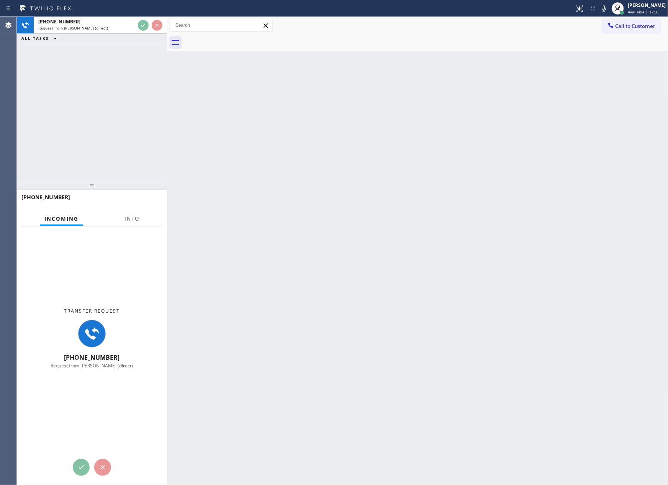
click at [115, 131] on div "+14246034161 Request from Lyka Montero (direct) ALL TASKS ALL TASKS ACTIVE TASK…" at bounding box center [92, 99] width 150 height 164
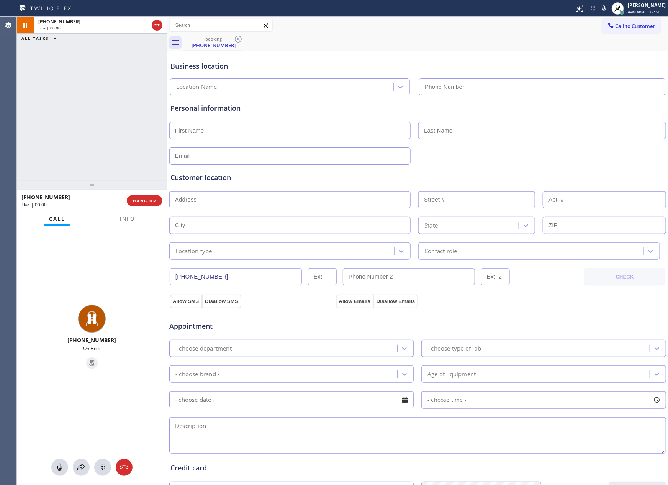
click at [111, 132] on div "+14246034161 Live | 00:00 ALL TASKS ALL TASKS ACTIVE TASKS TASKS IN WRAP UP" at bounding box center [92, 99] width 150 height 164
type input "(213) 238-6617"
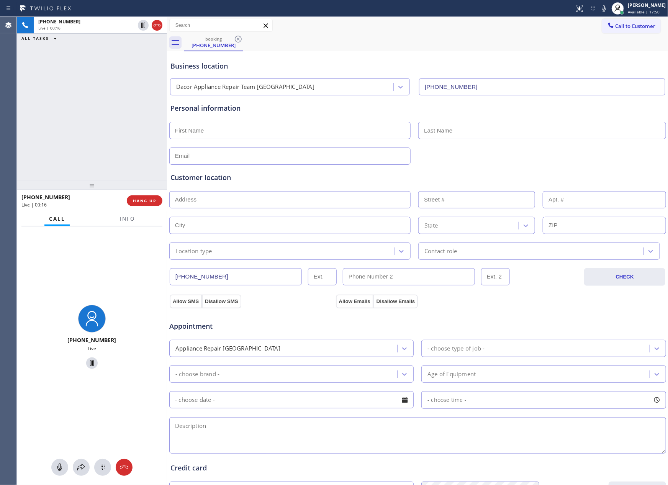
drag, startPoint x: 119, startPoint y: 114, endPoint x: 418, endPoint y: 29, distance: 311.5
click at [120, 114] on div "+14246034161 Live | 00:16 ALL TASKS ALL TASKS ACTIVE TASKS TASKS IN WRAP UP" at bounding box center [92, 99] width 150 height 164
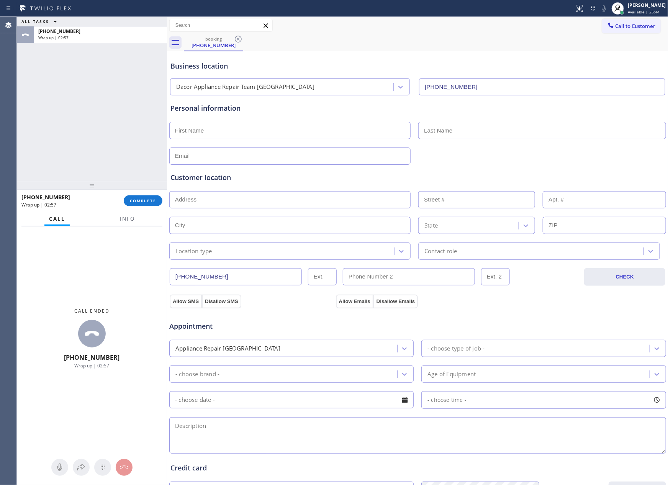
drag, startPoint x: 85, startPoint y: 119, endPoint x: 123, endPoint y: 205, distance: 93.8
click at [96, 141] on div "ALL TASKS ALL TASKS ACTIVE TASKS TASKS IN WRAP UP +14246034161 Wrap up | 02:57" at bounding box center [92, 99] width 150 height 164
click at [145, 200] on span "COMPLETE" at bounding box center [143, 200] width 26 height 5
click at [135, 119] on div "ALL TASKS ALL TASKS ACTIVE TASKS TASKS IN WRAP UP +14246034161 Wrap up | 02:58" at bounding box center [92, 99] width 150 height 164
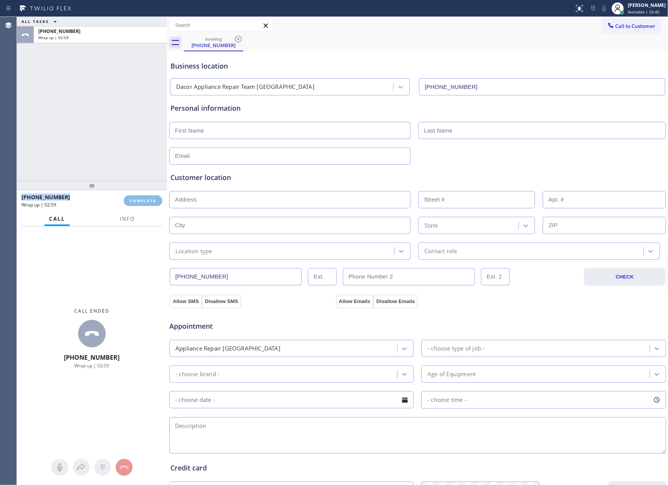
click at [135, 119] on div "ALL TASKS ALL TASKS ACTIVE TASKS TASKS IN WRAP UP +14246034161 Wrap up | 02:59" at bounding box center [92, 99] width 150 height 164
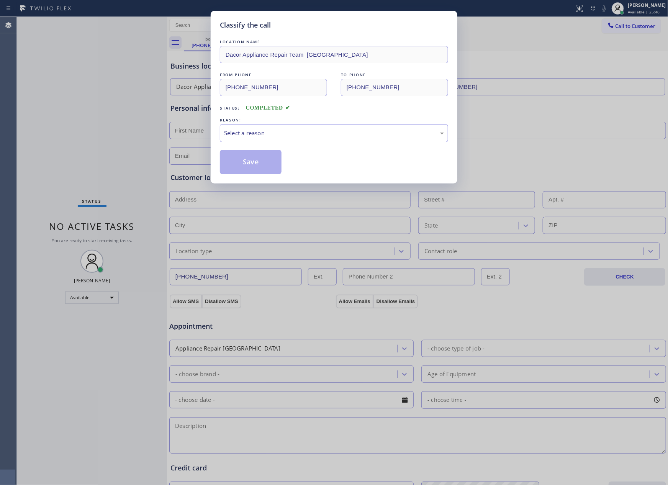
drag, startPoint x: 111, startPoint y: 130, endPoint x: 220, endPoint y: 148, distance: 110.6
click at [143, 139] on div "Classify the call LOCATION NAME Dacor Appliance Repair Team Los Angeles FROM PH…" at bounding box center [334, 242] width 668 height 485
click at [237, 139] on div "Select a reason" at bounding box center [334, 133] width 228 height 18
click at [245, 163] on button "Save" at bounding box center [251, 162] width 62 height 25
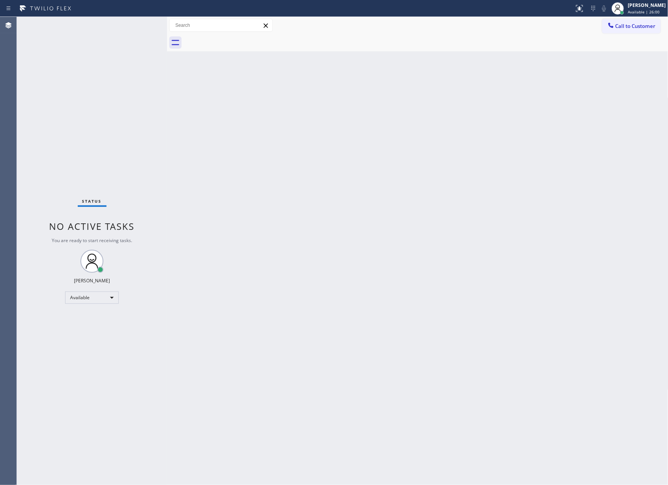
click at [367, 246] on div "Back to Dashboard Change Sender ID Customers Technicians Select a contact Outbo…" at bounding box center [418, 251] width 502 height 468
drag, startPoint x: 539, startPoint y: 183, endPoint x: 498, endPoint y: 1, distance: 186.6
click at [539, 177] on div "Back to Dashboard Change Sender ID Customers Technicians Select a contact Outbo…" at bounding box center [418, 251] width 502 height 468
drag, startPoint x: 115, startPoint y: 77, endPoint x: 146, endPoint y: 119, distance: 51.7
click at [126, 96] on div "Status No active tasks You are ready to start receiving tasks. [PERSON_NAME] Av…" at bounding box center [92, 251] width 150 height 468
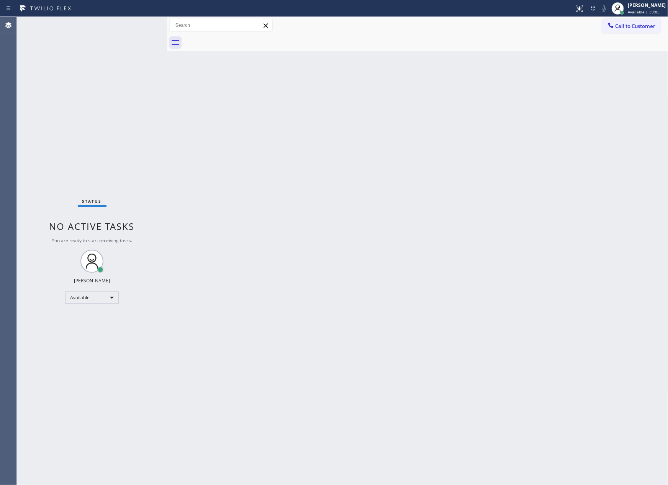
click at [465, 185] on div "Back to Dashboard Change Sender ID Customers Technicians Select a contact Outbo…" at bounding box center [418, 251] width 502 height 468
click at [644, 13] on span "Available | 39:06" at bounding box center [644, 11] width 32 height 5
click at [619, 72] on button "Log out" at bounding box center [630, 74] width 77 height 17
click at [550, 114] on div "Back to Dashboard Change Sender ID Customers Technicians Select a contact Outbo…" at bounding box center [418, 251] width 502 height 468
click at [572, 125] on div "Back to Dashboard Change Sender ID Customers Technicians Select a contact Outbo…" at bounding box center [418, 251] width 502 height 468
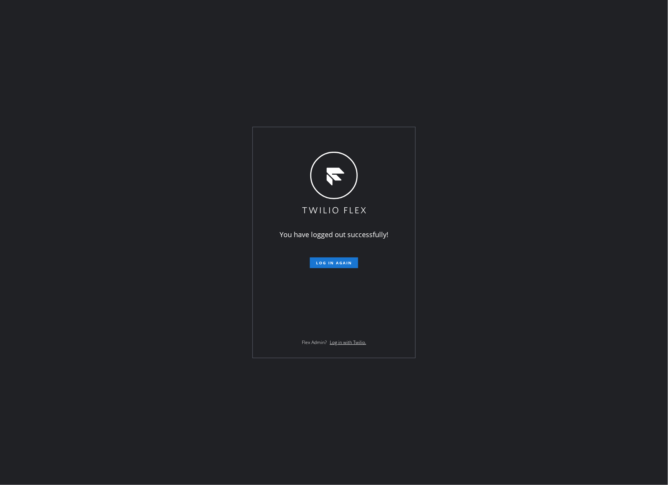
drag, startPoint x: 571, startPoint y: 198, endPoint x: 585, endPoint y: 184, distance: 19.8
click at [573, 197] on div "You have logged out successfully! Log in again Flex Admin? Log in with Twilio." at bounding box center [334, 242] width 668 height 485
click at [477, 370] on div "You have logged out successfully! Log in again Flex Admin? Log in with Twilio." at bounding box center [334, 242] width 668 height 485
click at [317, 62] on div "You have logged out successfully! Log in again Flex Admin? Log in with Twilio." at bounding box center [334, 242] width 668 height 485
click at [160, 315] on div "You have logged out successfully! Log in again Flex Admin? Log in with Twilio." at bounding box center [334, 242] width 668 height 485
